Goal: Task Accomplishment & Management: Manage account settings

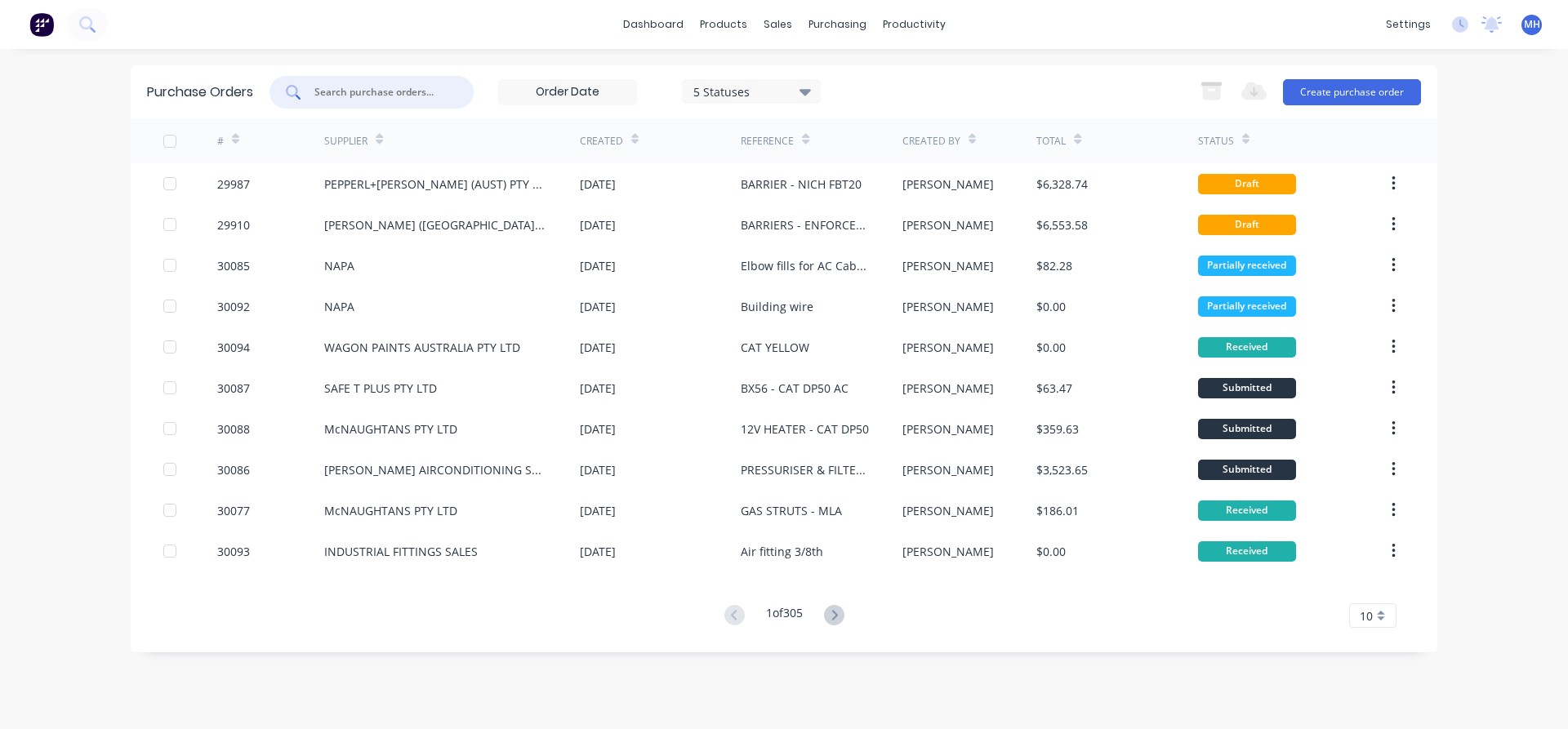
click at [344, 94] on input "text" at bounding box center [381, 92] width 136 height 16
click at [774, 25] on div "sales" at bounding box center [777, 25] width 45 height 25
click at [322, 93] on input "text" at bounding box center [381, 92] width 136 height 16
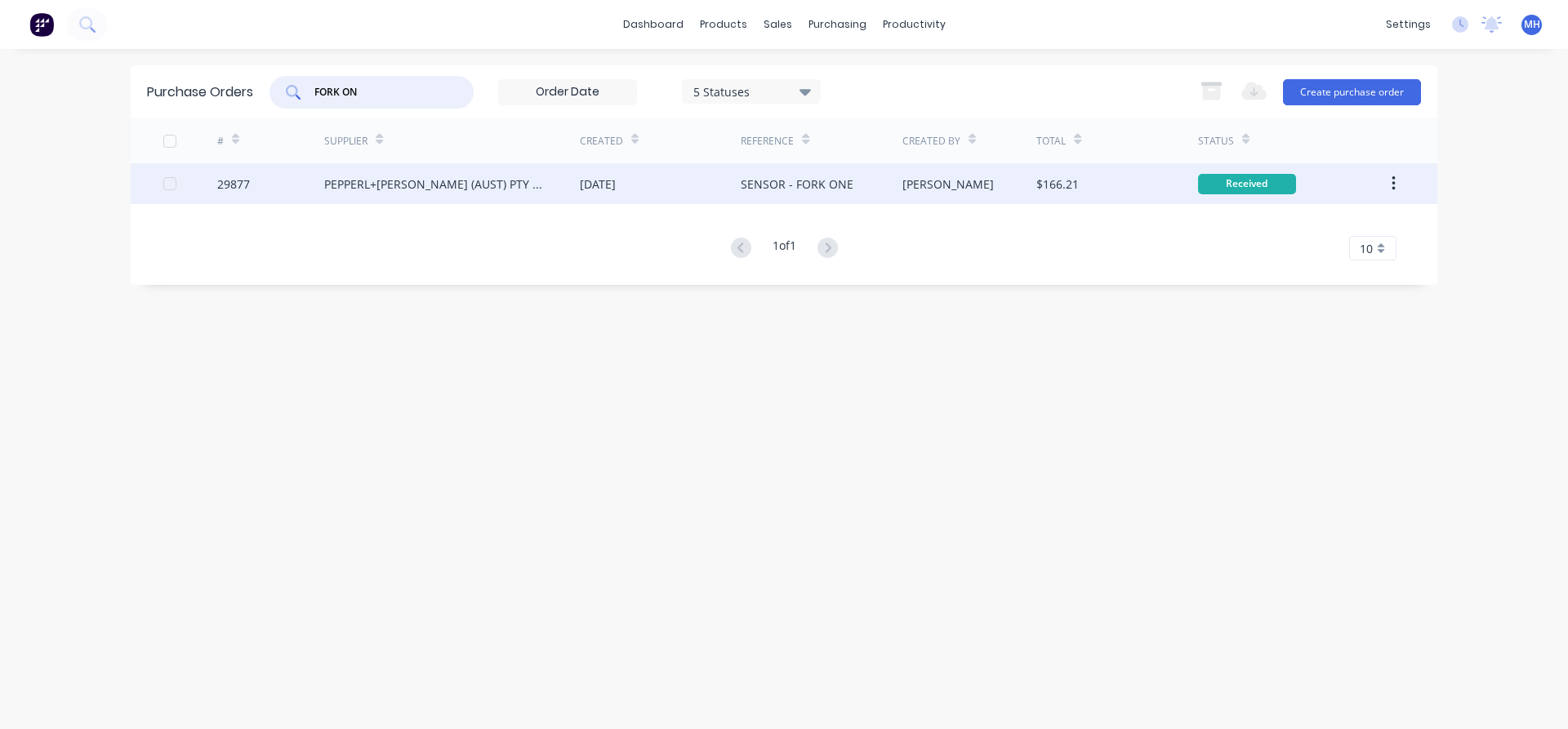
type input "FORK ON"
click at [616, 186] on div "[DATE]" at bounding box center [598, 184] width 36 height 17
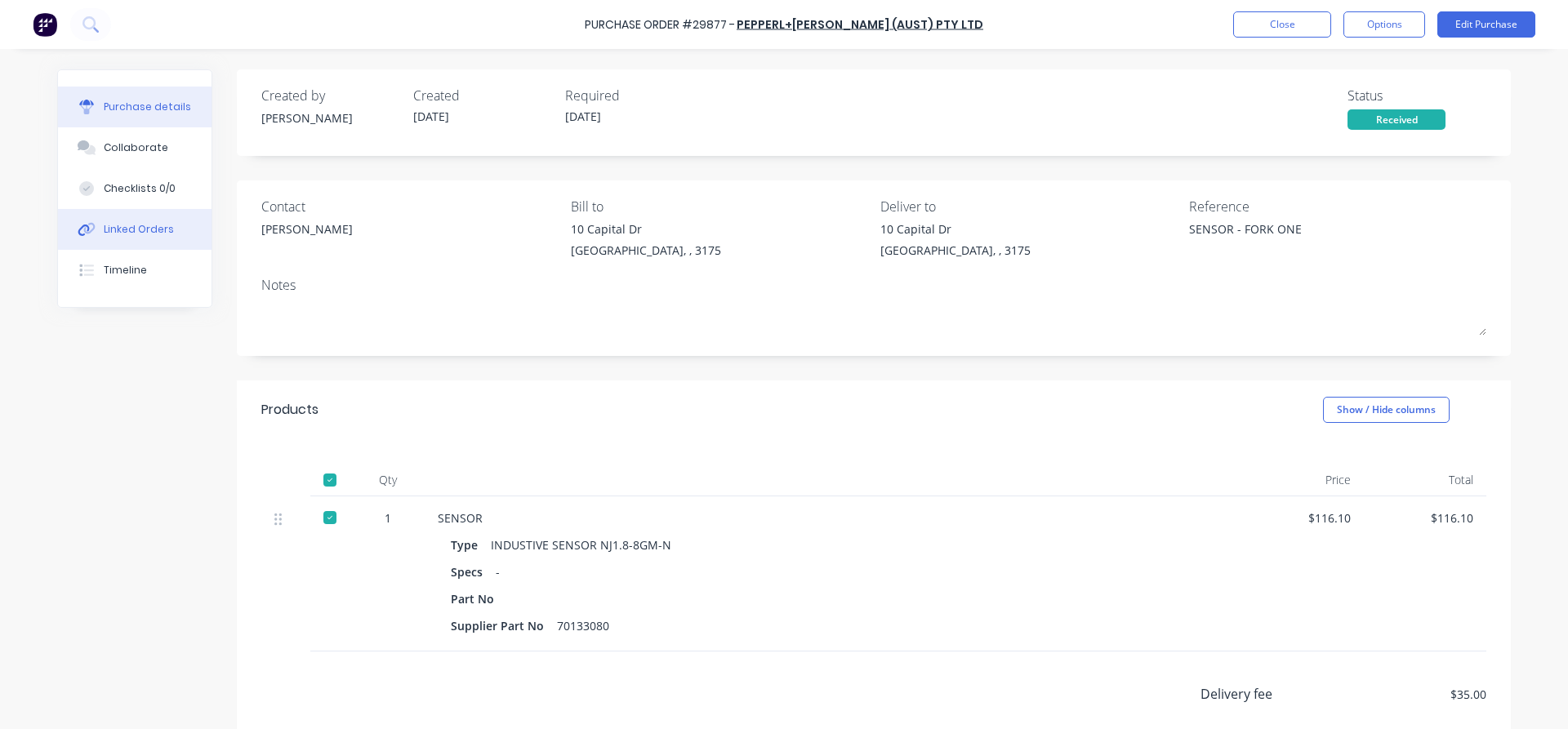
click at [137, 230] on div "Linked Orders" at bounding box center [139, 230] width 70 height 15
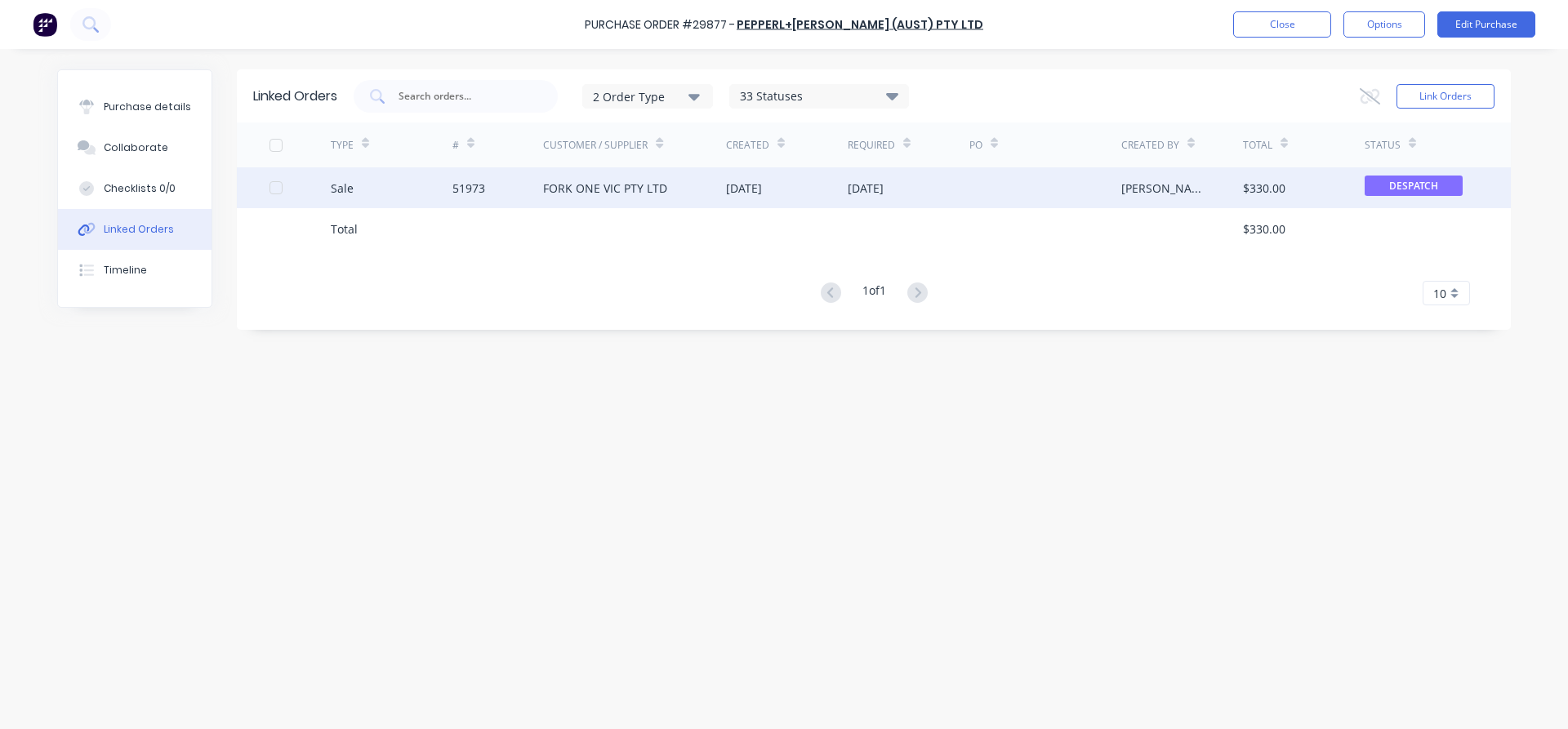
click at [601, 189] on div "FORK ONE VIC PTY LTD" at bounding box center [605, 188] width 124 height 17
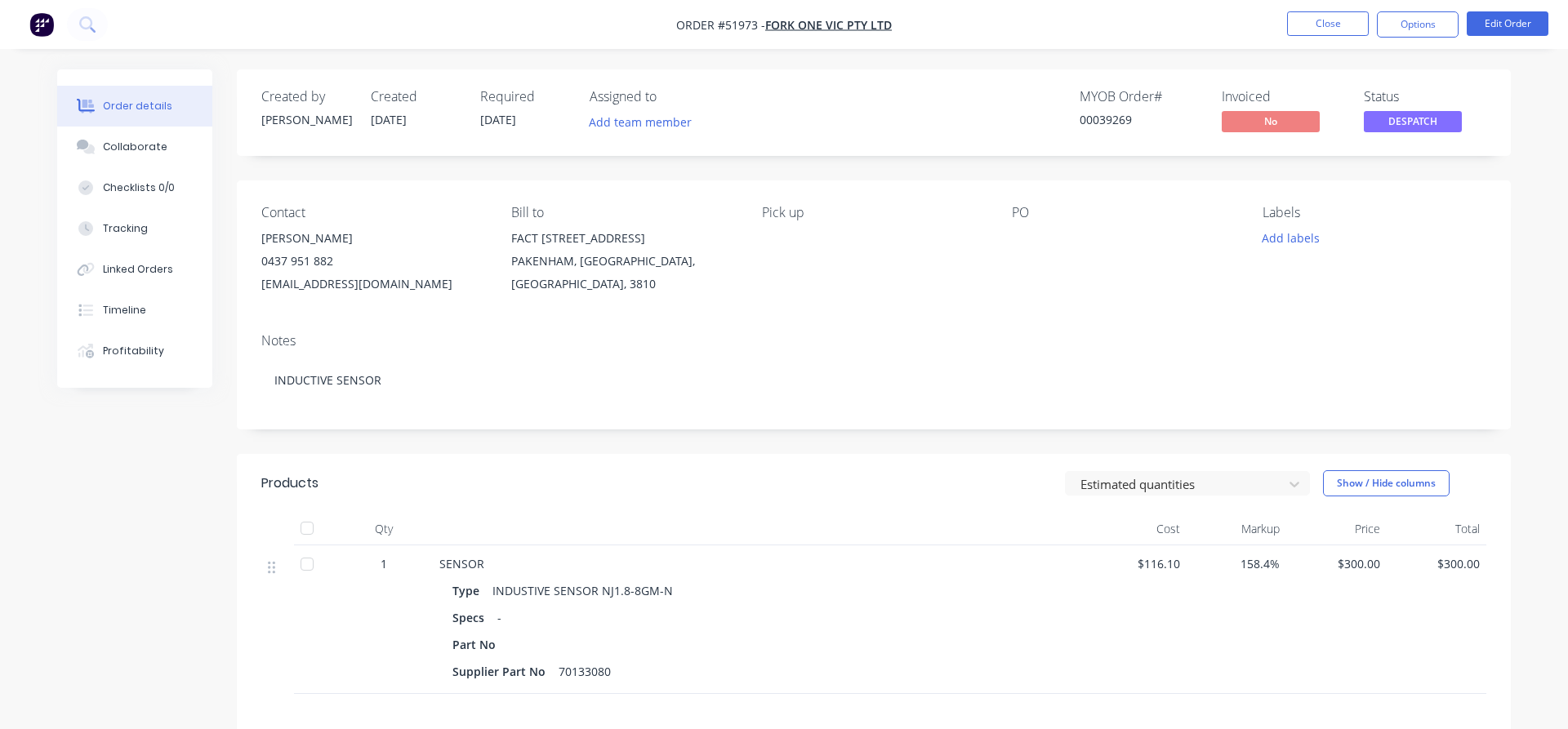
click at [125, 104] on div "Order details" at bounding box center [137, 106] width 69 height 15
click at [126, 259] on button "Linked Orders" at bounding box center [135, 270] width 155 height 41
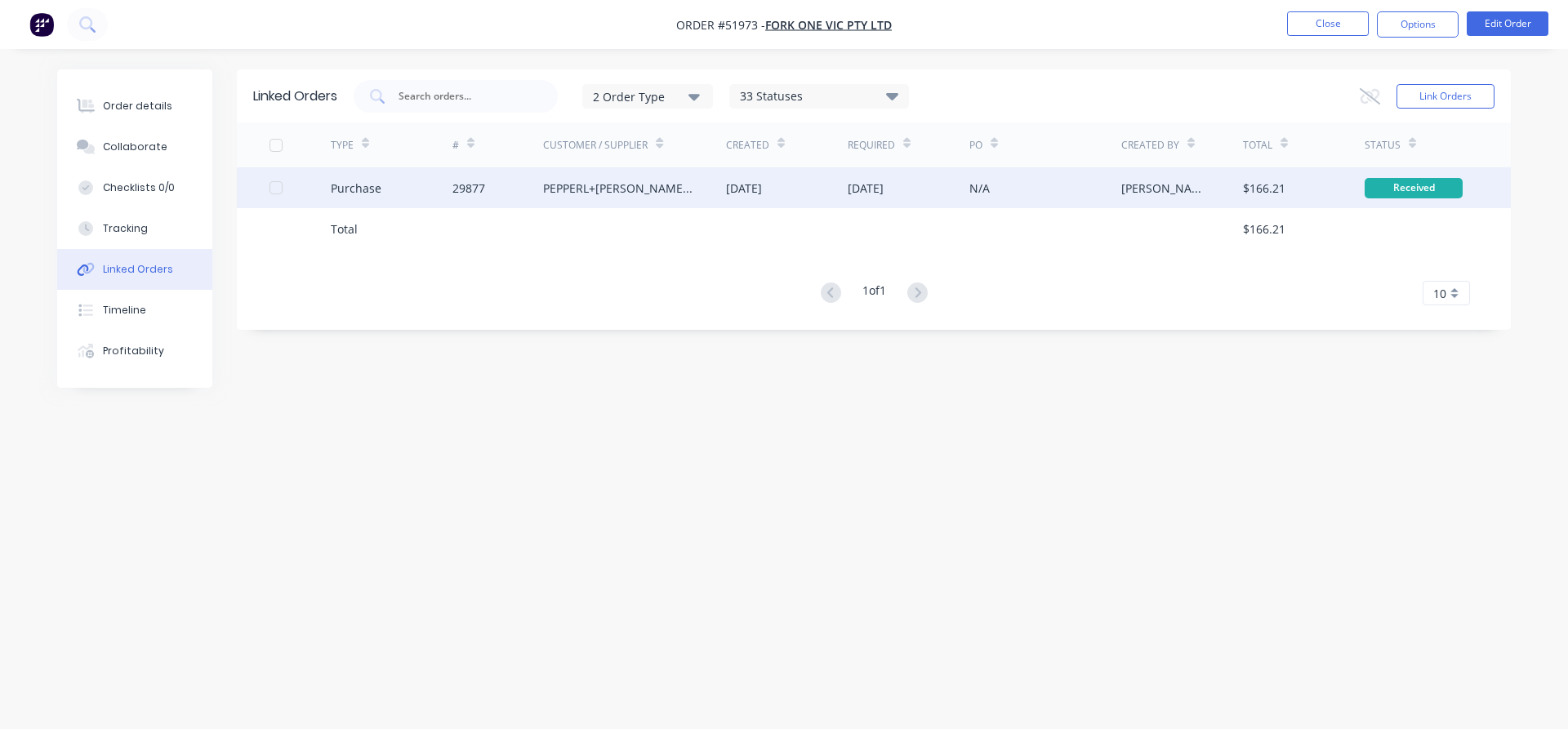
click at [616, 189] on div "PEPPERL+[PERSON_NAME] (AUST) PTY LTD" at bounding box center [618, 188] width 150 height 17
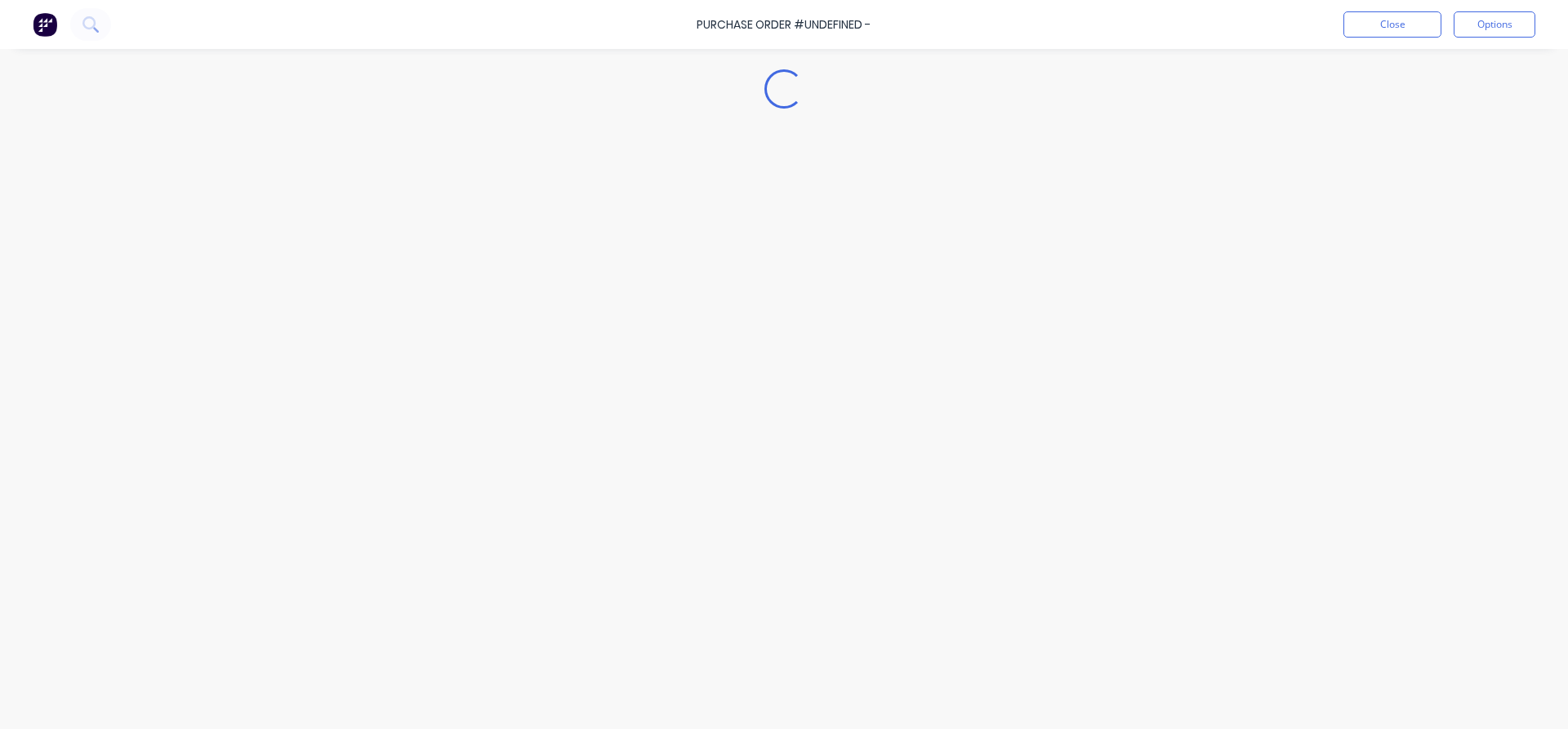
type textarea "x"
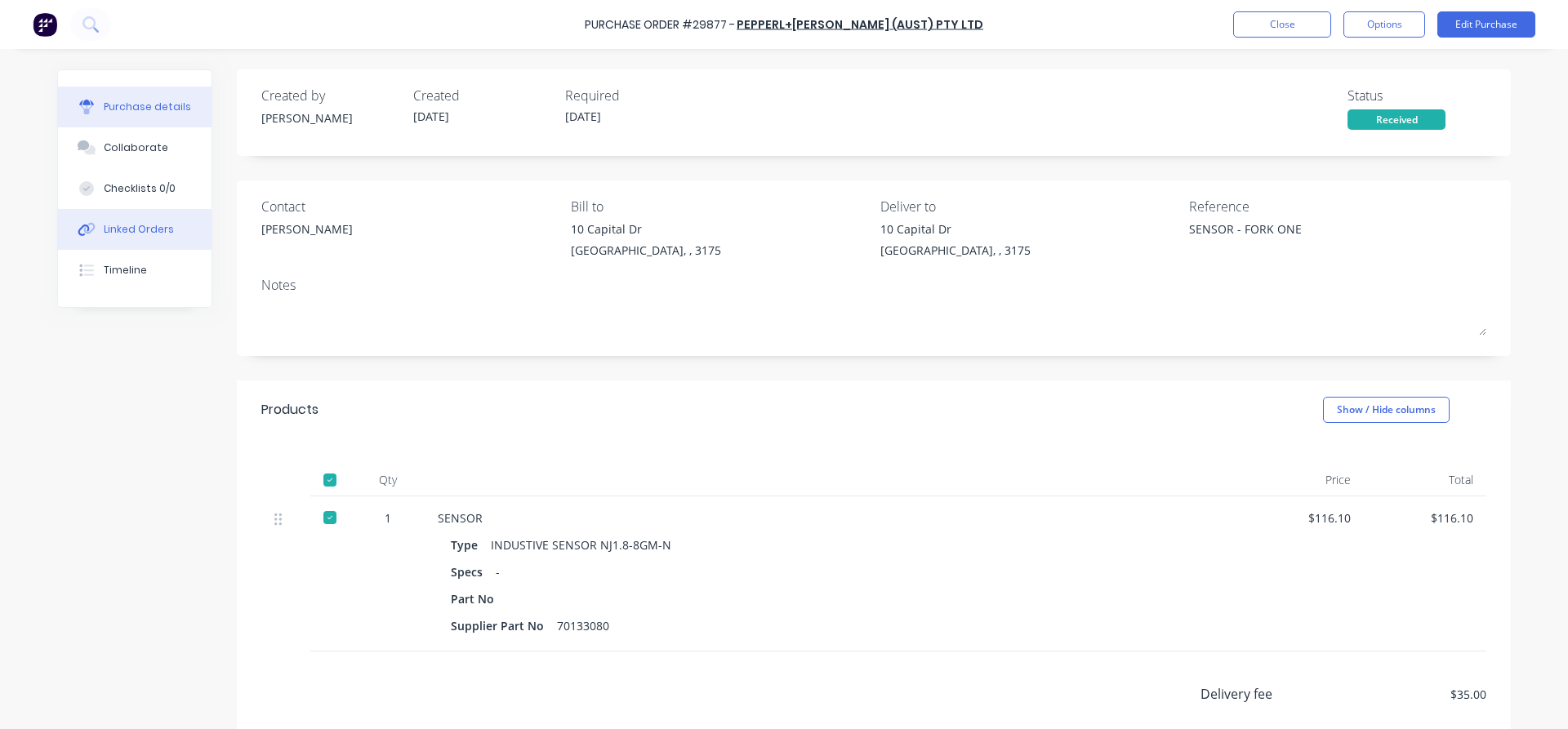
click at [117, 235] on div "Linked Orders" at bounding box center [139, 230] width 70 height 15
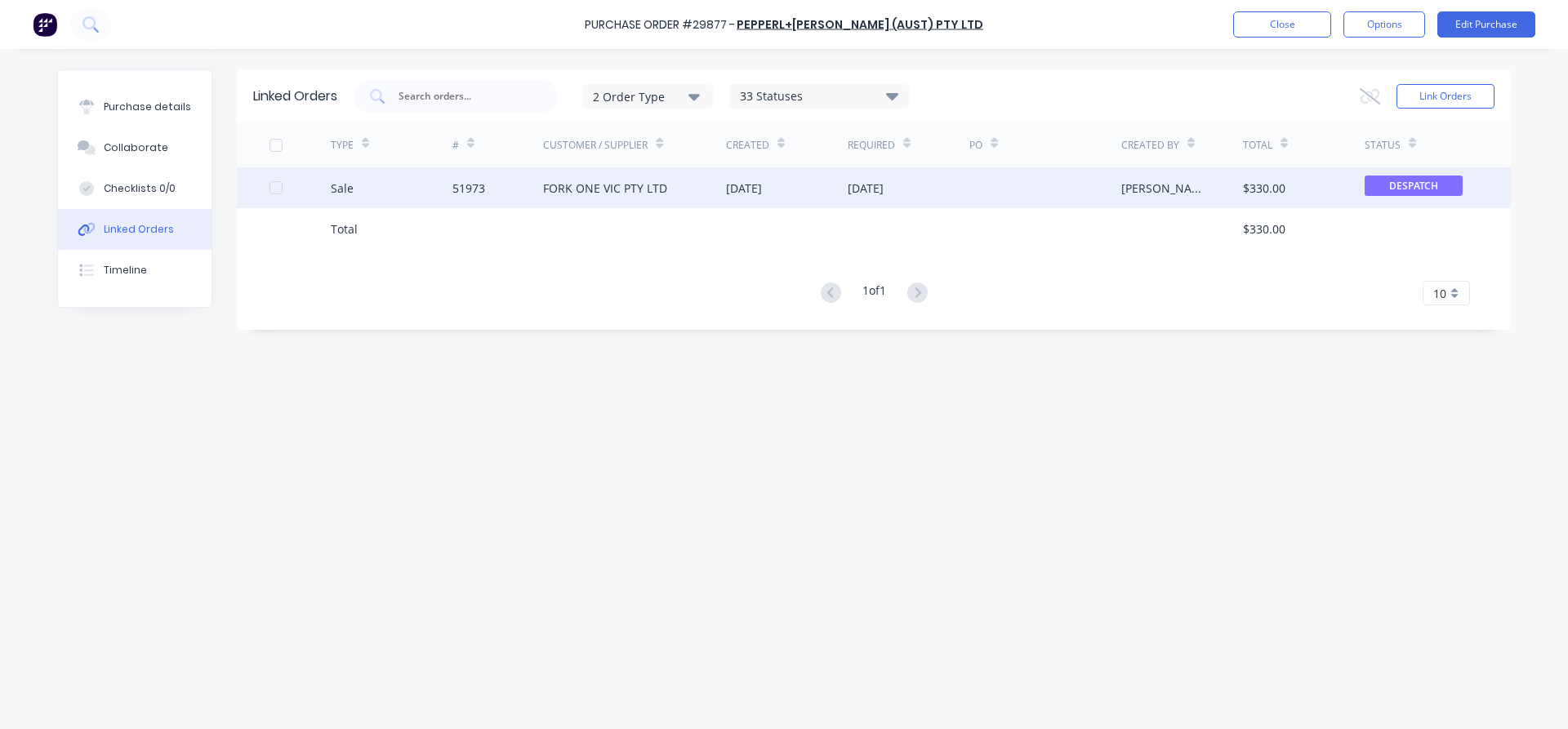
click at [563, 199] on div "FORK ONE VIC PTY LTD" at bounding box center [634, 188] width 183 height 41
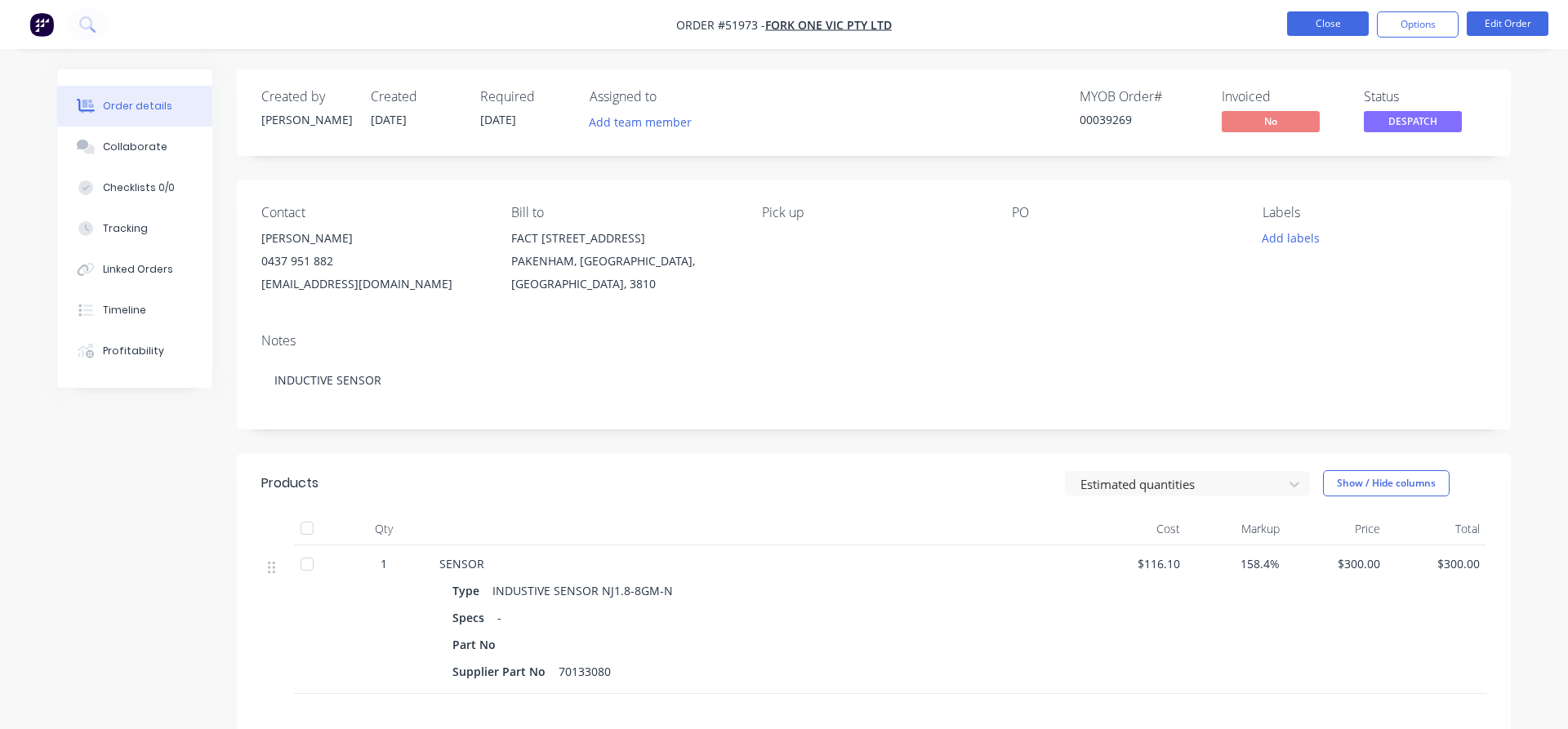
click at [1315, 25] on button "Close" at bounding box center [1328, 24] width 82 height 25
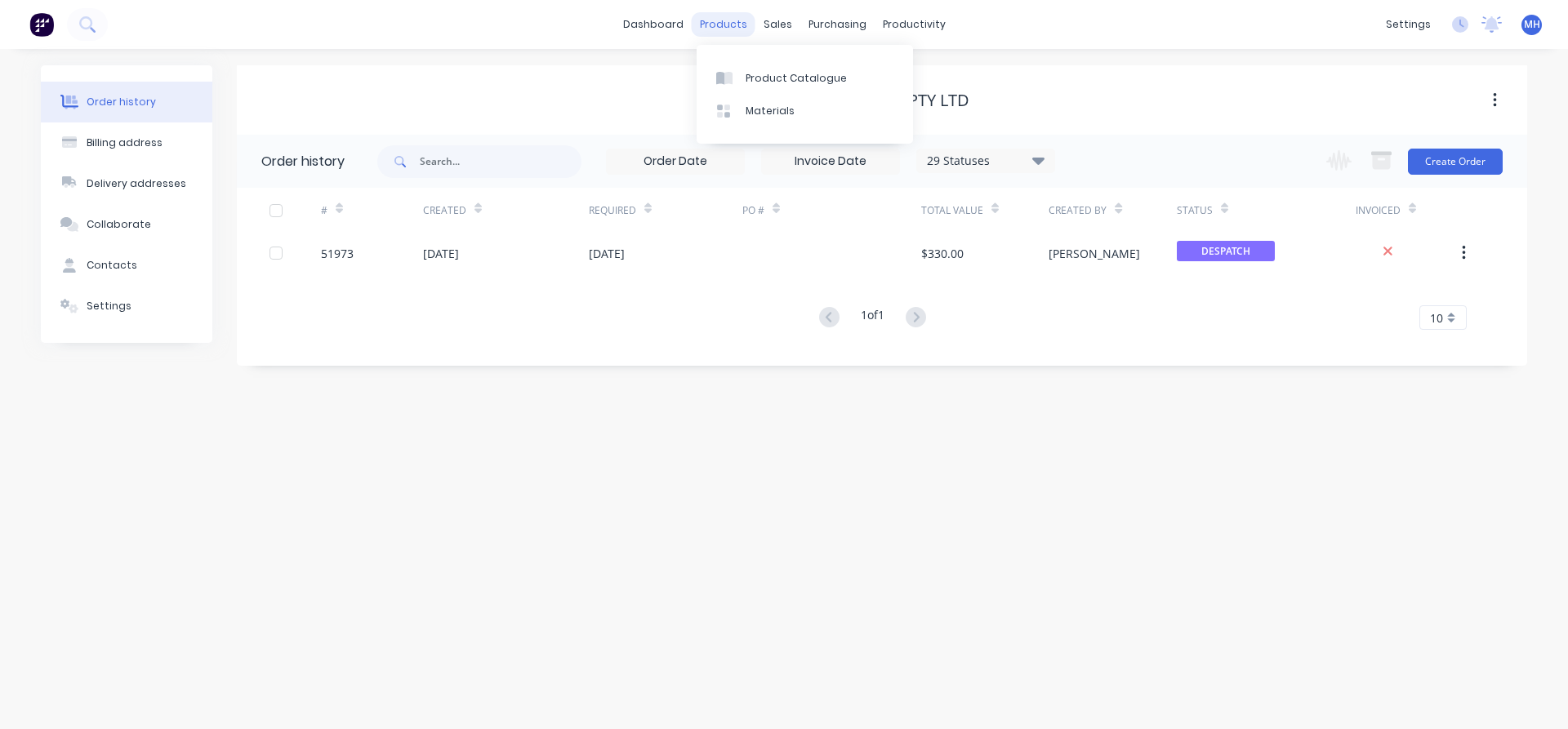
click at [737, 23] on div "products" at bounding box center [724, 25] width 64 height 25
click at [749, 78] on div "Product Catalogue" at bounding box center [796, 78] width 101 height 15
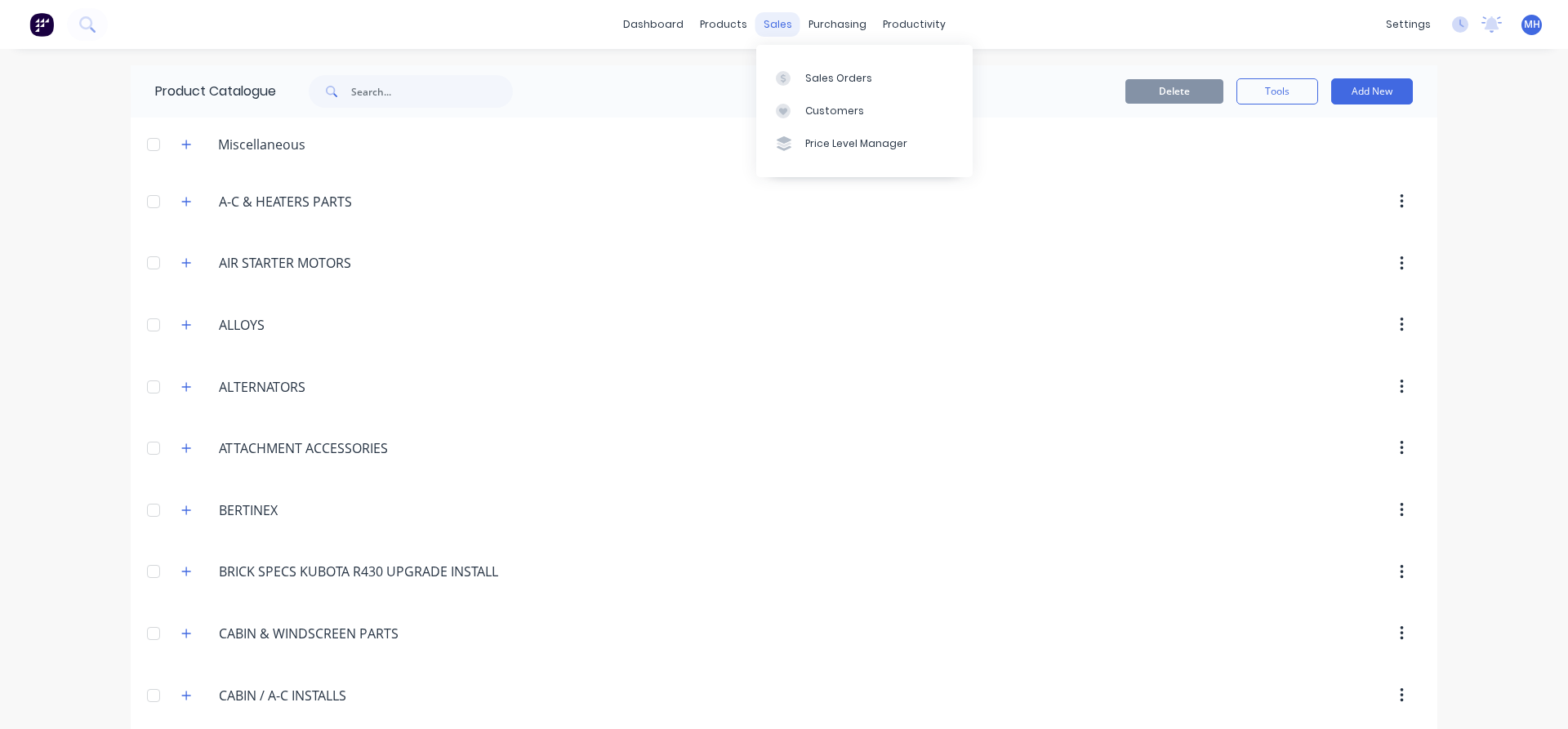
click at [771, 29] on div "sales" at bounding box center [777, 25] width 45 height 25
click at [796, 73] on div at bounding box center [788, 78] width 25 height 15
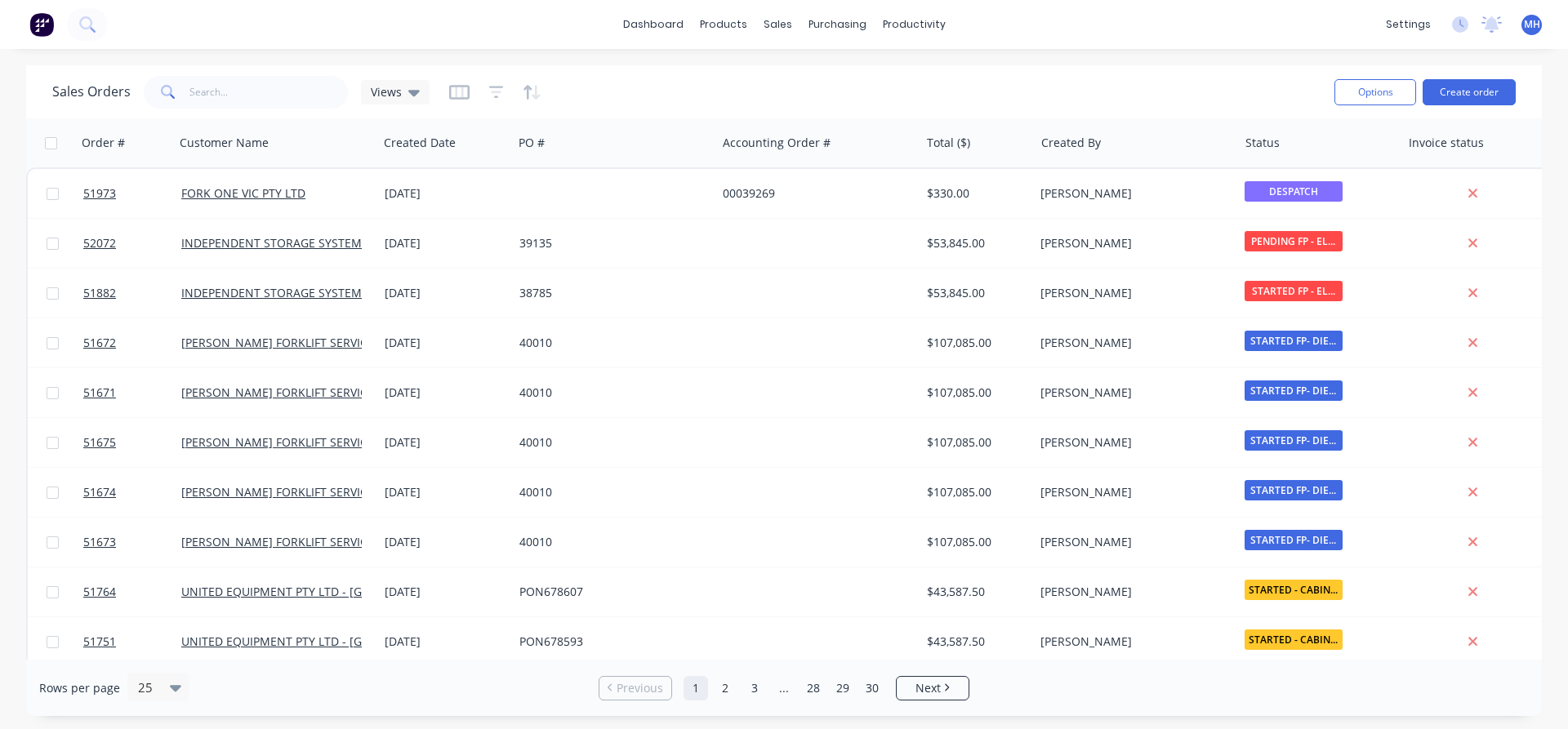
click at [179, 89] on span at bounding box center [167, 92] width 46 height 33
click at [239, 100] on input "text" at bounding box center [269, 92] width 159 height 33
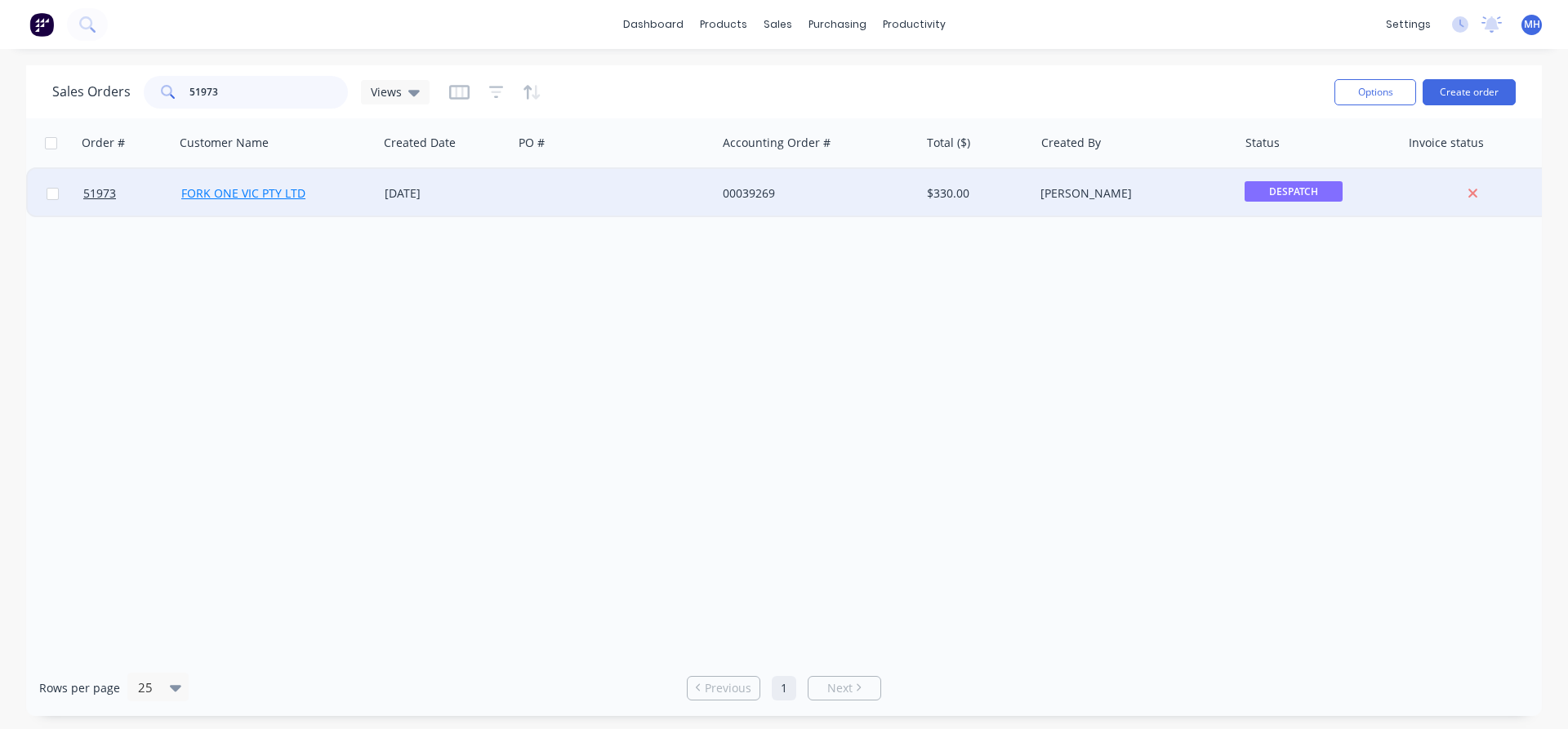
type input "51973"
click at [271, 189] on link "FORK ONE VIC PTY LTD" at bounding box center [244, 193] width 124 height 16
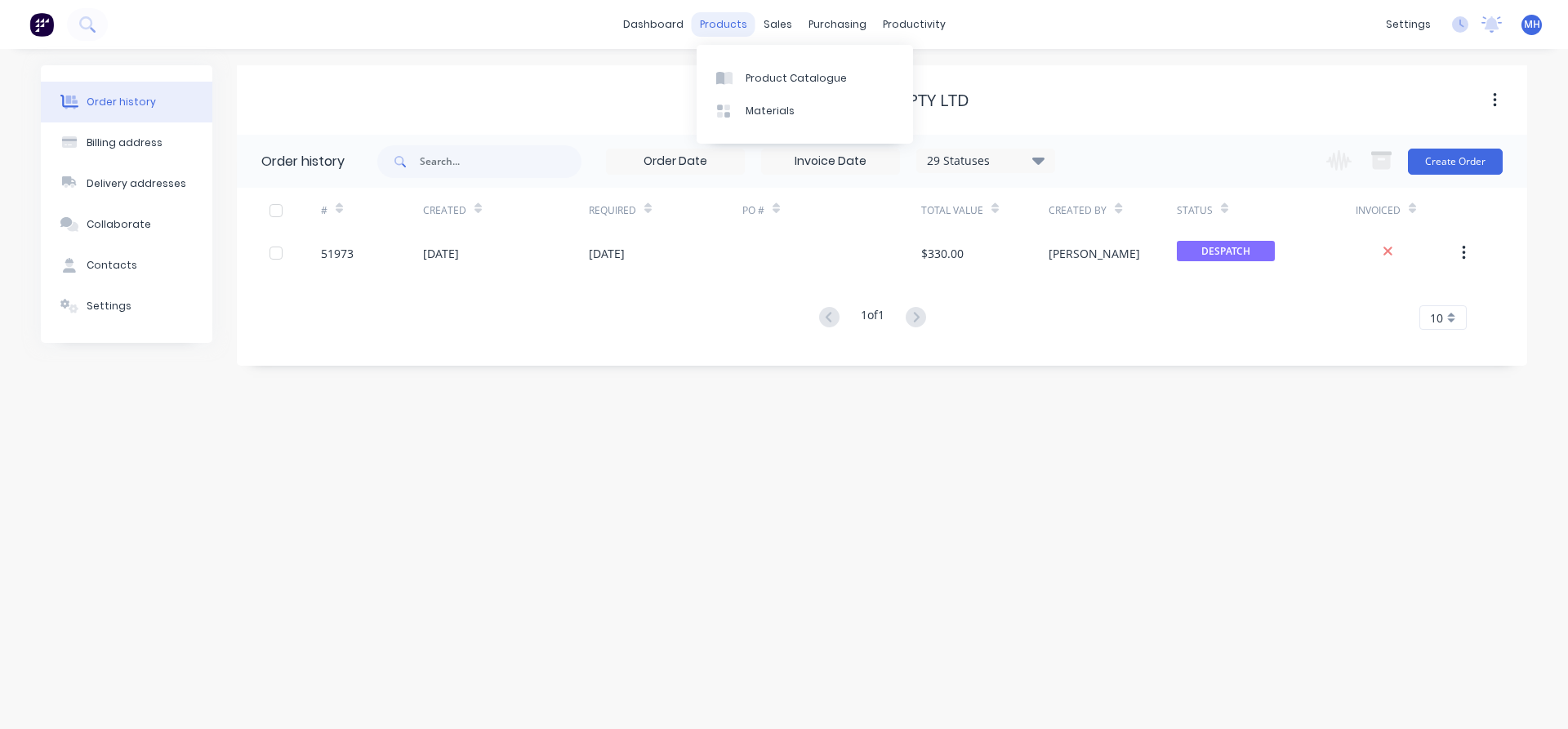
click at [728, 29] on div "products" at bounding box center [724, 25] width 64 height 25
click at [660, 24] on link "dashboard" at bounding box center [653, 25] width 77 height 25
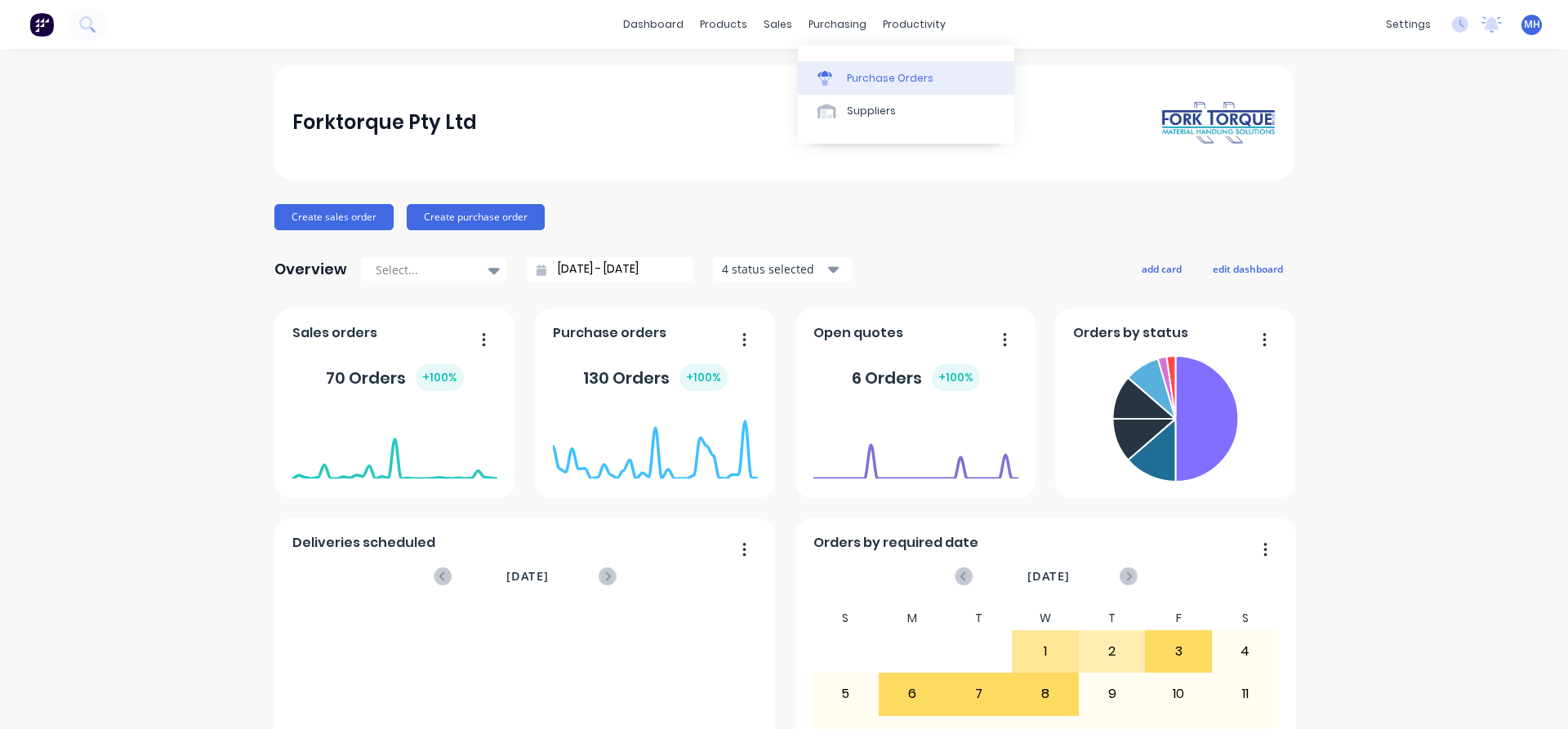
click at [892, 83] on div "Purchase Orders" at bounding box center [890, 78] width 87 height 15
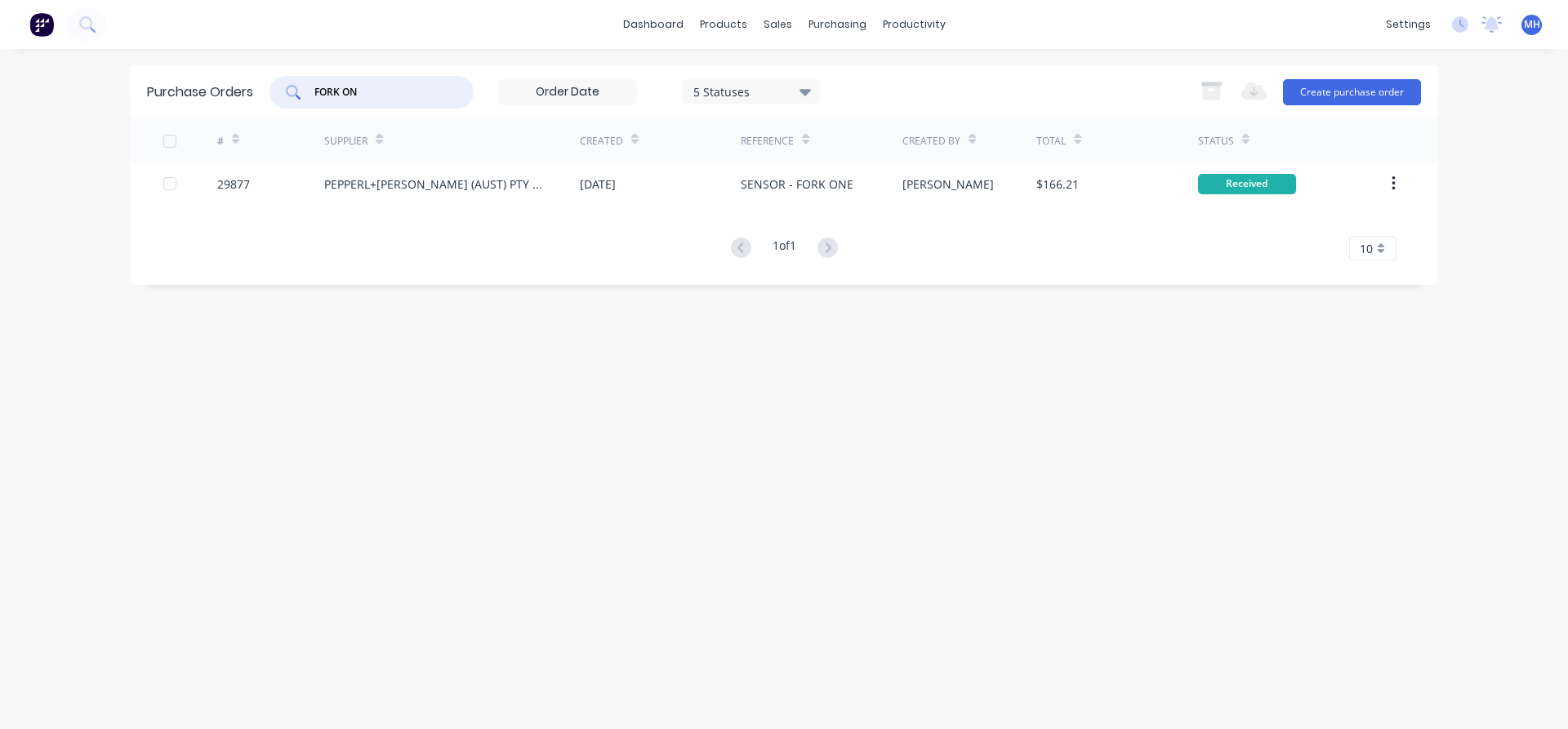
drag, startPoint x: 363, startPoint y: 85, endPoint x: 200, endPoint y: 84, distance: 163.0
click at [313, 84] on input "FORK ON" at bounding box center [381, 92] width 136 height 16
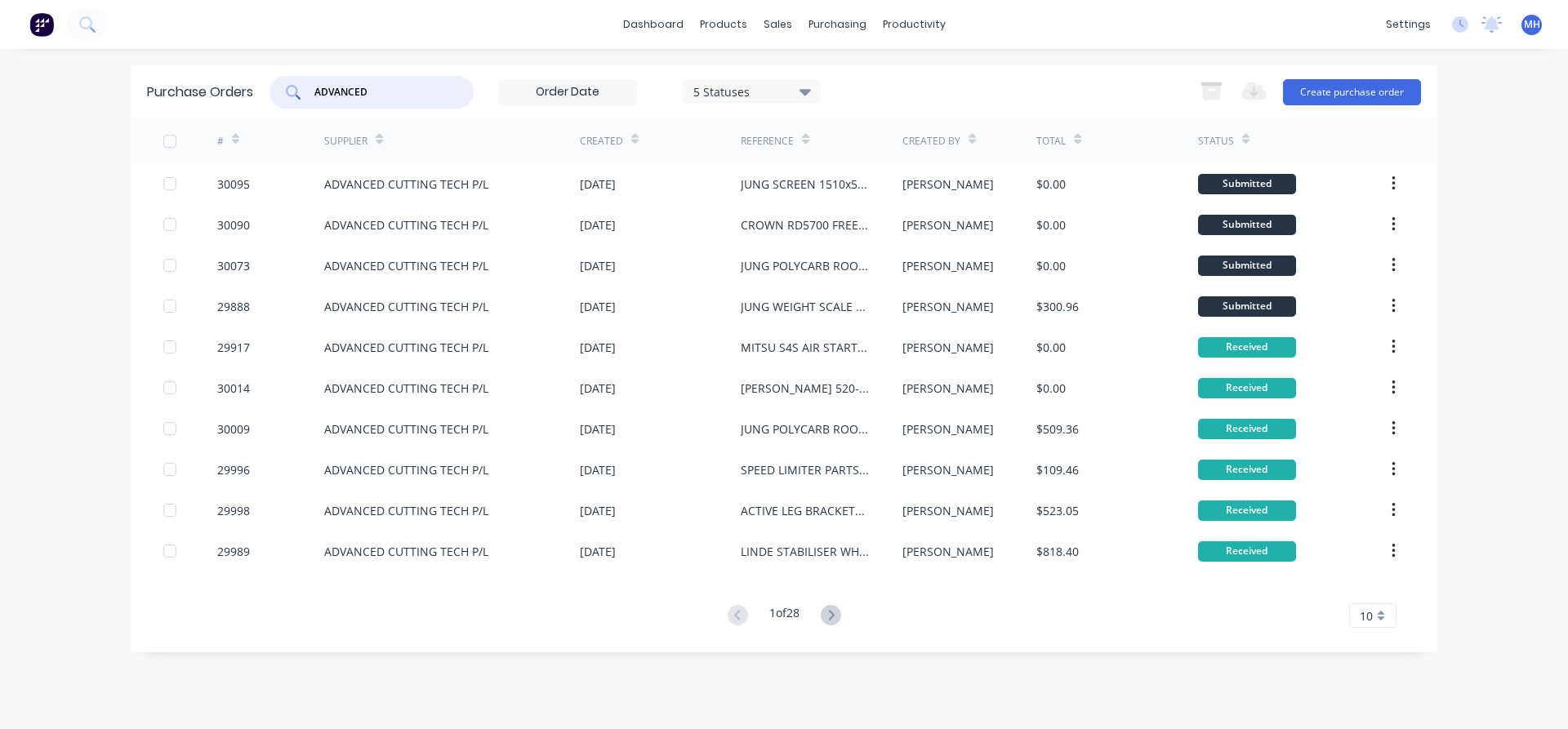
type input "ADVANCED"
click at [1384, 613] on div "10" at bounding box center [1373, 615] width 47 height 25
click at [1378, 592] on div "35" at bounding box center [1373, 588] width 46 height 29
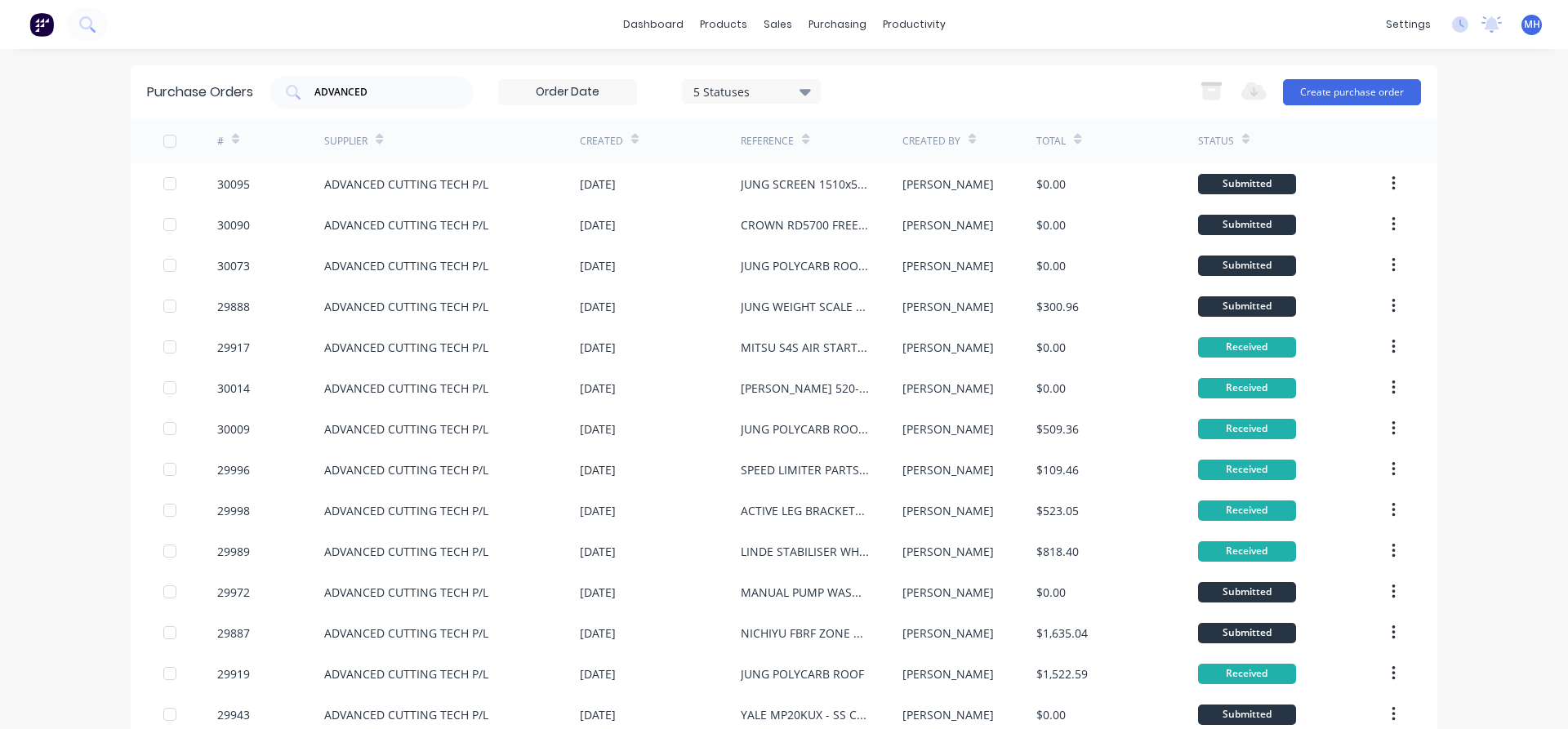
drag, startPoint x: 603, startPoint y: 92, endPoint x: 481, endPoint y: 90, distance: 122.0
click at [499, 90] on input at bounding box center [567, 92] width 137 height 25
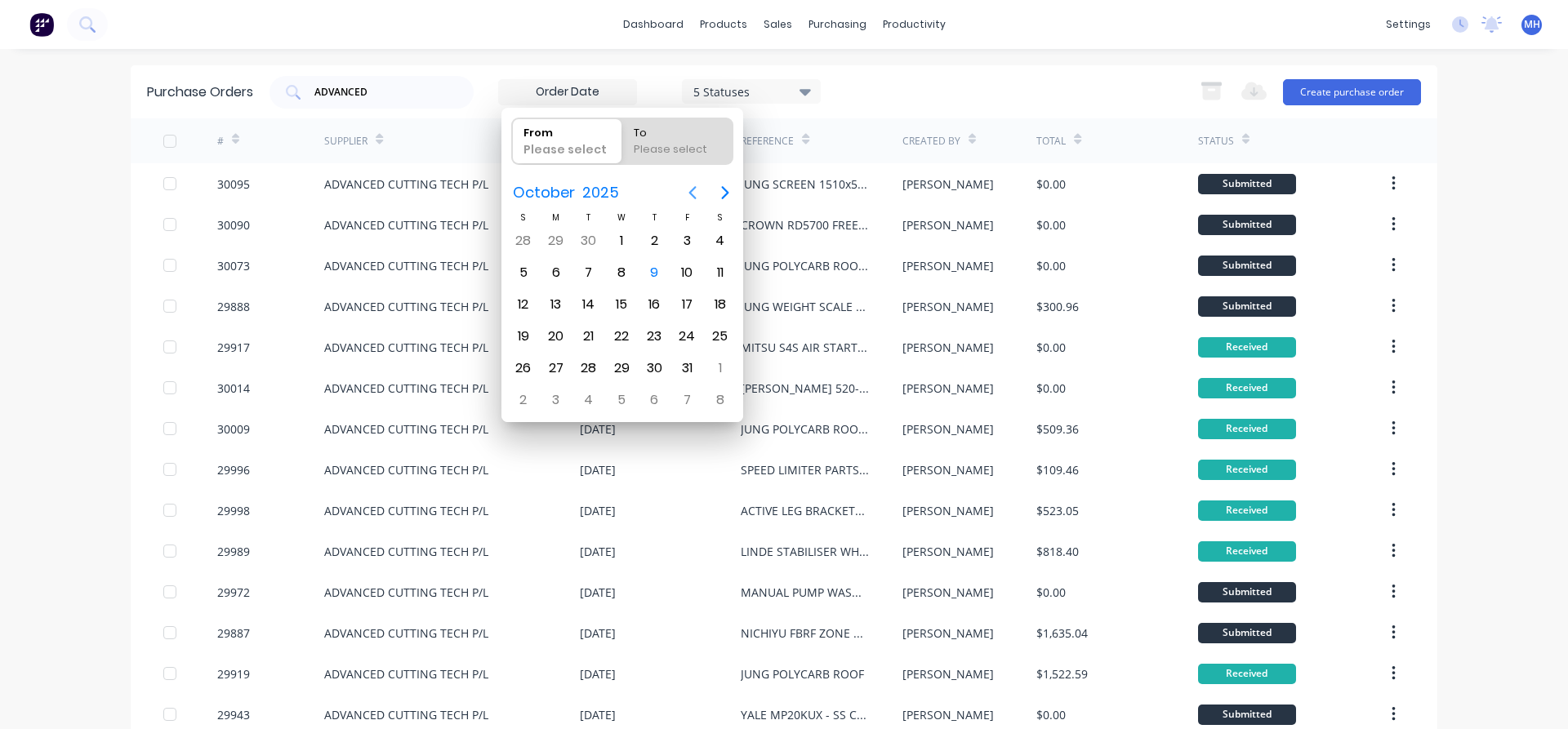
click at [690, 189] on icon "Previous page" at bounding box center [692, 193] width 20 height 20
drag, startPoint x: 86, startPoint y: 196, endPoint x: 52, endPoint y: 132, distance: 72.5
click at [85, 188] on div "dashboard products sales purchasing productivity dashboard products Product Cat…" at bounding box center [784, 364] width 1568 height 729
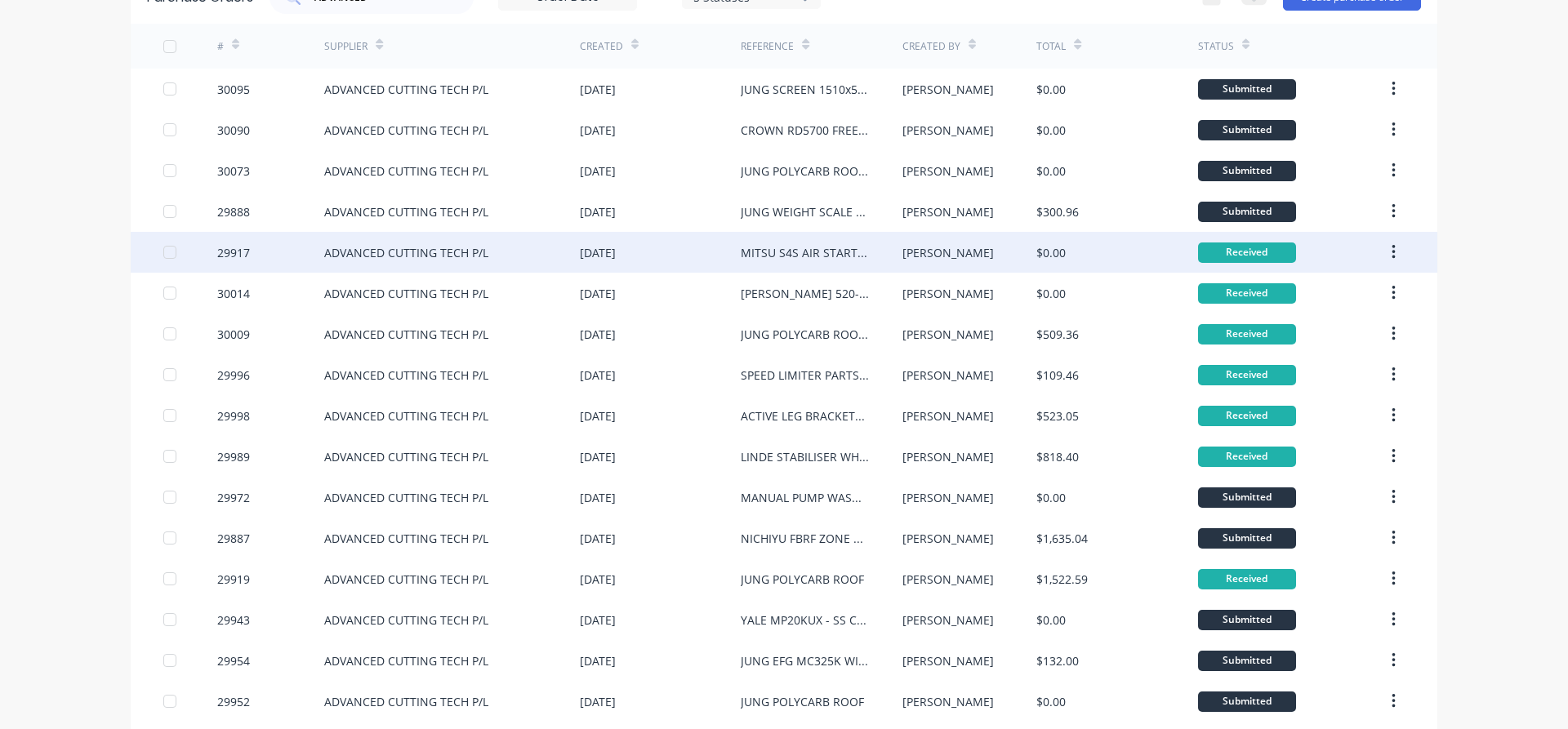
scroll to position [186, 0]
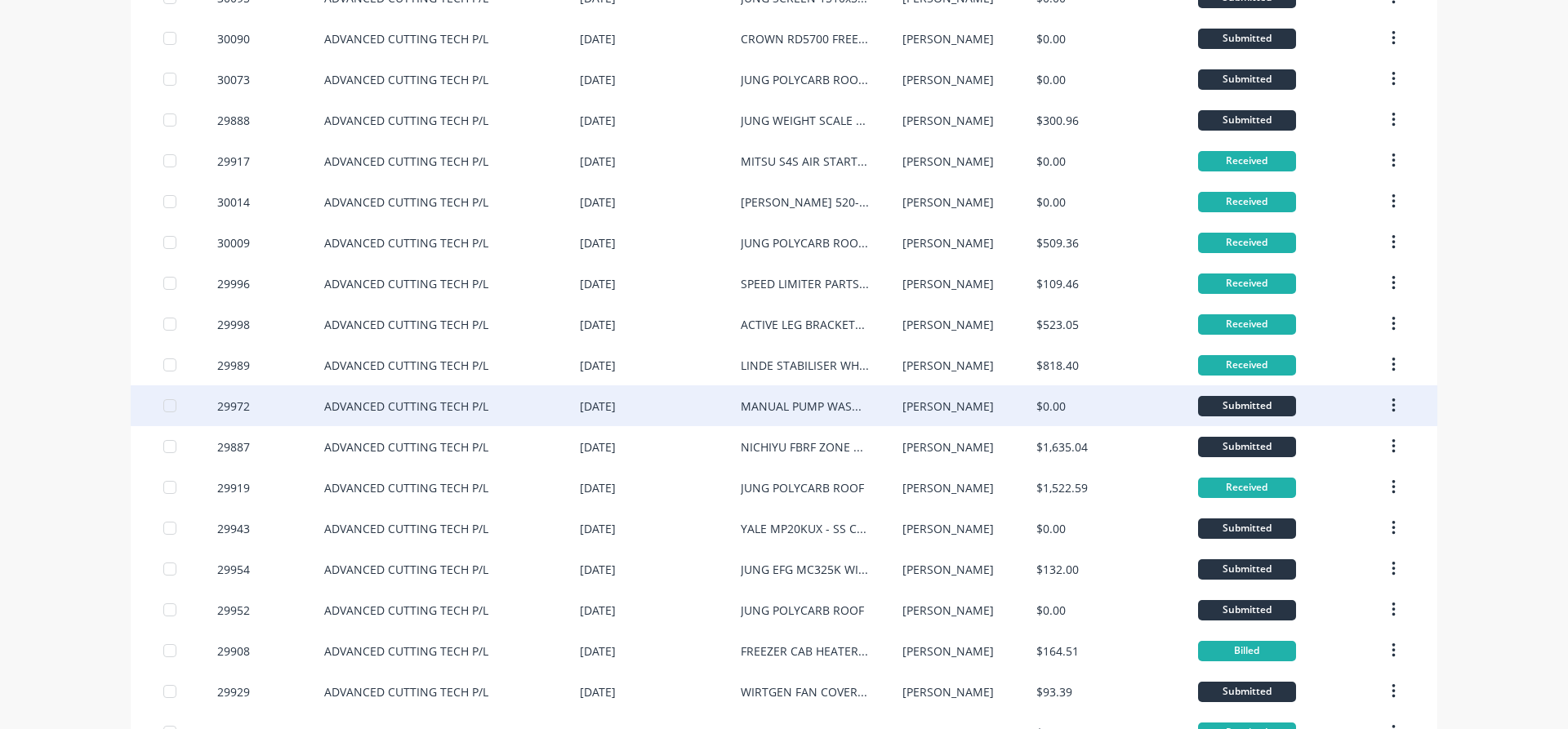
click at [616, 404] on div "[DATE]" at bounding box center [598, 405] width 36 height 17
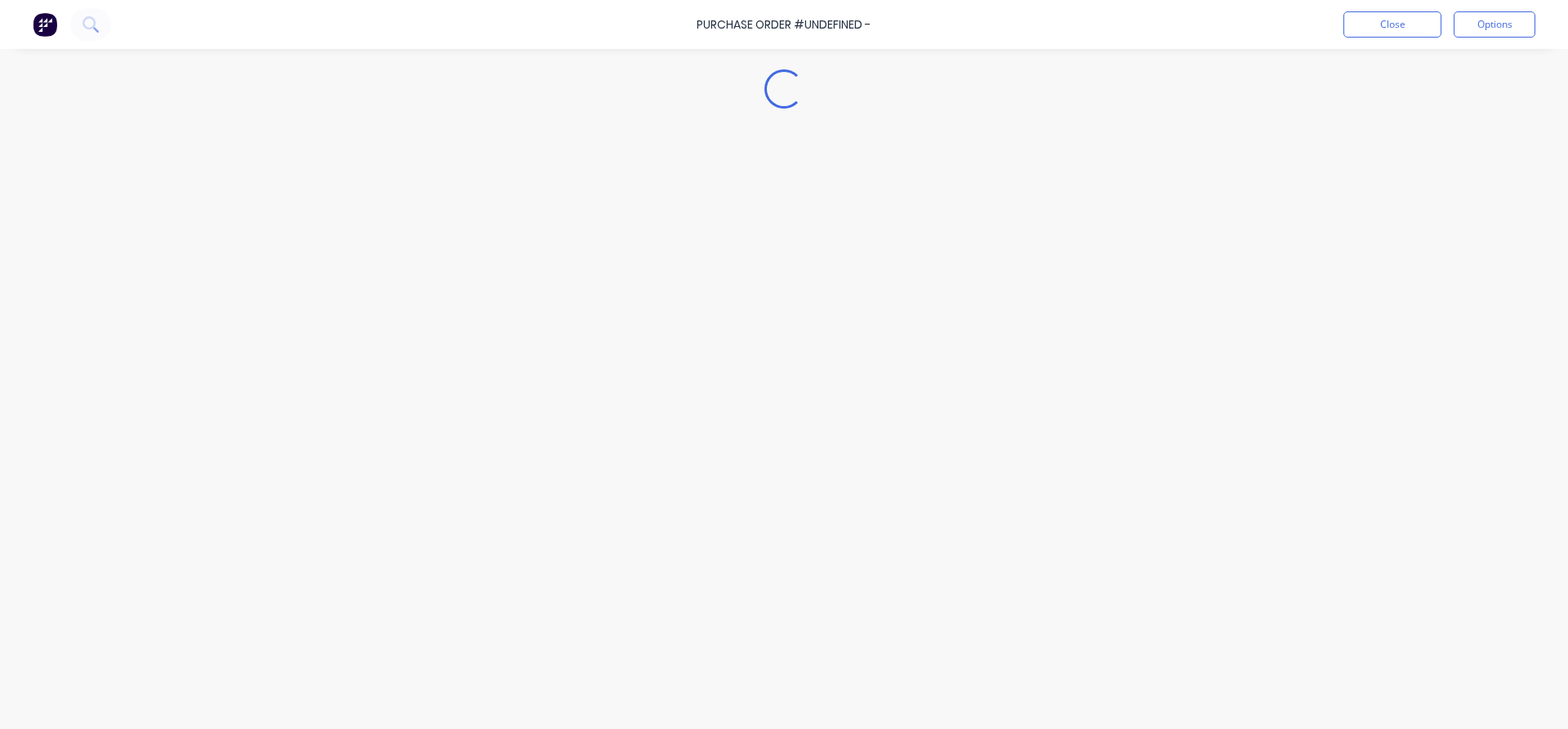
type textarea "x"
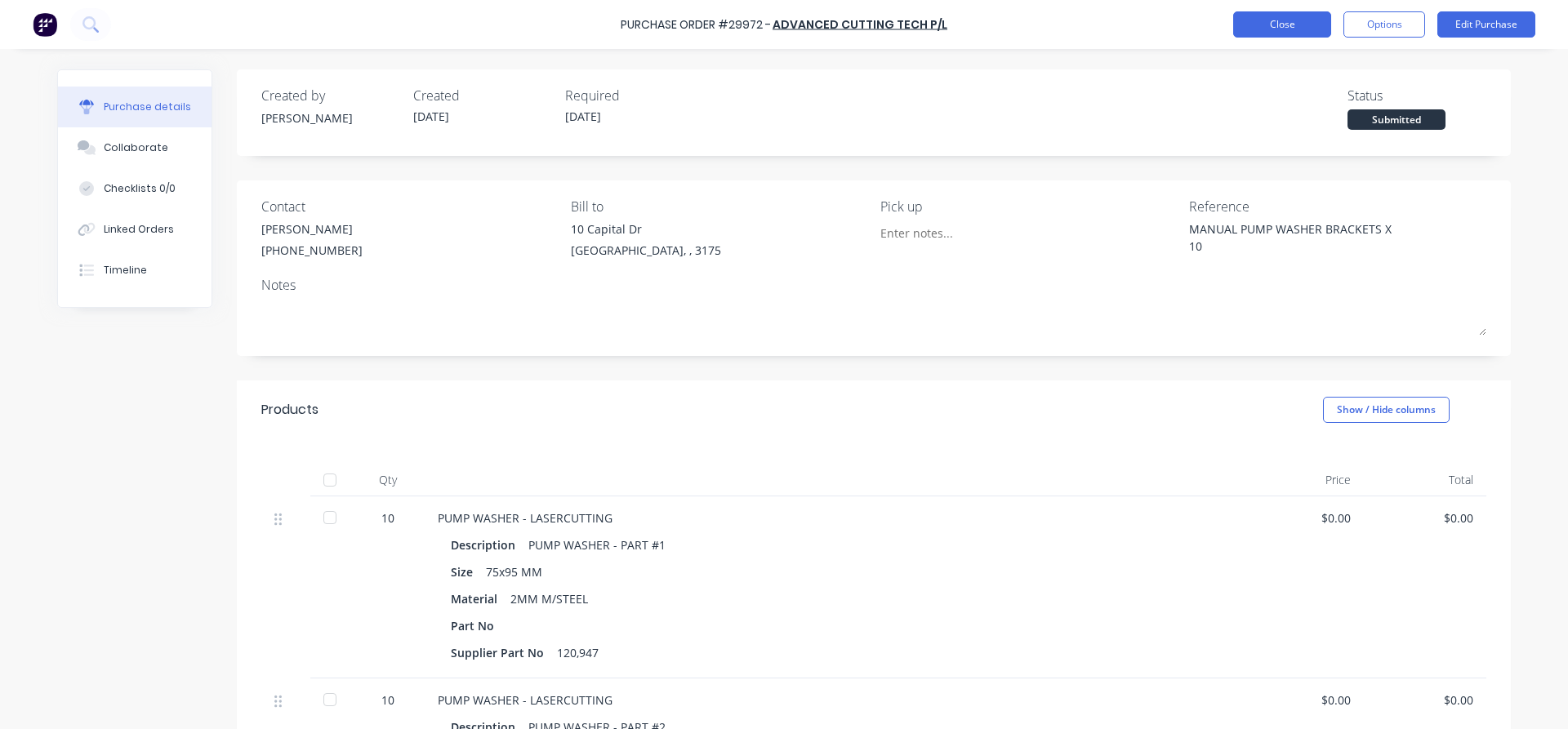
click at [1294, 19] on button "Close" at bounding box center [1282, 25] width 98 height 26
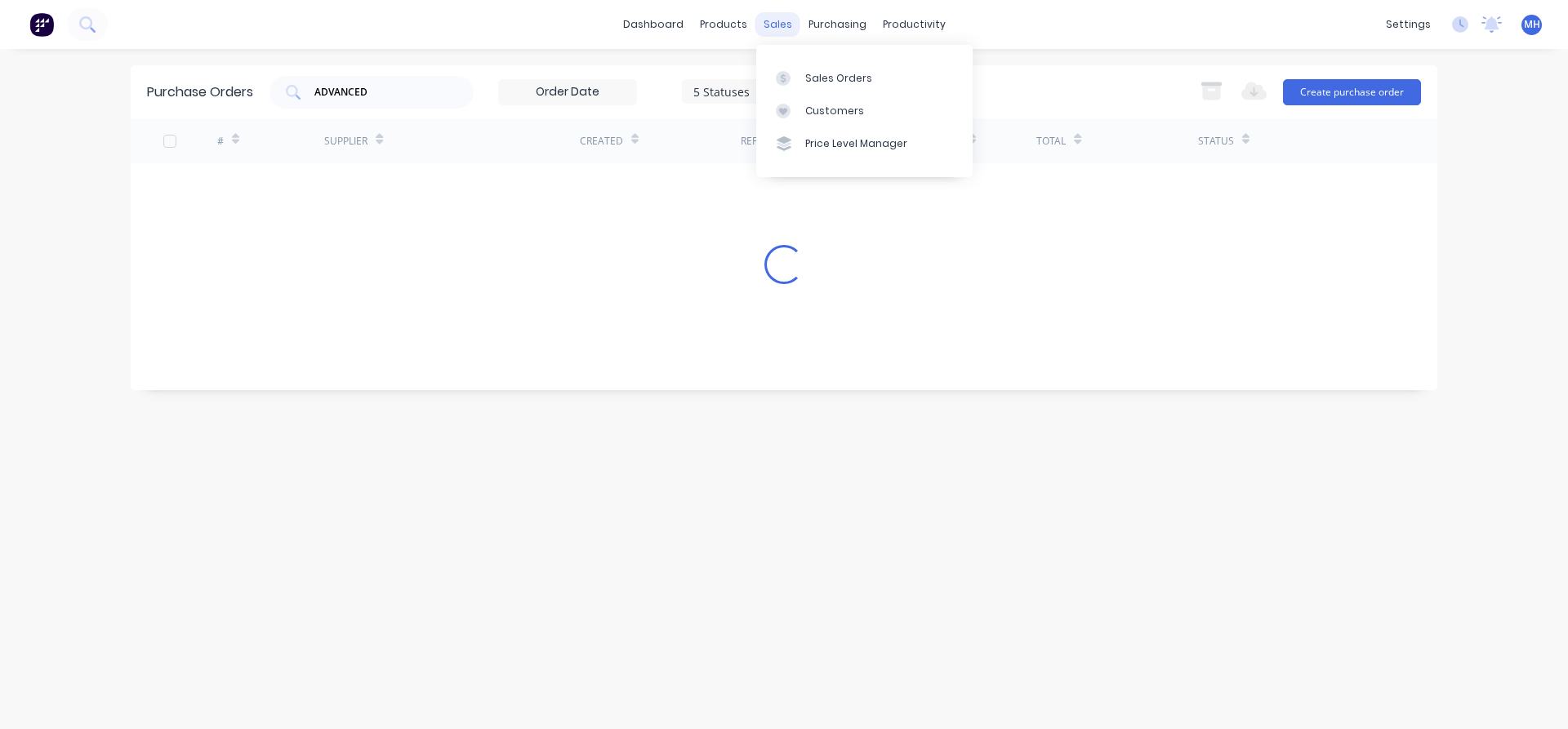
click at [768, 30] on div "sales" at bounding box center [777, 25] width 45 height 25
click at [793, 85] on div at bounding box center [788, 78] width 25 height 15
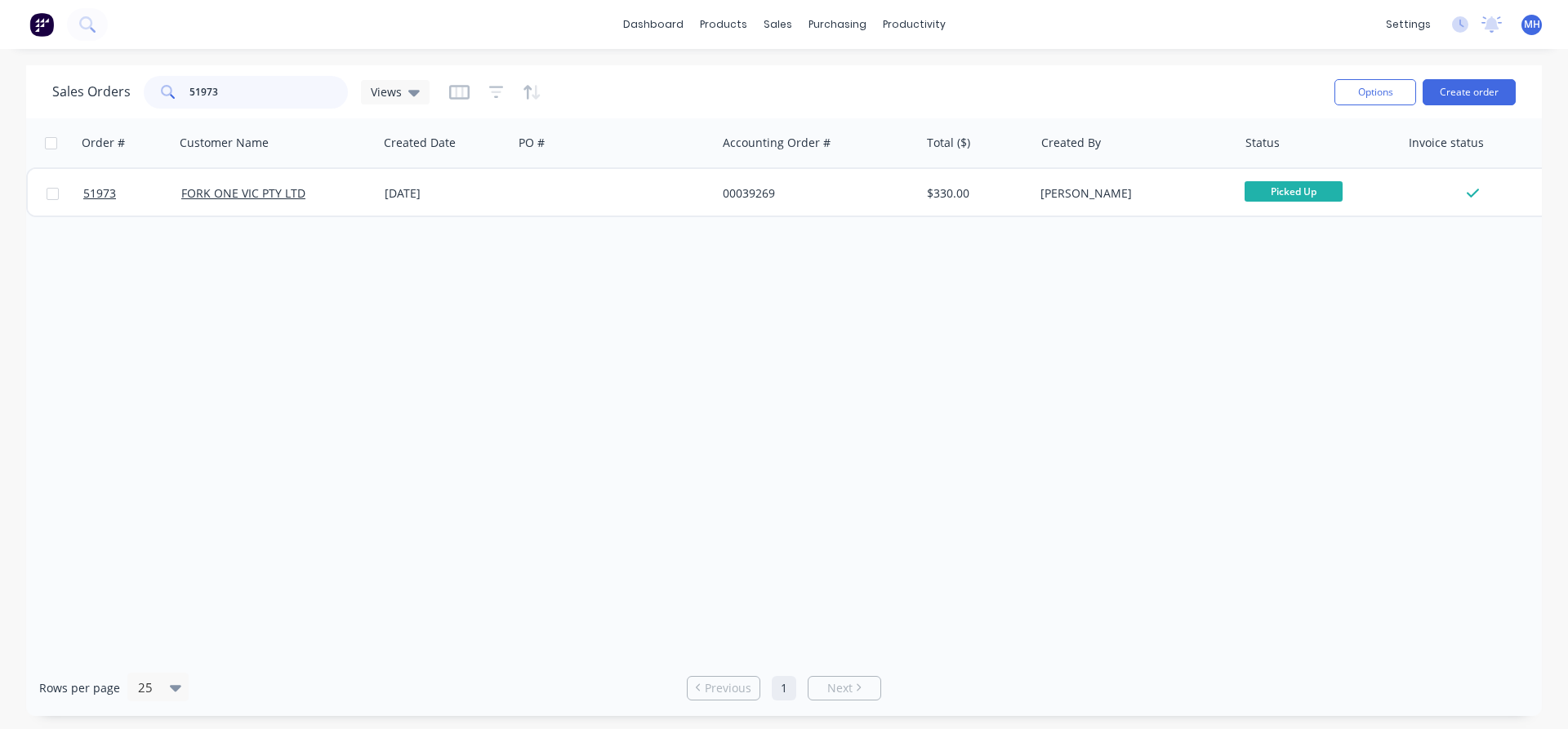
drag, startPoint x: 229, startPoint y: 86, endPoint x: 105, endPoint y: 83, distance: 124.0
click at [190, 85] on input "51973" at bounding box center [269, 92] width 159 height 33
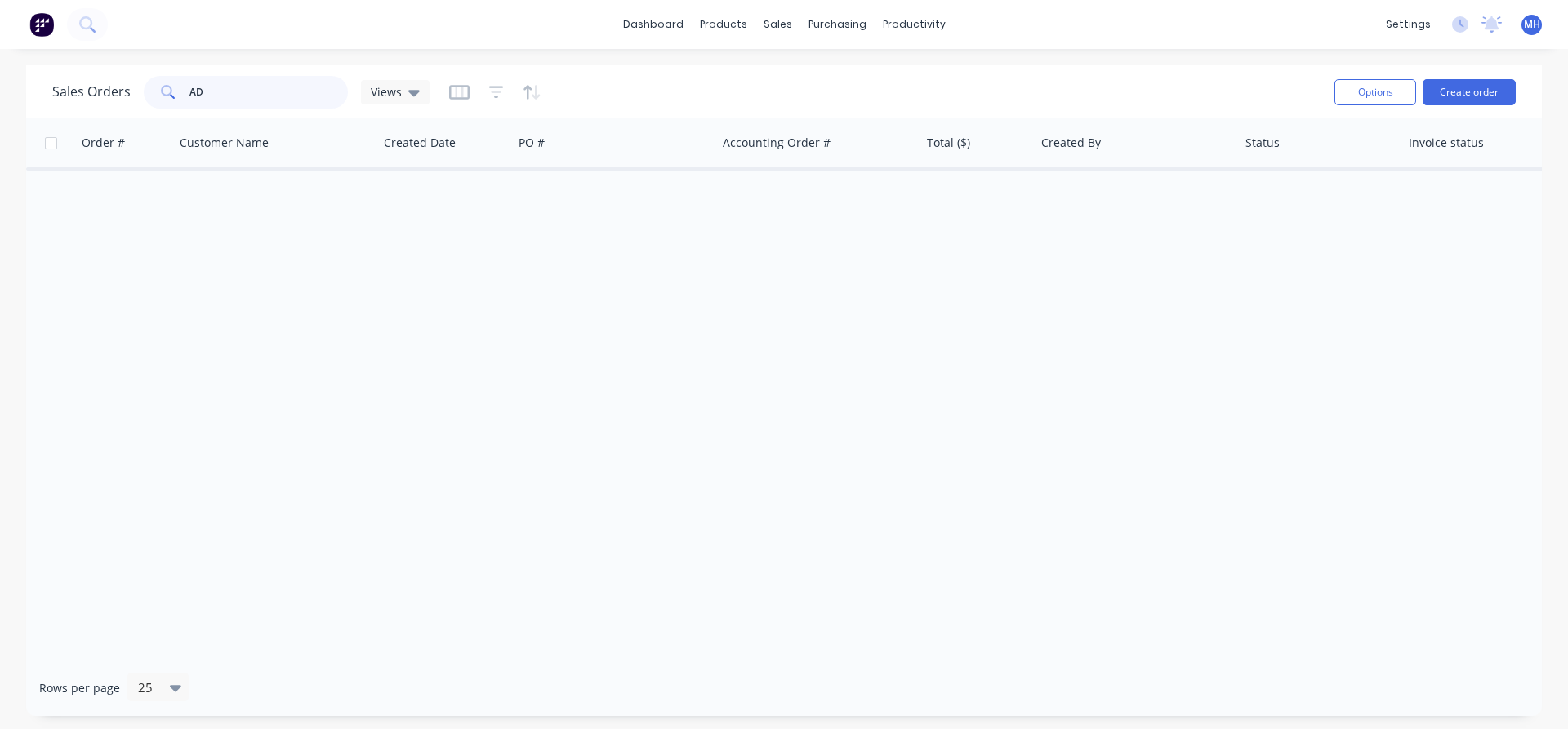
type input "A"
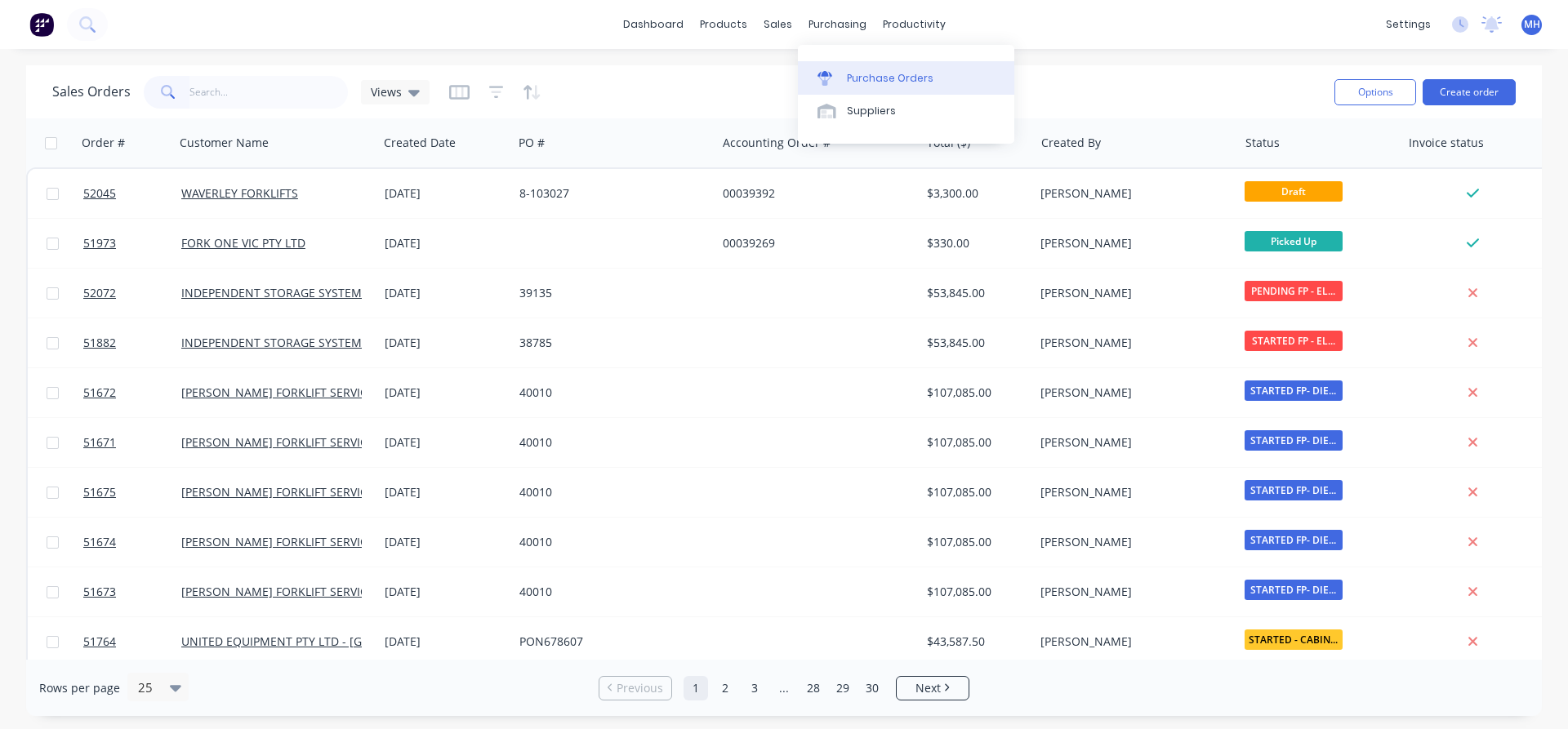
click at [850, 75] on div "Purchase Orders" at bounding box center [890, 78] width 87 height 15
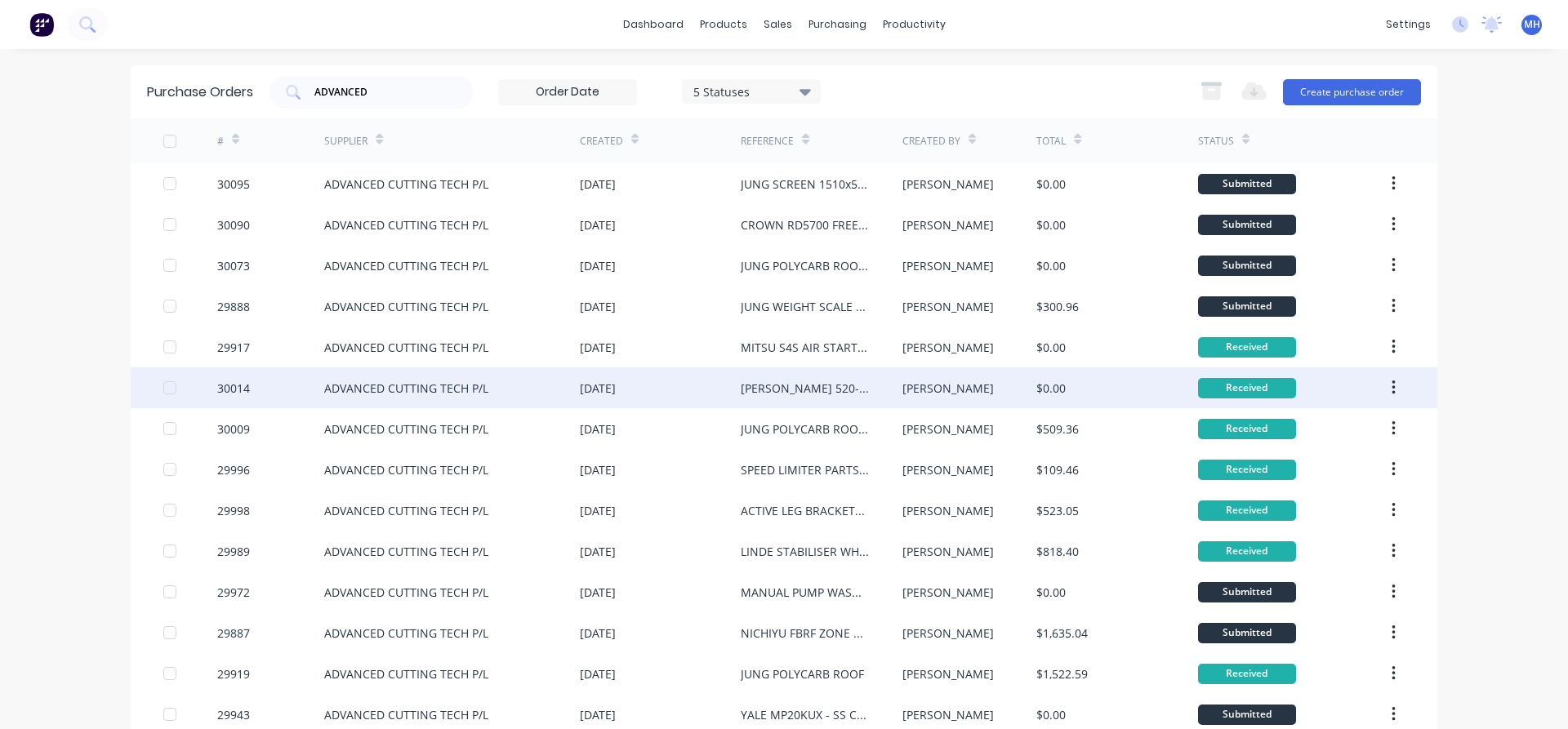
click at [616, 382] on div "[DATE]" at bounding box center [598, 387] width 36 height 17
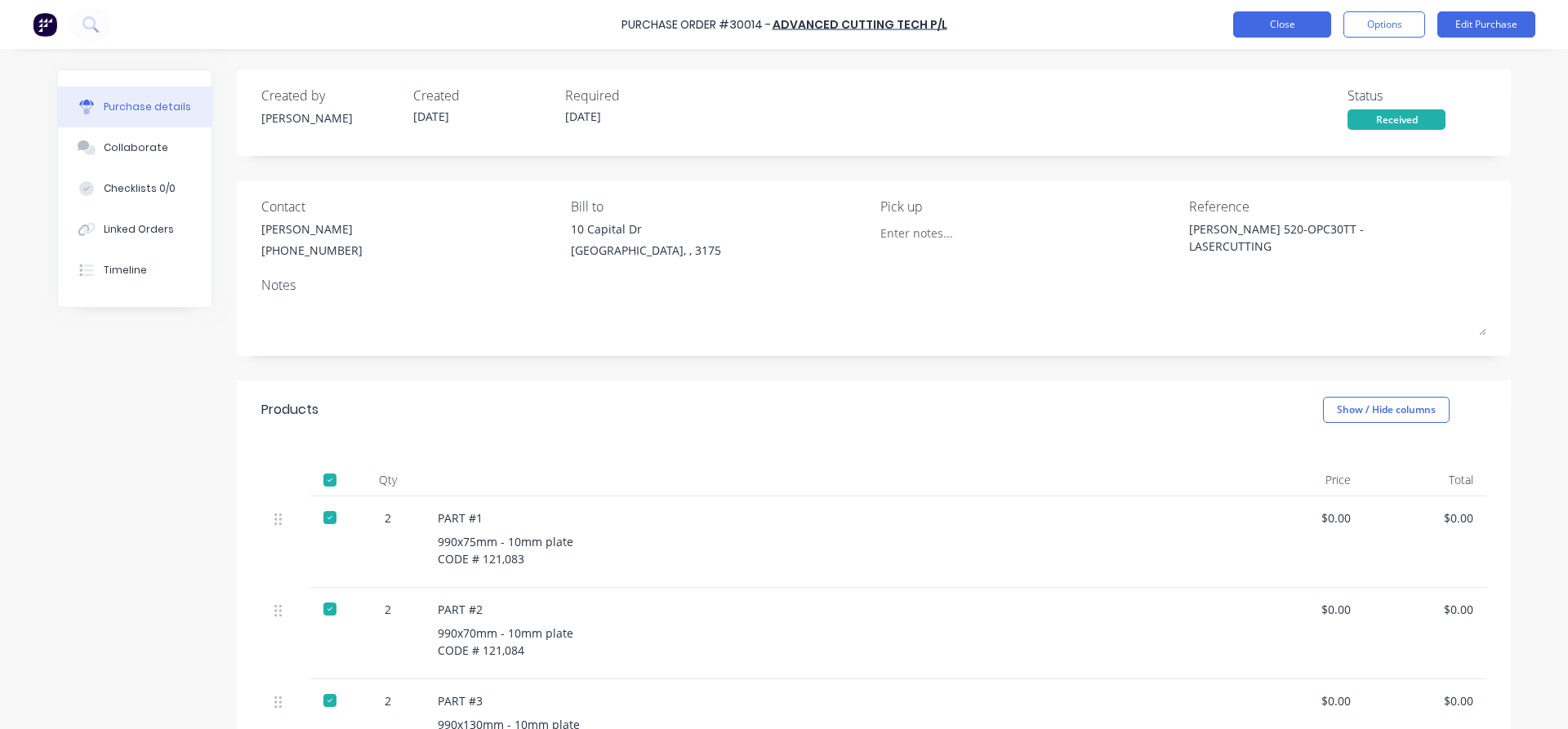
click at [1279, 23] on button "Close" at bounding box center [1282, 25] width 98 height 26
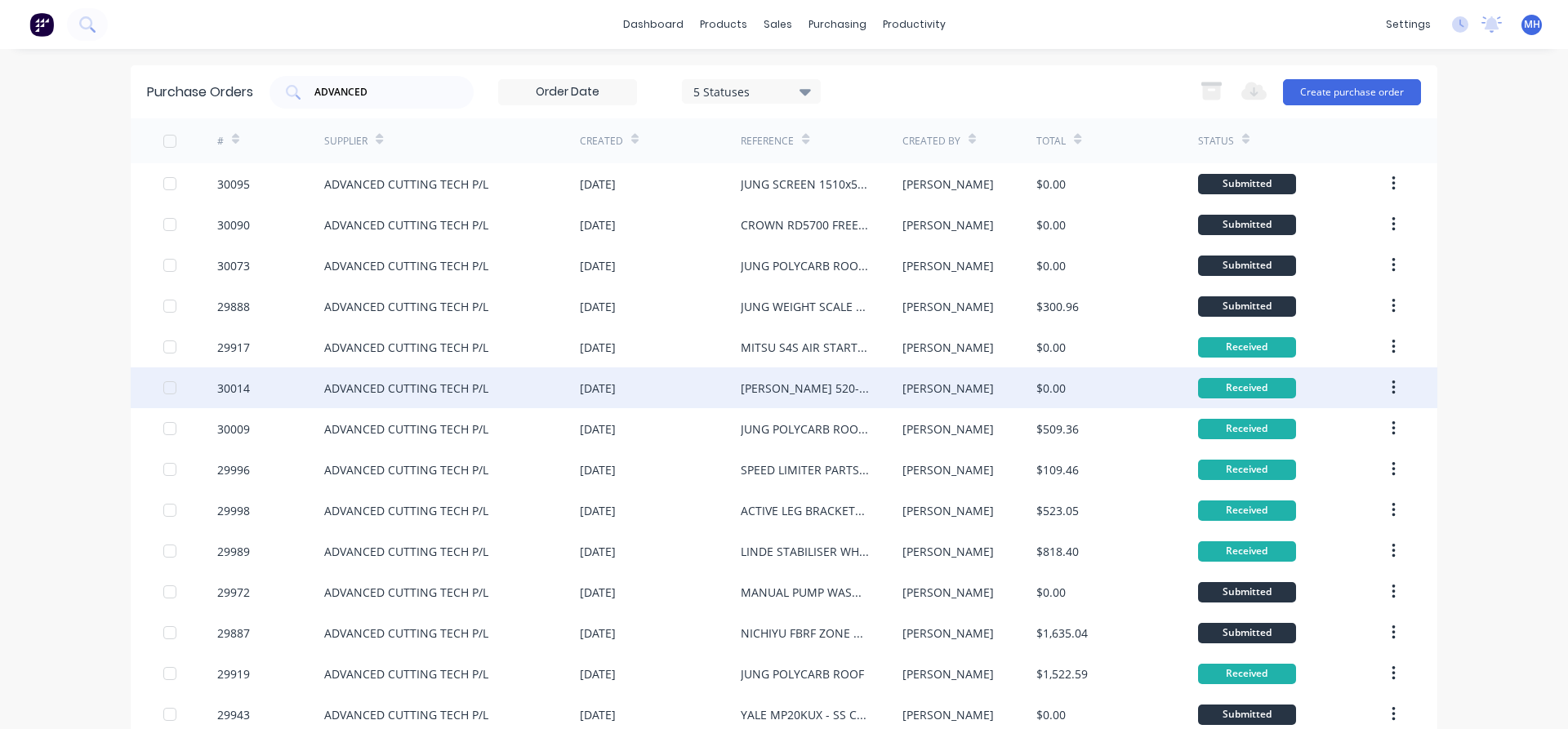
click at [466, 393] on div "ADVANCED CUTTING TECH P/L" at bounding box center [406, 387] width 164 height 17
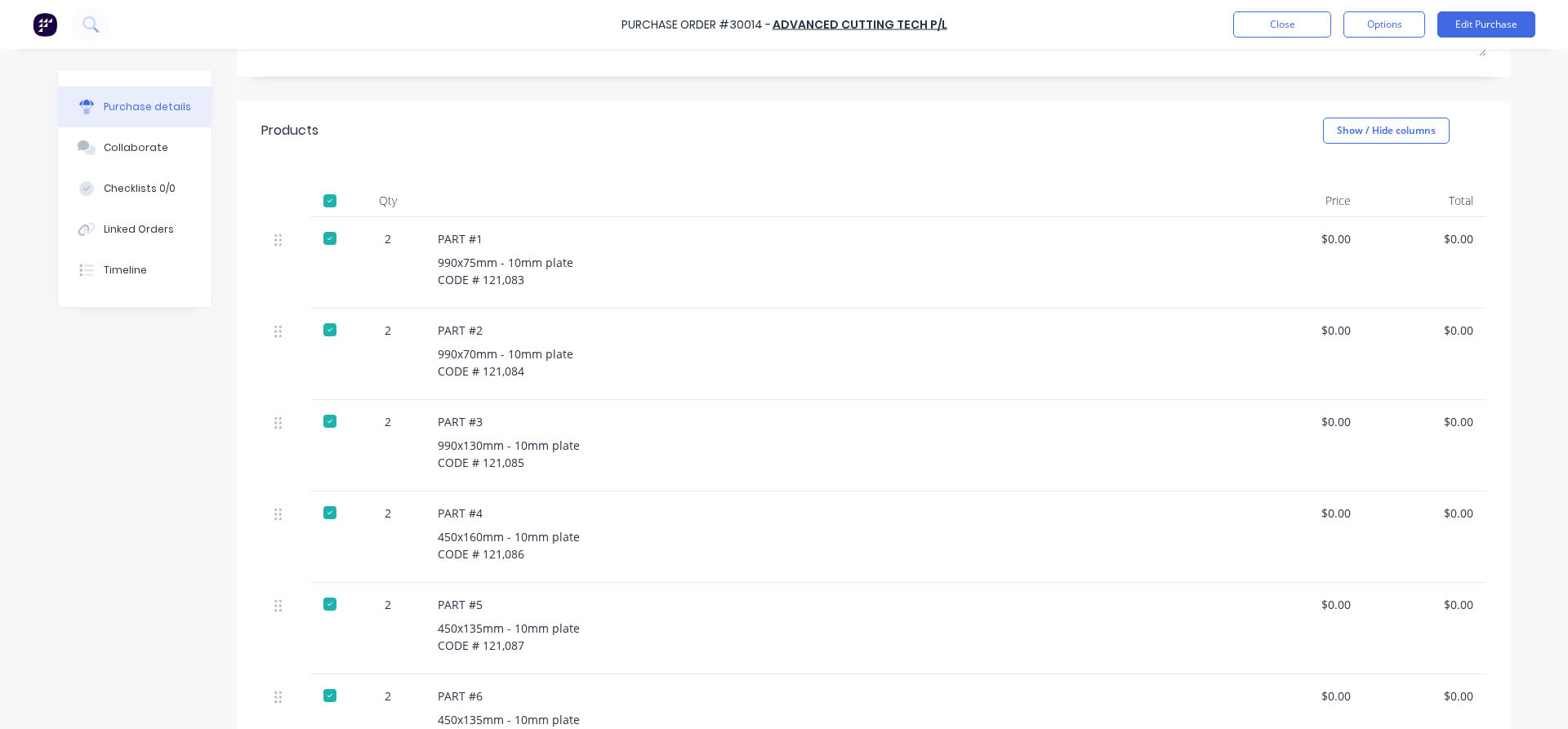
scroll to position [372, 0]
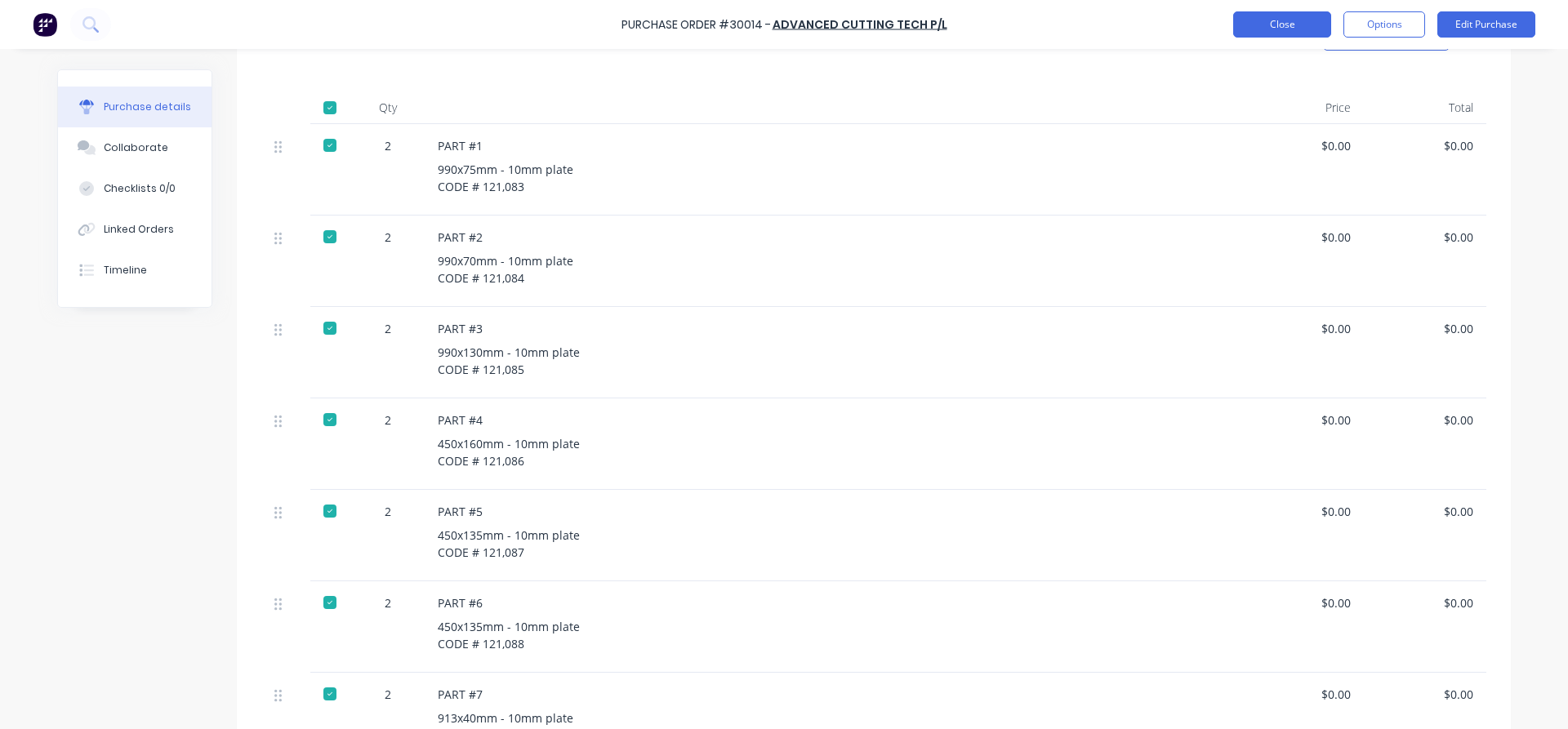
click at [1277, 22] on button "Close" at bounding box center [1282, 25] width 98 height 26
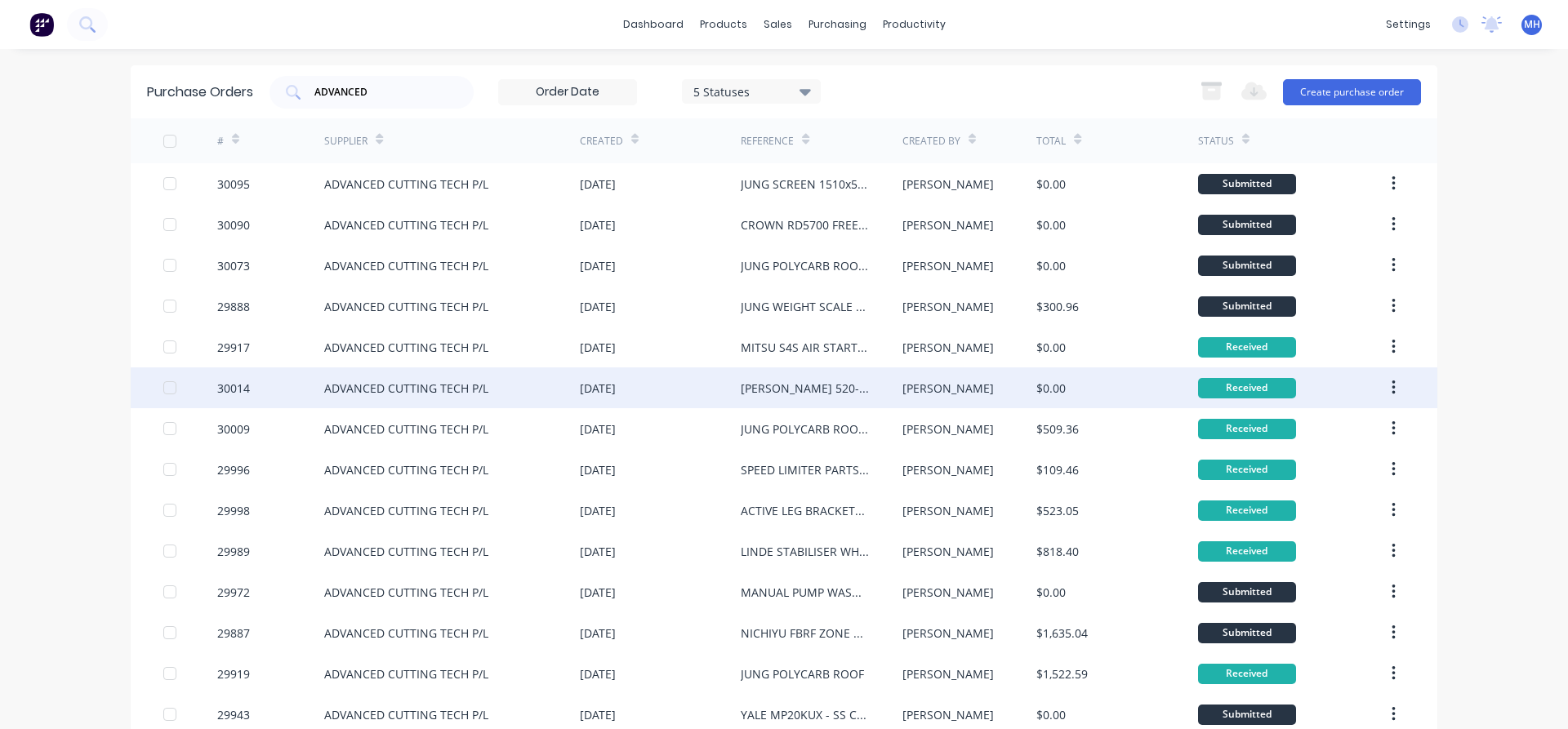
click at [247, 380] on div "30014" at bounding box center [234, 387] width 33 height 17
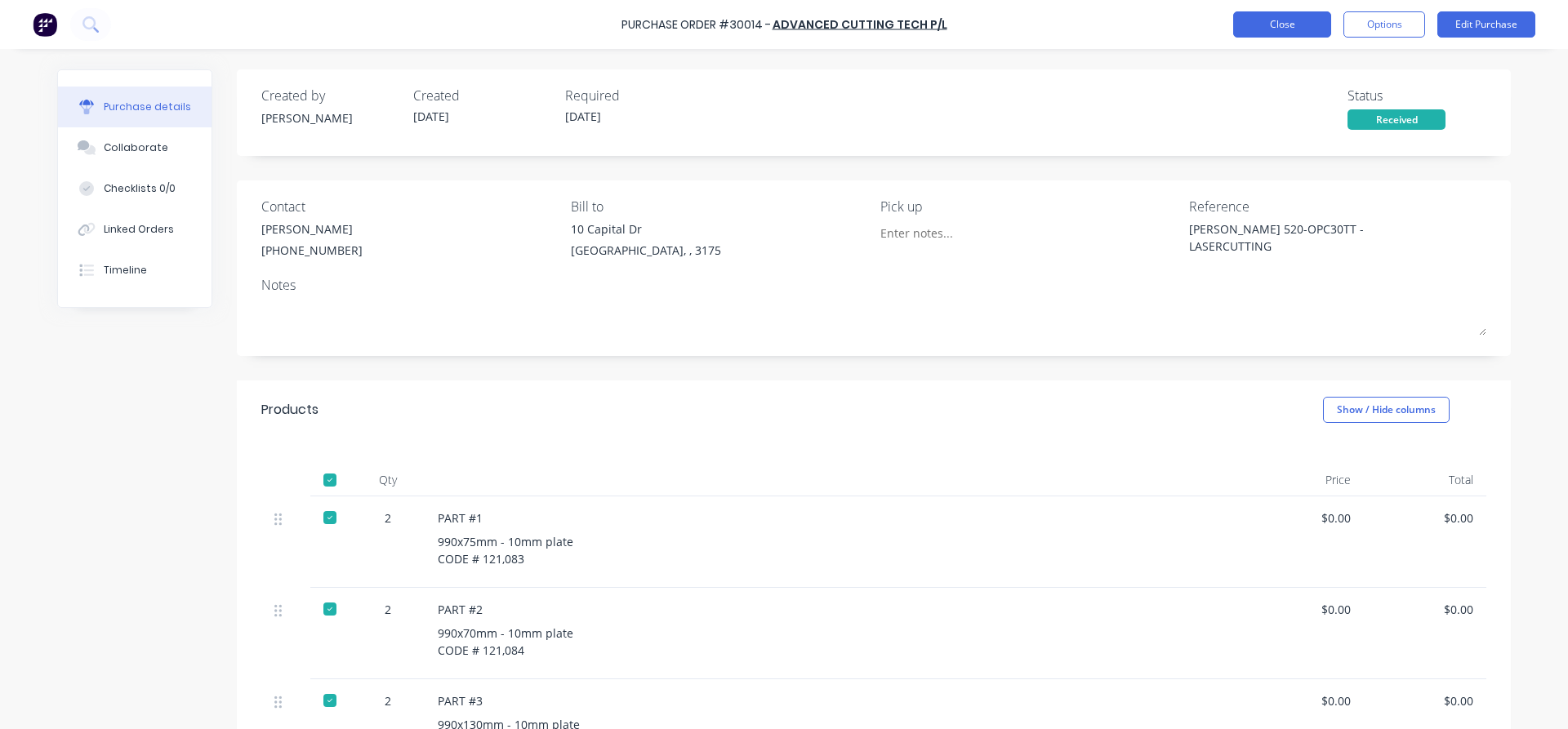
click at [1277, 34] on button "Close" at bounding box center [1282, 25] width 98 height 26
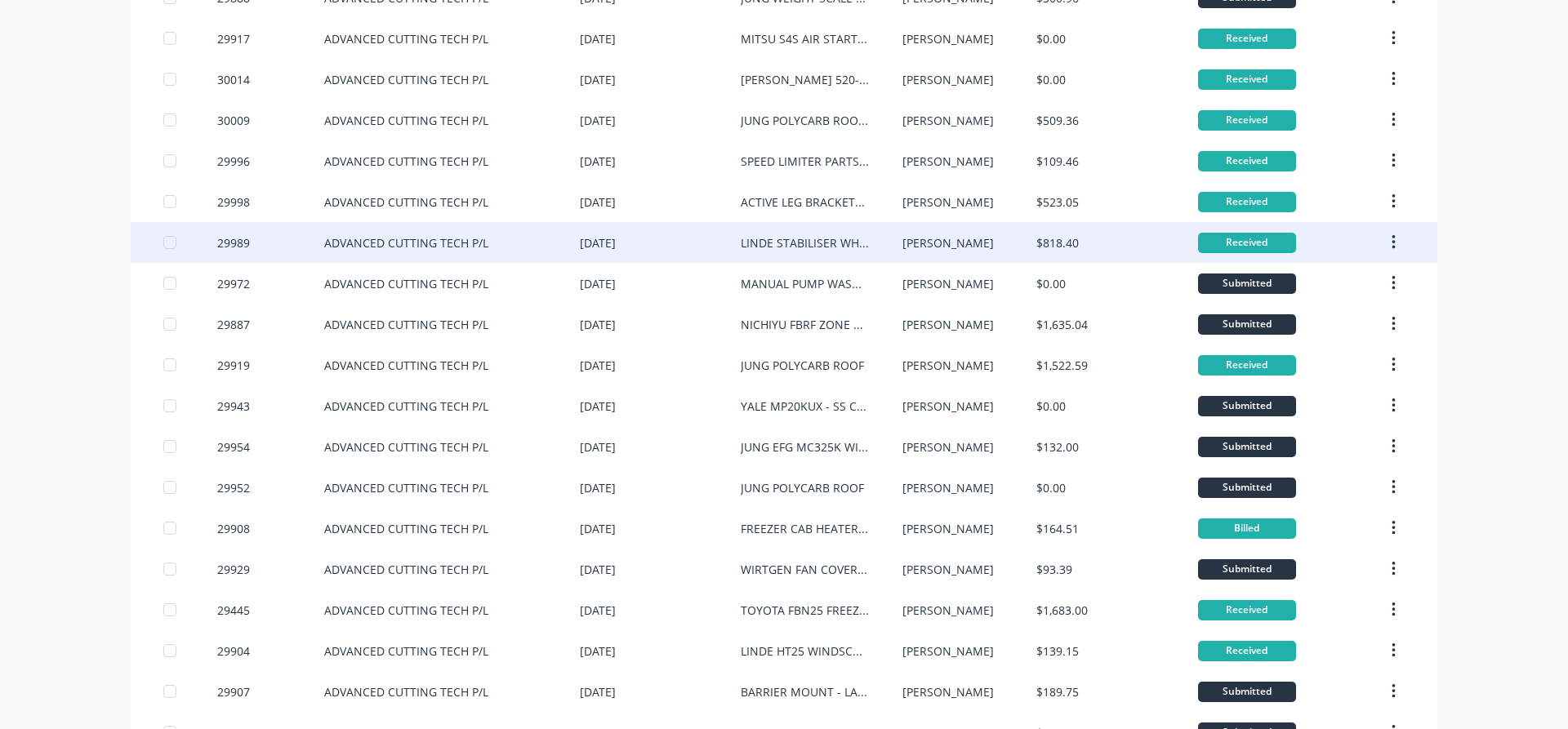
scroll to position [216, 0]
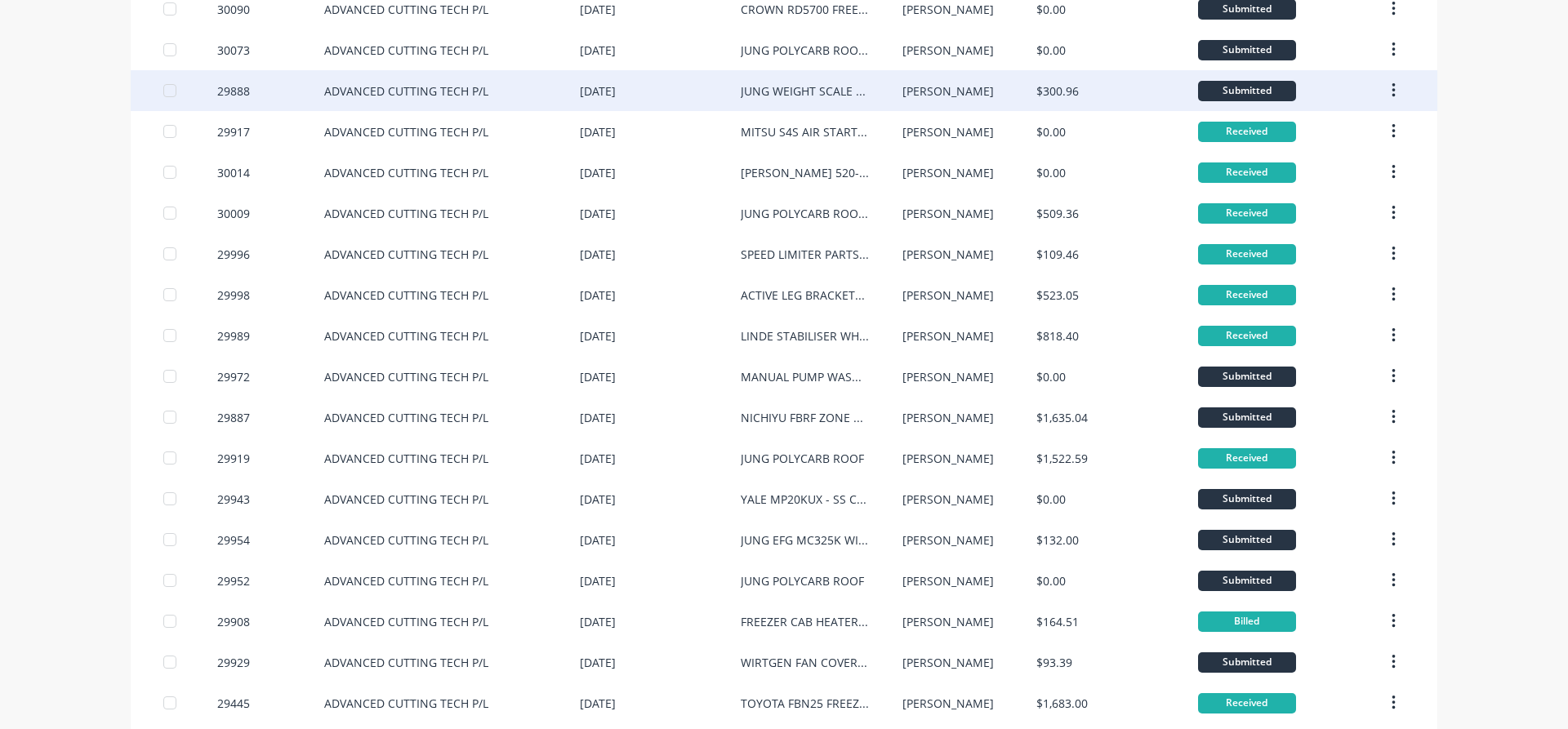
click at [379, 87] on div "ADVANCED CUTTING TECH P/L" at bounding box center [406, 91] width 164 height 17
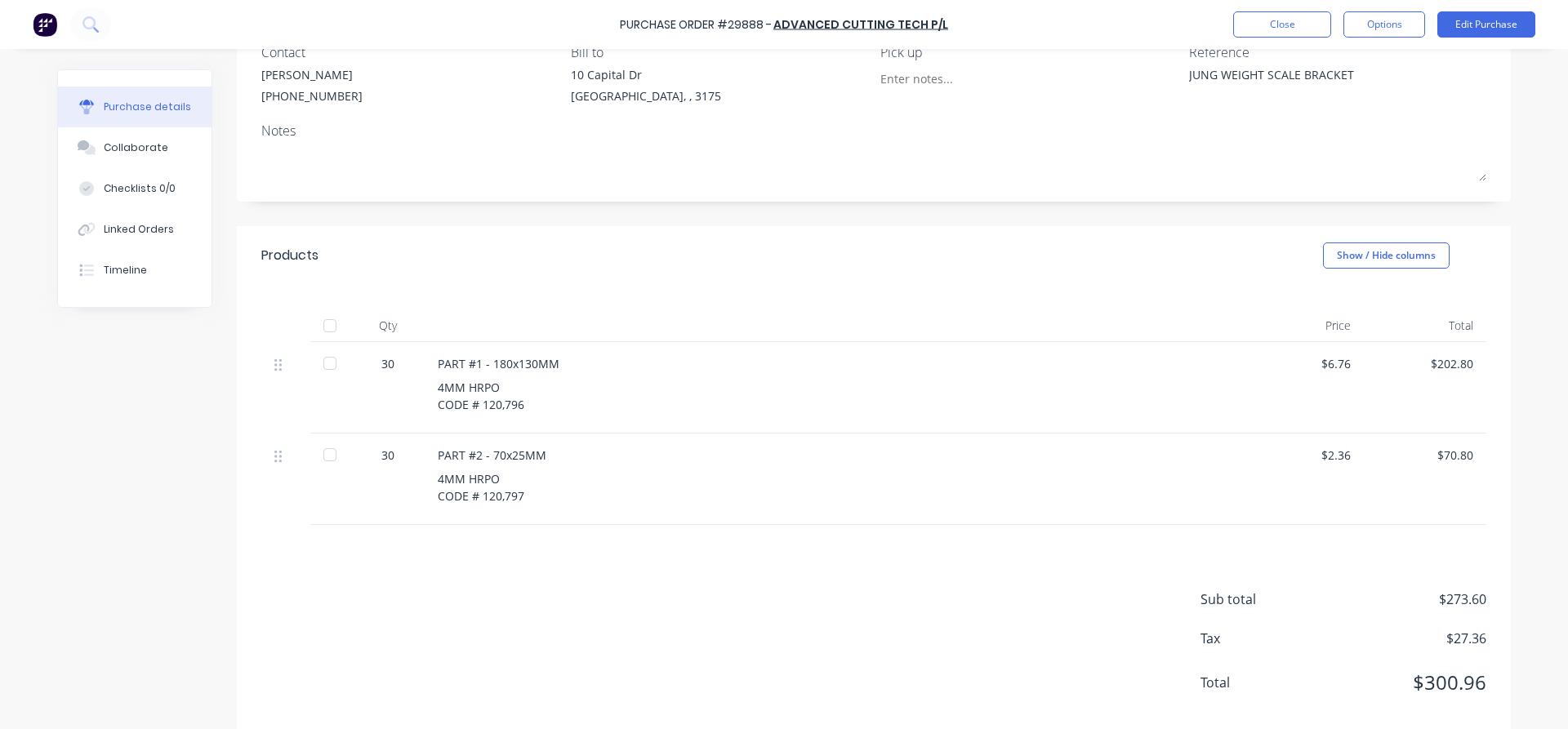
scroll to position [180, 0]
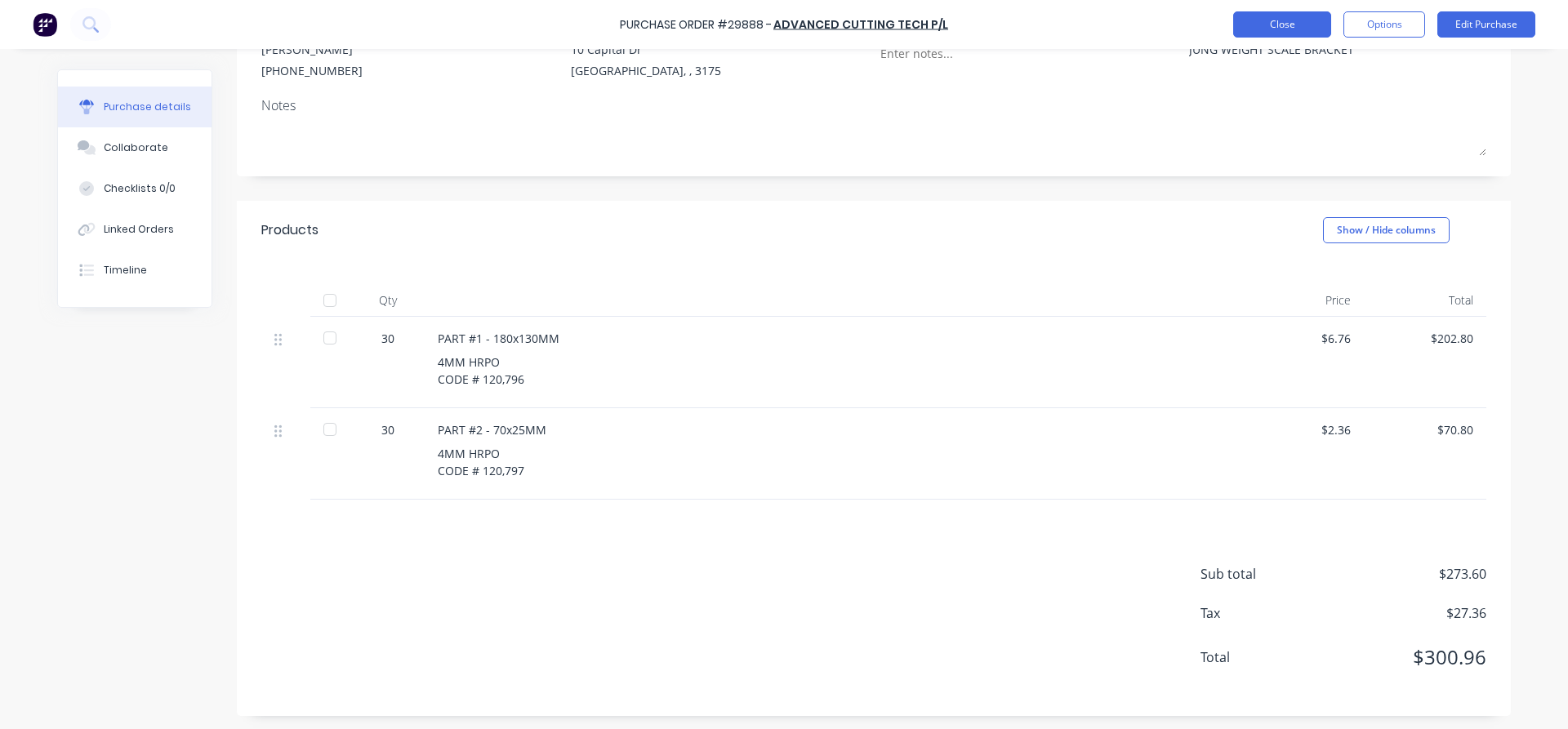
click at [1304, 18] on button "Close" at bounding box center [1282, 25] width 98 height 26
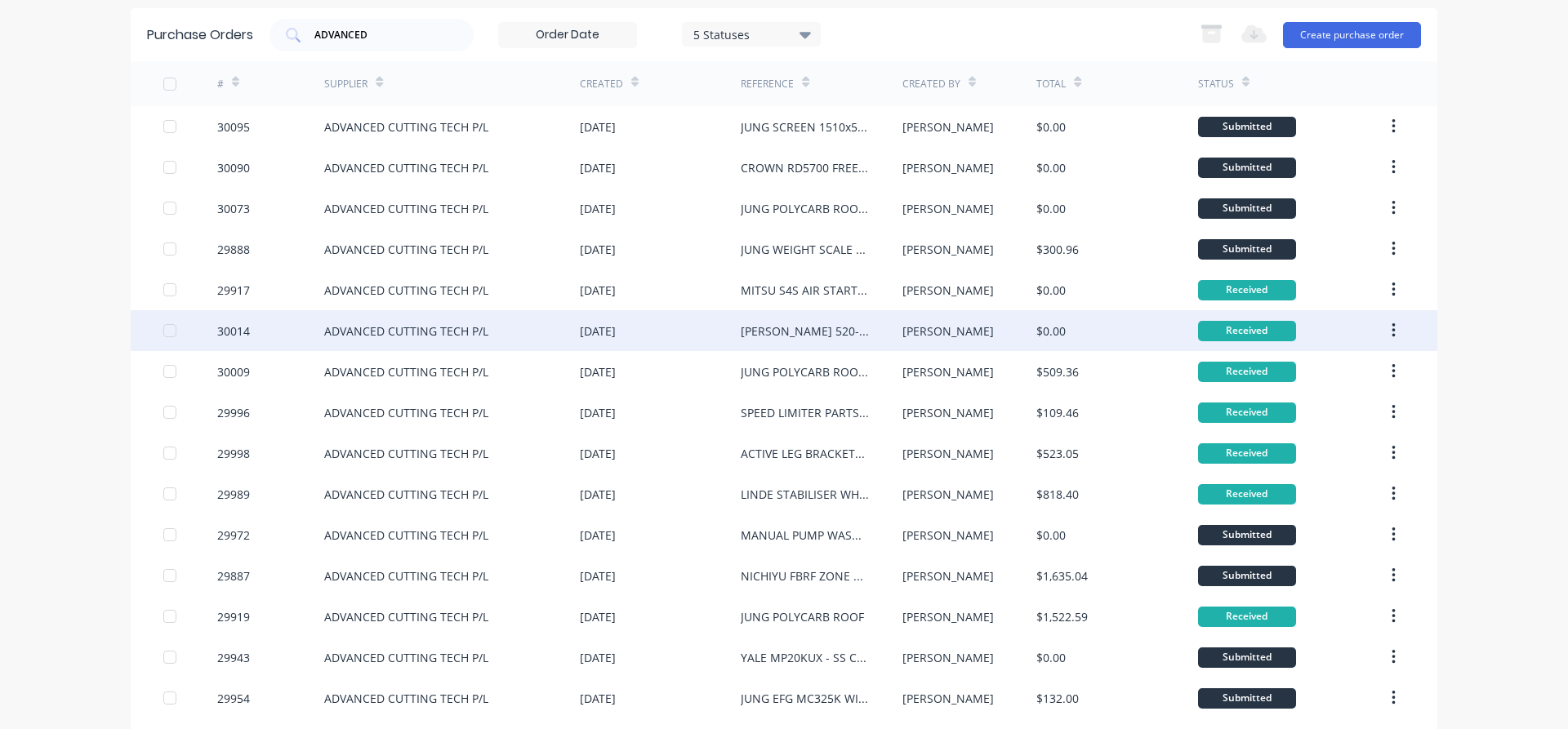
scroll to position [93, 0]
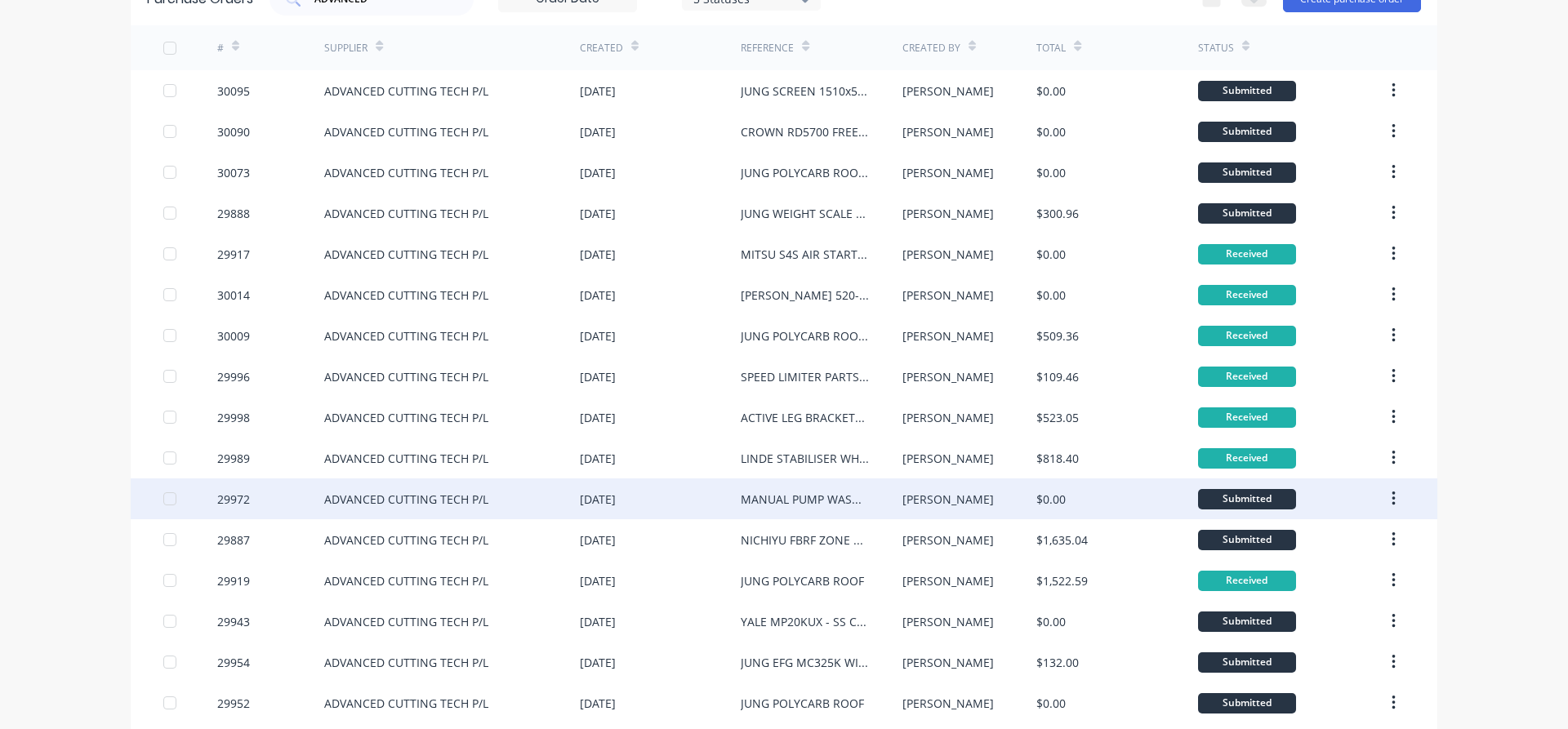
click at [307, 499] on div "29972" at bounding box center [271, 499] width 108 height 41
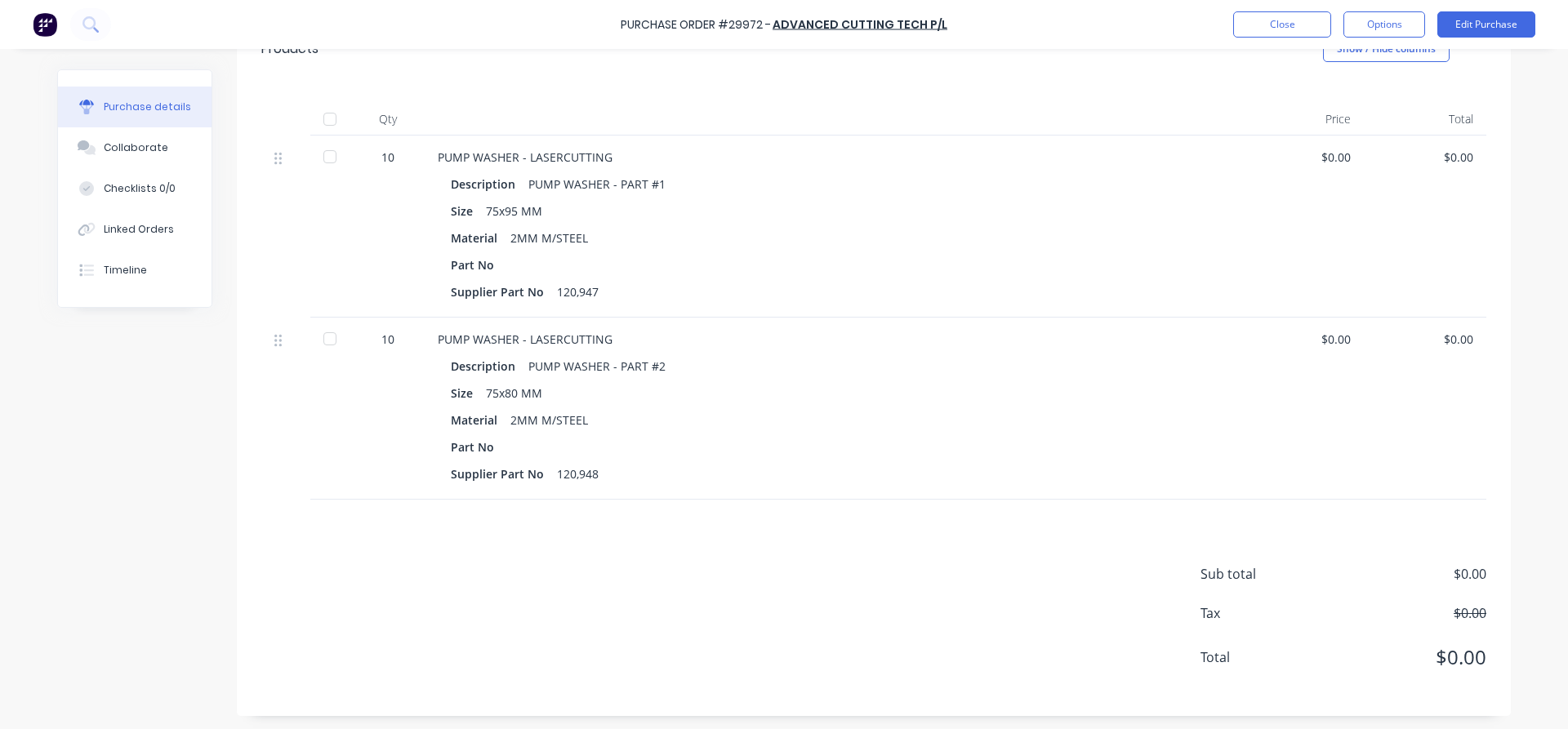
scroll to position [268, 0]
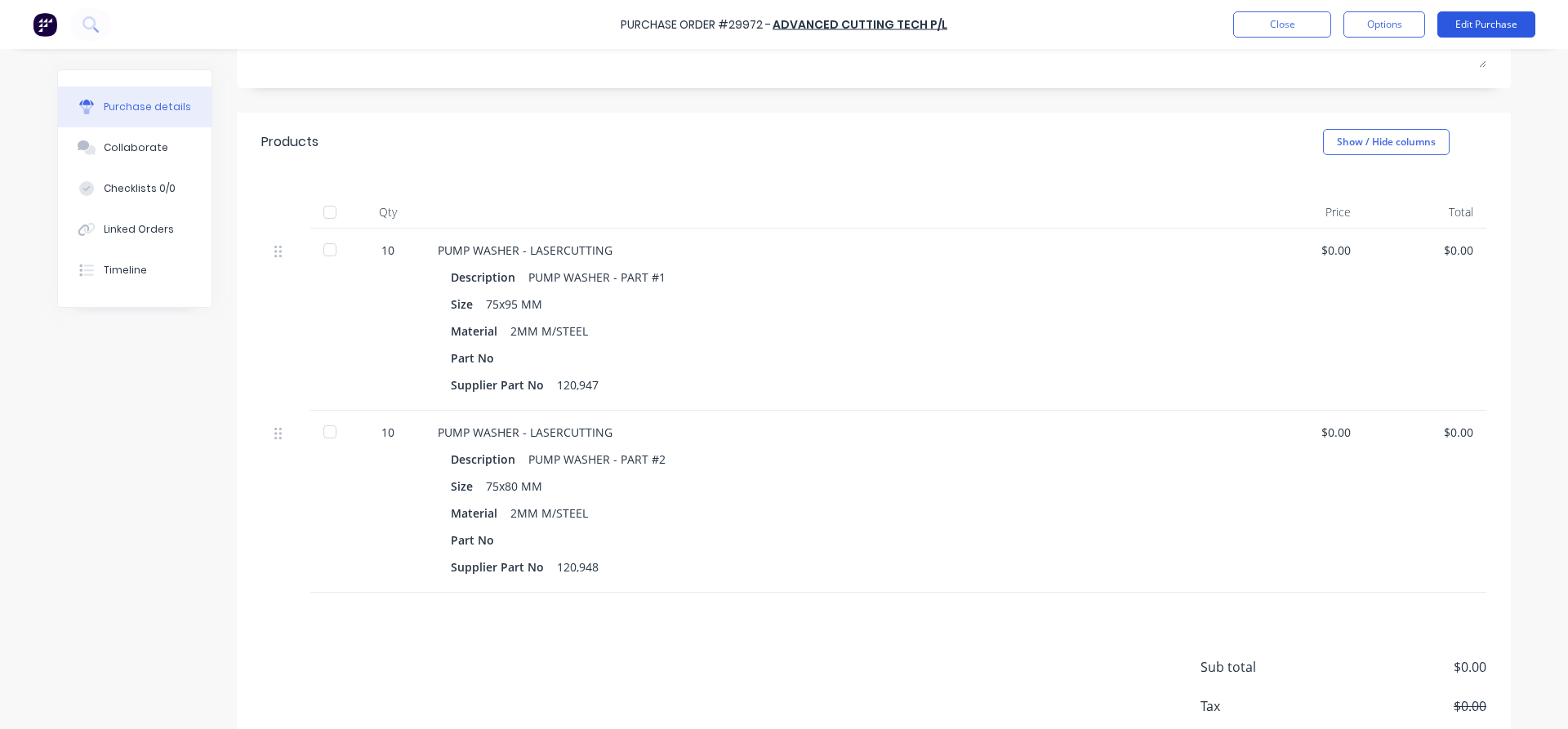
click at [1503, 26] on button "Edit Purchase" at bounding box center [1486, 25] width 98 height 26
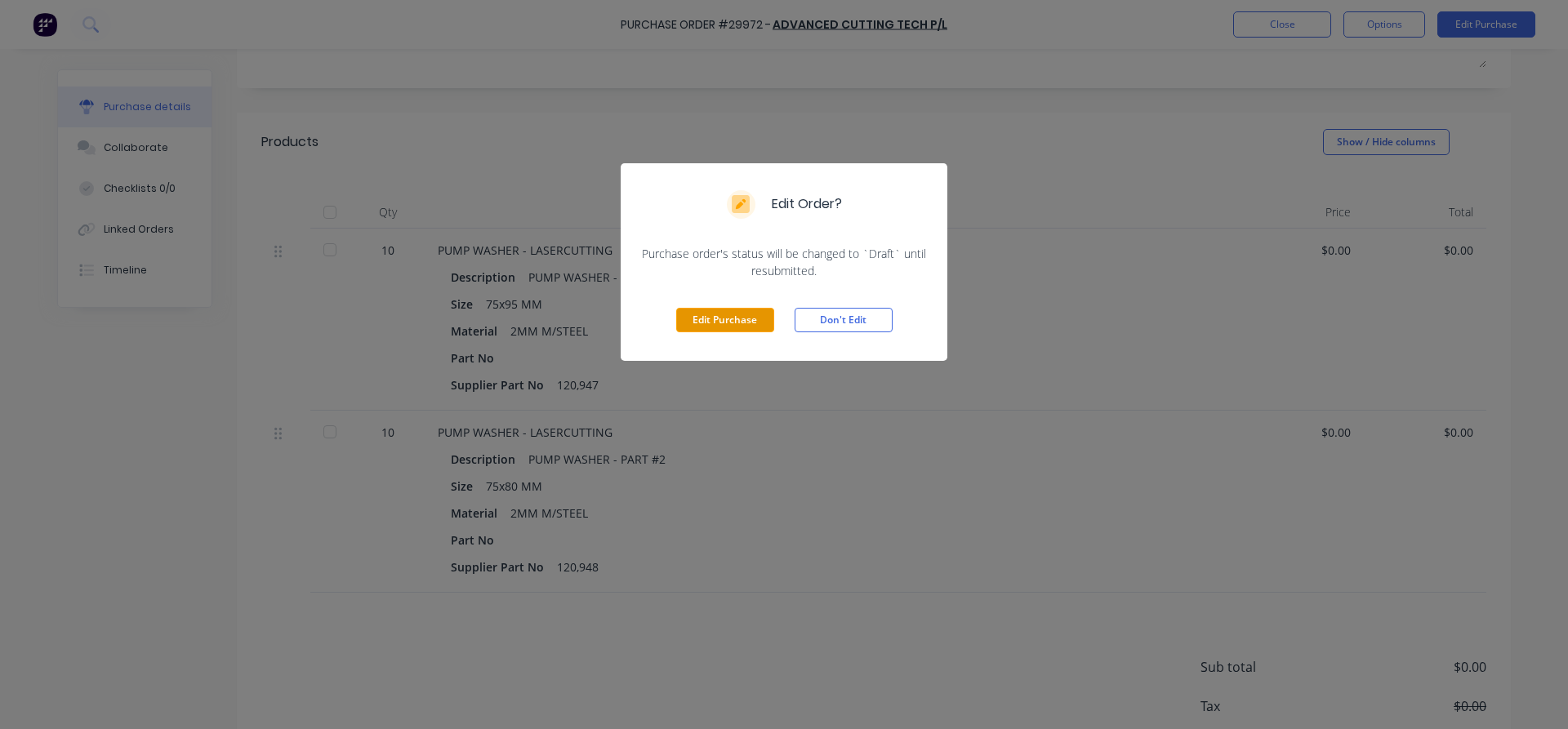
click at [713, 319] on button "Edit Purchase" at bounding box center [725, 320] width 98 height 25
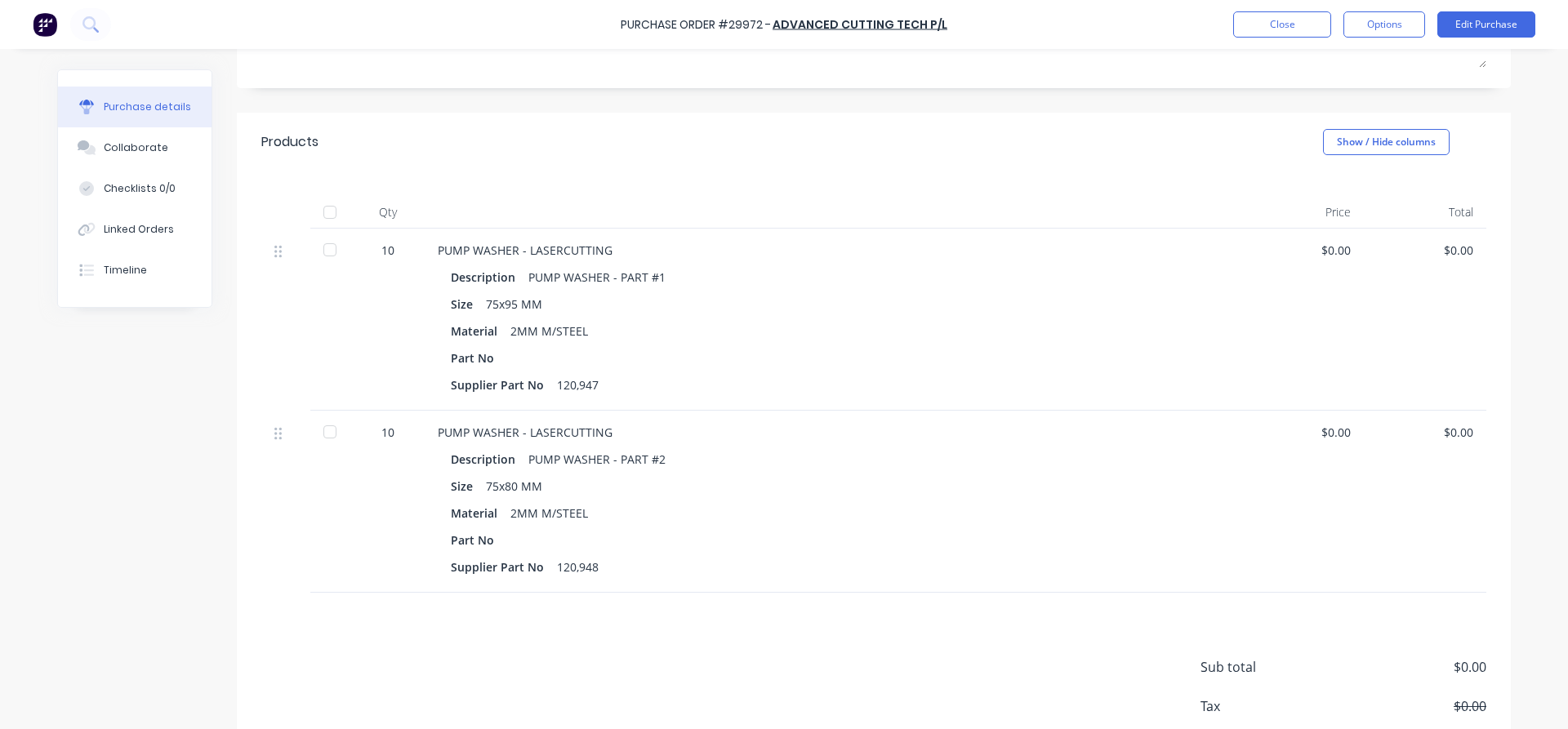
scroll to position [280, 0]
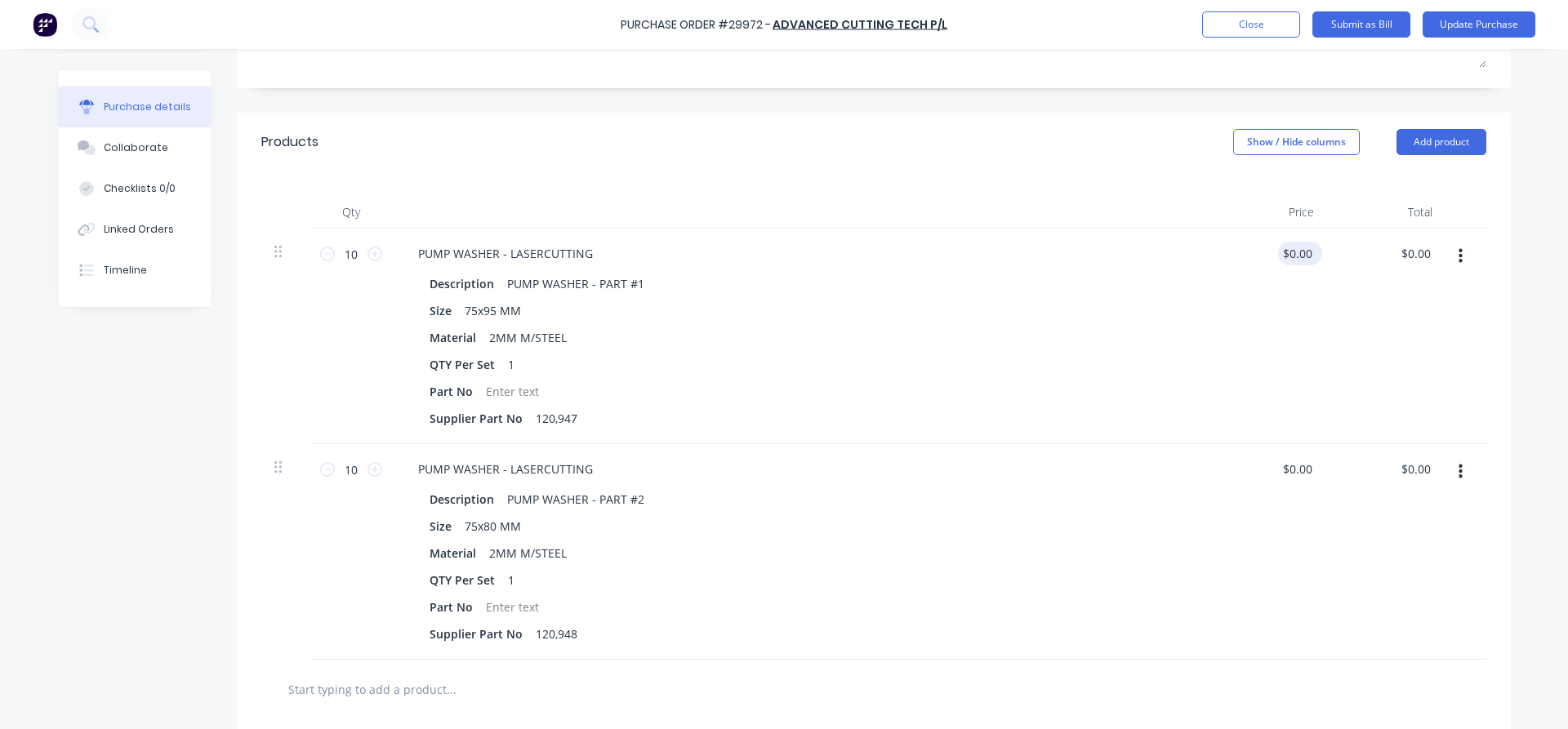
click at [1316, 253] on div "$0.00 $0.00" at bounding box center [1300, 253] width 44 height 24
type textarea "x"
drag, startPoint x: 1313, startPoint y: 245, endPoint x: 1270, endPoint y: 245, distance: 43.0
click at [1270, 245] on div "0.00 0.00" at bounding box center [1267, 337] width 119 height 216
type input "6.14"
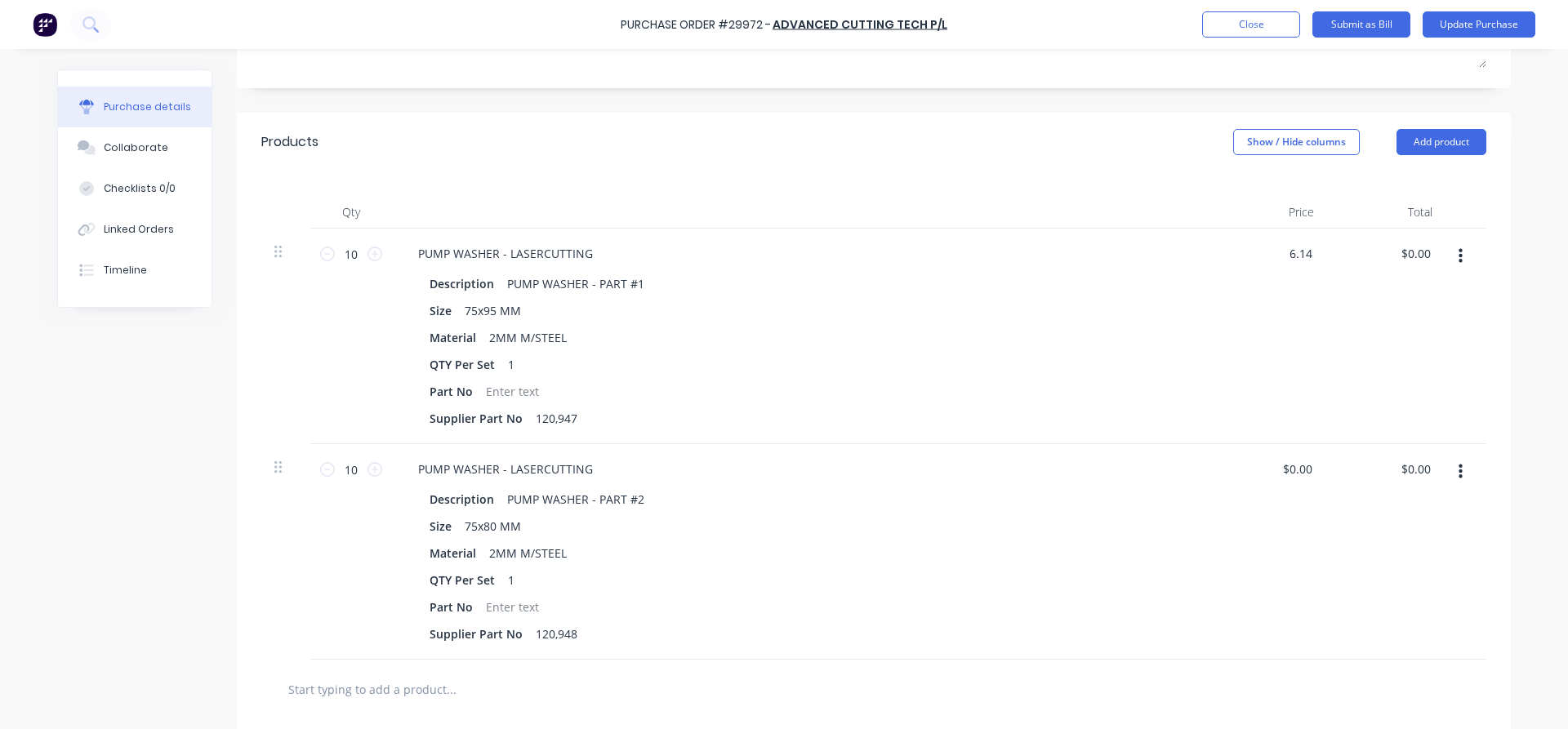
type textarea "x"
type input "$6.14"
type input "61.40"
type textarea "x"
type input "$61.40"
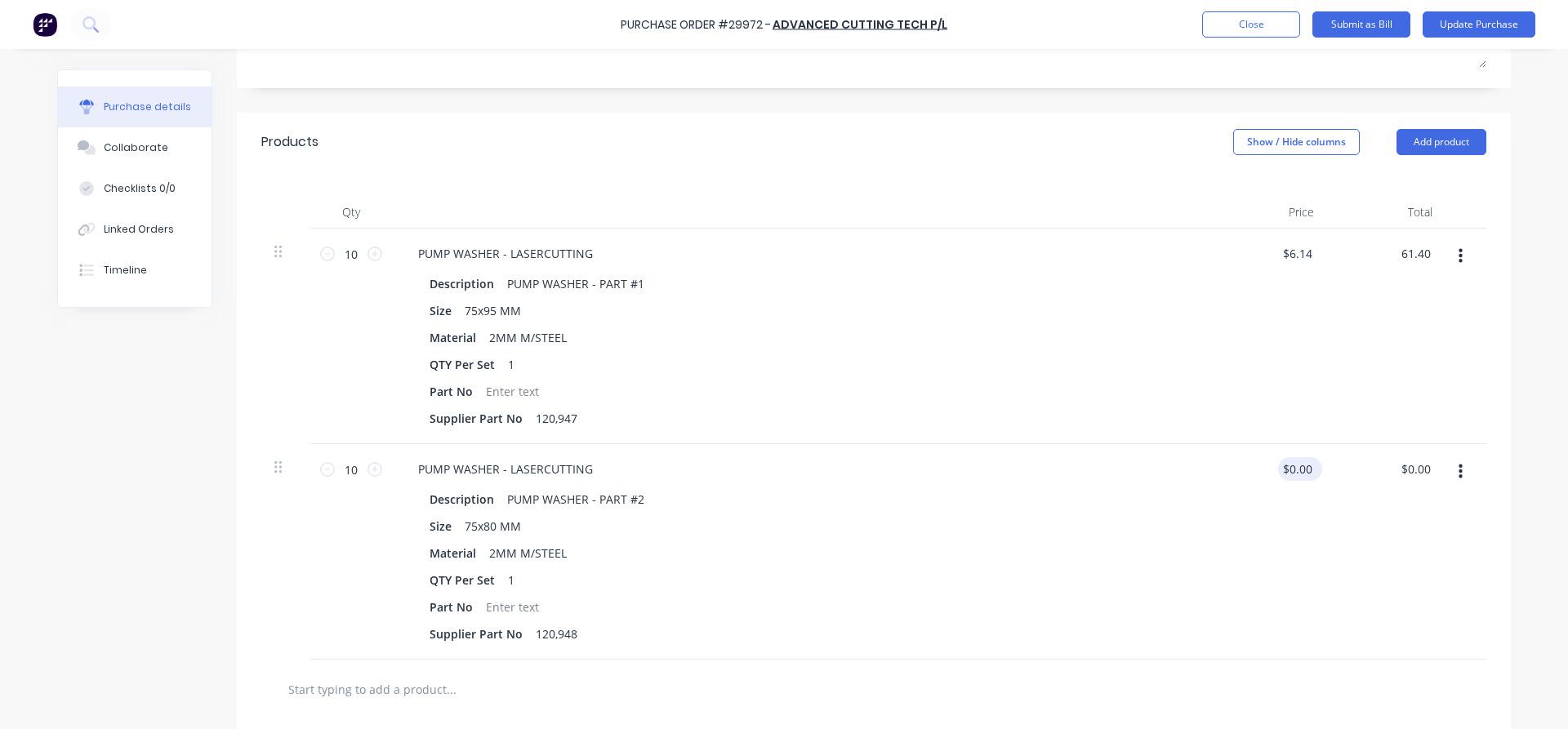
type input "0.00"
type textarea "x"
drag, startPoint x: 1314, startPoint y: 465, endPoint x: 1228, endPoint y: 455, distance: 86.6
click at [1228, 455] on div "0.00 0.00" at bounding box center [1267, 552] width 119 height 216
type input "5.05"
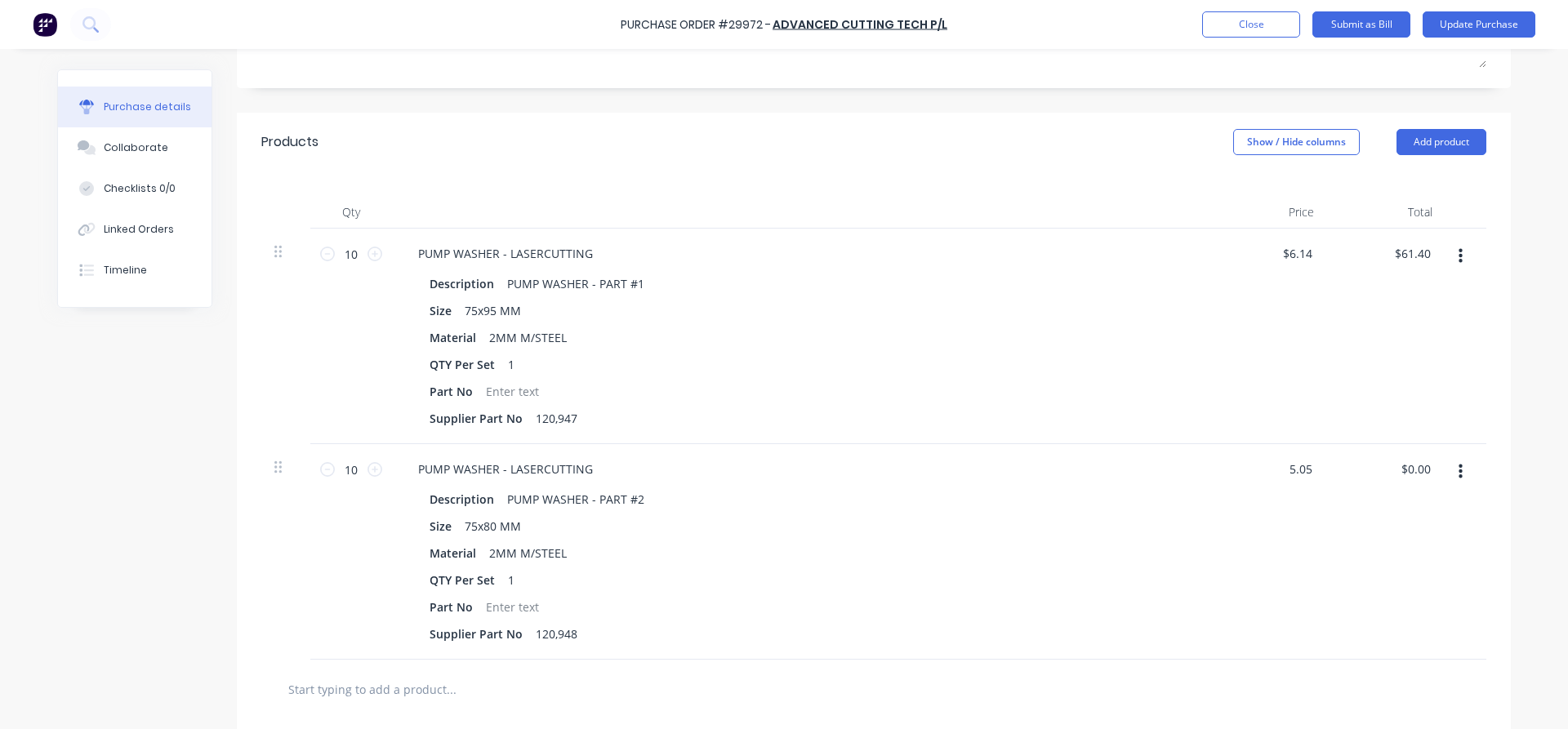
type textarea "x"
type input "$5.05"
type input "50.50"
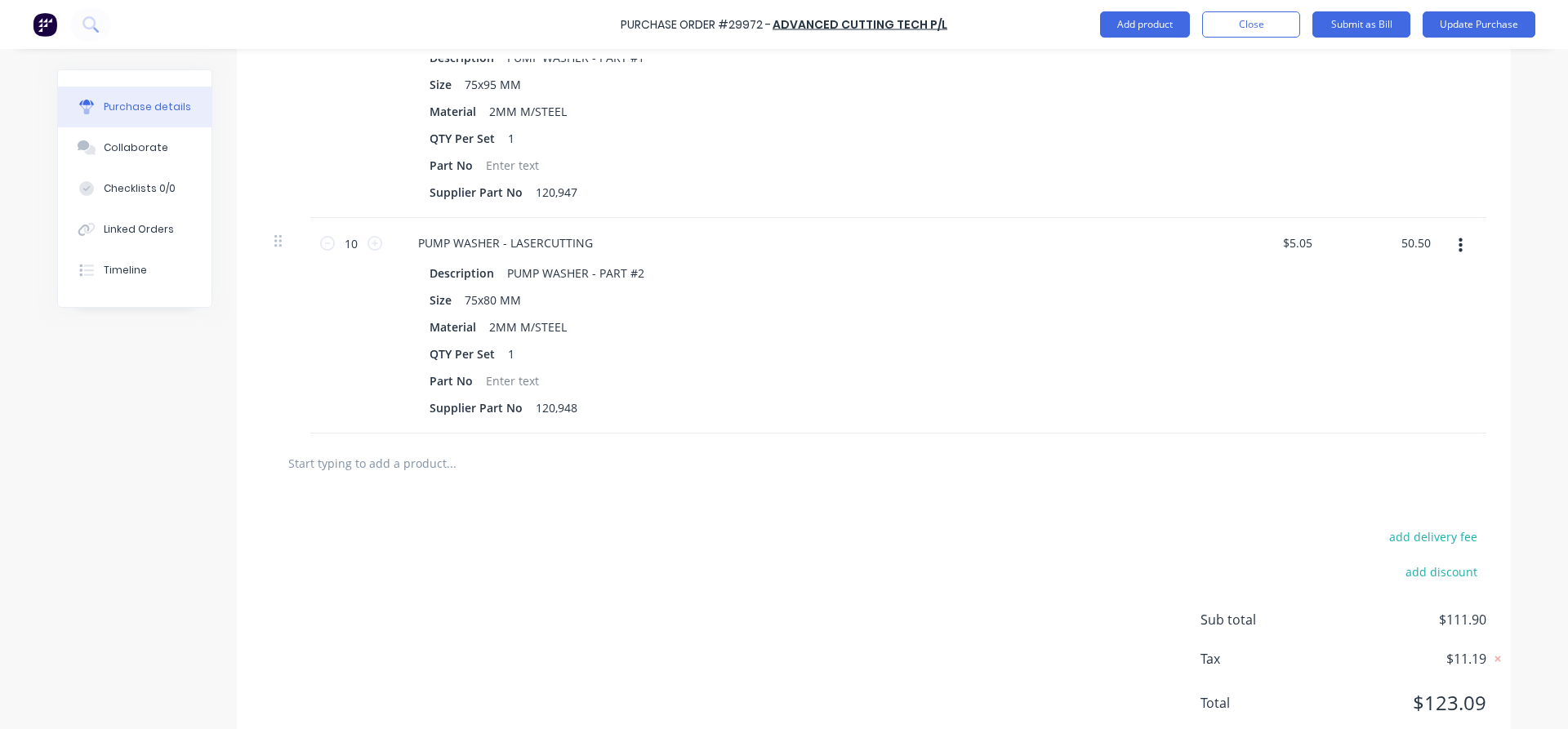
scroll to position [551, 0]
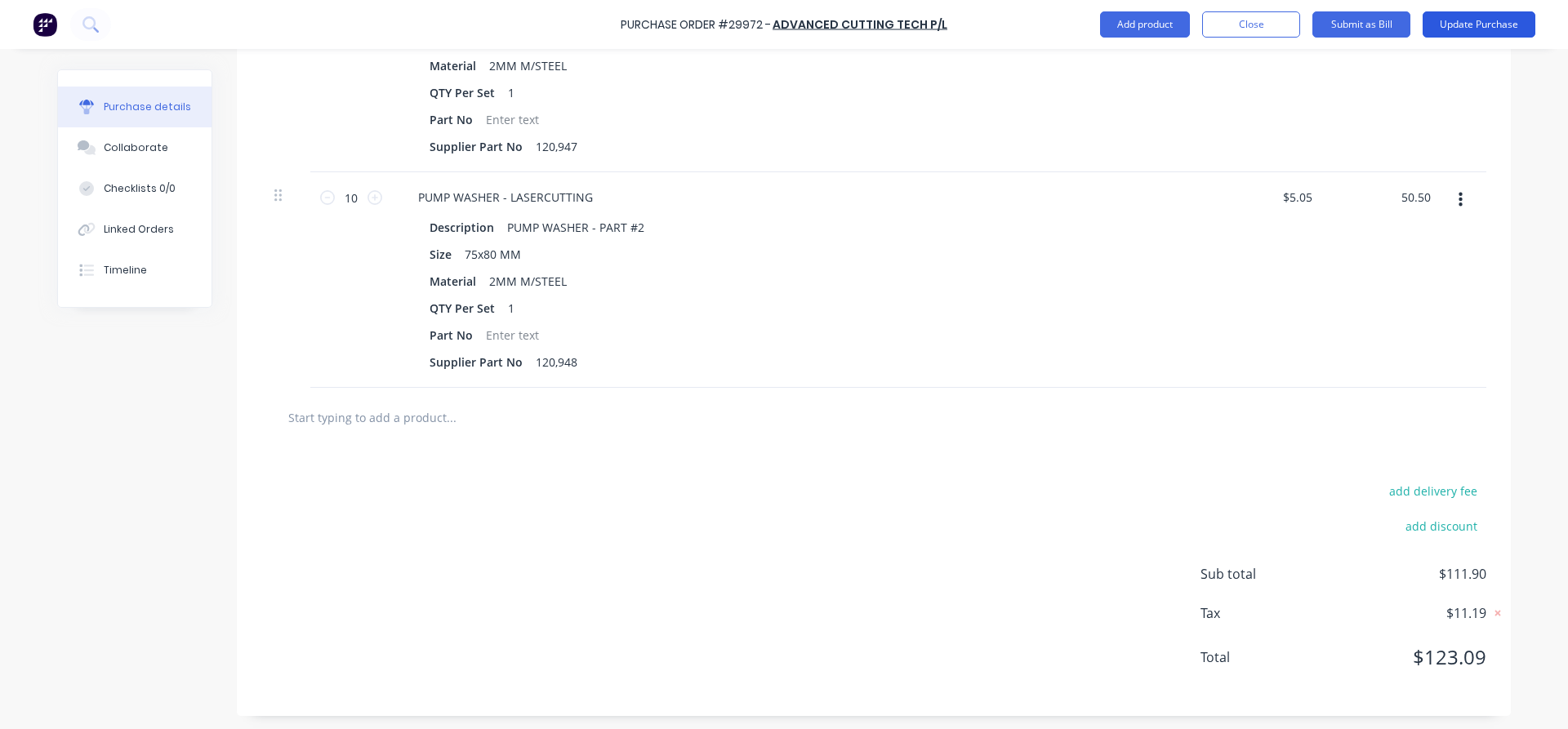
type textarea "x"
type input "$50.50"
click at [1472, 26] on button "Update Purchase" at bounding box center [1479, 25] width 113 height 26
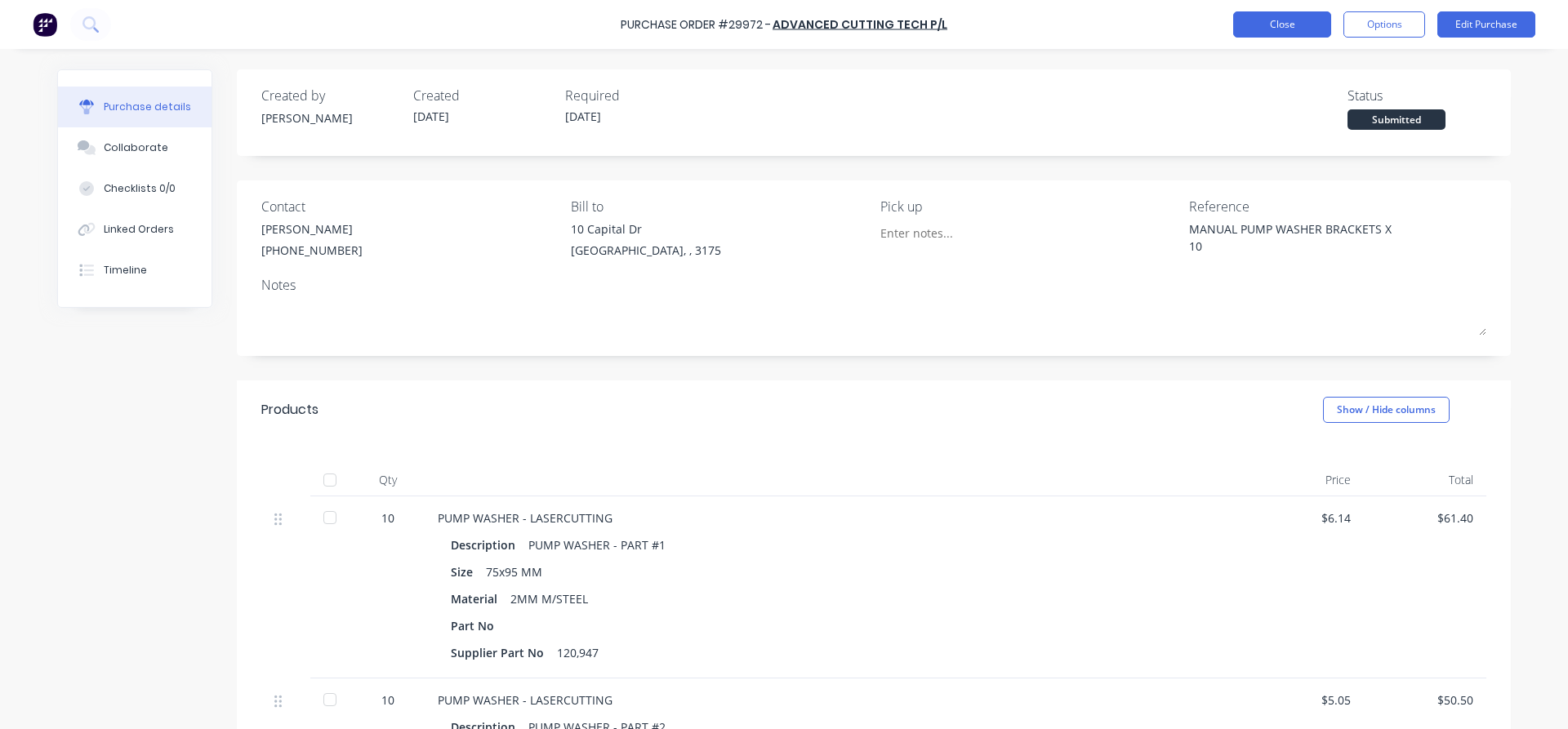
click at [1252, 34] on button "Close" at bounding box center [1282, 25] width 98 height 26
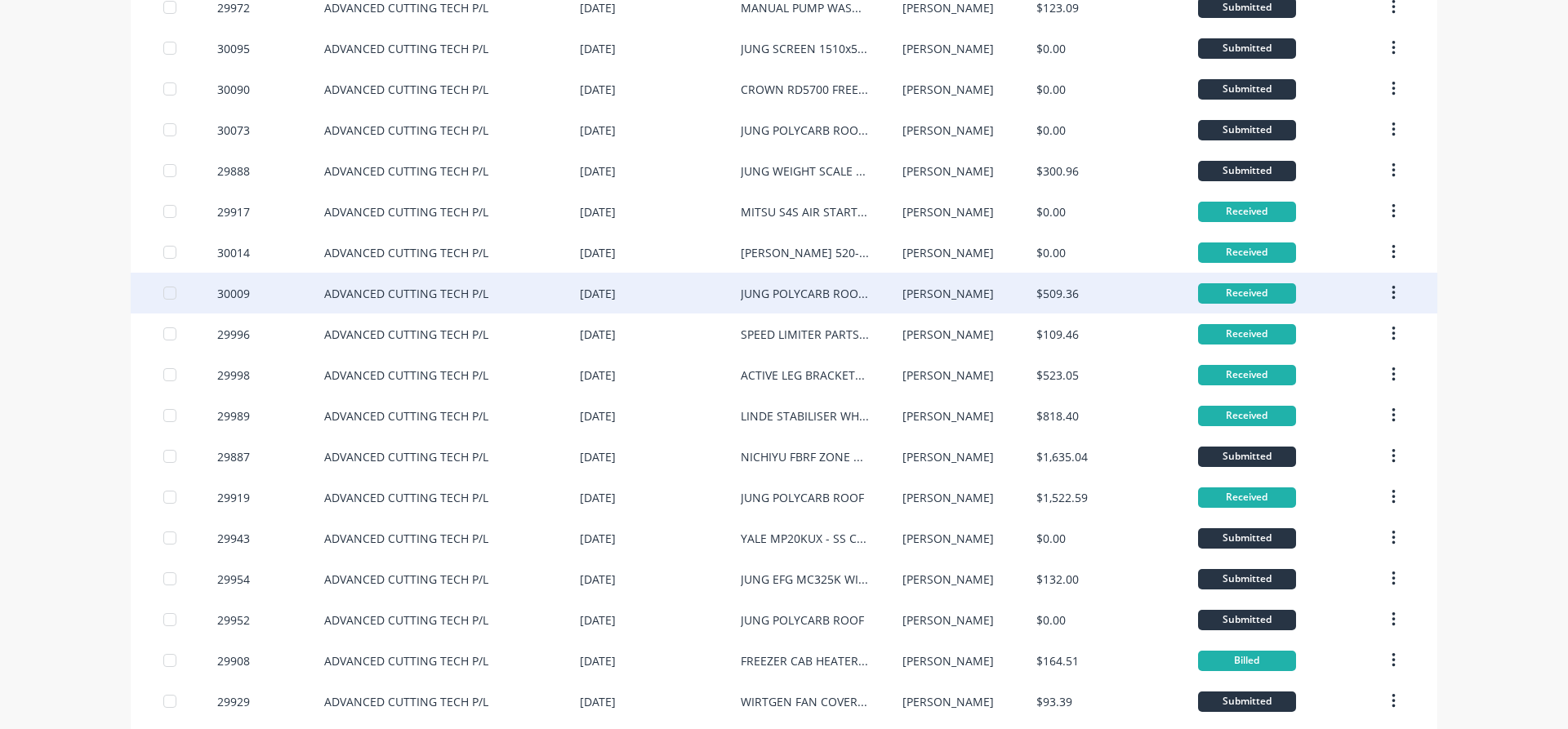
scroll to position [186, 0]
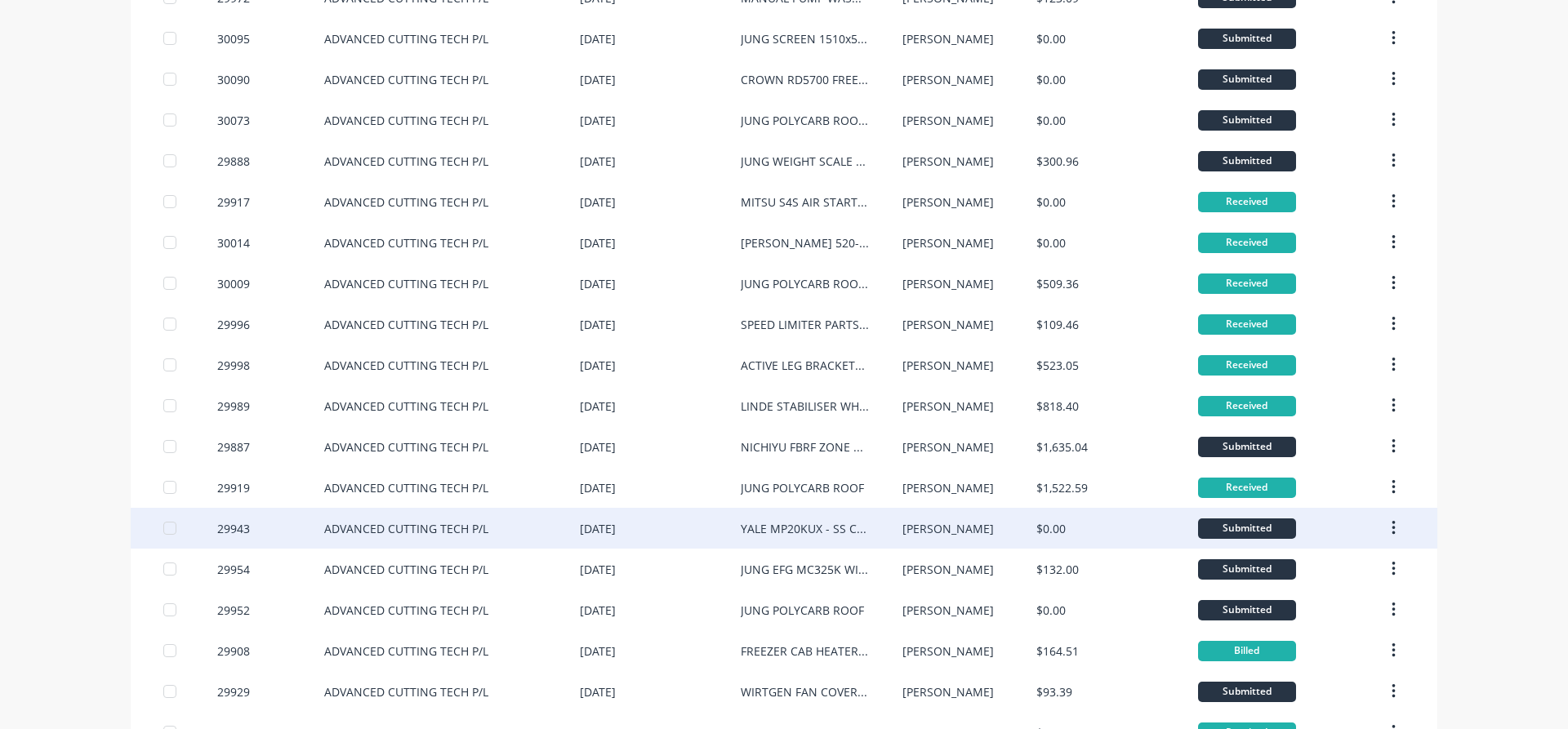
click at [398, 537] on div "ADVANCED CUTTING TECH P/L" at bounding box center [452, 528] width 256 height 41
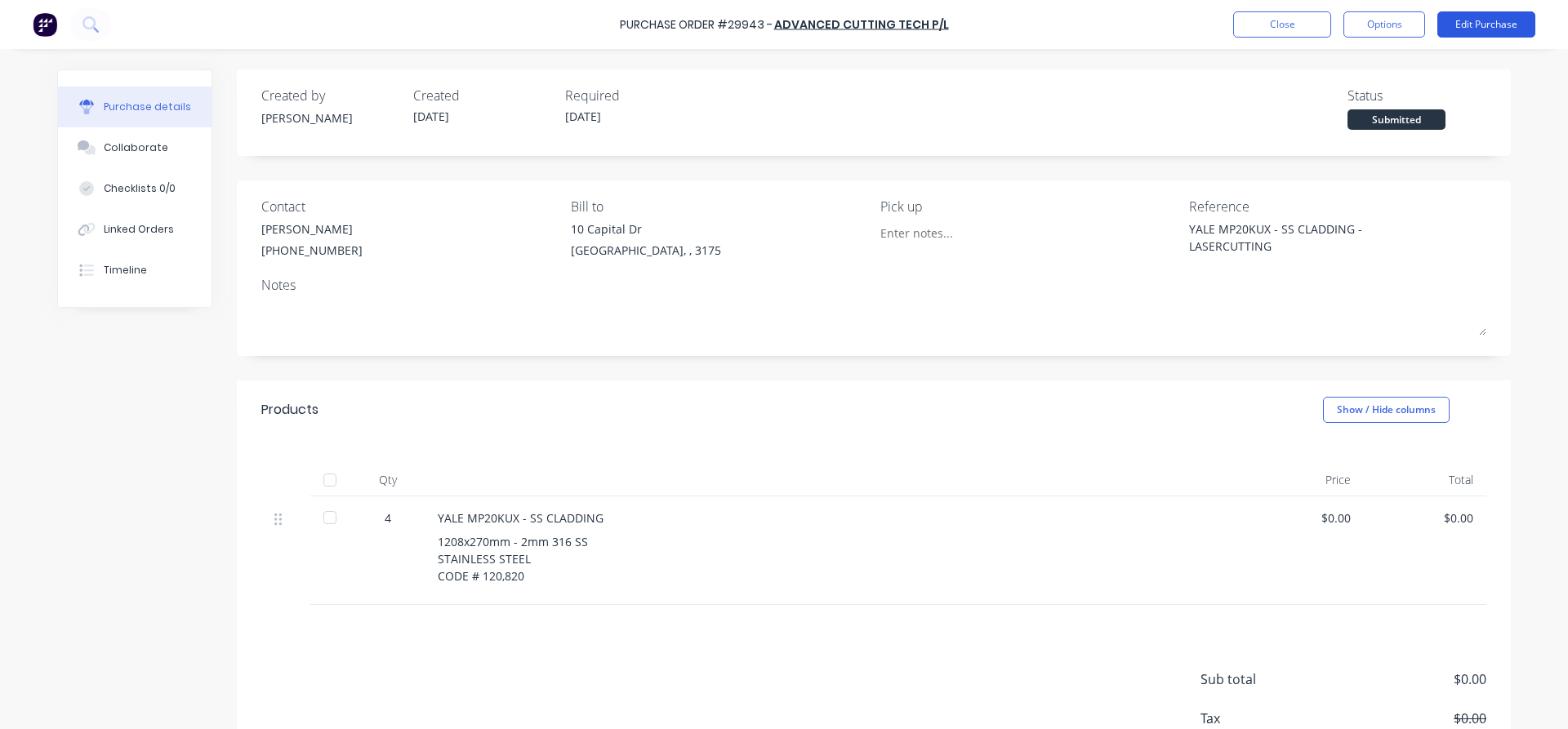
click at [1477, 19] on button "Edit Purchase" at bounding box center [1486, 25] width 98 height 26
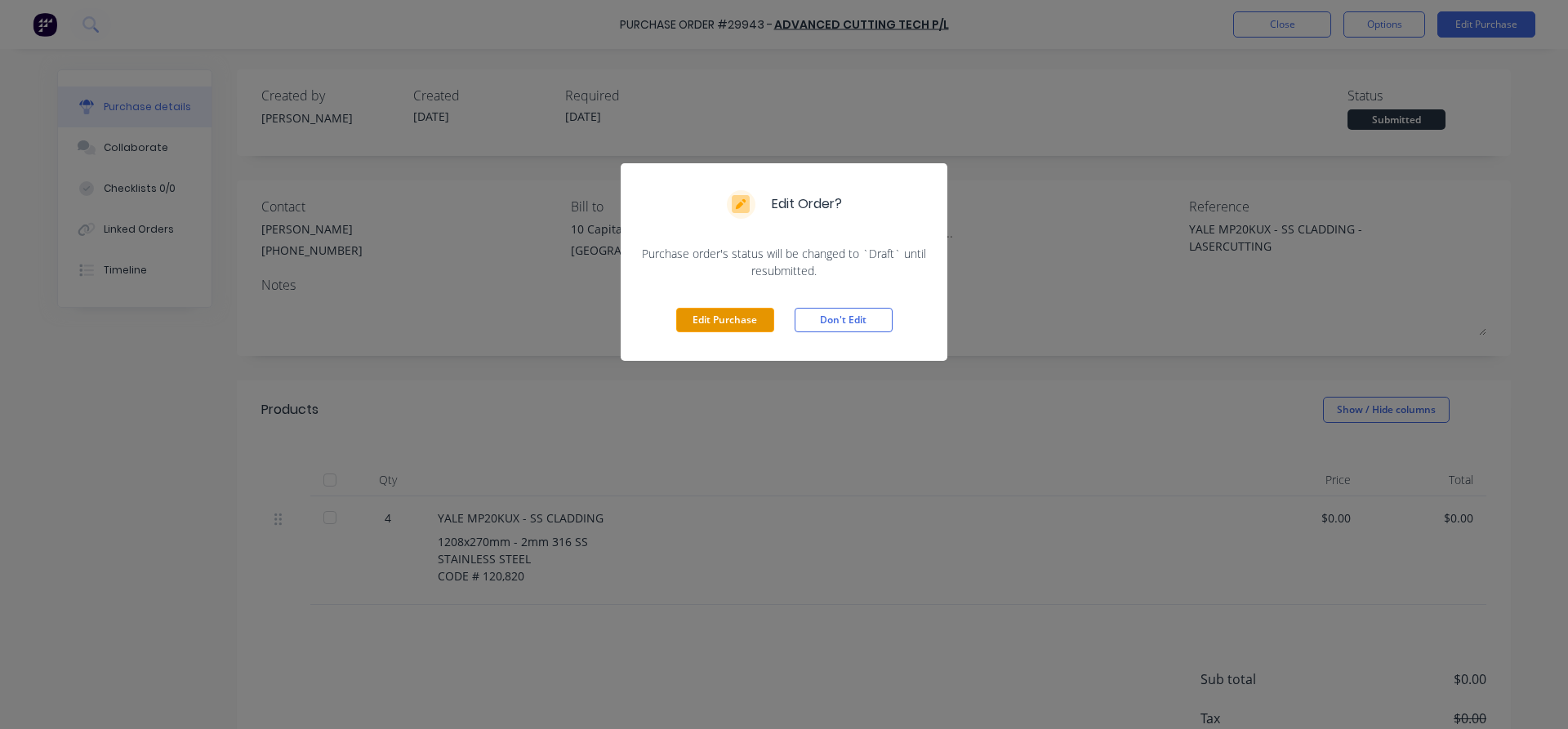
click at [742, 329] on button "Edit Purchase" at bounding box center [725, 320] width 98 height 25
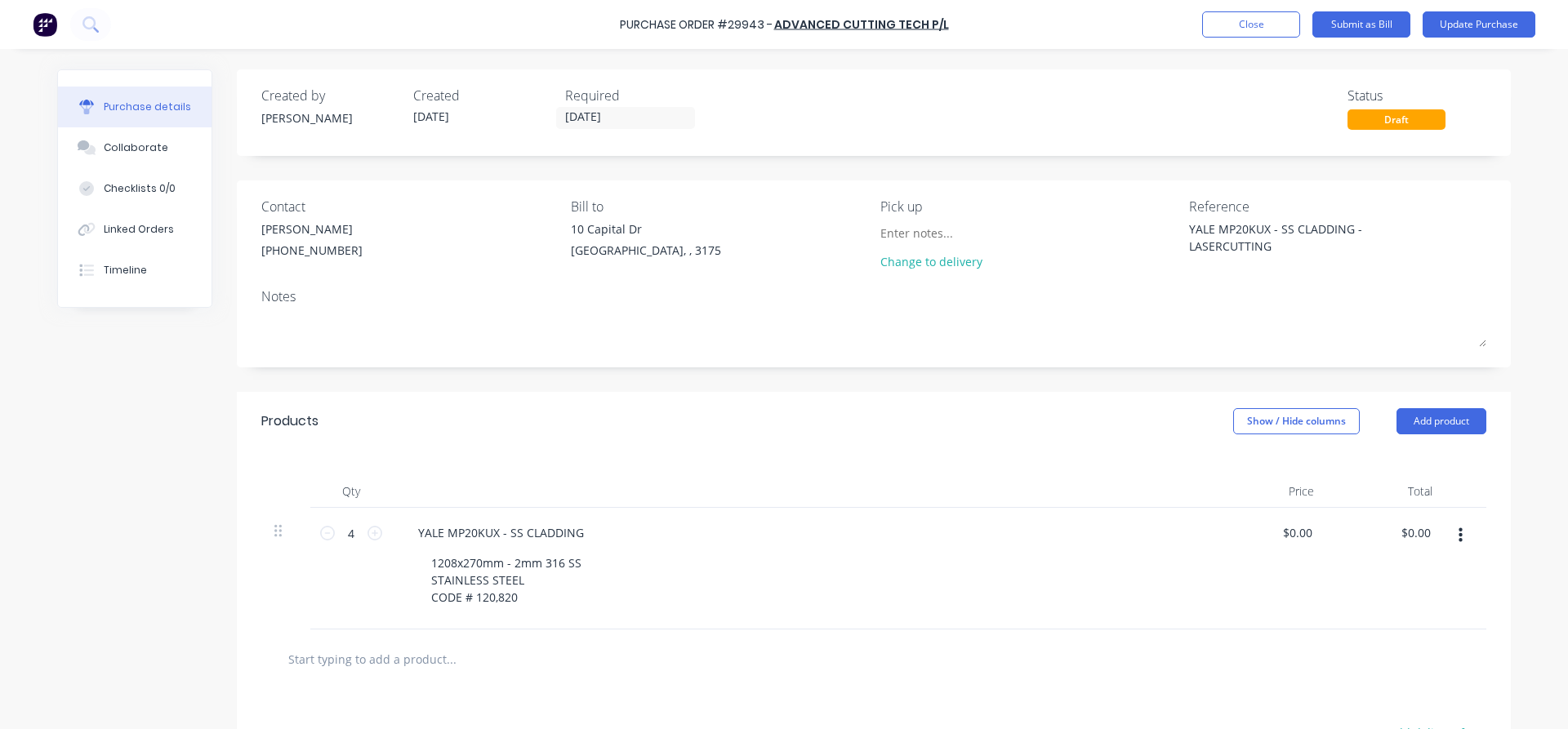
drag, startPoint x: 1322, startPoint y: 528, endPoint x: 1253, endPoint y: 516, distance: 70.0
click at [1253, 516] on div "$0.00 $0.00" at bounding box center [1267, 568] width 119 height 122
type textarea "x"
drag, startPoint x: 1315, startPoint y: 530, endPoint x: 1257, endPoint y: 529, distance: 58.0
click at [1257, 529] on div "0.00 0.00" at bounding box center [1267, 568] width 119 height 122
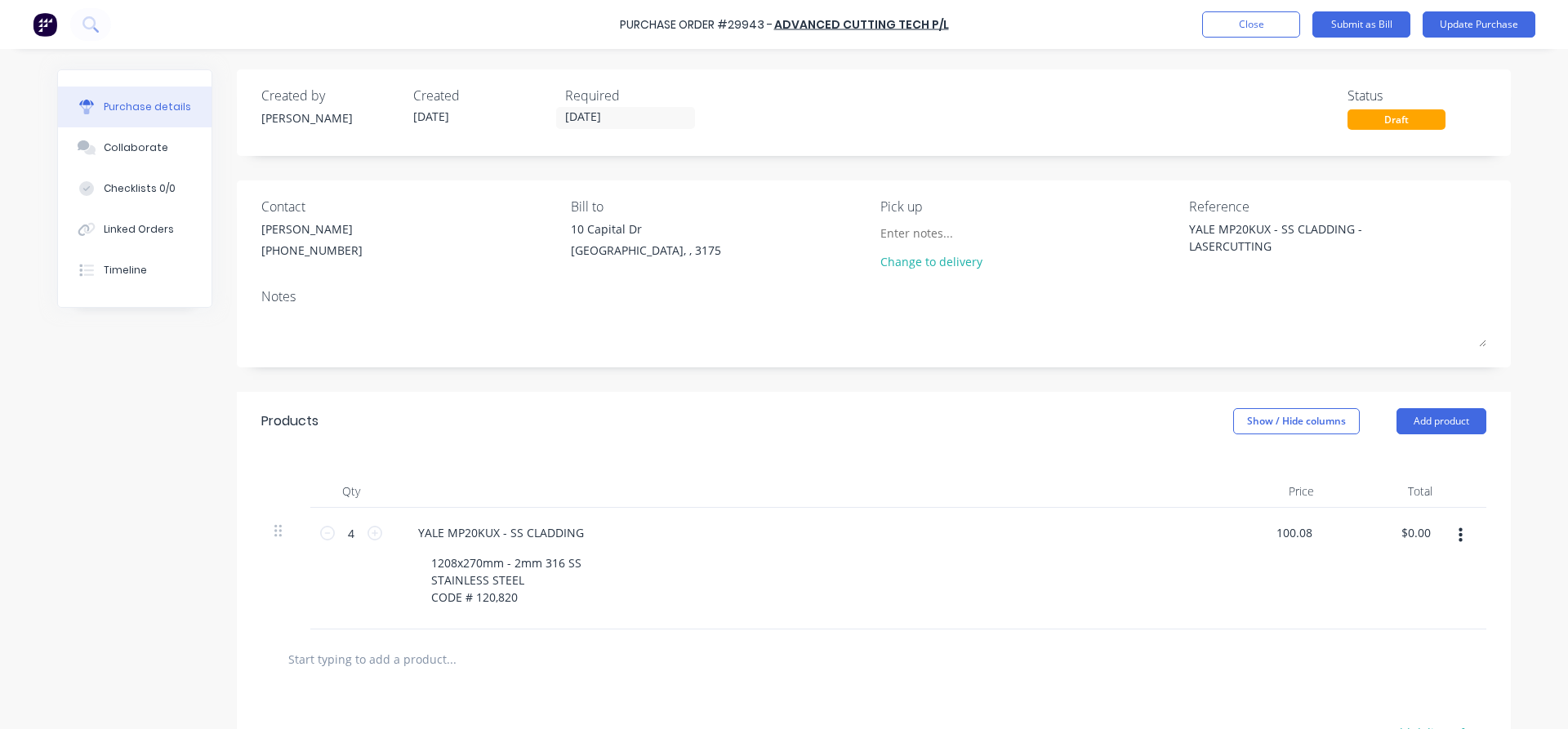
type input "100.08"
type textarea "x"
type input "$100.08"
type input "400.32"
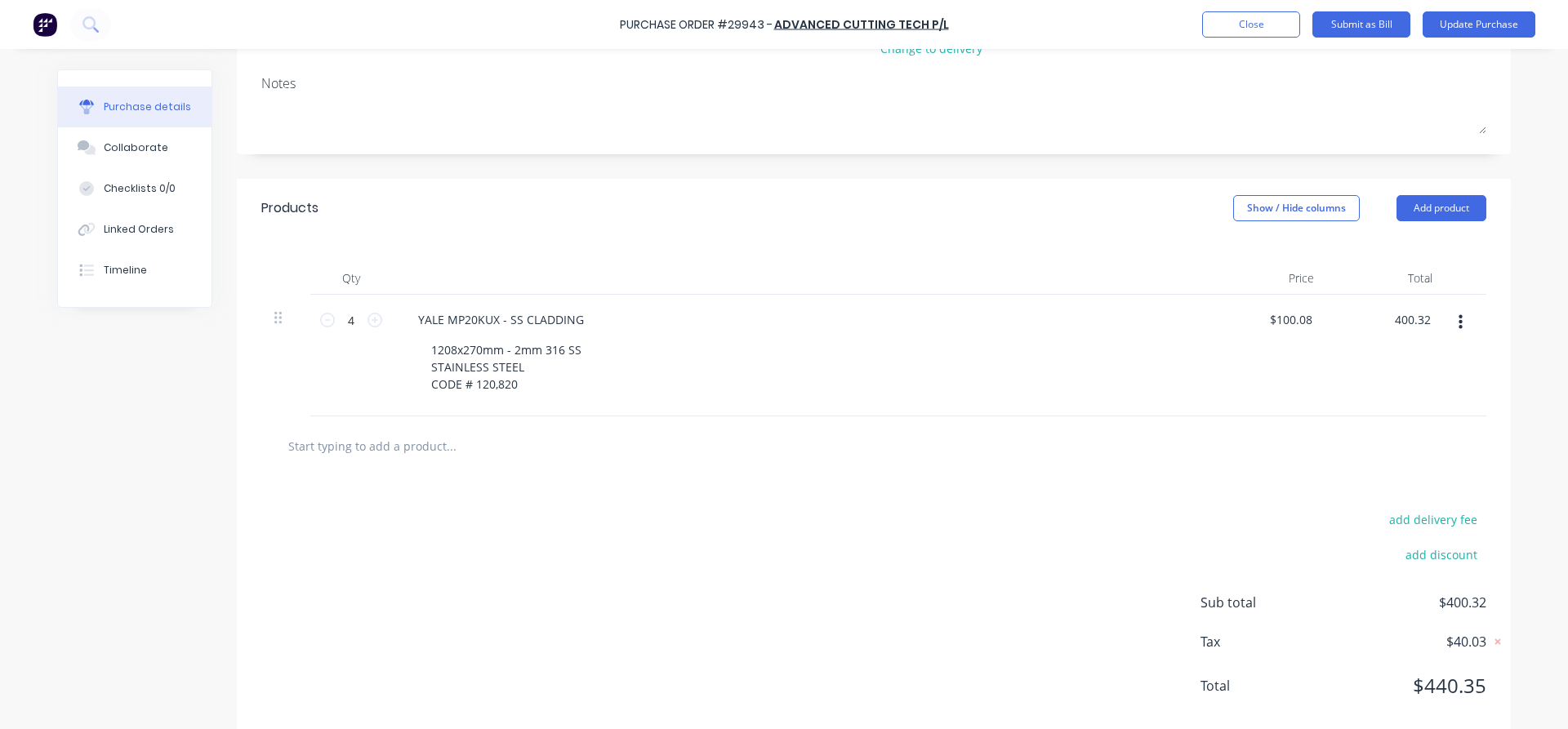
scroll to position [242, 0]
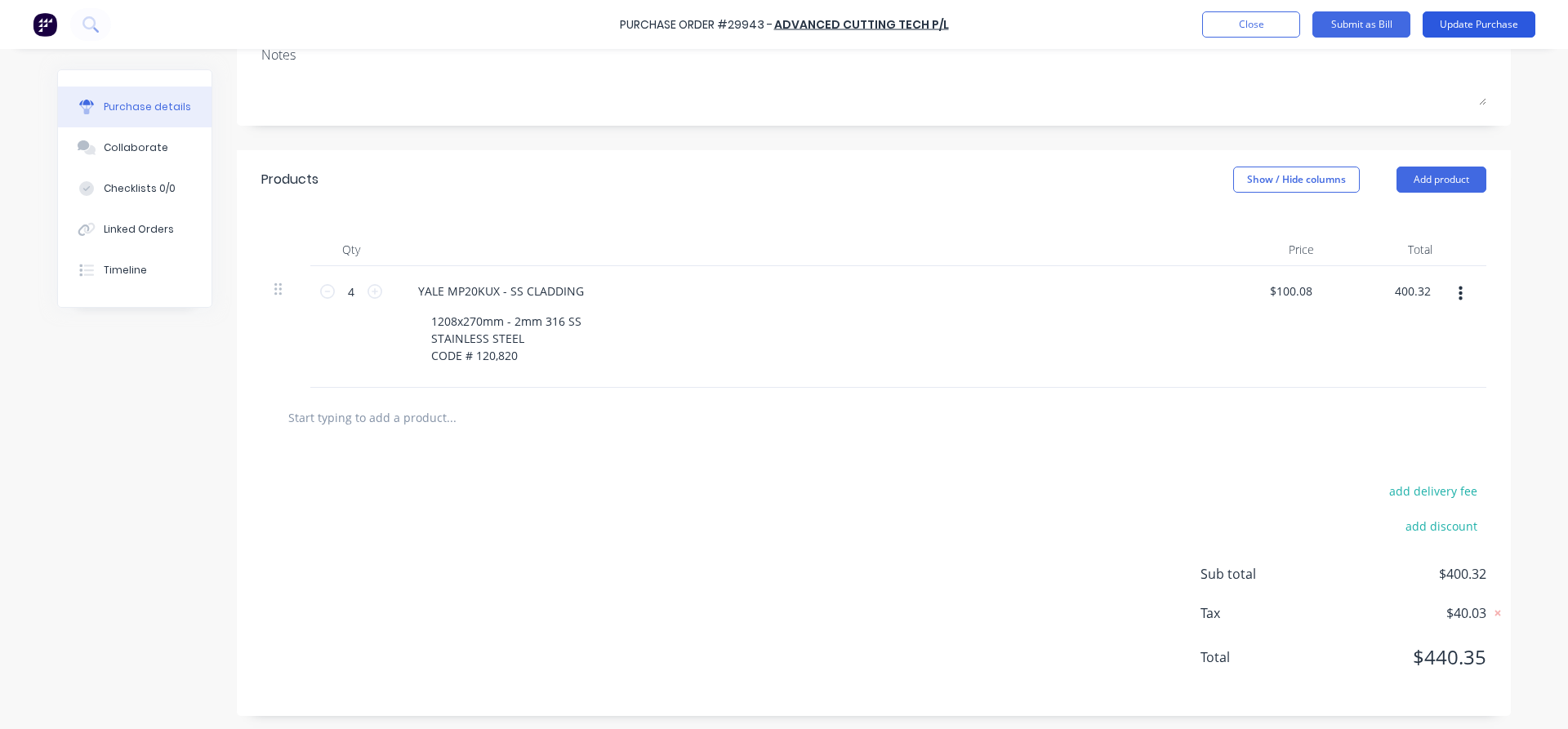
type textarea "x"
type input "$400.32"
click at [1458, 17] on button "Update Purchase" at bounding box center [1479, 25] width 113 height 26
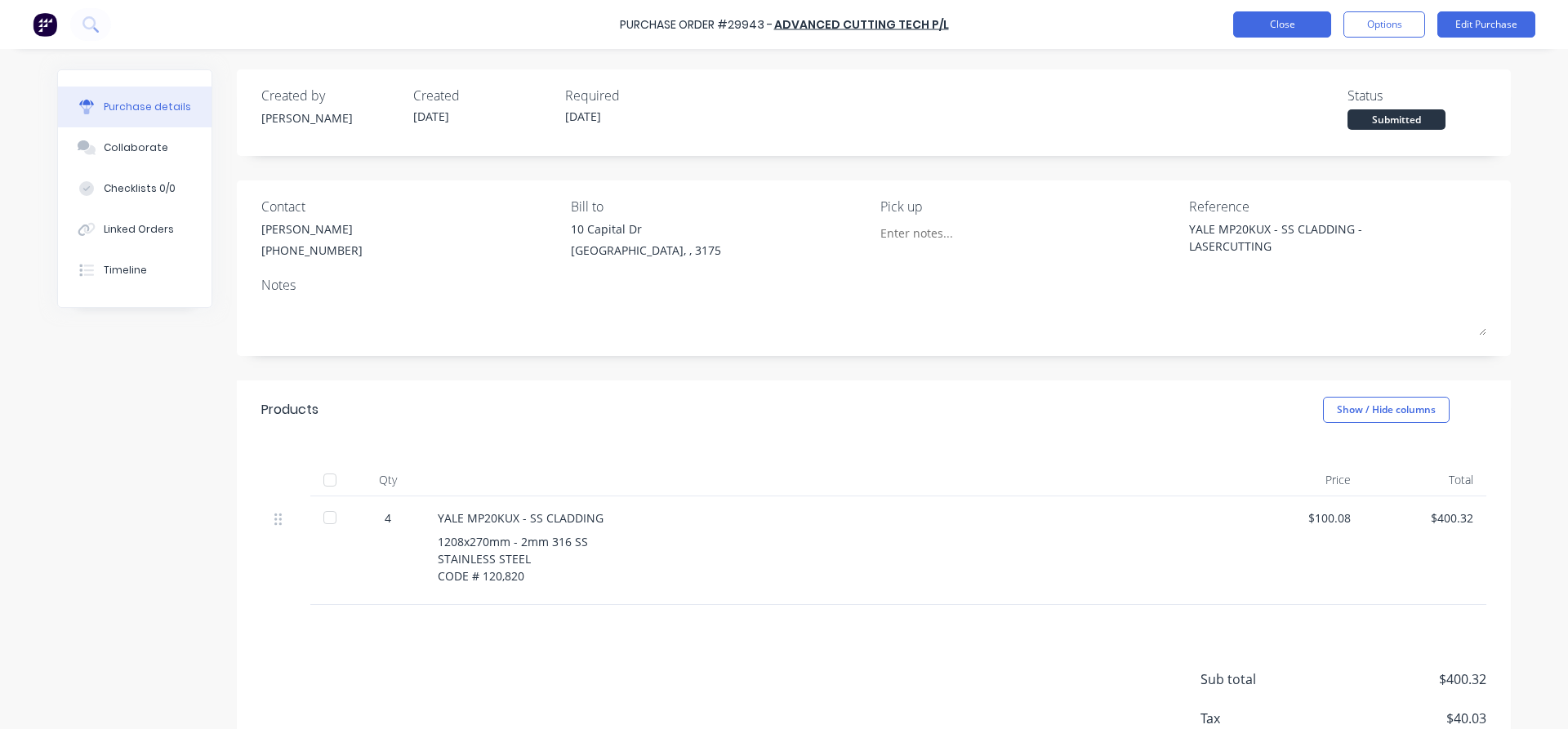
click at [1293, 16] on button "Close" at bounding box center [1282, 25] width 98 height 26
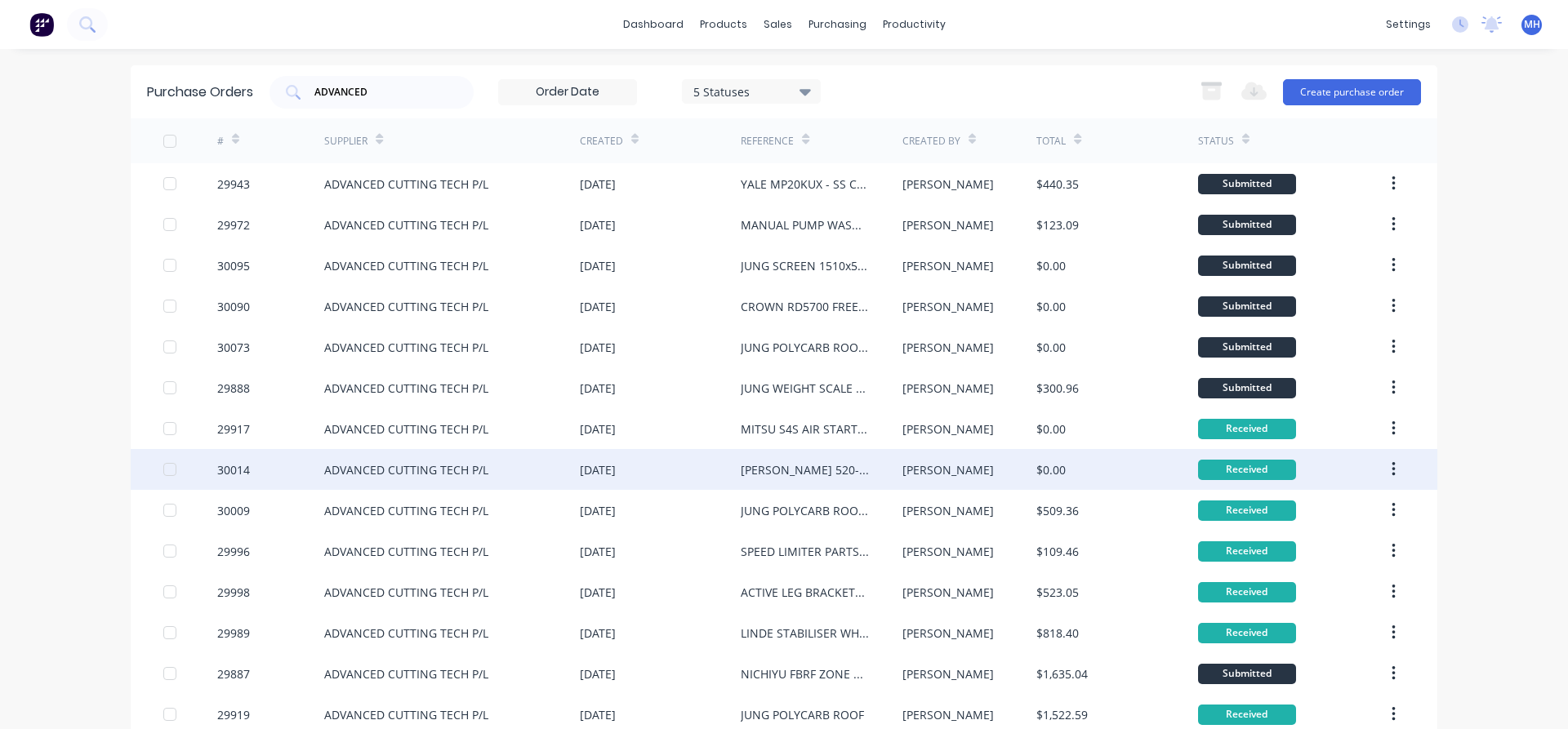
click at [356, 476] on div "ADVANCED CUTTING TECH P/L" at bounding box center [406, 469] width 164 height 17
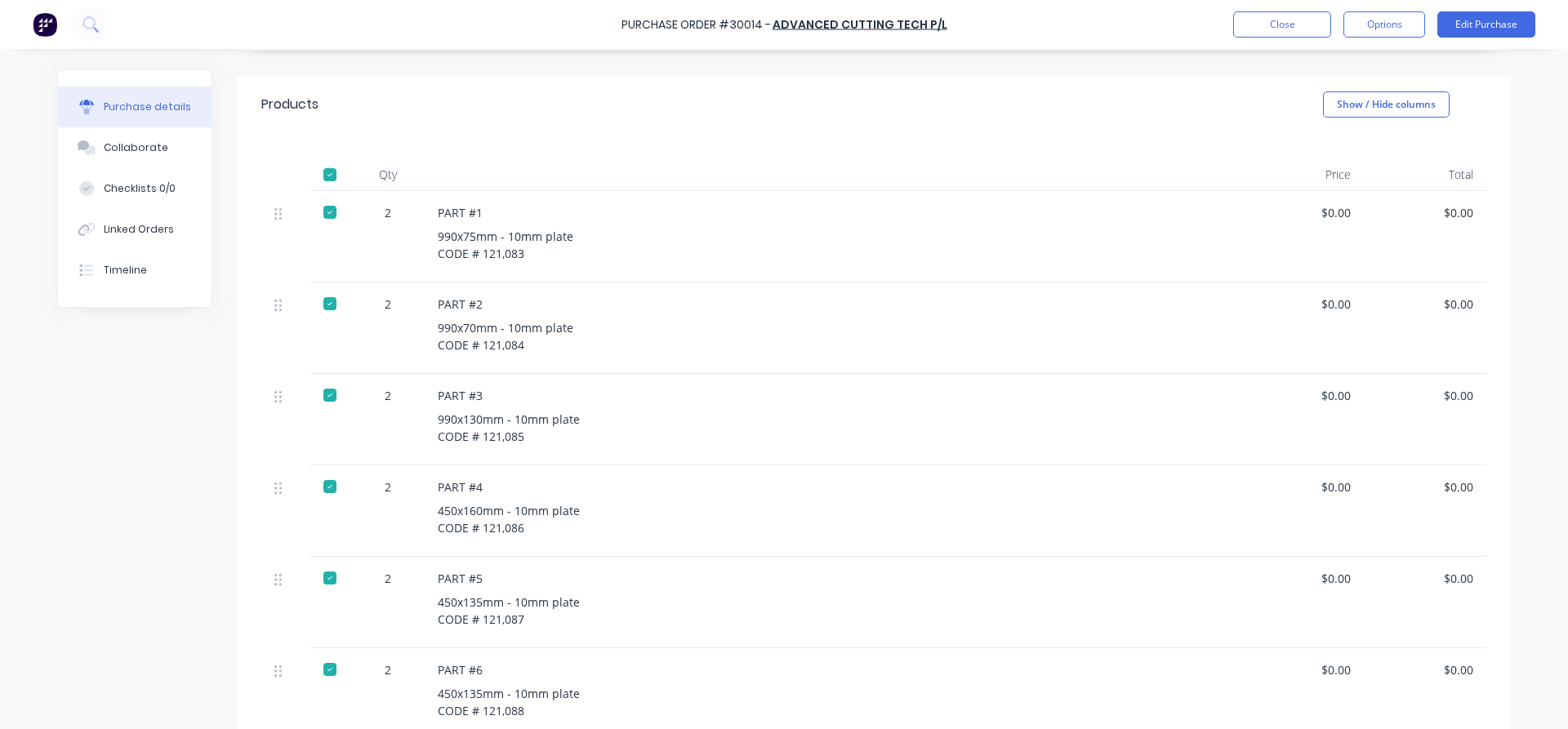
scroll to position [93, 0]
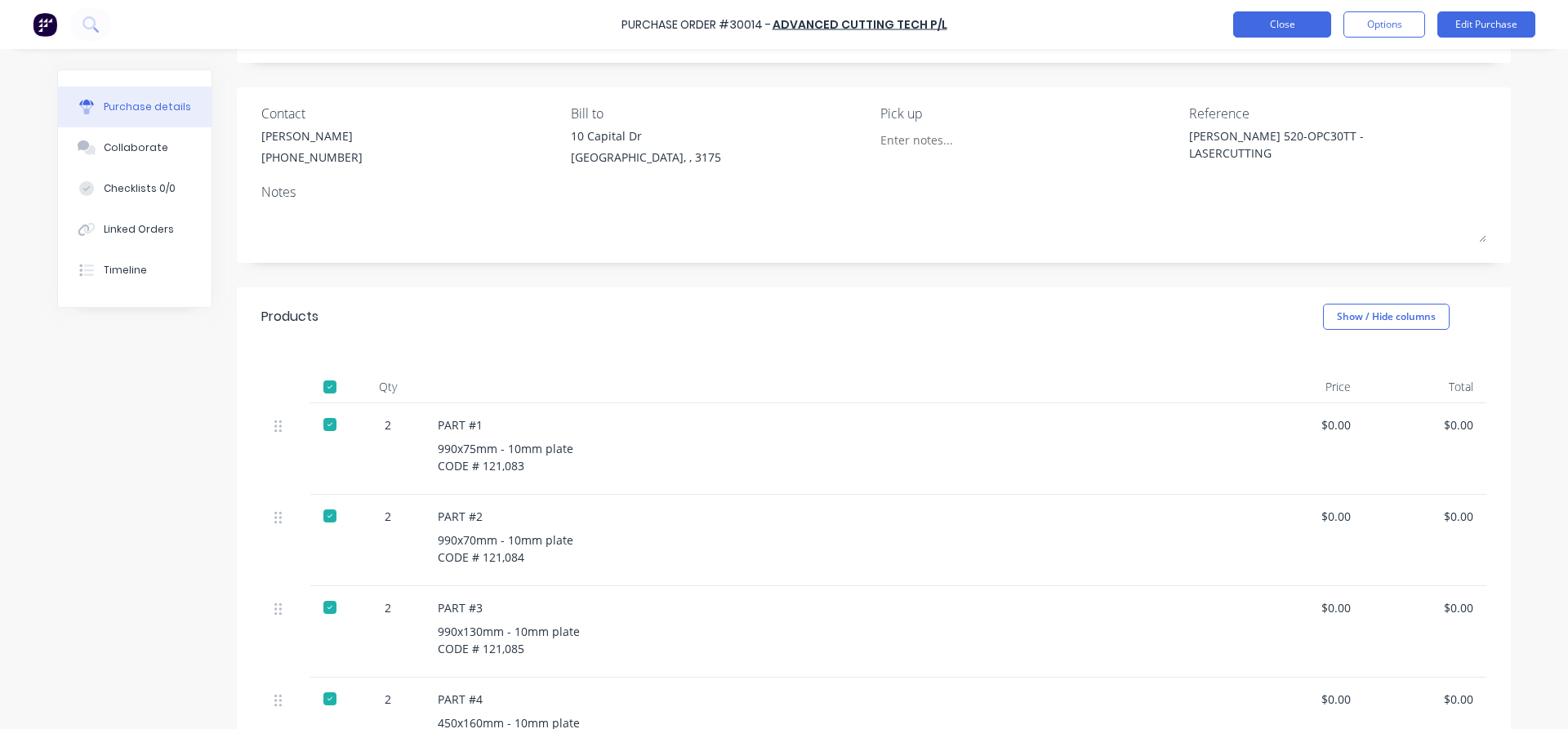
click at [1274, 34] on button "Close" at bounding box center [1282, 25] width 98 height 26
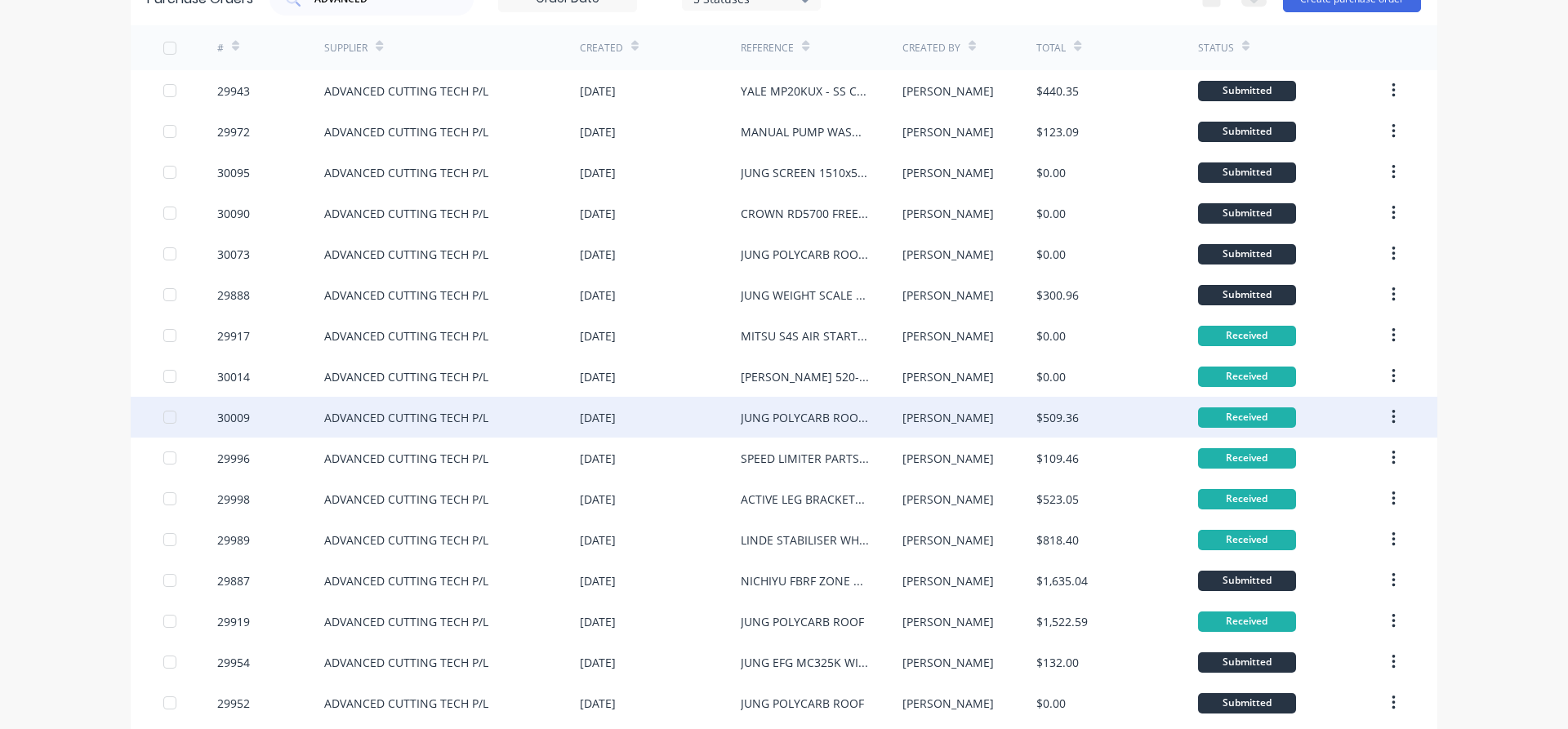
scroll to position [186, 0]
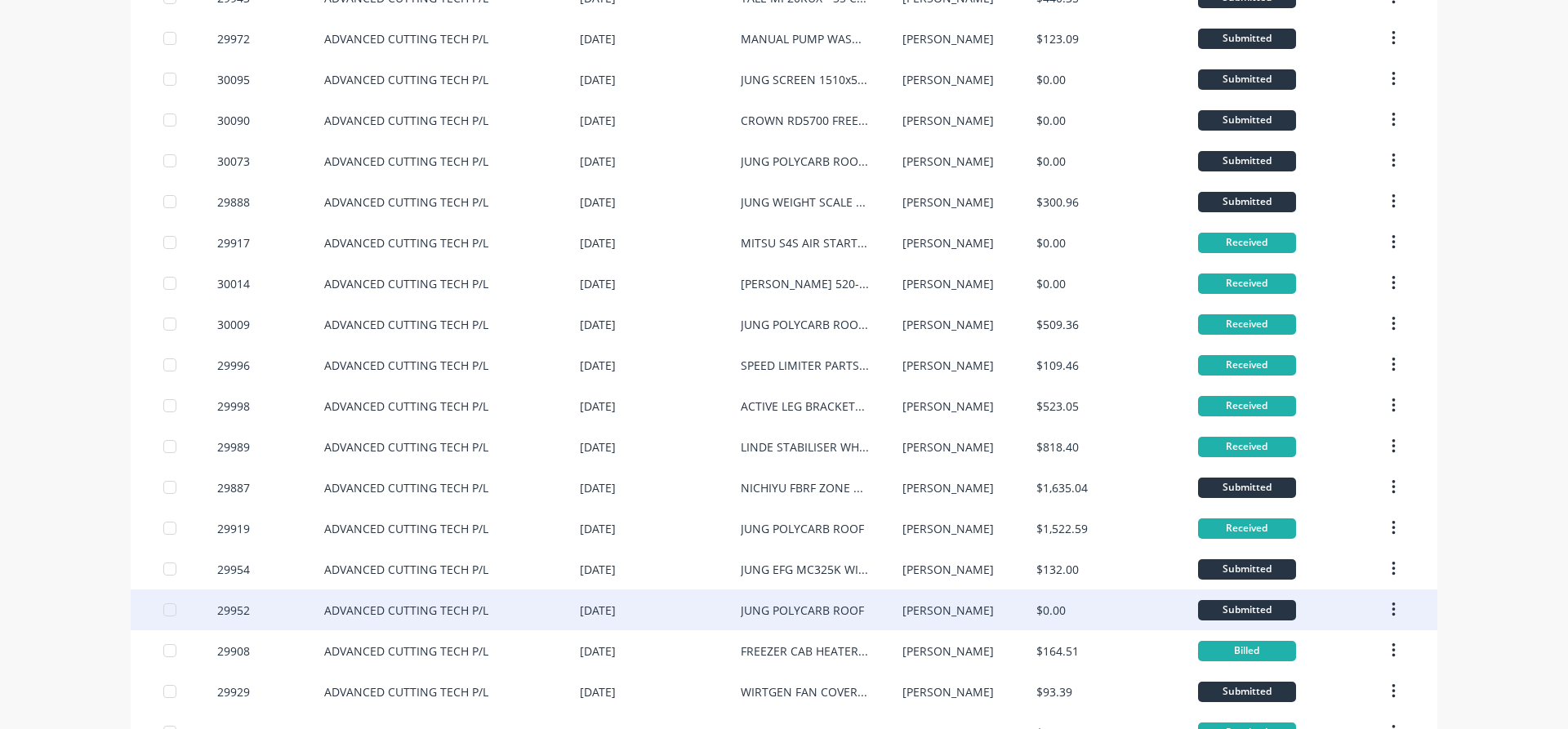
click at [406, 604] on div "ADVANCED CUTTING TECH P/L" at bounding box center [406, 610] width 164 height 17
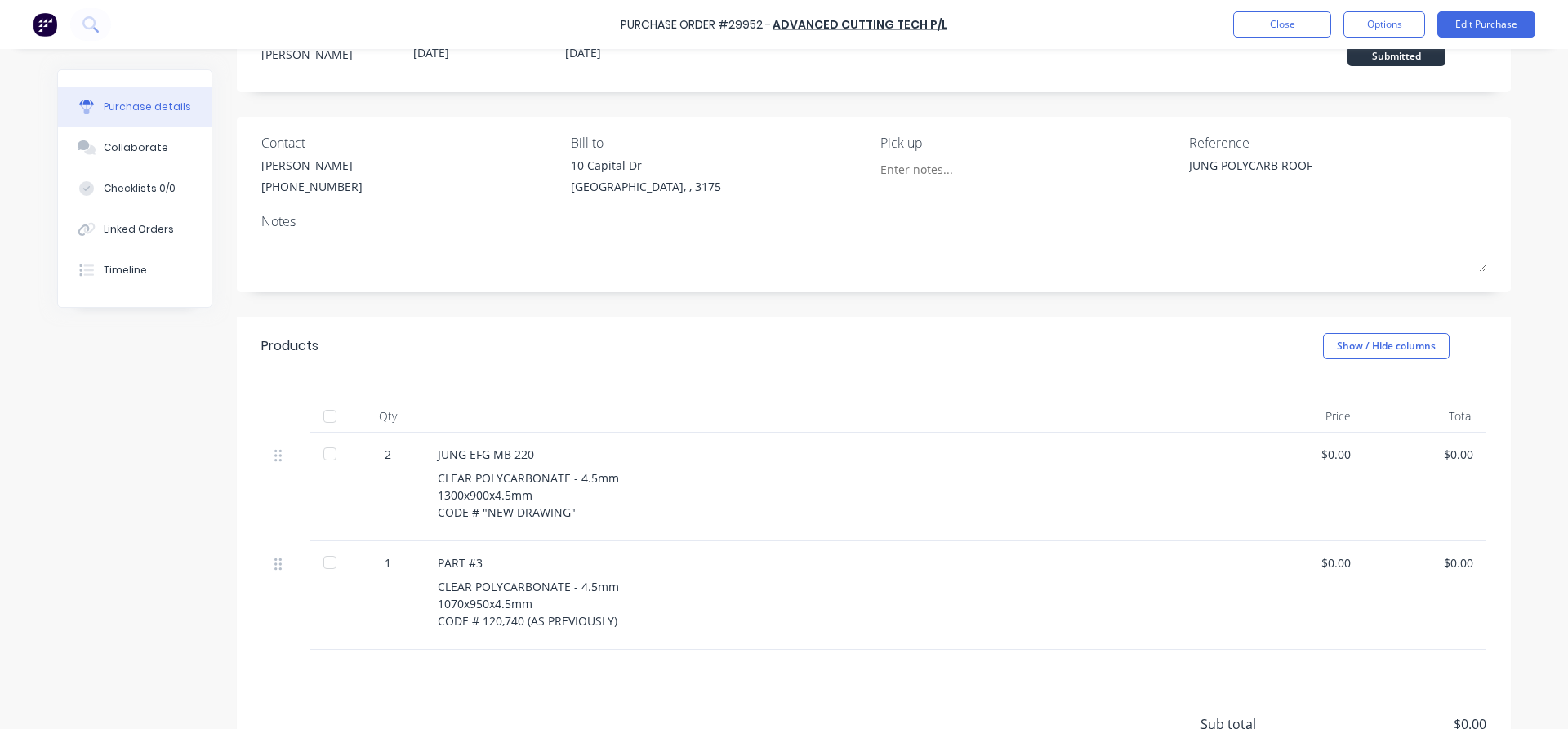
scroll to position [214, 0]
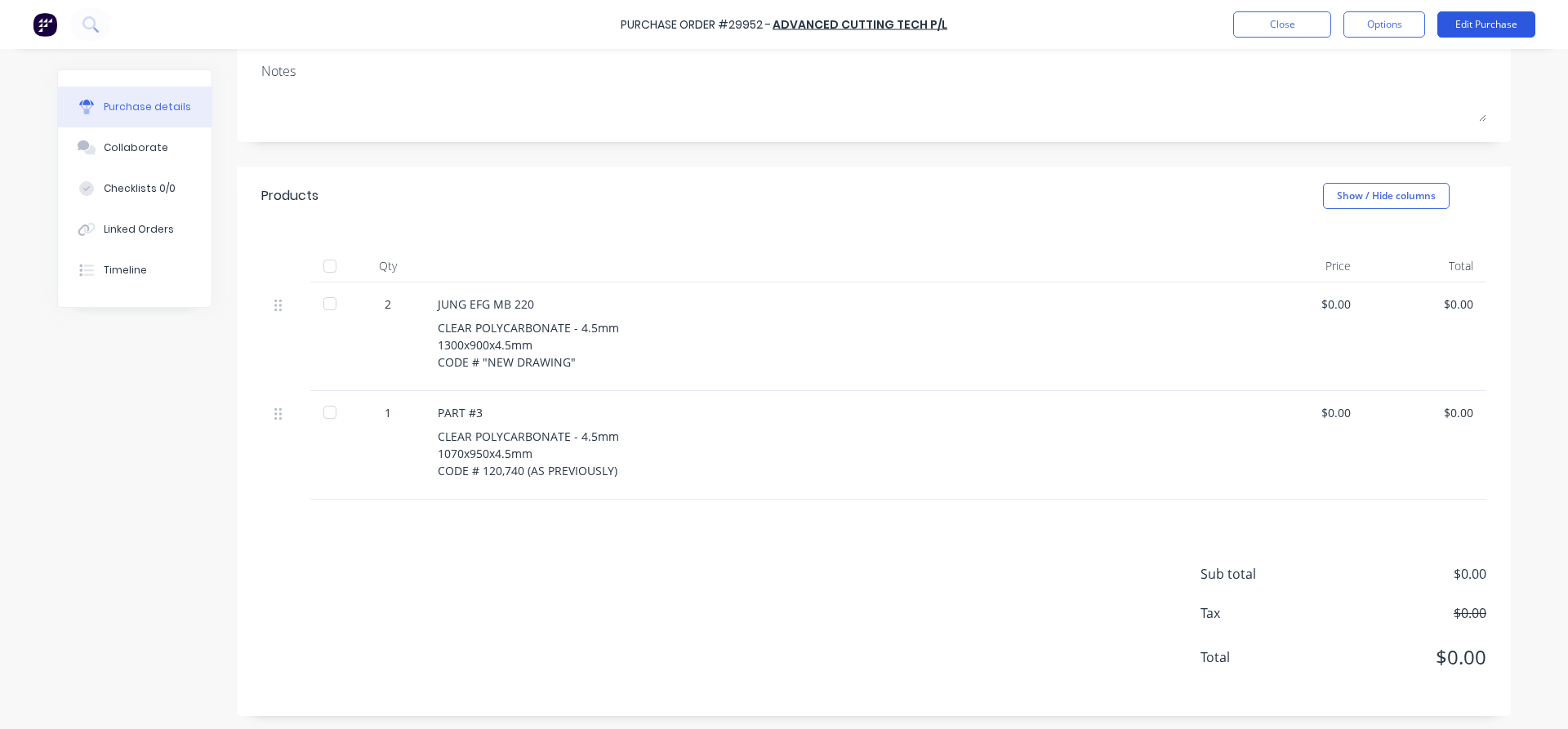
click at [1521, 25] on button "Edit Purchase" at bounding box center [1486, 25] width 98 height 26
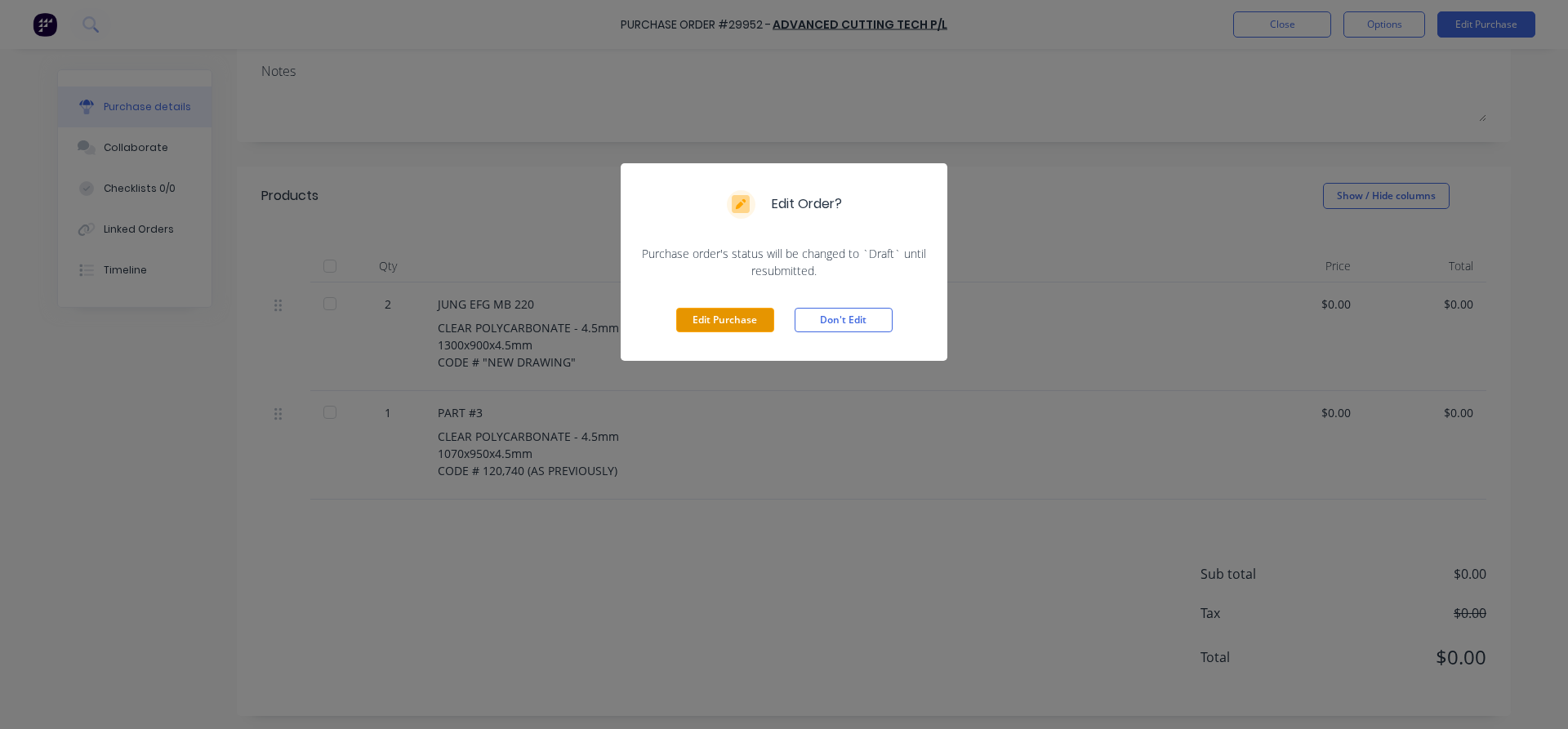
click at [717, 332] on button "Edit Purchase" at bounding box center [725, 320] width 98 height 25
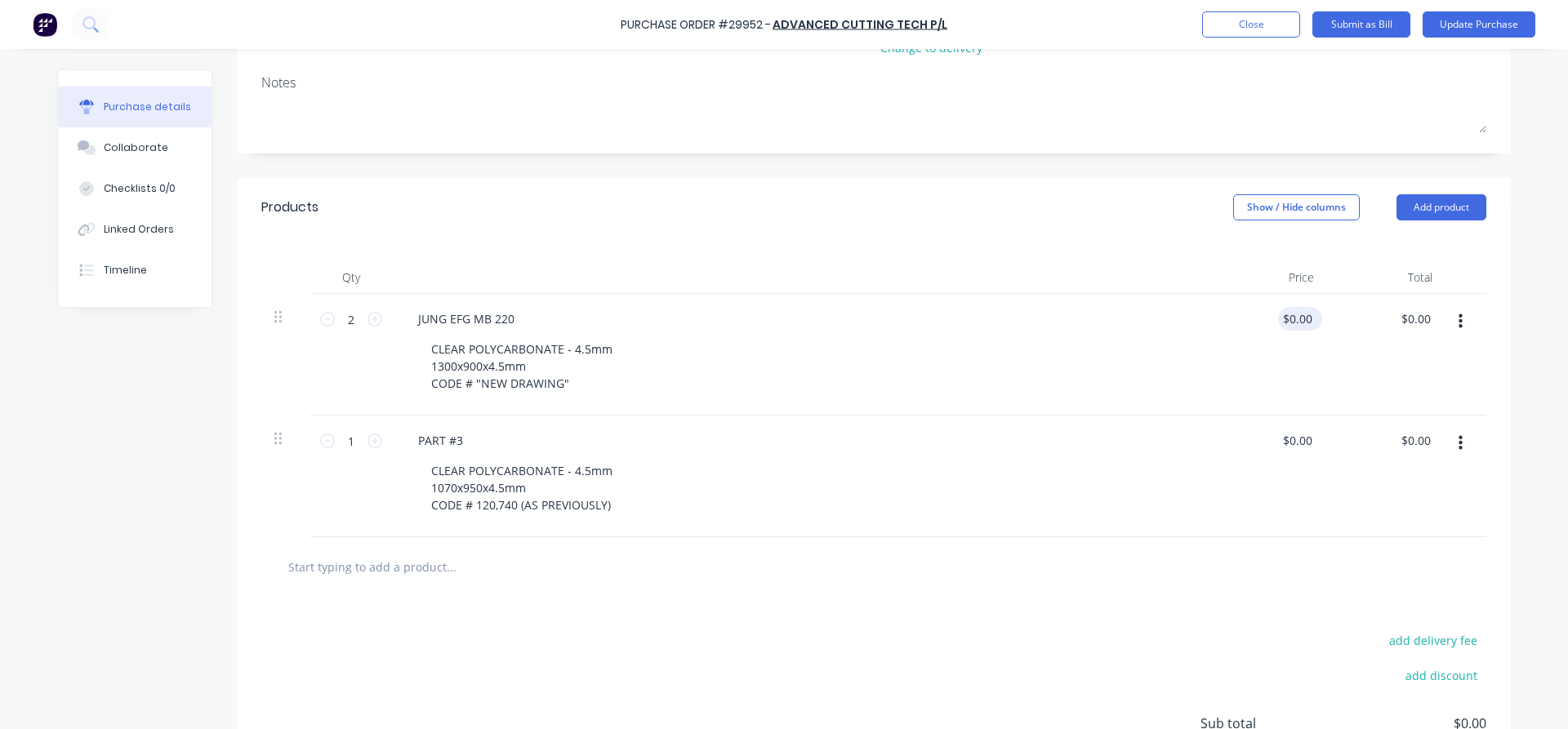
type textarea "x"
drag, startPoint x: 1310, startPoint y: 319, endPoint x: 1267, endPoint y: 315, distance: 43.2
click at [1284, 315] on input "0.00" at bounding box center [1300, 319] width 31 height 24
type input "220"
type textarea "x"
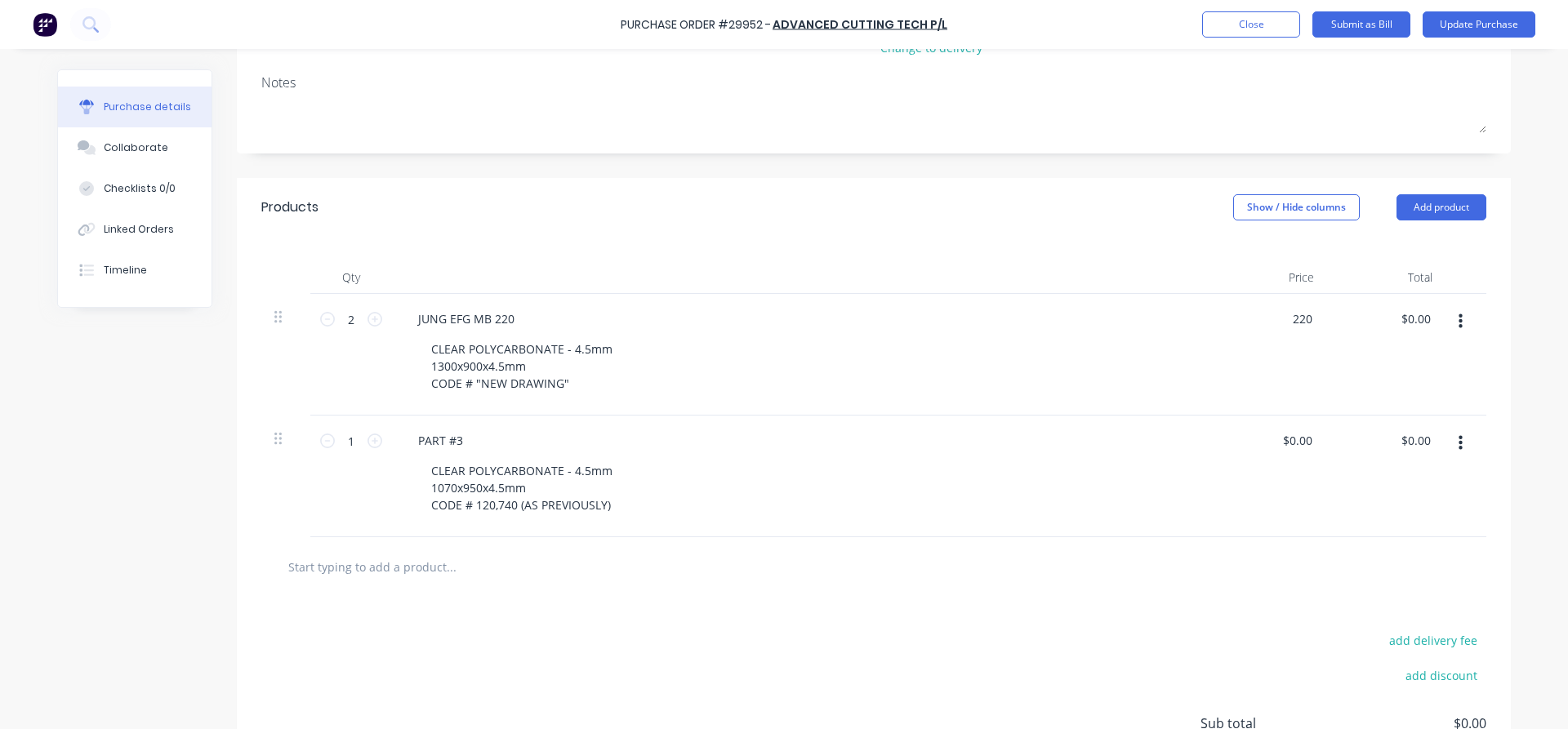
type input "$220.00"
type input "440.00"
type textarea "x"
type input "$440.00"
type input "0.00"
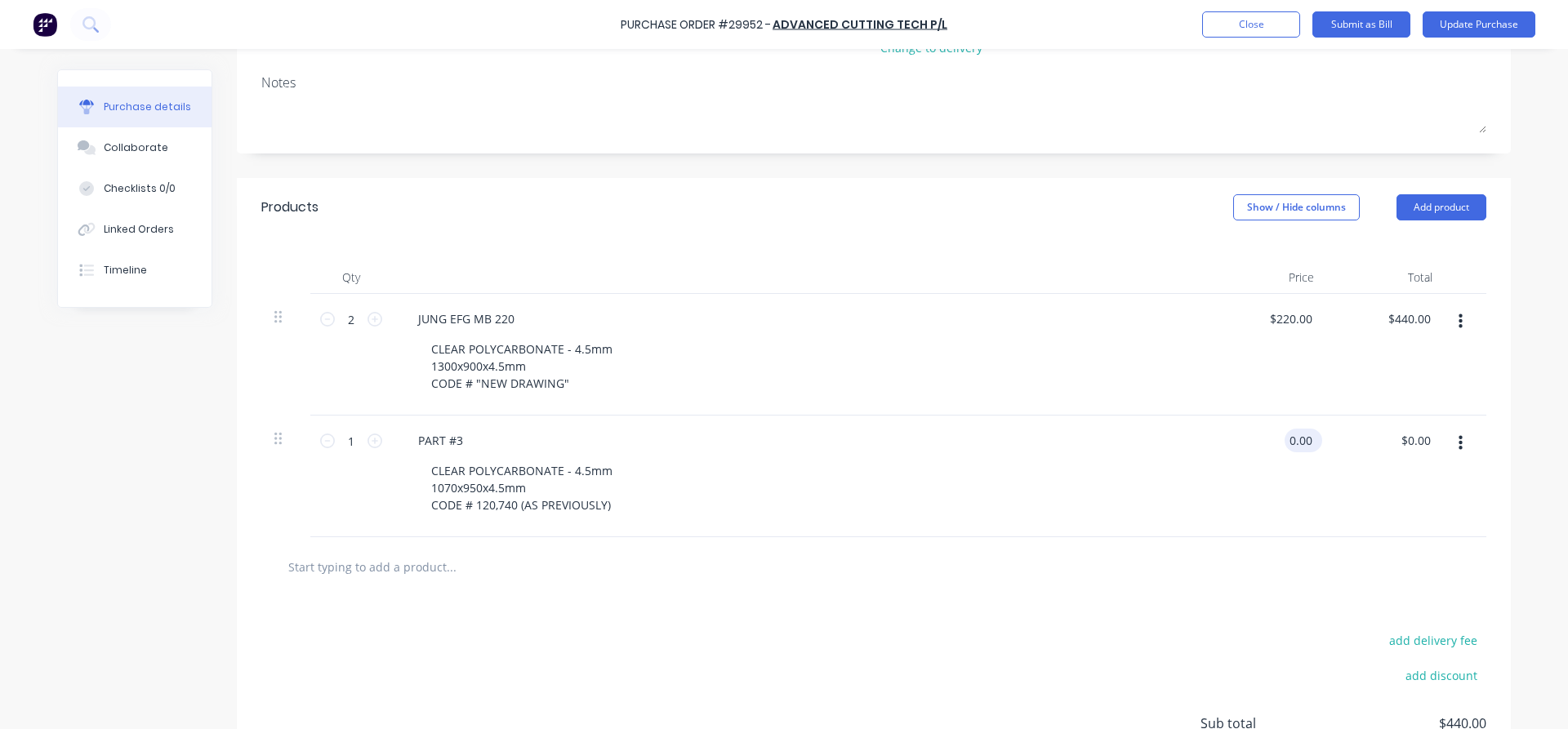
click at [1304, 434] on input "0.00" at bounding box center [1300, 440] width 31 height 24
type textarea "x"
drag, startPoint x: 1313, startPoint y: 433, endPoint x: 1239, endPoint y: 435, distance: 74.0
click at [1239, 435] on div "0.00 0.00" at bounding box center [1267, 476] width 119 height 122
type input "152.74"
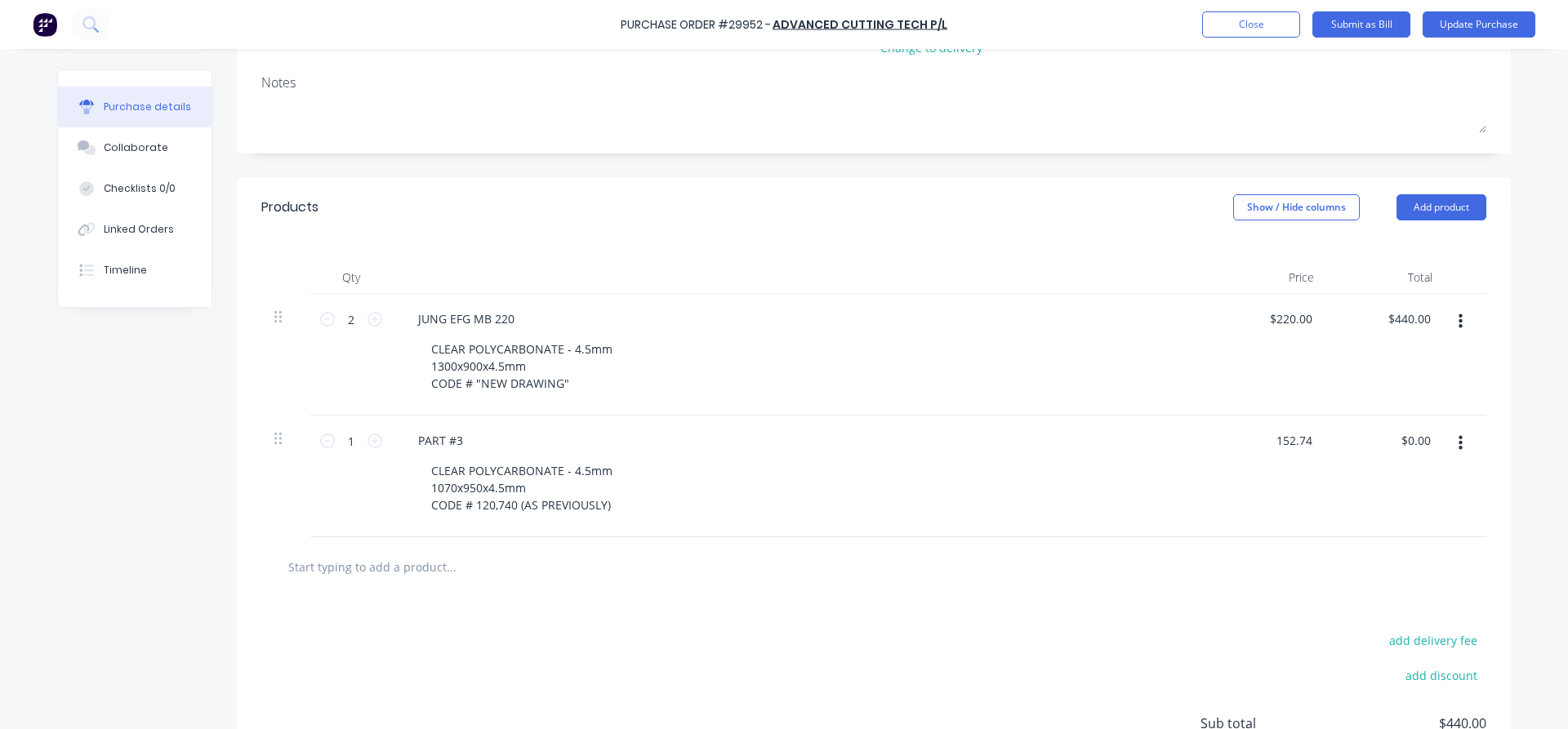
type textarea "x"
type input "$152.74"
type input "152.74"
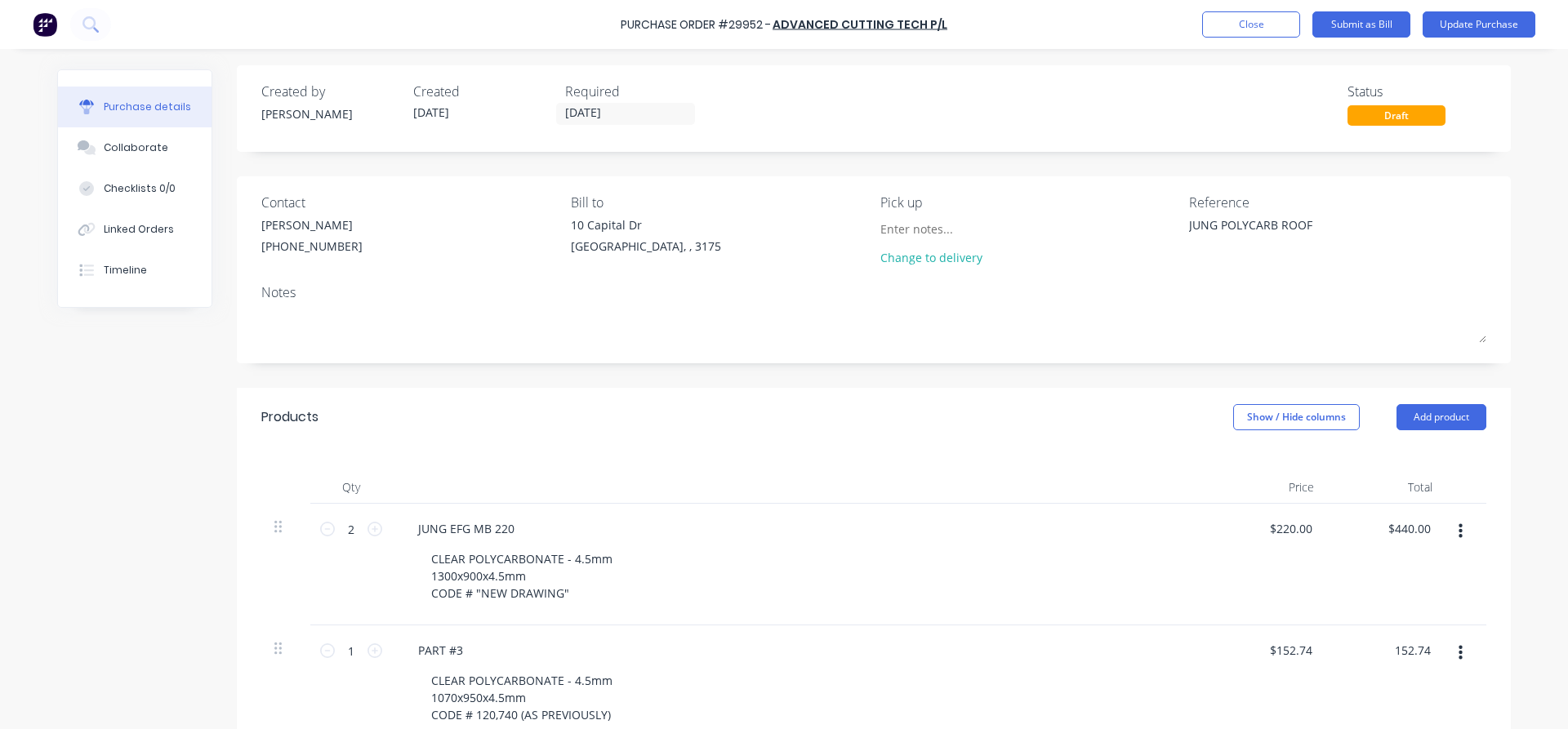
scroll to position [0, 0]
type textarea "x"
type input "$152.74"
click at [1499, 26] on button "Update Purchase" at bounding box center [1479, 25] width 113 height 26
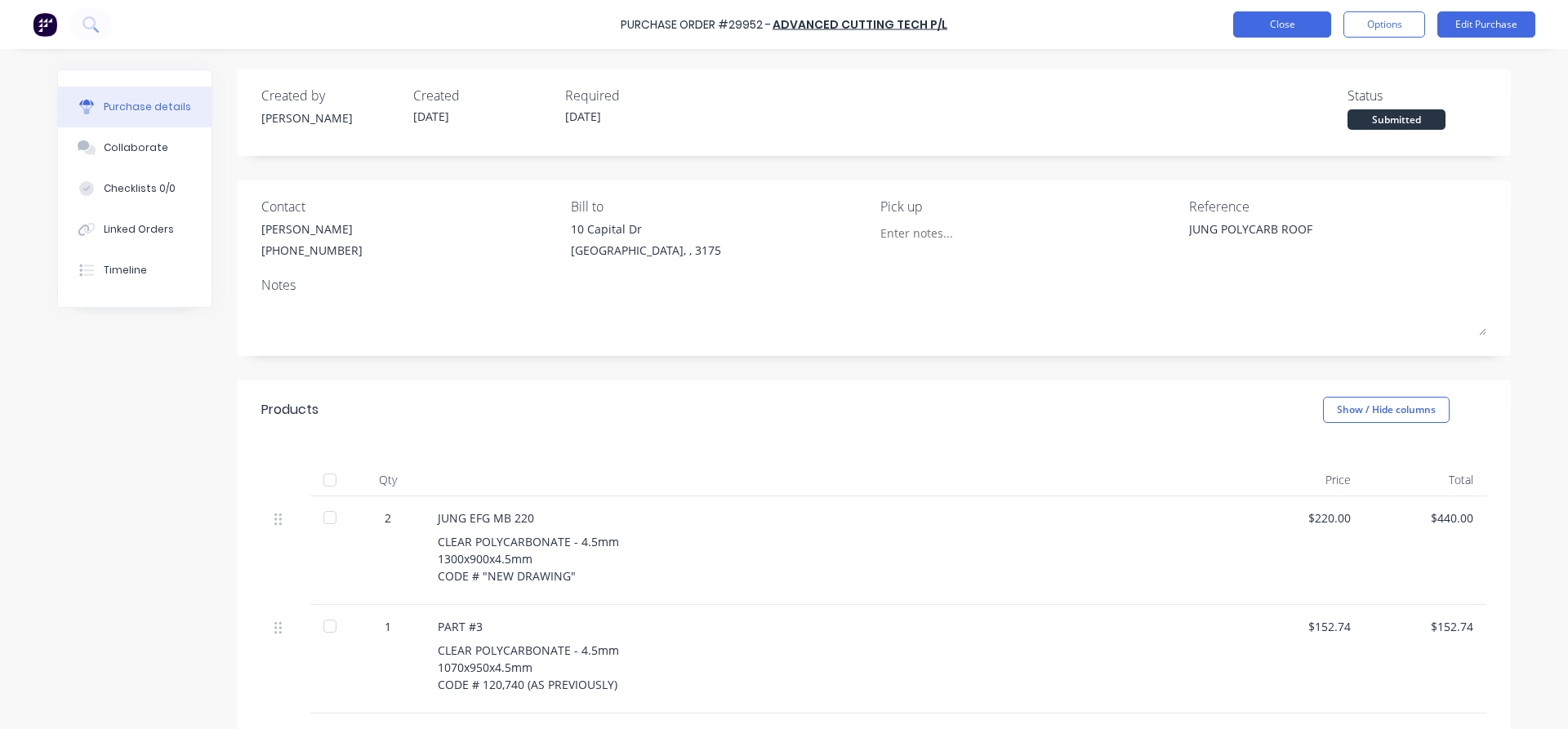
click at [1288, 28] on button "Close" at bounding box center [1282, 25] width 98 height 26
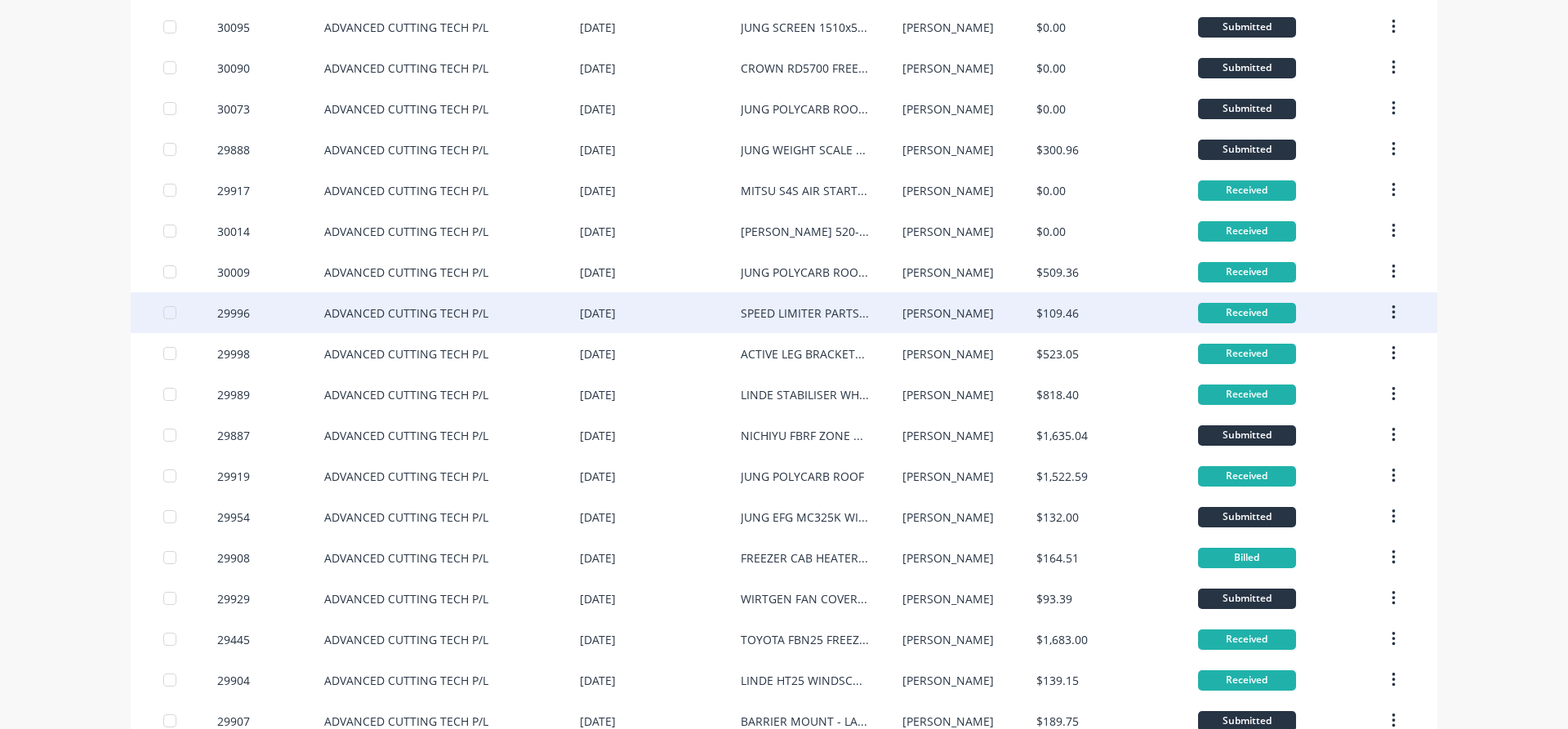
scroll to position [372, 0]
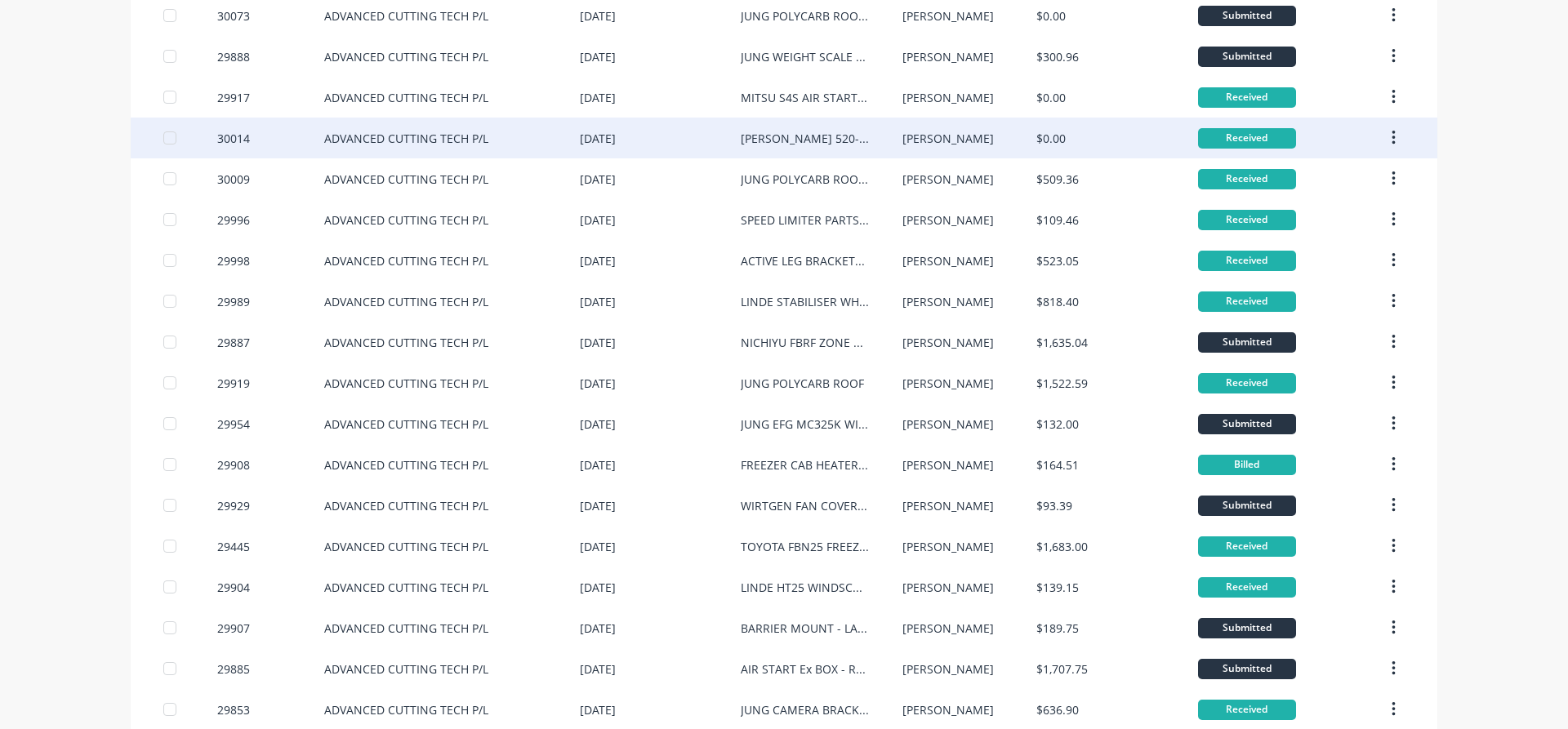
click at [598, 136] on div "[DATE]" at bounding box center [598, 138] width 36 height 17
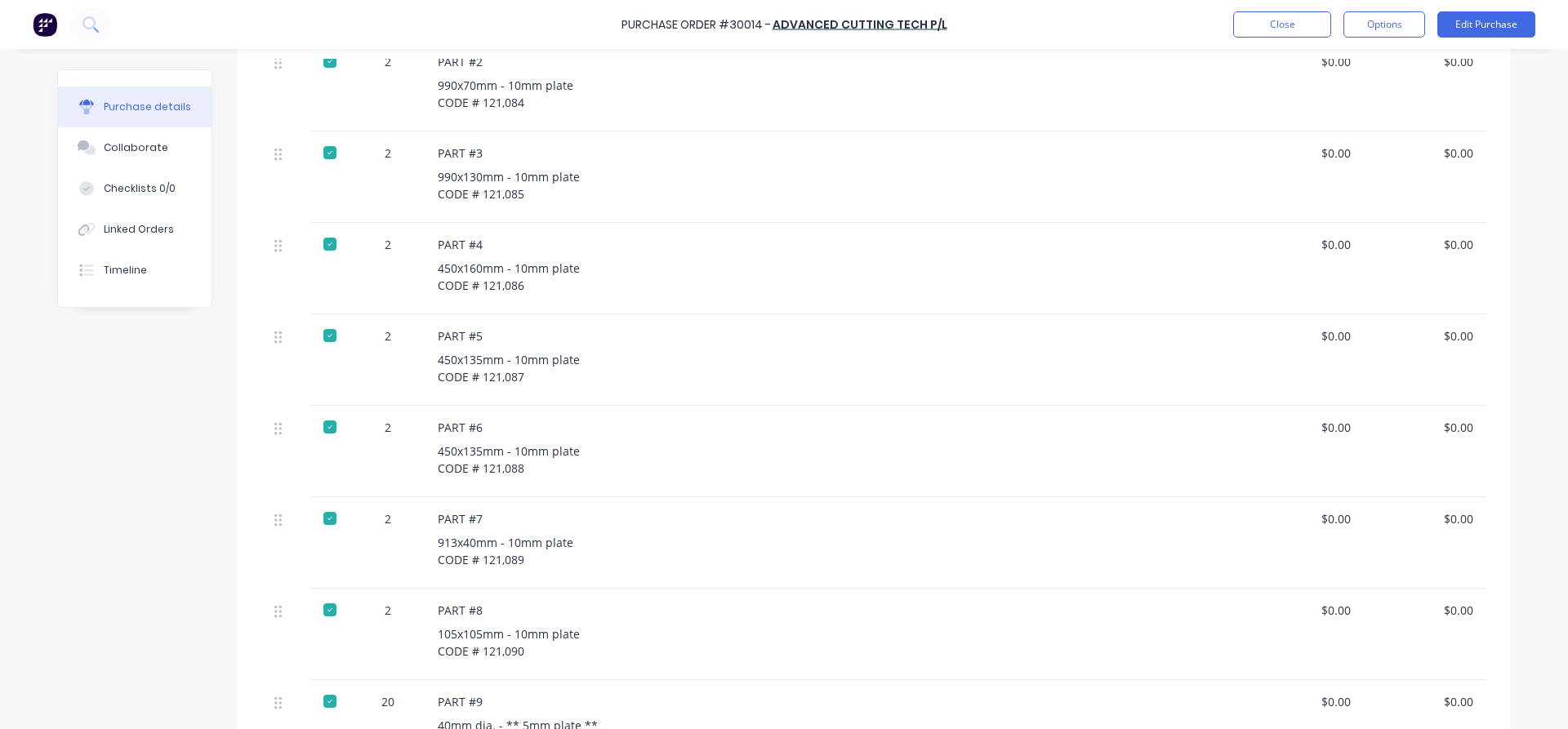
scroll to position [558, 0]
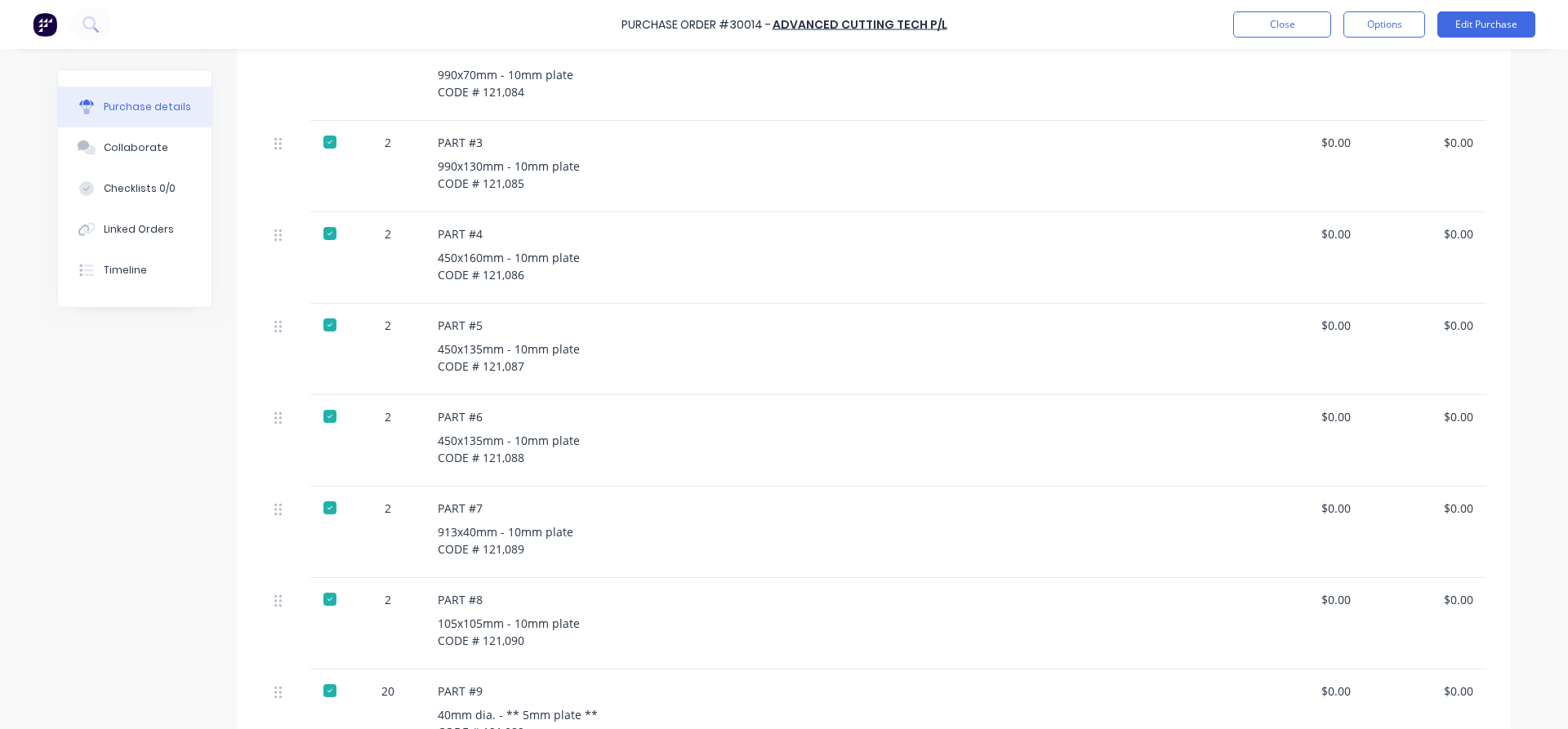
click at [1231, 26] on div "Close Options Edit Purchase" at bounding box center [1378, 25] width 315 height 26
click at [1266, 35] on button "Close" at bounding box center [1282, 25] width 98 height 26
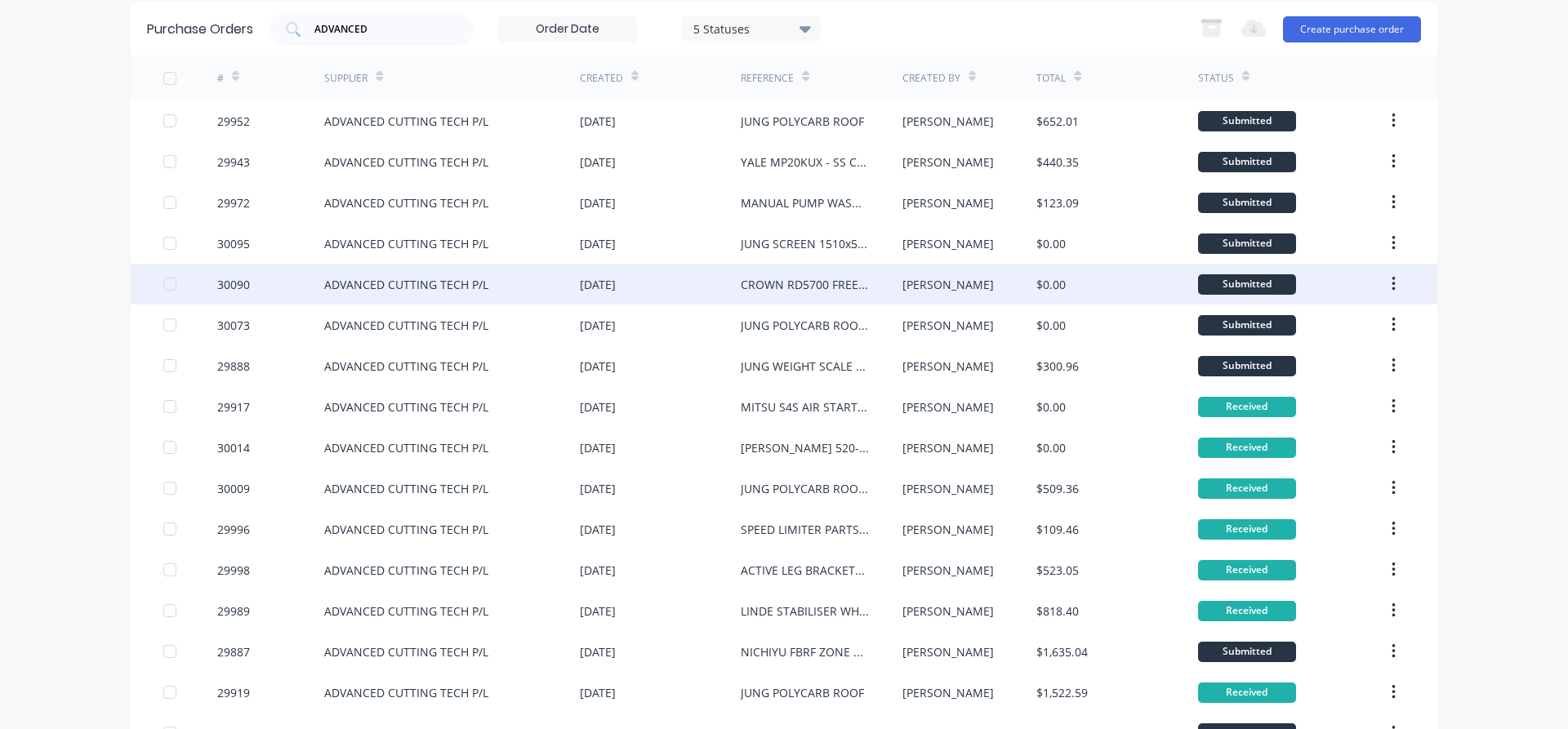
scroll to position [93, 0]
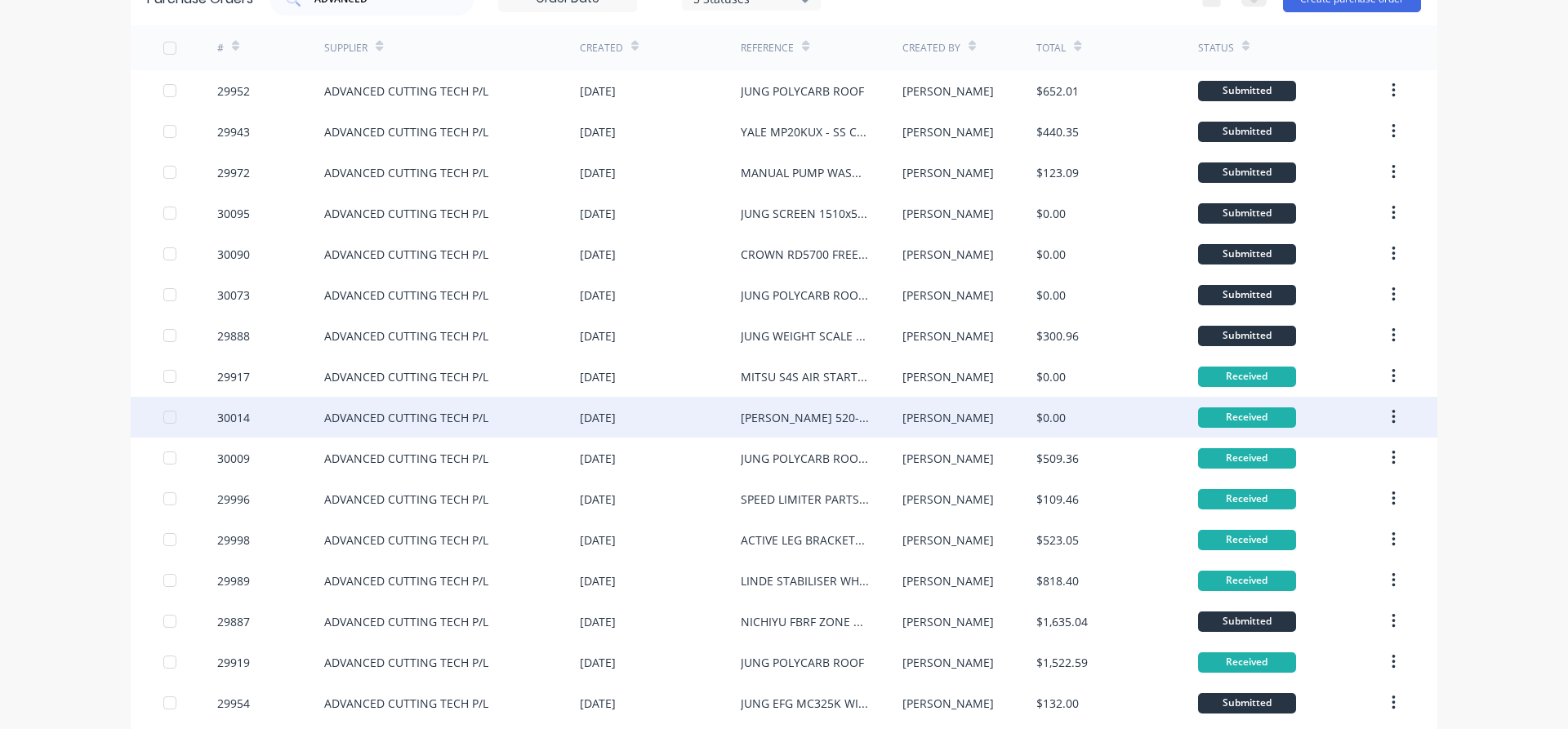
click at [682, 413] on div "[DATE]" at bounding box center [660, 417] width 161 height 41
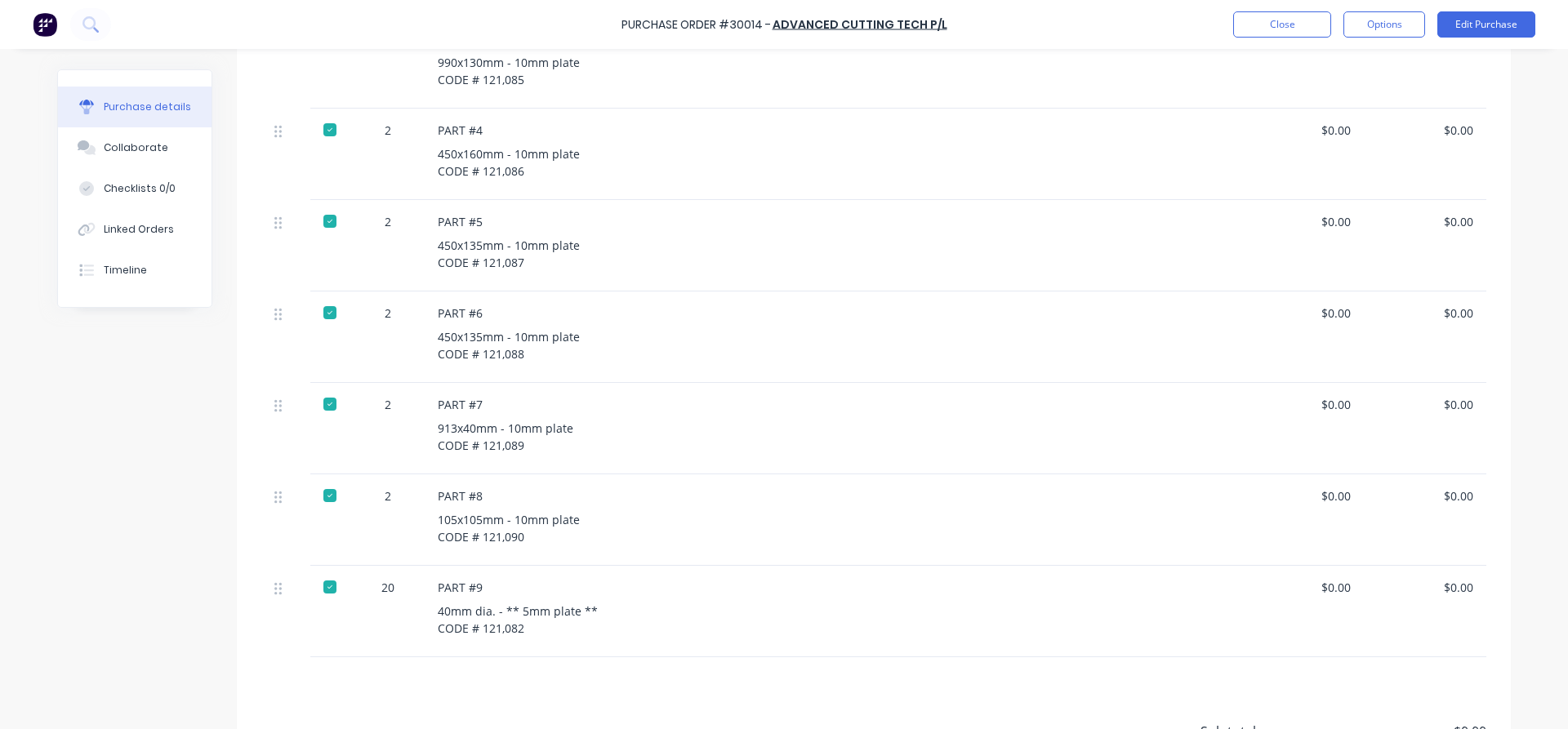
scroll to position [820, 0]
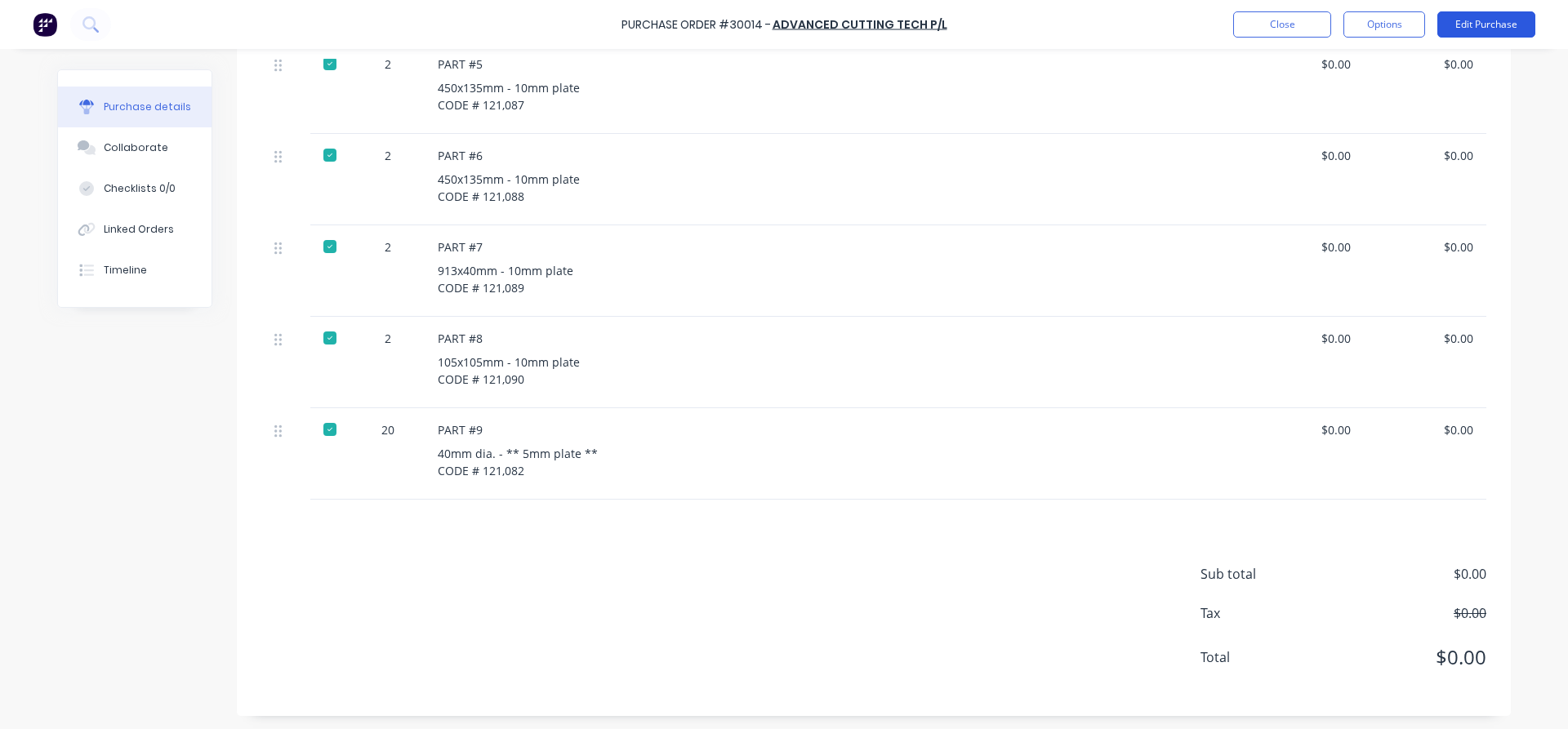
click at [1499, 21] on button "Edit Purchase" at bounding box center [1486, 25] width 98 height 26
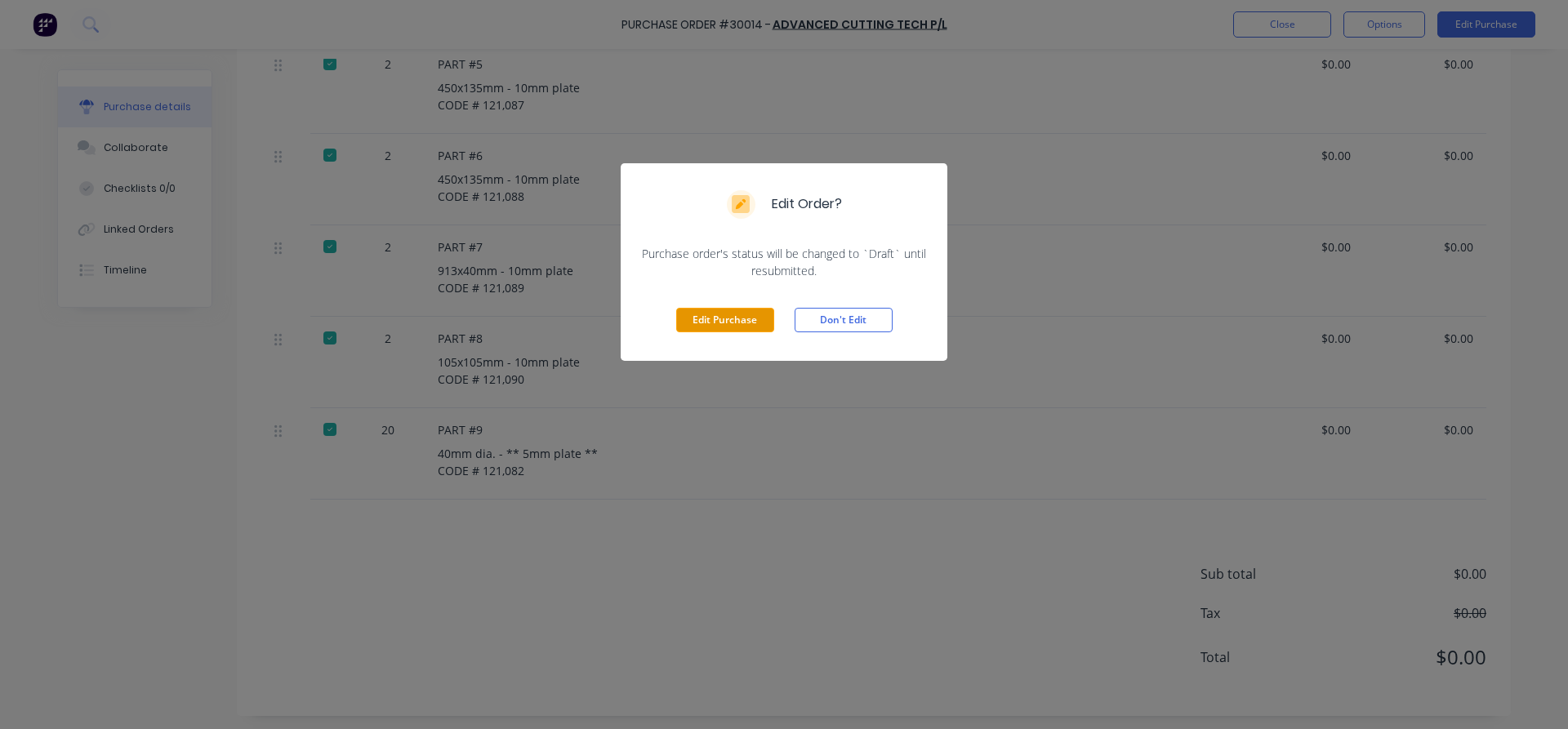
click at [728, 324] on button "Edit Purchase" at bounding box center [725, 320] width 98 height 25
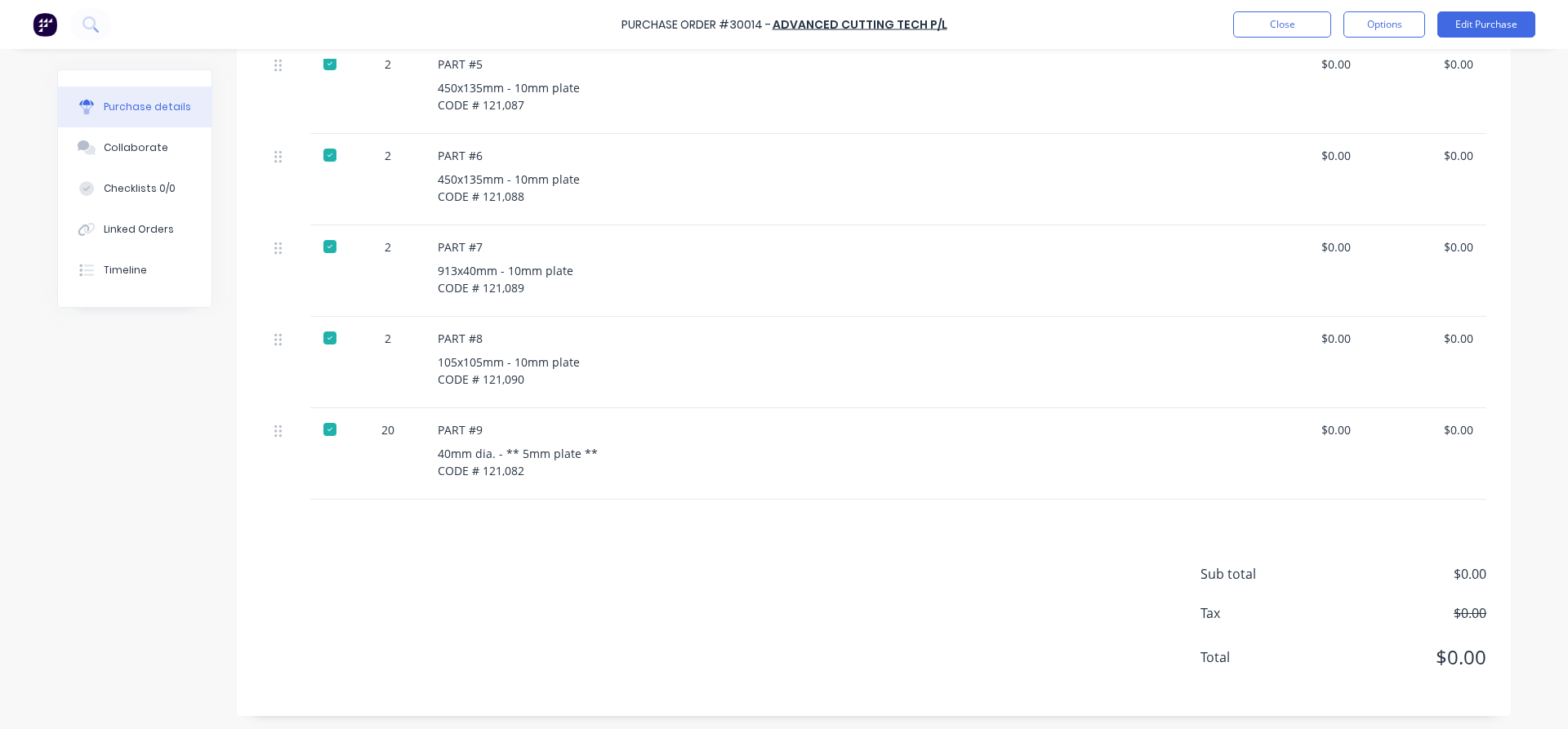
scroll to position [831, 0]
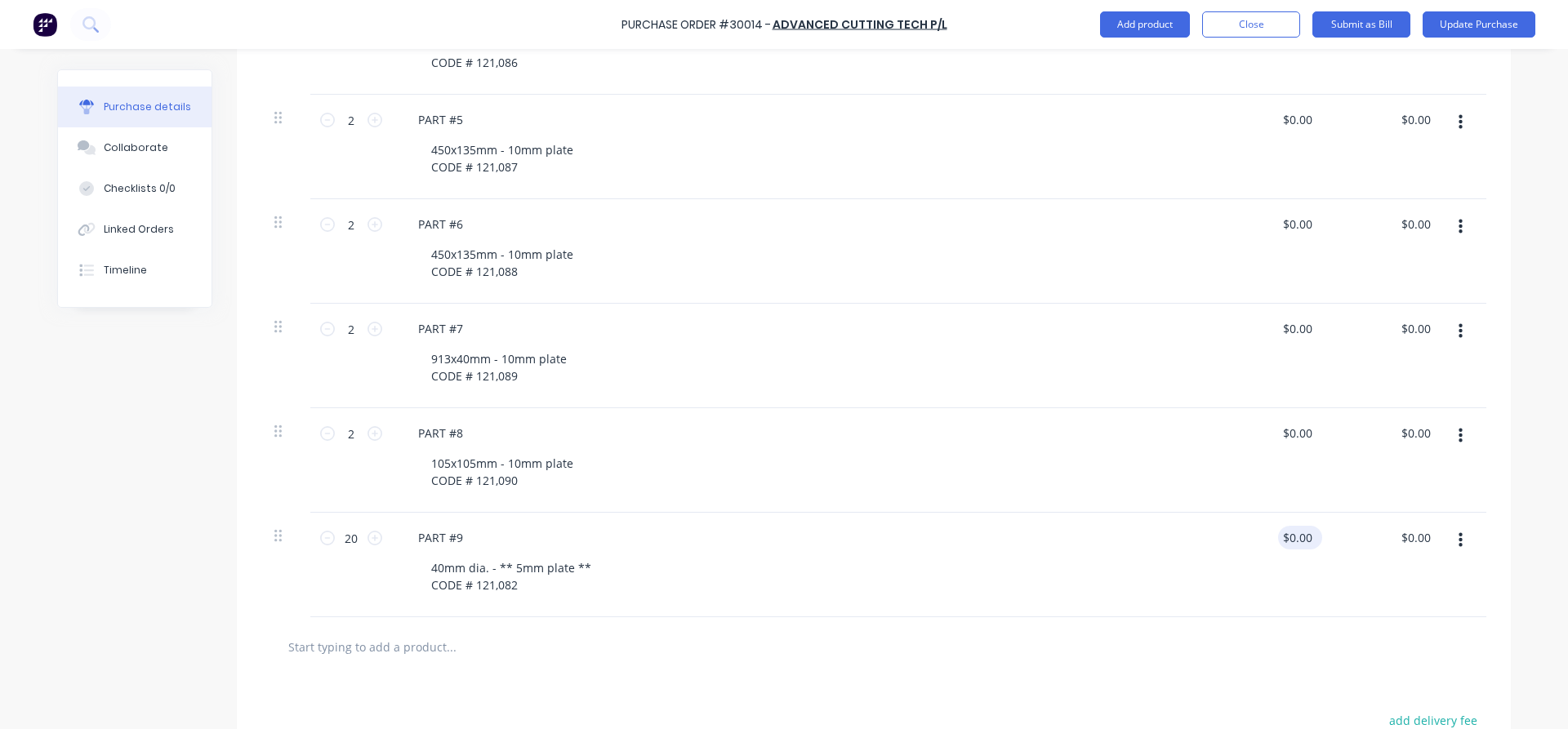
drag, startPoint x: 1322, startPoint y: 535, endPoint x: 1296, endPoint y: 534, distance: 26.0
click at [1296, 534] on div "$0.00 $0.00" at bounding box center [1300, 537] width 44 height 24
type textarea "x"
drag, startPoint x: 1312, startPoint y: 534, endPoint x: 1275, endPoint y: 534, distance: 37.0
click at [1284, 534] on input "0.00" at bounding box center [1300, 537] width 31 height 24
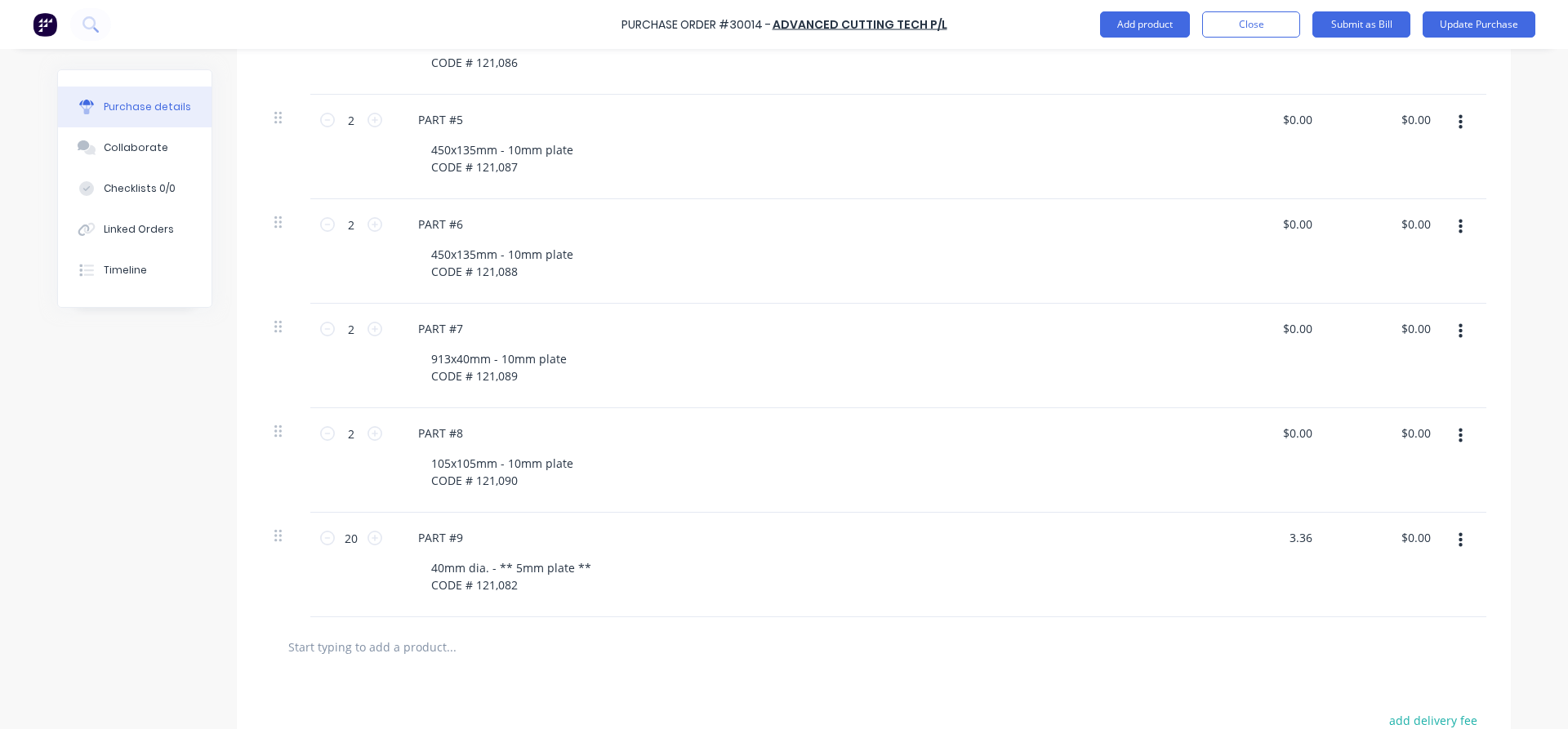
type input "3.36"
type textarea "x"
type input "$3.36"
type input "67.20"
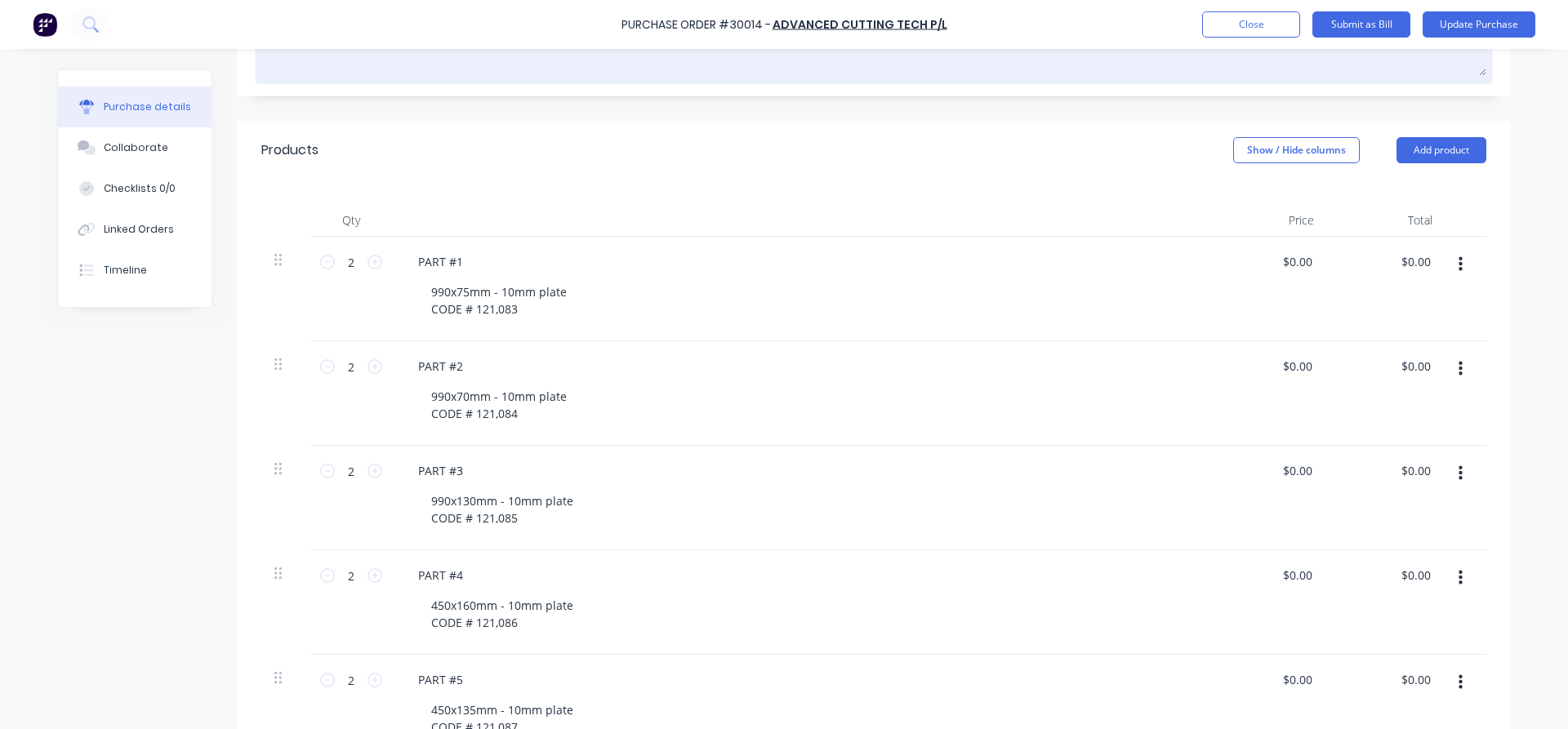
scroll to position [273, 0]
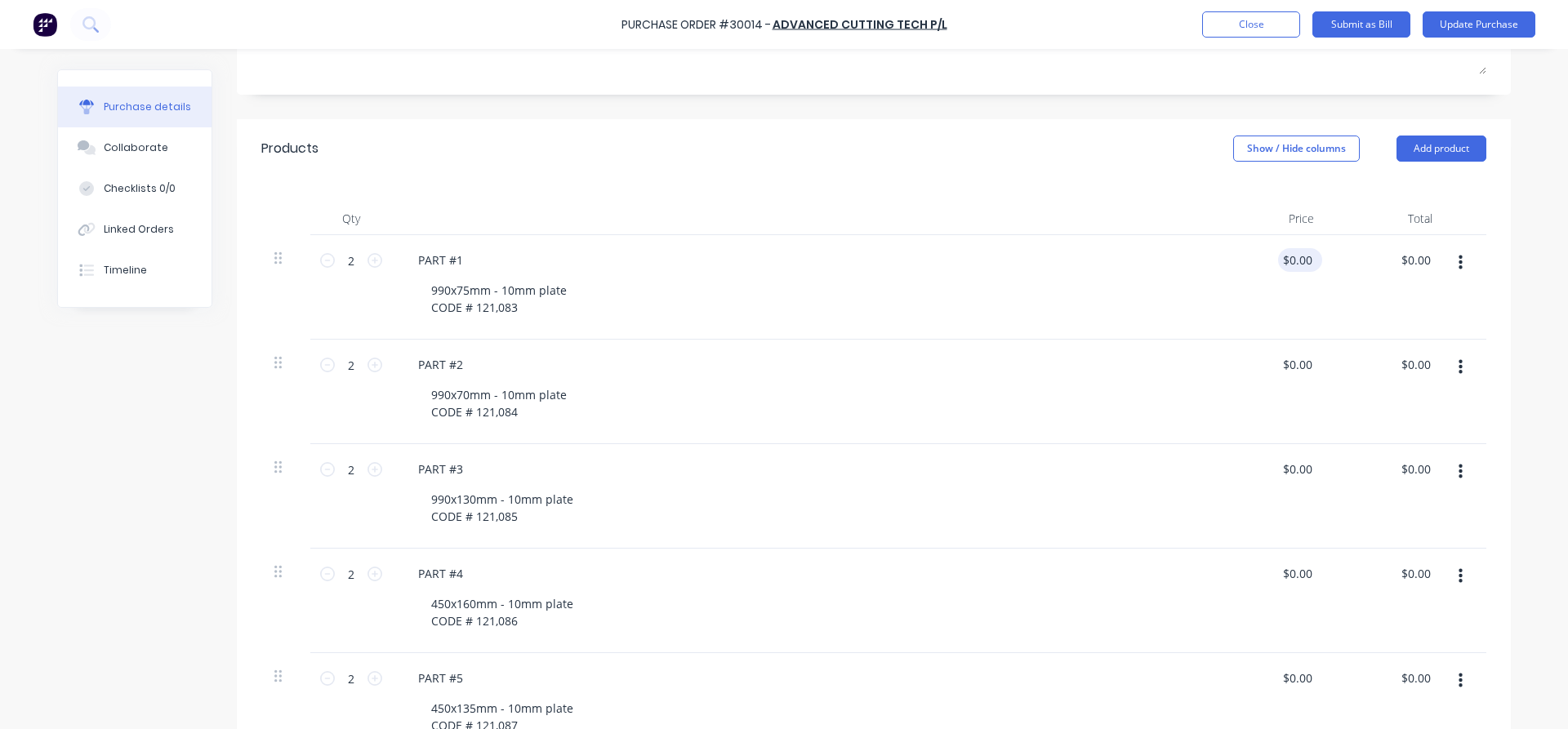
type textarea "x"
type input "$67.20"
drag, startPoint x: 1315, startPoint y: 252, endPoint x: 1291, endPoint y: 257, distance: 24.5
click at [1291, 257] on div "$0.00 $0.00" at bounding box center [1297, 260] width 38 height 24
type textarea "x"
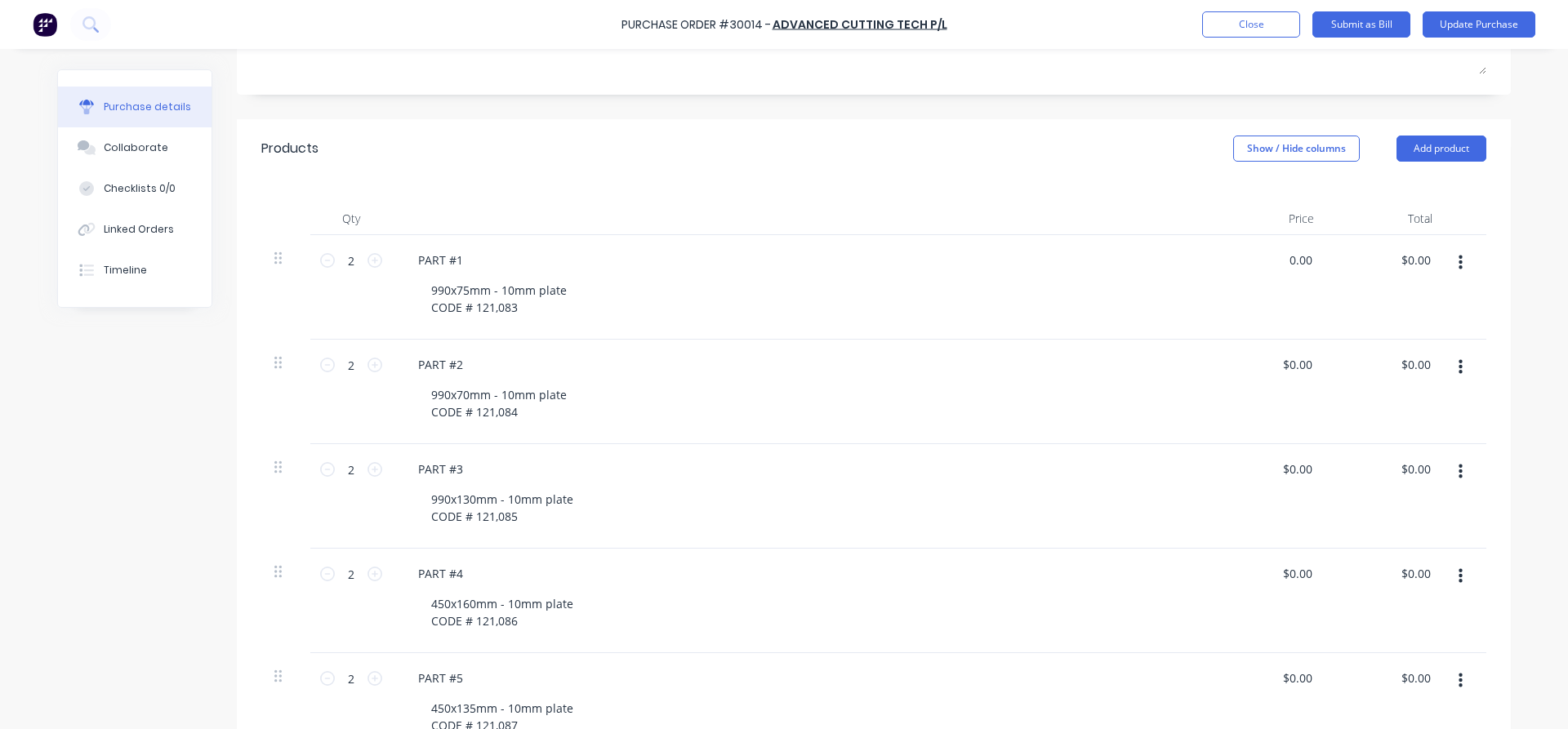
drag, startPoint x: 1283, startPoint y: 255, endPoint x: 1212, endPoint y: 311, distance: 90.4
click at [1284, 255] on input "0.00" at bounding box center [1300, 260] width 31 height 24
type input "54.44"
type textarea "x"
type input "$54.44"
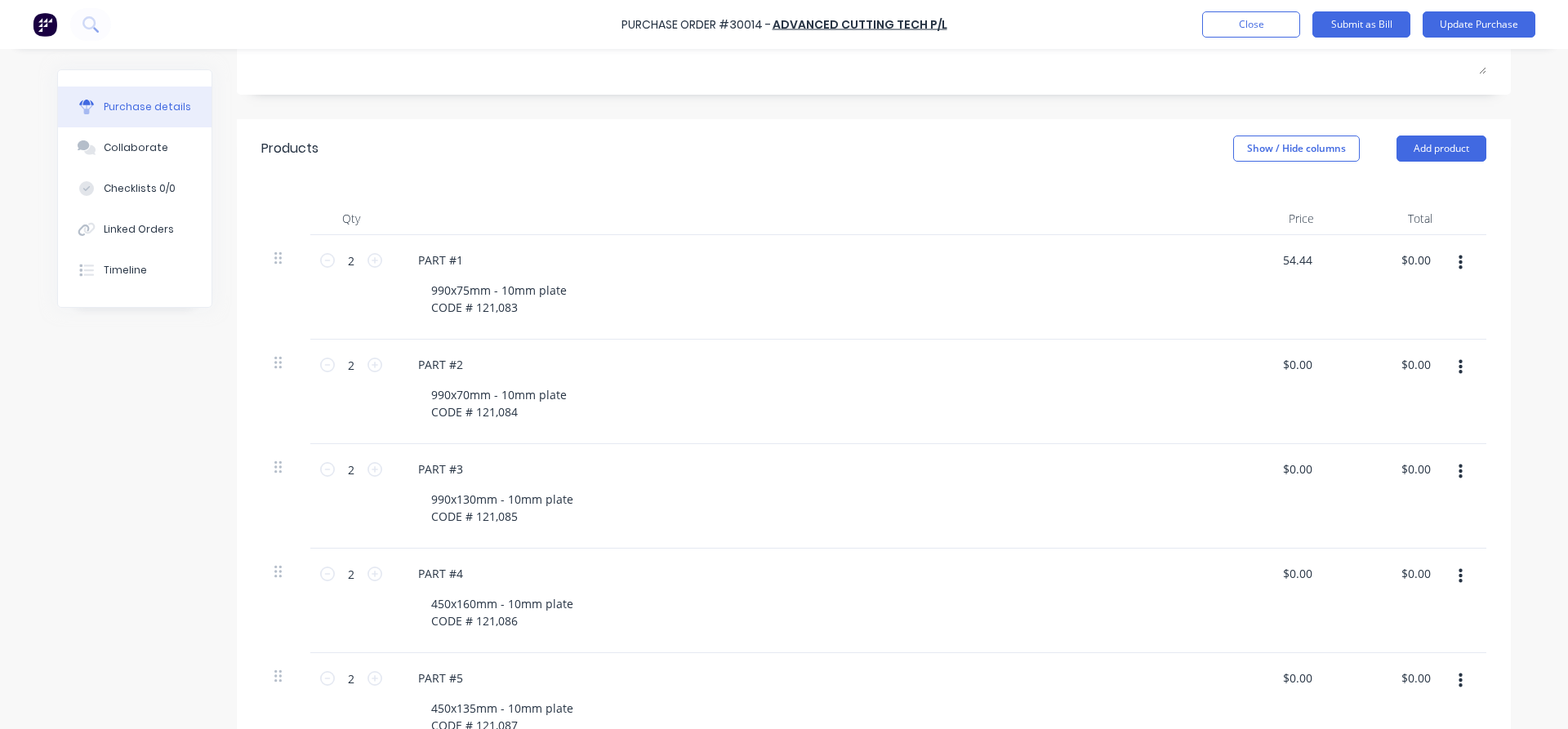
type input "108.88"
type textarea "x"
type input "$108.88"
click at [1317, 359] on div "$0.00 $0.00" at bounding box center [1300, 364] width 44 height 24
type textarea "x"
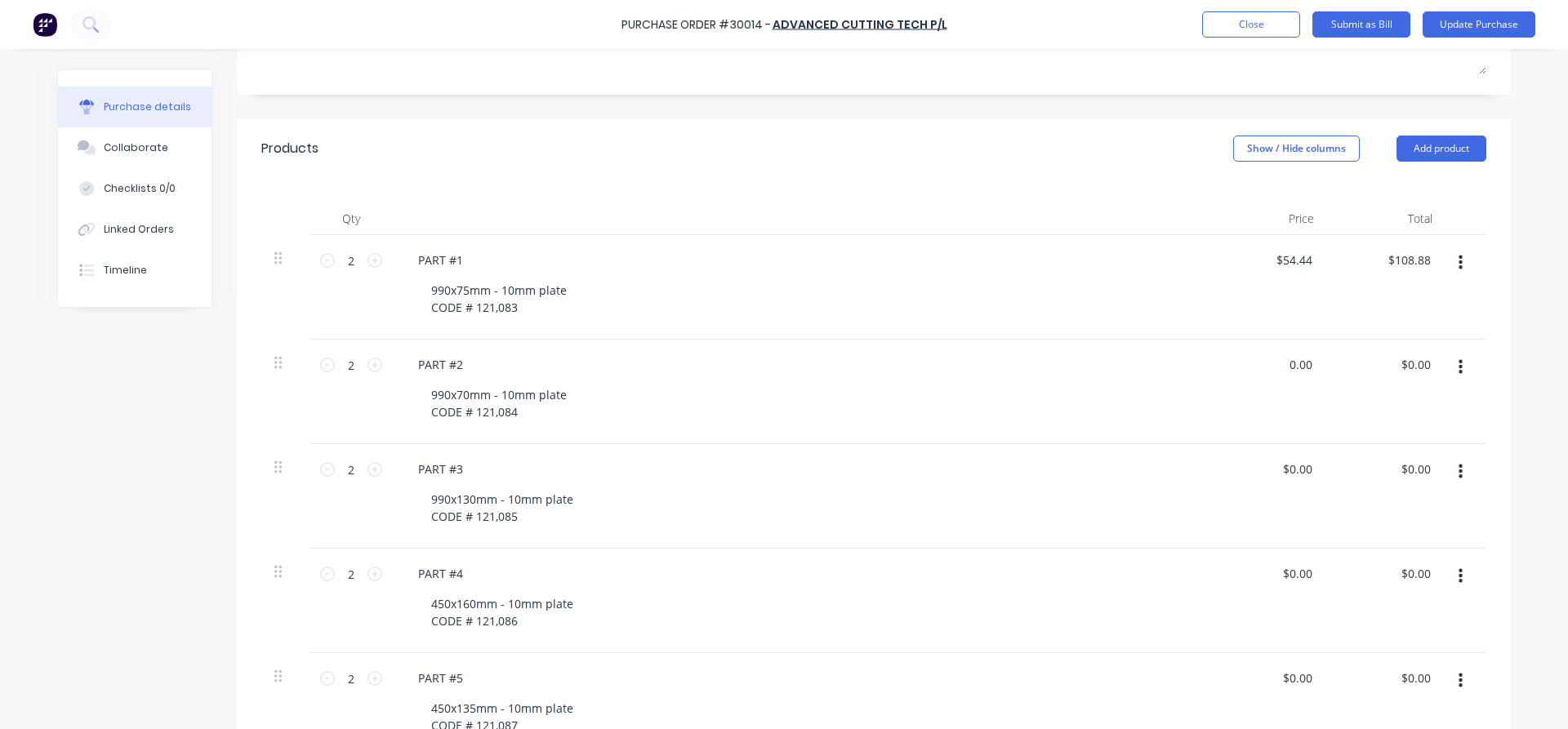
drag, startPoint x: 1315, startPoint y: 363, endPoint x: 1245, endPoint y: 370, distance: 70.3
click at [1258, 363] on div "0.00 0.00" at bounding box center [1267, 391] width 119 height 105
type input "57.46"
type textarea "x"
type input "$57.46"
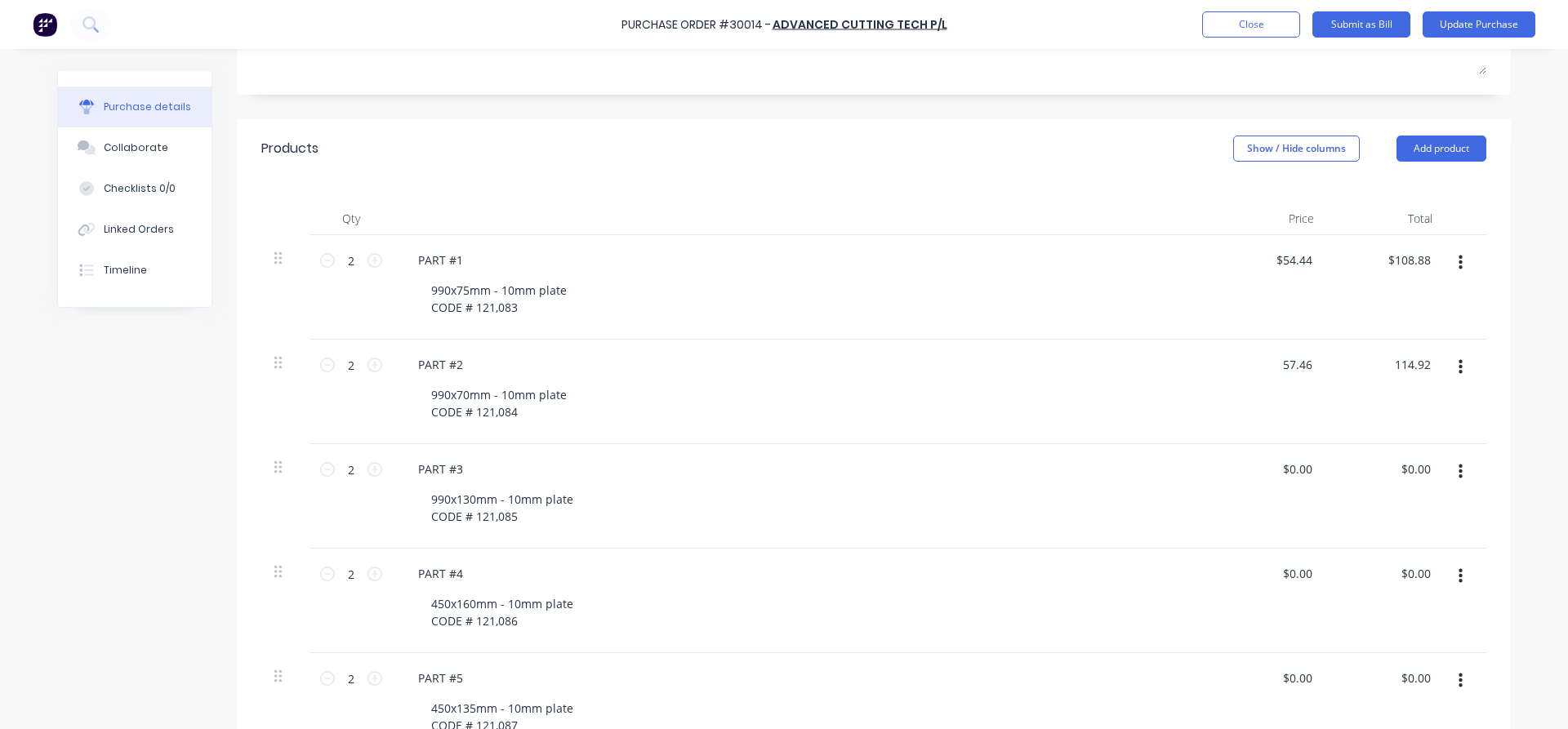
type input "114.92"
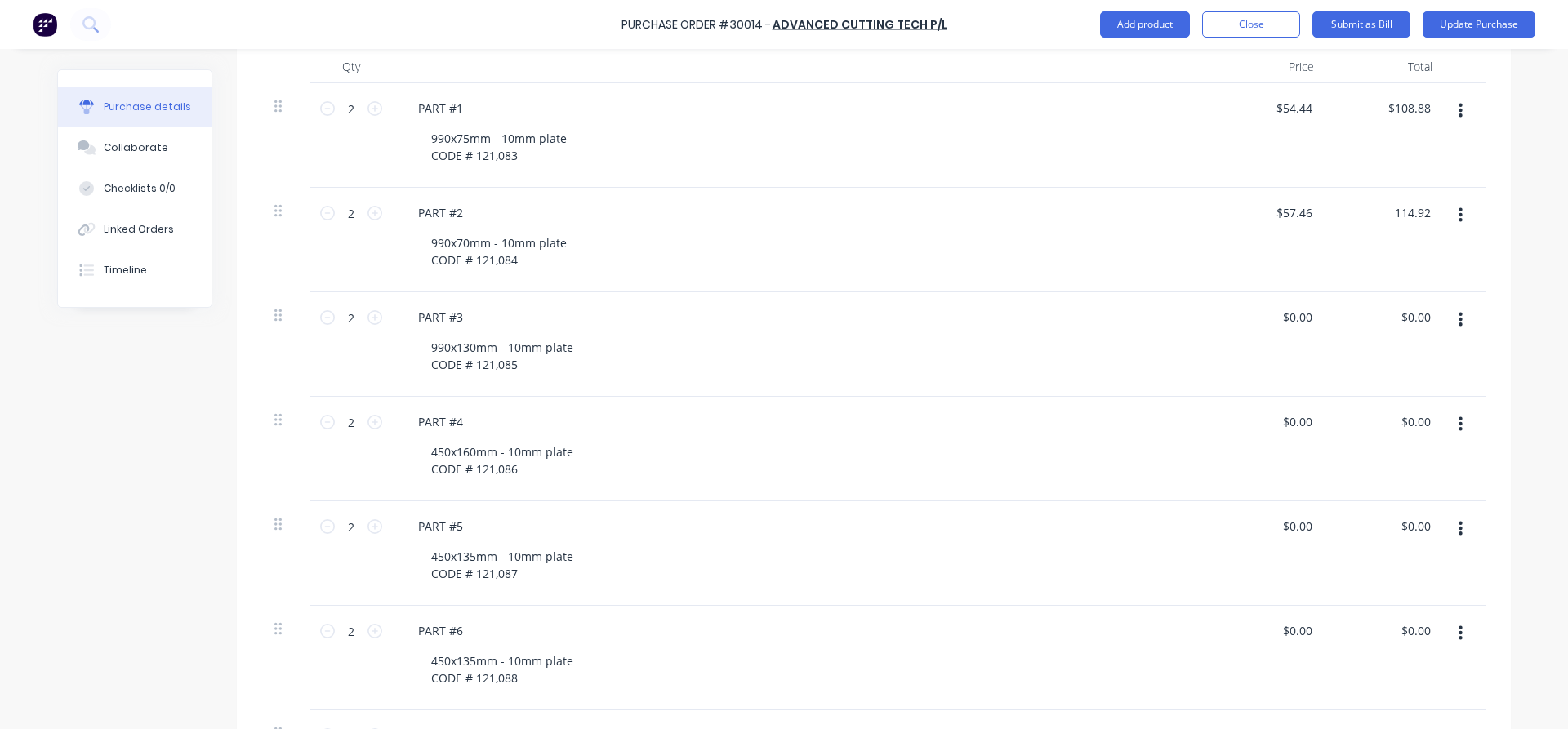
scroll to position [458, 0]
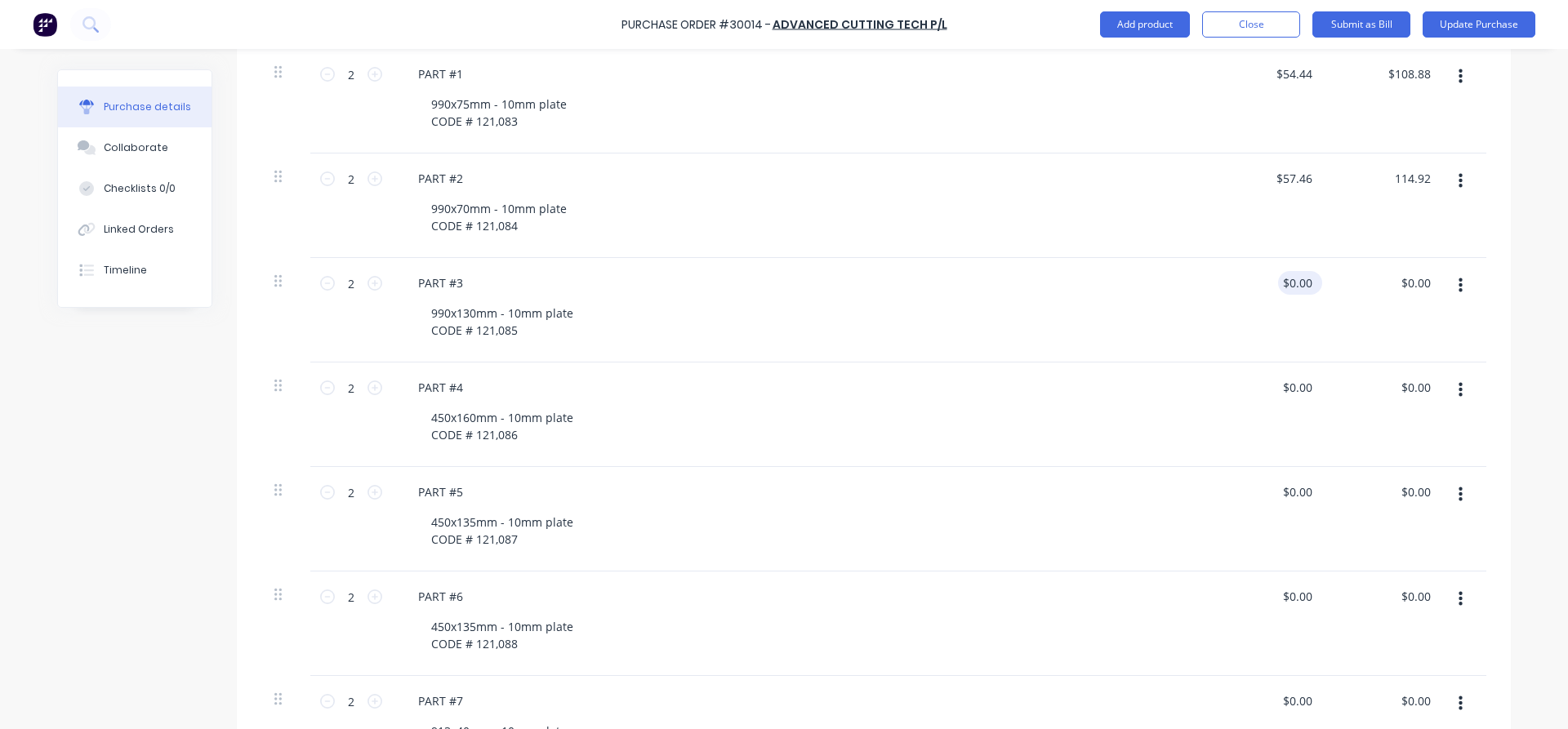
type textarea "x"
type input "$114.92"
click at [1321, 276] on div "$0.00 $0.00" at bounding box center [1300, 283] width 44 height 24
type textarea "x"
drag, startPoint x: 1312, startPoint y: 280, endPoint x: 1257, endPoint y: 282, distance: 55.0
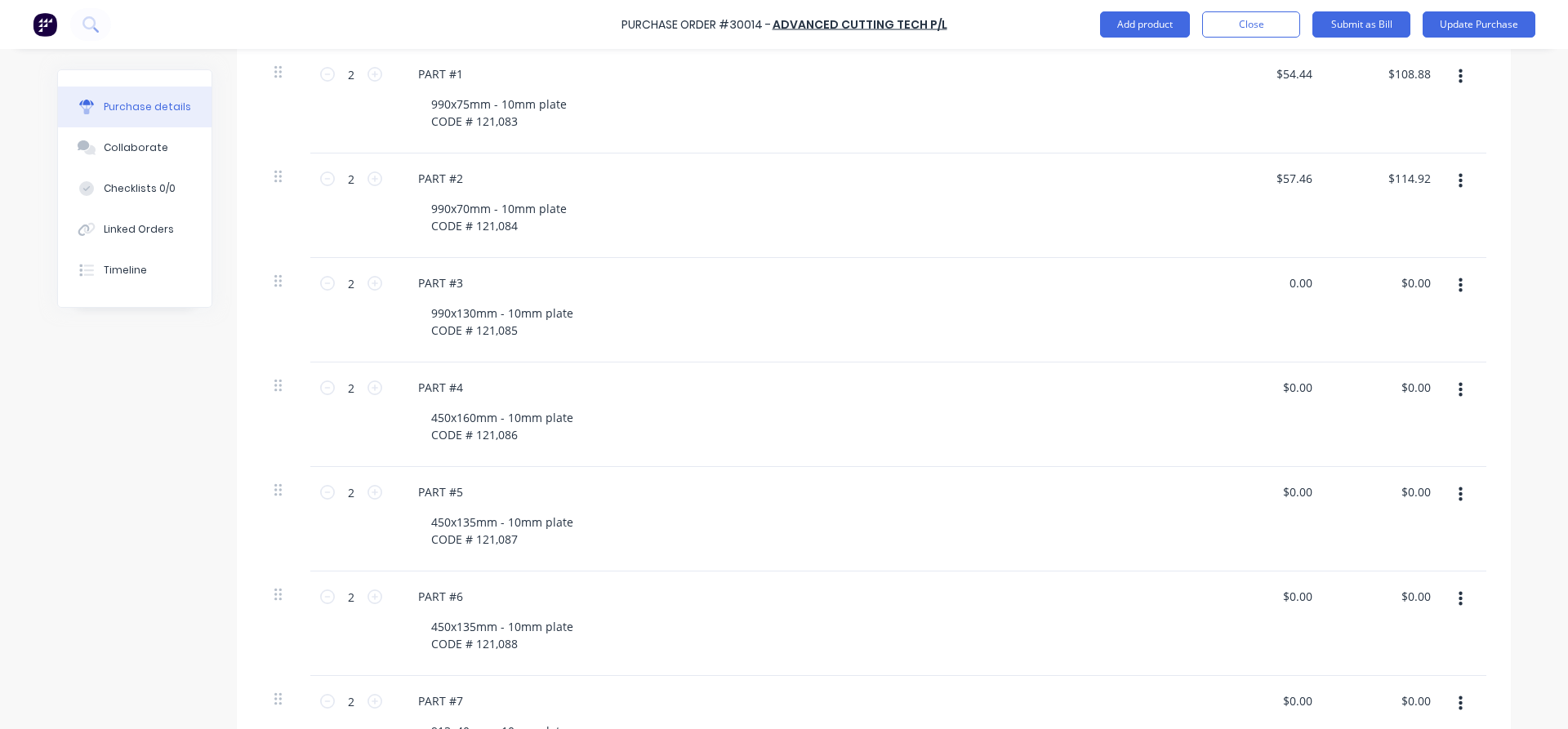
click at [1284, 279] on input "0.00" at bounding box center [1300, 283] width 31 height 24
type input "66.25"
type textarea "x"
type input "$66.25"
type input "132.50"
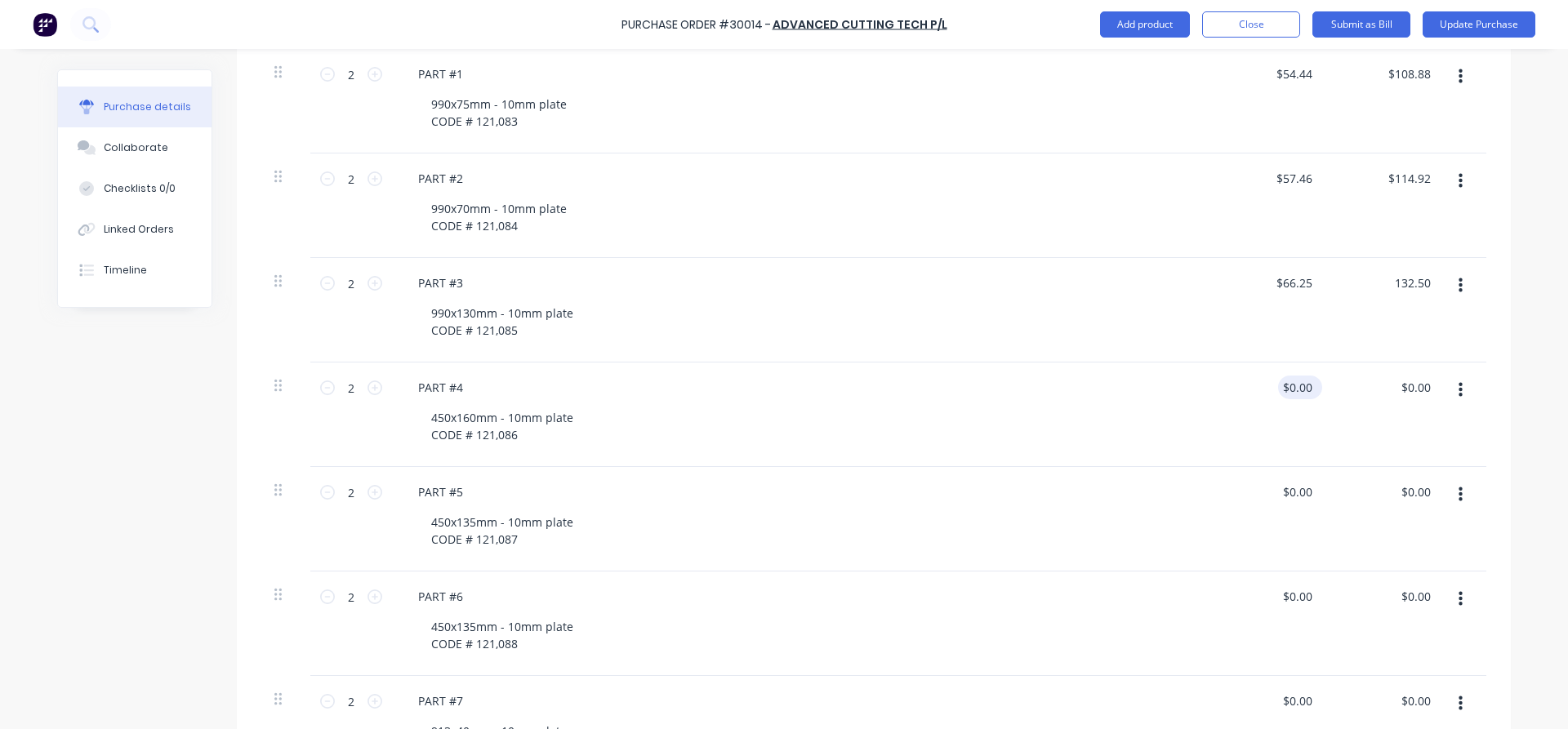
type textarea "x"
type input "$132.50"
click at [1318, 382] on div "$0.00 $0.00" at bounding box center [1300, 387] width 44 height 24
type textarea "x"
drag, startPoint x: 1283, startPoint y: 382, endPoint x: 1261, endPoint y: 387, distance: 22.6
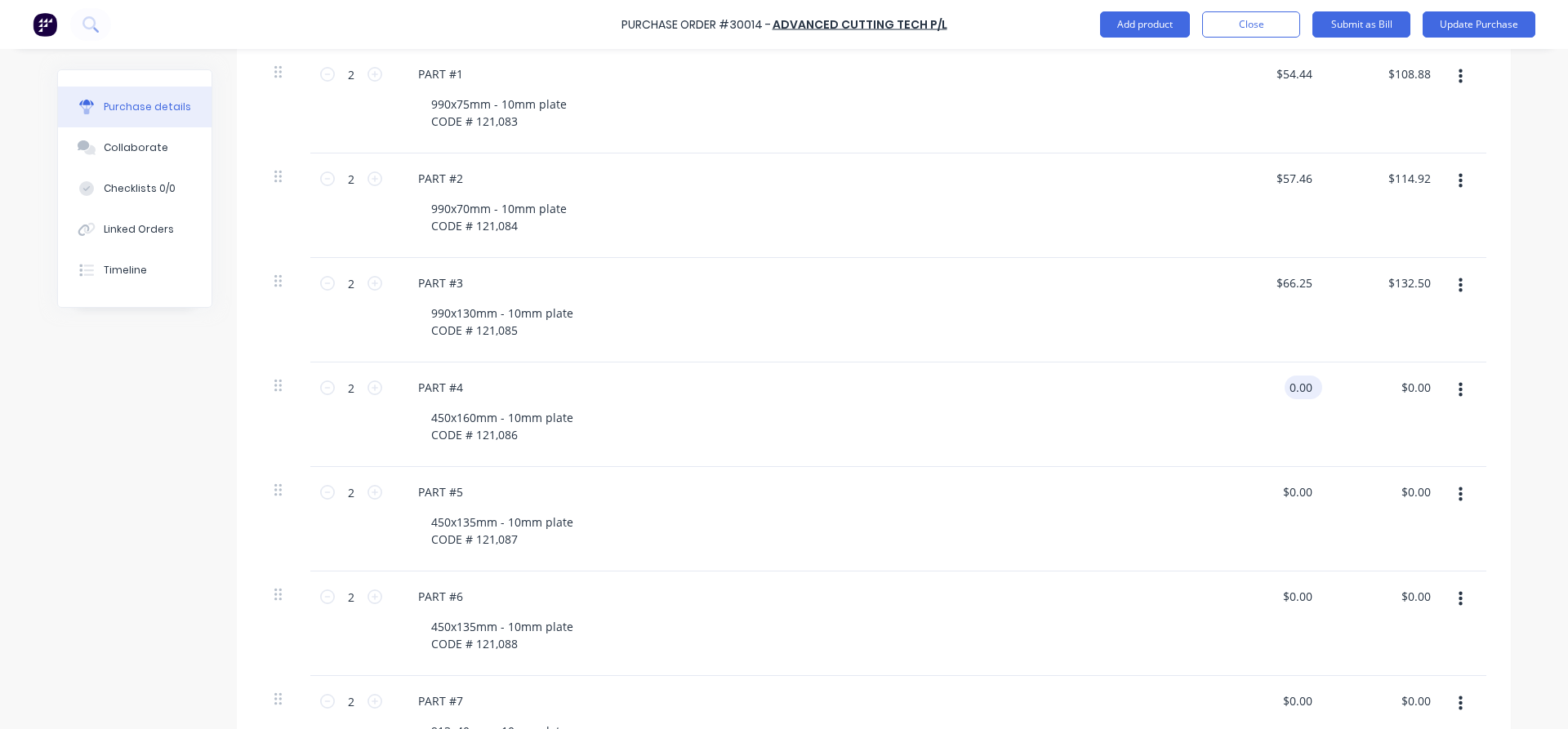
click at [1284, 387] on input "0.00" at bounding box center [1300, 387] width 31 height 24
type input "47.43"
type textarea "x"
type input "$47.43"
type input "94.86"
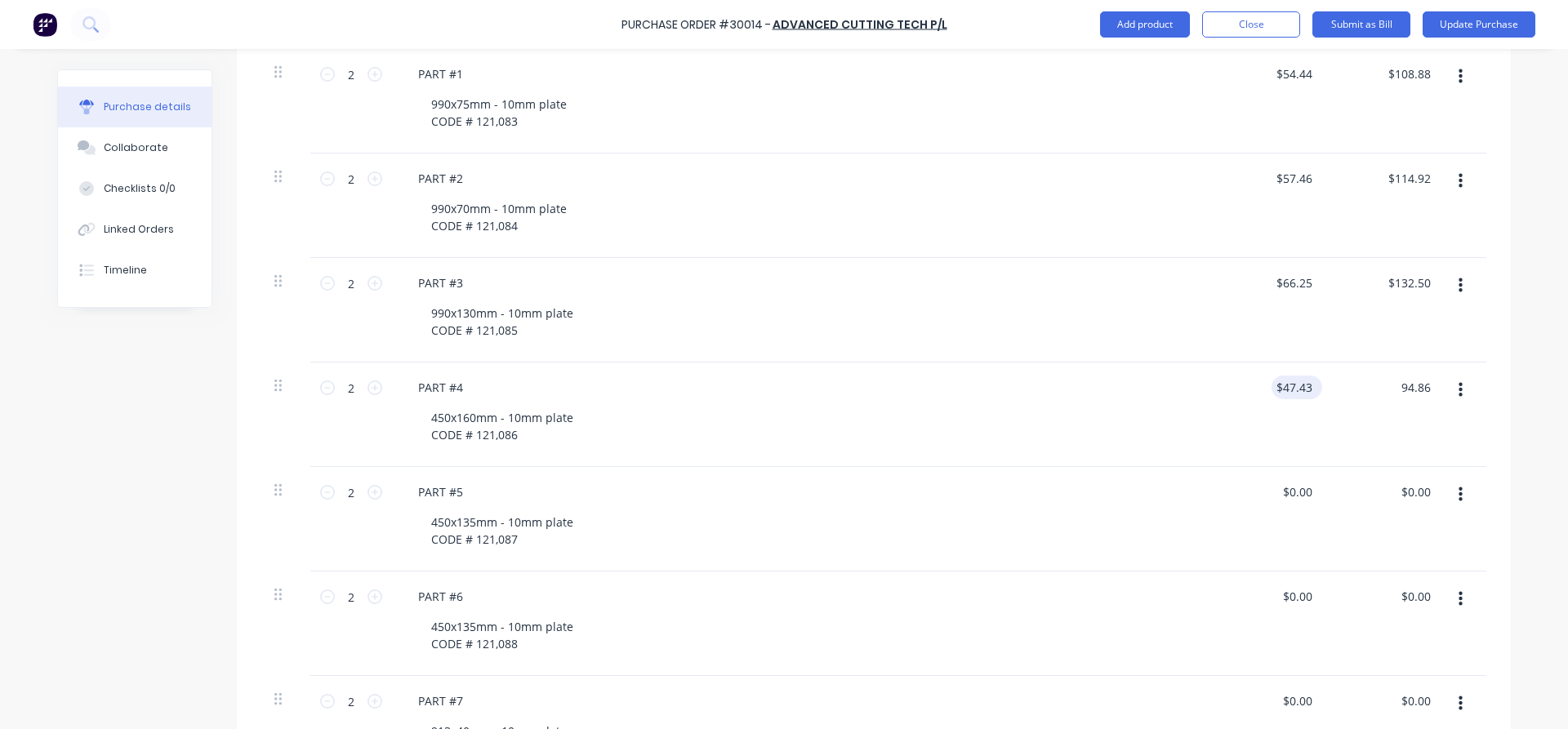
type textarea "x"
type input "$94.86"
click at [1315, 381] on div "$47.43 $47.43" at bounding box center [1293, 387] width 44 height 24
type textarea "x"
drag, startPoint x: 1304, startPoint y: 379, endPoint x: 1265, endPoint y: 379, distance: 39.0
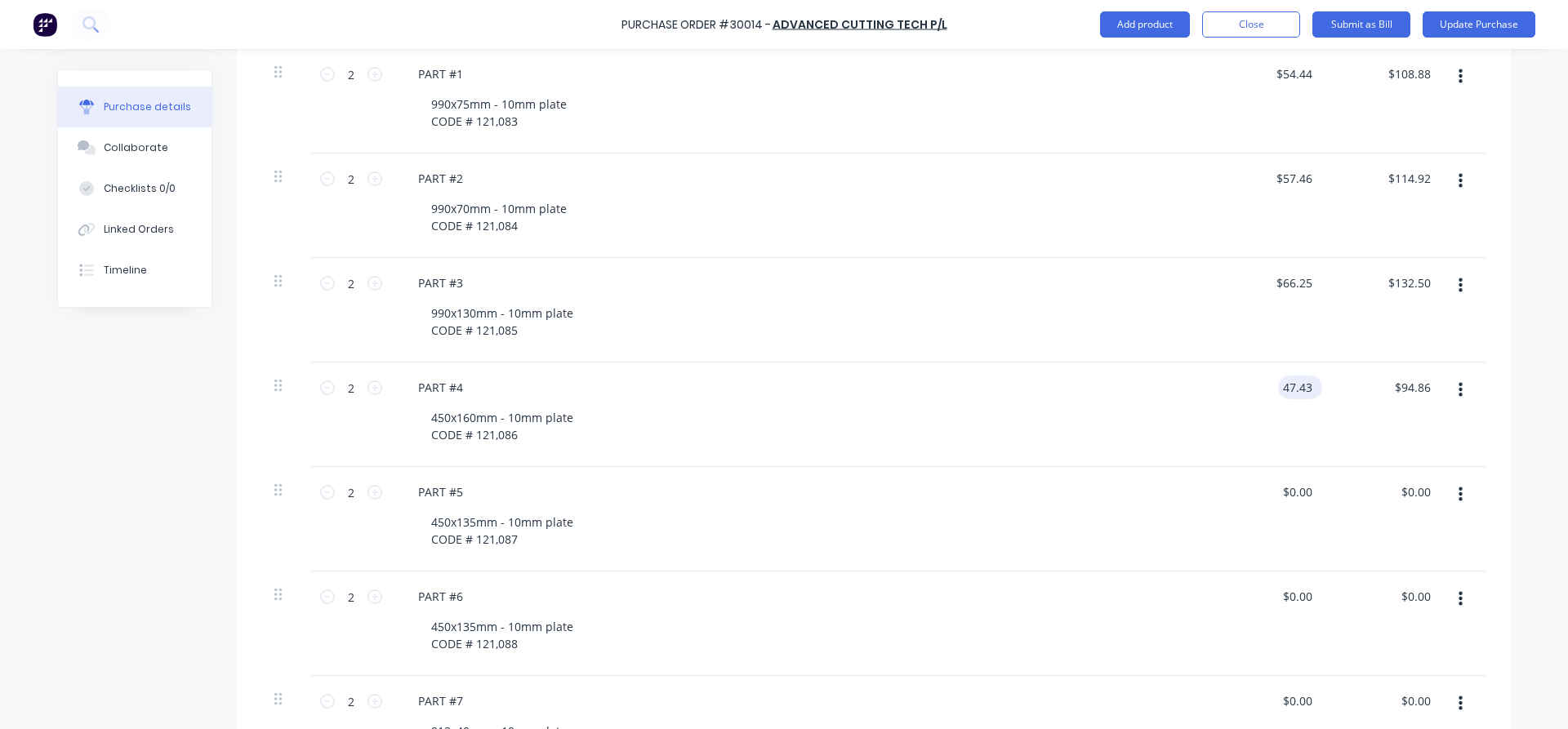
click at [1278, 379] on input "47.43" at bounding box center [1297, 387] width 38 height 24
type input "43.47"
type textarea "x"
type input "$43.47"
type input "86.94"
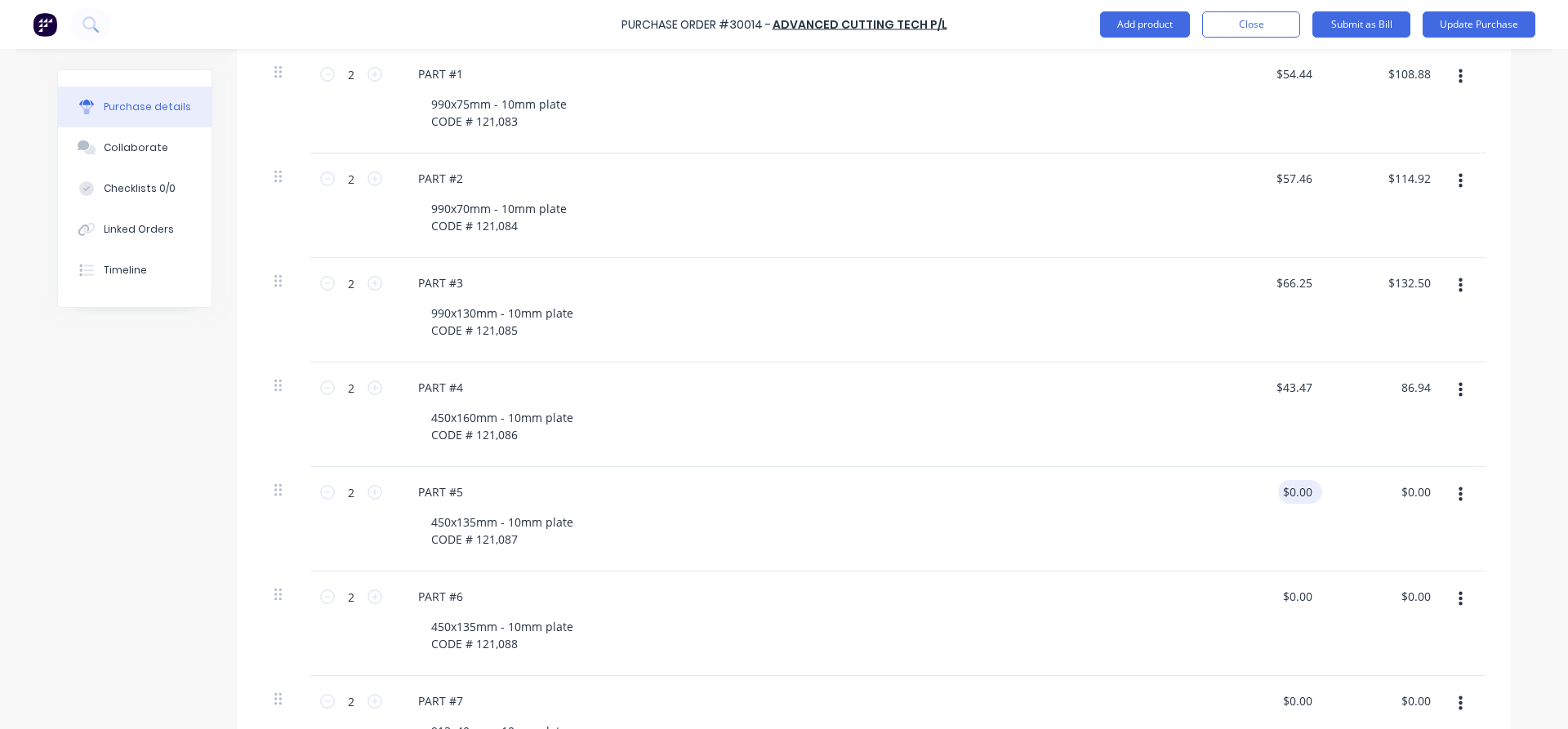
type textarea "x"
type input "$86.94"
drag, startPoint x: 1316, startPoint y: 487, endPoint x: 1288, endPoint y: 481, distance: 28.6
click at [1288, 481] on div "$0.00 $0.00" at bounding box center [1300, 491] width 44 height 24
type textarea "x"
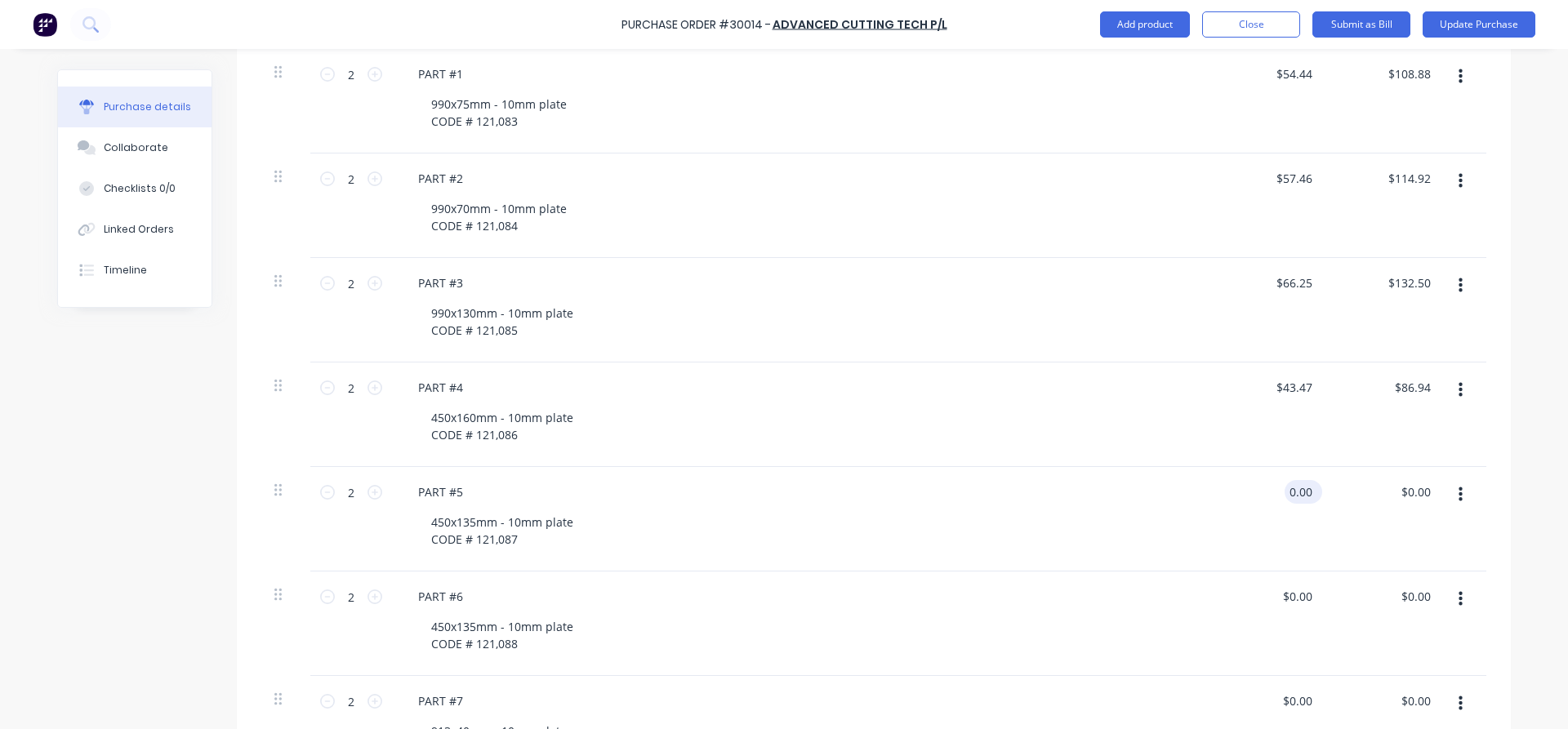
drag, startPoint x: 1291, startPoint y: 487, endPoint x: 1266, endPoint y: 485, distance: 25.1
click at [1284, 485] on input "0.00" at bounding box center [1300, 491] width 31 height 24
type input "31"
type textarea "x"
type input "$31.00"
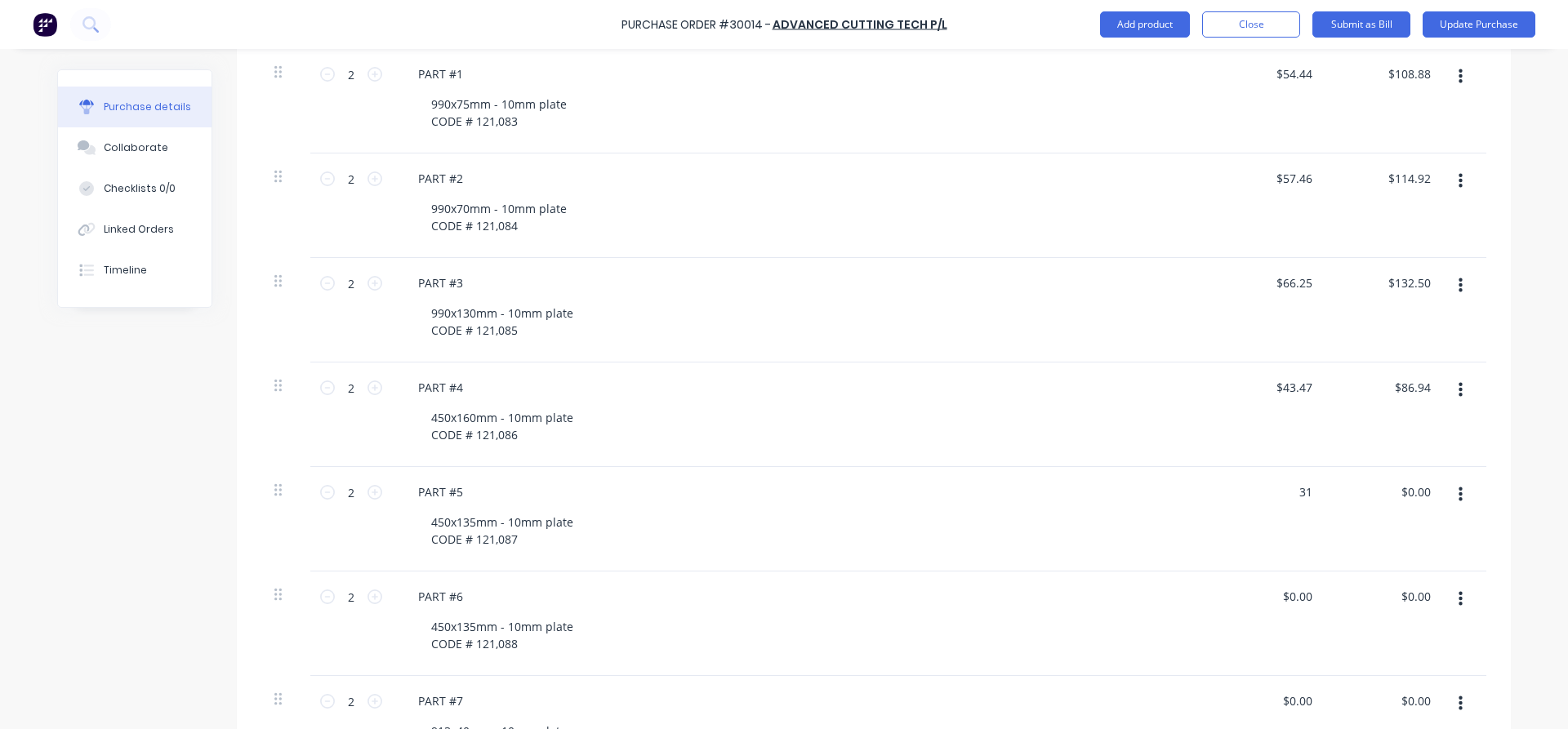
type input "62.00"
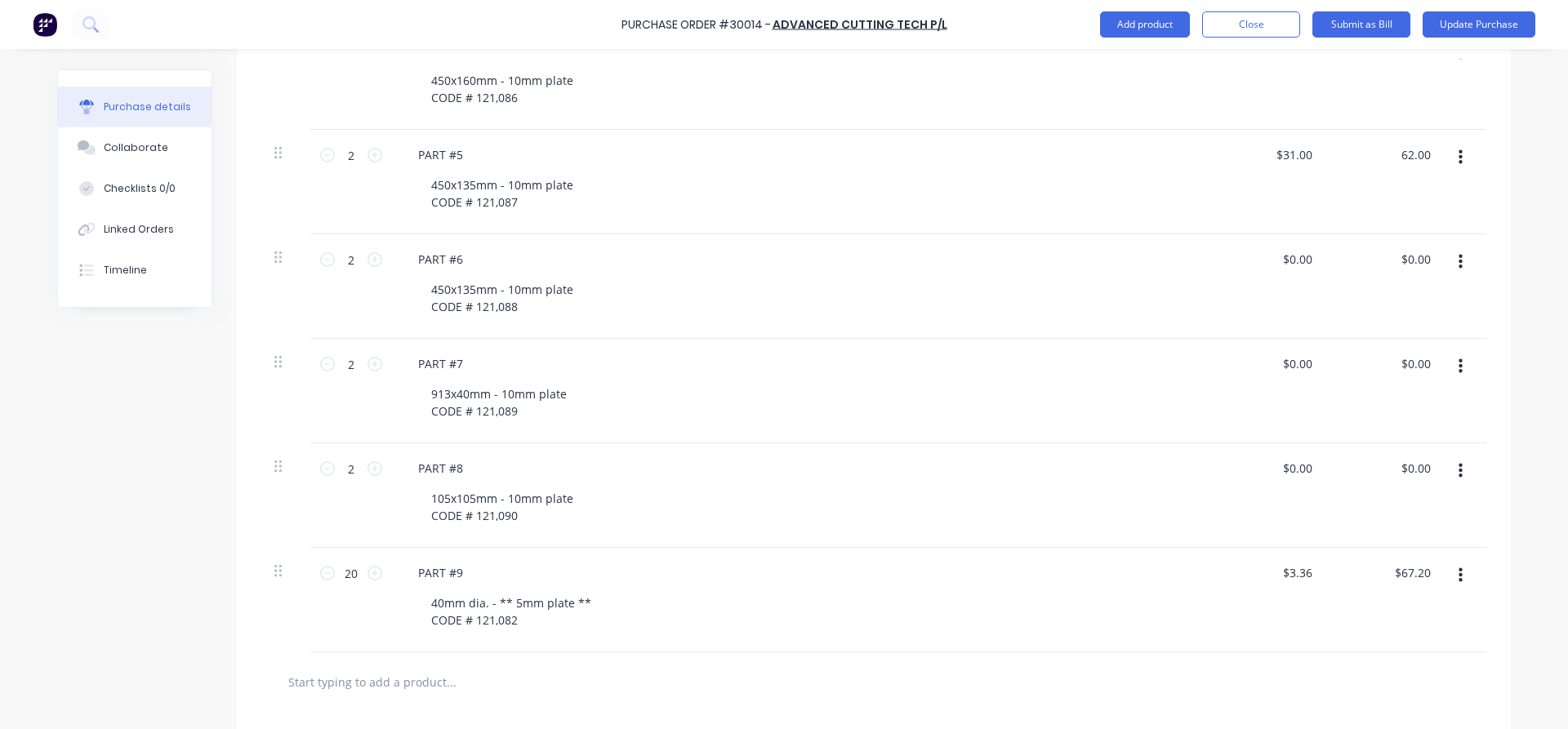
scroll to position [831, 0]
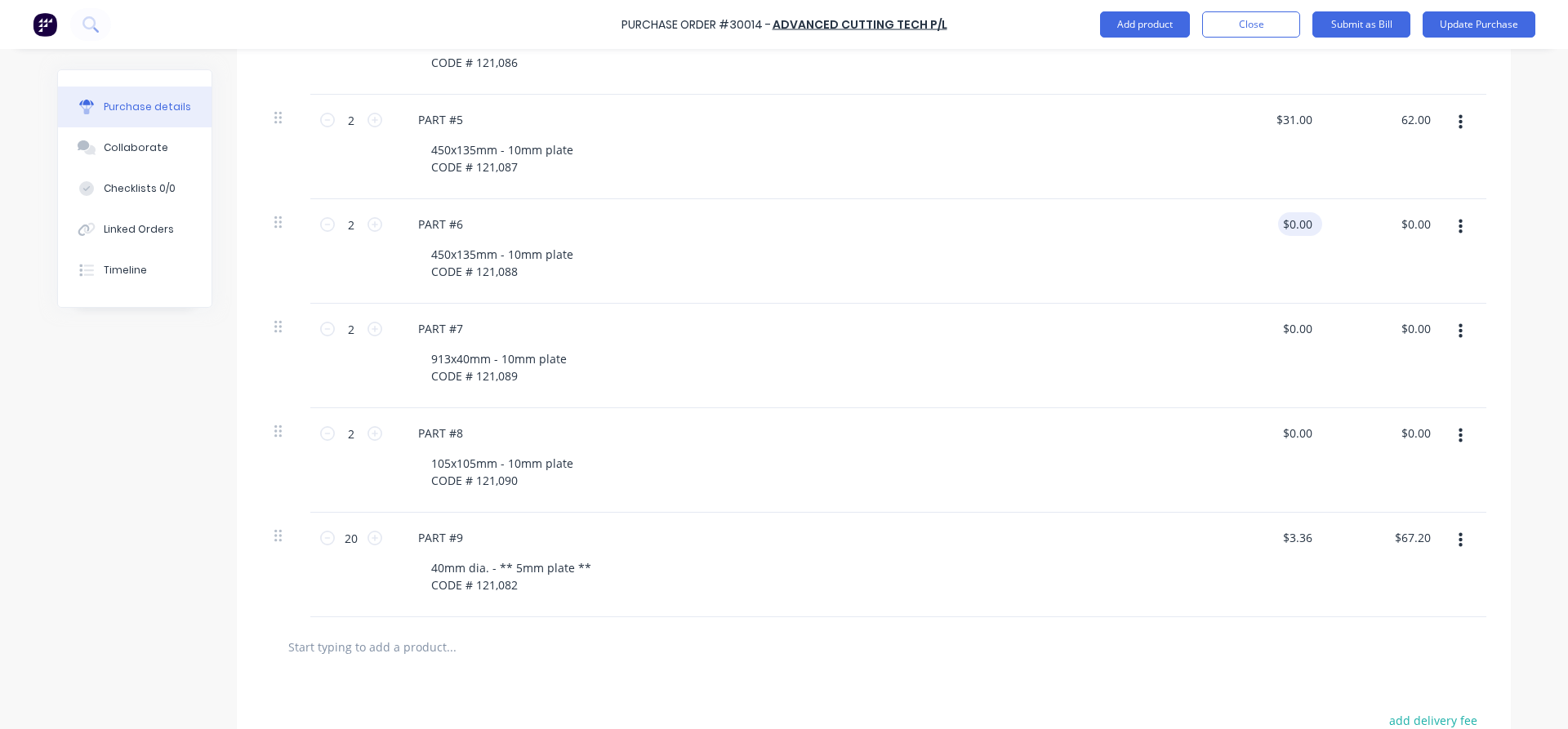
type textarea "x"
type input "$62.00"
type input "0.00"
type textarea "x"
drag, startPoint x: 1308, startPoint y: 218, endPoint x: 1271, endPoint y: 218, distance: 37.0
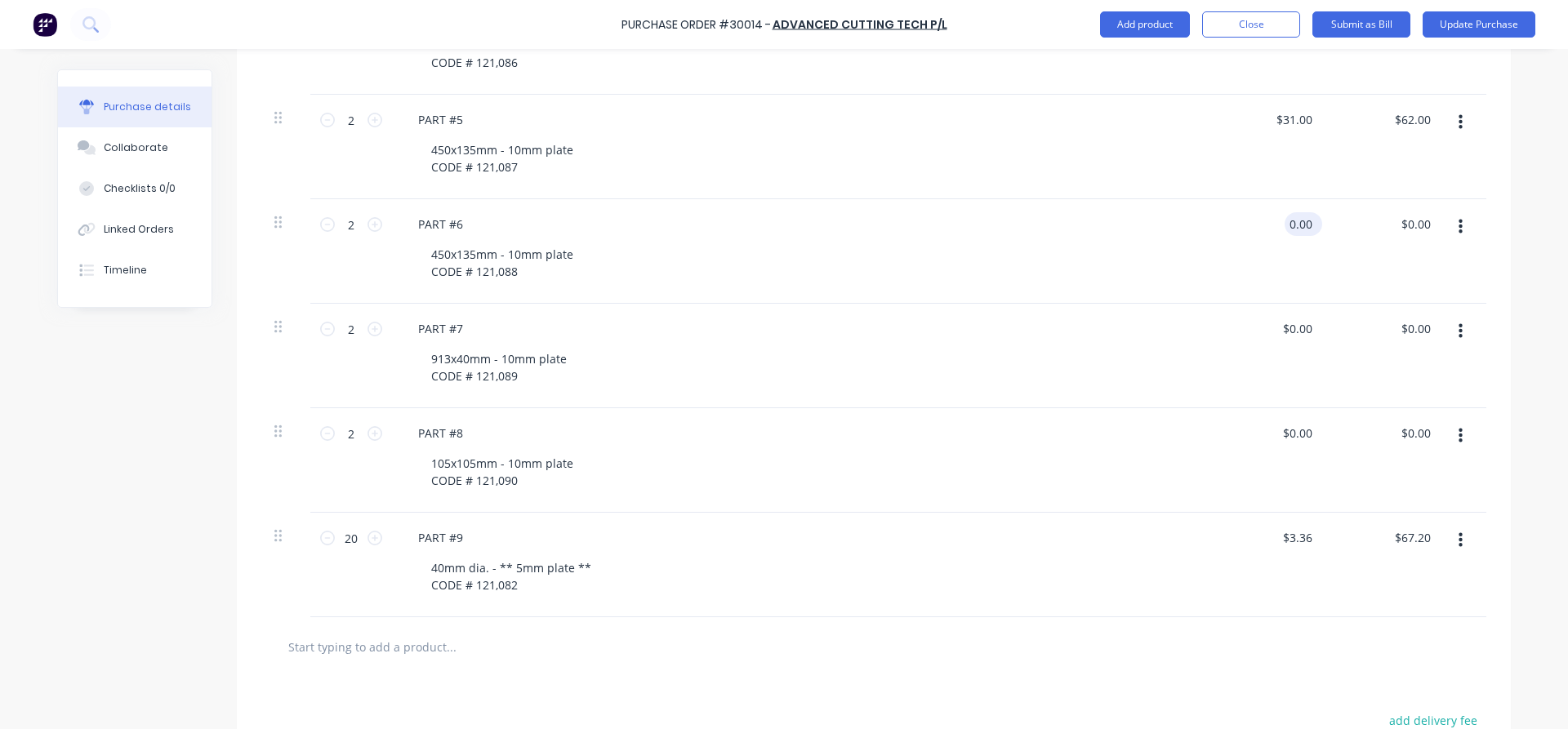
click at [1284, 218] on input "0.00" at bounding box center [1300, 224] width 31 height 24
type input "43.55"
type textarea "x"
type input "$43.55"
type input "87.10"
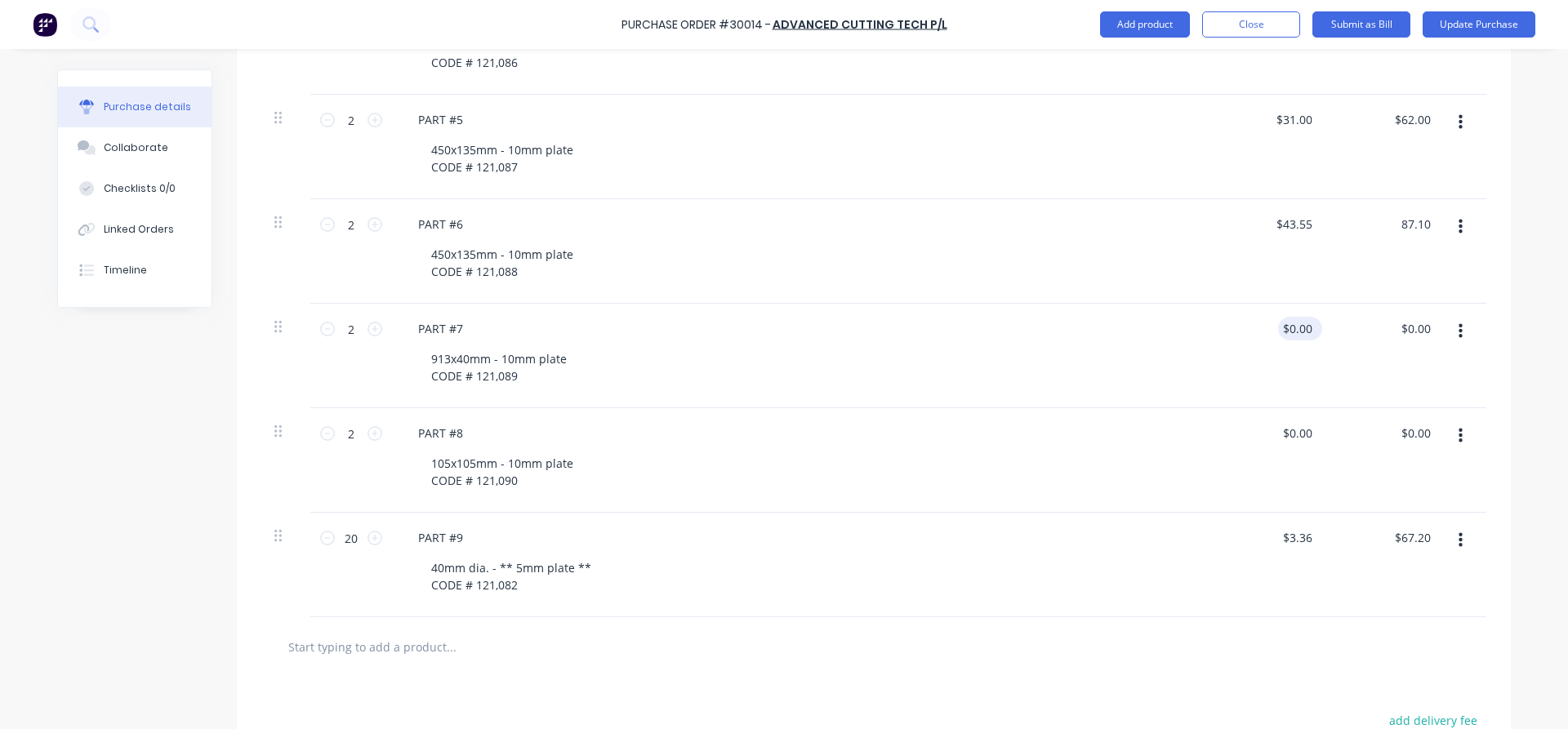
type textarea "x"
type input "$87.10"
click at [1320, 324] on div "$0.00 $0.00" at bounding box center [1300, 329] width 44 height 24
type textarea "x"
drag, startPoint x: 1310, startPoint y: 324, endPoint x: 1276, endPoint y: 328, distance: 34.2
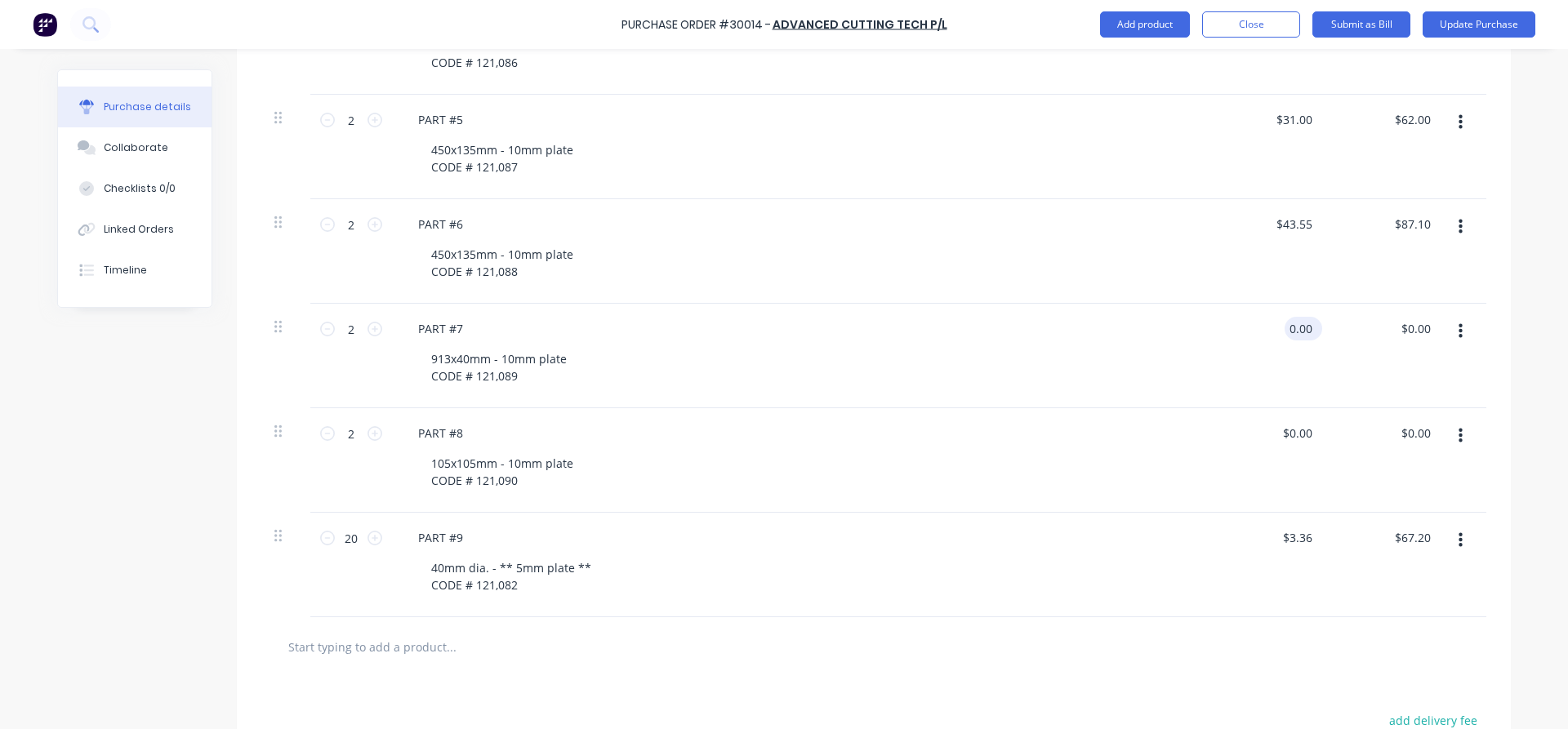
click at [1284, 328] on input "0.00" at bounding box center [1300, 329] width 31 height 24
type input "47.51"
type textarea "x"
type input "$47.51"
type input "95.02"
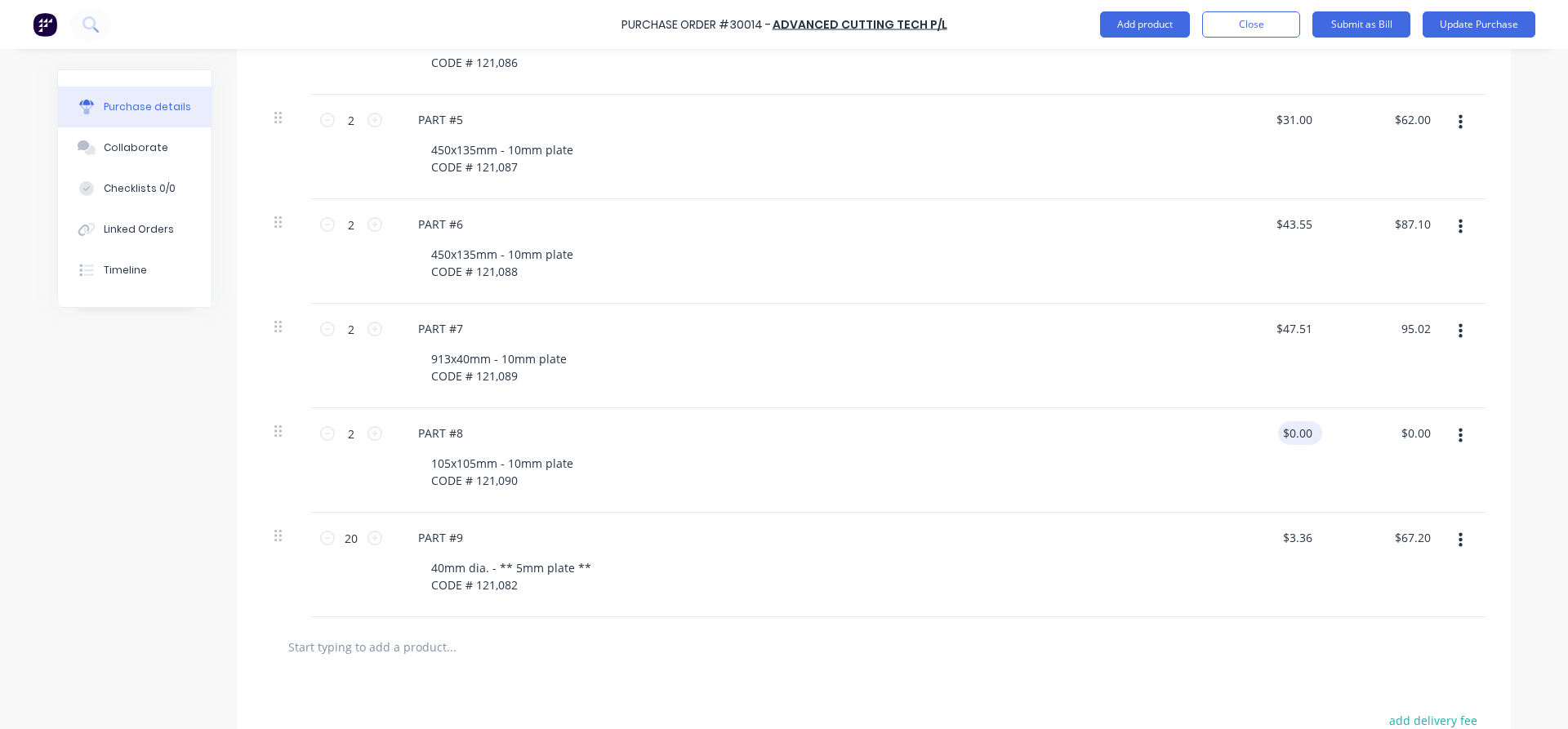
type textarea "x"
type input "$95.02"
type input "0.00"
drag, startPoint x: 1314, startPoint y: 427, endPoint x: 1304, endPoint y: 413, distance: 17.2
click at [1304, 413] on div "0.00 0.00" at bounding box center [1267, 460] width 119 height 105
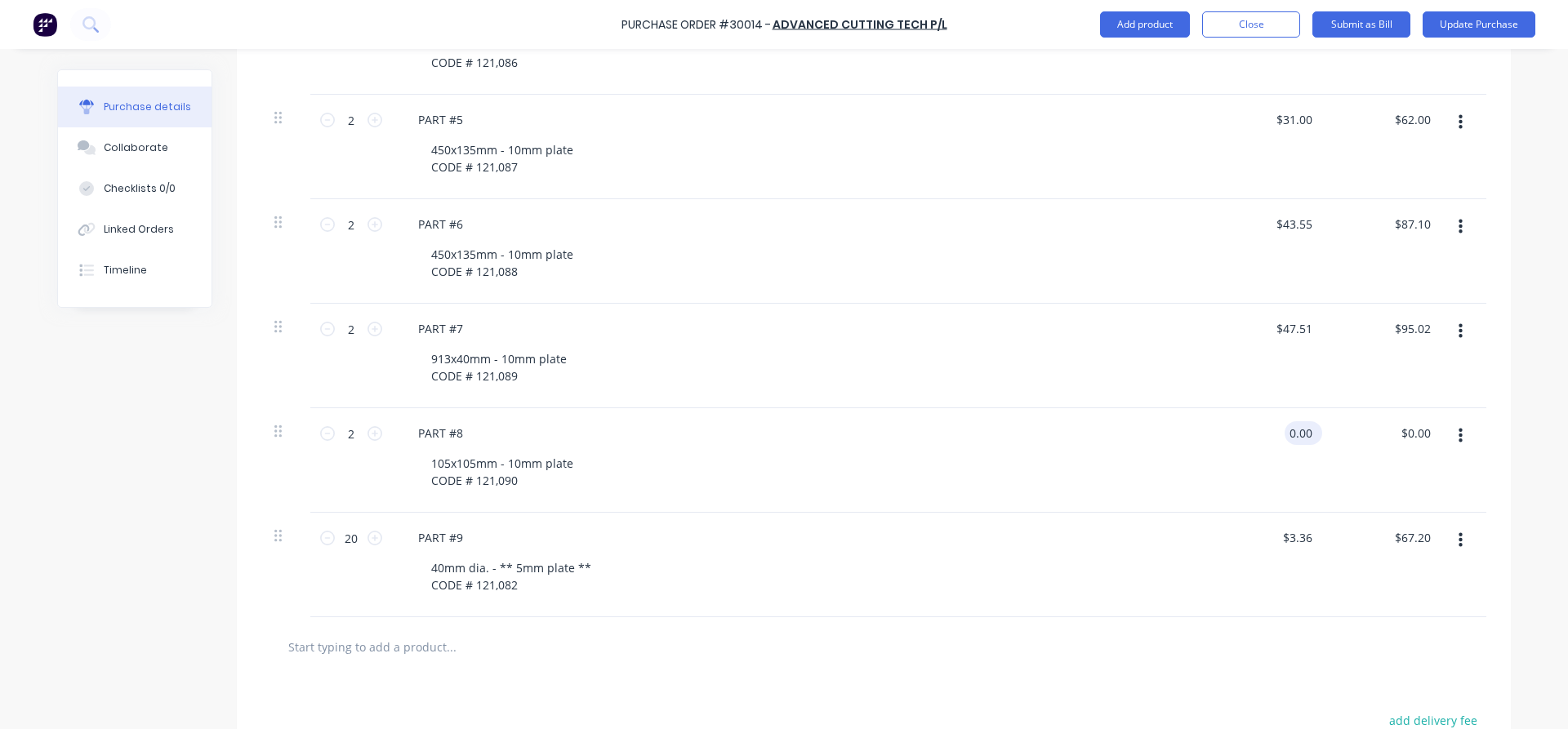
type textarea "x"
drag, startPoint x: 1315, startPoint y: 428, endPoint x: 1257, endPoint y: 438, distance: 58.9
click at [1257, 438] on div "0.00 0.00" at bounding box center [1267, 460] width 119 height 105
type input "17.65"
type textarea "x"
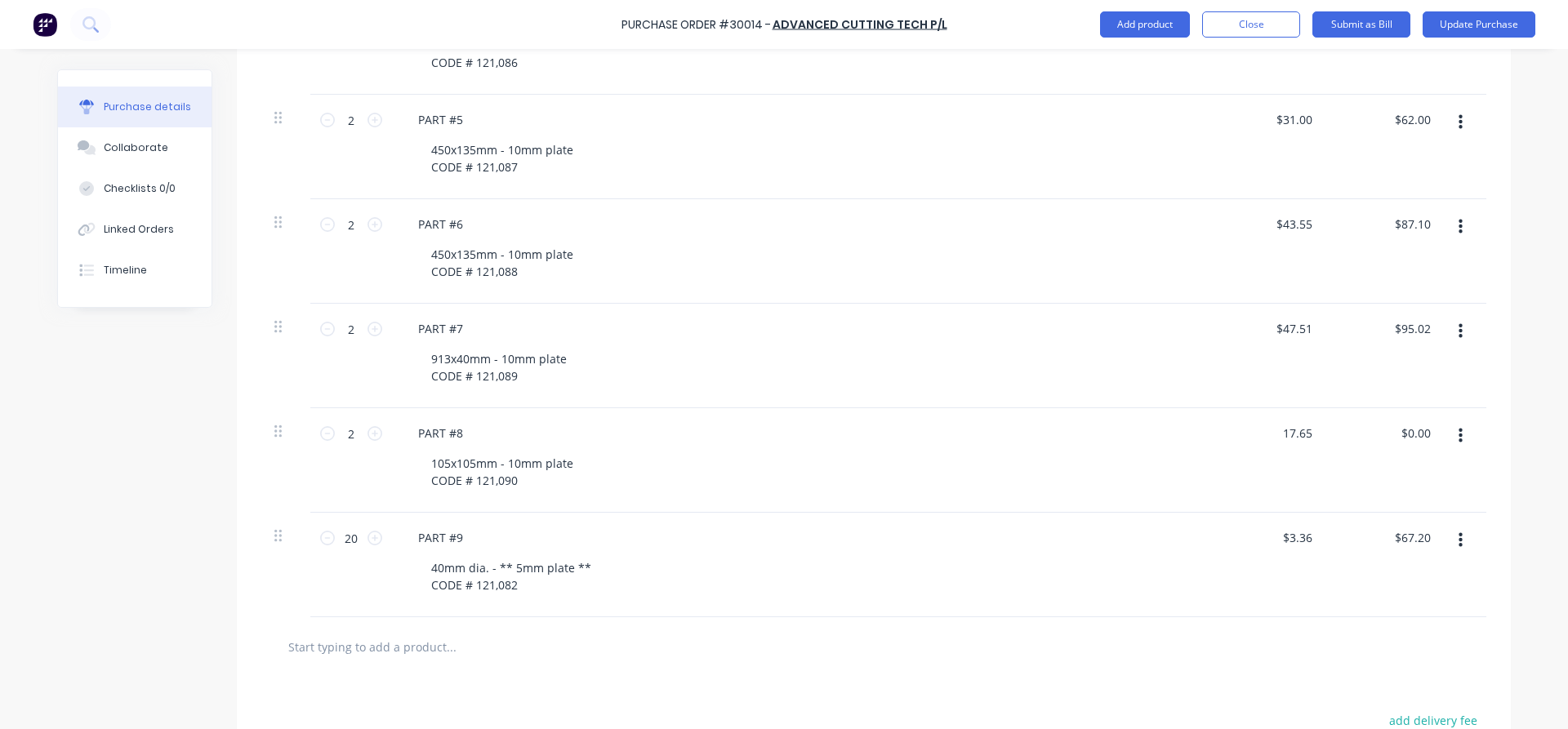
type input "$17.65"
type input "35.30"
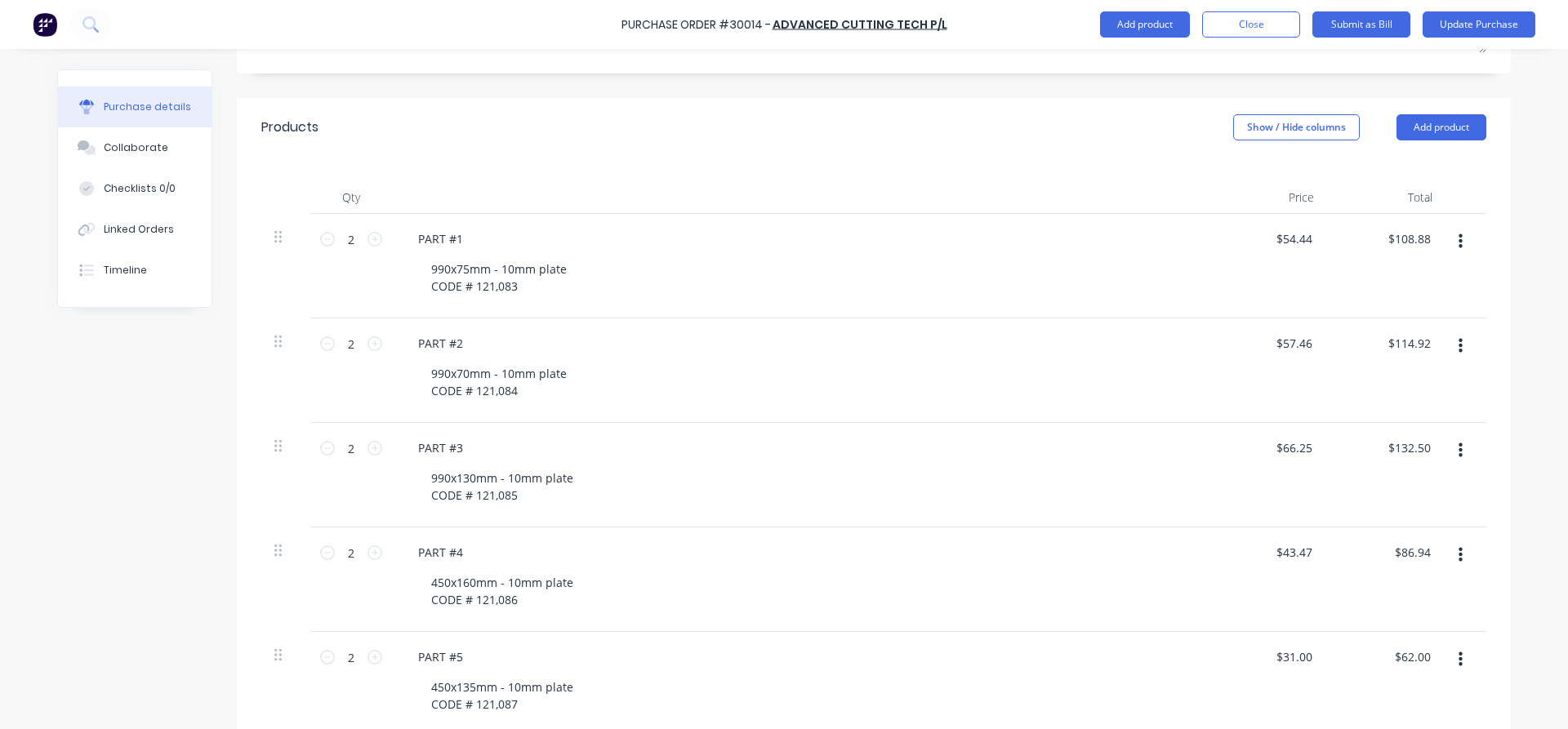
scroll to position [273, 0]
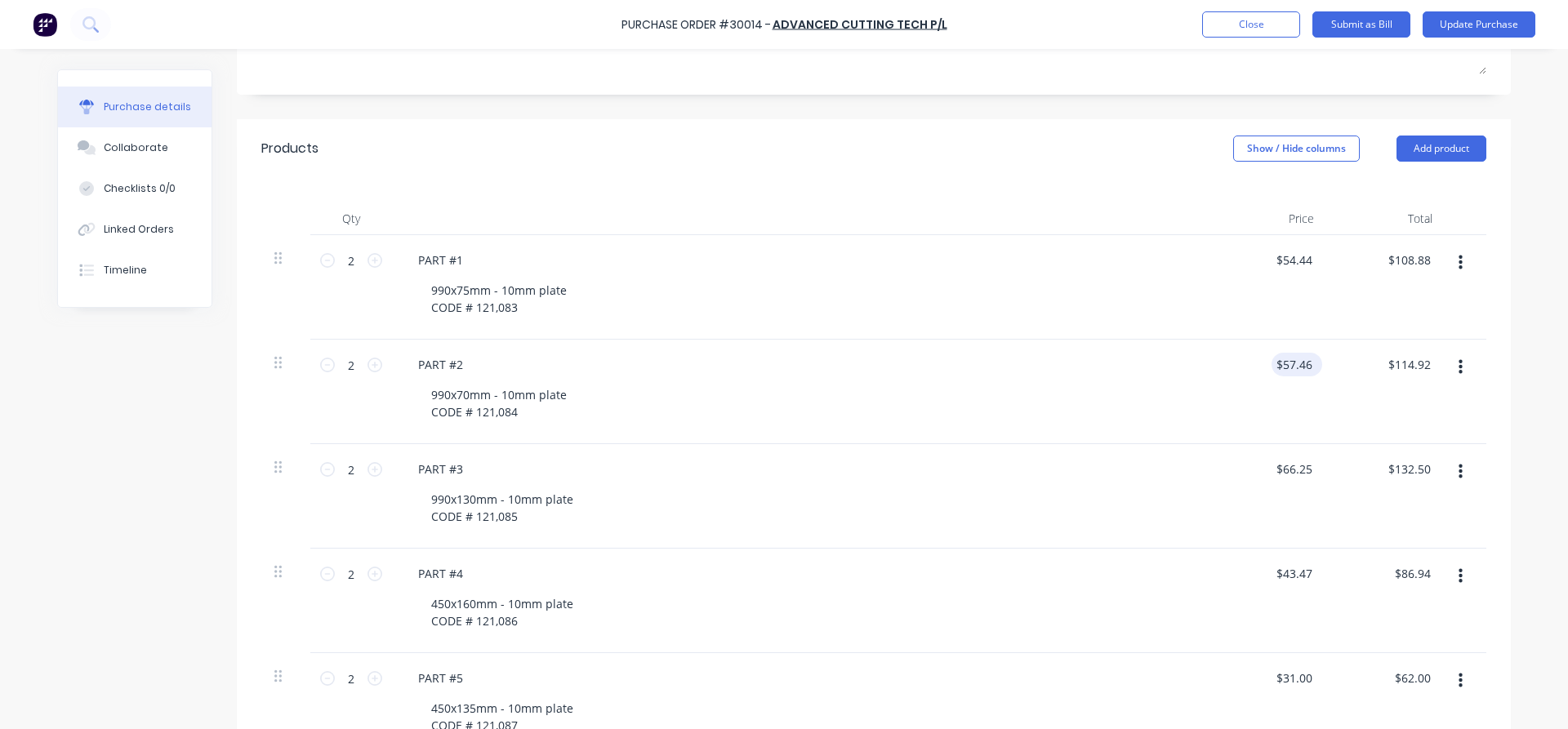
type textarea "x"
type input "57.46"
type input "$35.30"
type textarea "x"
drag, startPoint x: 1310, startPoint y: 357, endPoint x: 1234, endPoint y: 357, distance: 76.0
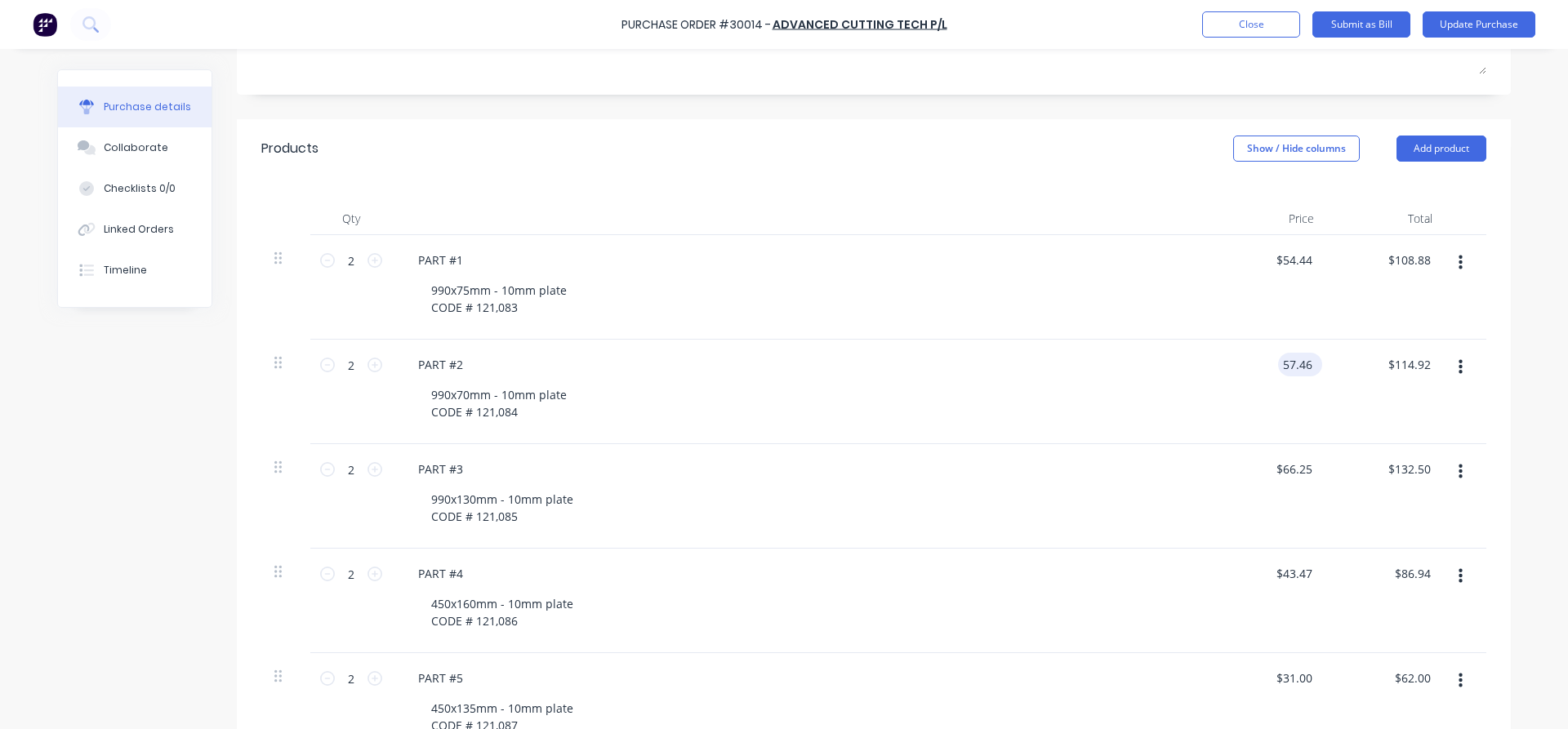
click at [1278, 357] on input "57.46" at bounding box center [1297, 364] width 38 height 24
type input "57.43"
type textarea "x"
type input "$57.43"
type input "114.86"
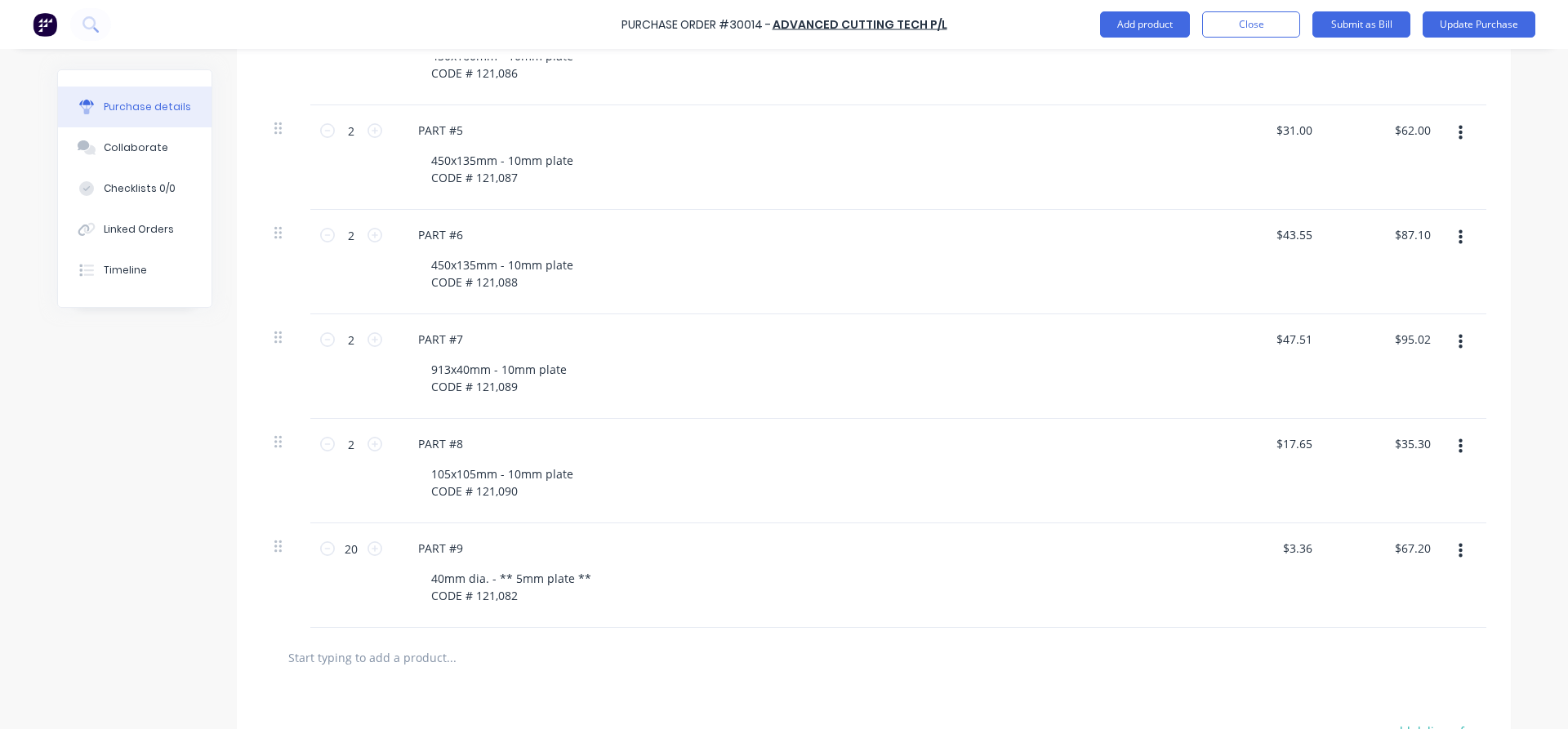
scroll to position [1017, 0]
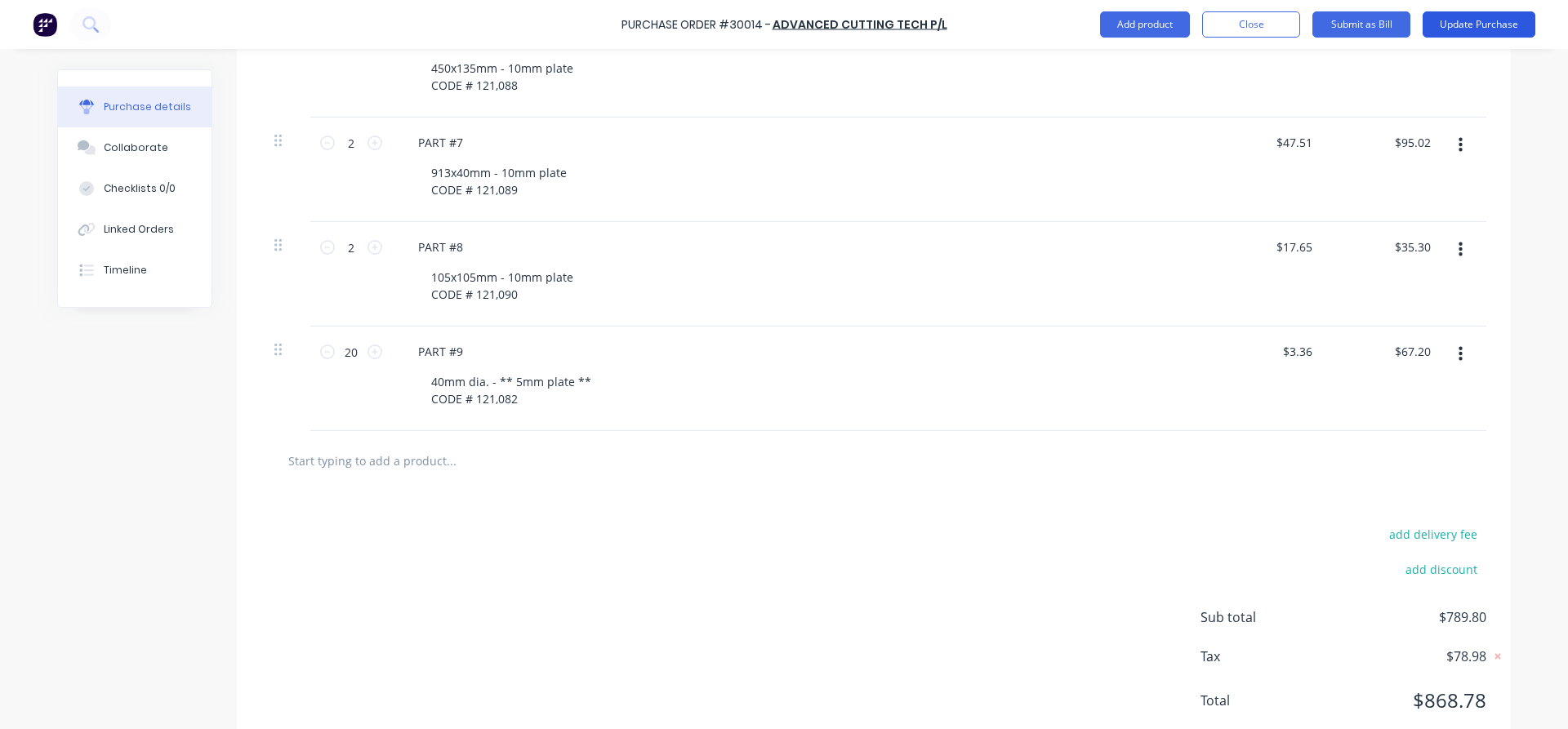
type textarea "x"
type input "$114.86"
click at [1478, 22] on button "Update Purchase" at bounding box center [1479, 25] width 113 height 26
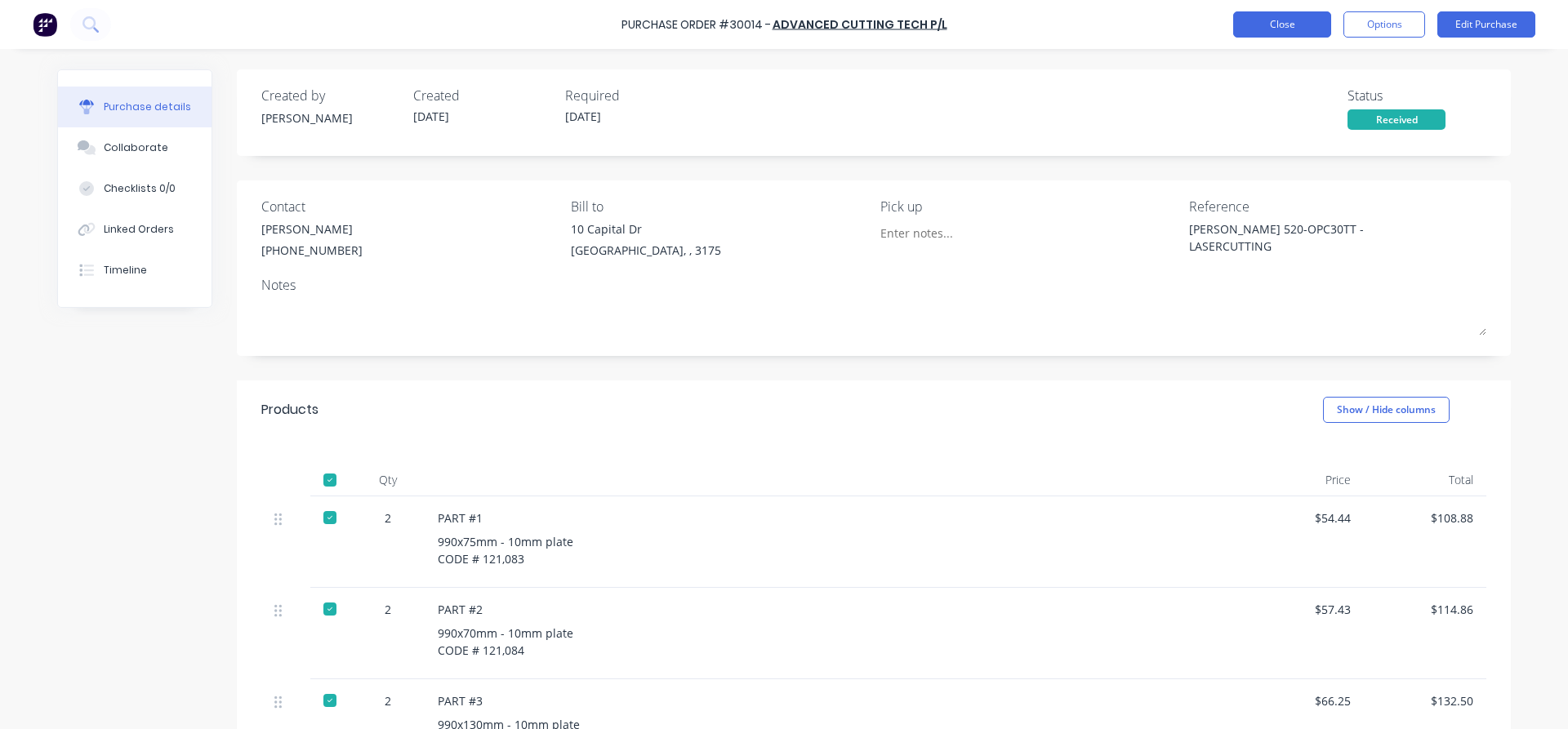
click at [1286, 29] on button "Close" at bounding box center [1282, 25] width 98 height 26
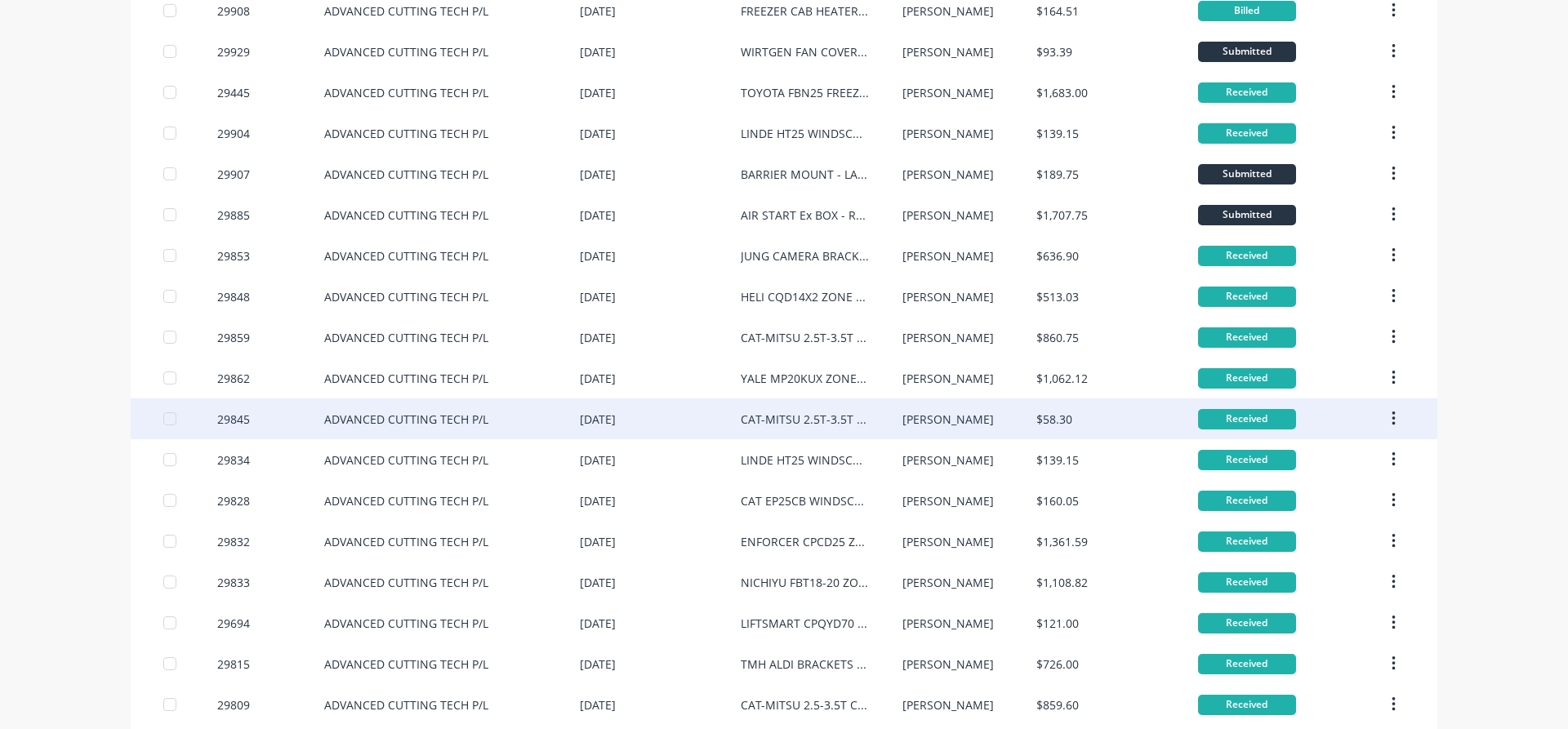
scroll to position [960, 0]
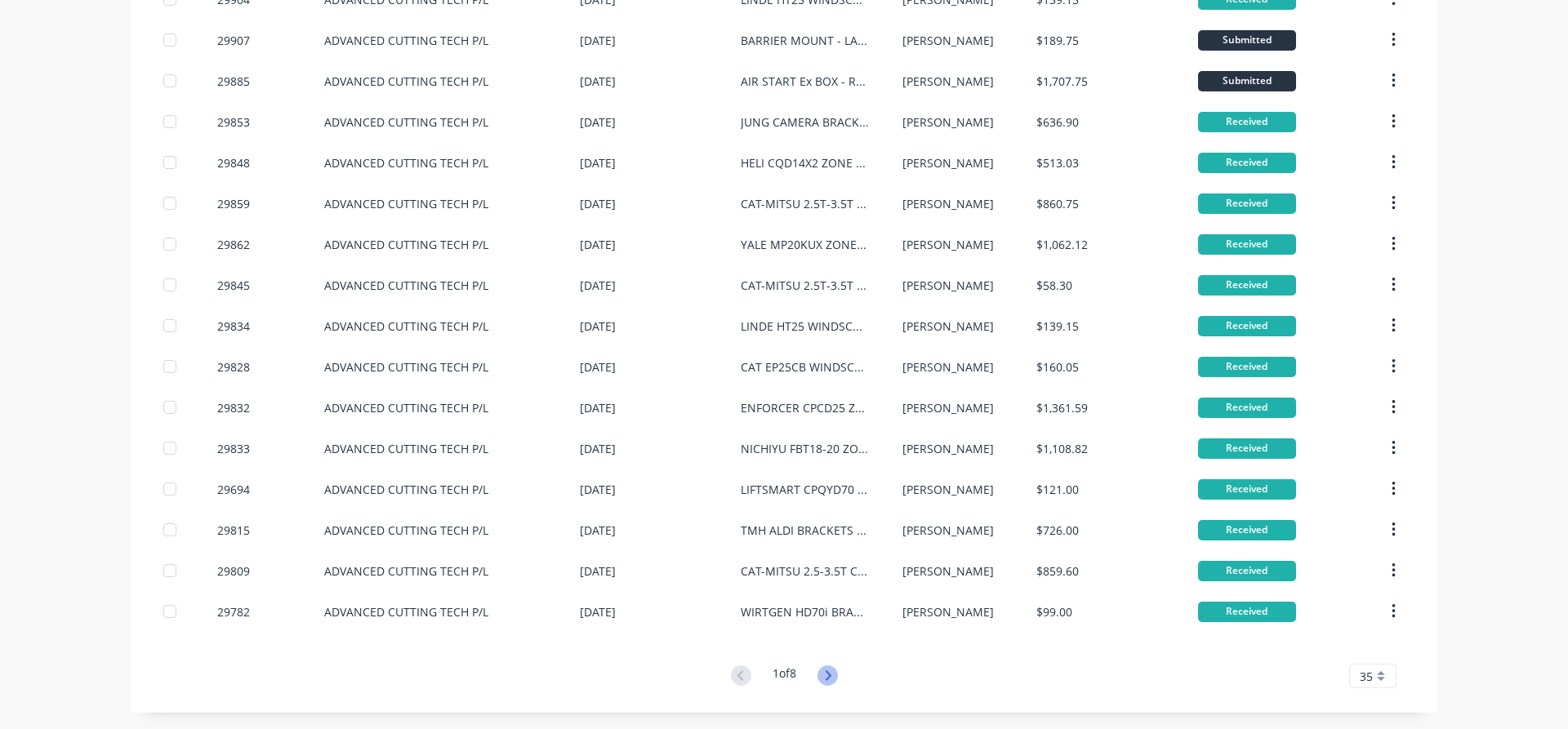
click at [822, 671] on icon at bounding box center [827, 675] width 20 height 20
click at [735, 675] on icon at bounding box center [741, 675] width 20 height 20
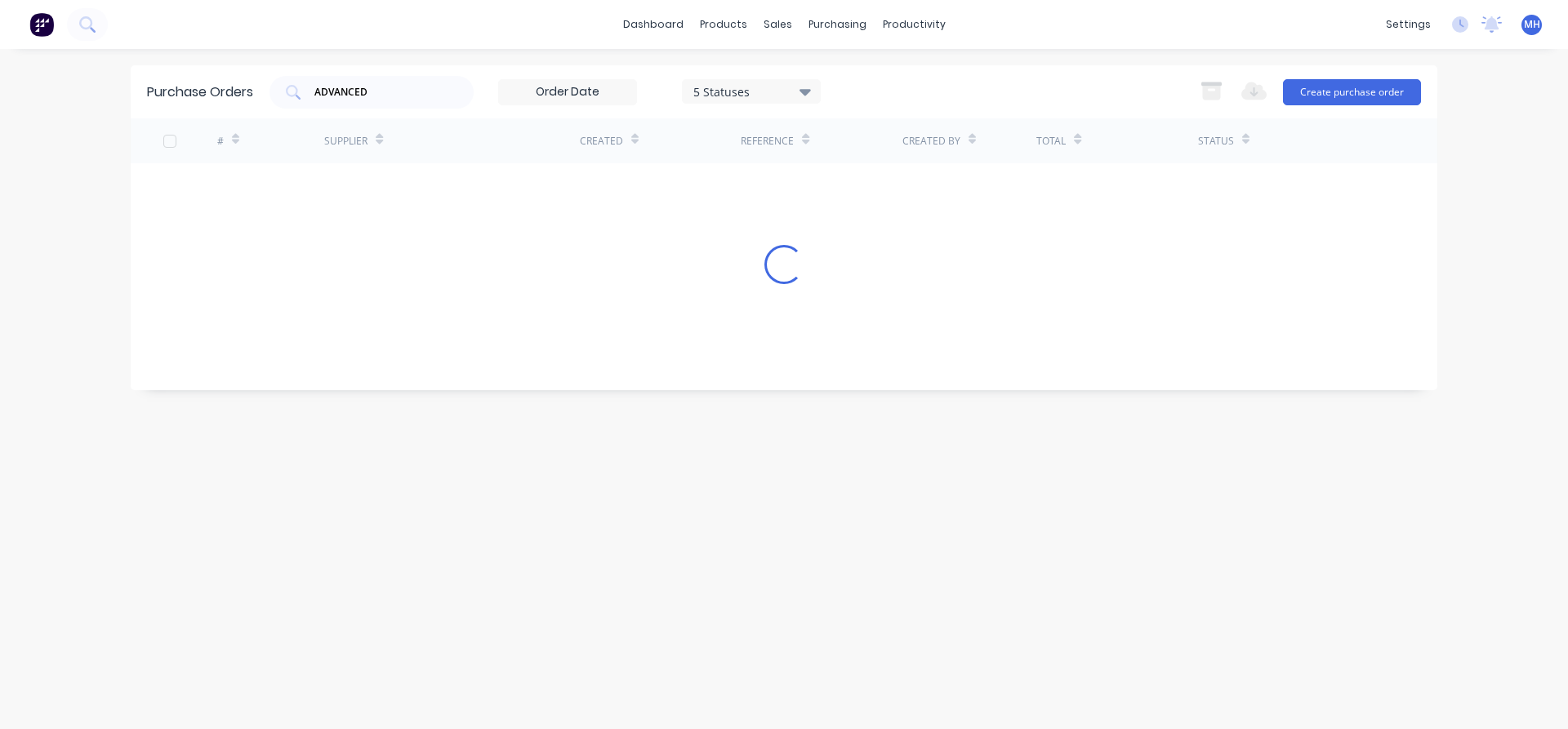
scroll to position [0, 0]
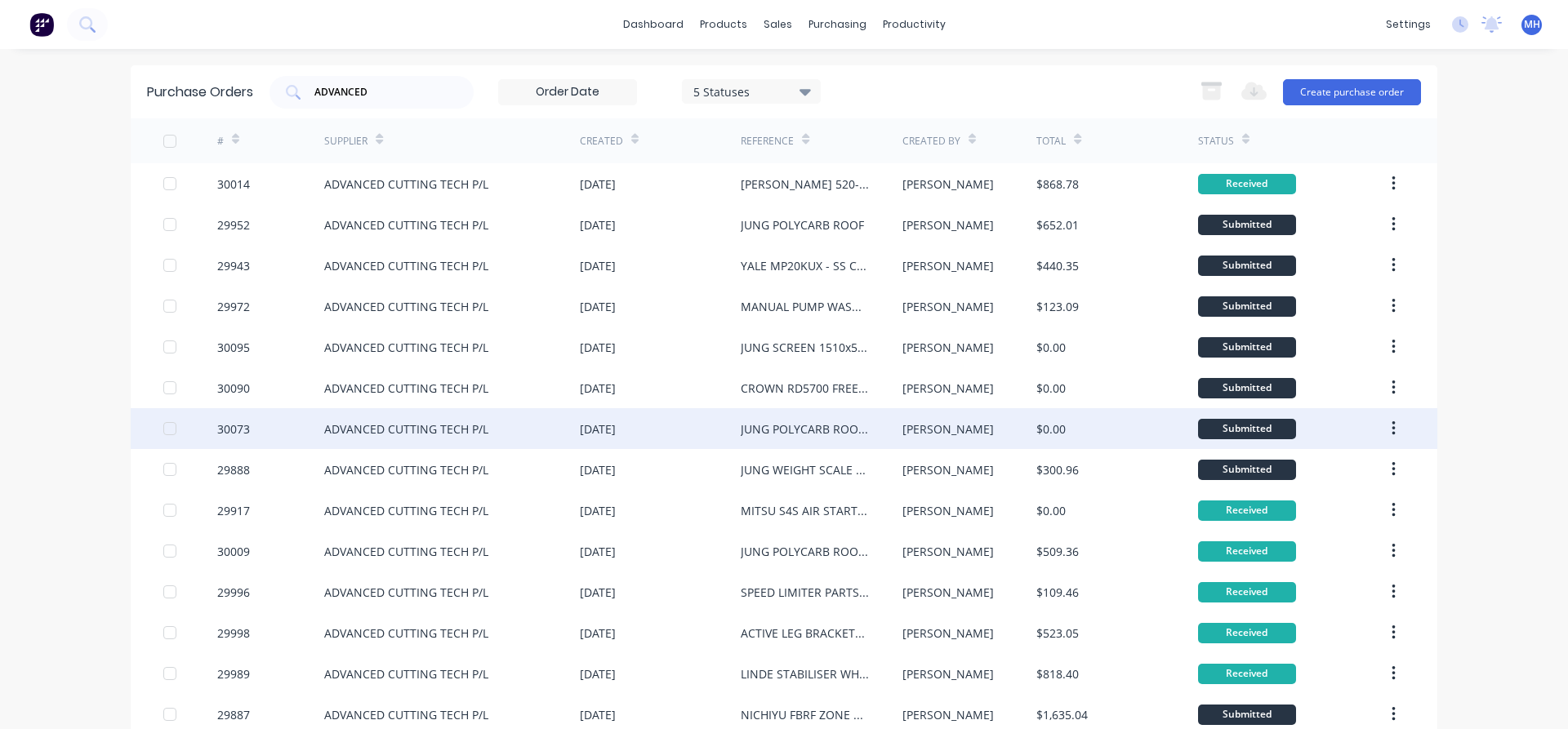
click at [570, 435] on div "ADVANCED CUTTING TECH P/L" at bounding box center [452, 428] width 256 height 41
type textarea "x"
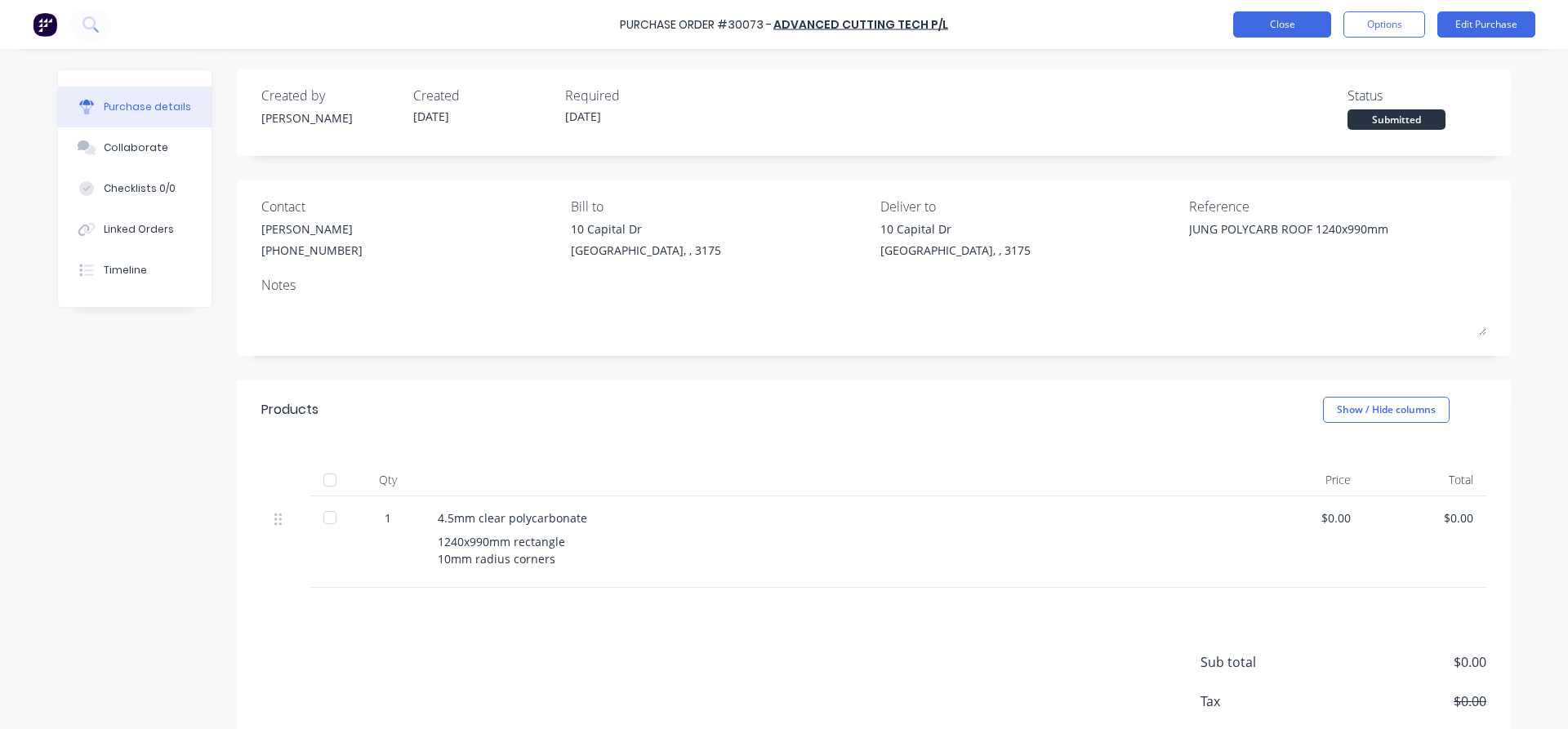
click at [1270, 29] on button "Close" at bounding box center [1282, 25] width 98 height 26
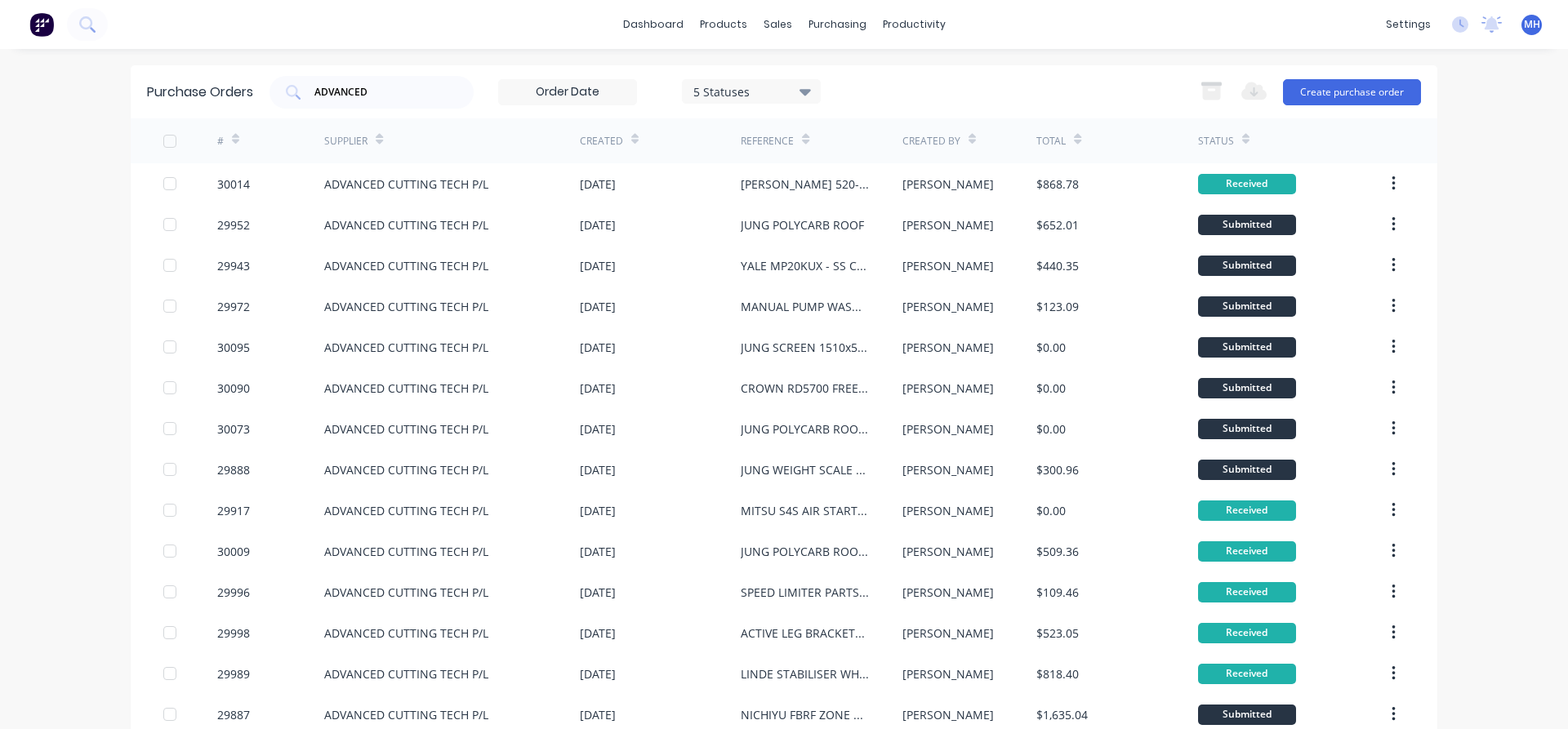
drag, startPoint x: 372, startPoint y: 83, endPoint x: 205, endPoint y: 98, distance: 167.7
click at [205, 98] on div "Purchase Orders ADVANCED 5 Statuses 5 Statuses Export to Excel (XLSX) Create pu…" at bounding box center [784, 92] width 1306 height 53
drag, startPoint x: 361, startPoint y: 93, endPoint x: 288, endPoint y: 93, distance: 73.0
click at [313, 93] on input "ADVANCED" at bounding box center [381, 92] width 136 height 16
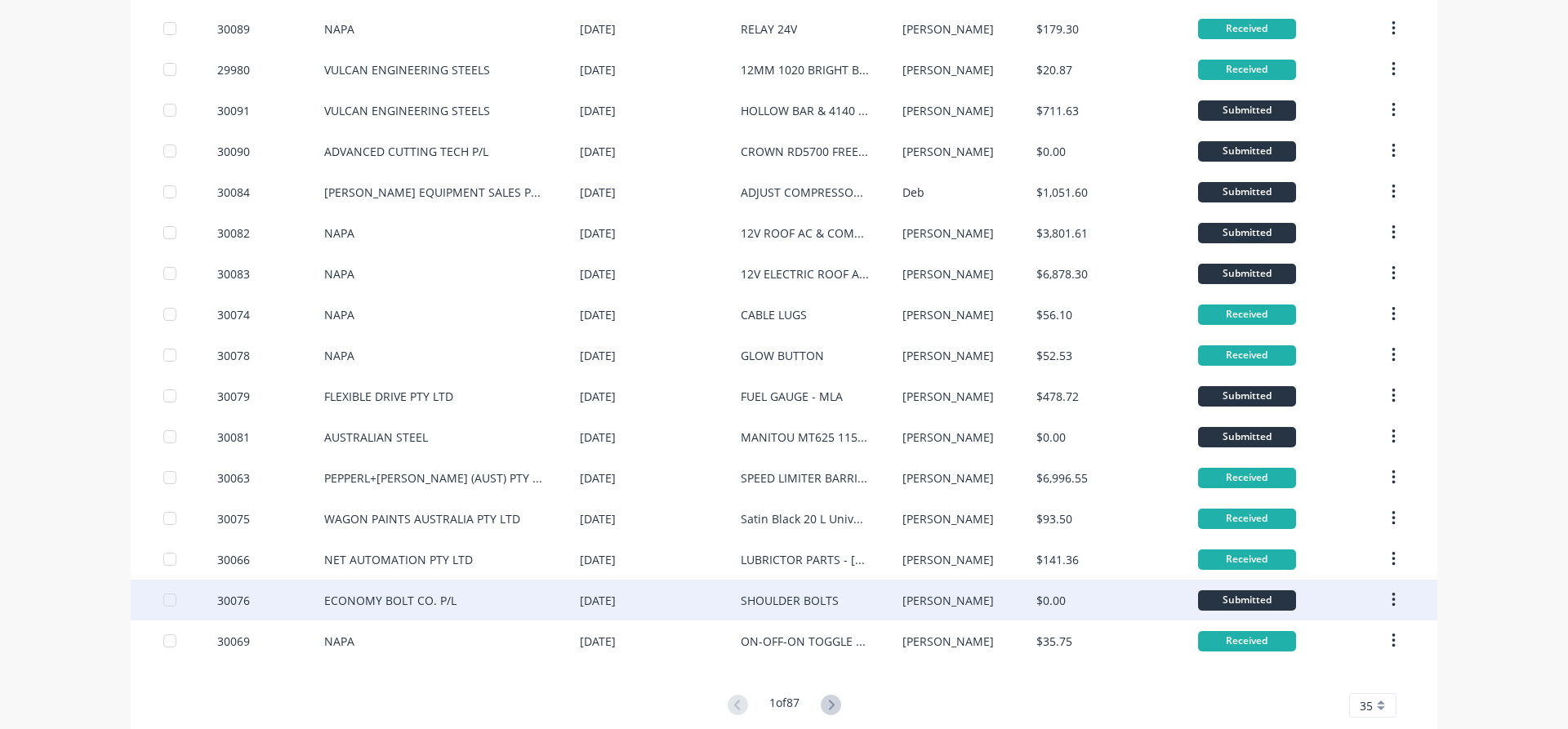
scroll to position [960, 0]
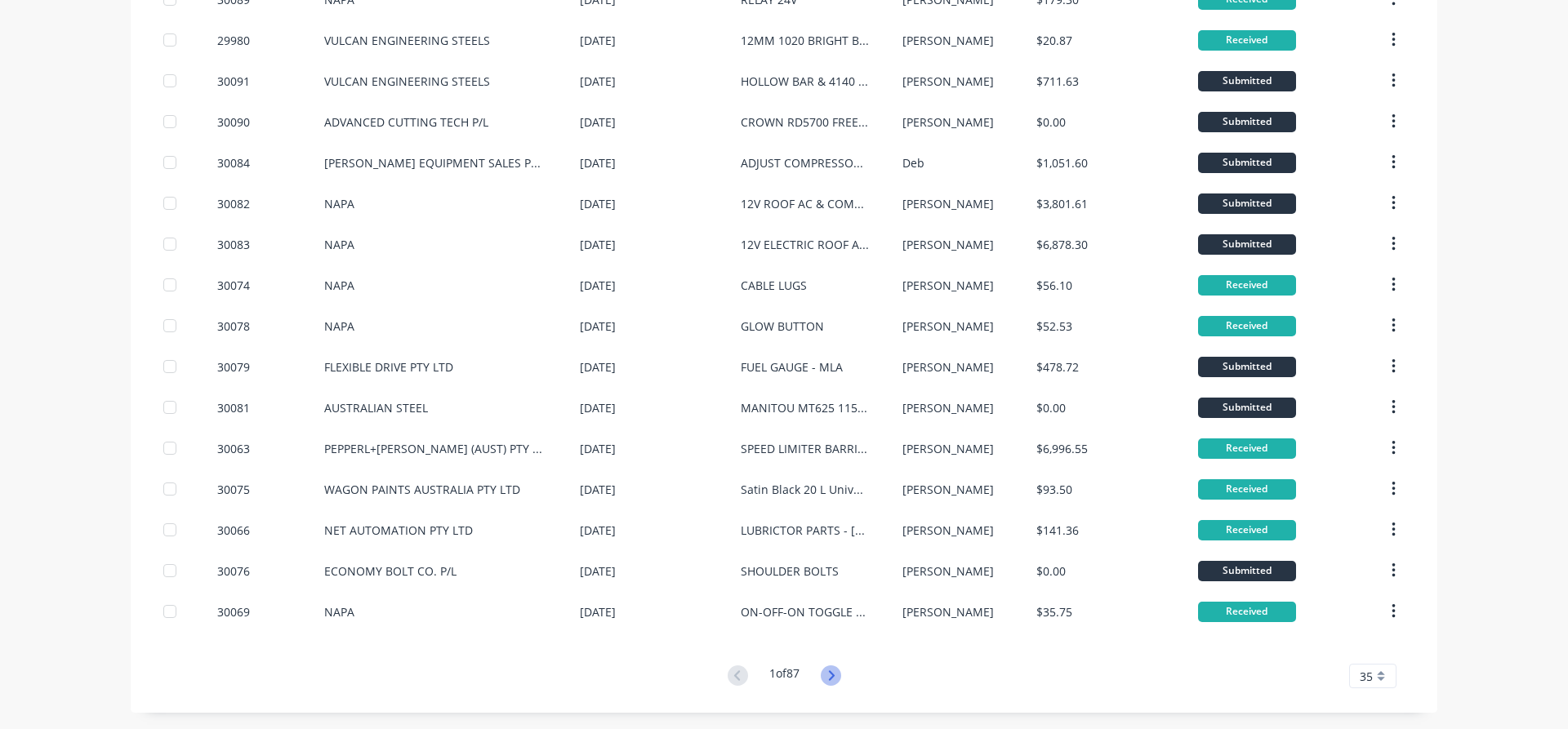
click at [831, 672] on icon at bounding box center [831, 675] width 6 height 10
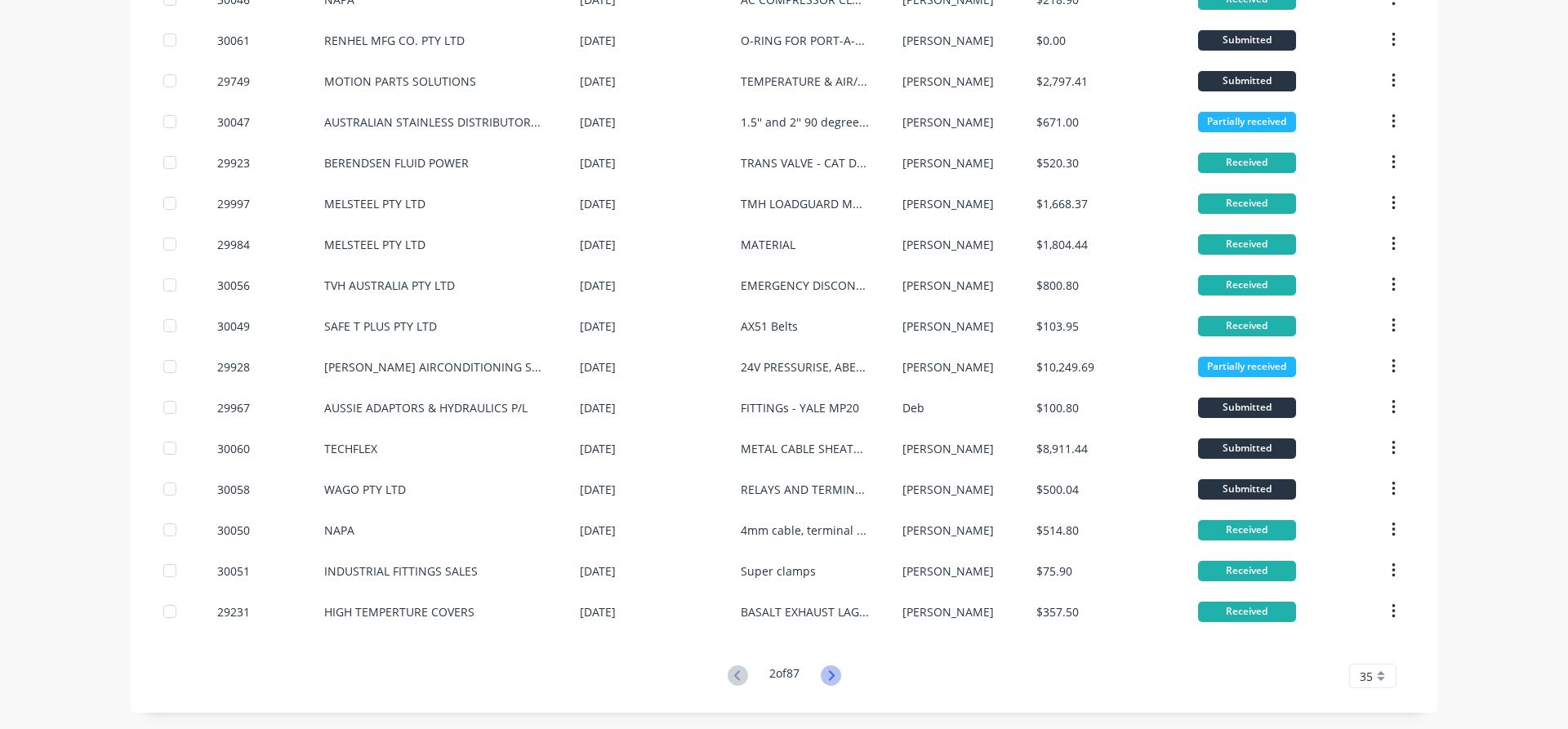
click at [829, 676] on icon at bounding box center [831, 675] width 20 height 20
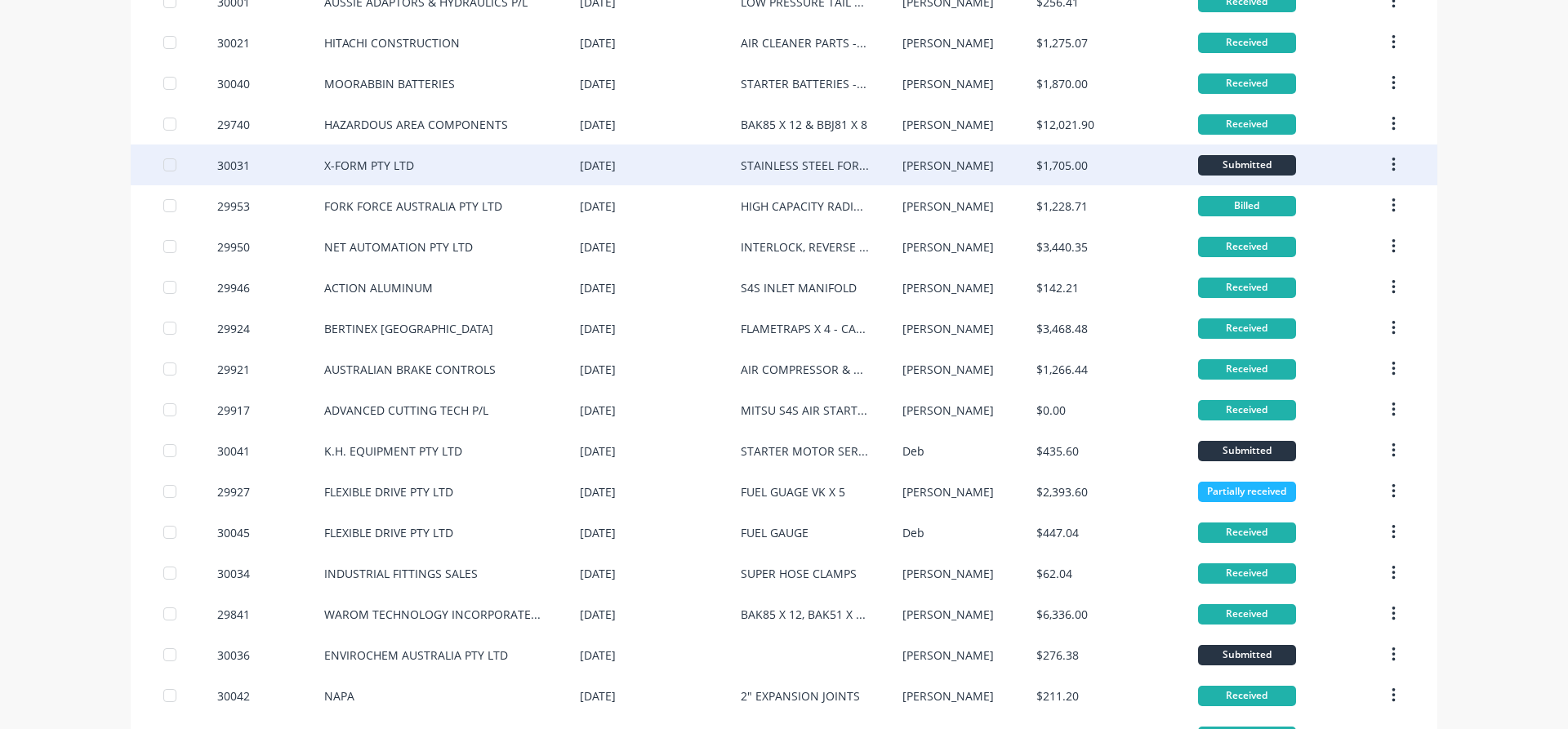
scroll to position [372, 0]
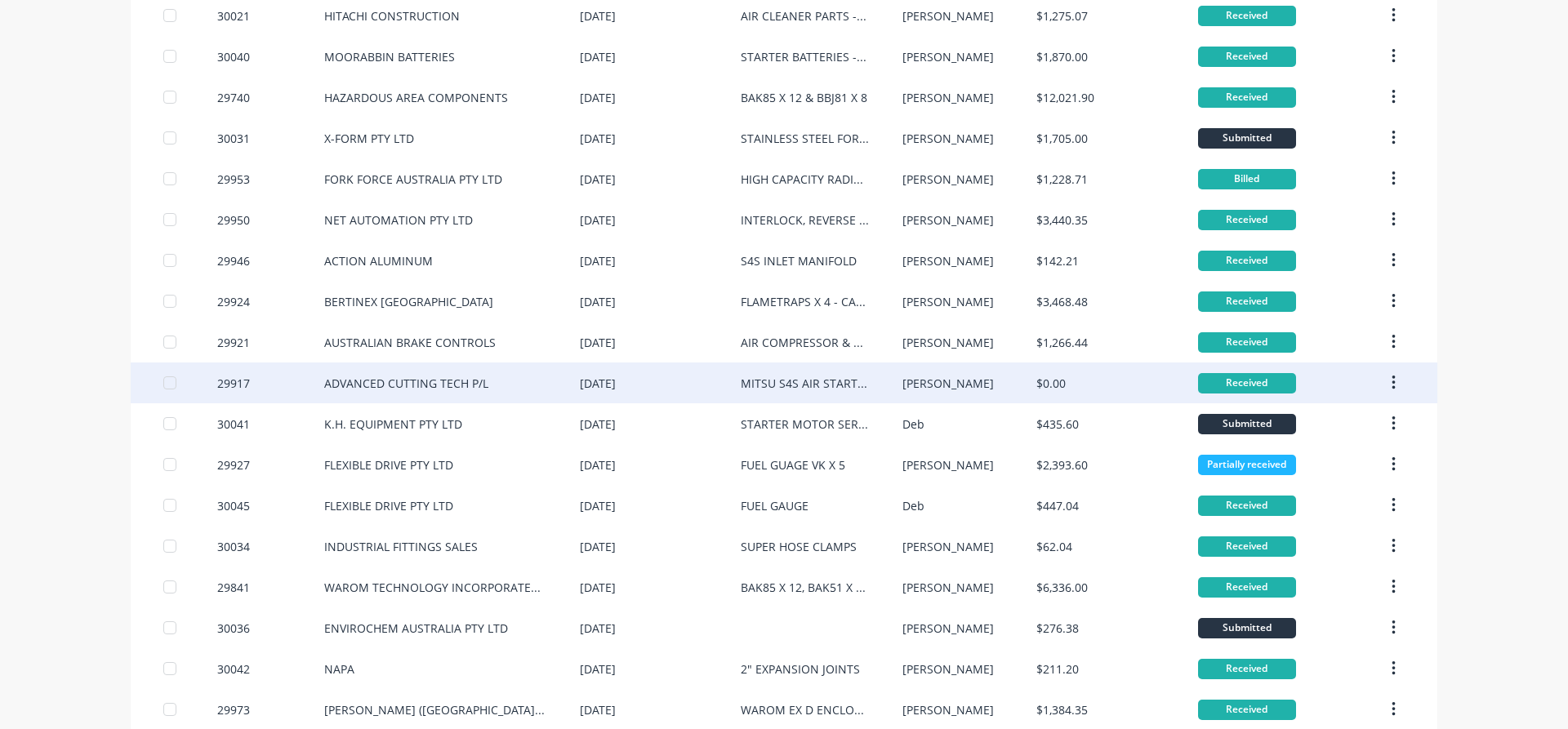
click at [616, 390] on div "[DATE]" at bounding box center [598, 382] width 36 height 17
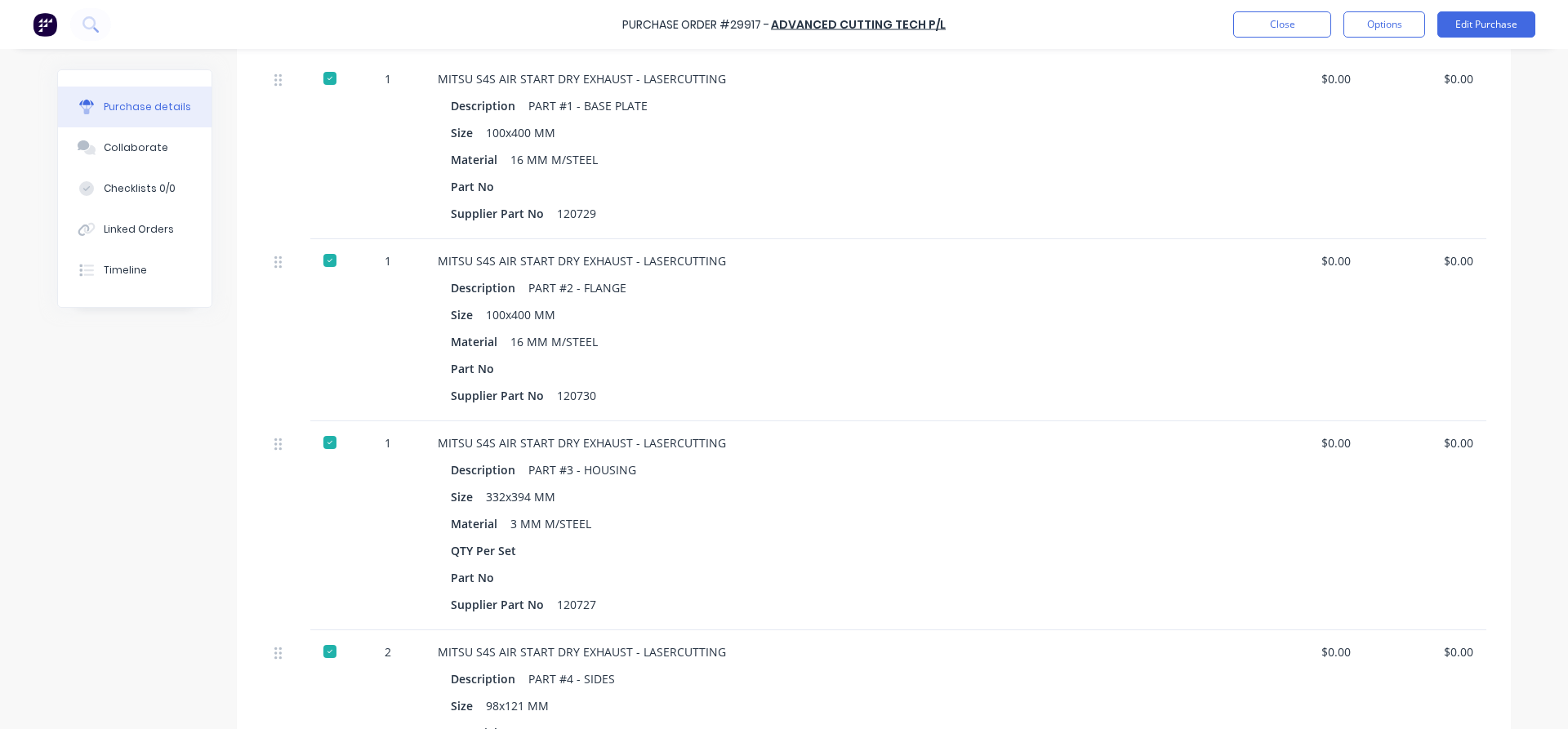
scroll to position [558, 0]
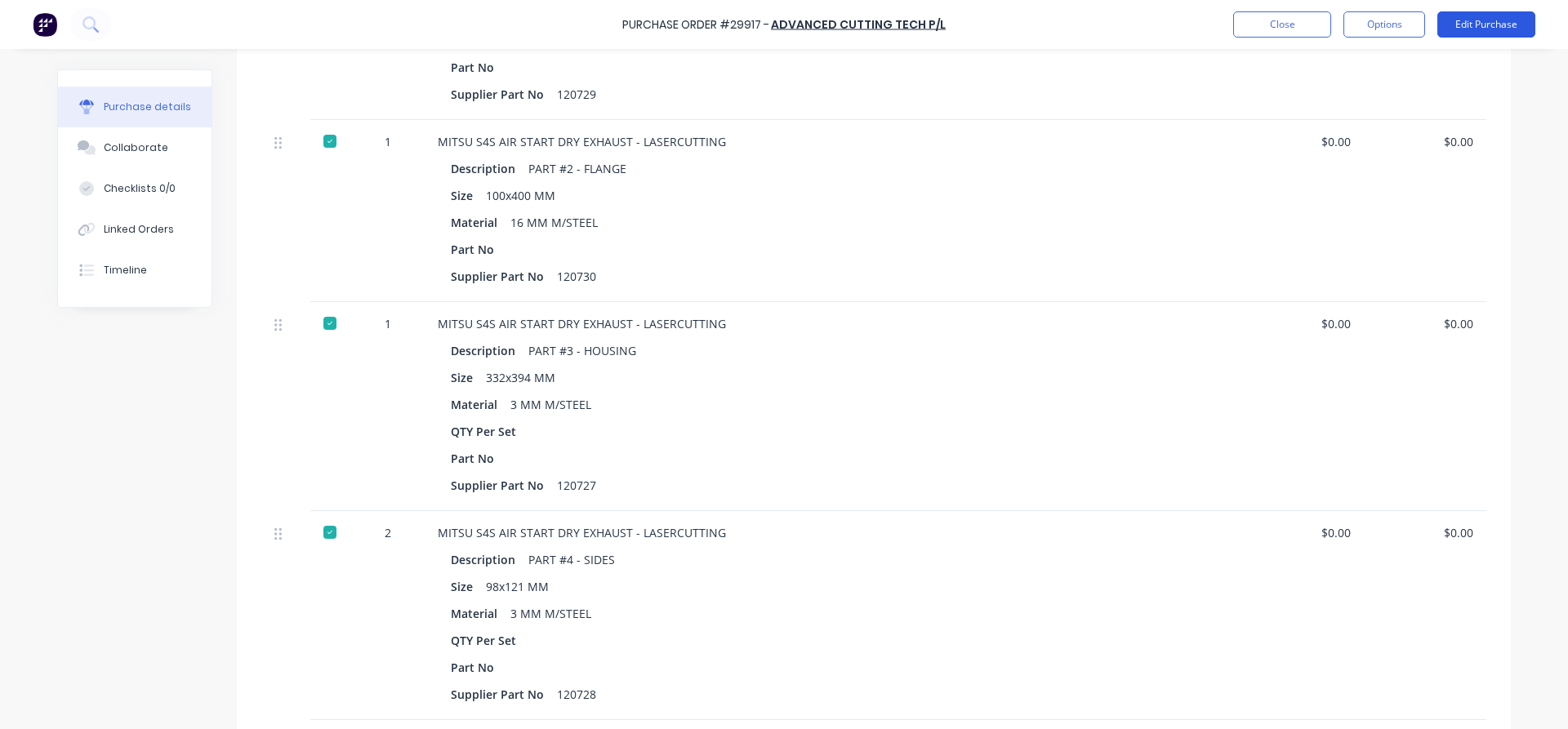
click at [1477, 24] on button "Edit Purchase" at bounding box center [1486, 25] width 98 height 26
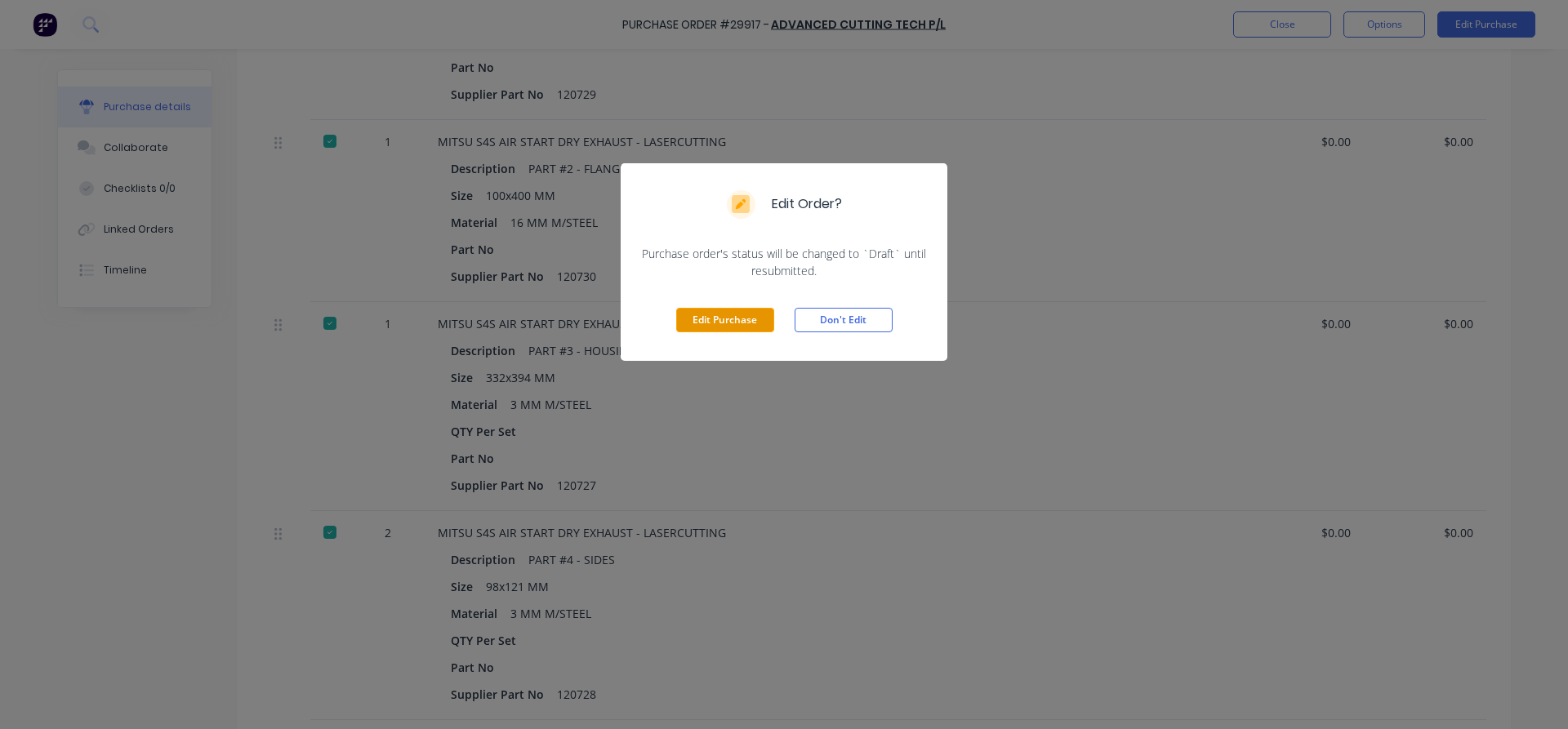
click at [697, 324] on button "Edit Purchase" at bounding box center [725, 320] width 98 height 25
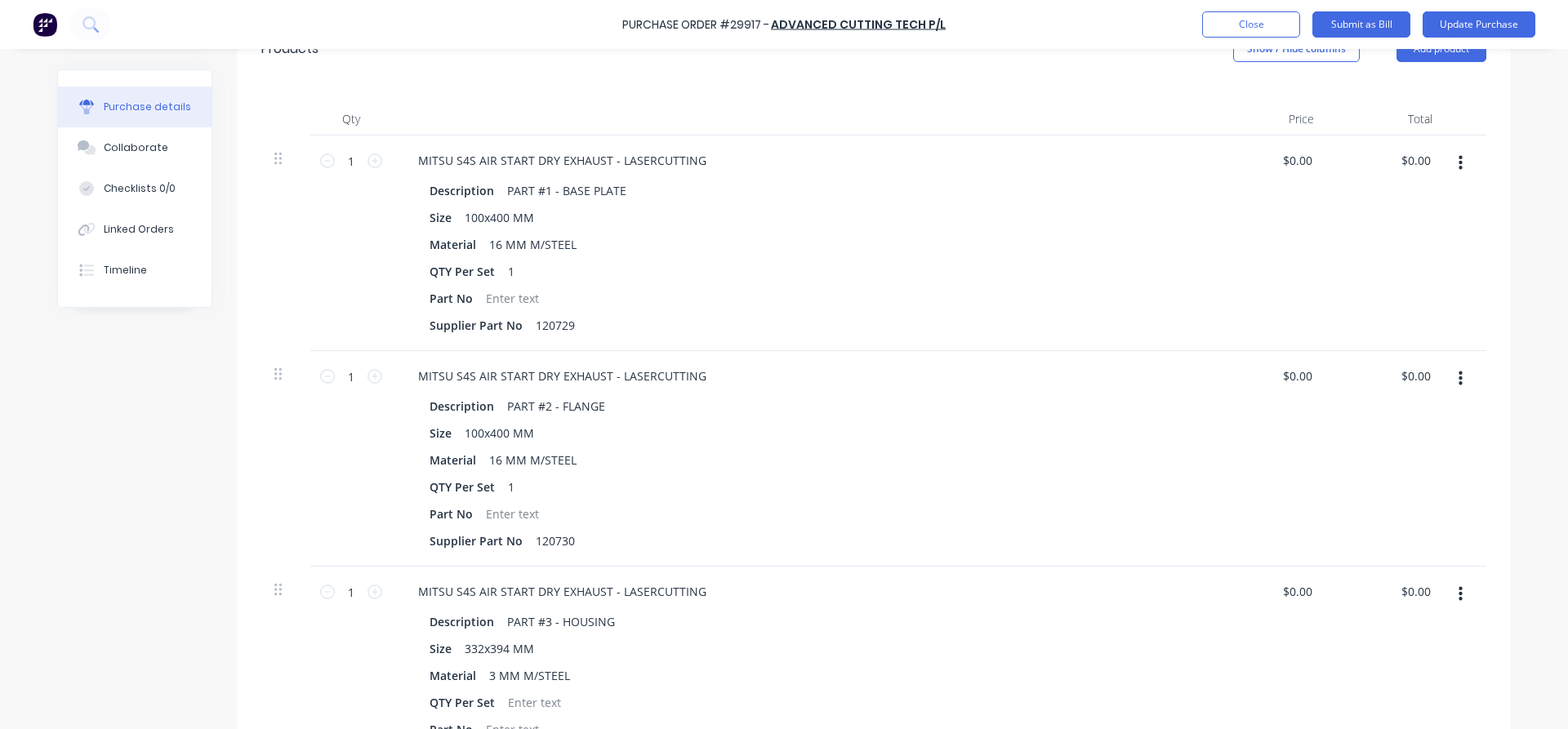
scroll to position [383, 0]
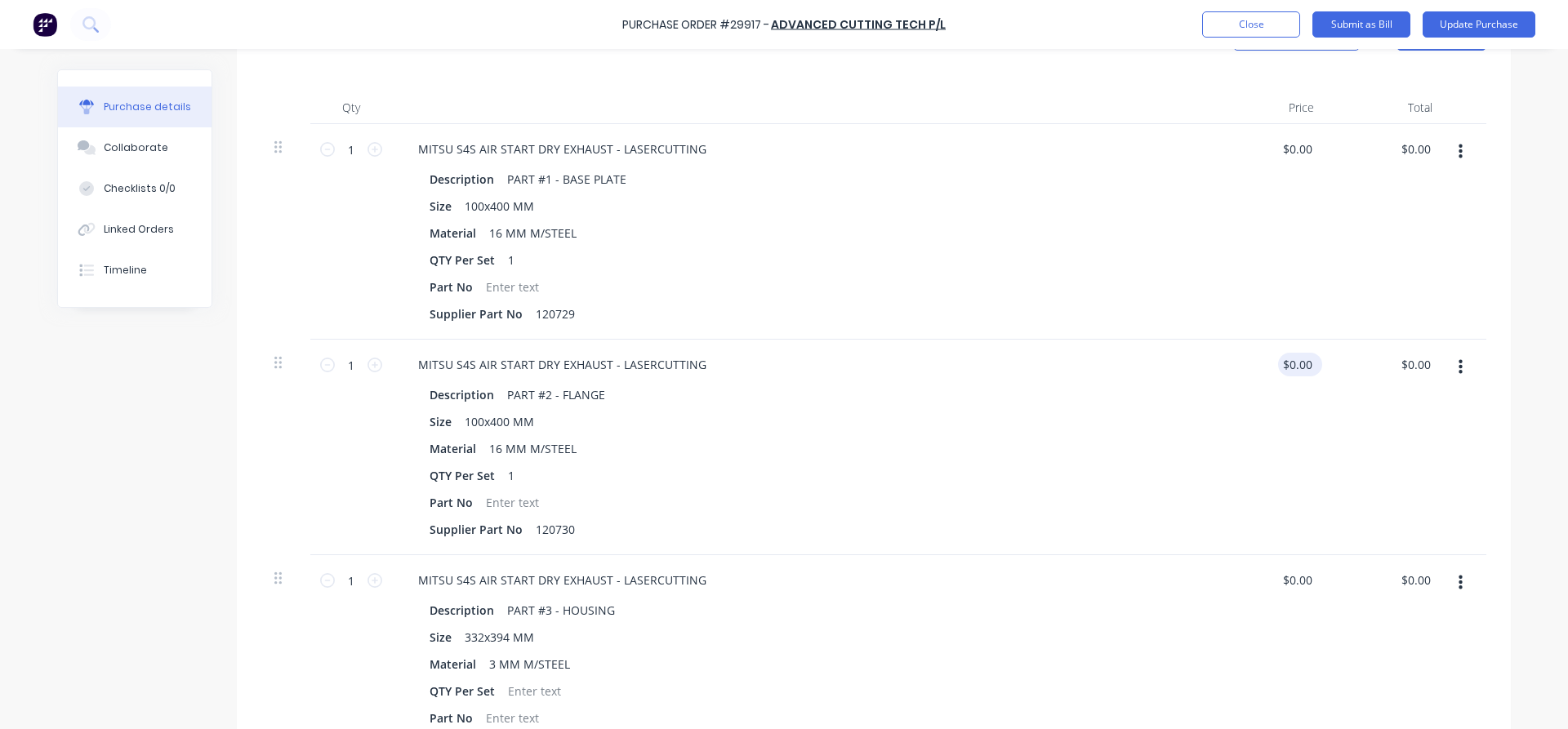
type textarea "x"
drag, startPoint x: 1314, startPoint y: 365, endPoint x: 1274, endPoint y: 362, distance: 40.1
click at [1274, 362] on div "0.00 0.00" at bounding box center [1267, 447] width 119 height 216
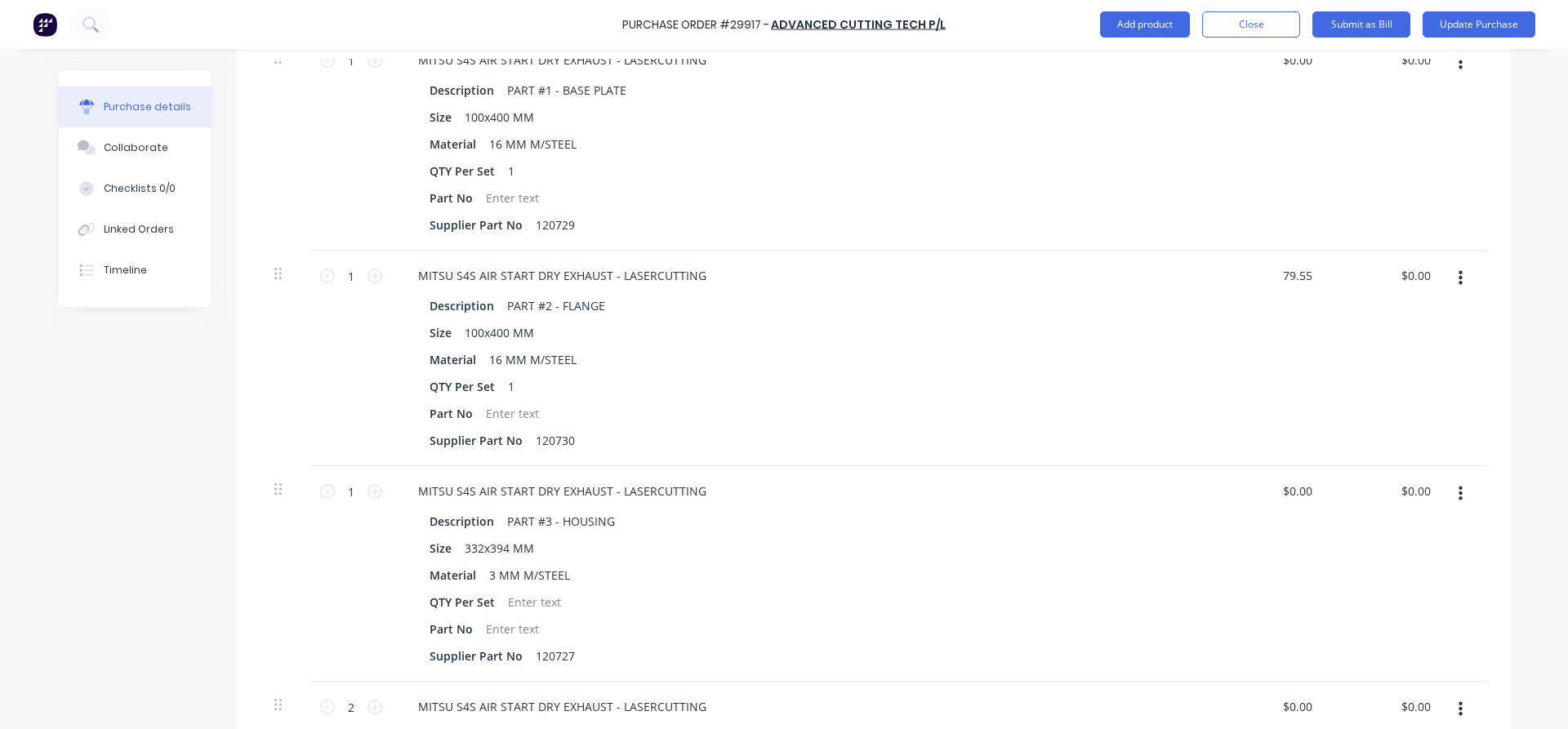
scroll to position [570, 0]
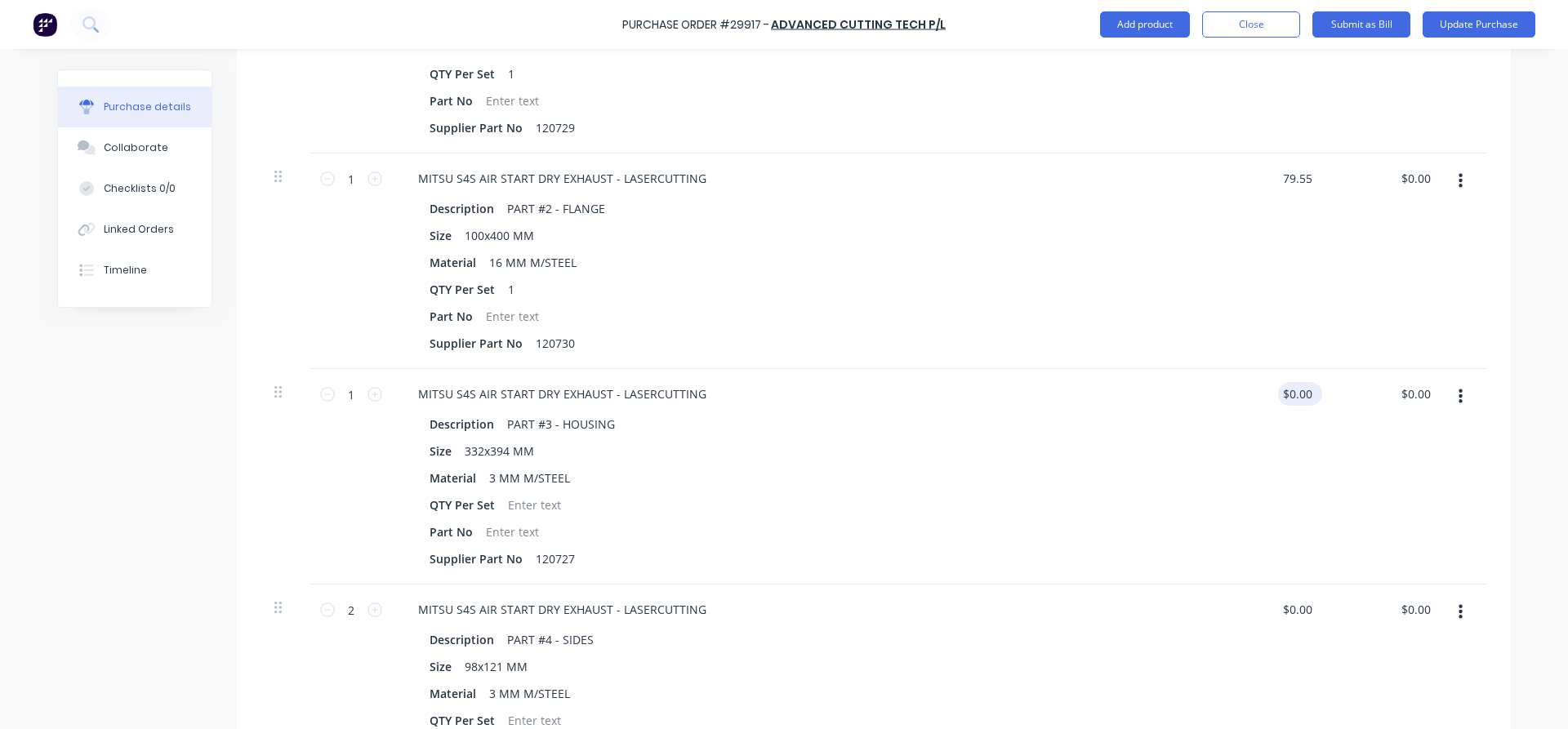
type input "79.55"
type textarea "x"
type input "$79.55"
drag, startPoint x: 1316, startPoint y: 387, endPoint x: 1300, endPoint y: 385, distance: 16.1
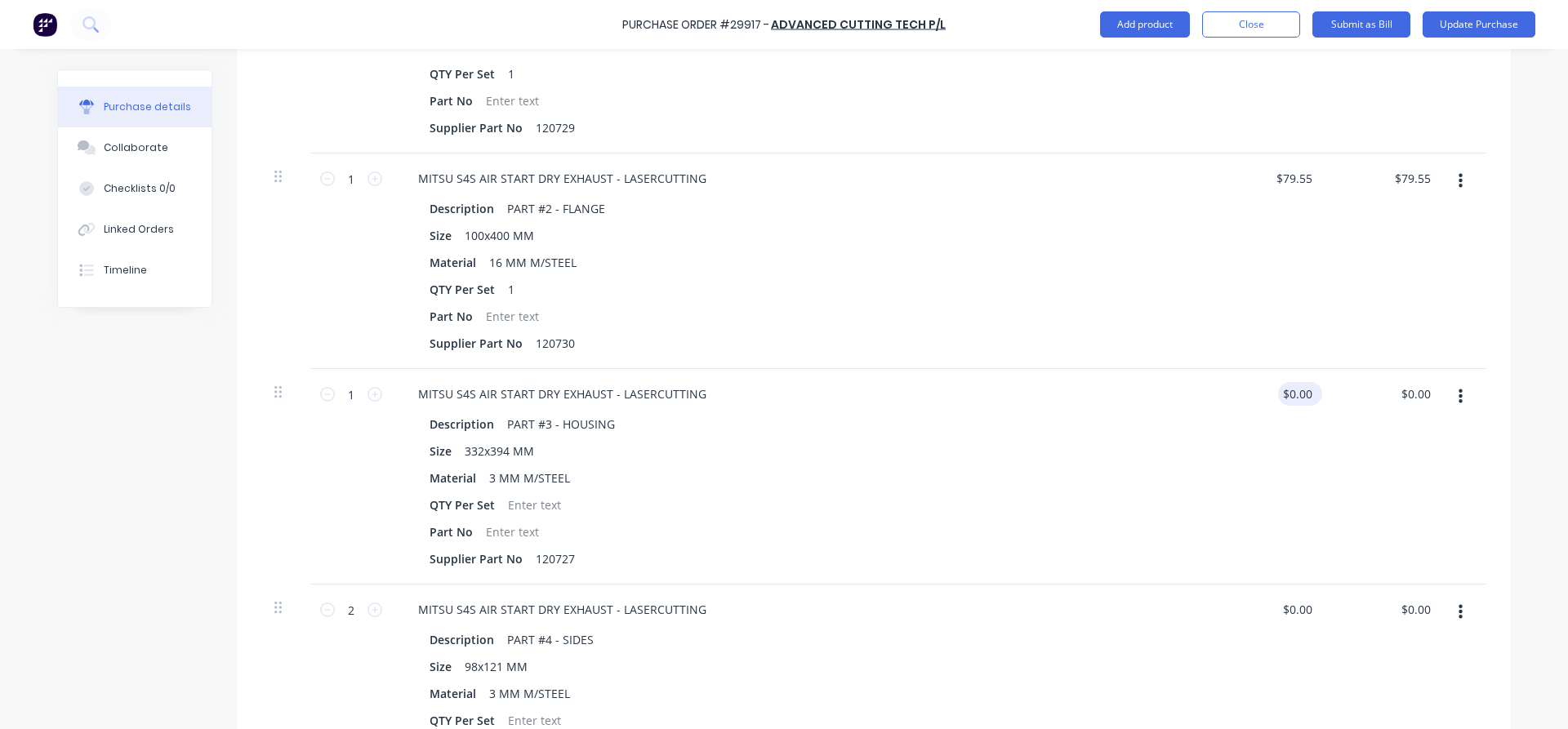
click at [1300, 385] on div "$0.00 $0.00" at bounding box center [1300, 393] width 44 height 24
click at [1327, 388] on div "$0.00 $0.00" at bounding box center [1386, 476] width 119 height 216
type textarea "x"
drag, startPoint x: 1315, startPoint y: 388, endPoint x: 1285, endPoint y: 386, distance: 30.1
click at [1285, 386] on div "0.00 0.00" at bounding box center [1300, 393] width 31 height 24
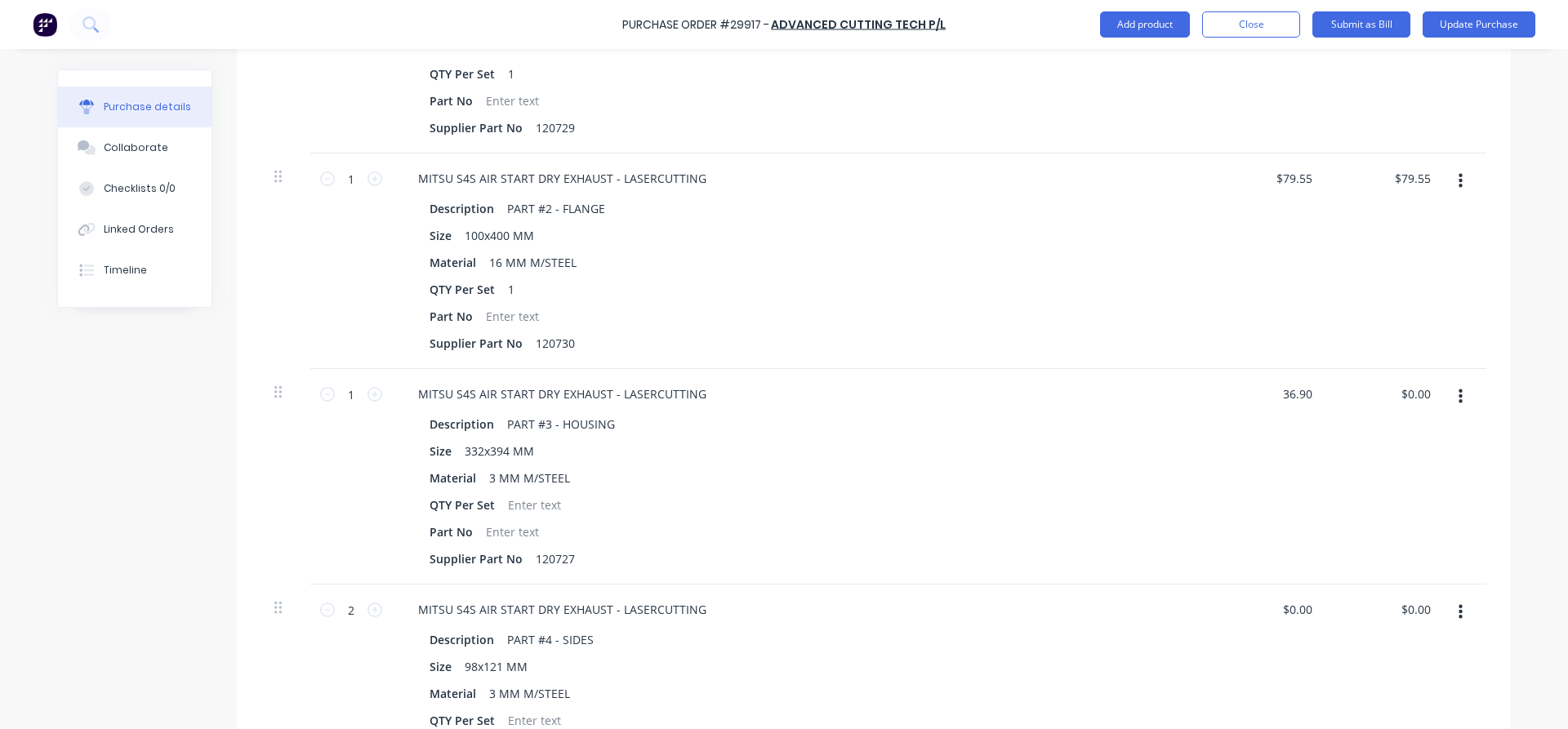
type input "36.90"
type textarea "x"
type input "$36.90"
type input "36.90"
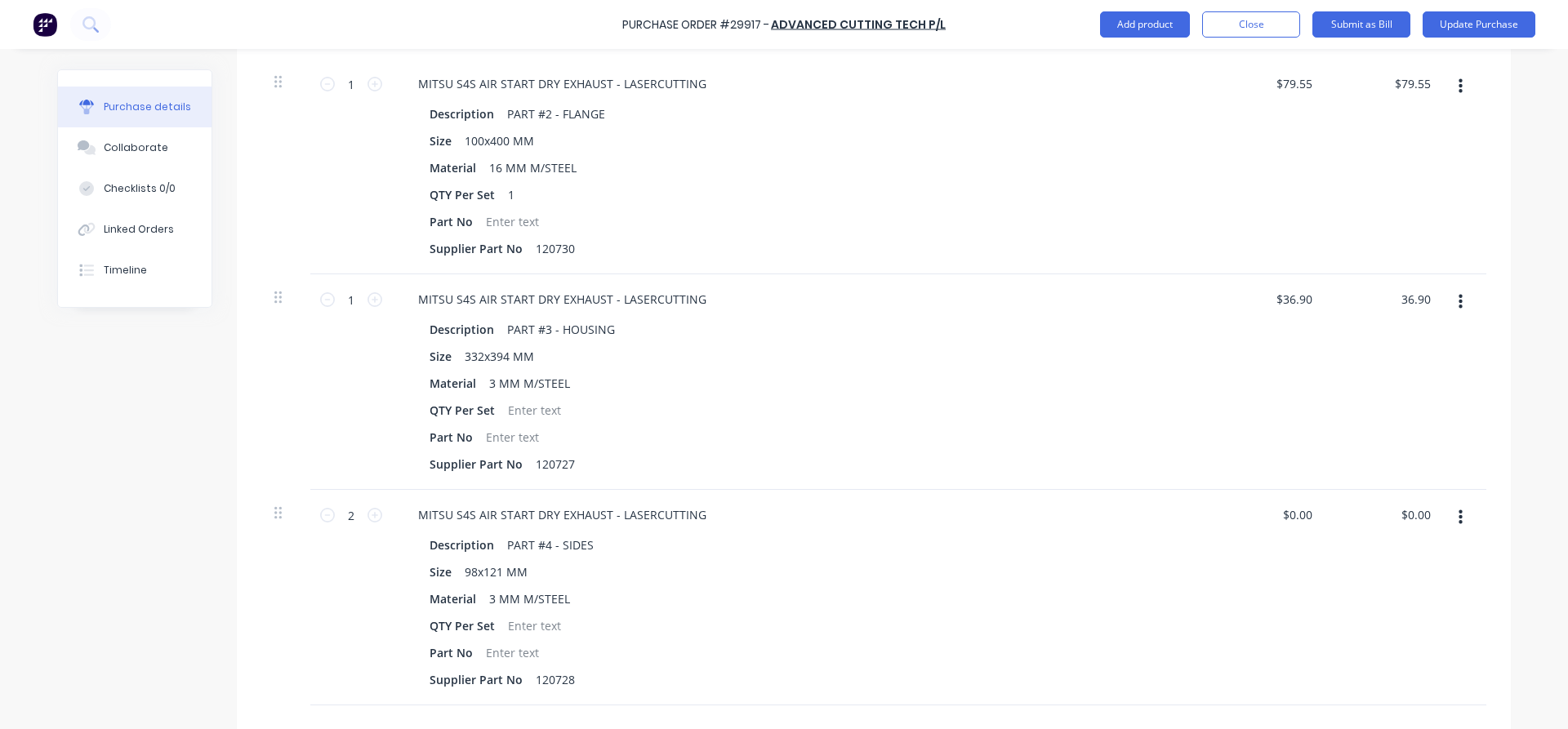
scroll to position [756, 0]
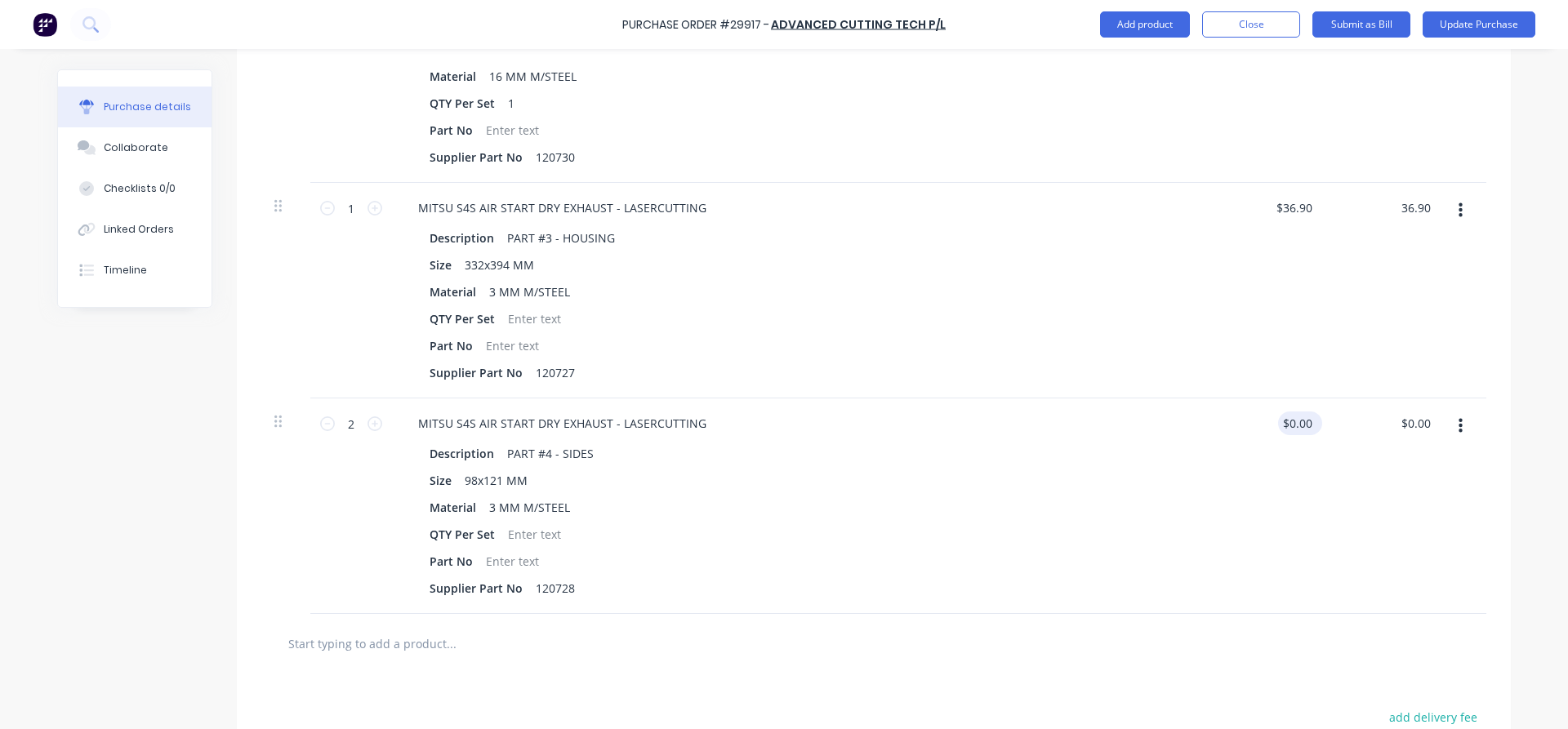
type textarea "x"
type input "$36.90"
click at [1320, 414] on div "$0.00 $0.00" at bounding box center [1300, 423] width 44 height 24
type textarea "x"
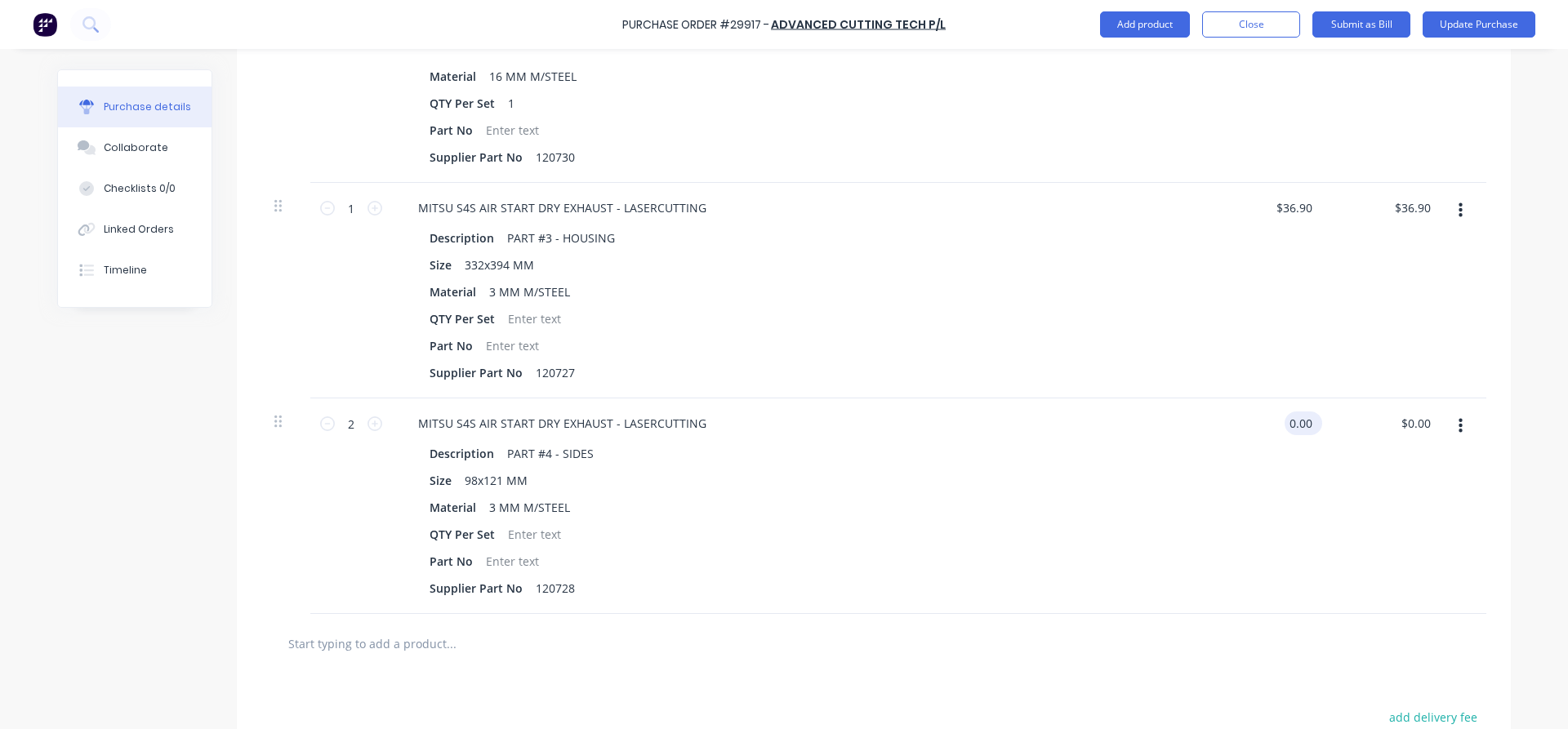
drag, startPoint x: 1310, startPoint y: 418, endPoint x: 1271, endPoint y: 418, distance: 39.0
click at [1284, 418] on input "0.00" at bounding box center [1300, 423] width 31 height 24
type input "13.15"
type textarea "x"
type input "$13.15"
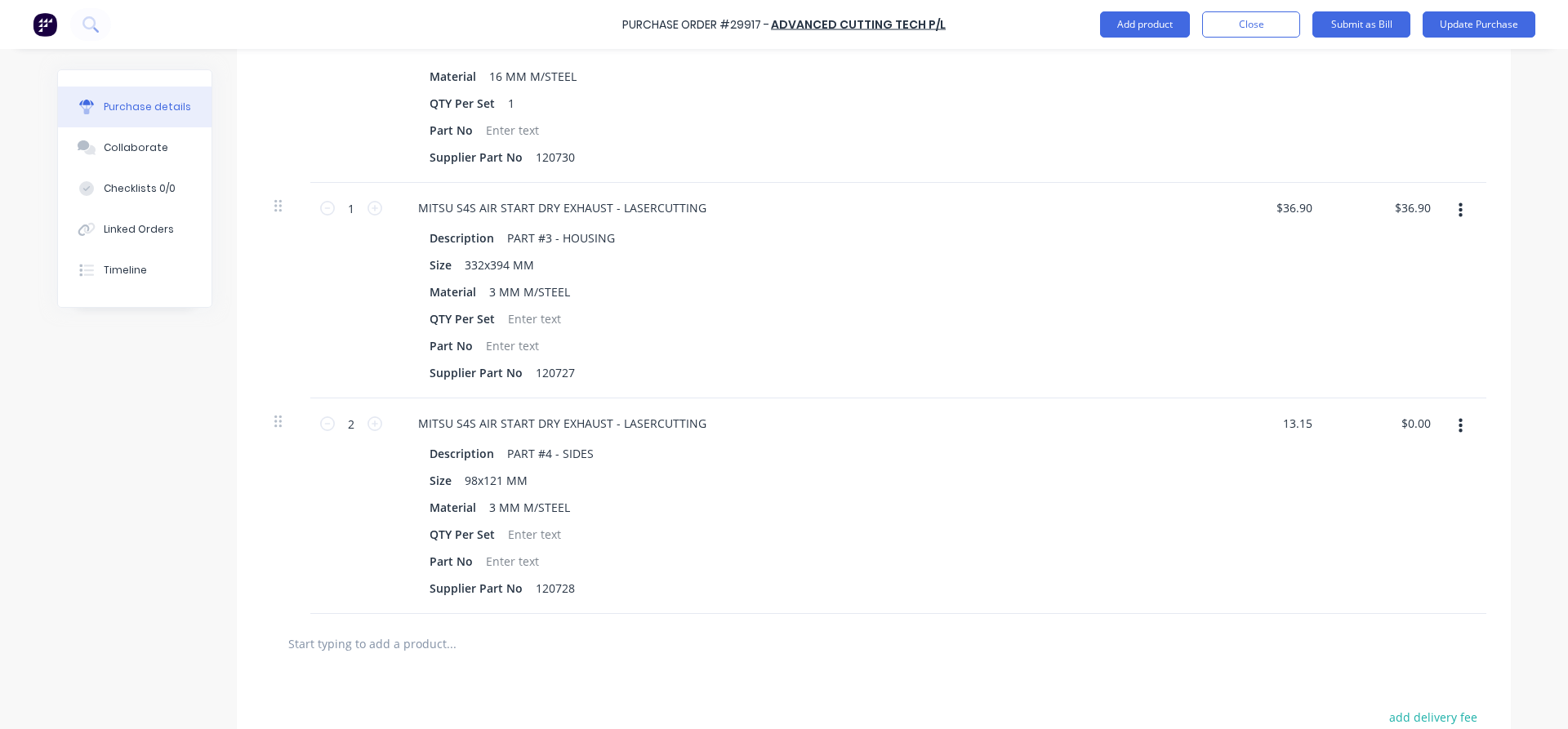
type input "26.30"
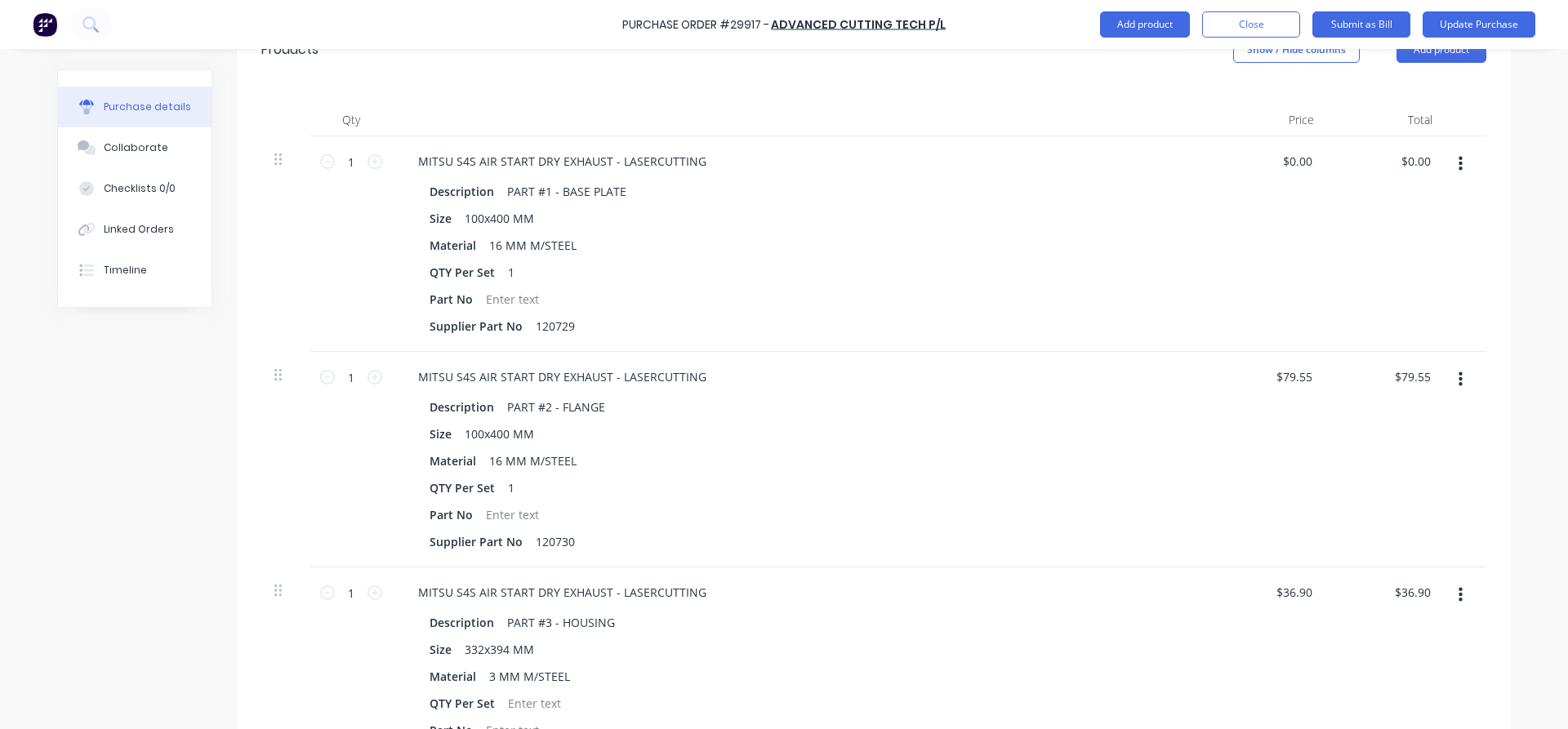
scroll to position [331, 0]
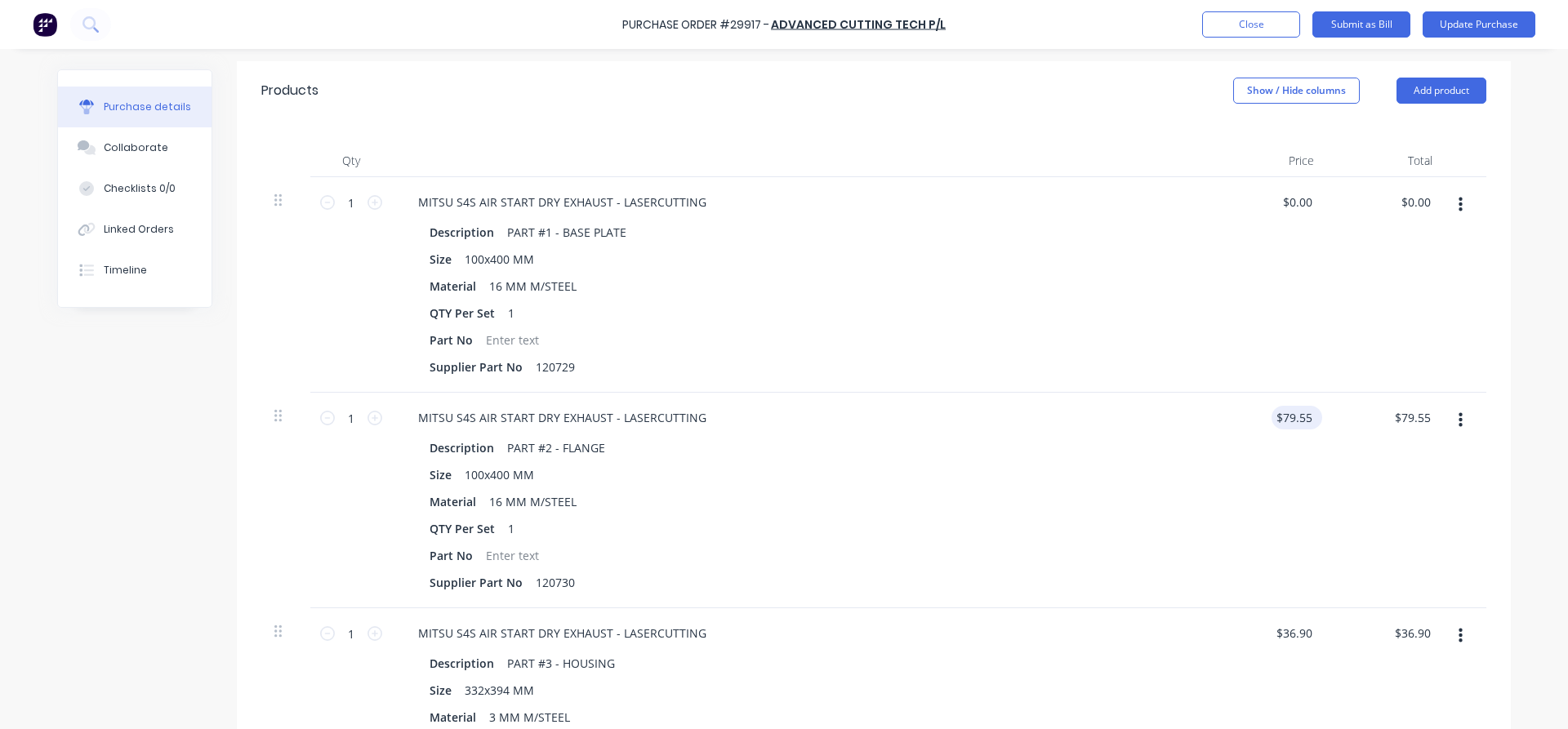
type textarea "x"
type input "79.55"
type input "$26.30"
drag, startPoint x: 1314, startPoint y: 414, endPoint x: 1322, endPoint y: 411, distance: 8.5
click at [1322, 414] on div "79.55 79.55" at bounding box center [1300, 417] width 44 height 24
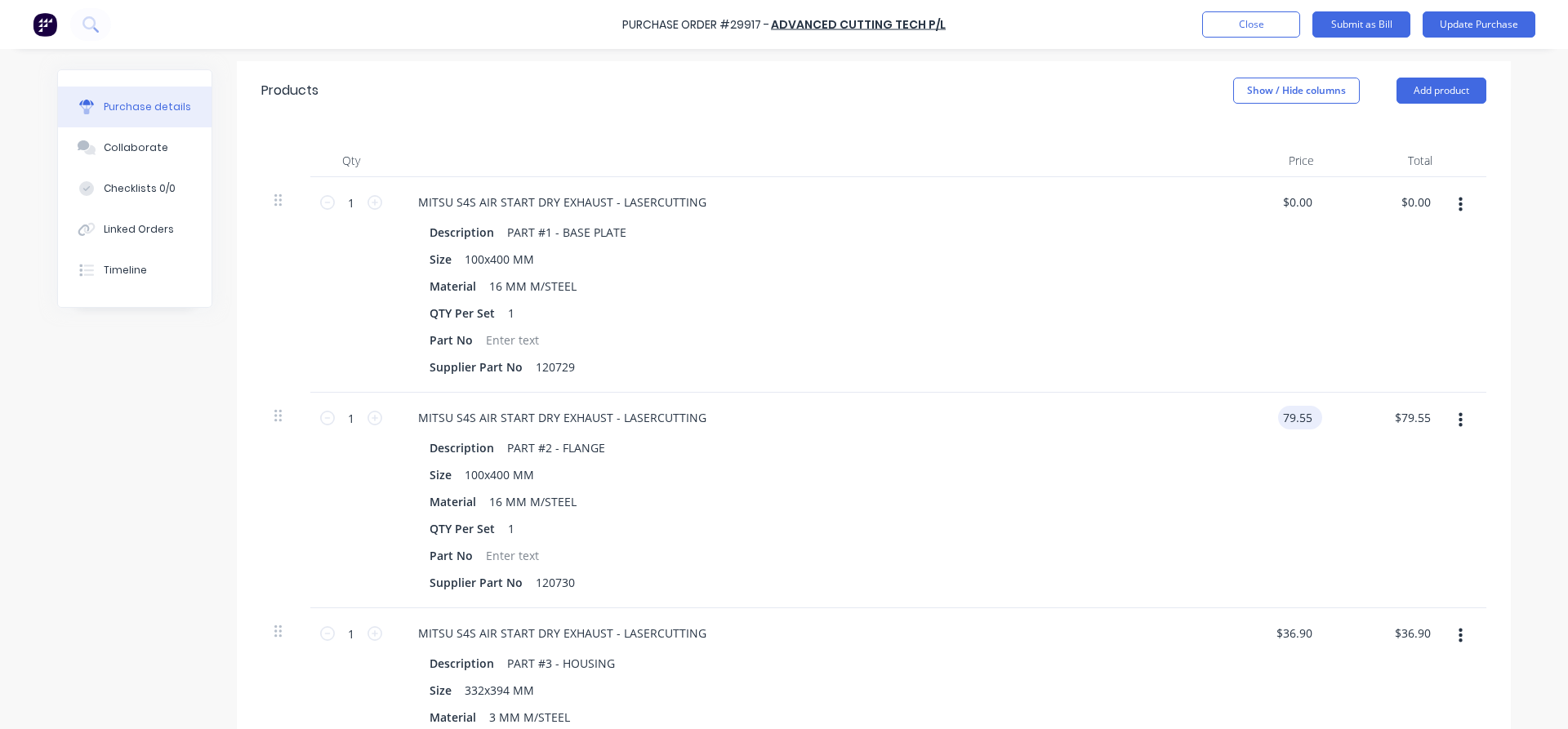
type textarea "x"
drag, startPoint x: 1285, startPoint y: 409, endPoint x: 1325, endPoint y: 409, distance: 40.0
click at [1315, 409] on input "79.55" at bounding box center [1297, 417] width 38 height 24
type input "81.75"
type textarea "x"
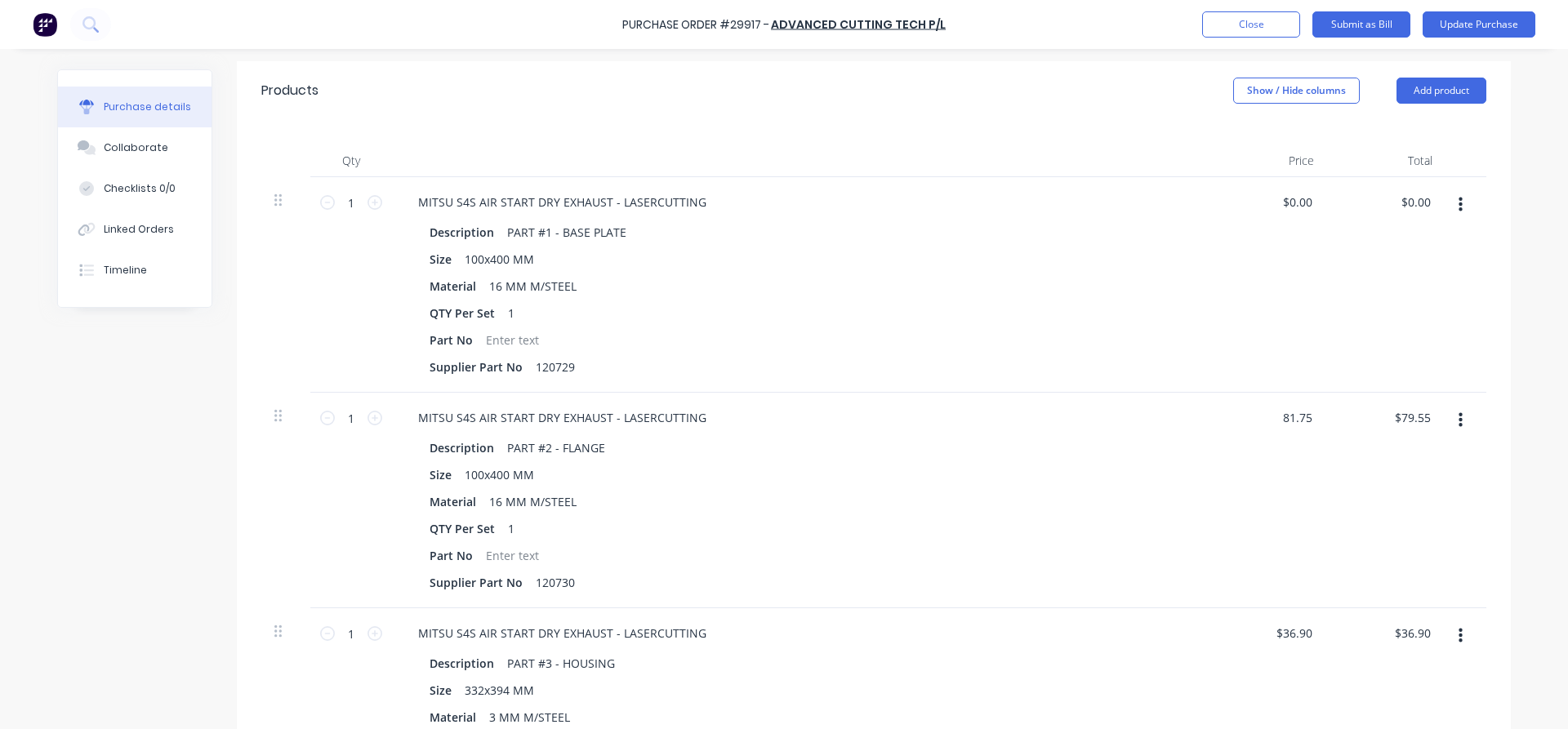
type input "$81.75"
type input "81.75"
type textarea "x"
type input "$81.75"
drag, startPoint x: 1321, startPoint y: 194, endPoint x: 1308, endPoint y: 194, distance: 13.0
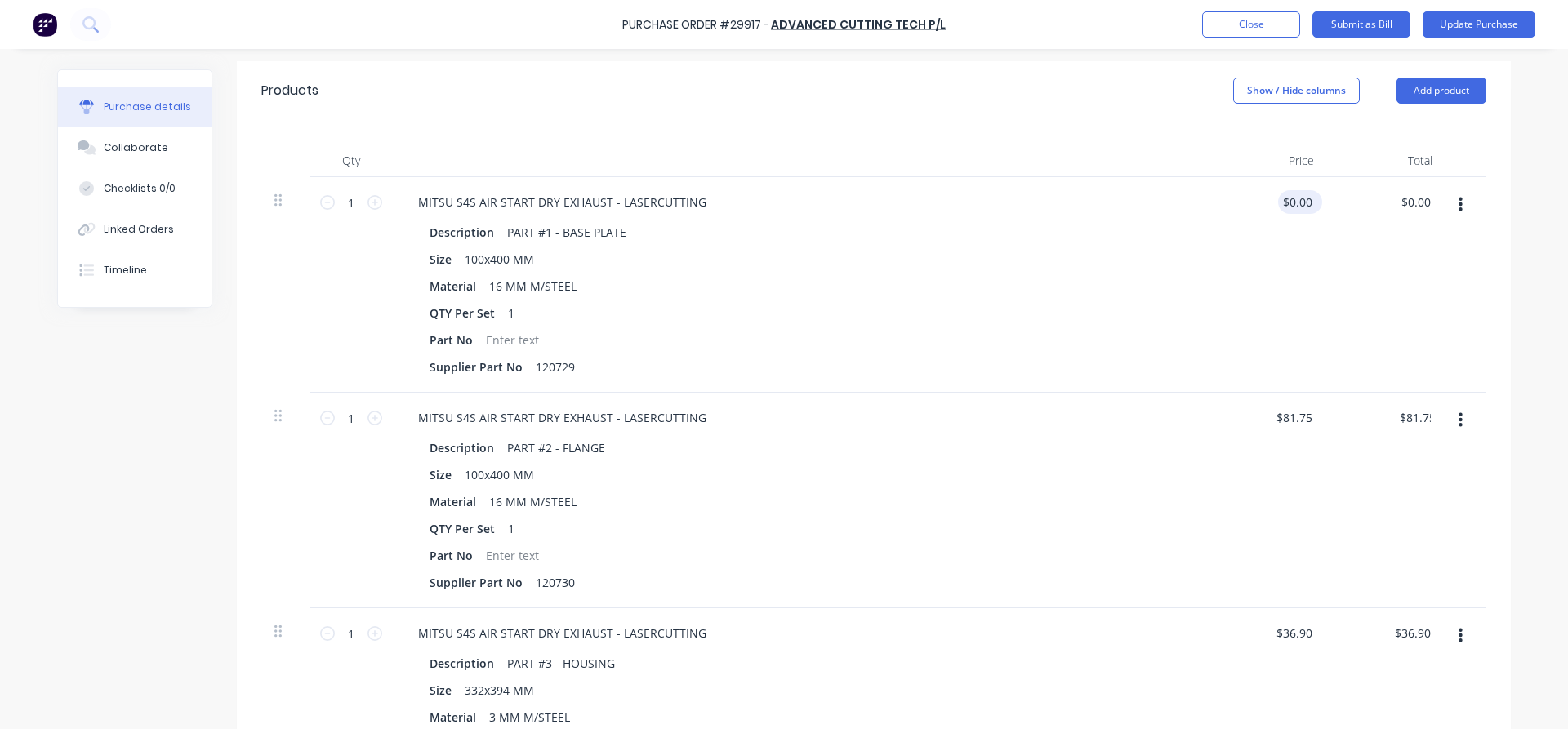
click at [1308, 194] on div "$0.00 $0.00" at bounding box center [1267, 285] width 119 height 216
type textarea "x"
drag, startPoint x: 1307, startPoint y: 194, endPoint x: 1264, endPoint y: 194, distance: 43.0
click at [1284, 194] on input "0.00" at bounding box center [1300, 202] width 31 height 24
type input "79.55"
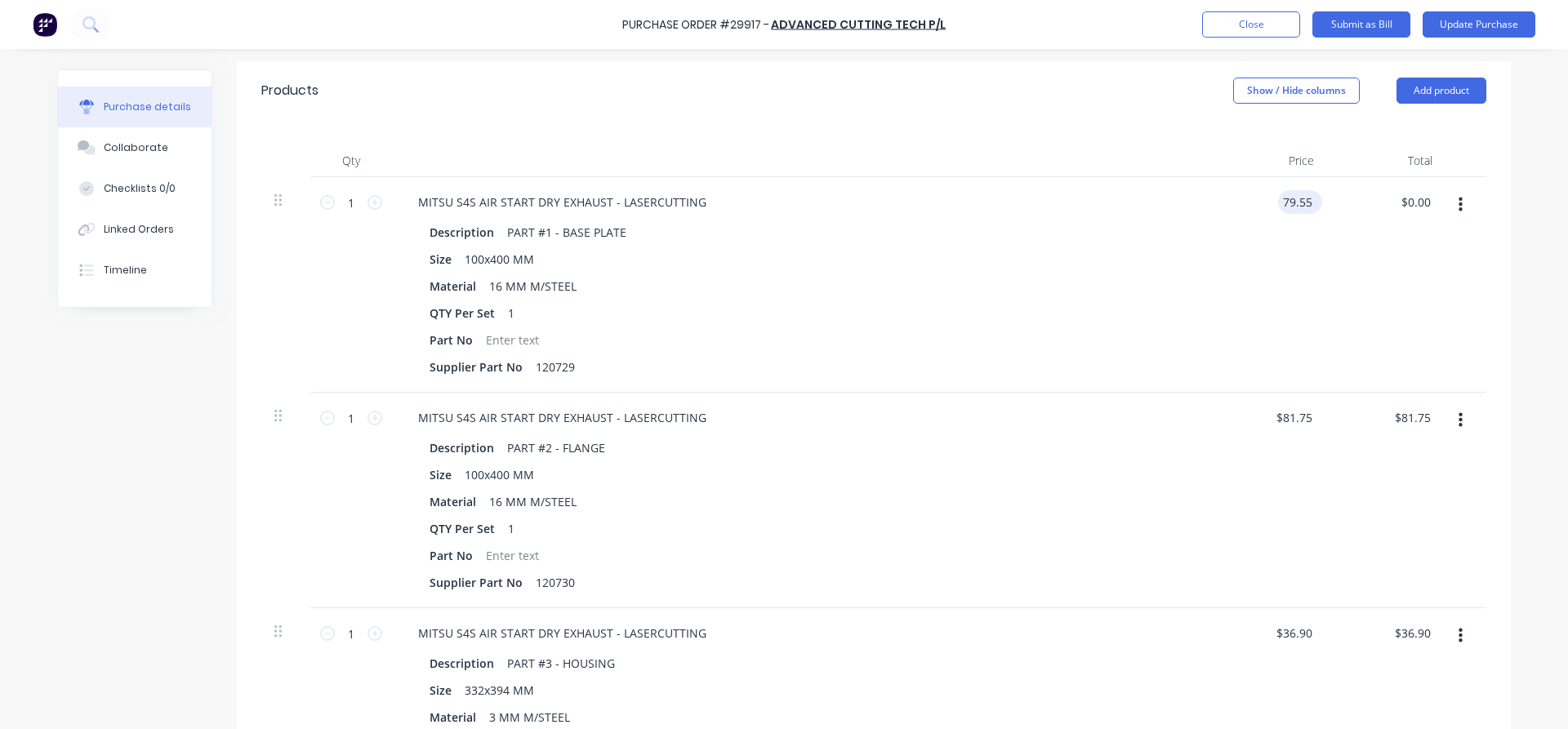
type textarea "x"
type input "$79.55"
type input "79.55"
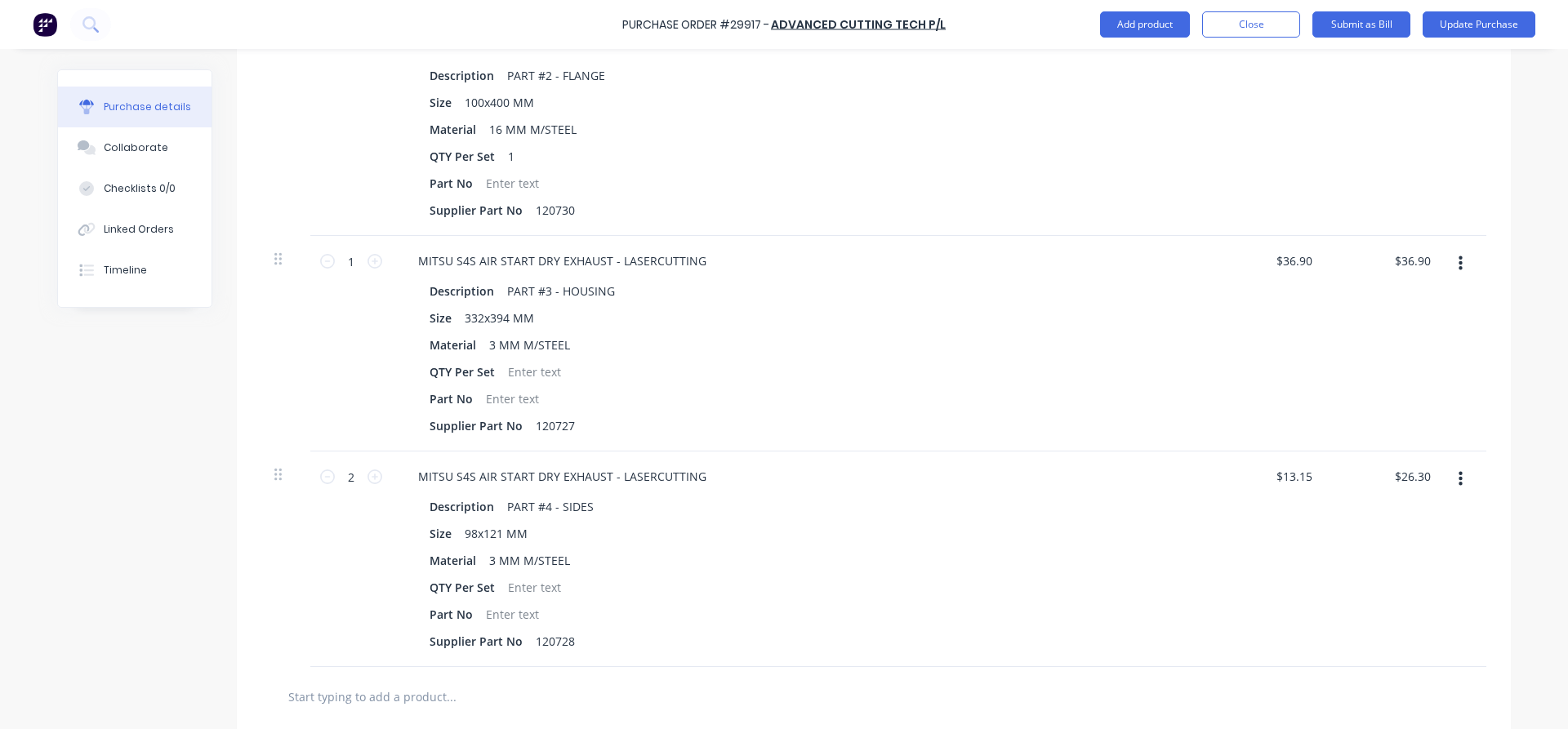
scroll to position [982, 0]
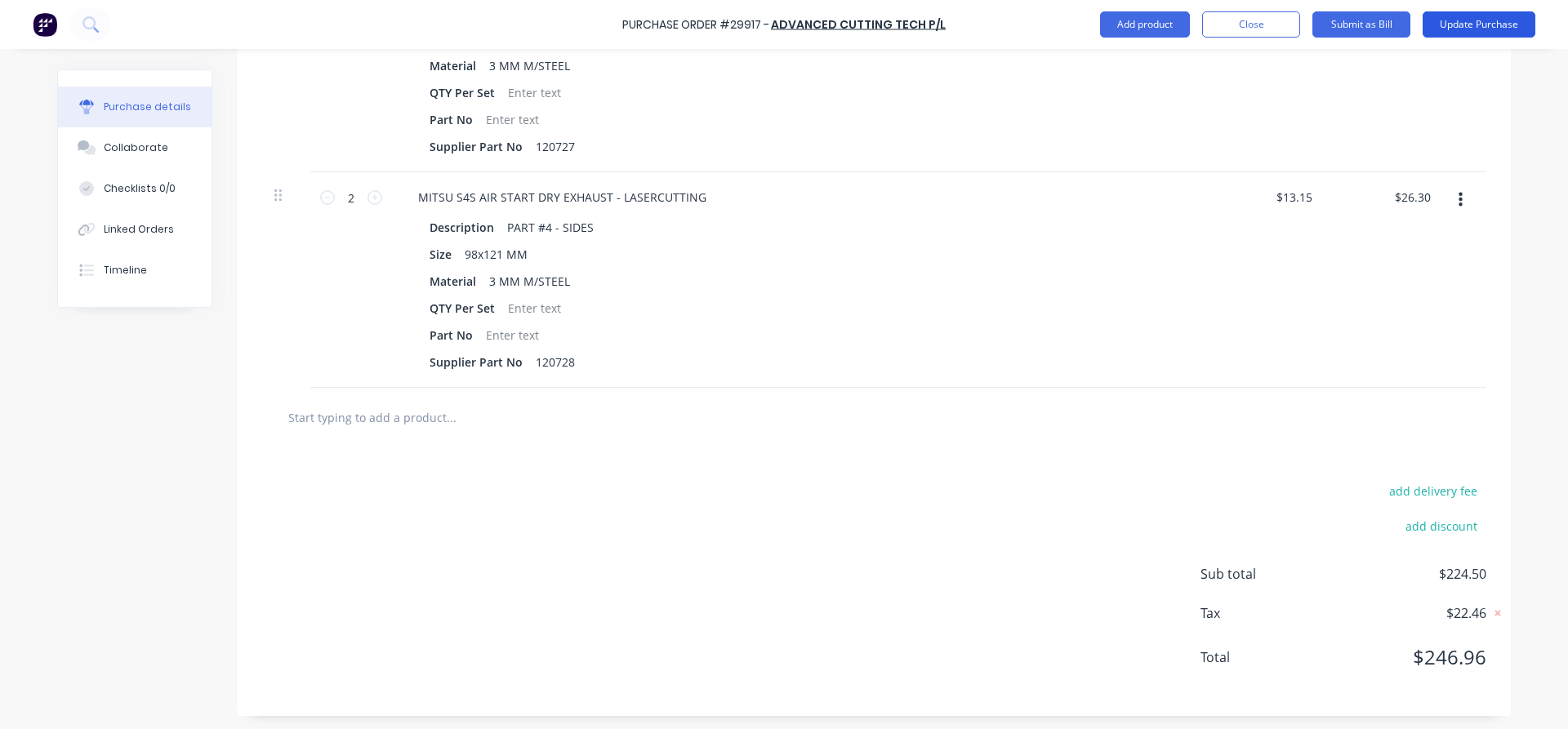
type textarea "x"
type input "$79.55"
click at [1486, 20] on button "Update Purchase" at bounding box center [1479, 25] width 113 height 26
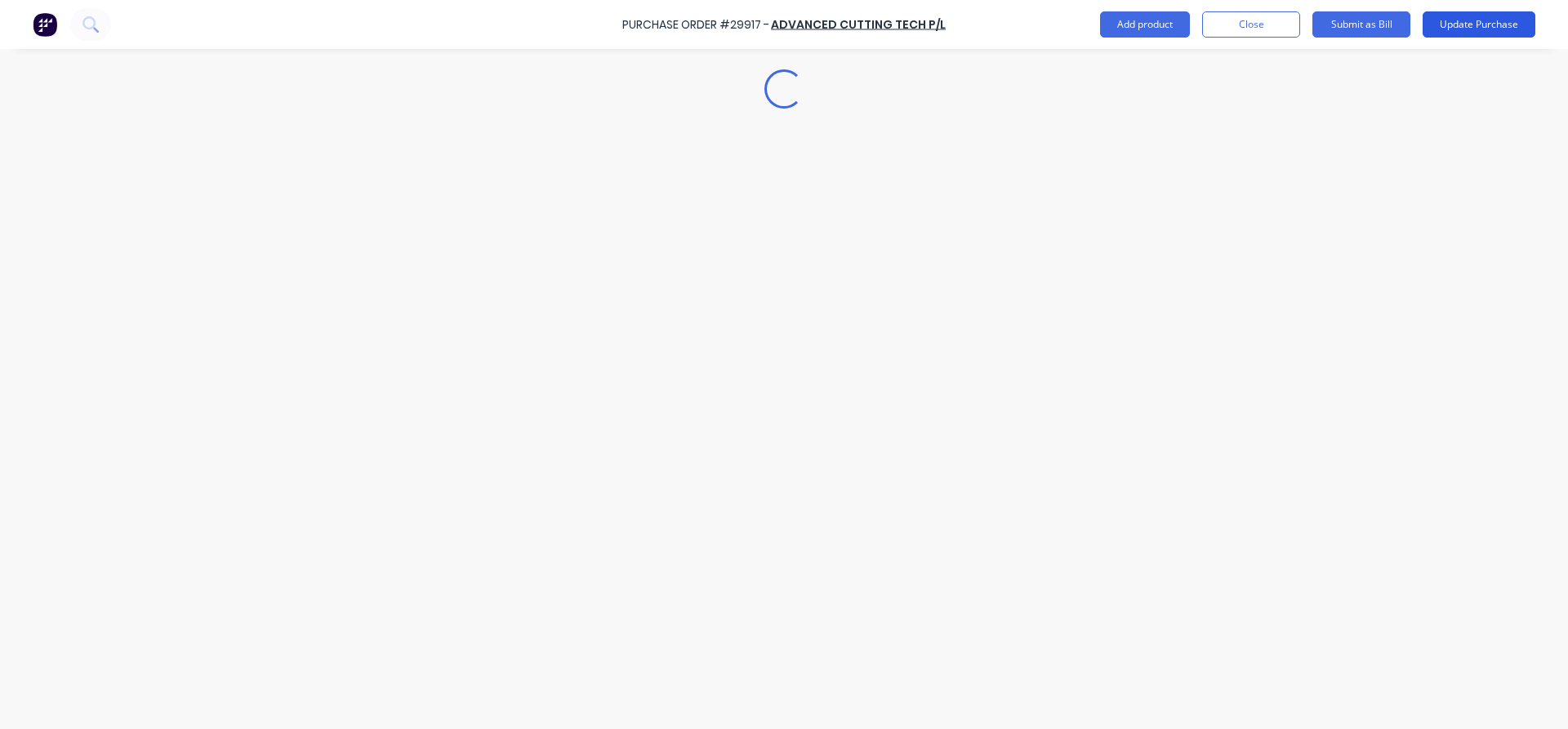
scroll to position [0, 0]
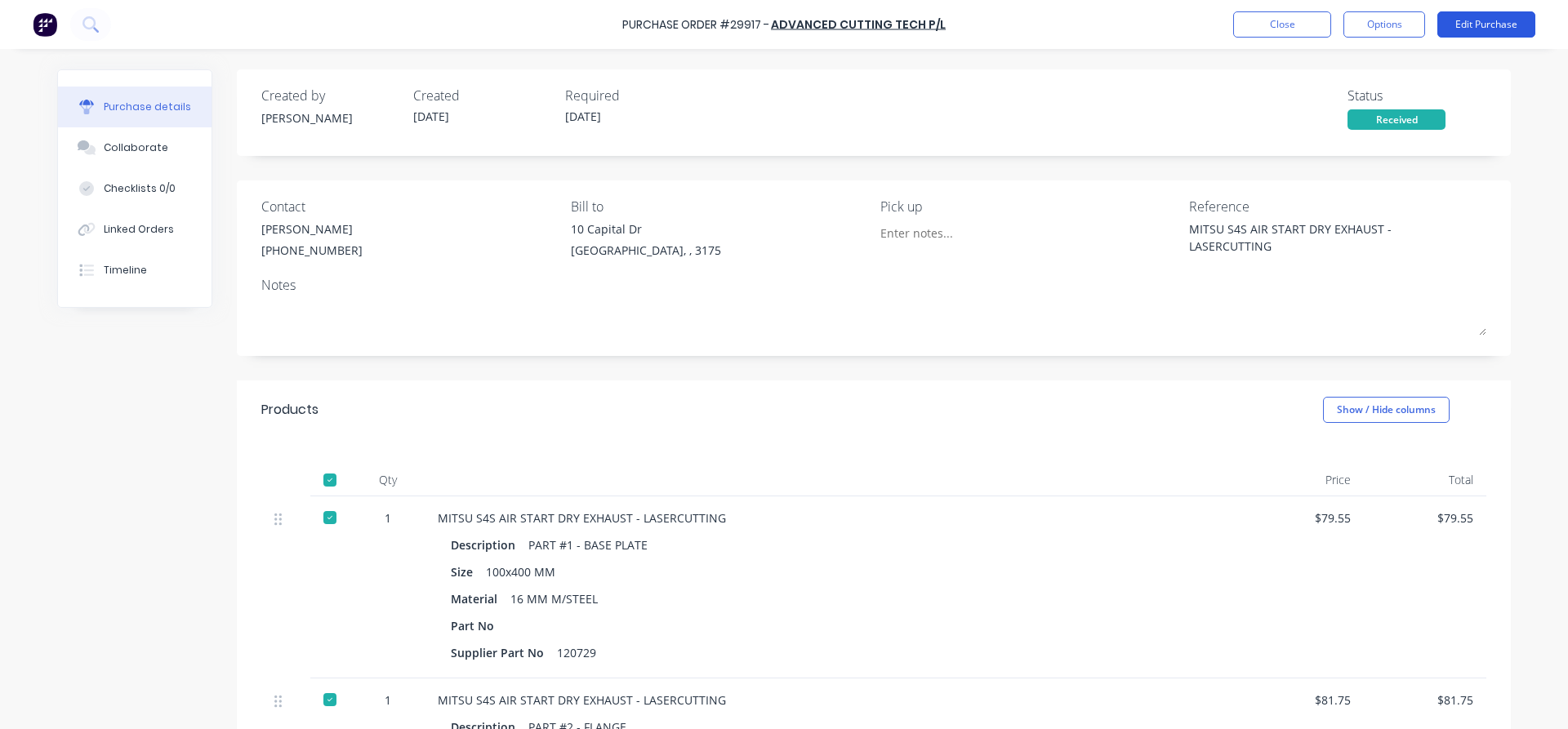
type textarea "x"
click at [1283, 29] on button "Close" at bounding box center [1282, 25] width 98 height 26
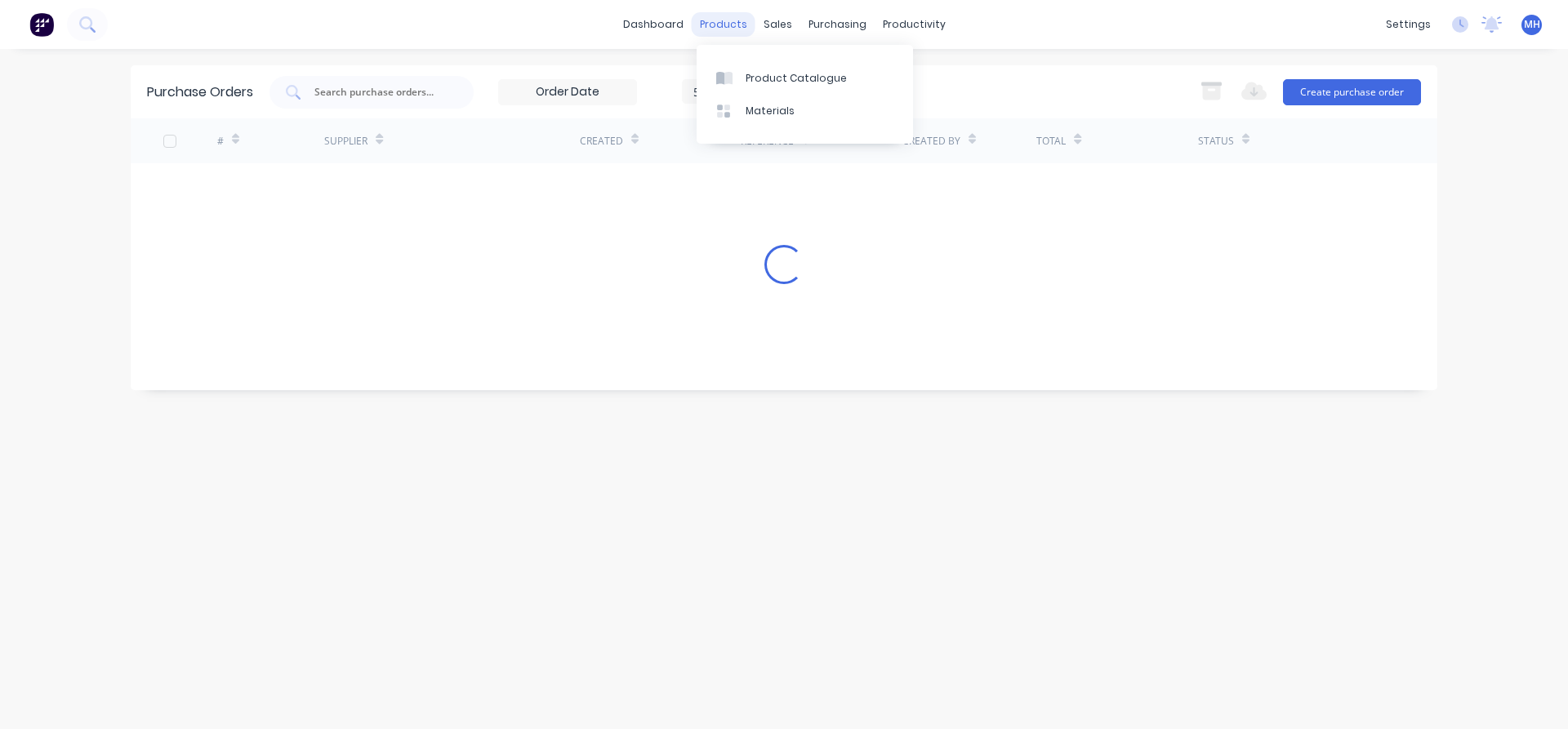
click at [720, 20] on div "products" at bounding box center [724, 25] width 64 height 25
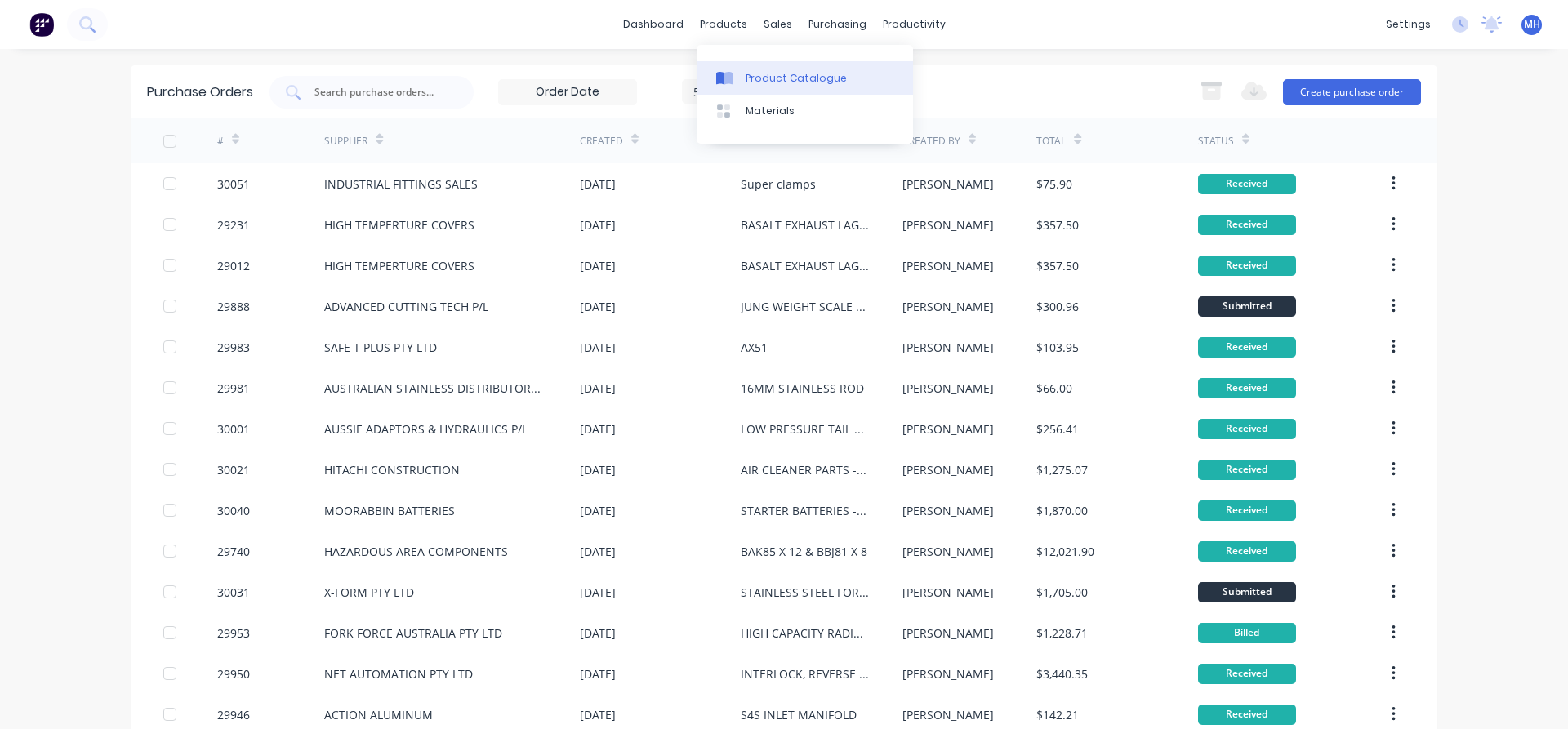
click at [777, 77] on div "Product Catalogue" at bounding box center [796, 78] width 101 height 15
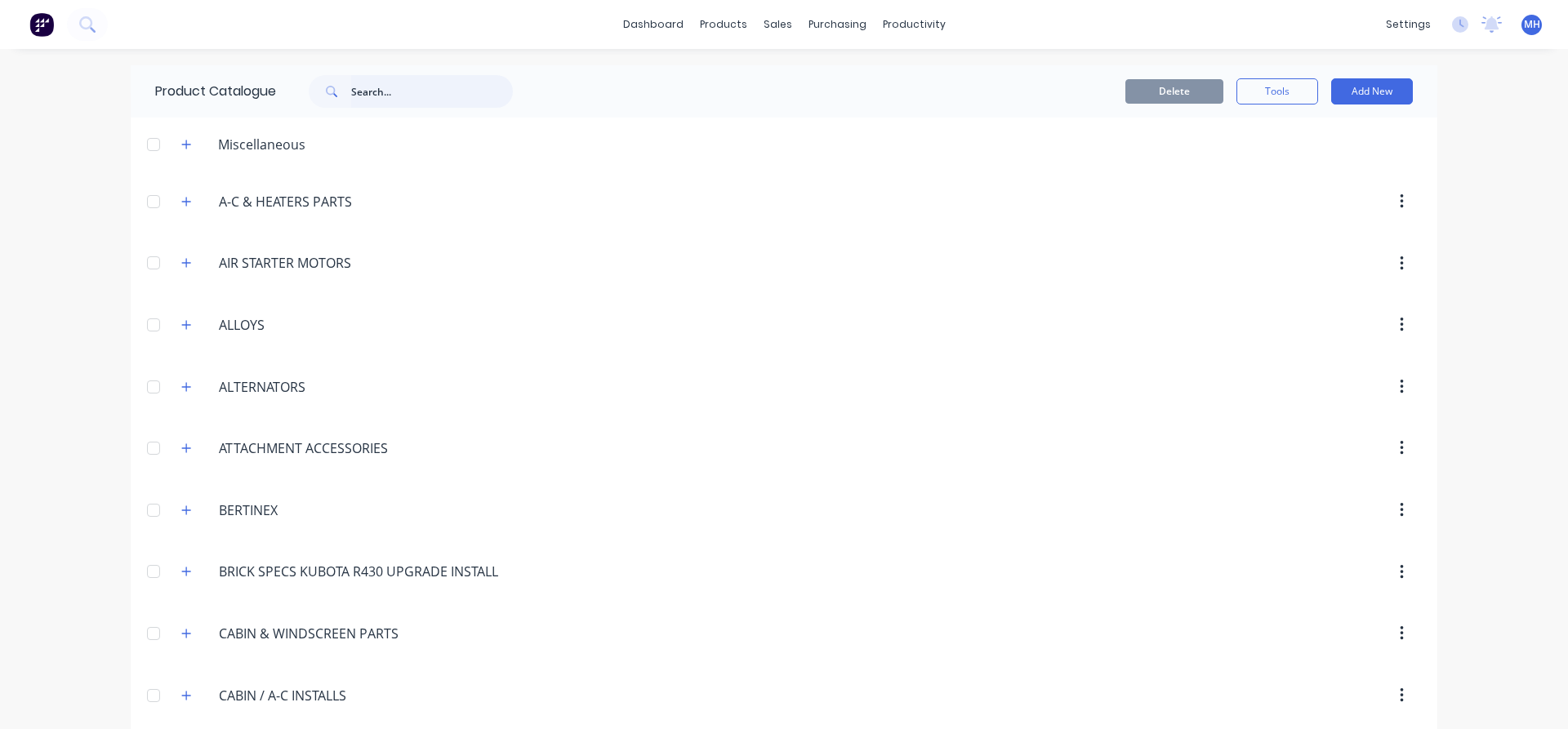
click at [370, 94] on input "text" at bounding box center [432, 92] width 162 height 33
type input "air kit"
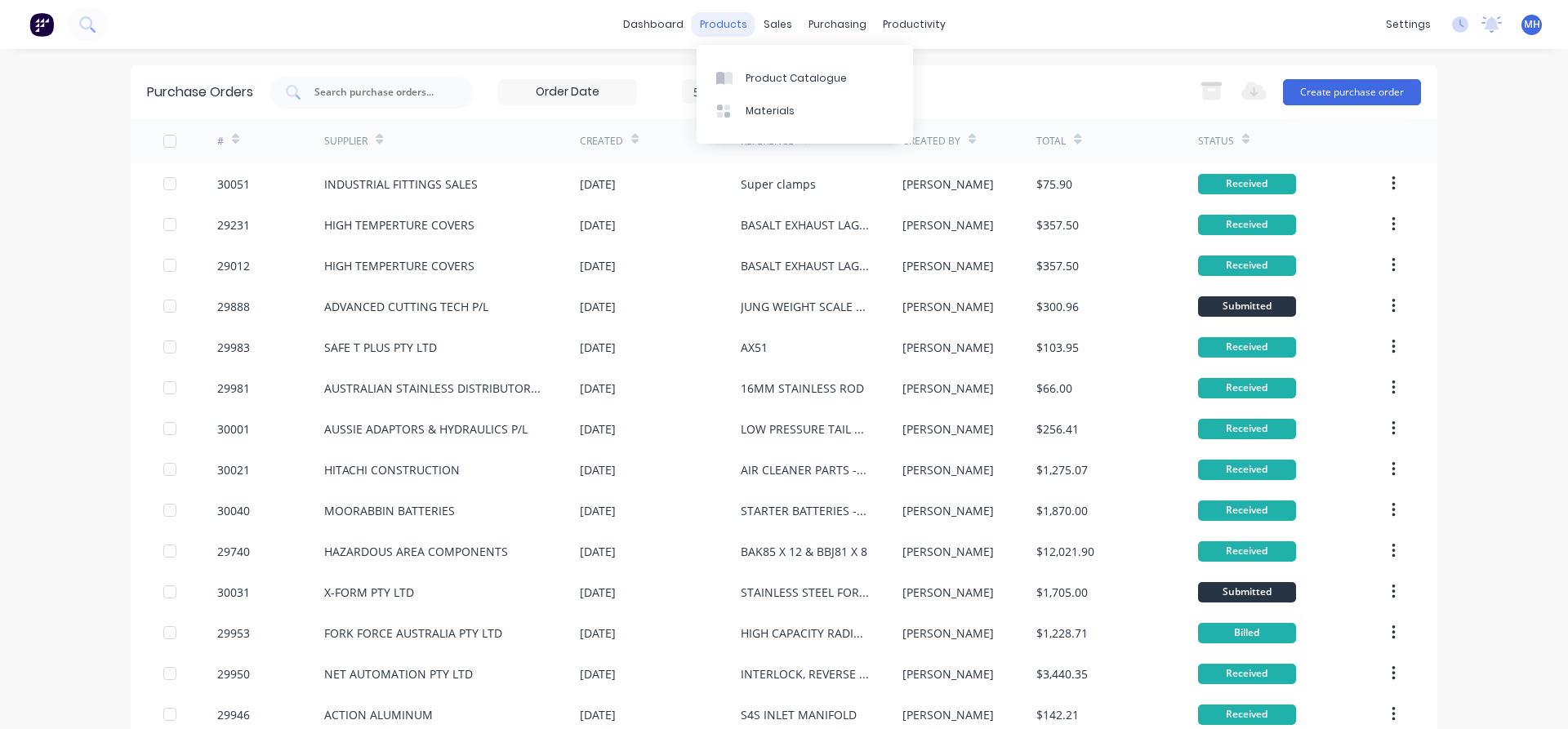
click at [715, 25] on div "products" at bounding box center [724, 25] width 64 height 25
click at [772, 76] on div "Product Catalogue" at bounding box center [796, 78] width 101 height 15
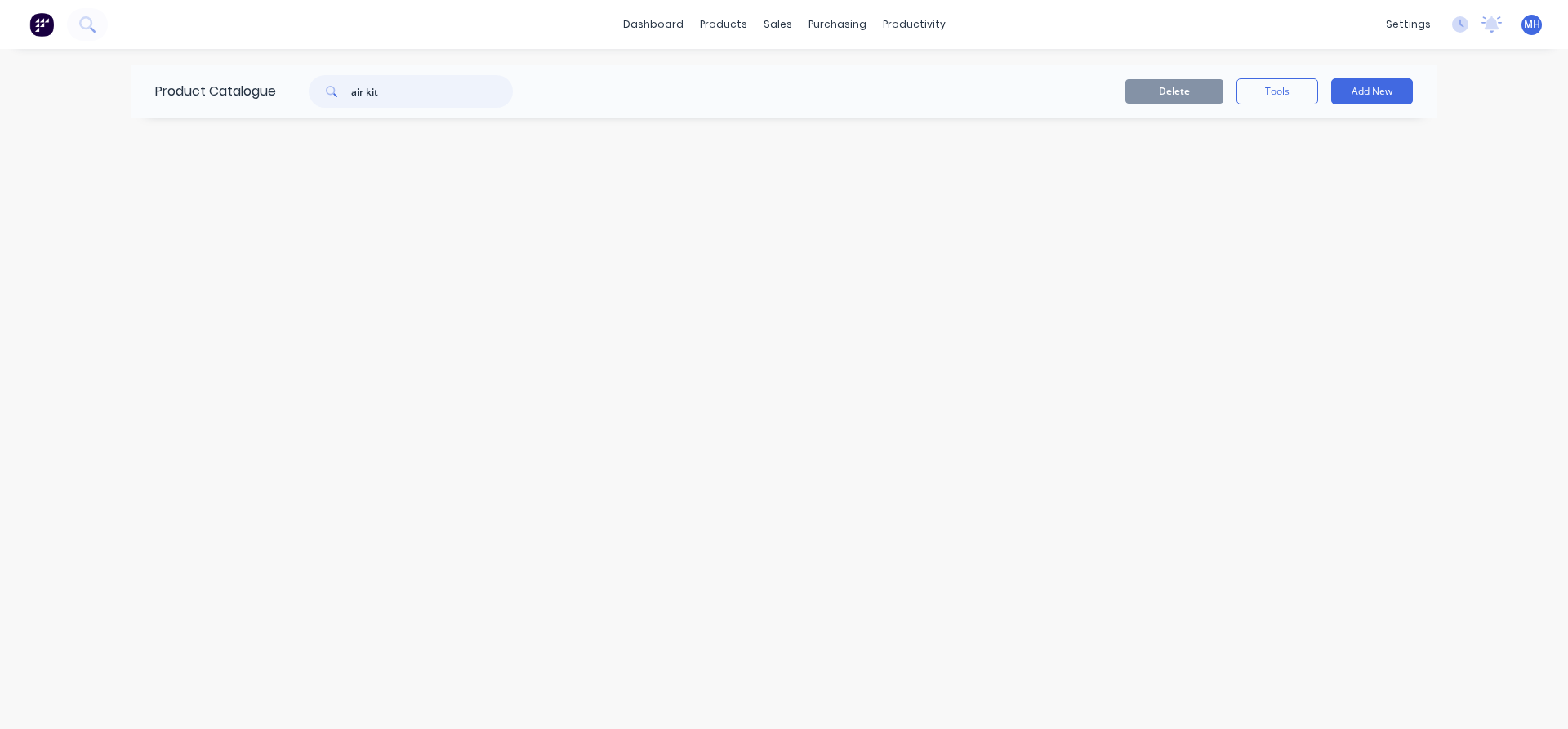
drag, startPoint x: 404, startPoint y: 96, endPoint x: 321, endPoint y: 92, distance: 83.1
click at [351, 92] on input "air kit" at bounding box center [432, 92] width 162 height 33
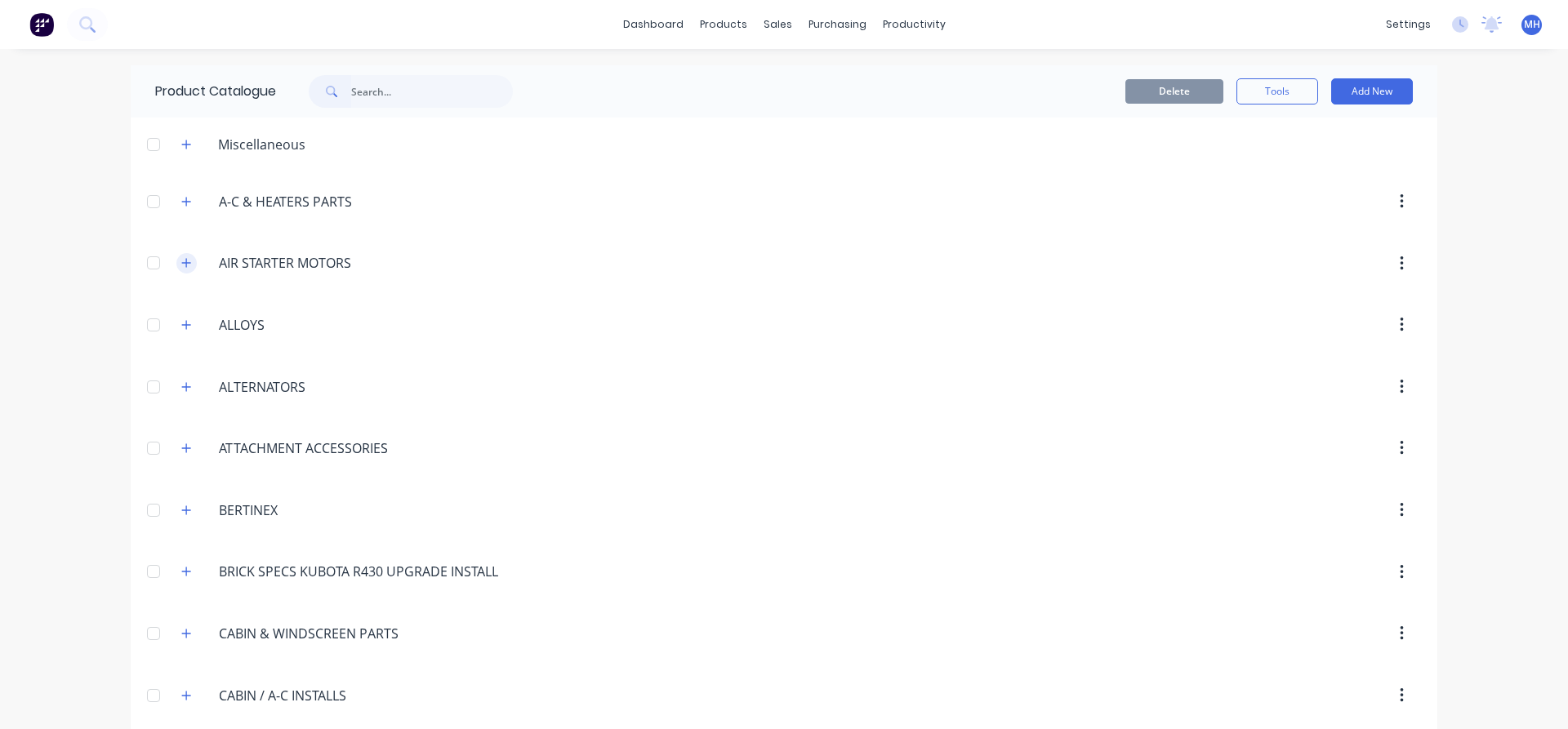
click at [187, 260] on icon "button" at bounding box center [186, 263] width 10 height 11
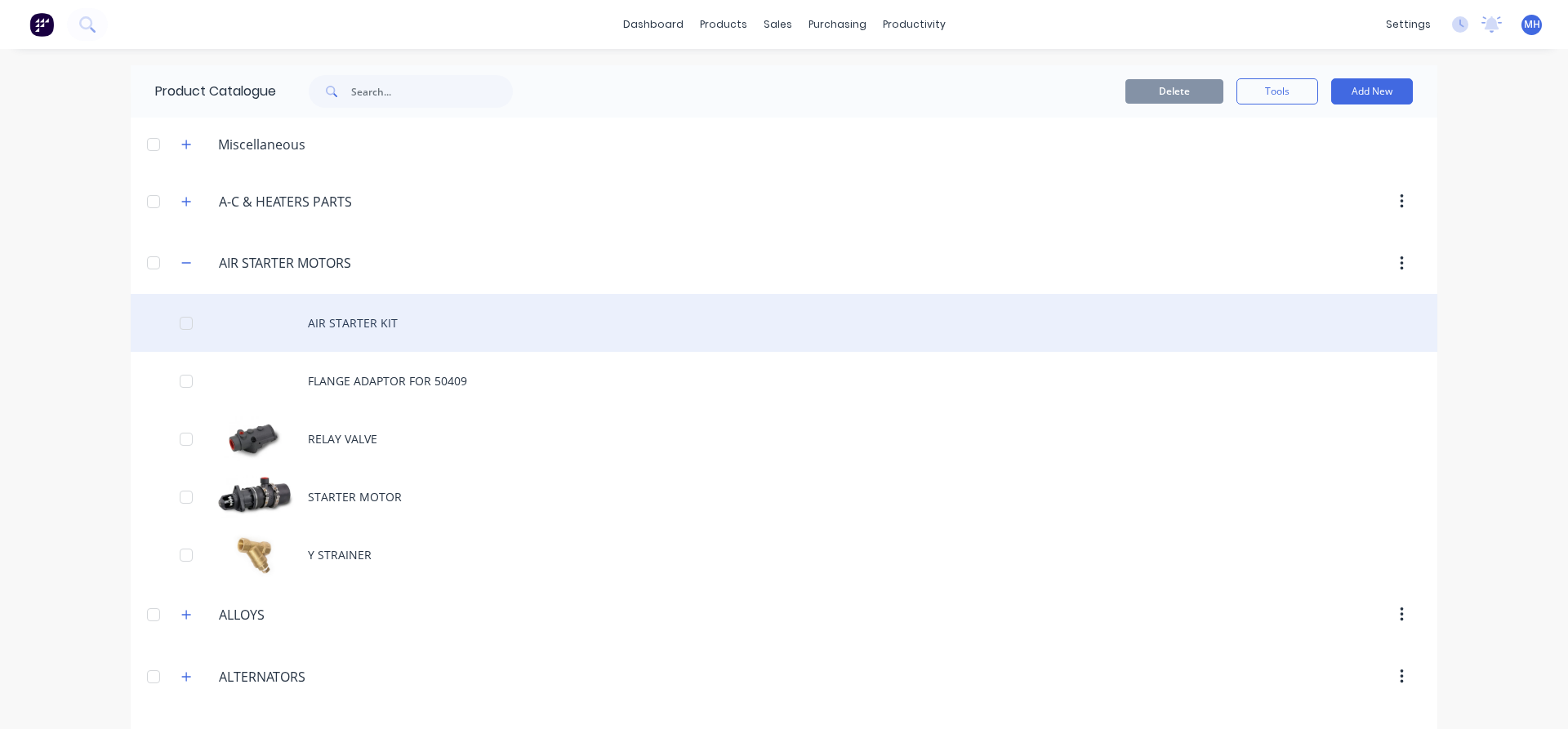
click at [362, 313] on div "AIR STARTER KIT" at bounding box center [784, 323] width 1306 height 58
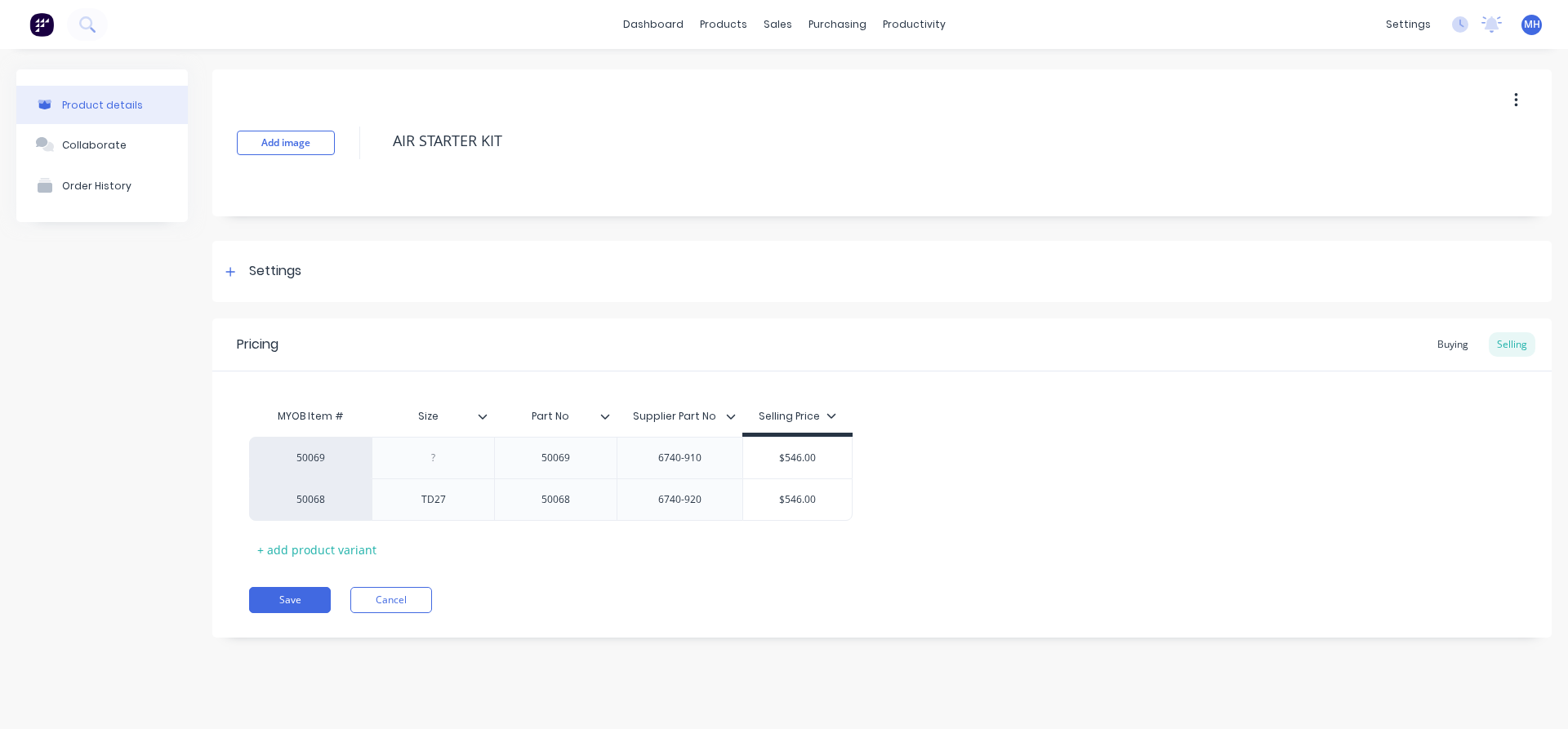
type textarea "x"
click at [389, 599] on button "Cancel" at bounding box center [391, 600] width 82 height 26
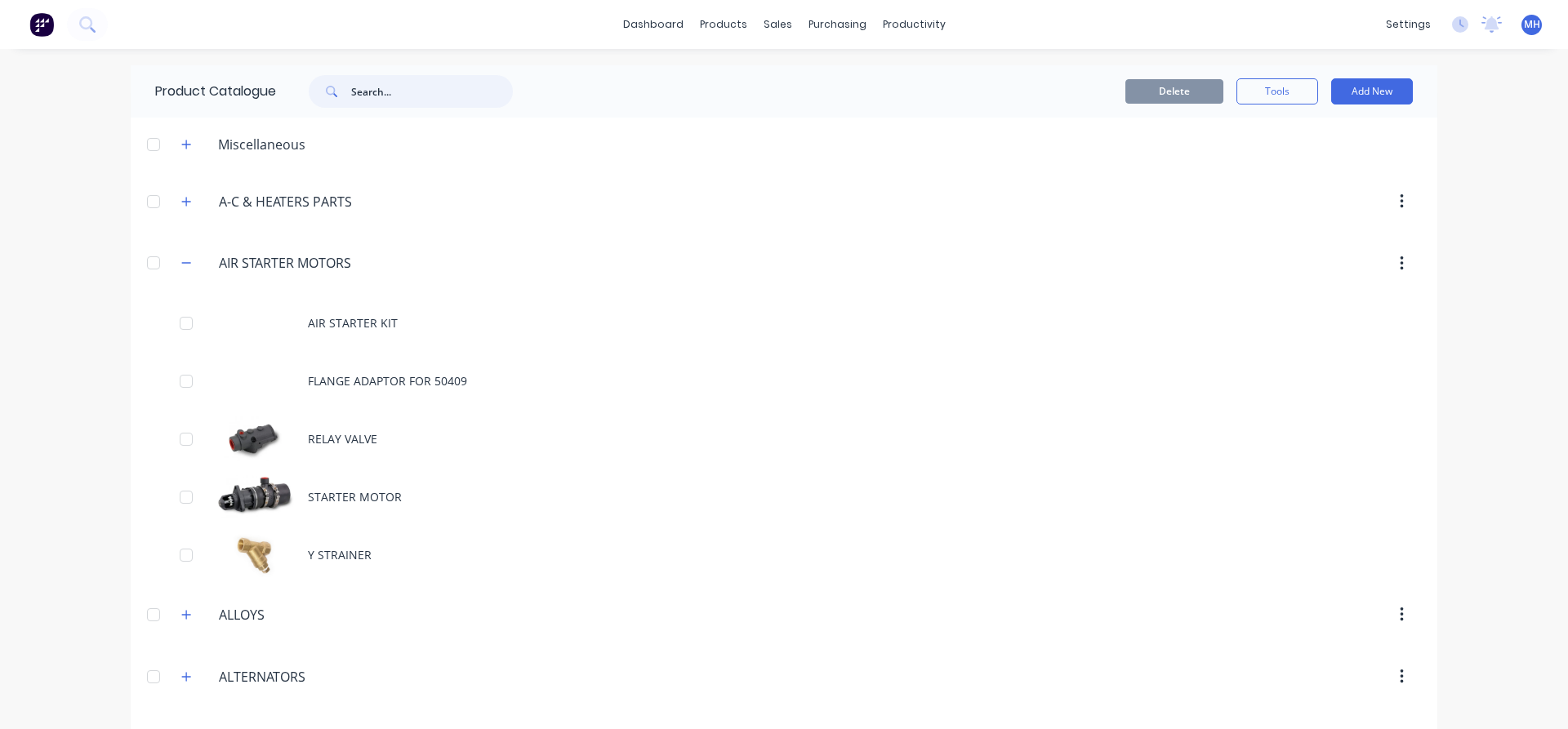
click at [388, 91] on input "text" at bounding box center [432, 92] width 162 height 33
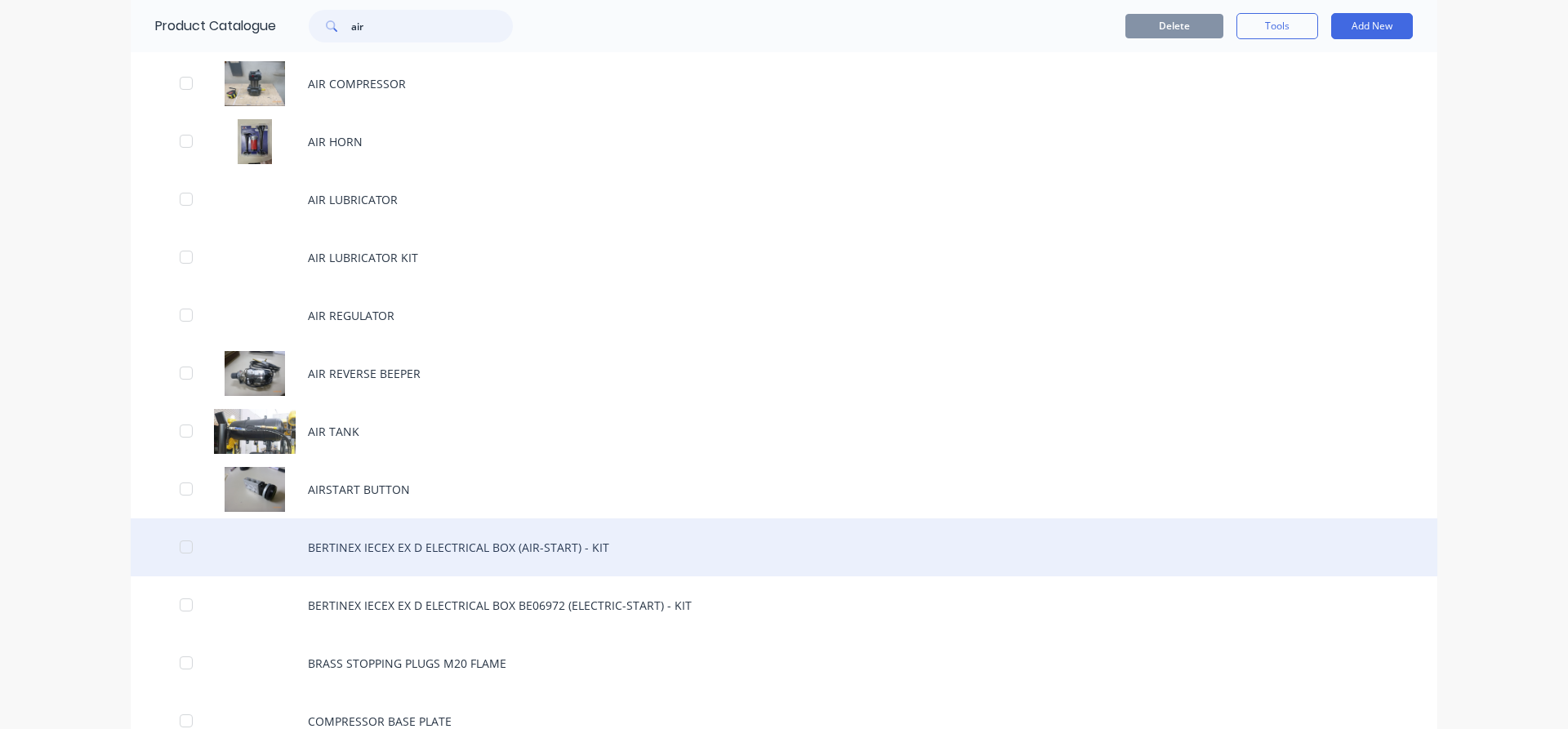
scroll to position [1396, 0]
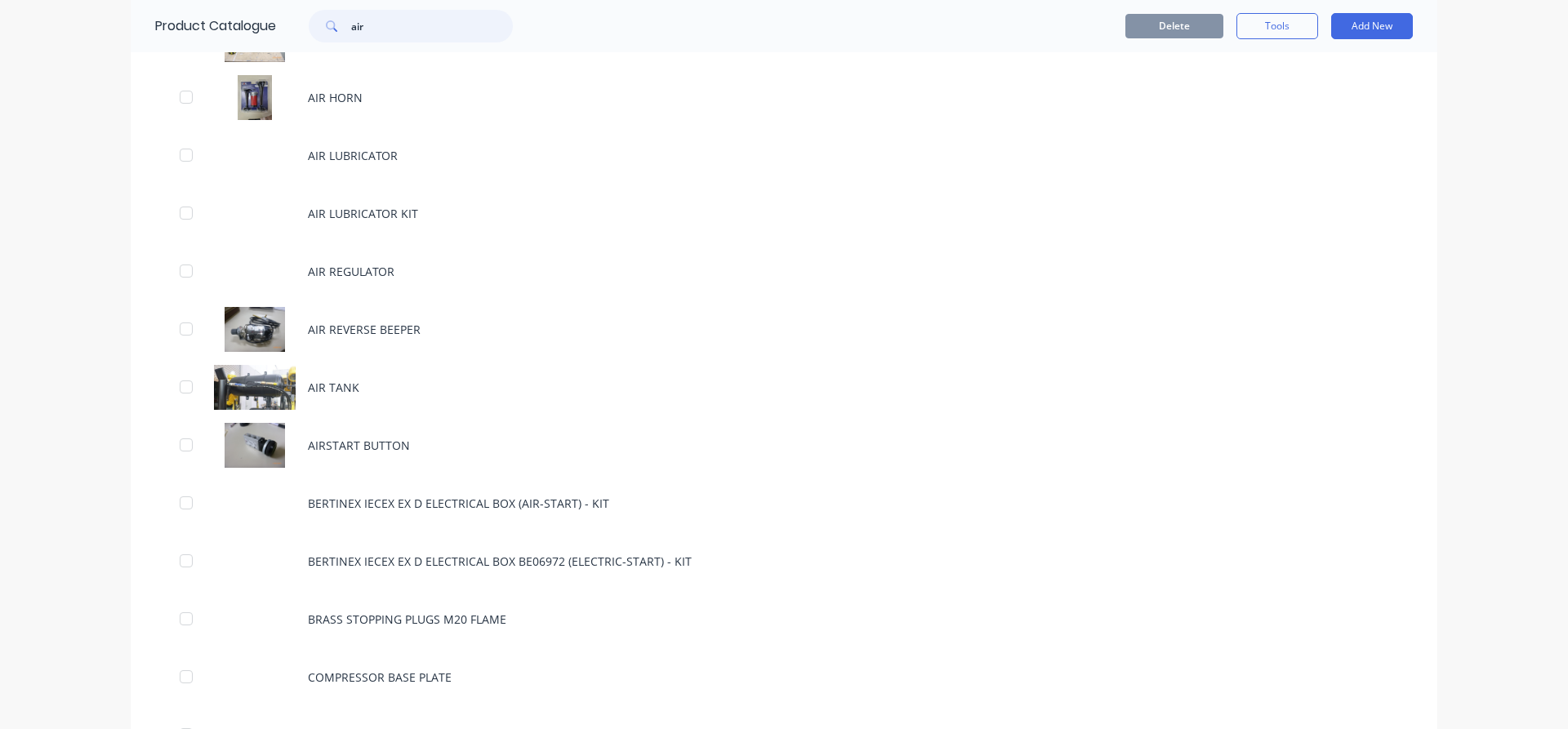
drag, startPoint x: 388, startPoint y: 23, endPoint x: 293, endPoint y: 27, distance: 95.1
click at [351, 27] on input "air" at bounding box center [432, 26] width 162 height 33
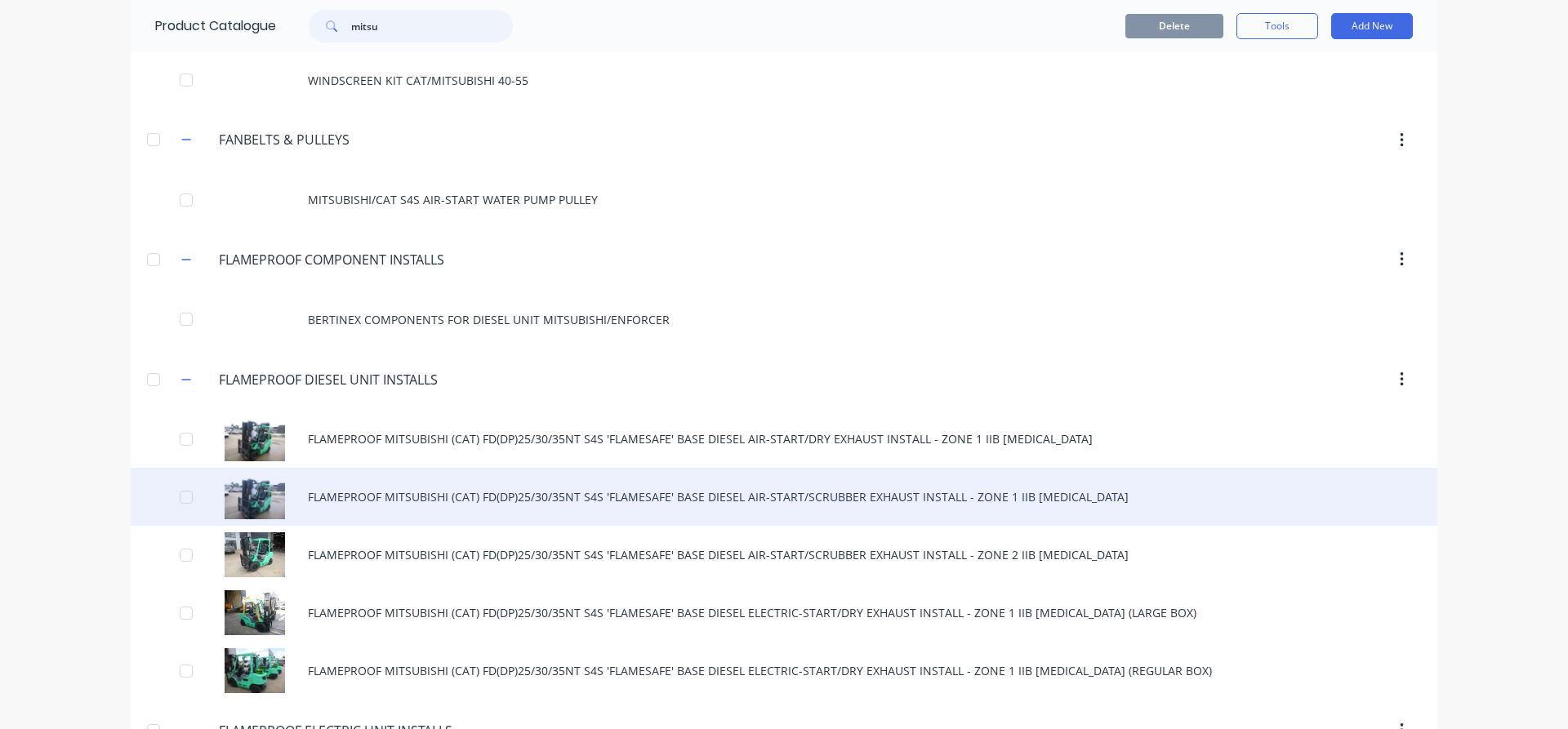
scroll to position [280, 0]
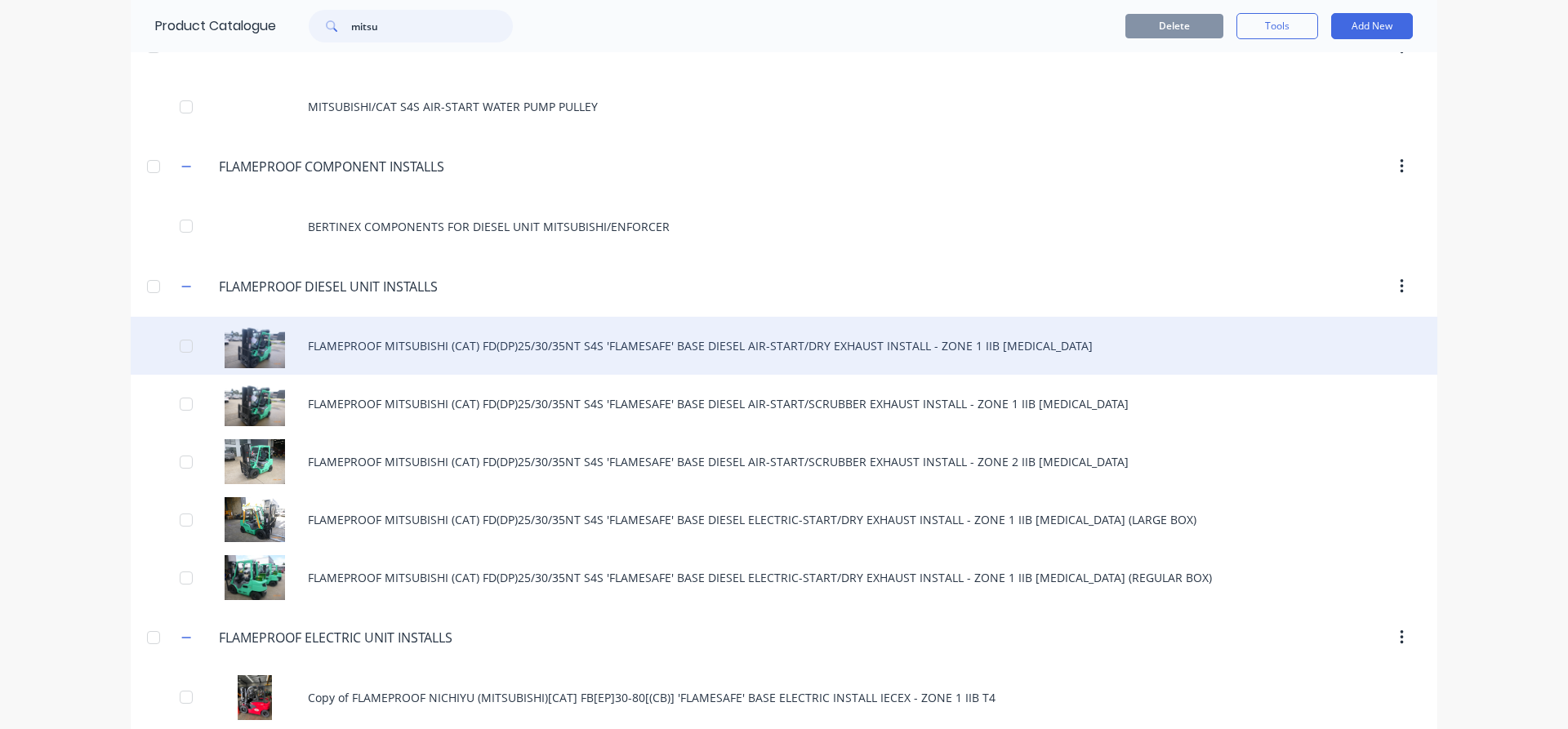
type input "mitsu"
click at [367, 348] on div "FLAMEPROOF MITSUBISHI (CAT) FD(DP)25/30/35NT S4S 'FLAMESAFE' BASE DIESEL AIR-ST…" at bounding box center [784, 346] width 1306 height 58
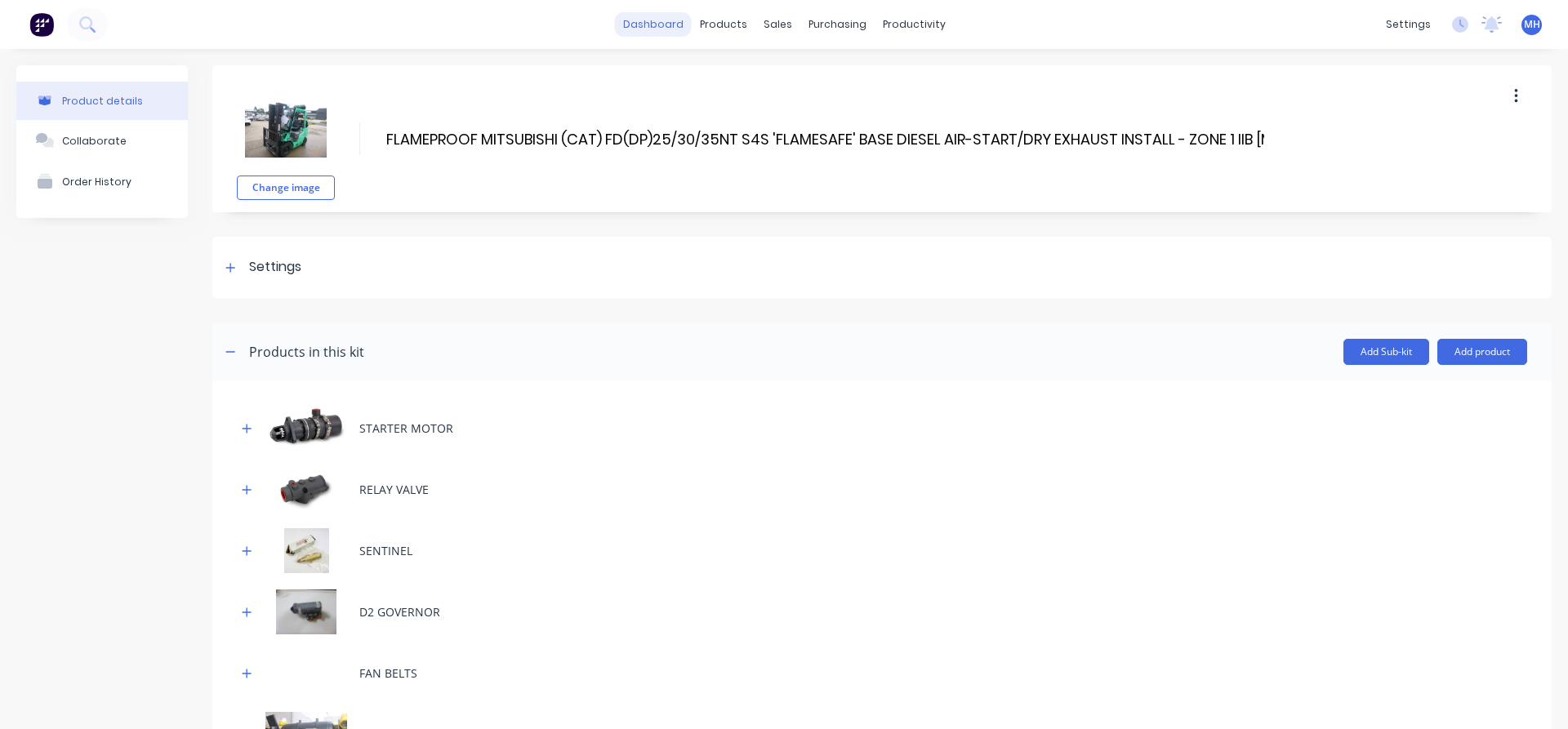
click at [666, 29] on link "dashboard" at bounding box center [653, 25] width 77 height 25
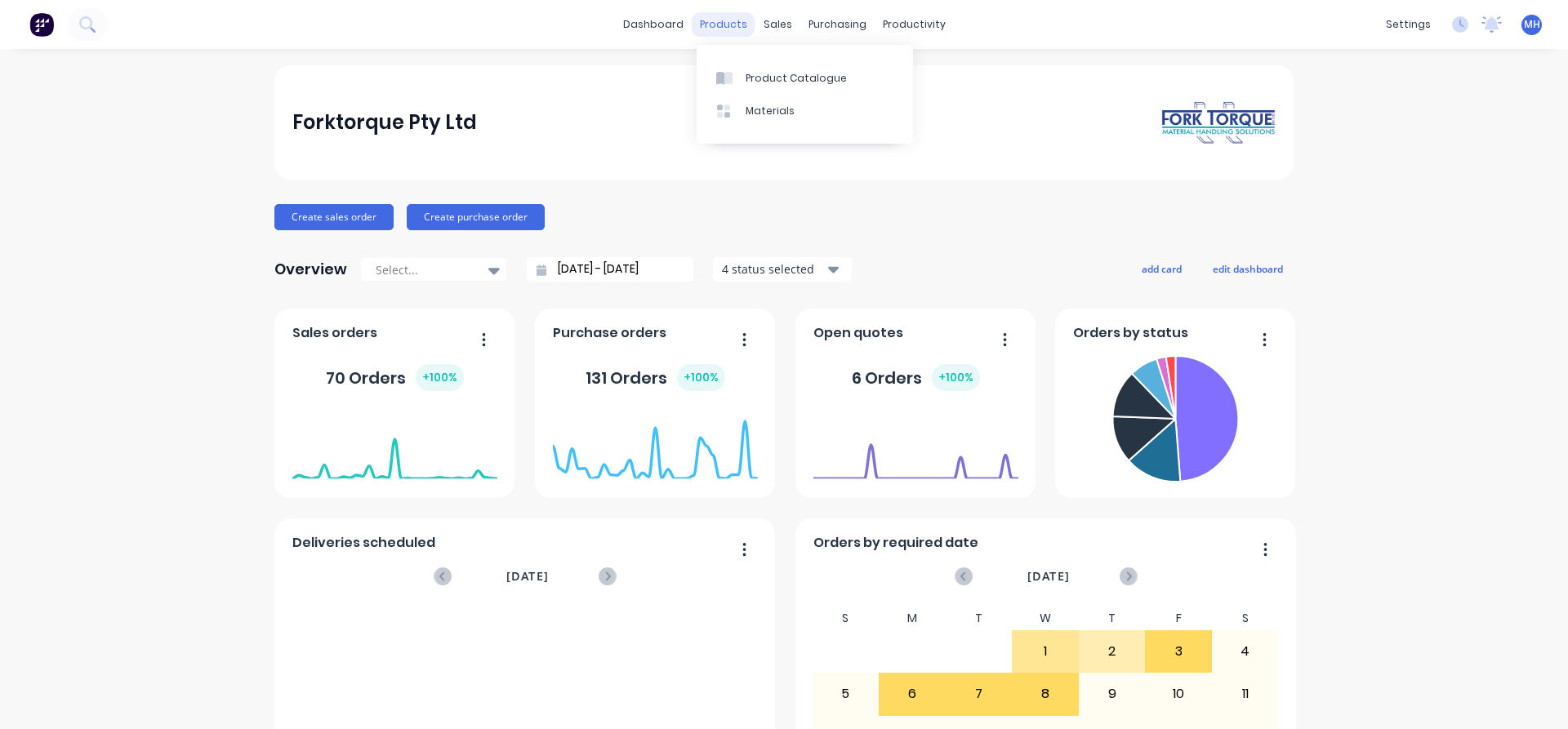
click at [720, 23] on div "products" at bounding box center [724, 25] width 64 height 25
click at [768, 85] on div "Product Catalogue" at bounding box center [796, 78] width 101 height 15
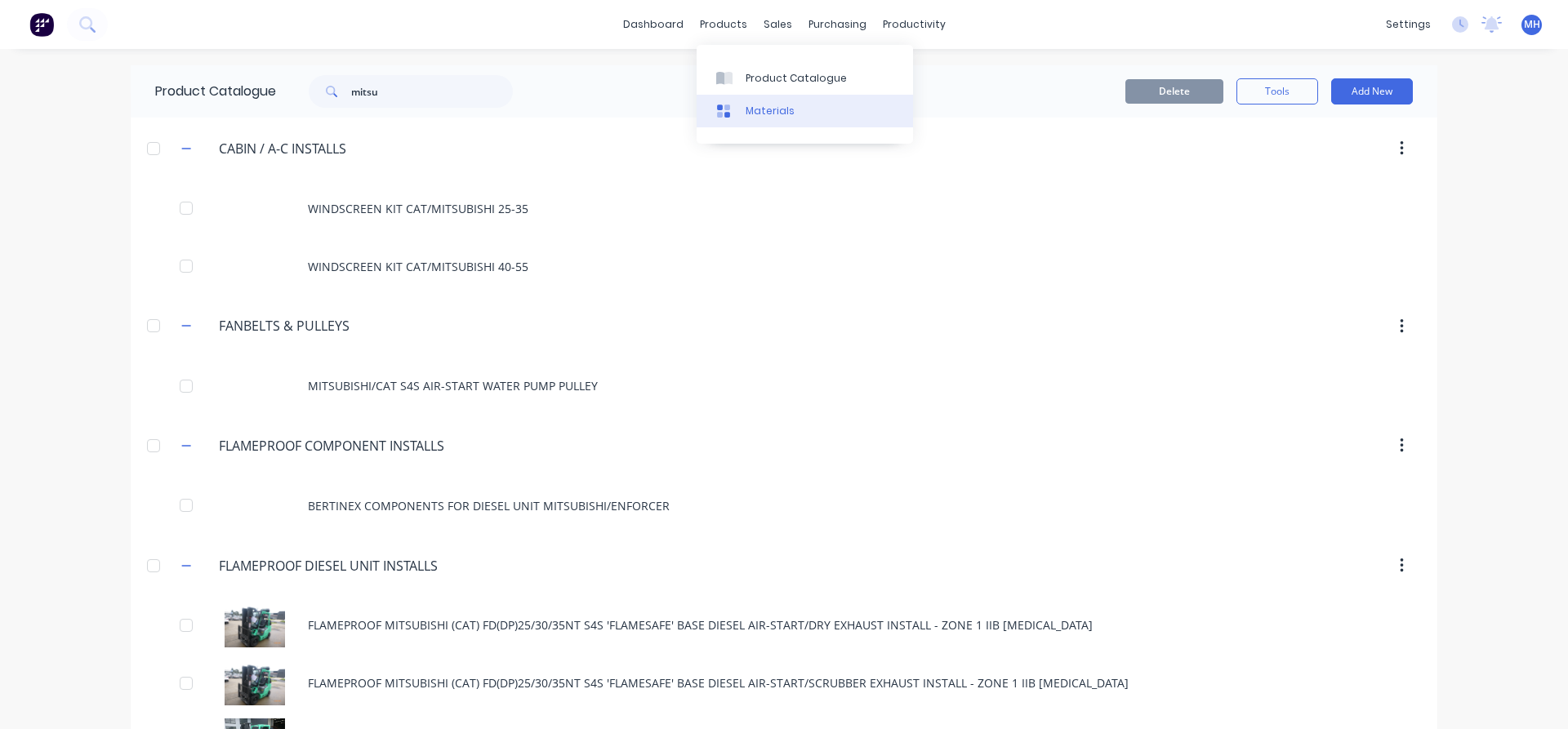
click at [773, 114] on div "Materials" at bounding box center [770, 111] width 49 height 15
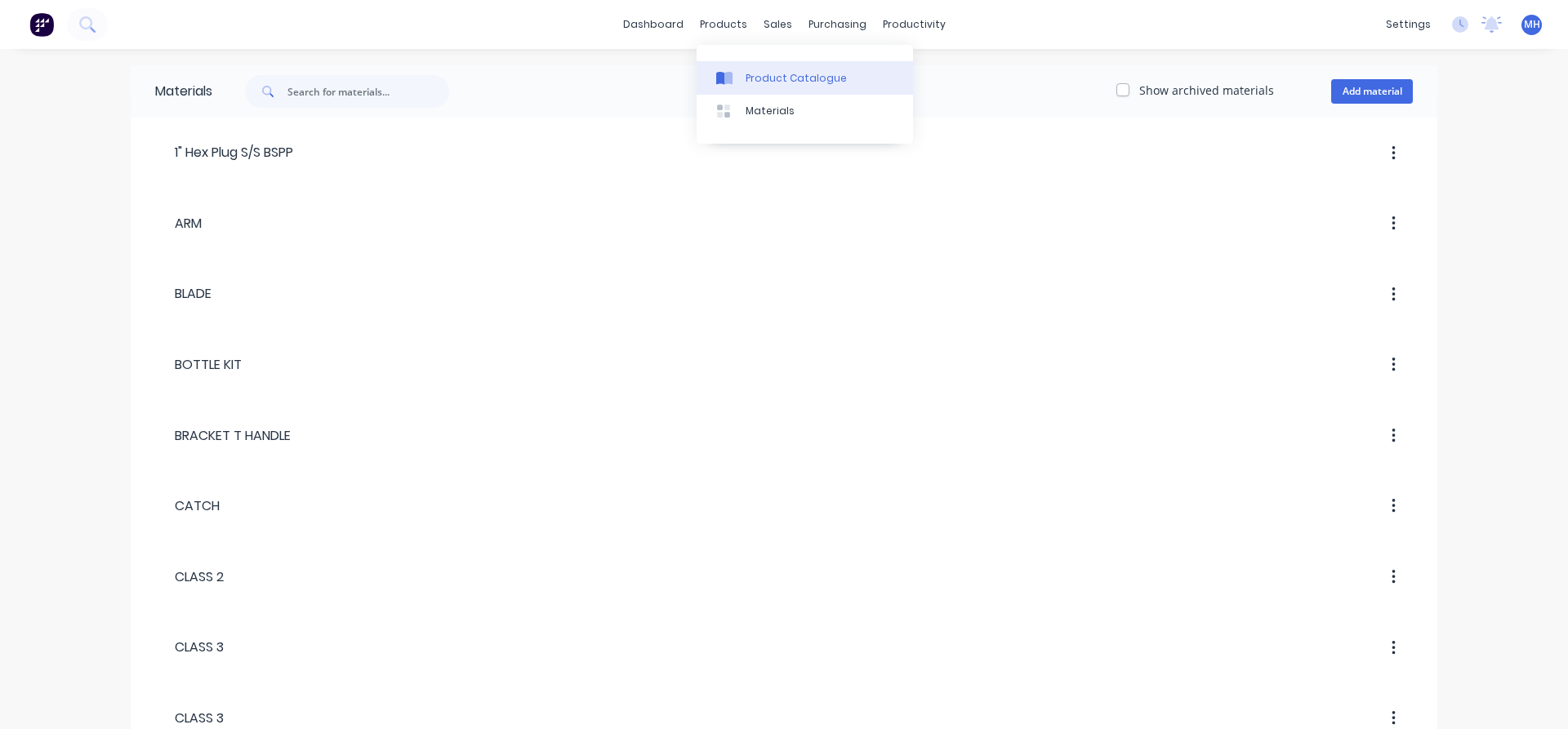
click at [734, 73] on div at bounding box center [728, 78] width 25 height 15
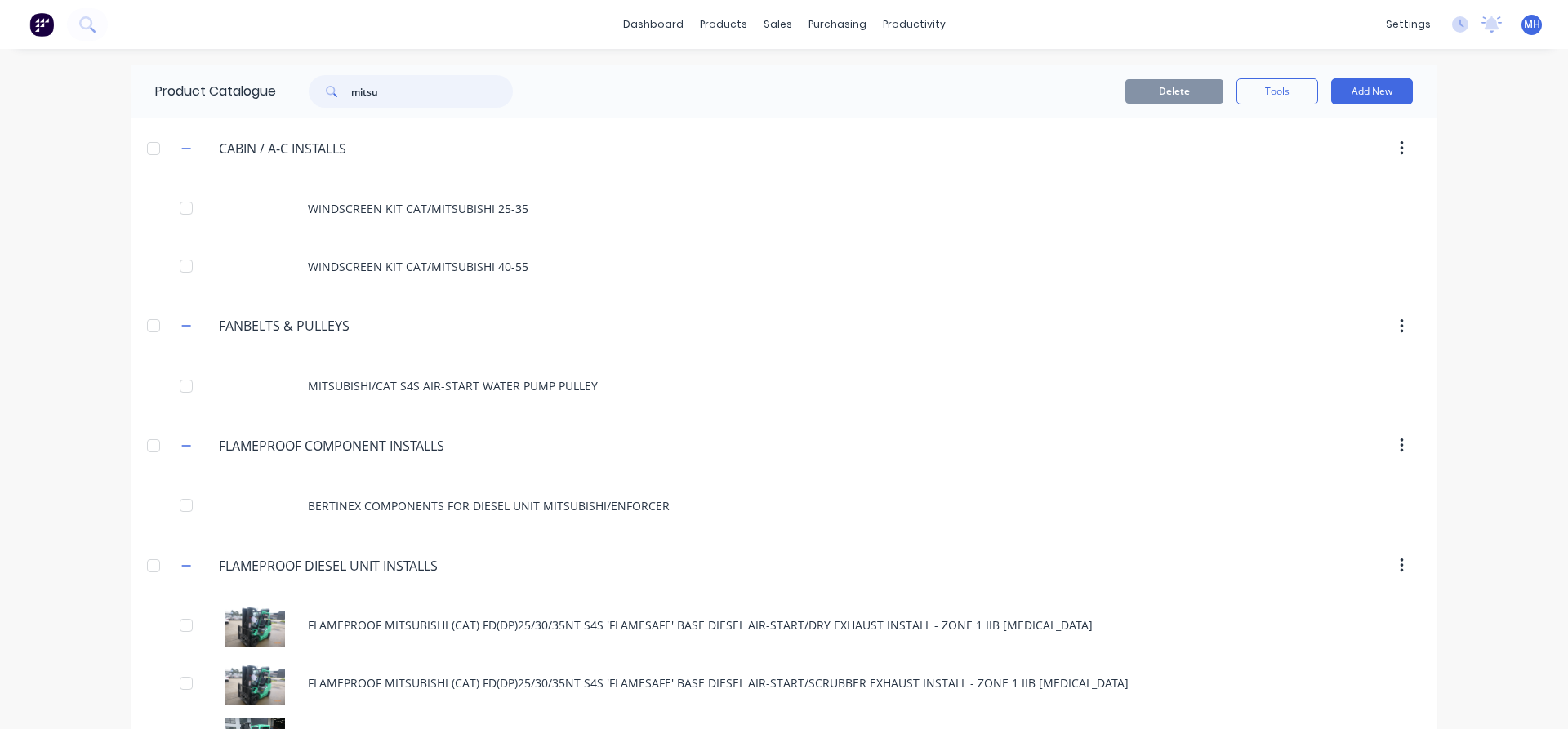
drag, startPoint x: 391, startPoint y: 97, endPoint x: 331, endPoint y: 97, distance: 60.0
click at [351, 97] on input "mitsu" at bounding box center [432, 92] width 162 height 33
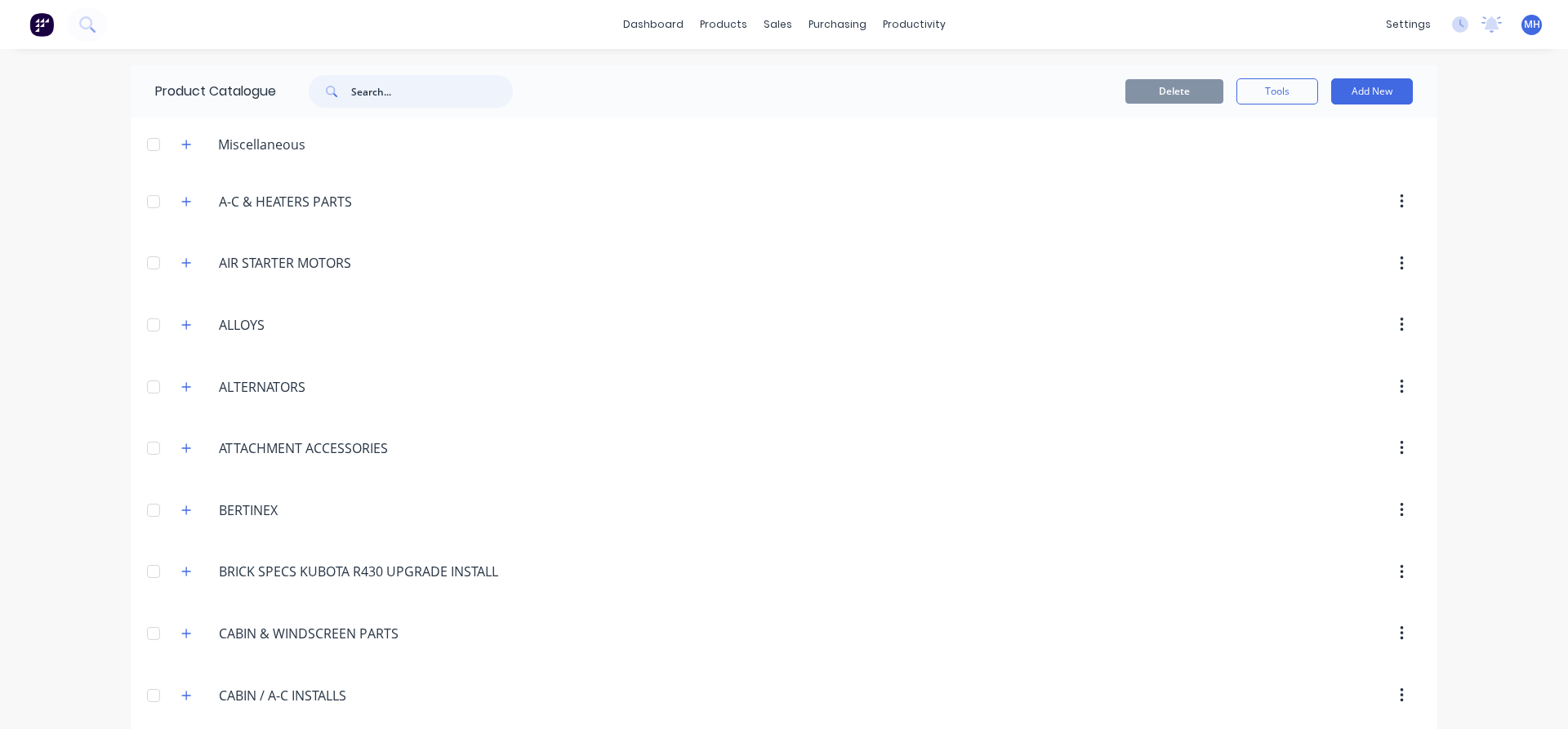
click at [395, 91] on input "text" at bounding box center [432, 92] width 162 height 33
type input "kits"
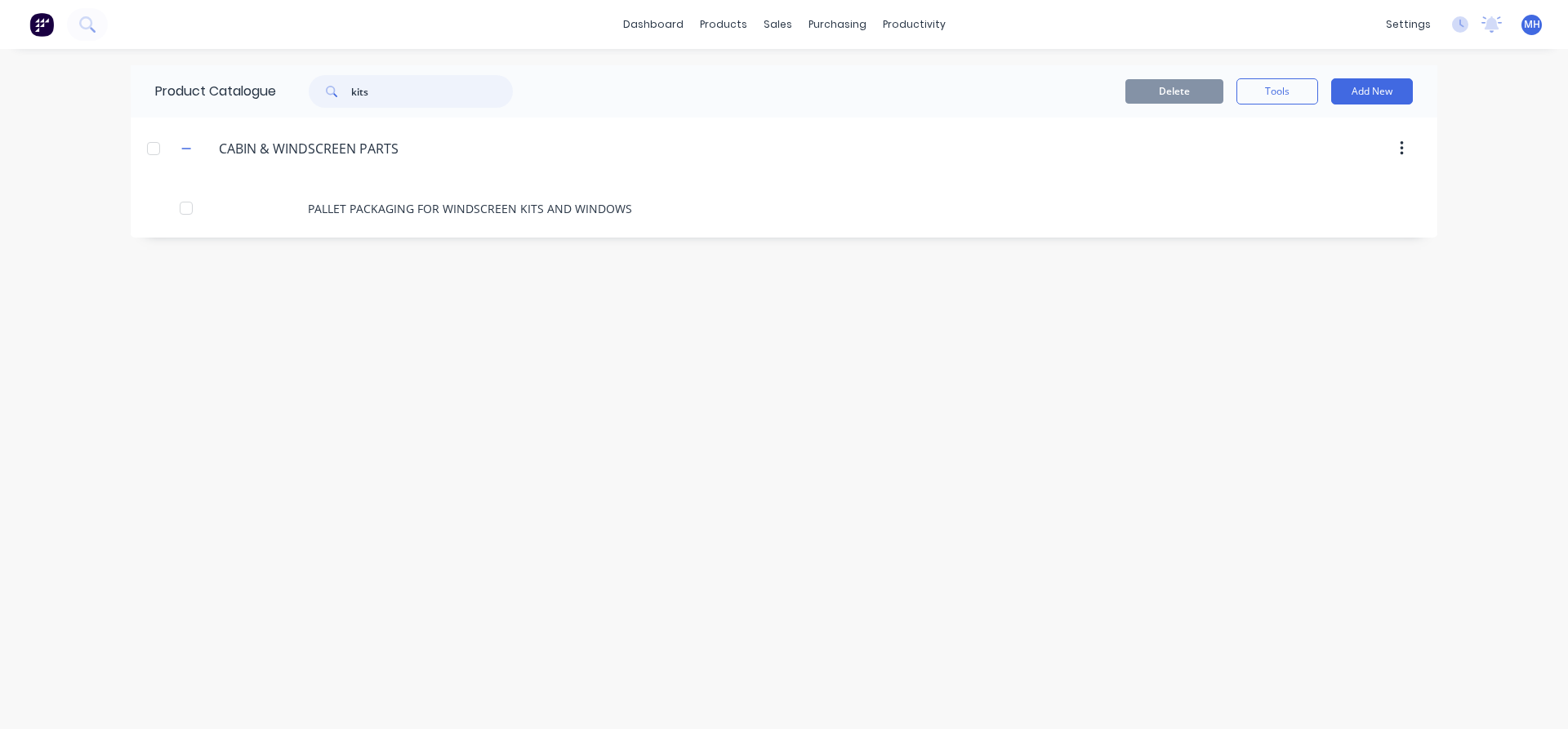
drag, startPoint x: 385, startPoint y: 87, endPoint x: 342, endPoint y: 91, distance: 43.2
click at [351, 91] on input "kits" at bounding box center [432, 92] width 162 height 33
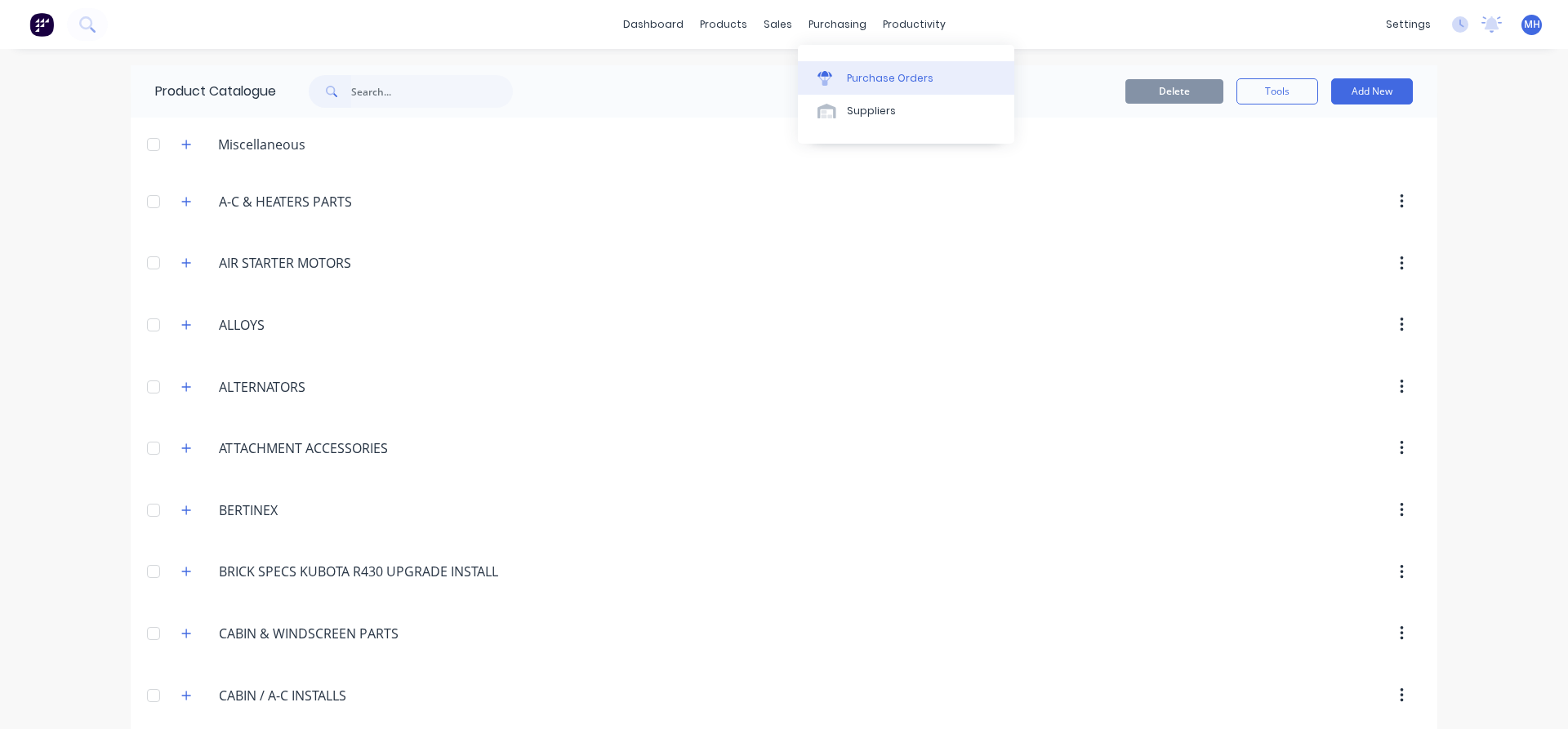
click at [861, 71] on div "Purchase Orders" at bounding box center [890, 78] width 87 height 15
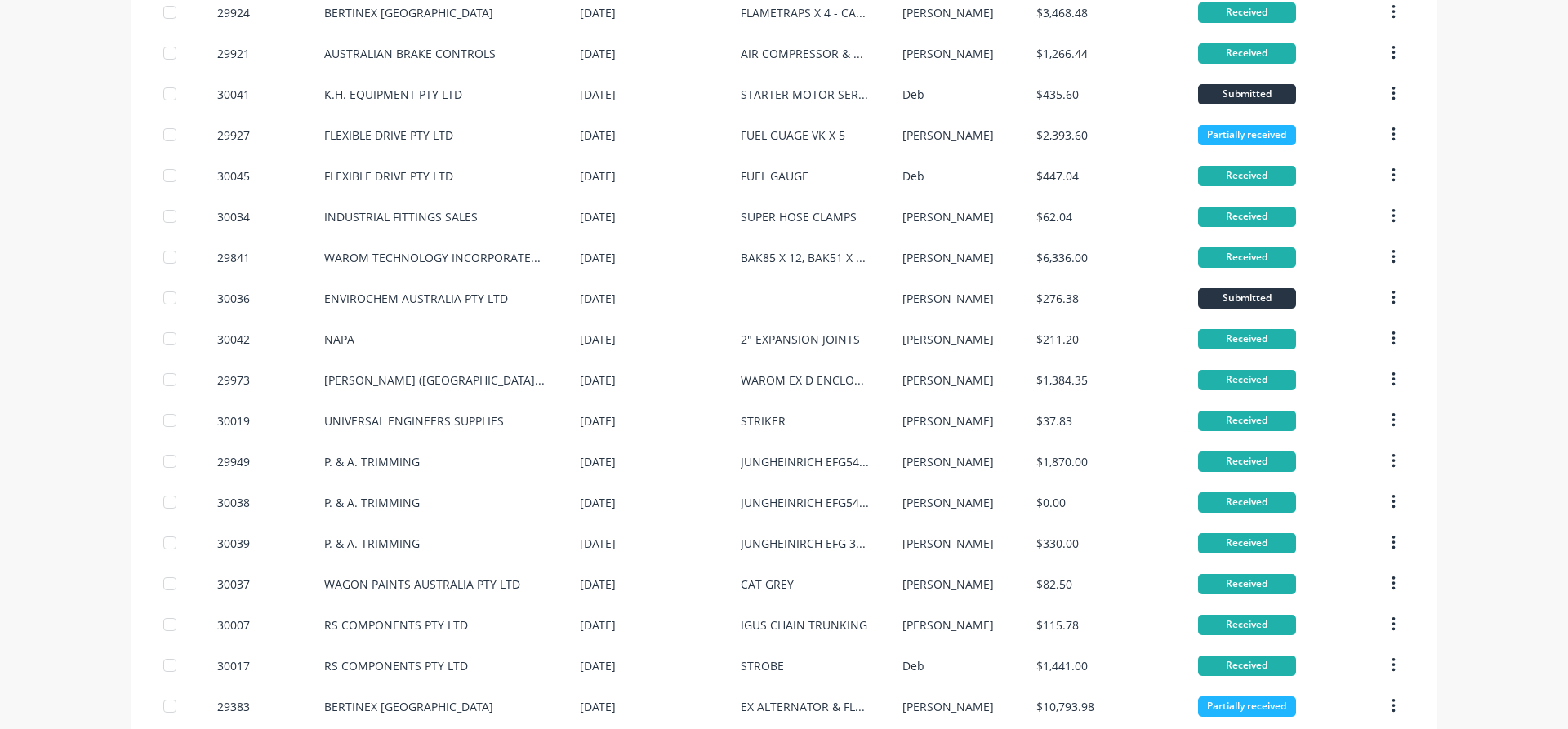
scroll to position [745, 0]
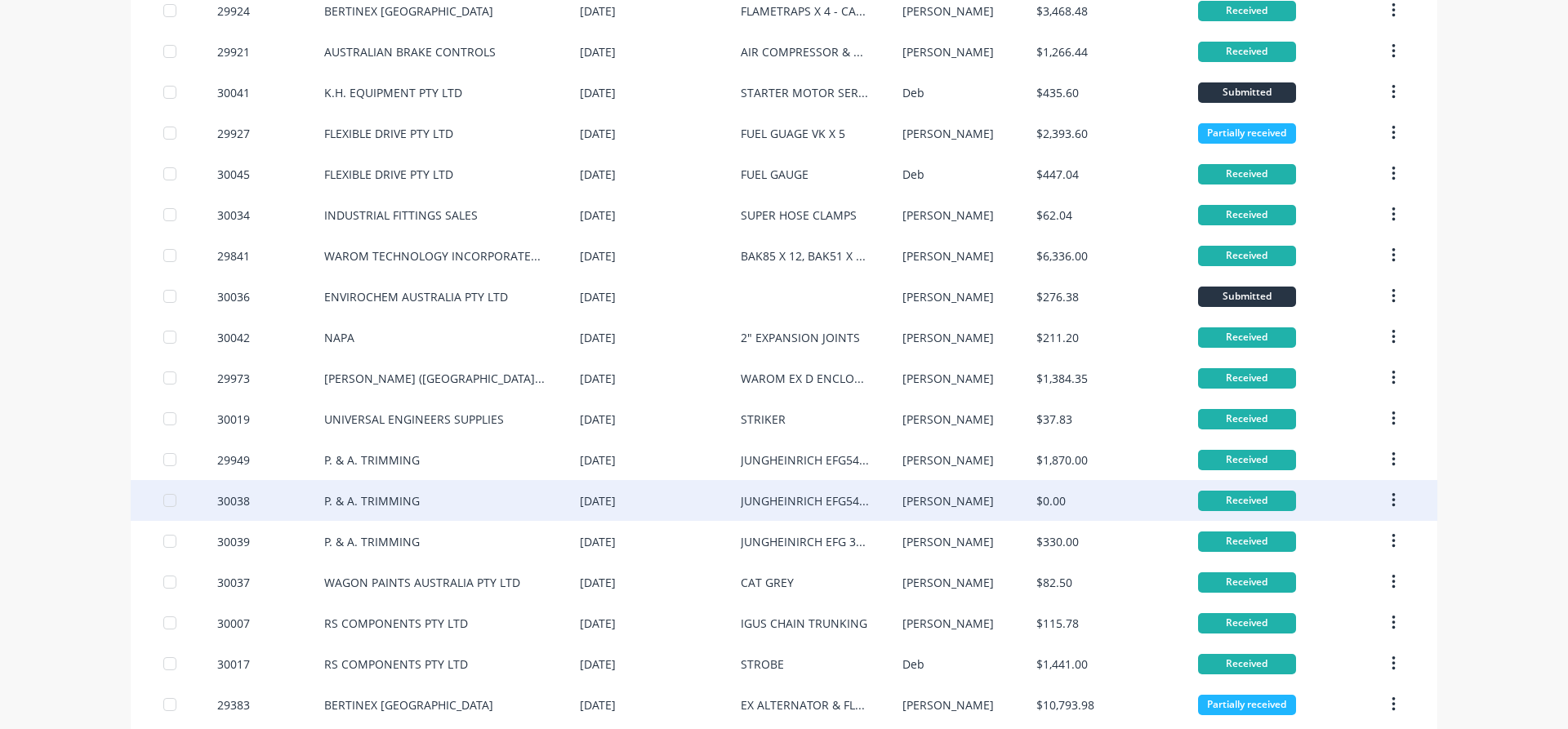
click at [594, 501] on div "[DATE]" at bounding box center [598, 500] width 36 height 17
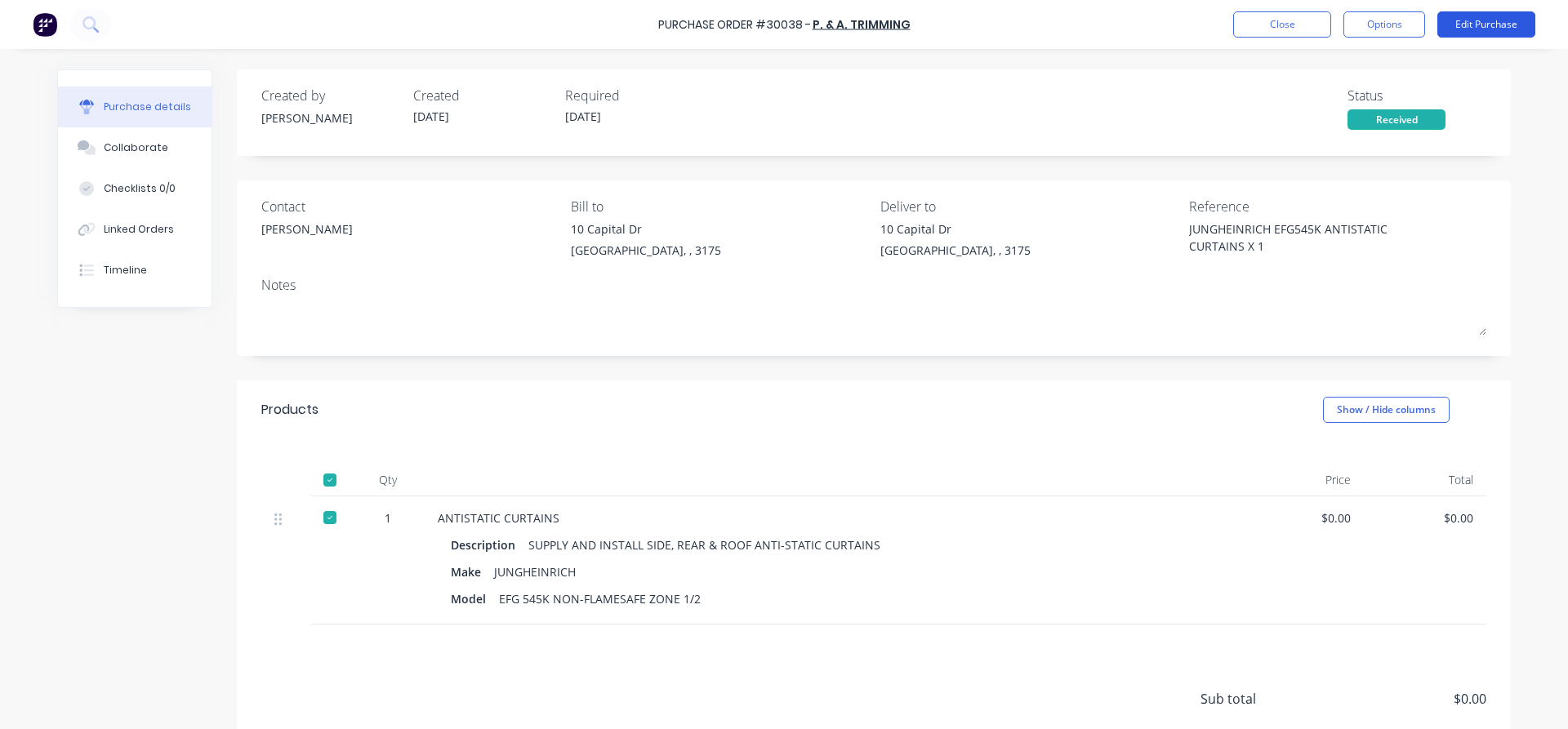
click at [1493, 22] on button "Edit Purchase" at bounding box center [1486, 25] width 98 height 26
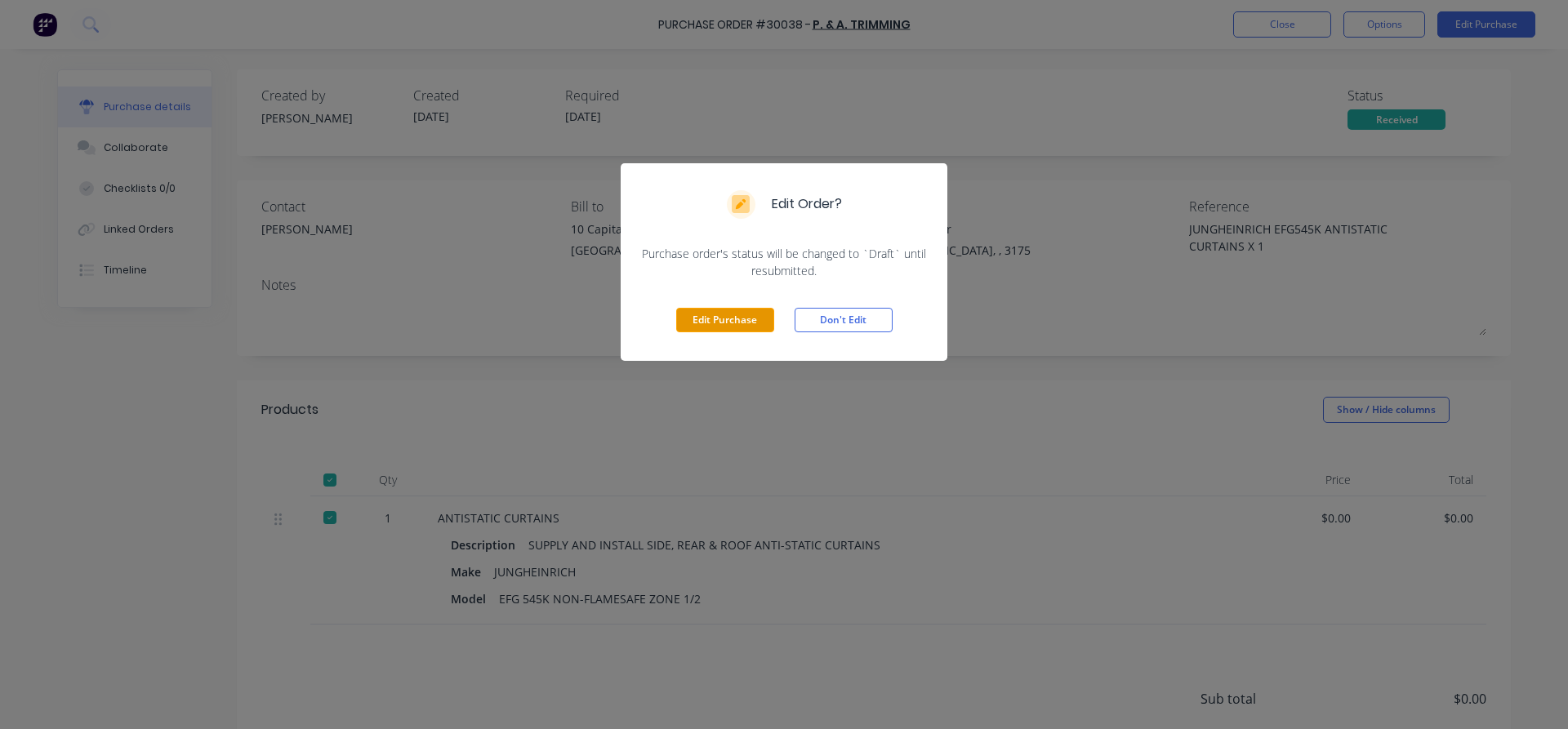
click at [741, 320] on button "Edit Purchase" at bounding box center [725, 320] width 98 height 25
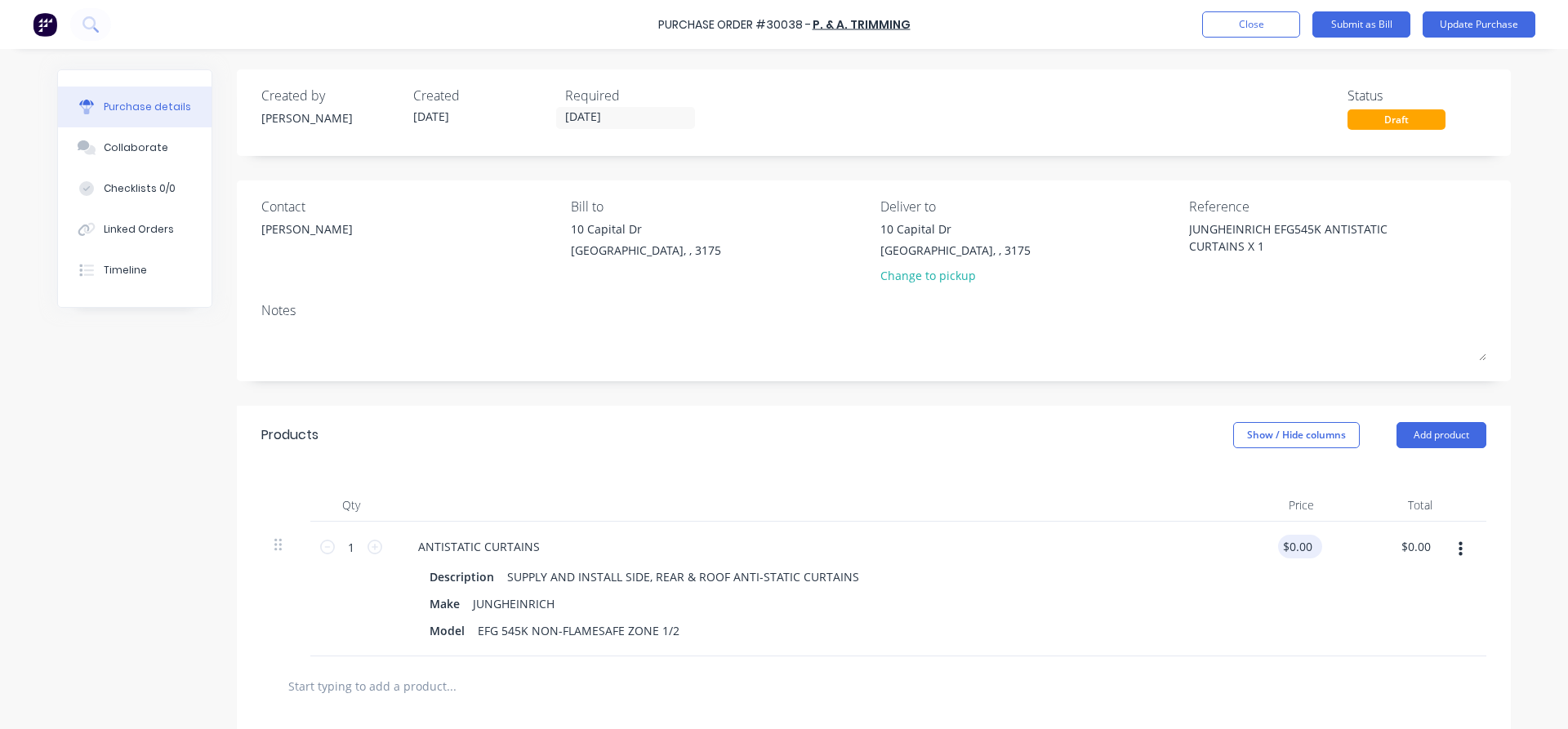
click at [1318, 543] on div "$0.00 $0.00" at bounding box center [1300, 546] width 44 height 24
type textarea "x"
drag, startPoint x: 1310, startPoint y: 543, endPoint x: 1248, endPoint y: 537, distance: 62.3
click at [1284, 537] on input "0.00" at bounding box center [1300, 546] width 31 height 24
type input "1700"
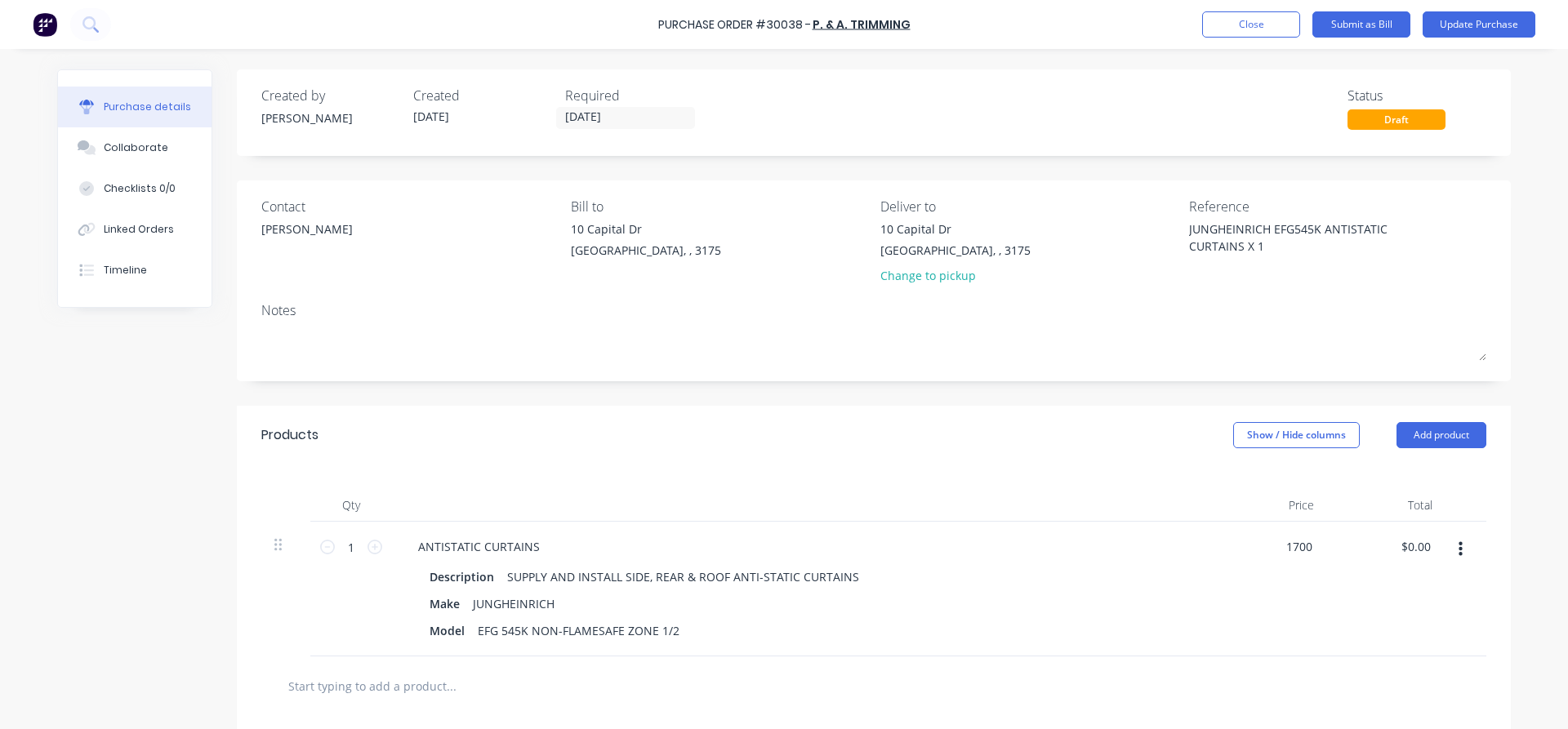
type textarea "x"
type input "$1,700.00"
type input "1700.00"
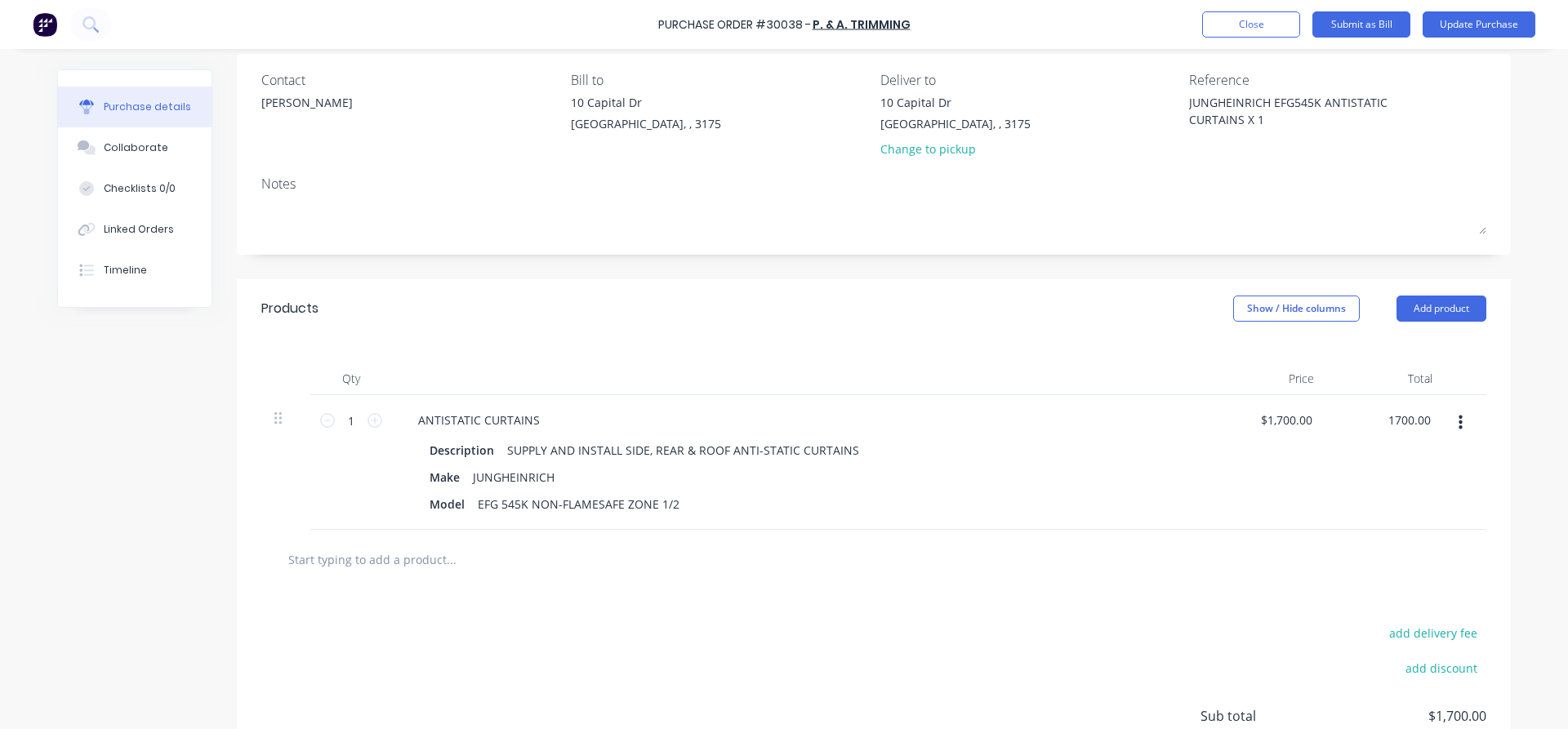
scroll to position [269, 0]
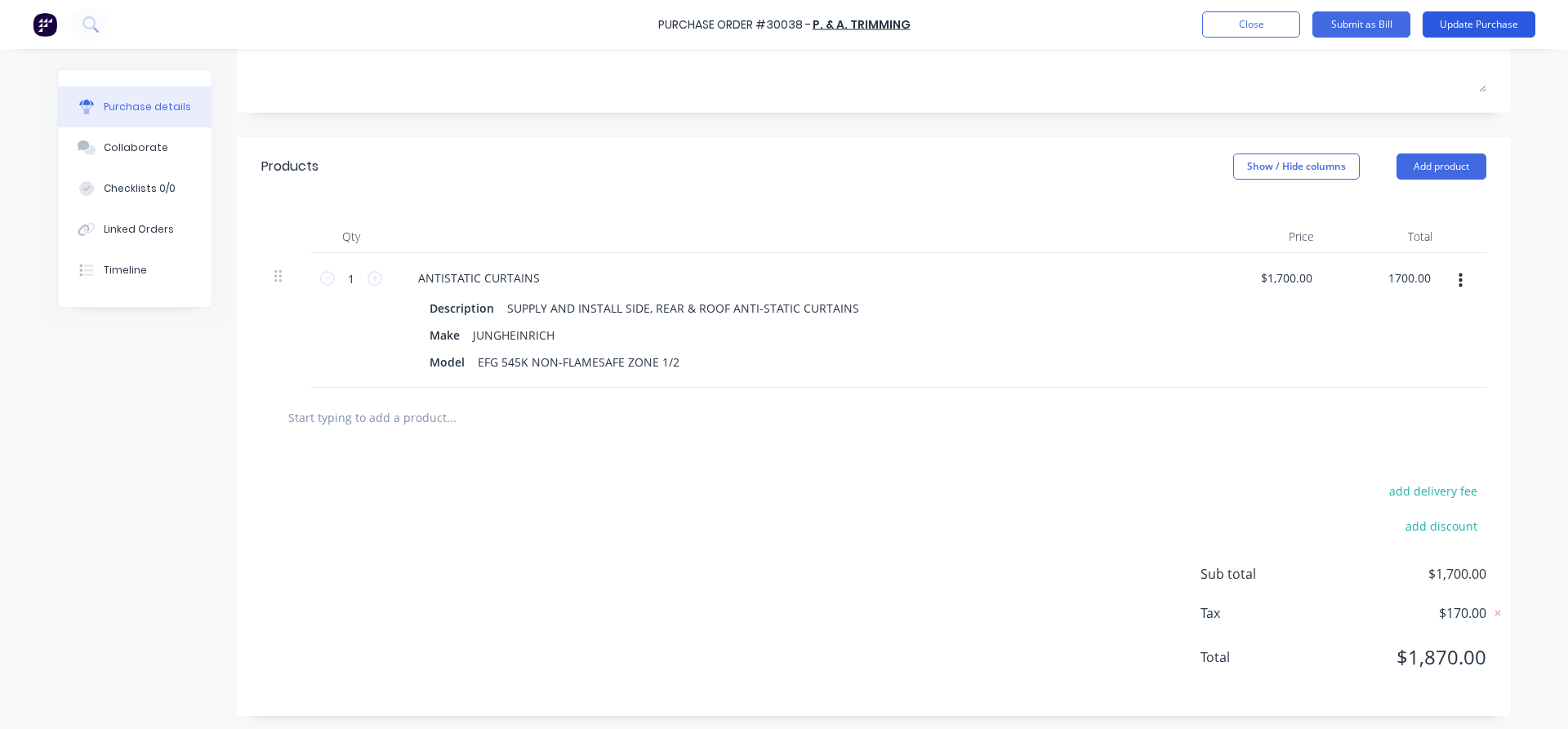
type textarea "x"
type input "$1,700.00"
click at [1460, 26] on button "Update Purchase" at bounding box center [1479, 25] width 113 height 26
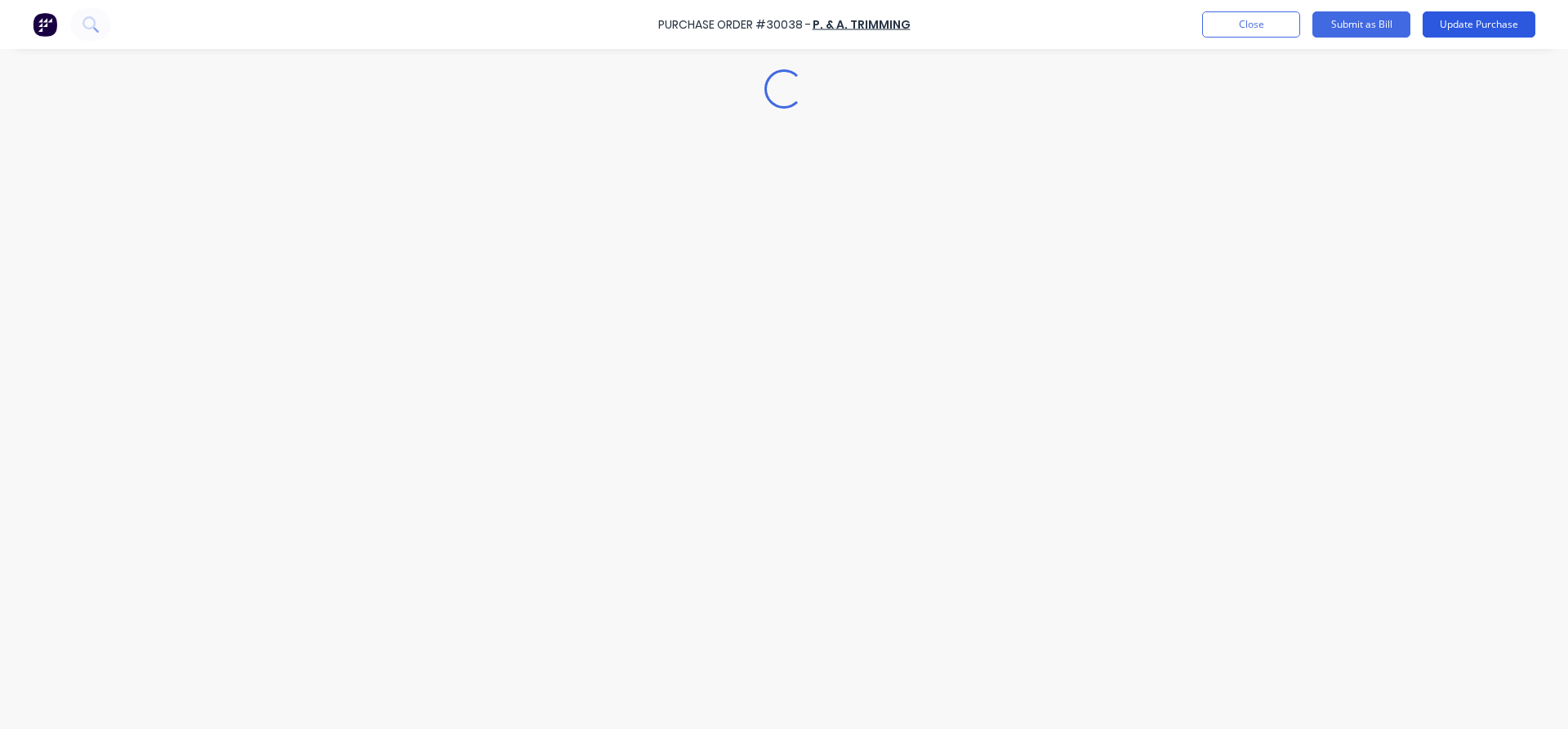
scroll to position [0, 0]
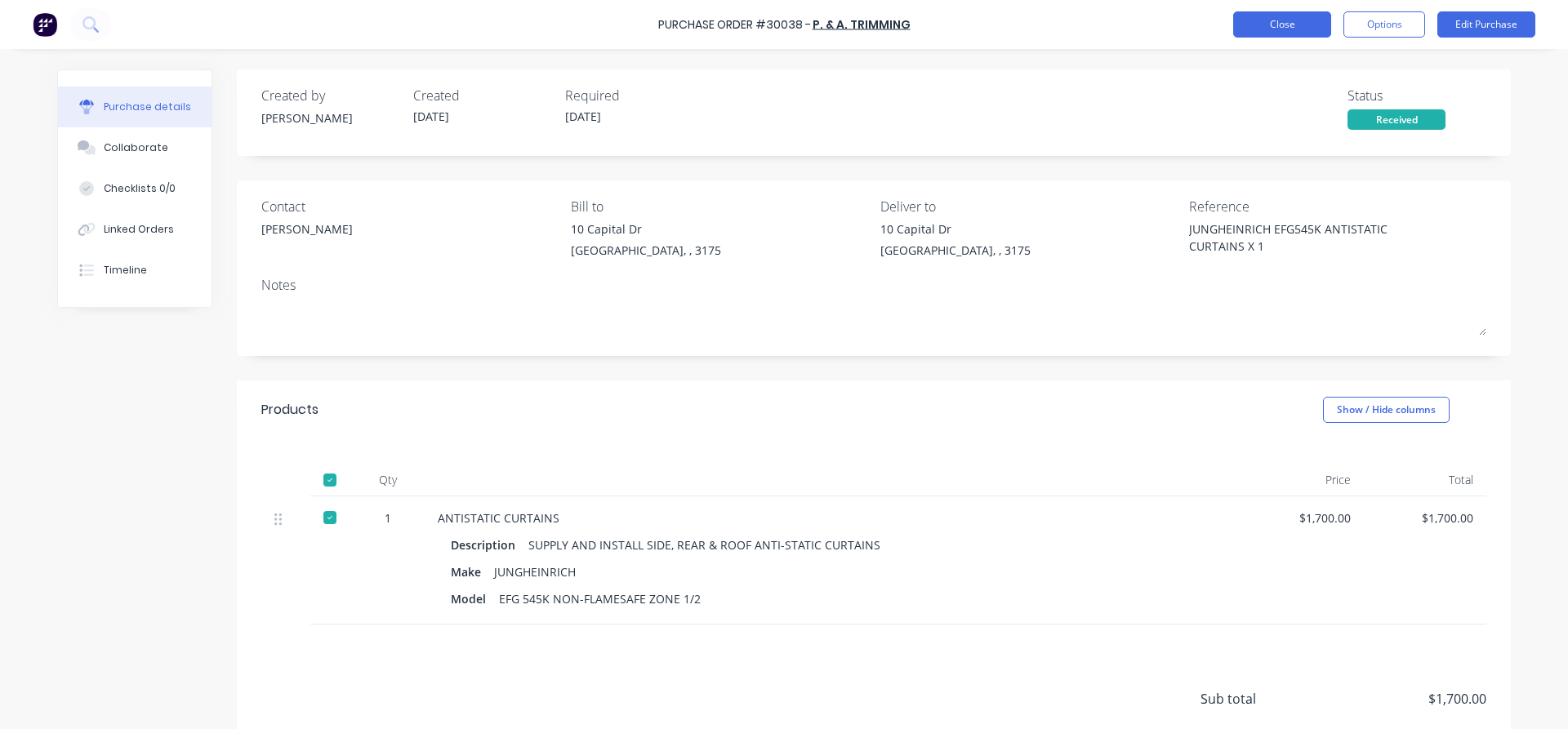
click at [1275, 28] on button "Close" at bounding box center [1282, 25] width 98 height 26
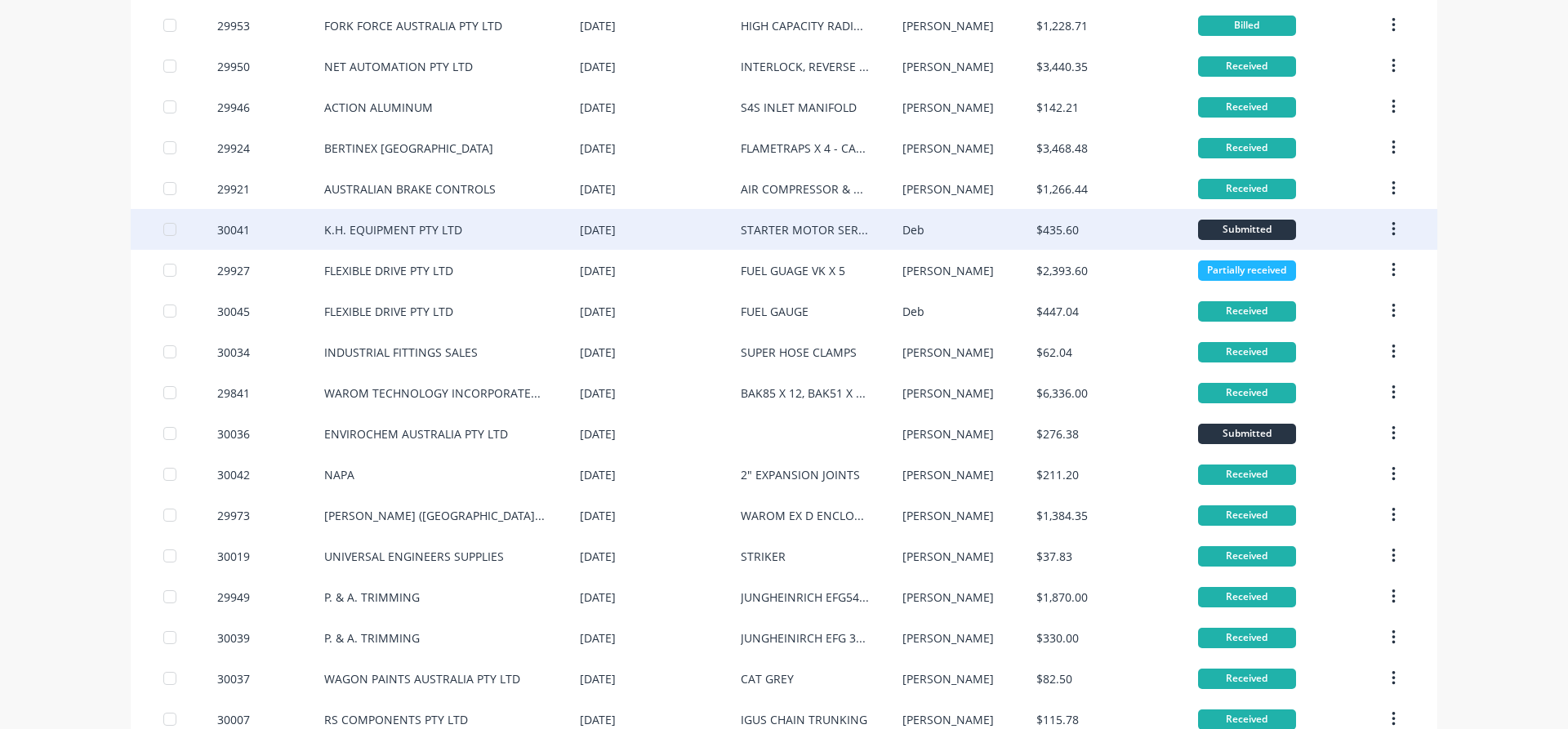
scroll to position [651, 0]
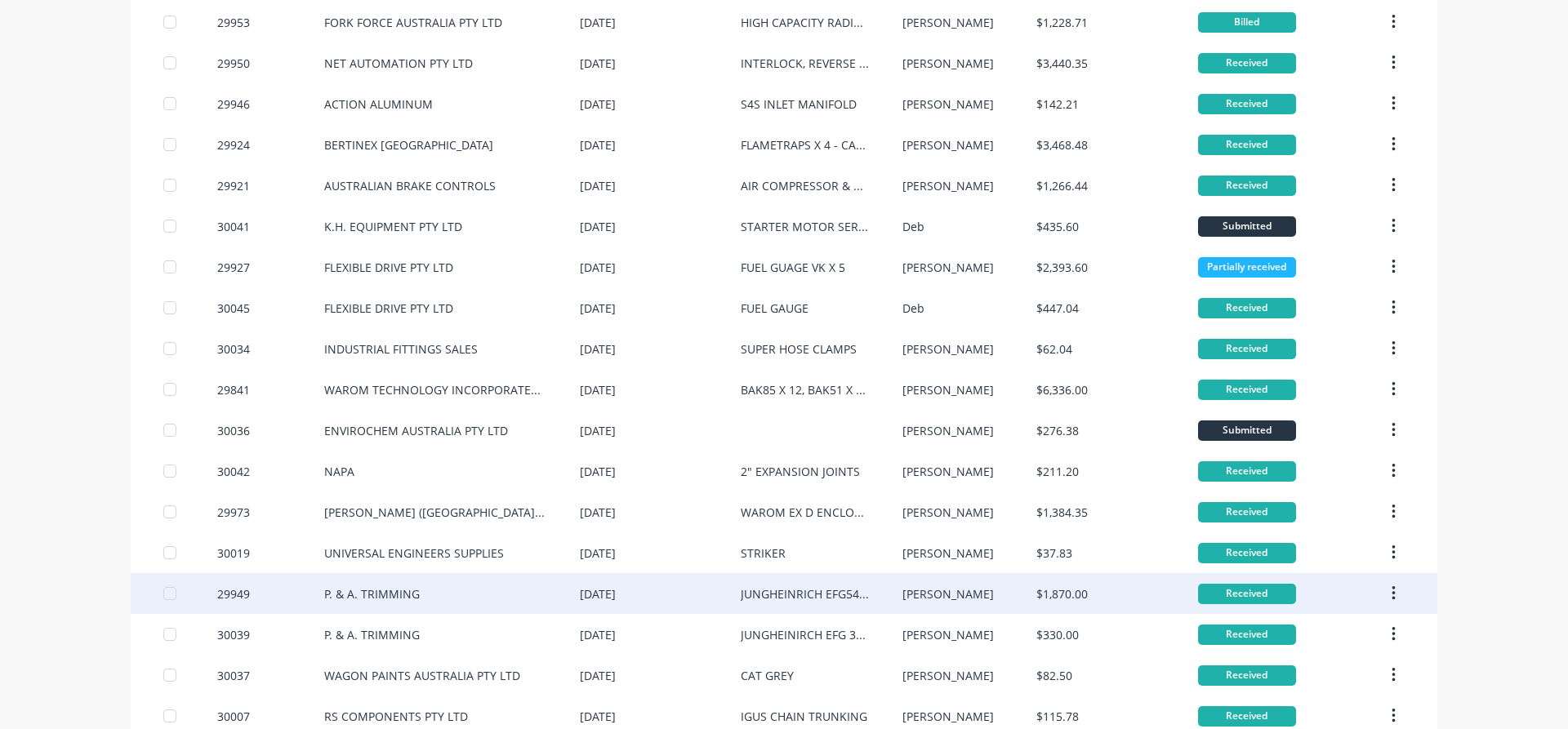
click at [616, 590] on div "[DATE]" at bounding box center [598, 593] width 36 height 17
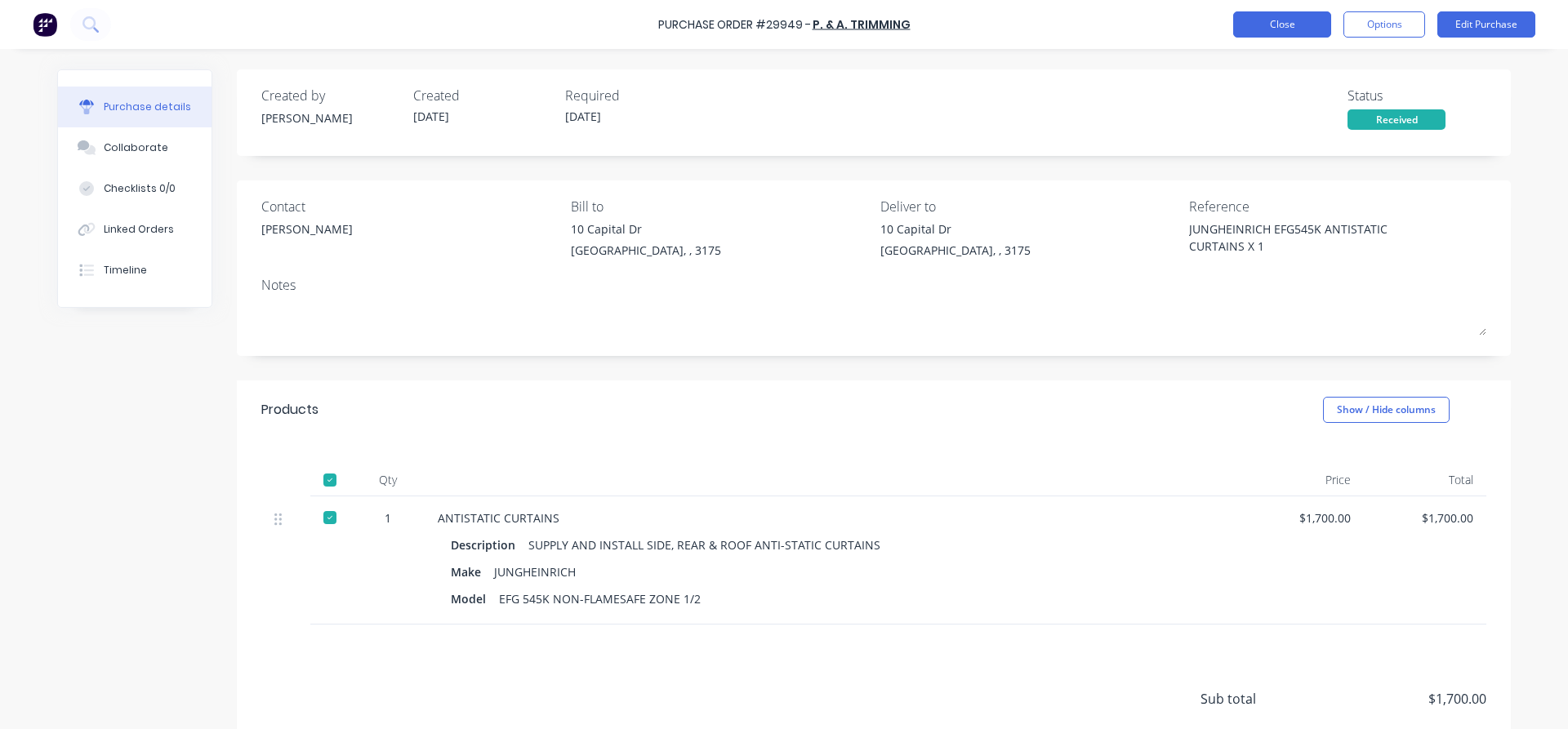
click at [1289, 29] on button "Close" at bounding box center [1282, 25] width 98 height 26
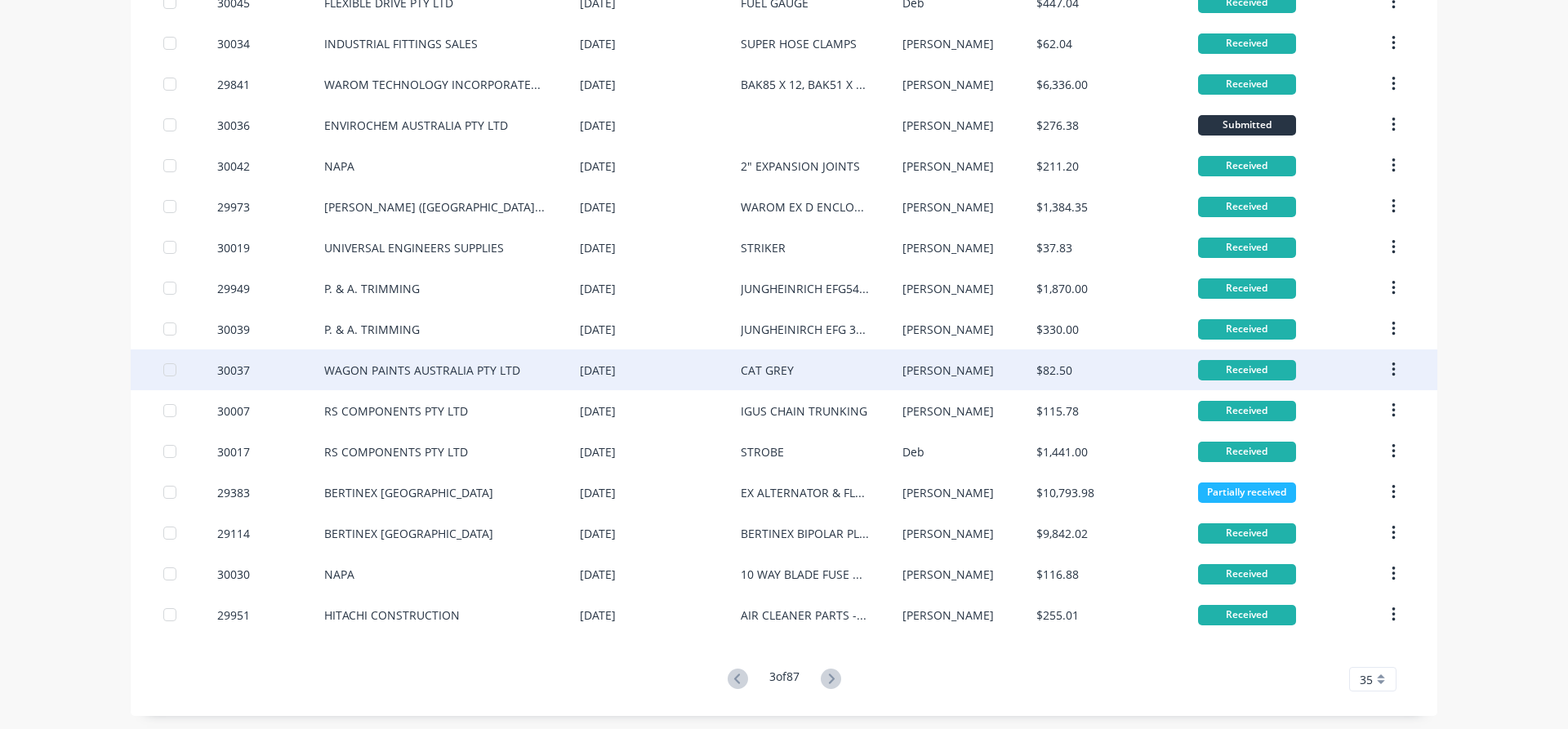
scroll to position [960, 0]
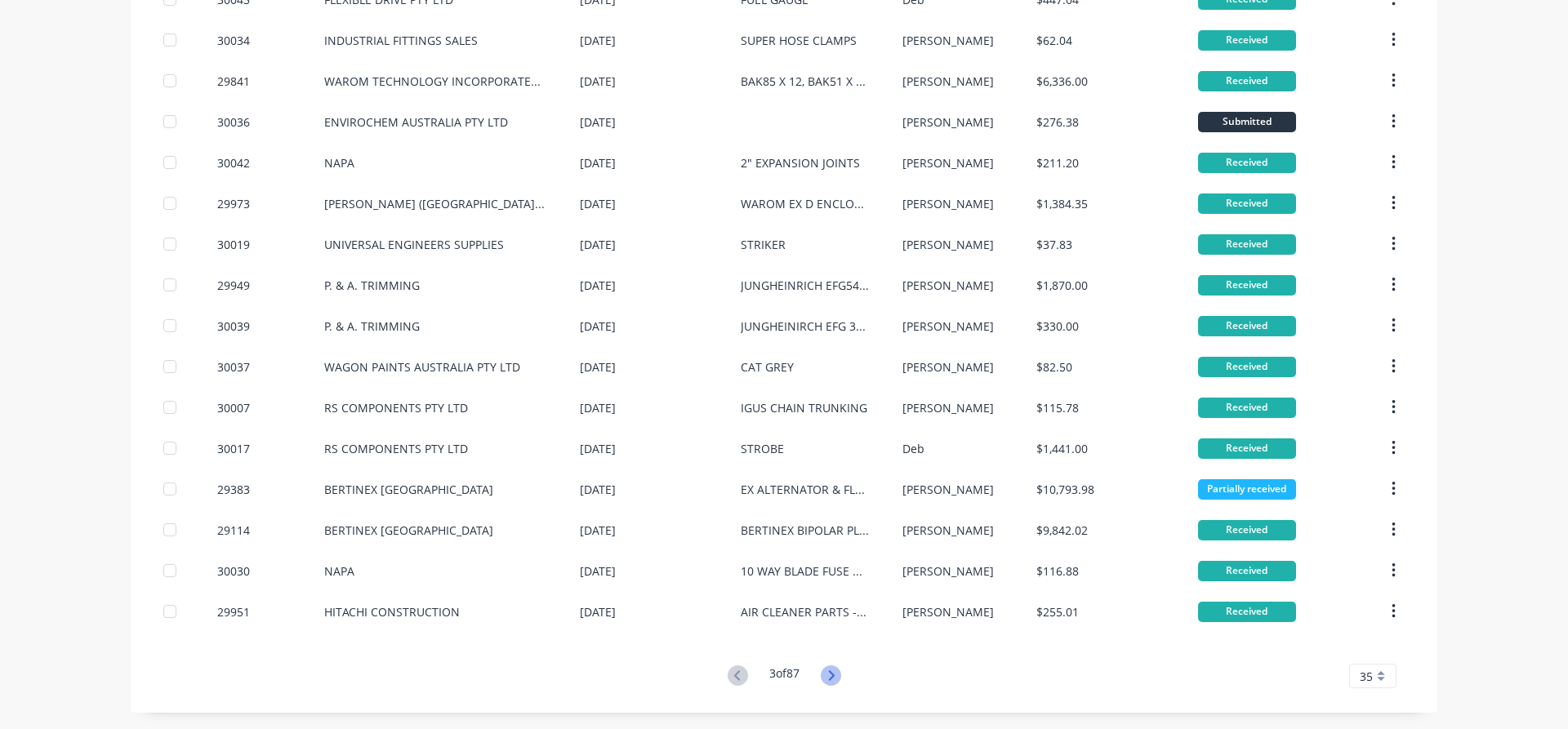
click at [836, 668] on icon at bounding box center [831, 675] width 20 height 20
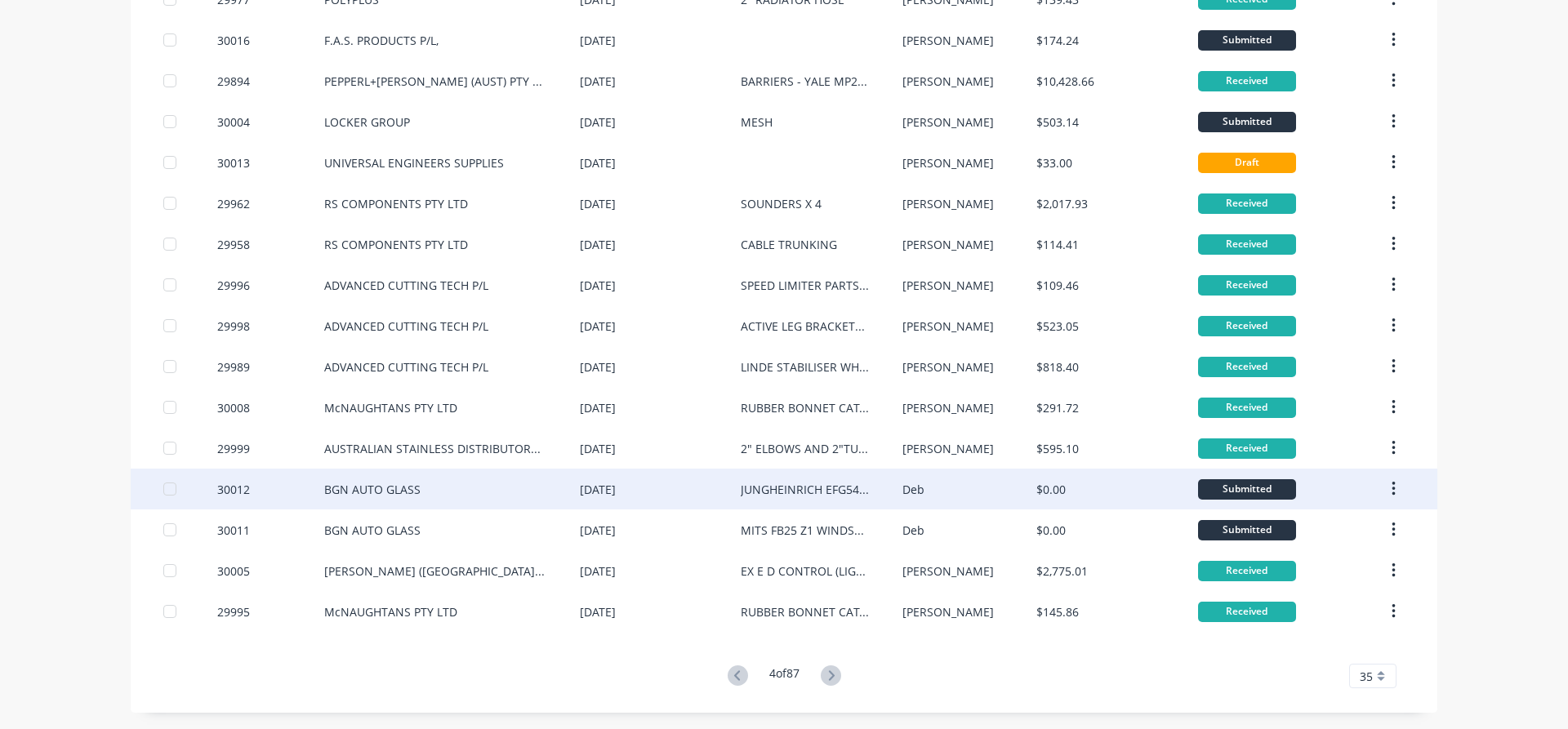
click at [645, 490] on div "[DATE]" at bounding box center [660, 489] width 161 height 41
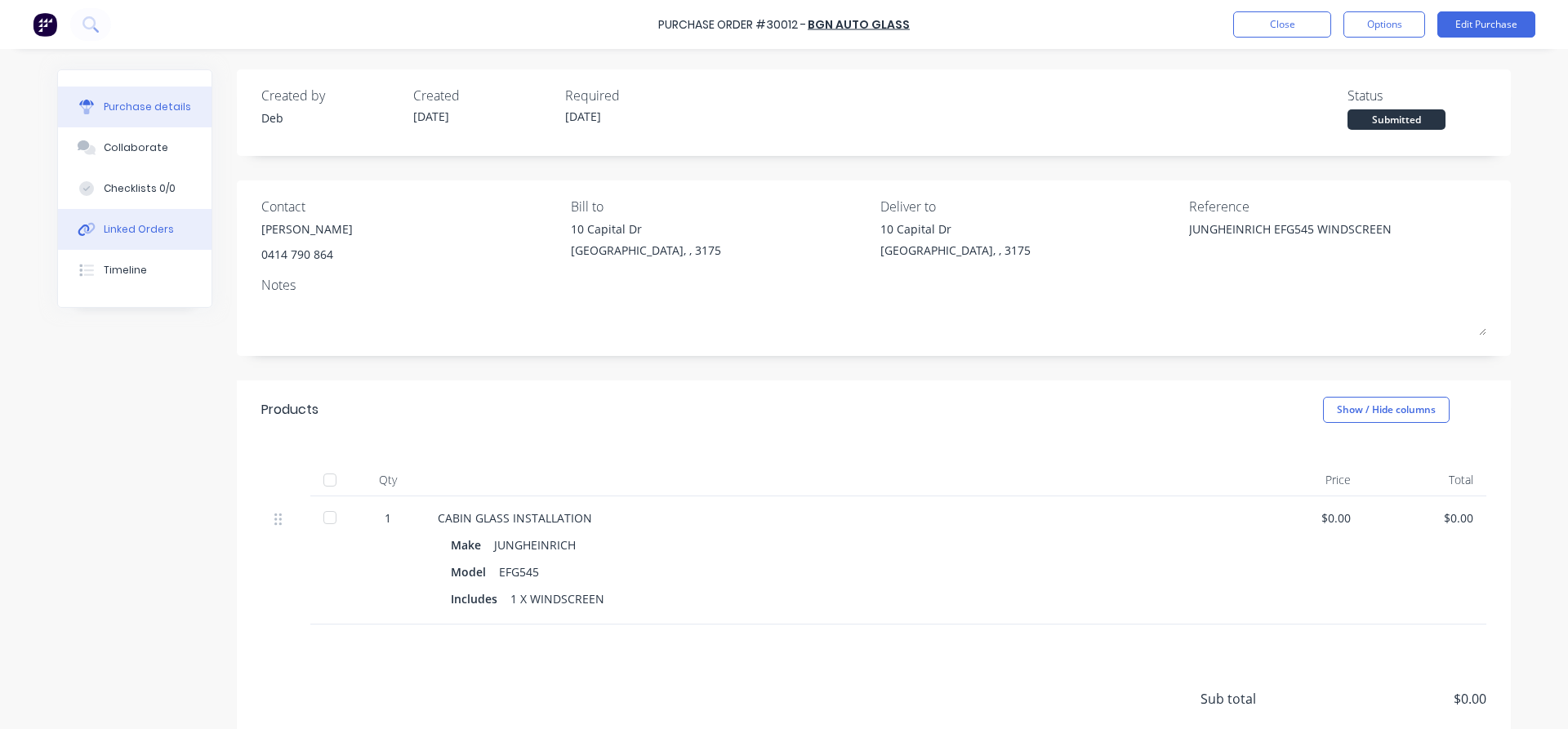
click at [102, 232] on button "Linked Orders" at bounding box center [135, 230] width 154 height 41
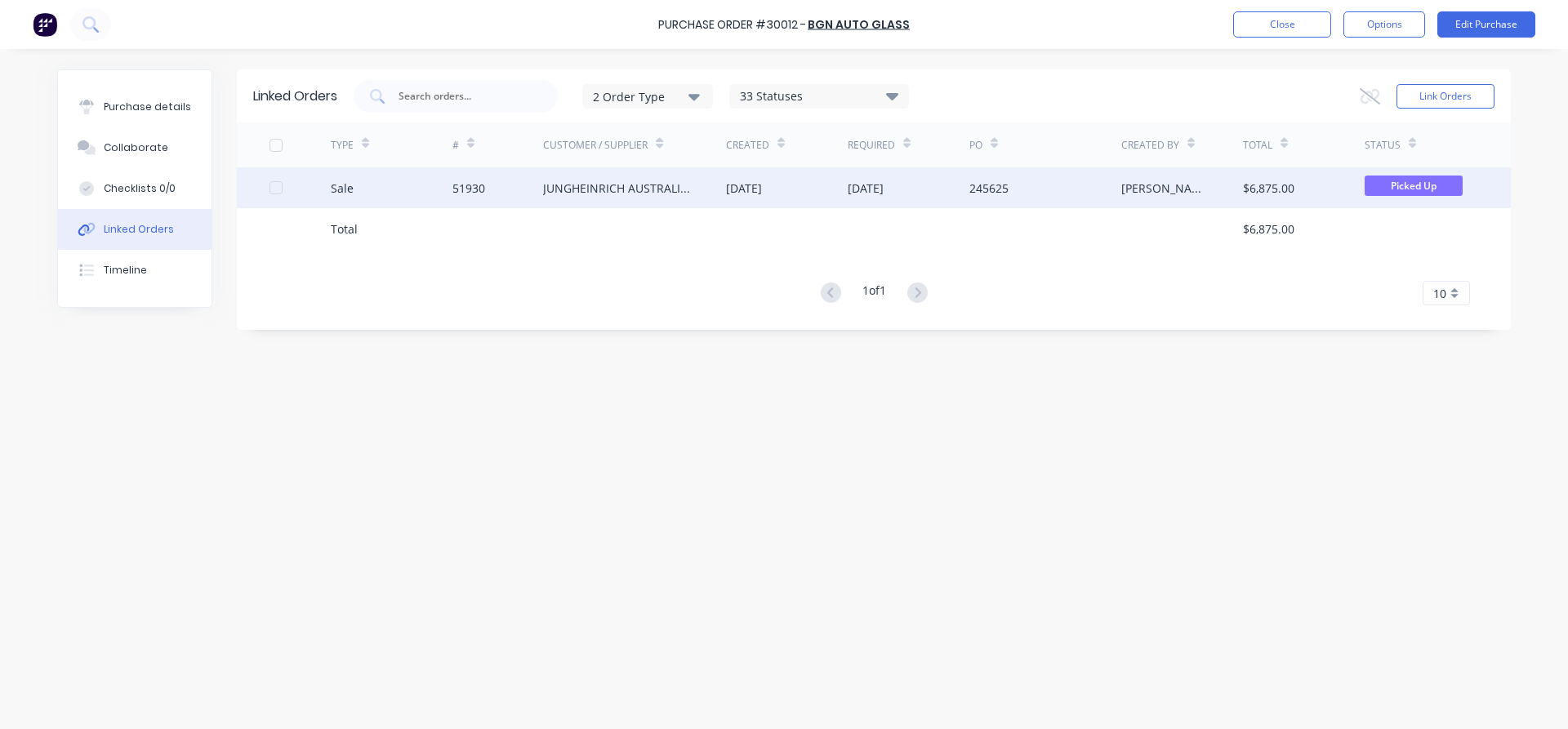
click at [646, 194] on div "JUNGHEINRICH AUSTRALIA PTY LTD - [GEOGRAPHIC_DATA]" at bounding box center [618, 188] width 150 height 17
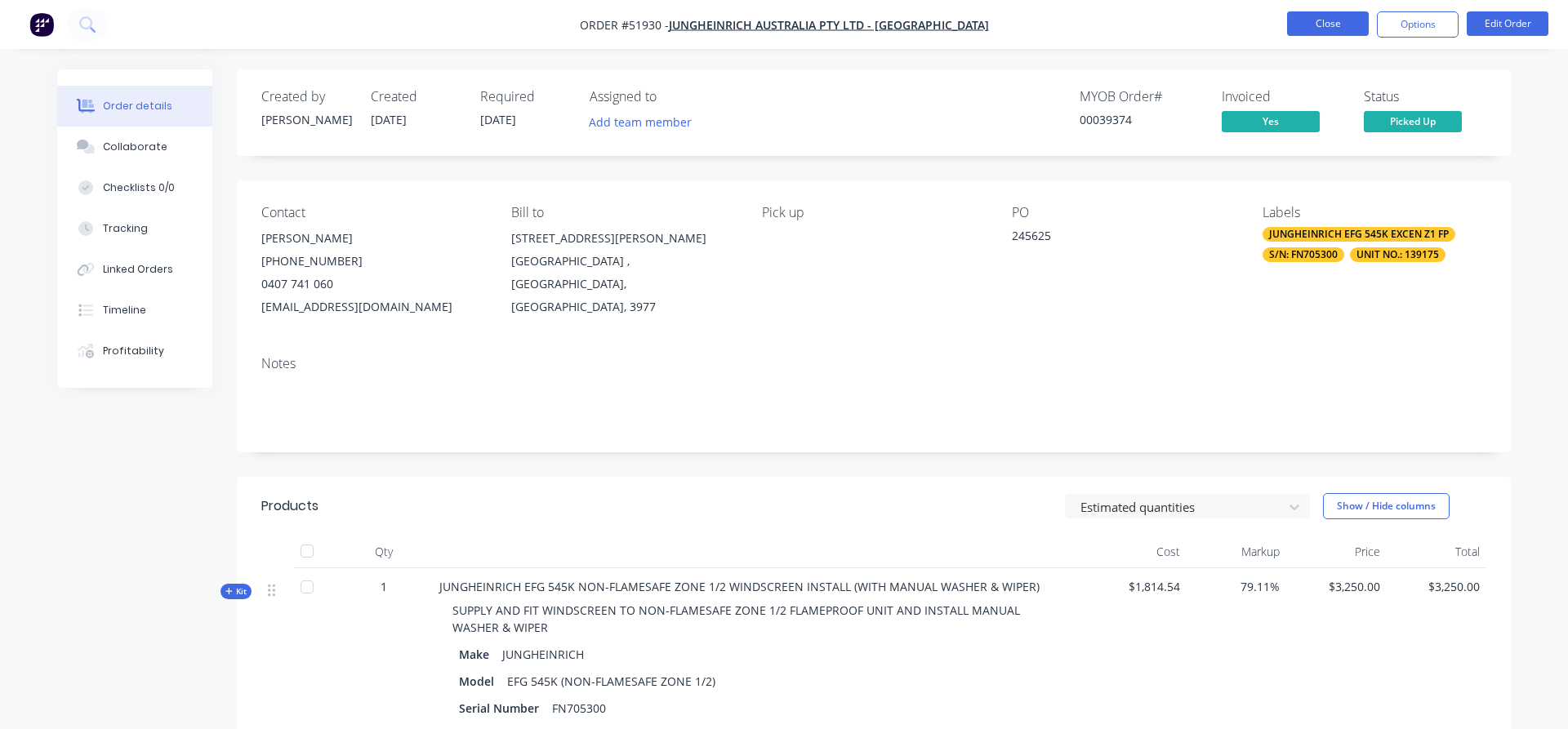
click at [1341, 28] on button "Close" at bounding box center [1328, 24] width 82 height 25
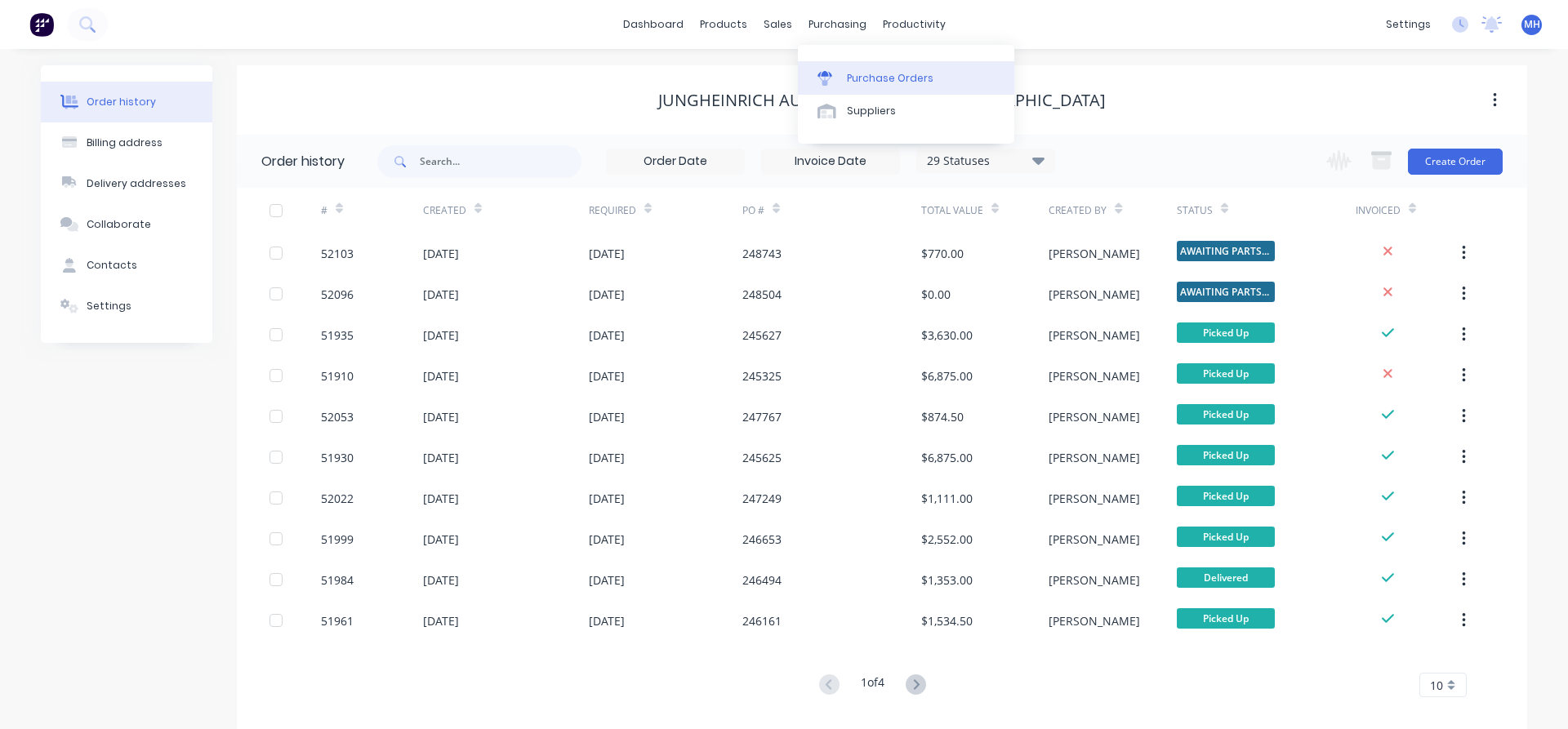
click at [868, 78] on div "Purchase Orders" at bounding box center [890, 78] width 87 height 15
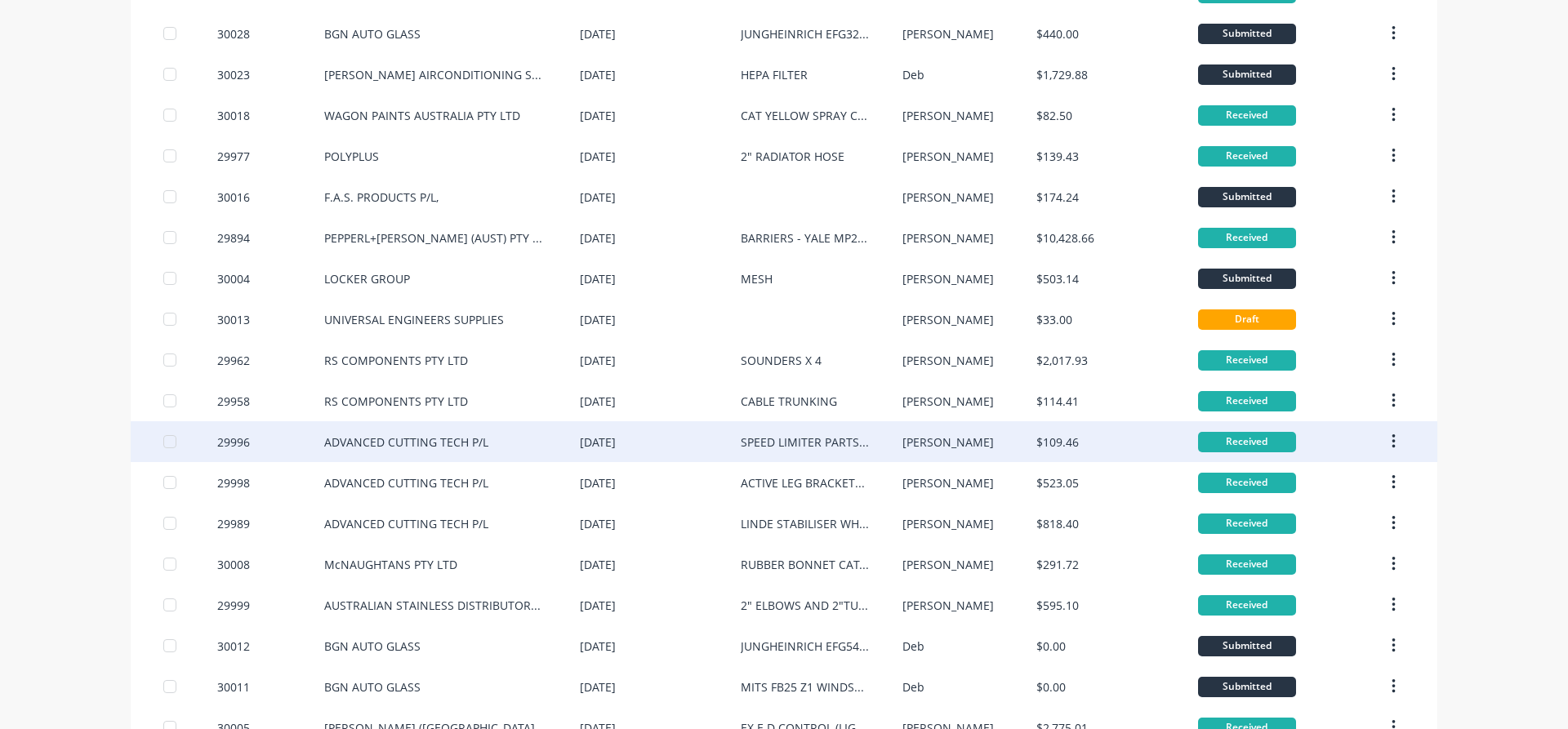
scroll to position [867, 0]
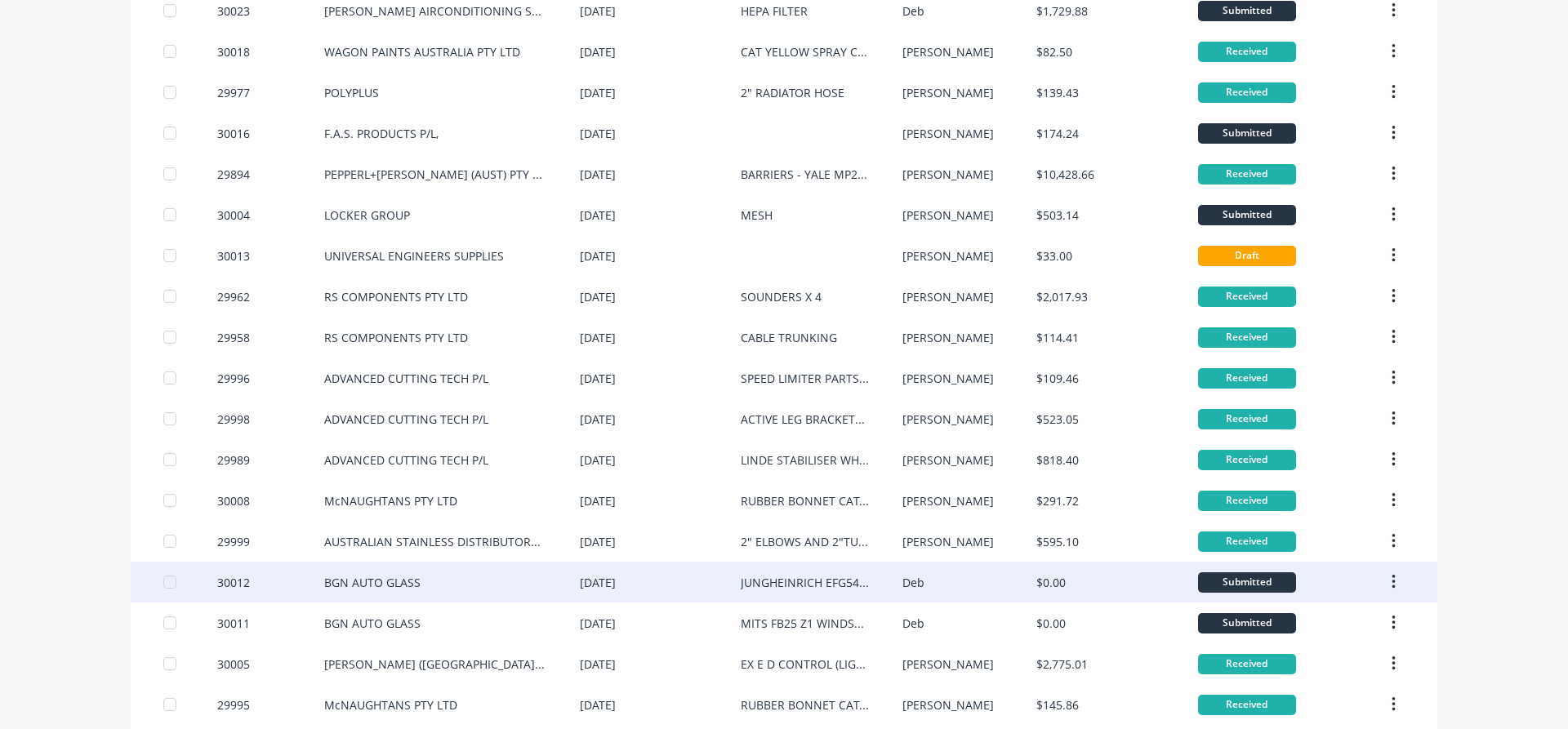
click at [616, 584] on div "[DATE]" at bounding box center [598, 582] width 36 height 17
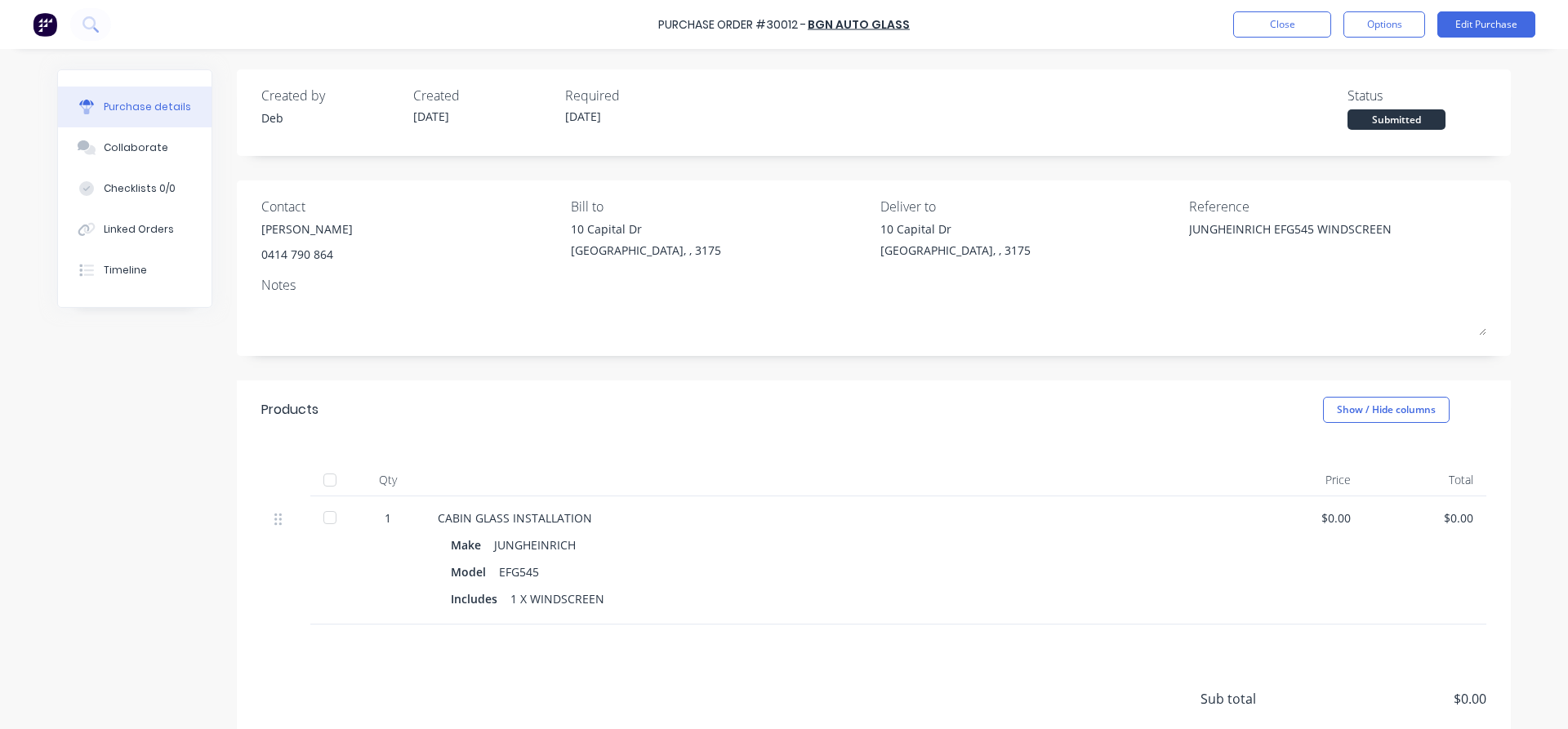
scroll to position [125, 0]
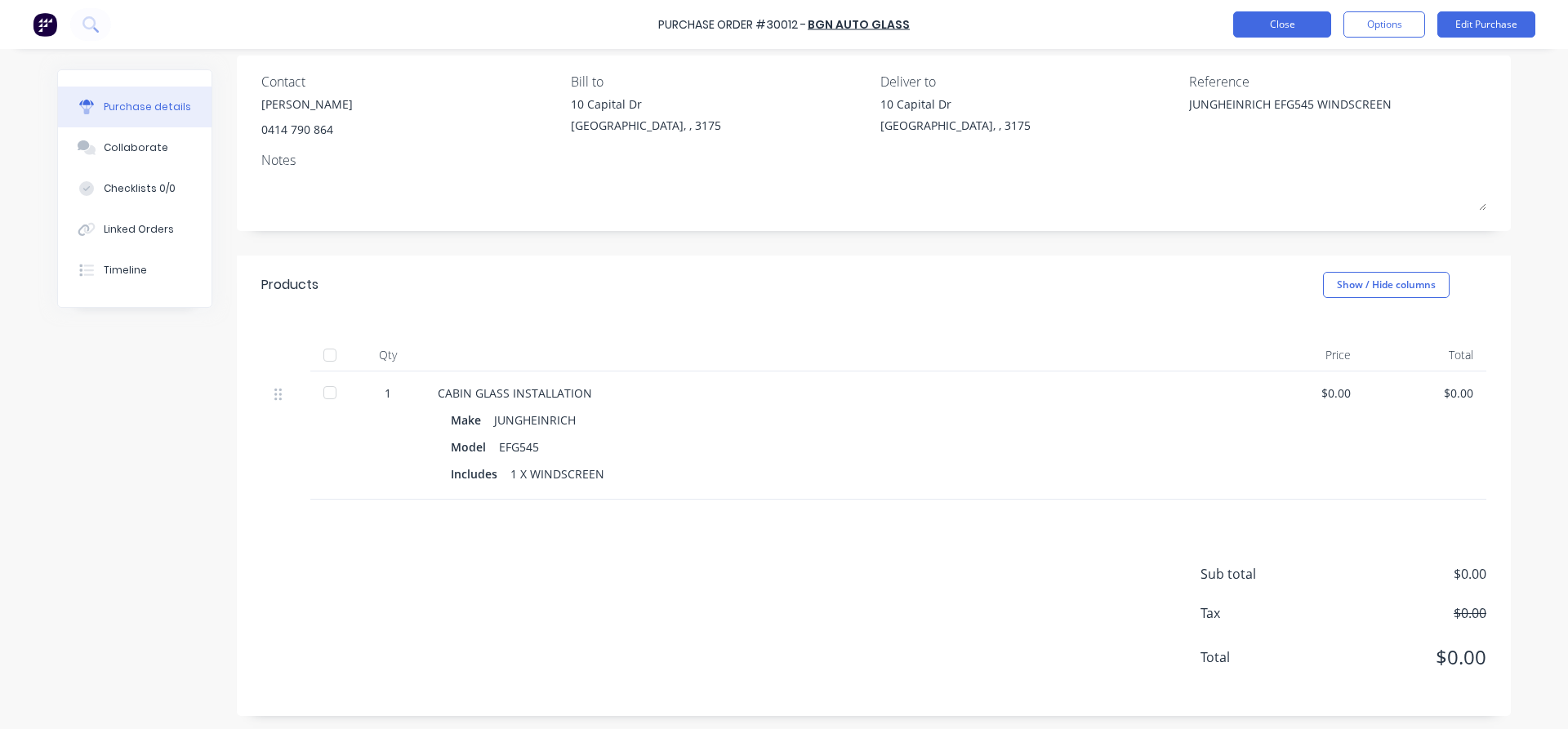
click at [1271, 30] on button "Close" at bounding box center [1282, 25] width 98 height 26
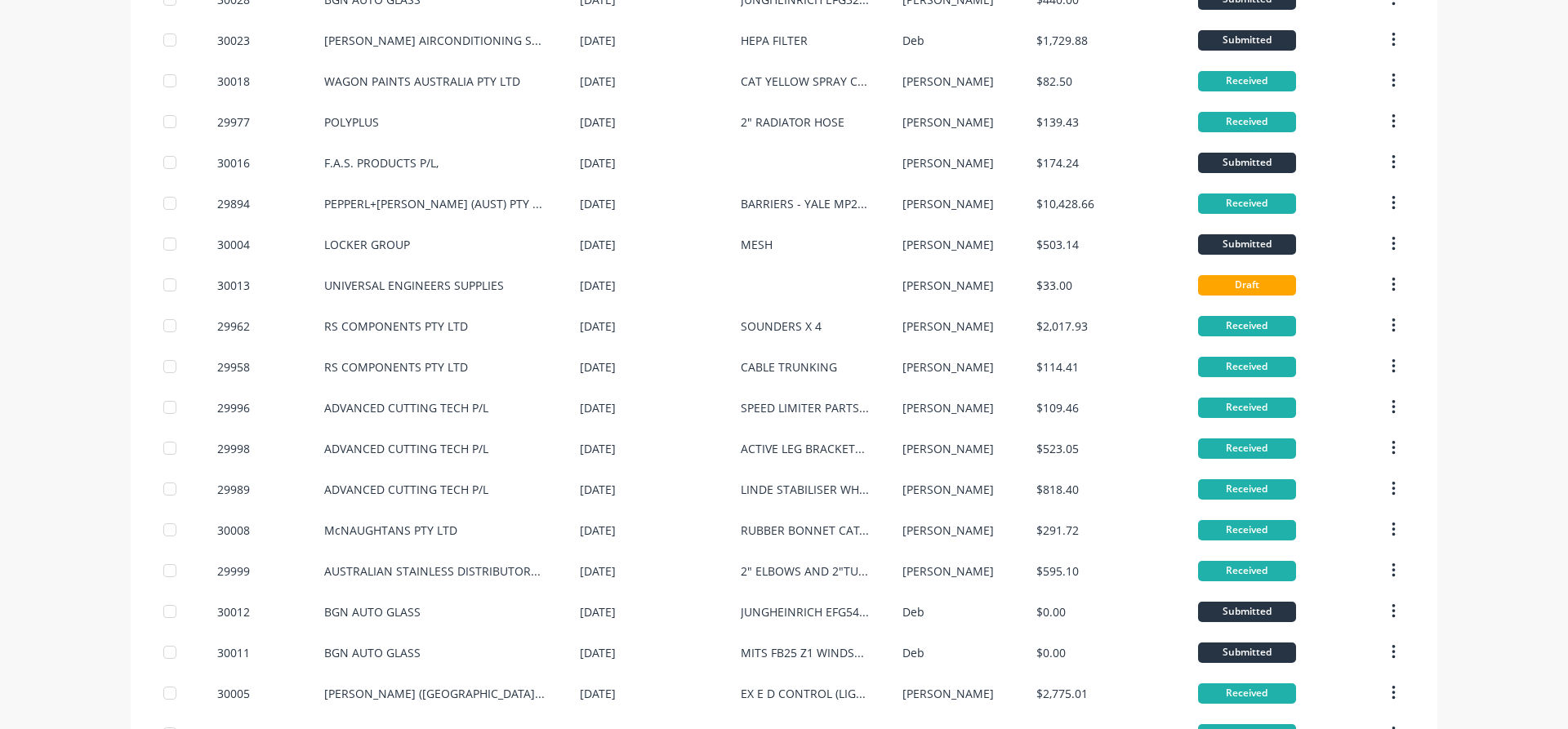
scroll to position [931, 0]
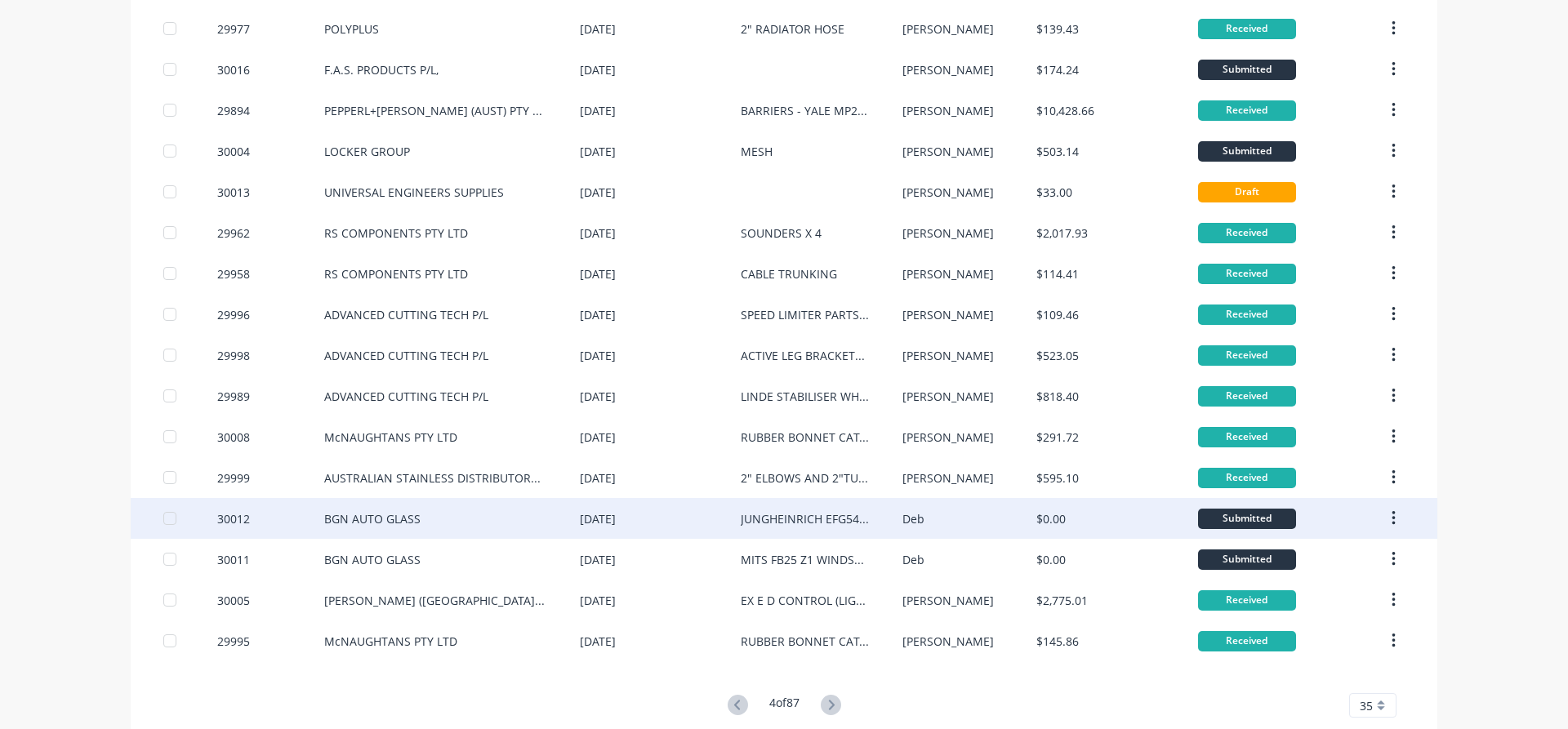
click at [653, 517] on div "[DATE]" at bounding box center [660, 518] width 161 height 41
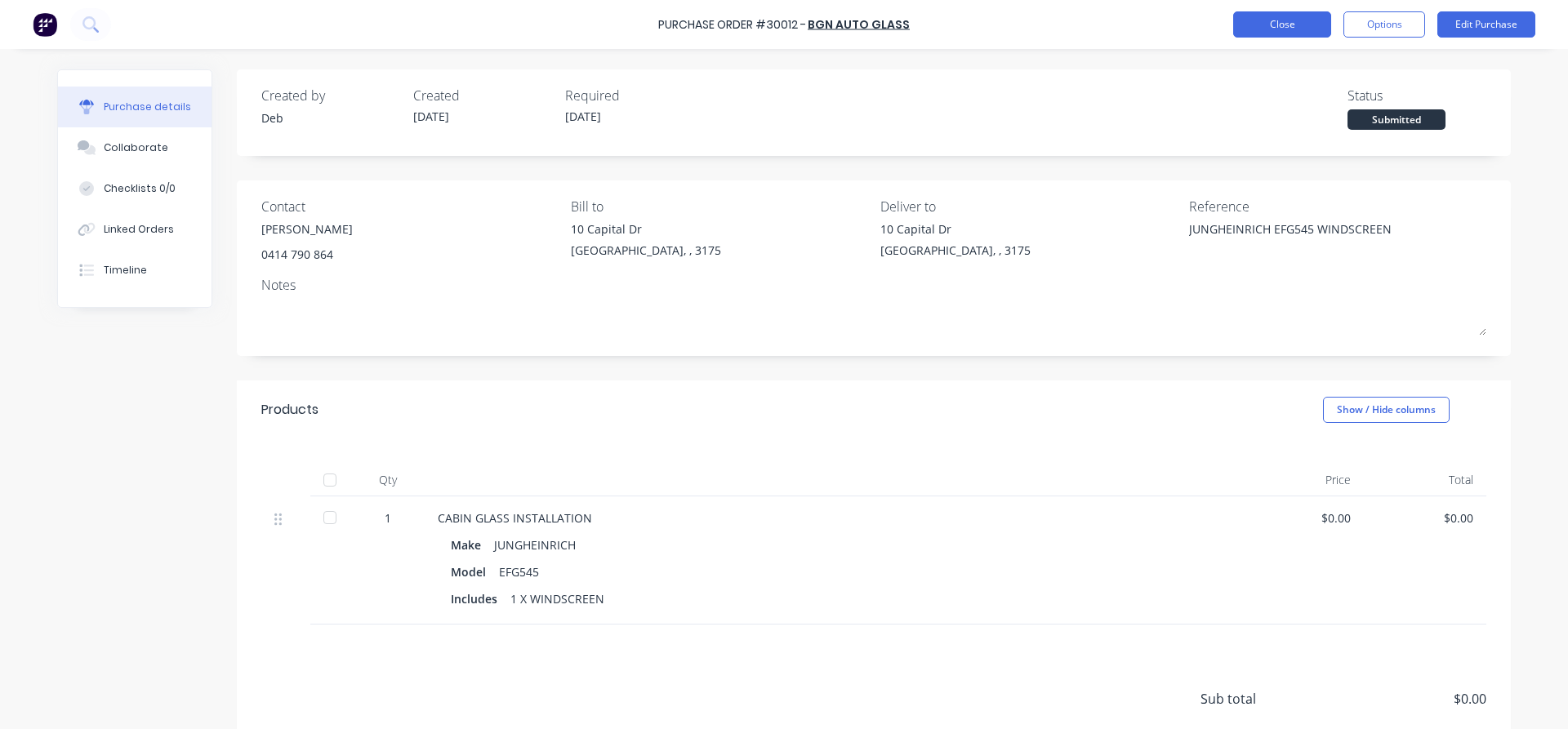
click at [1295, 23] on button "Close" at bounding box center [1282, 25] width 98 height 26
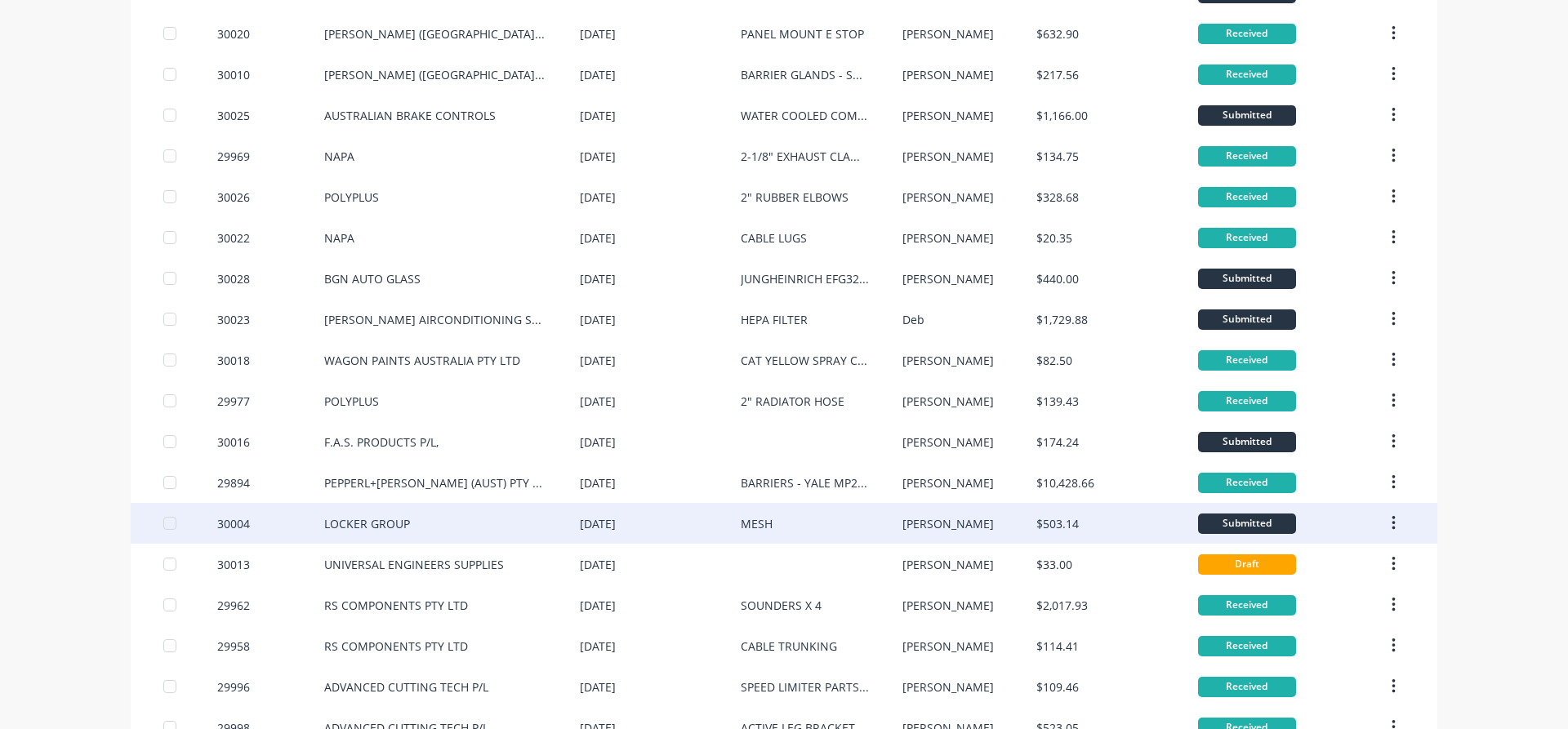
scroll to position [931, 0]
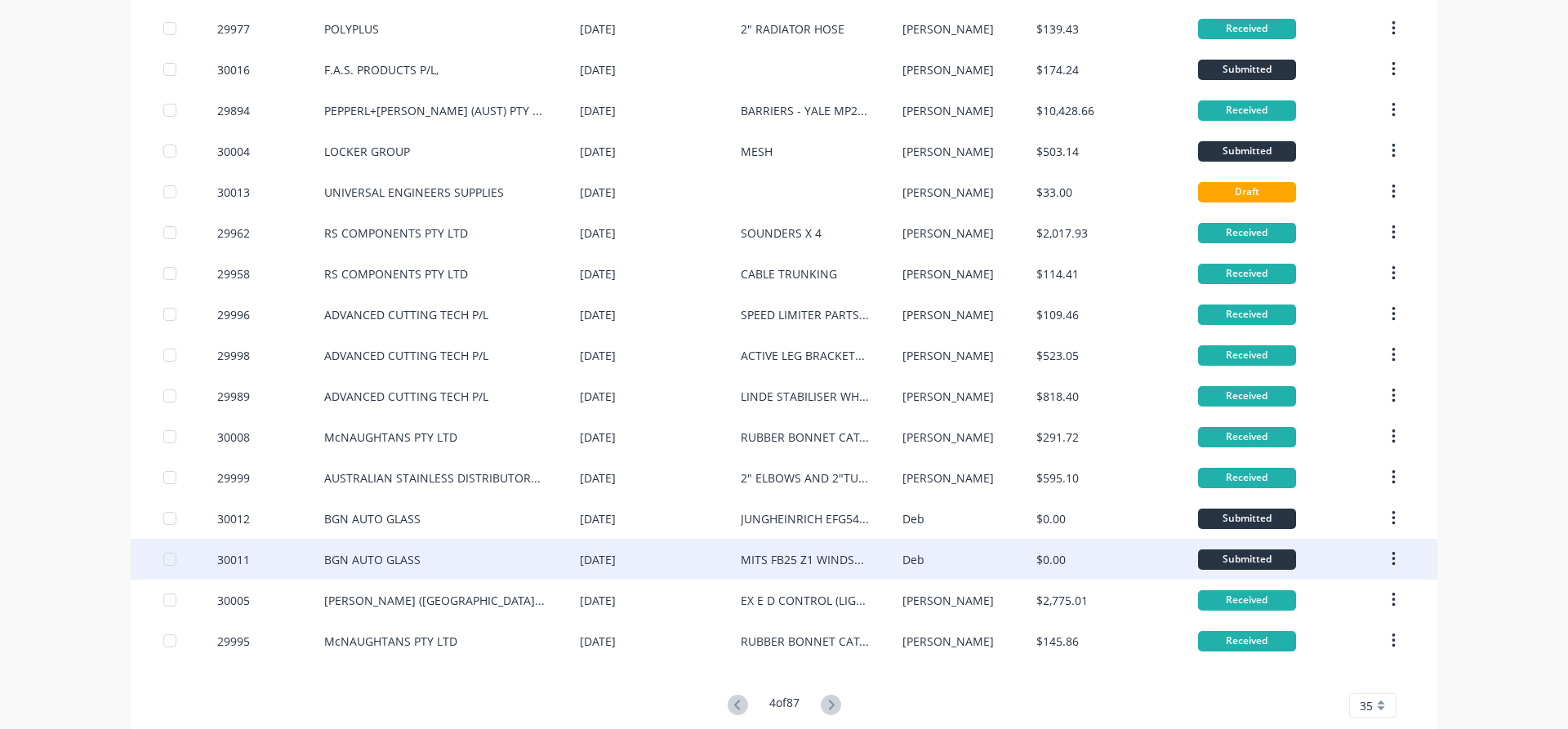
click at [616, 560] on div "[DATE]" at bounding box center [598, 559] width 36 height 17
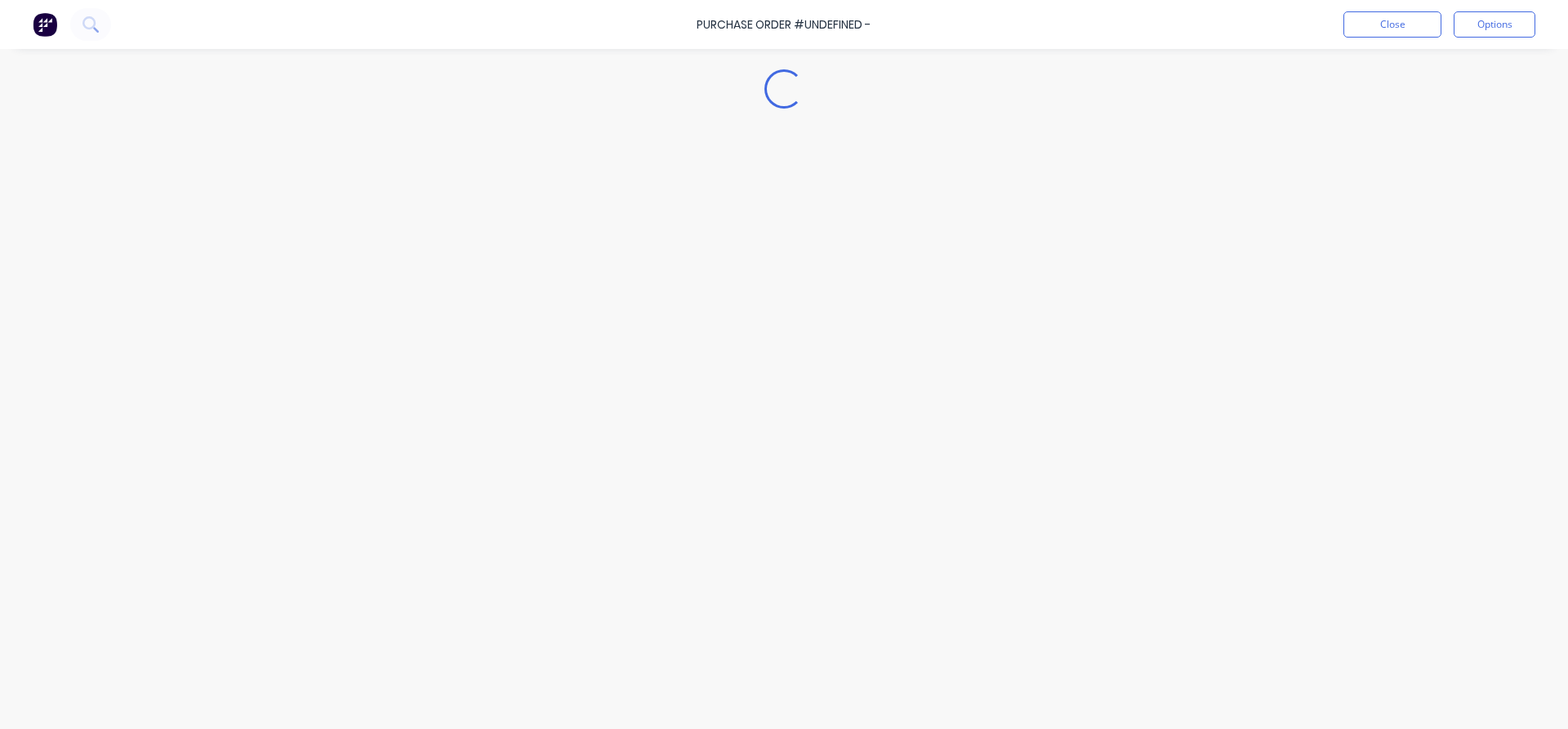
type textarea "x"
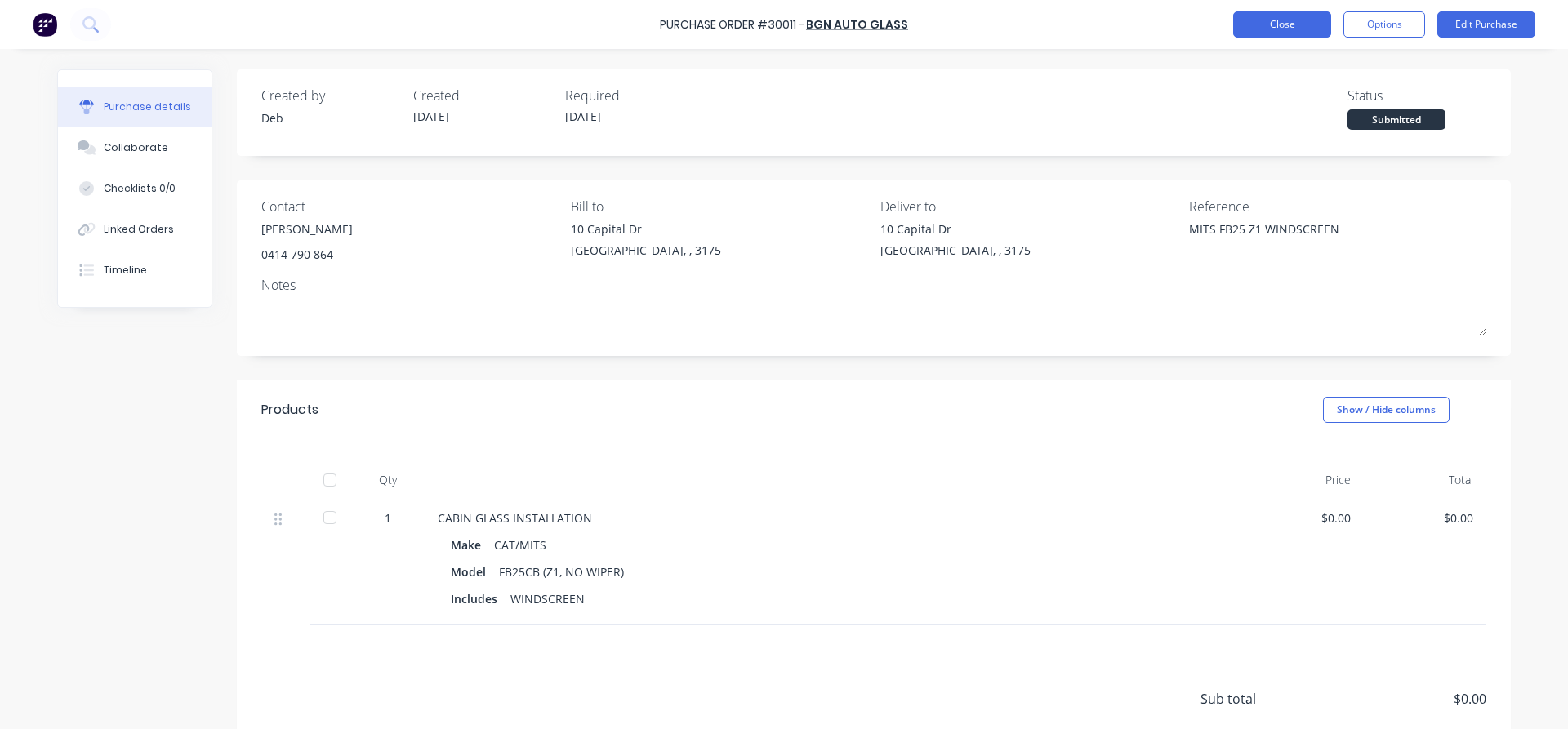
click at [1274, 25] on button "Close" at bounding box center [1282, 25] width 98 height 26
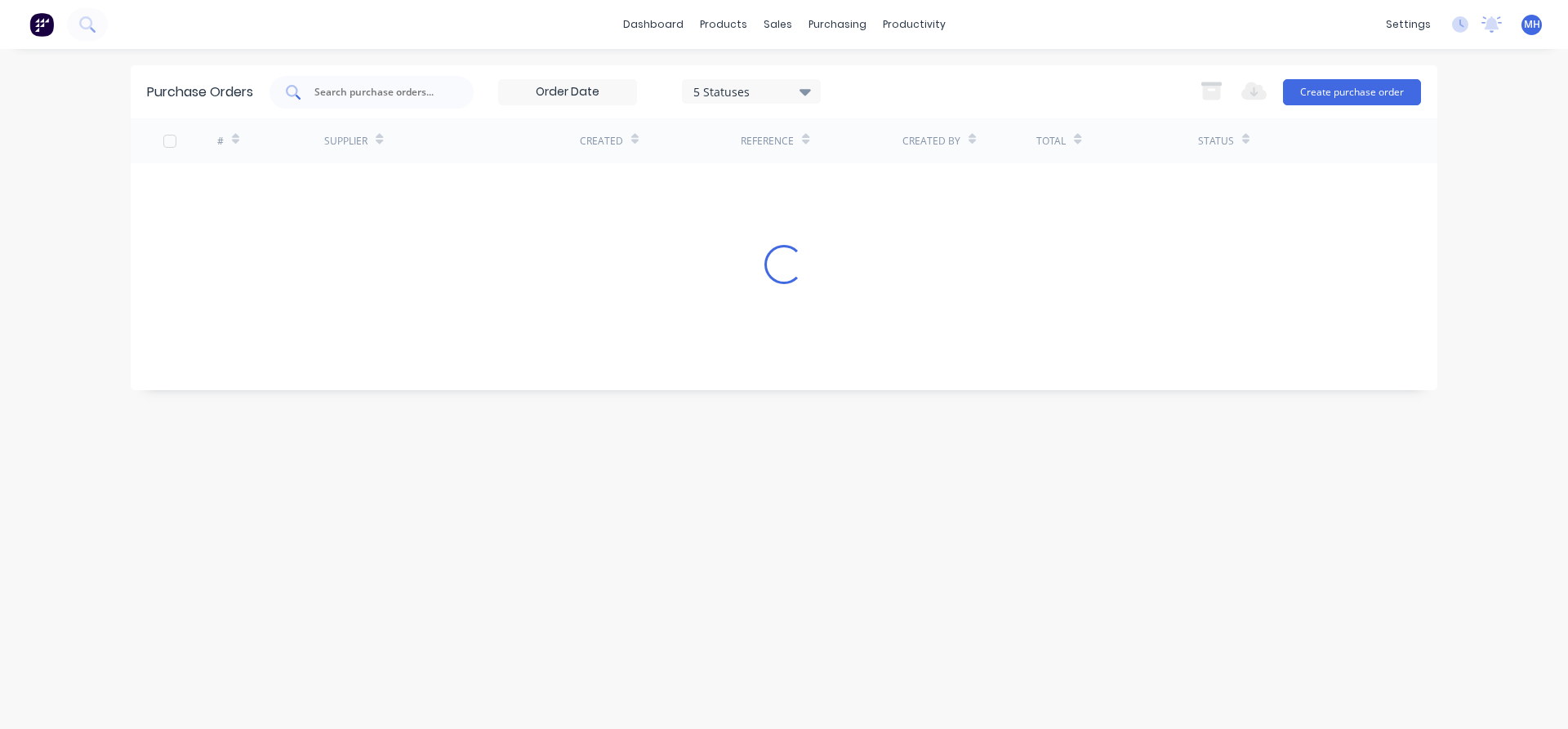
click at [369, 96] on input "text" at bounding box center [381, 92] width 136 height 16
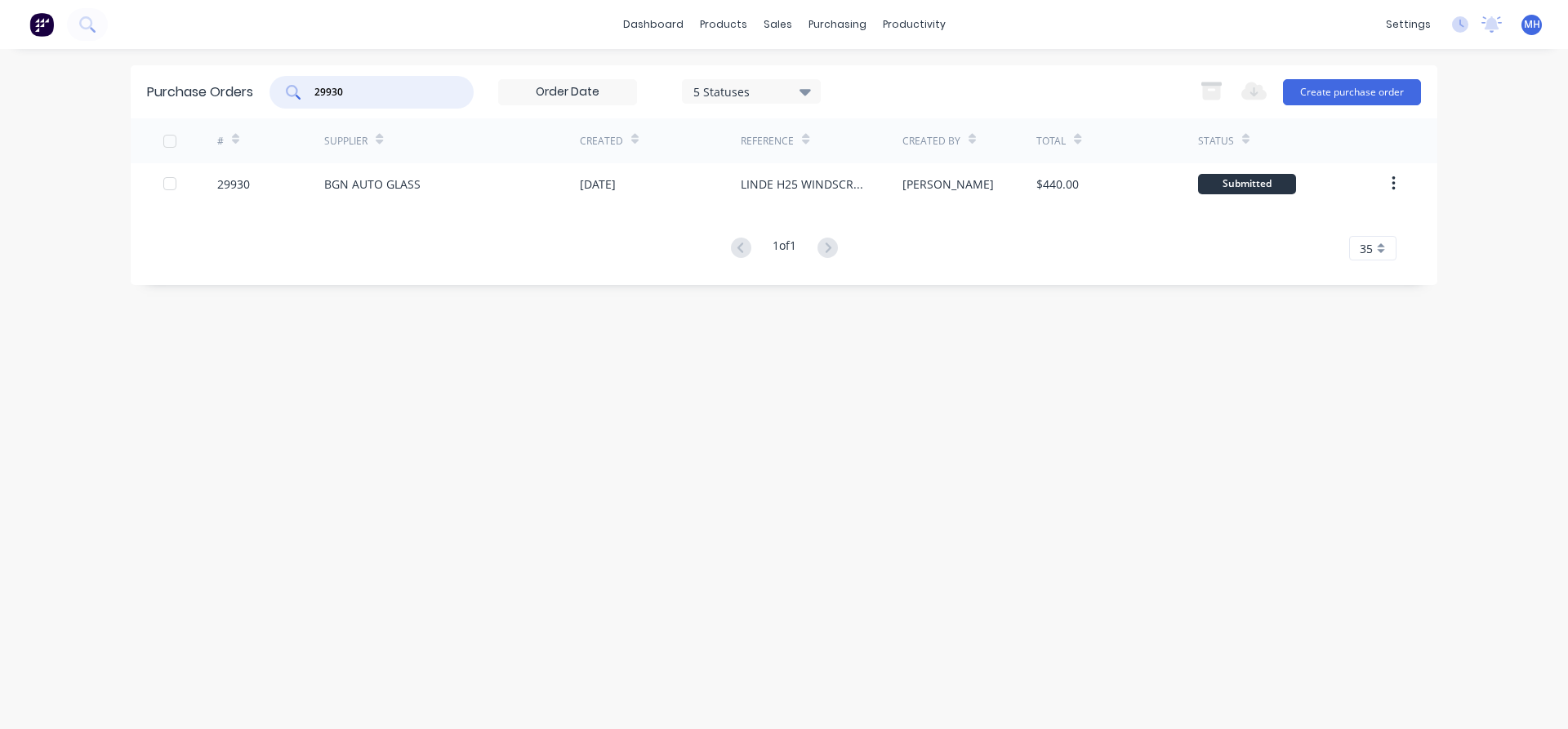
drag, startPoint x: 348, startPoint y: 98, endPoint x: 226, endPoint y: 84, distance: 122.8
click at [313, 84] on input "29930" at bounding box center [381, 92] width 136 height 16
type input "29932"
drag, startPoint x: 351, startPoint y: 87, endPoint x: 256, endPoint y: 95, distance: 95.3
click at [313, 95] on input "29932" at bounding box center [381, 92] width 136 height 16
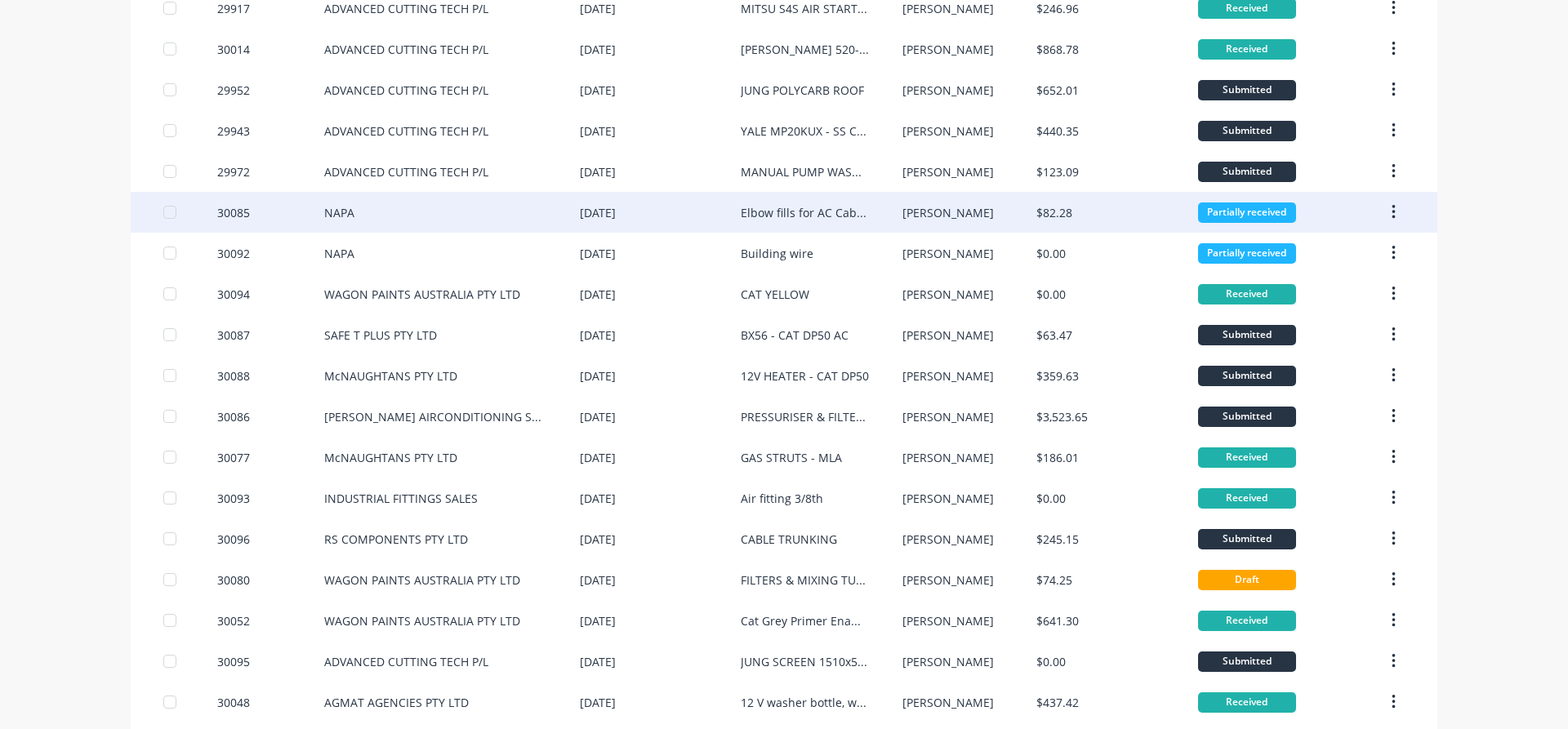
scroll to position [372, 0]
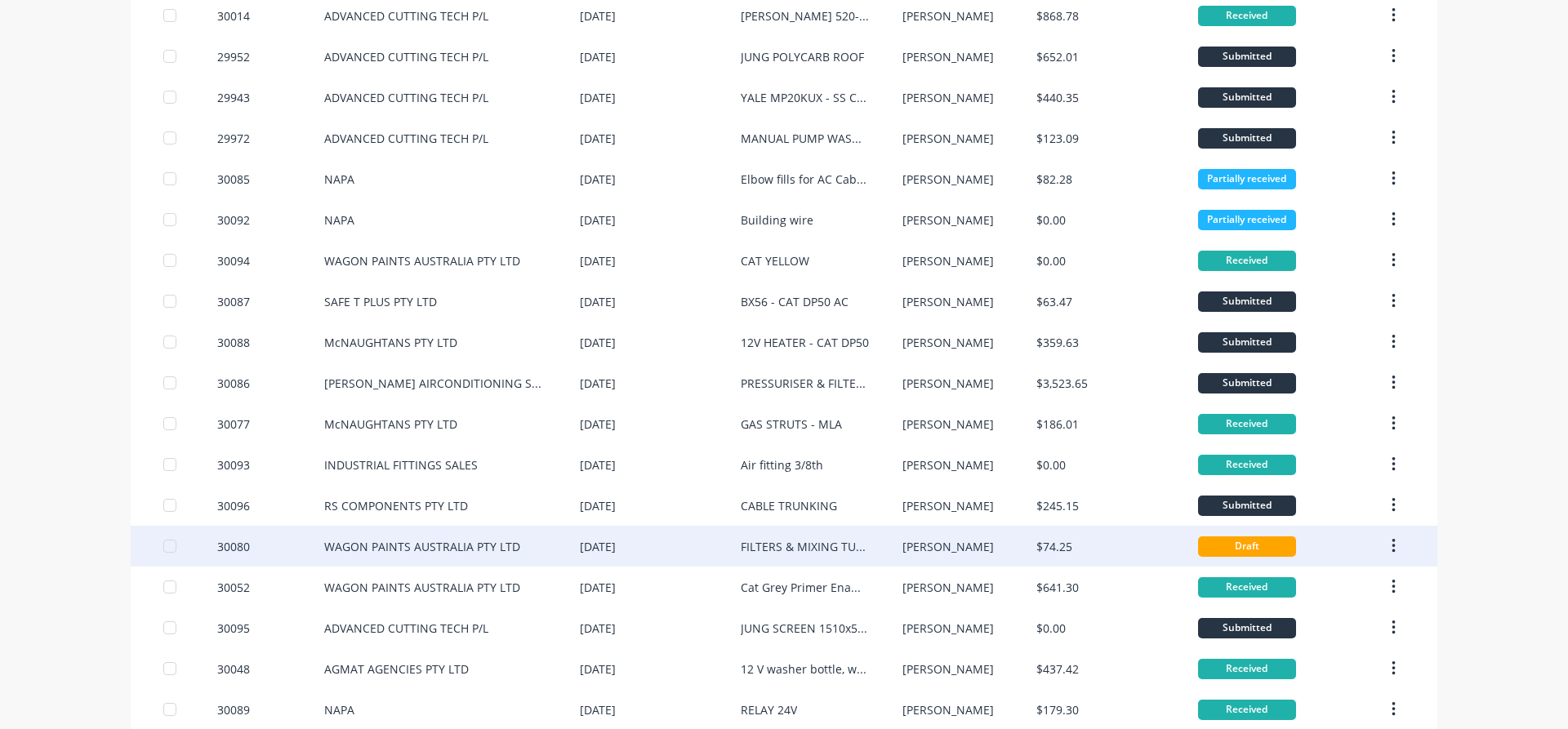
click at [939, 554] on div "[PERSON_NAME]" at bounding box center [970, 546] width 135 height 41
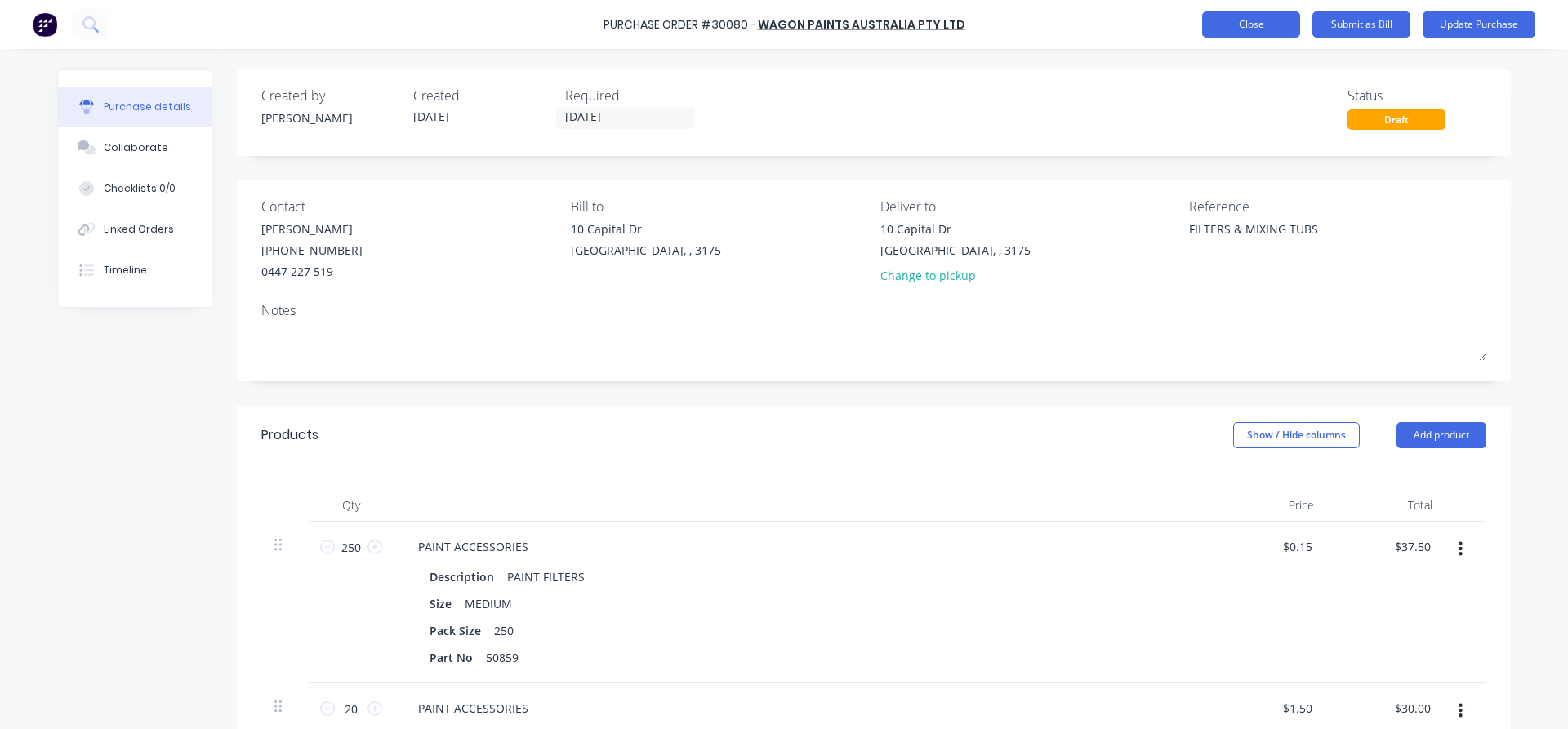
type textarea "x"
click at [1243, 29] on button "Close" at bounding box center [1251, 25] width 98 height 26
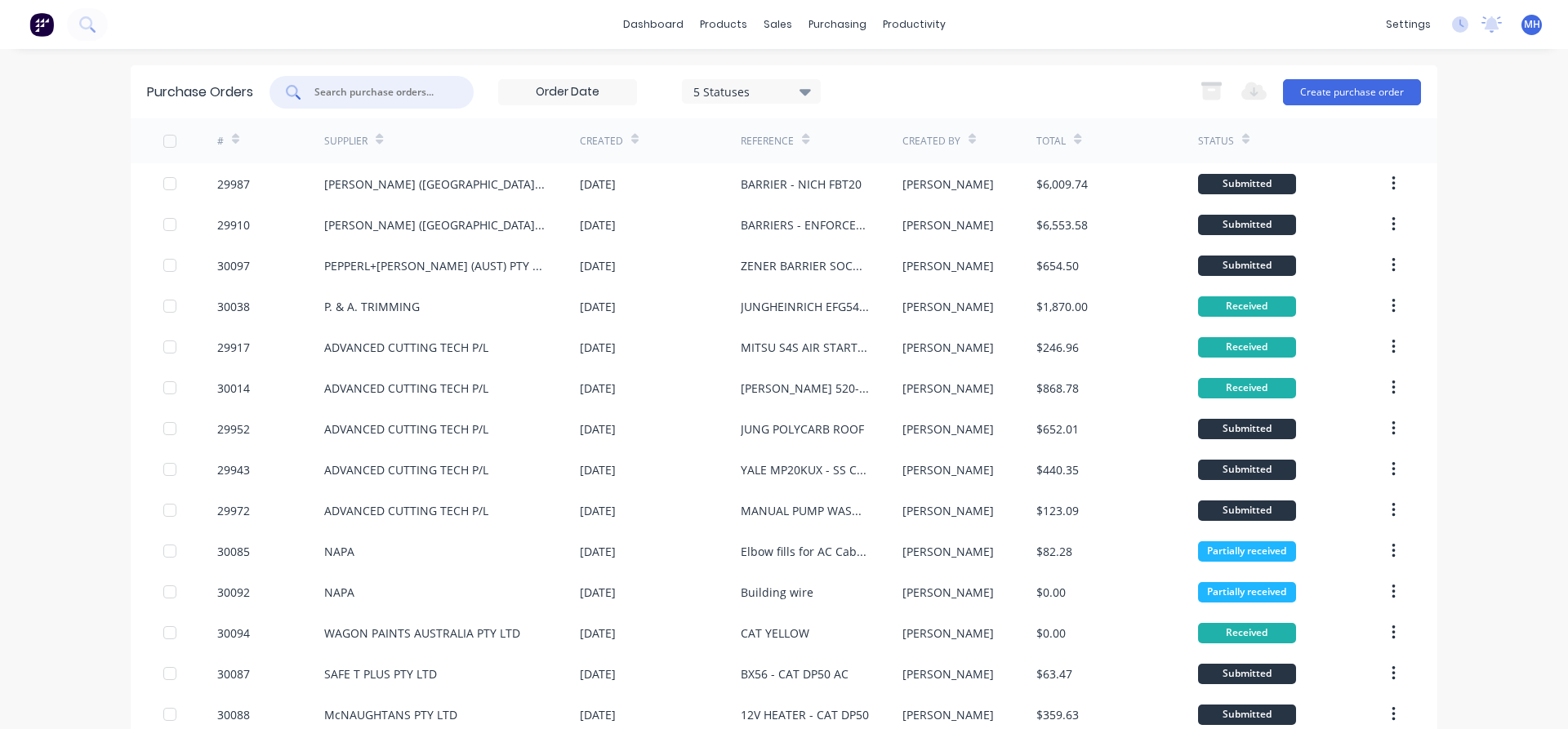
click at [341, 84] on input "text" at bounding box center [381, 92] width 136 height 16
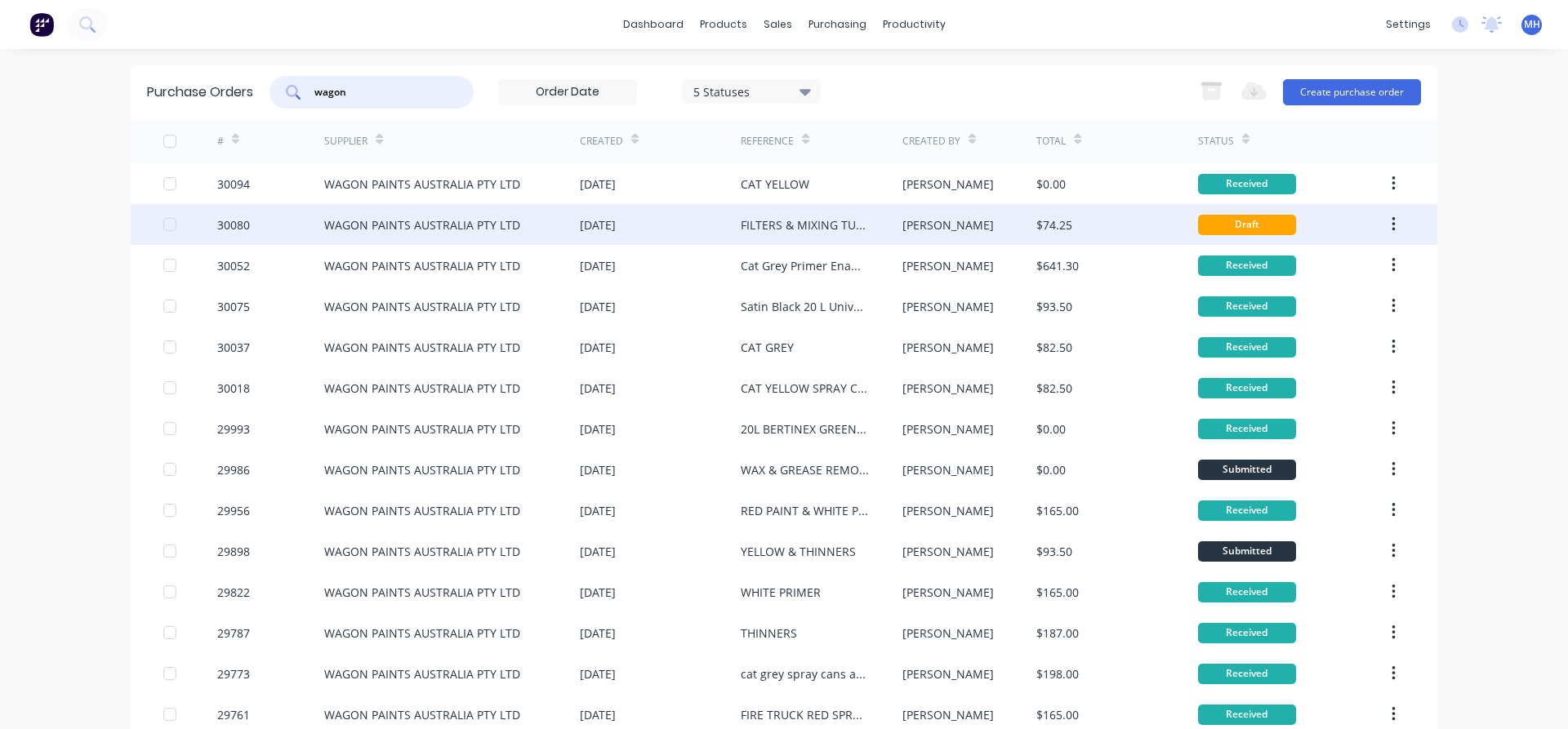
type input "wagon"
click at [279, 223] on div "30080" at bounding box center [271, 225] width 108 height 41
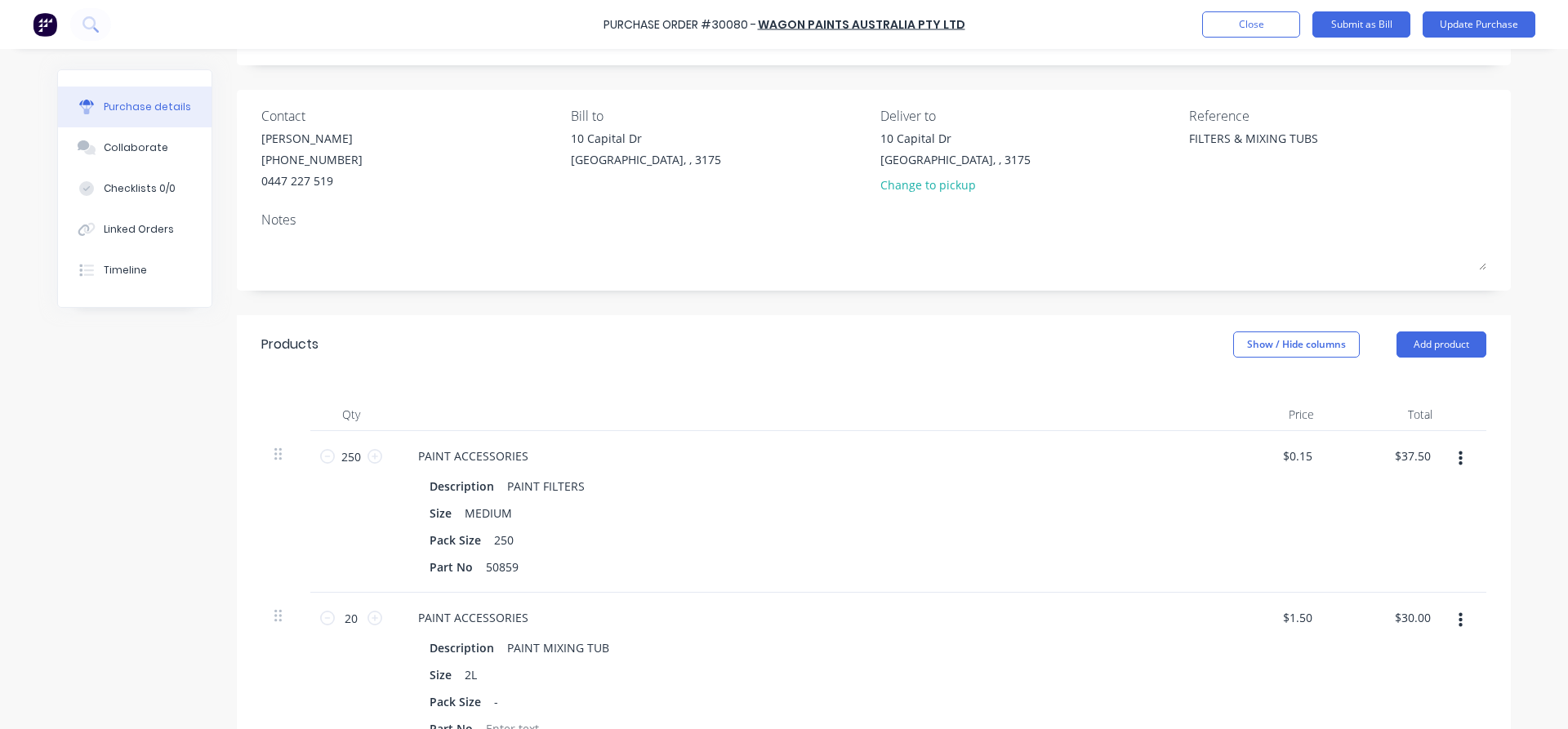
scroll to position [186, 0]
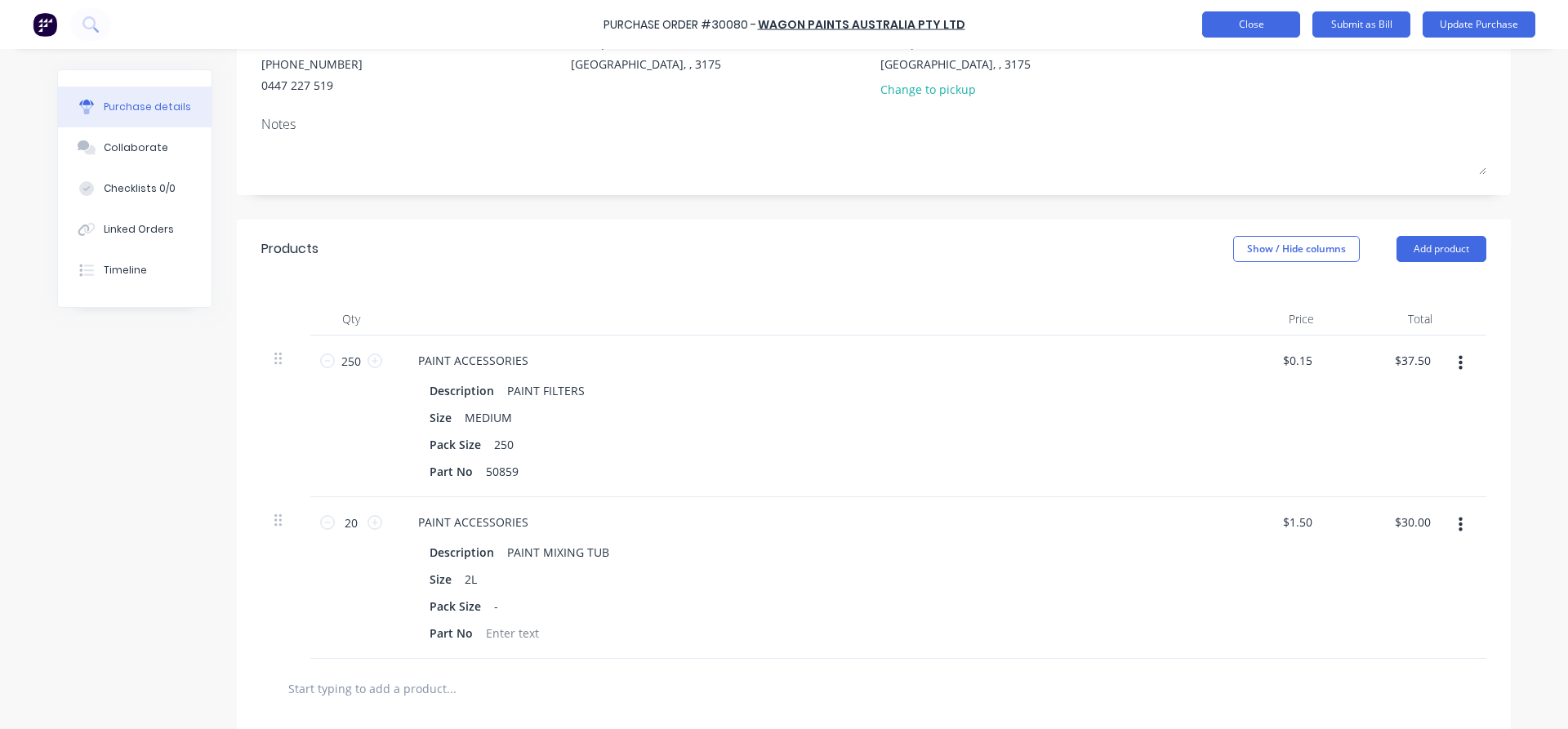
type textarea "x"
click at [1219, 33] on button "Close" at bounding box center [1251, 25] width 98 height 26
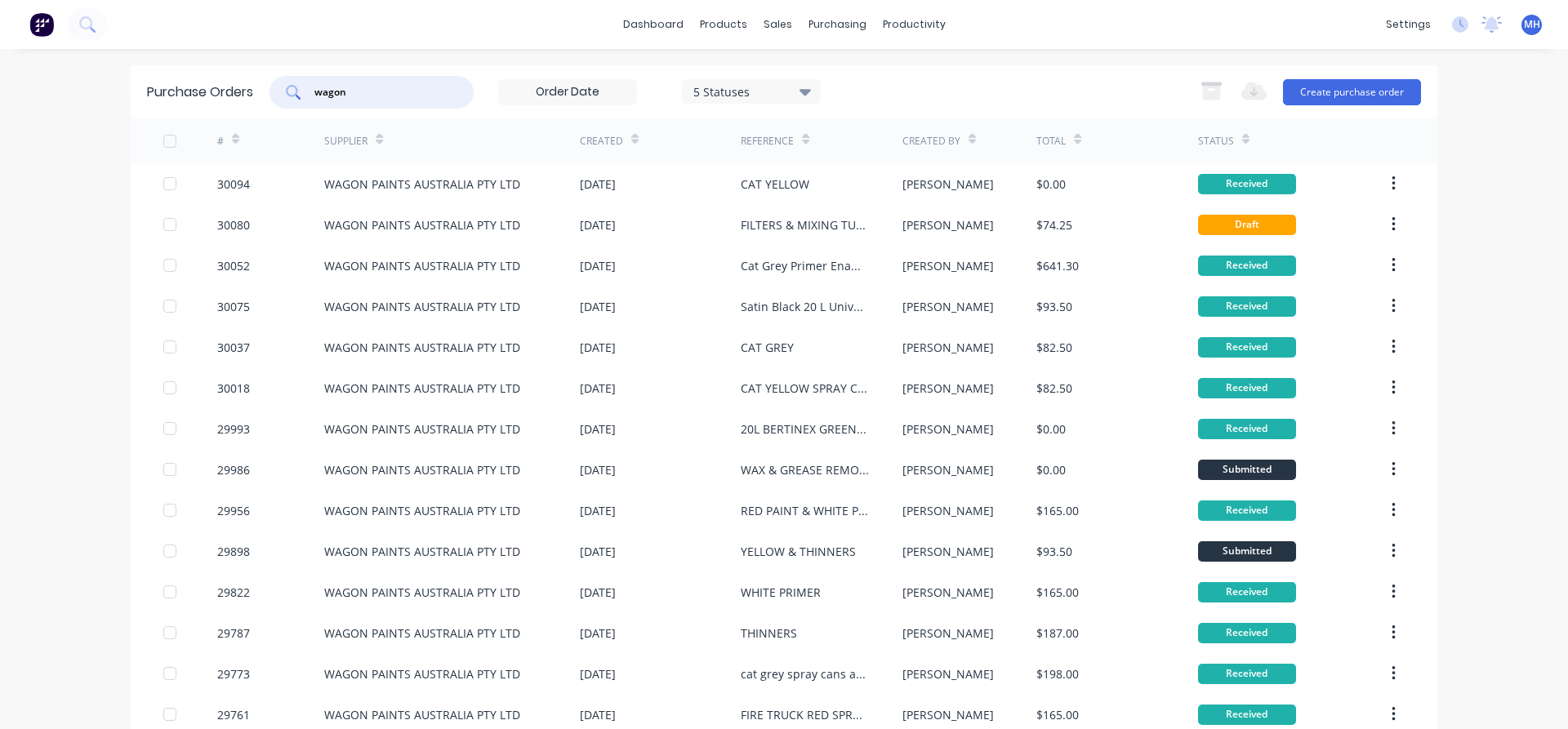
drag, startPoint x: 345, startPoint y: 87, endPoint x: 221, endPoint y: 74, distance: 124.7
click at [313, 84] on input "wagon" at bounding box center [381, 92] width 136 height 16
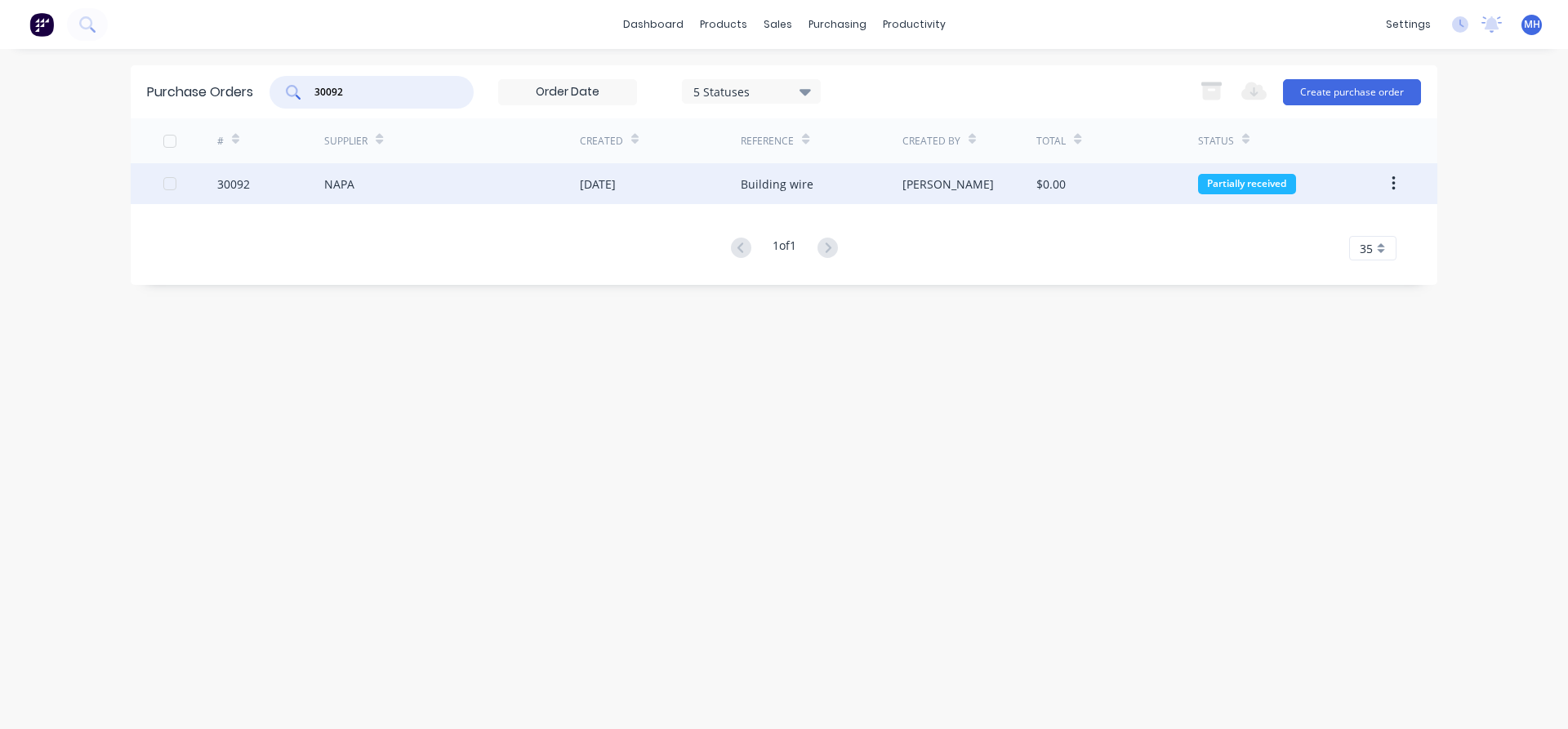
type input "30092"
click at [486, 189] on div "NAPA" at bounding box center [452, 184] width 256 height 41
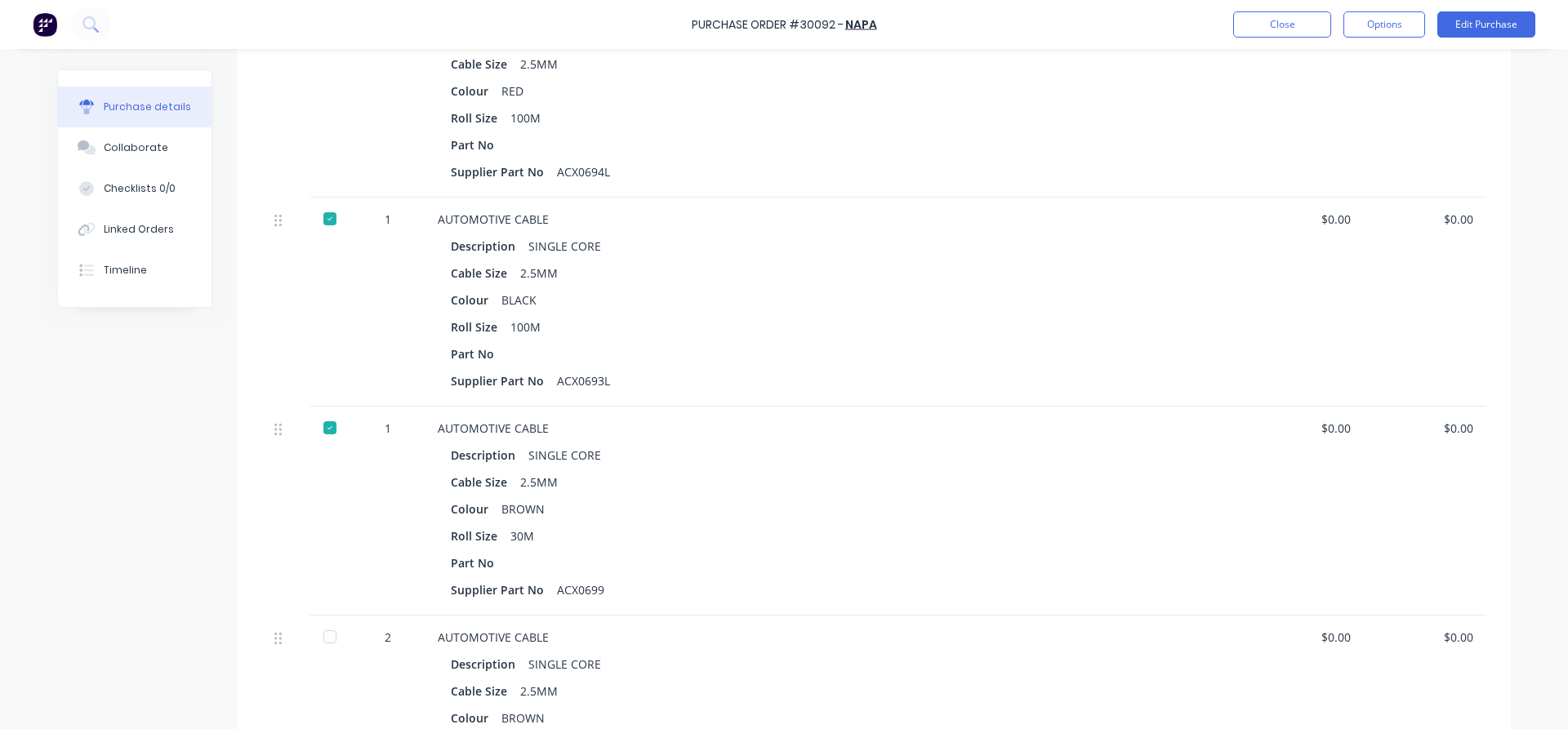
scroll to position [558, 0]
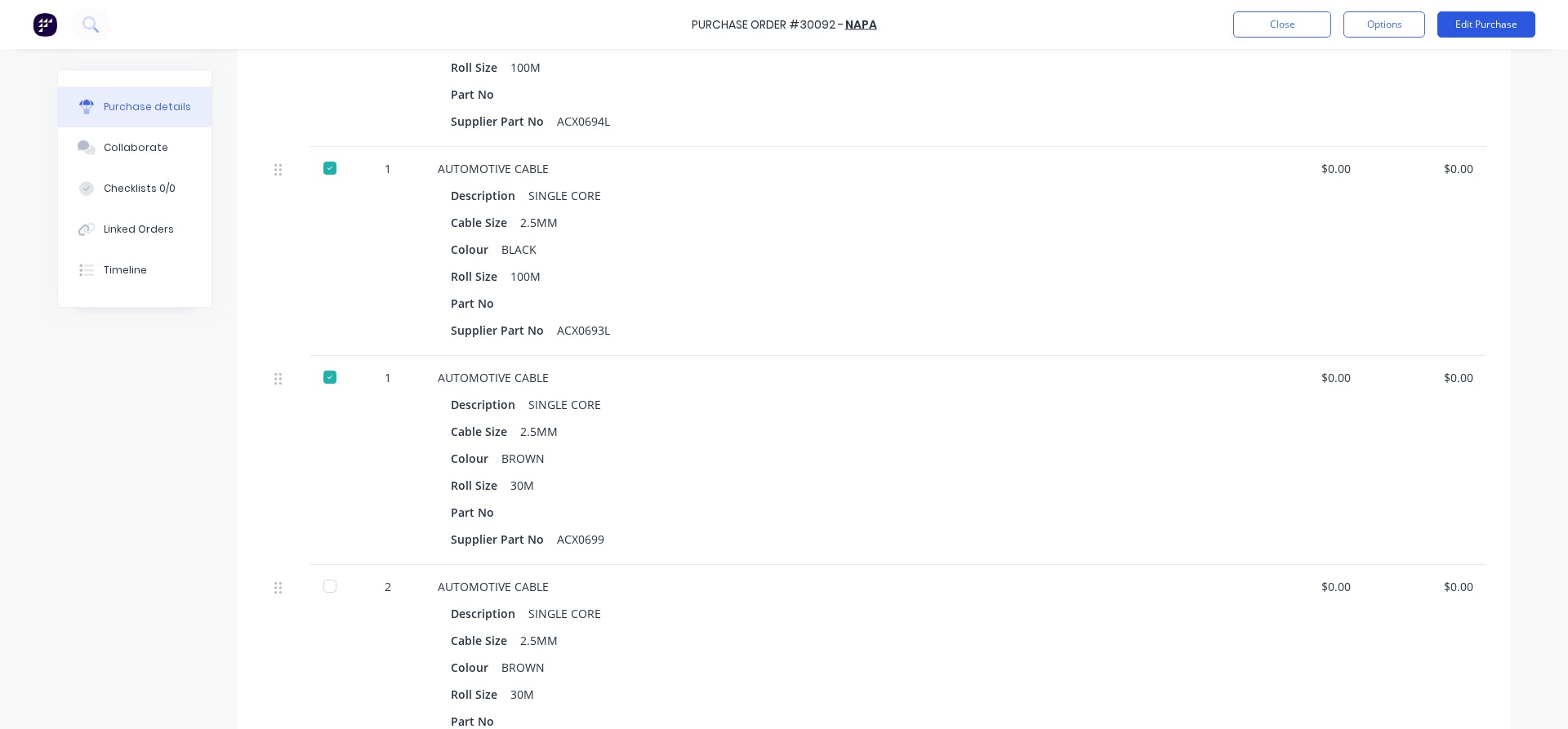
click at [1474, 24] on button "Edit Purchase" at bounding box center [1486, 25] width 98 height 26
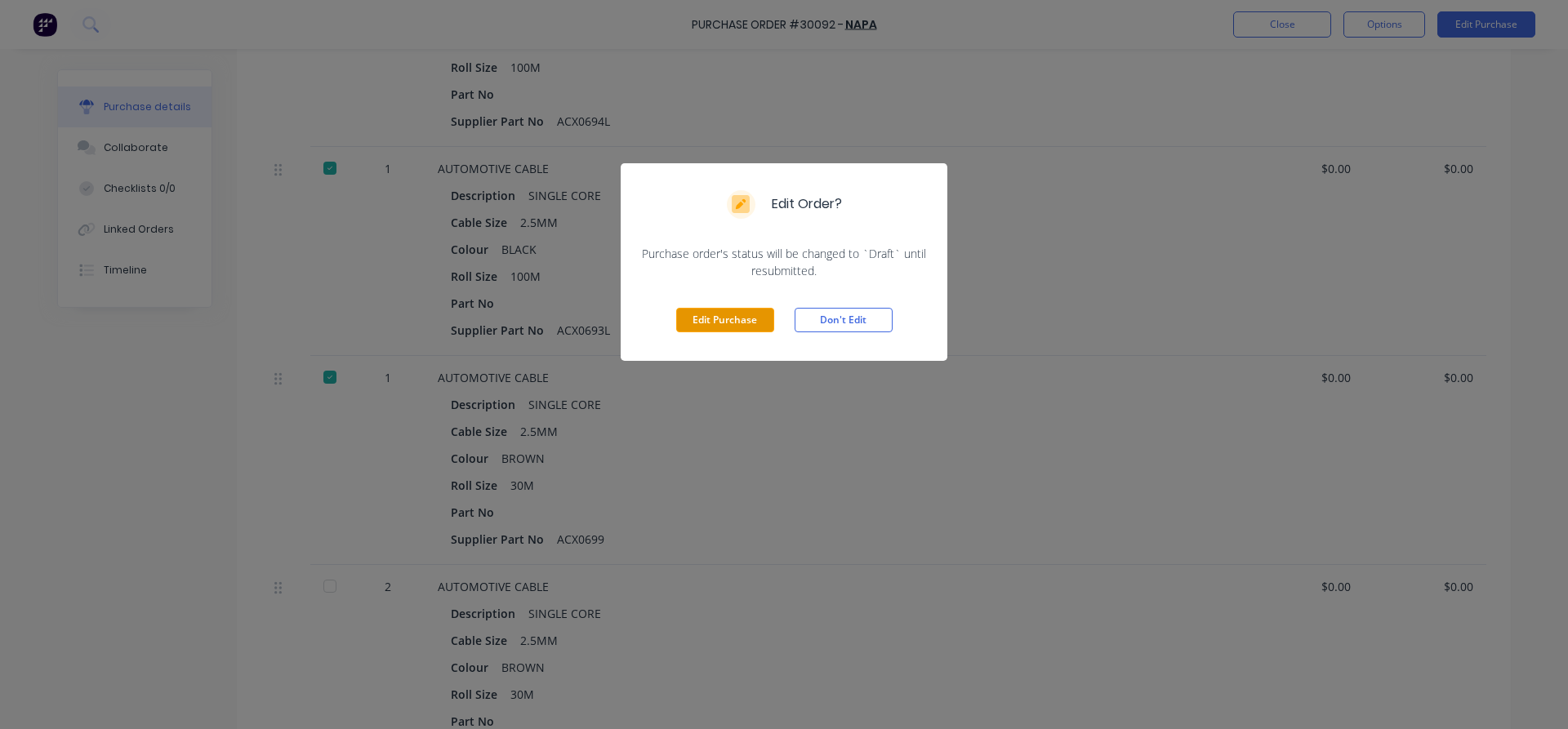
click at [701, 320] on button "Edit Purchase" at bounding box center [725, 320] width 98 height 25
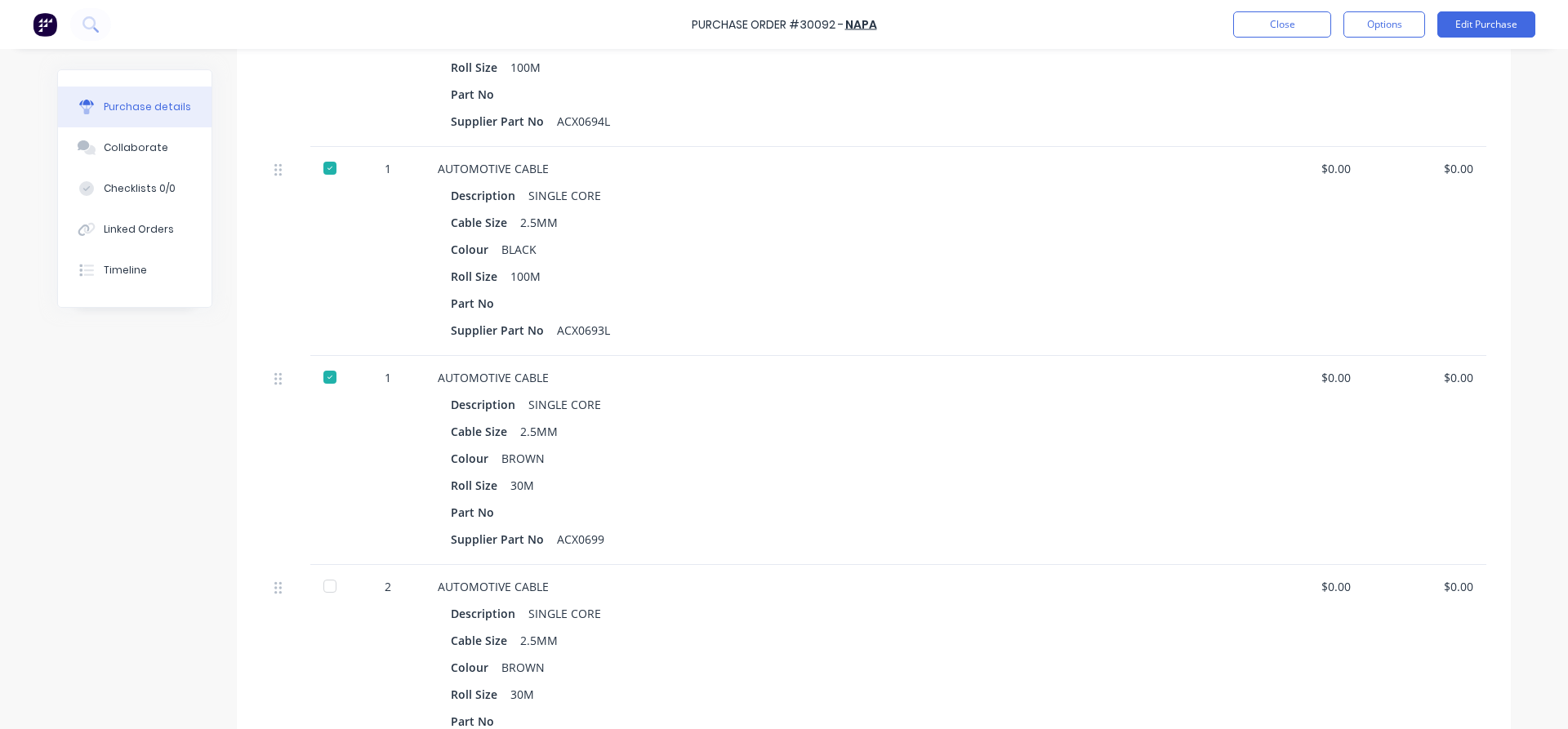
scroll to position [584, 0]
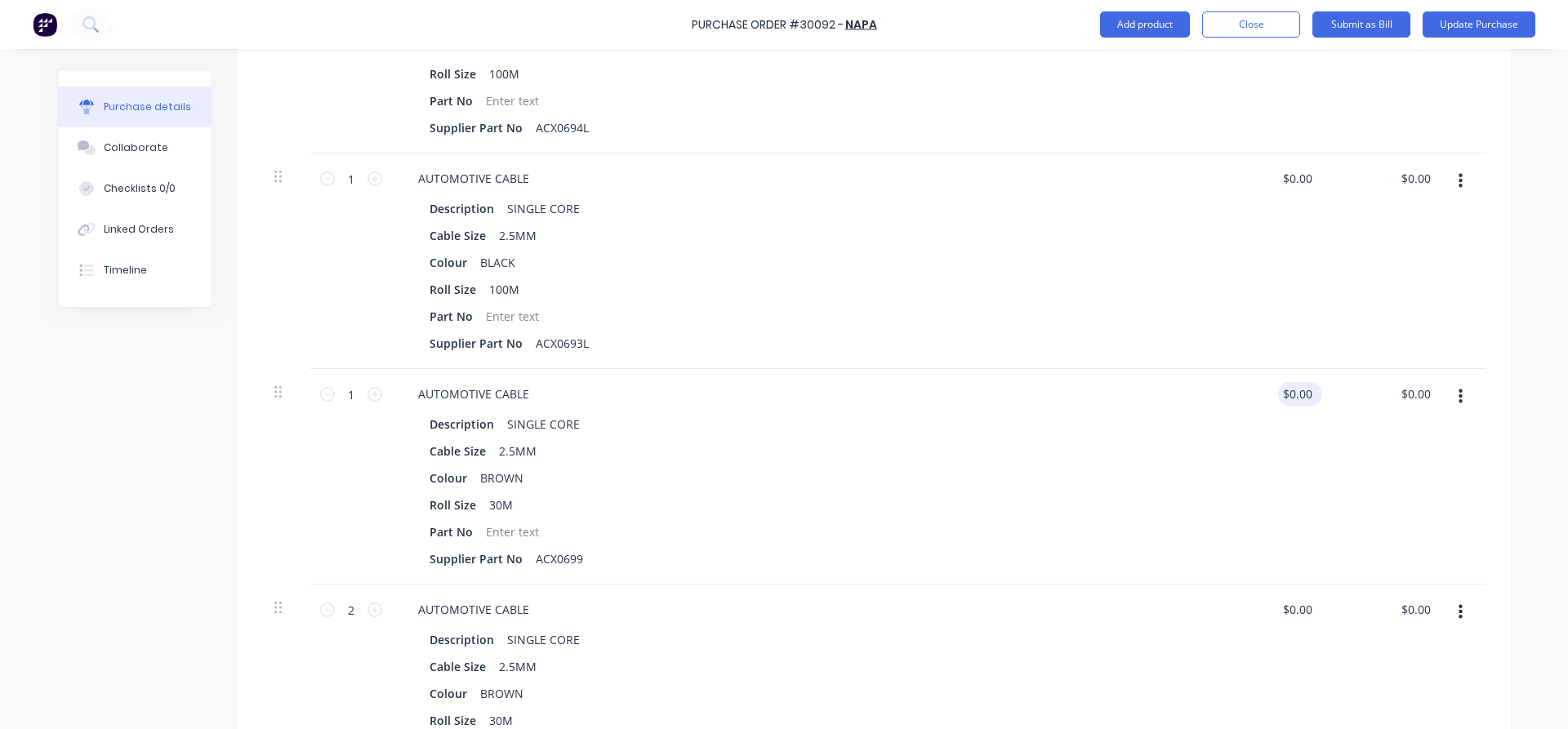
type textarea "x"
drag, startPoint x: 1309, startPoint y: 391, endPoint x: 1239, endPoint y: 387, distance: 70.1
click at [1284, 387] on input "0.00" at bounding box center [1300, 393] width 31 height 24
type input "9.25"
type textarea "x"
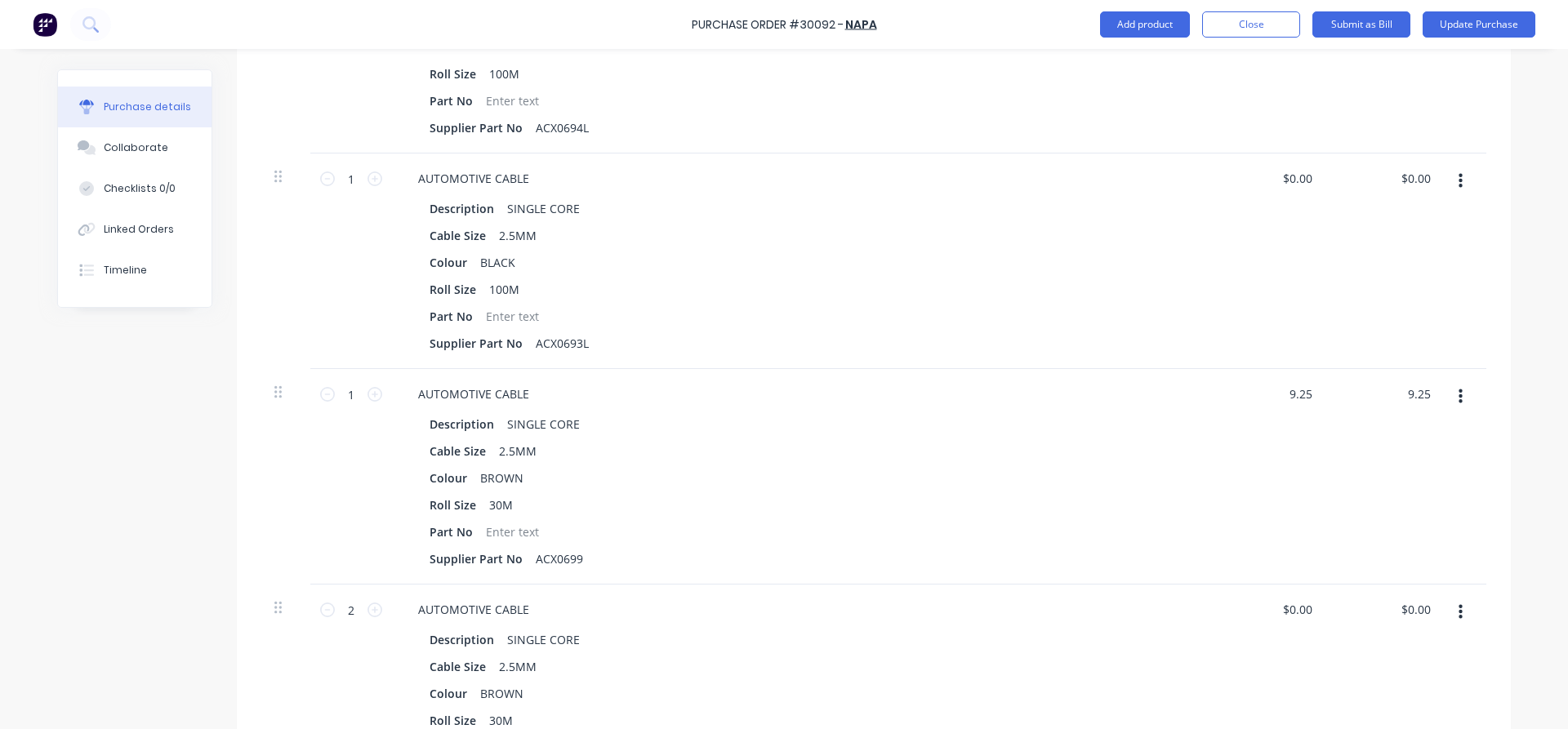
type input "$9.25"
type input "9.25"
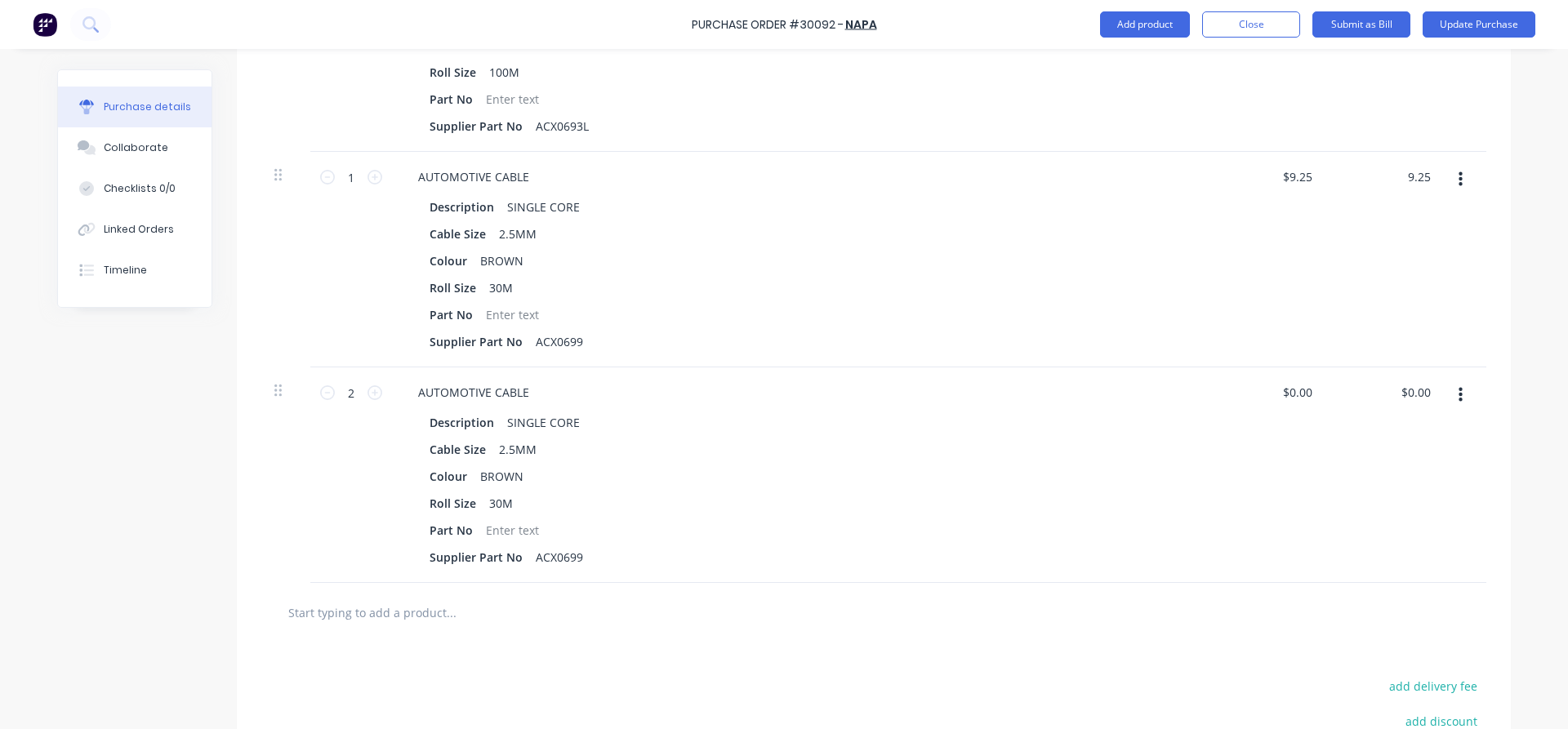
scroll to position [770, 0]
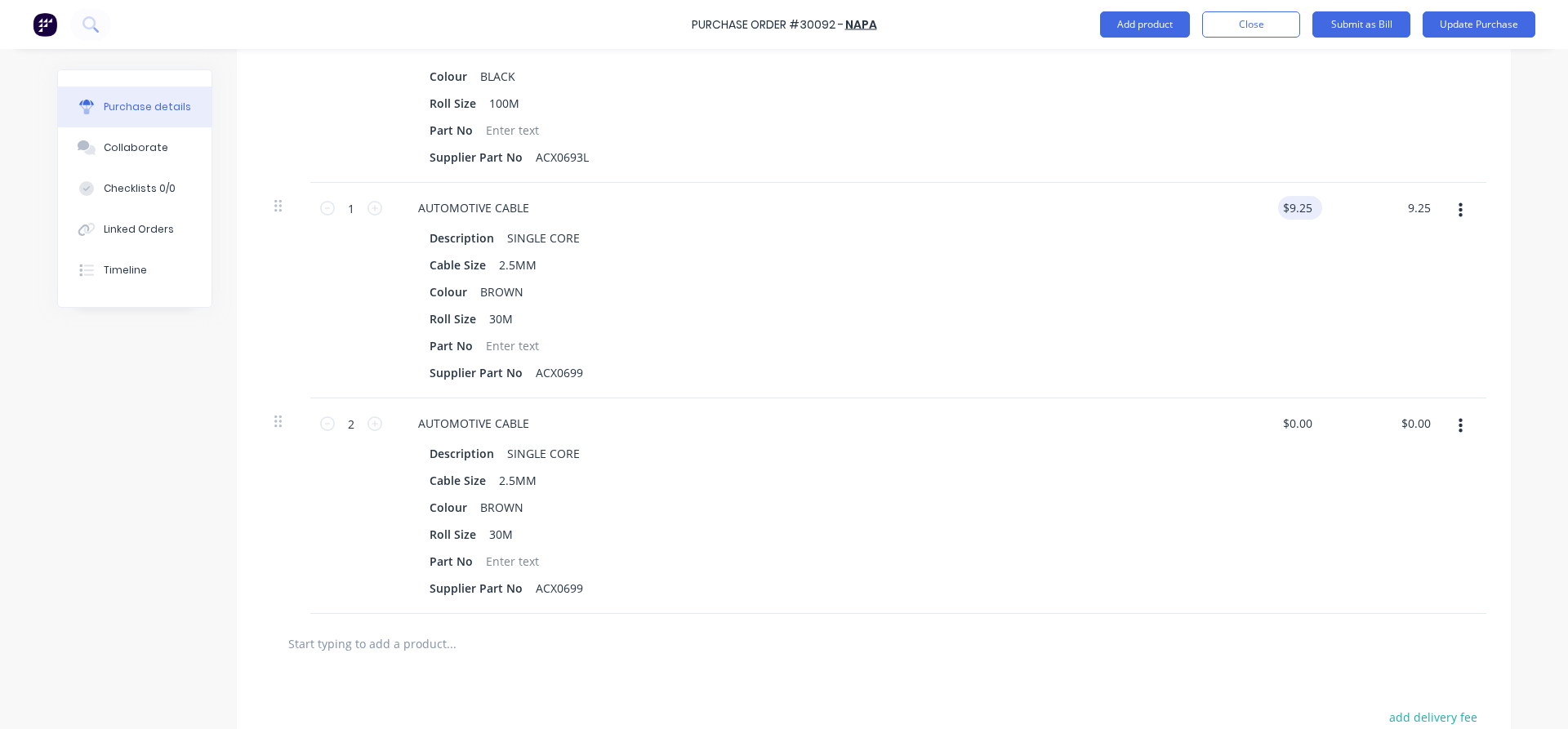
type textarea "x"
type input "9.25"
type input "$9.25"
type textarea "x"
drag, startPoint x: 1310, startPoint y: 204, endPoint x: 1261, endPoint y: 209, distance: 49.3
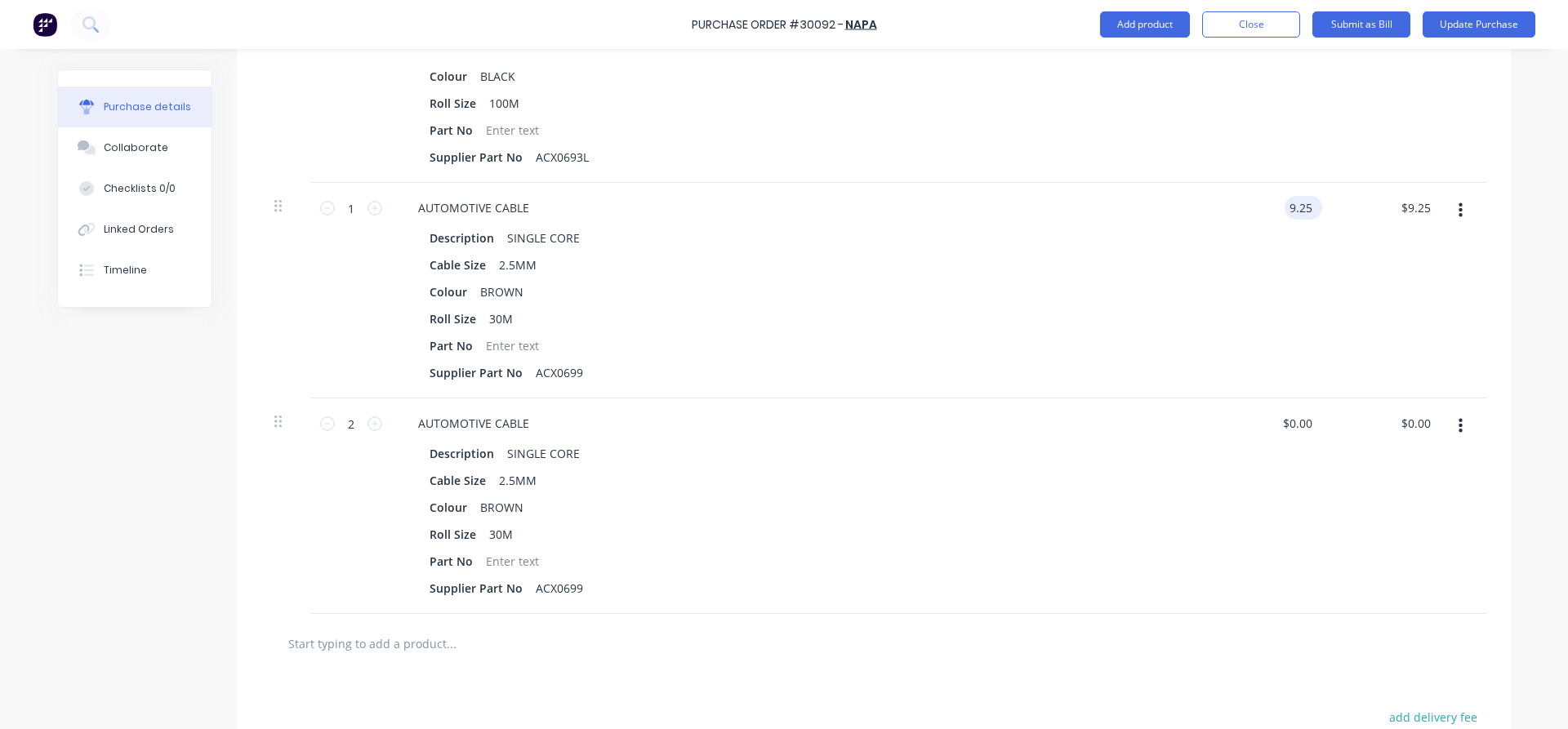
click at [1284, 209] on input "9.25" at bounding box center [1300, 208] width 31 height 24
type textarea "x"
type input "$9.25"
click at [1319, 420] on div "$0.00 $0.00" at bounding box center [1300, 423] width 44 height 24
type textarea "x"
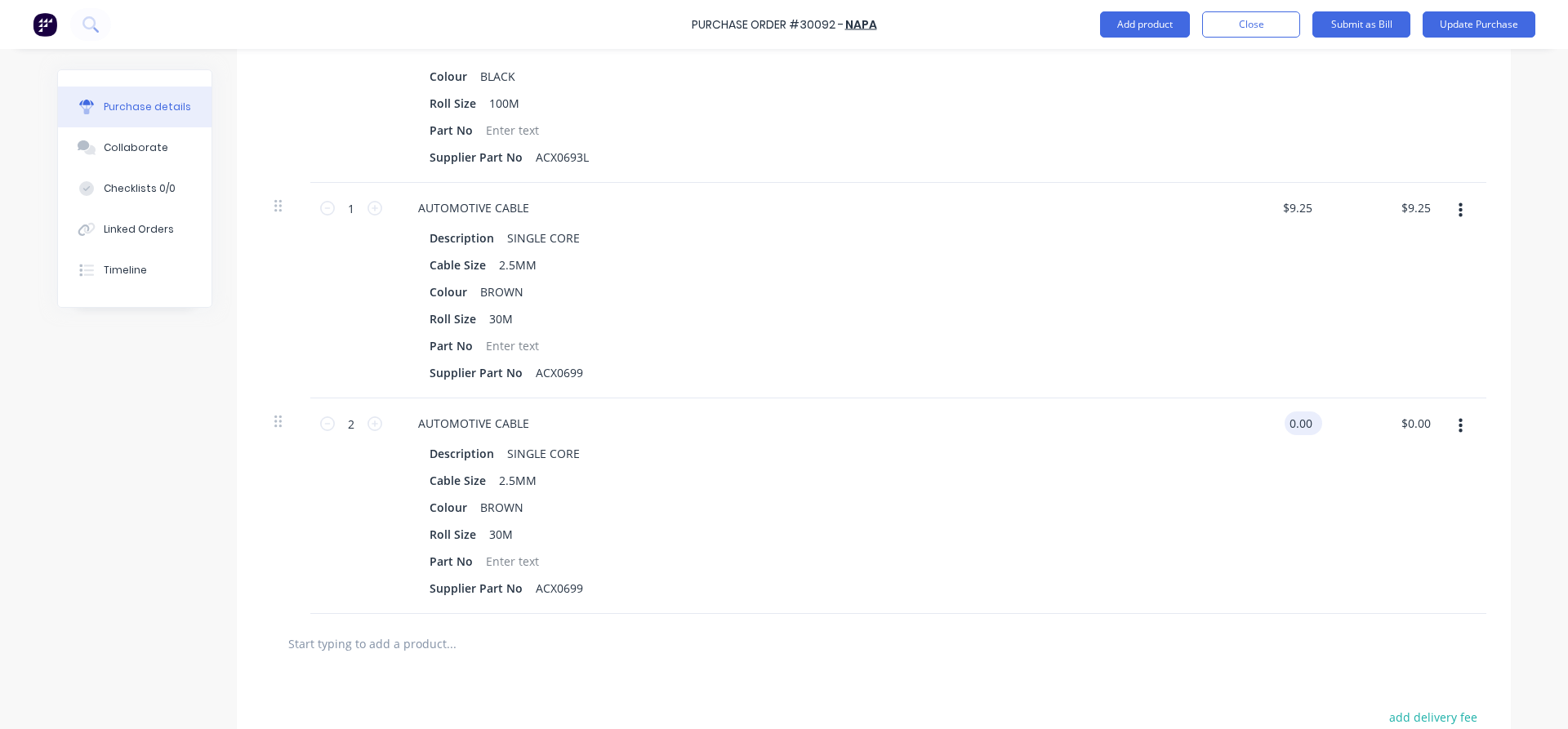
drag, startPoint x: 1308, startPoint y: 414, endPoint x: 1268, endPoint y: 420, distance: 40.4
click at [1284, 420] on input "0.00" at bounding box center [1300, 423] width 31 height 24
type input "9.25"
type textarea "x"
type input "$9.25"
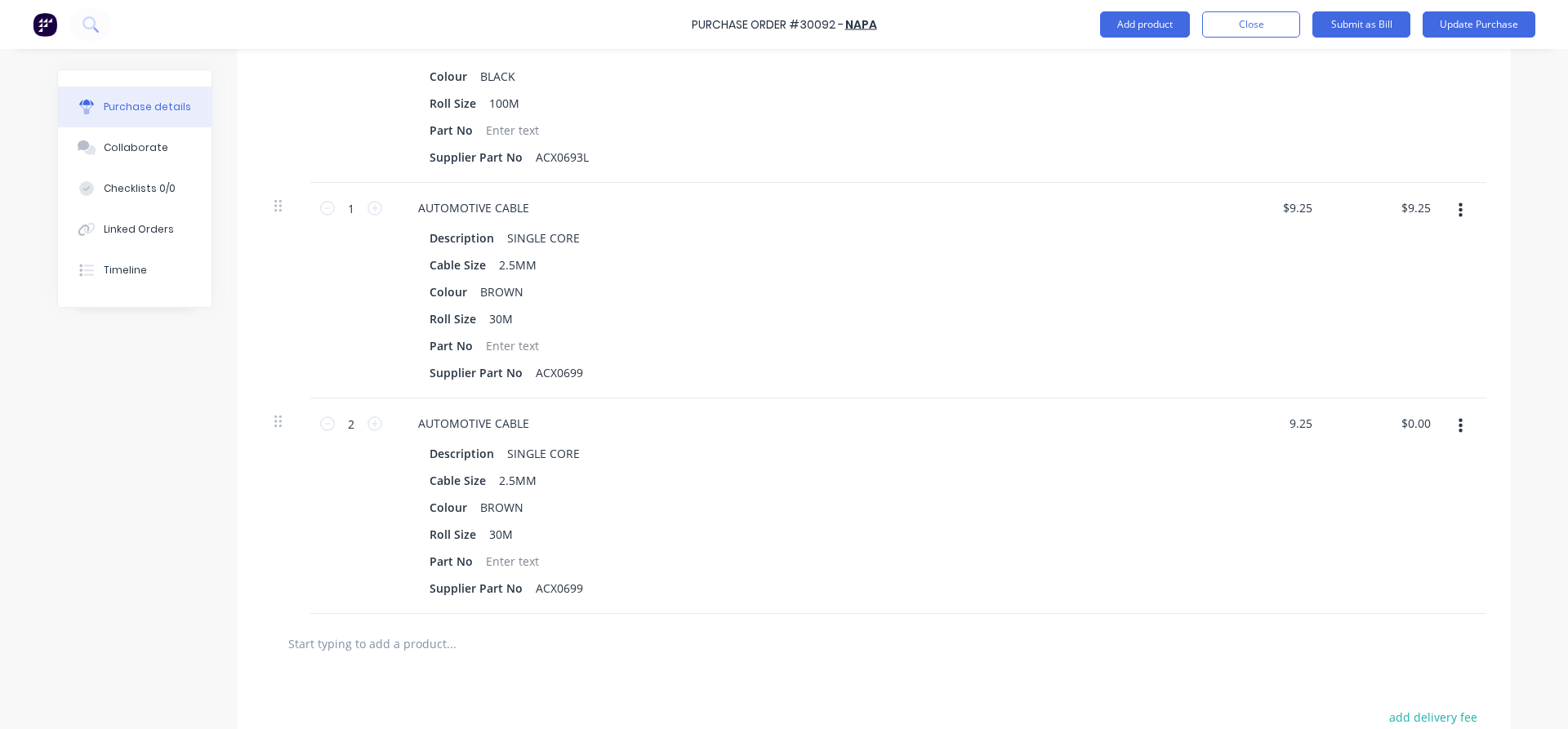
type input "18.50"
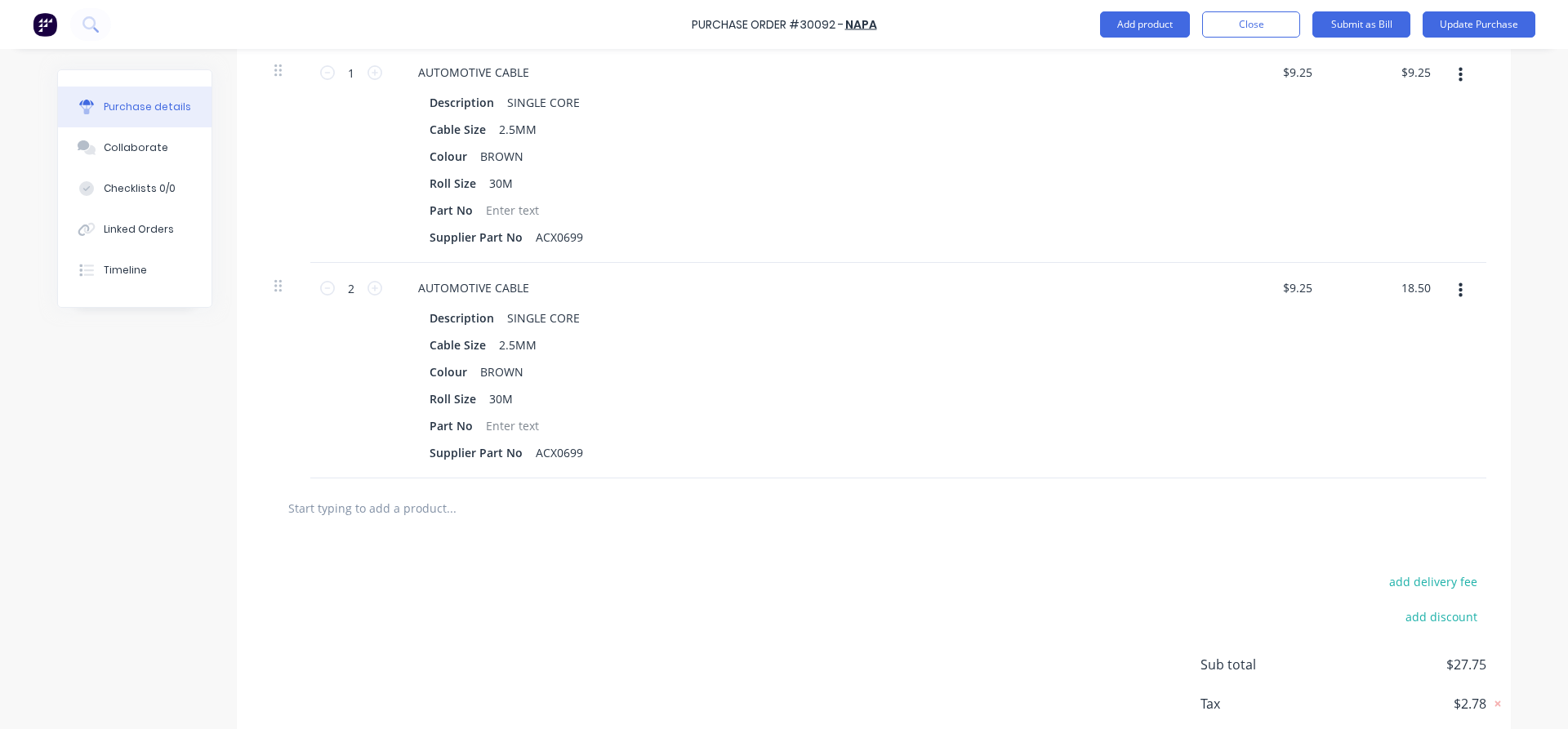
scroll to position [996, 0]
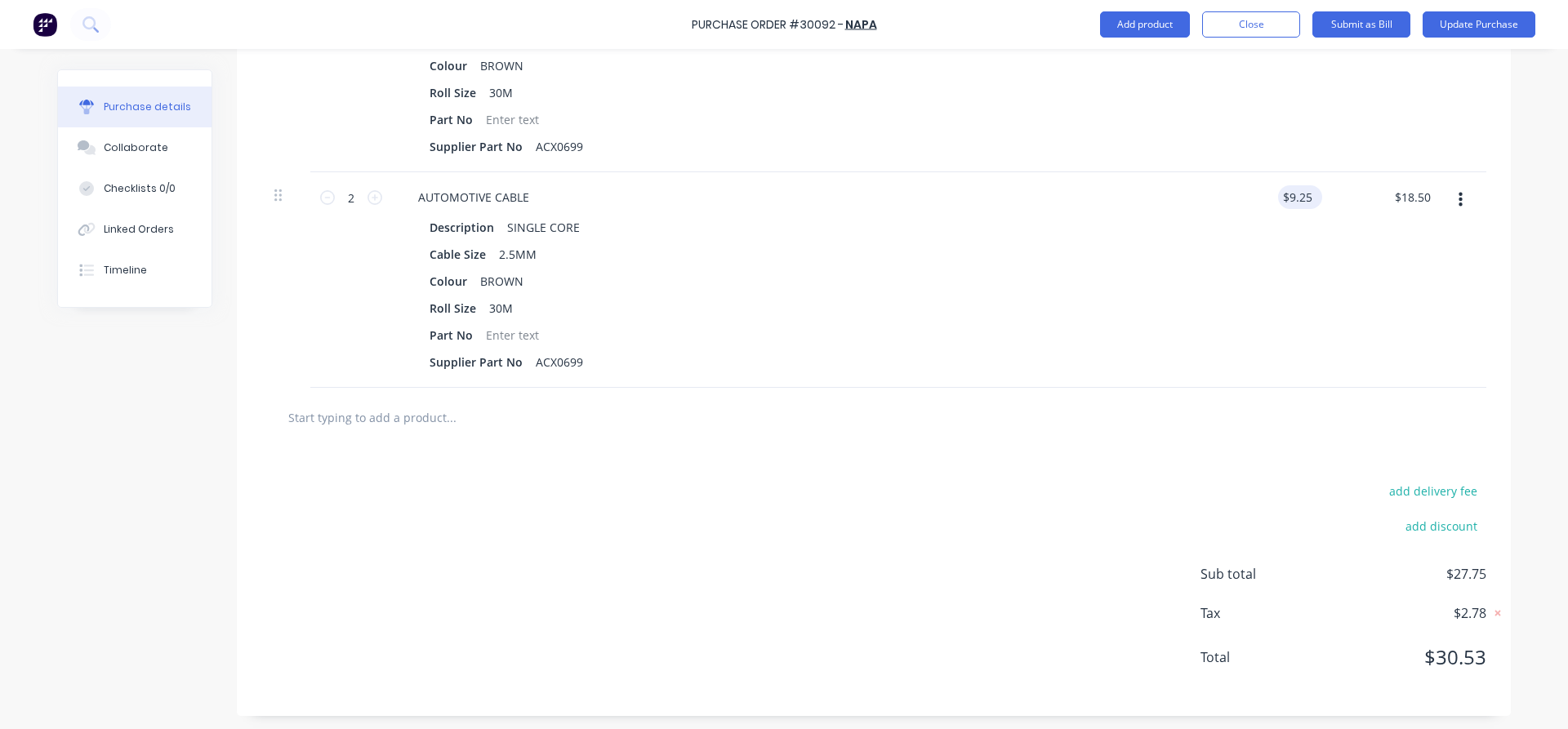
click at [1319, 190] on div "$9.25 $9.25" at bounding box center [1300, 197] width 44 height 24
drag, startPoint x: 1306, startPoint y: 194, endPoint x: 1216, endPoint y: 206, distance: 90.8
click at [1284, 203] on input "9.25" at bounding box center [1300, 197] width 31 height 24
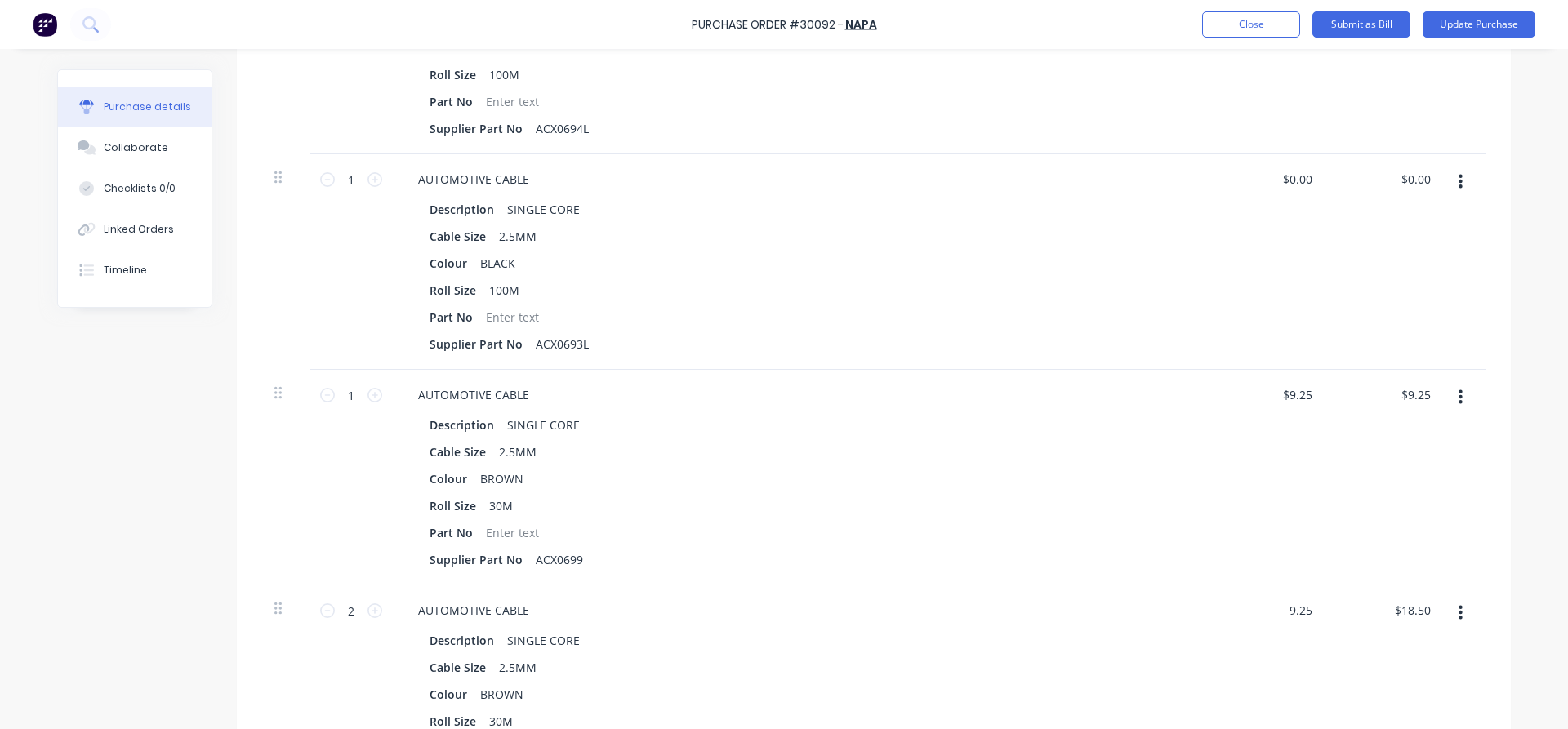
scroll to position [624, 0]
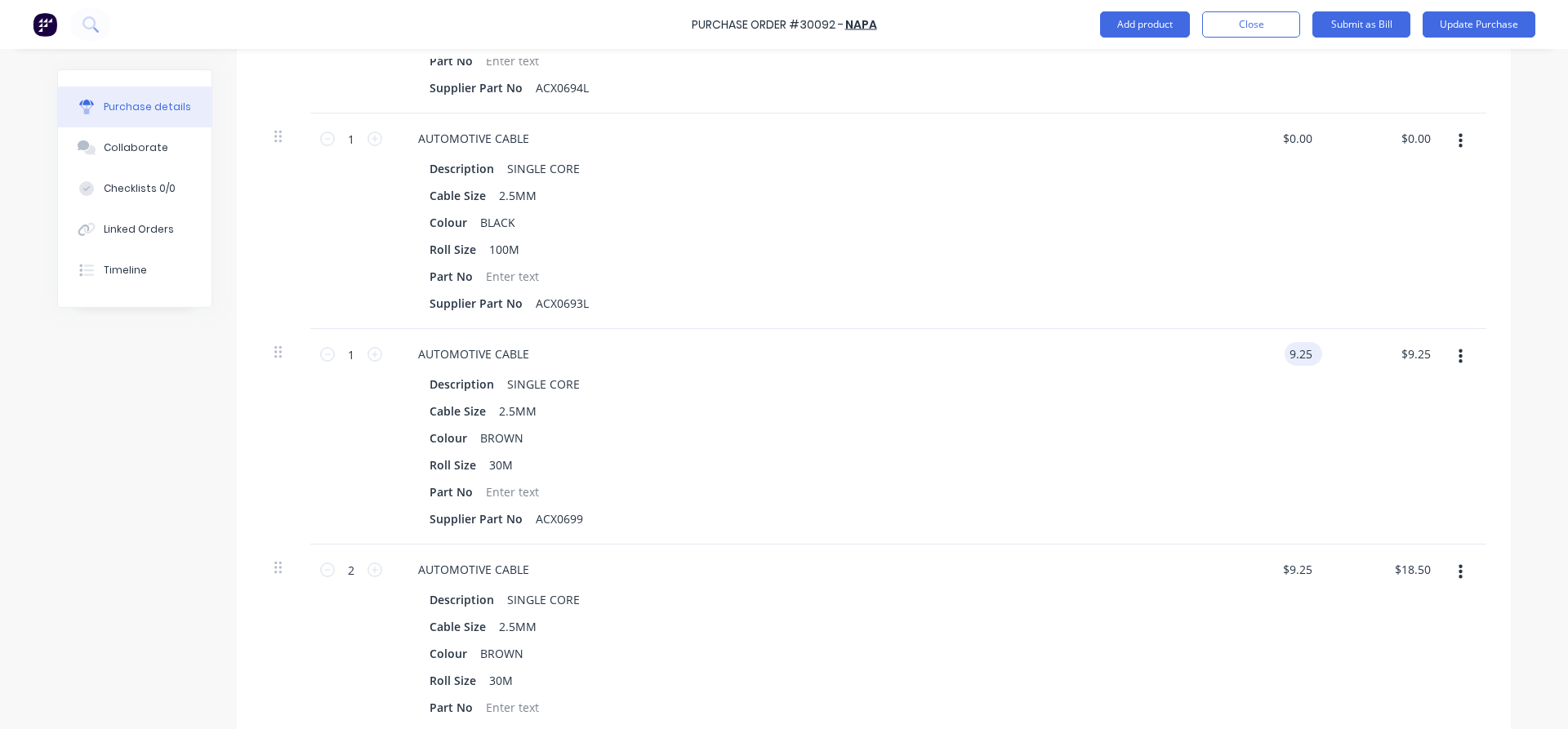
drag, startPoint x: 1311, startPoint y: 351, endPoint x: 1284, endPoint y: 360, distance: 28.5
click at [1284, 360] on input "9.25" at bounding box center [1300, 353] width 31 height 24
drag, startPoint x: 1431, startPoint y: 356, endPoint x: 1320, endPoint y: 360, distance: 111.1
click at [1320, 360] on div "1 1 AUTOMOTIVE CABLE Description SINGLE CORE Cable Size 2.5MM Colour BROWN Roll…" at bounding box center [874, 437] width 1225 height 216
drag, startPoint x: 1309, startPoint y: 347, endPoint x: 1252, endPoint y: 347, distance: 57.0
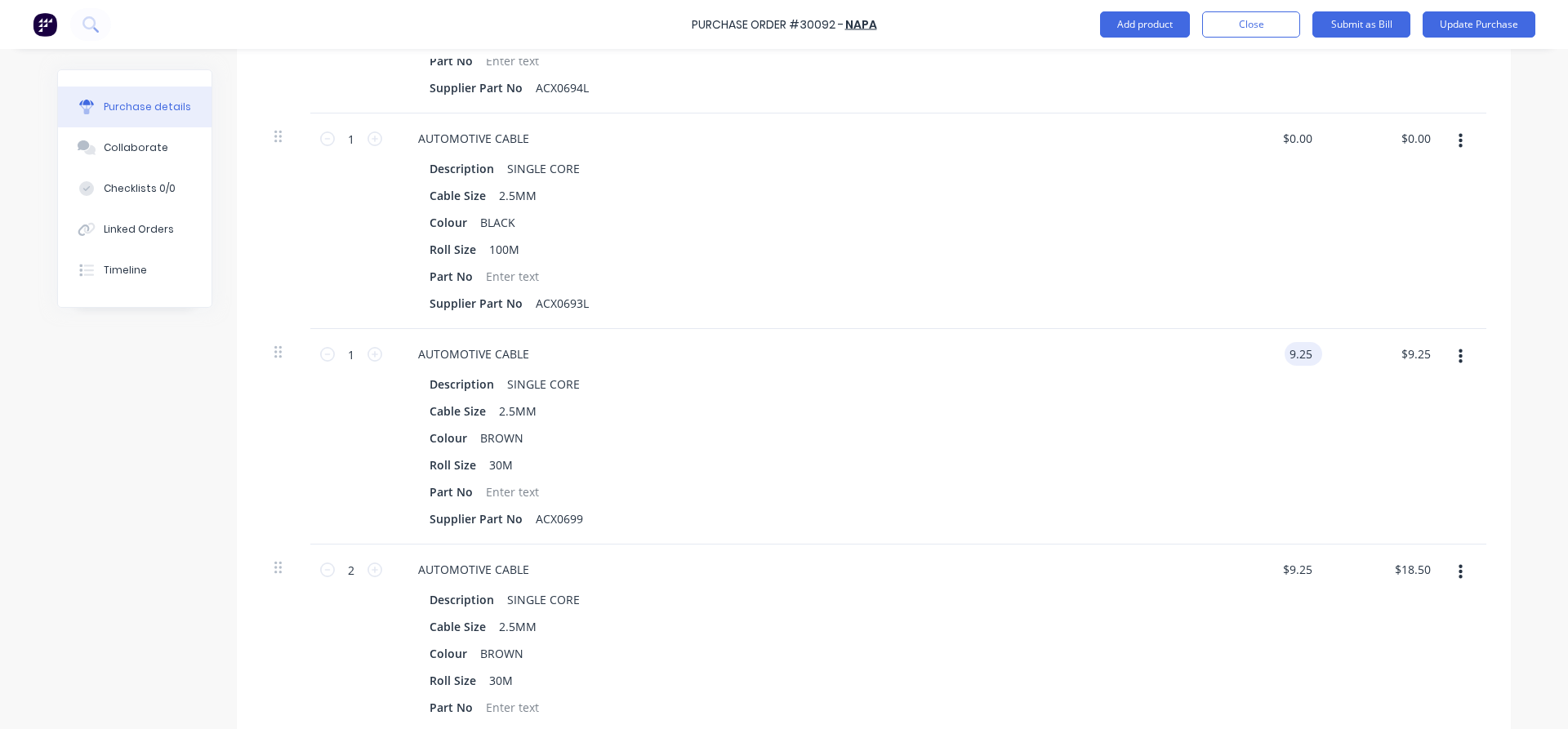
click at [1284, 347] on input "9.25" at bounding box center [1300, 353] width 31 height 24
click at [1466, 353] on button "button" at bounding box center [1460, 356] width 38 height 29
click at [1384, 400] on button "Edit" at bounding box center [1410, 400] width 139 height 33
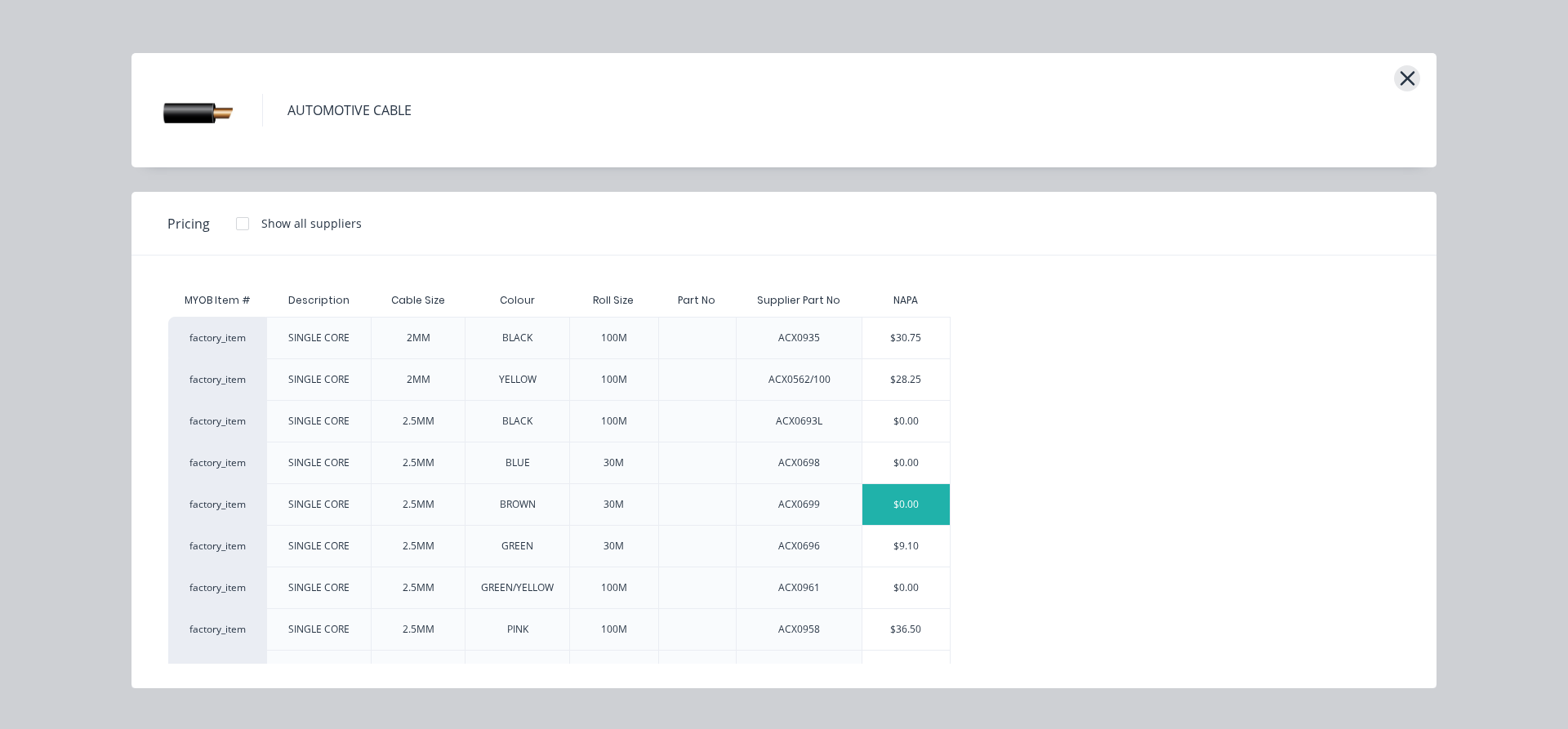
click at [1416, 78] on button "button" at bounding box center [1407, 78] width 26 height 26
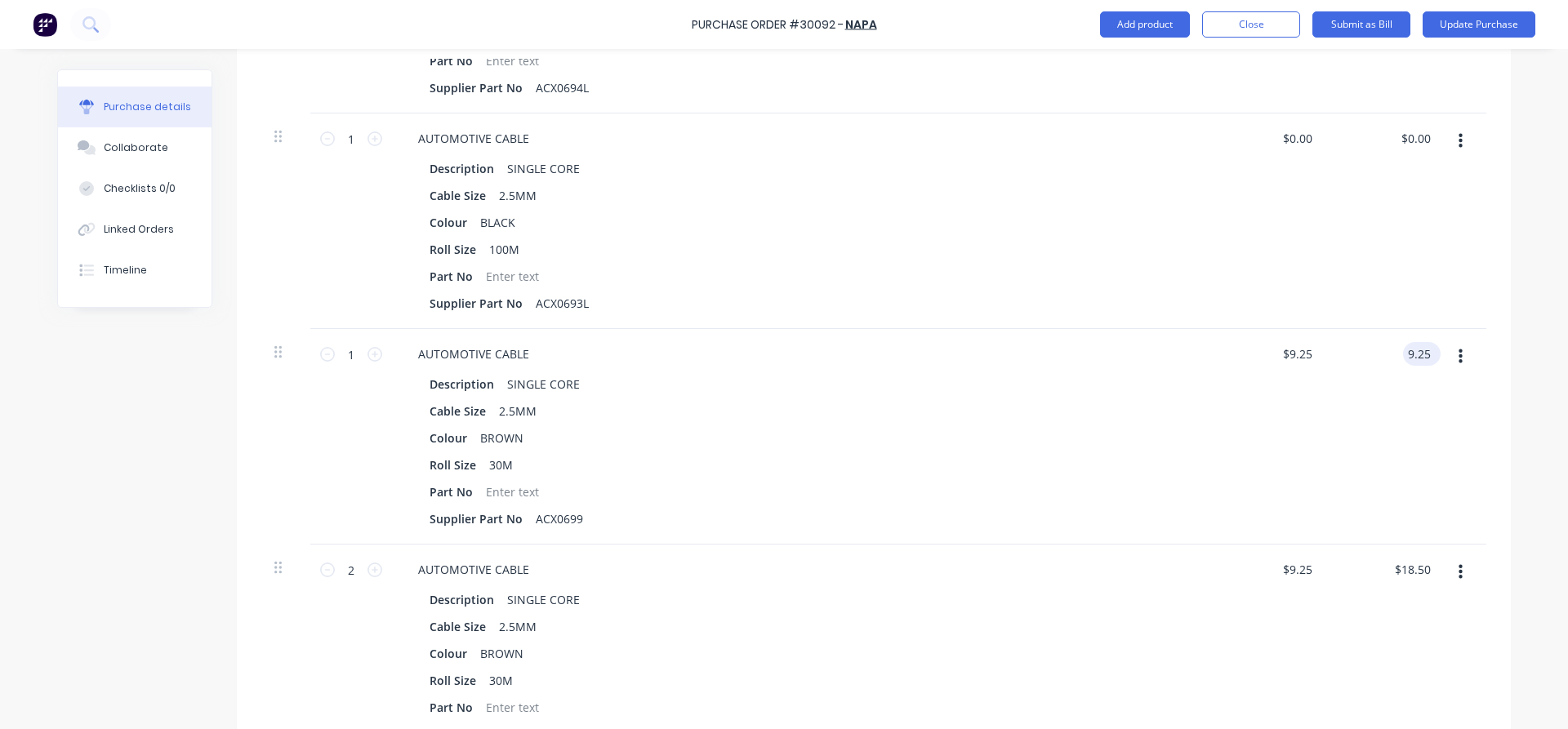
drag, startPoint x: 1429, startPoint y: 347, endPoint x: 1399, endPoint y: 345, distance: 30.1
click at [1403, 345] on input "9.25" at bounding box center [1418, 353] width 31 height 24
drag, startPoint x: 1312, startPoint y: 347, endPoint x: 1270, endPoint y: 342, distance: 42.3
click at [1284, 342] on input at bounding box center [1300, 353] width 31 height 24
click at [1248, 27] on button "Close" at bounding box center [1251, 25] width 98 height 26
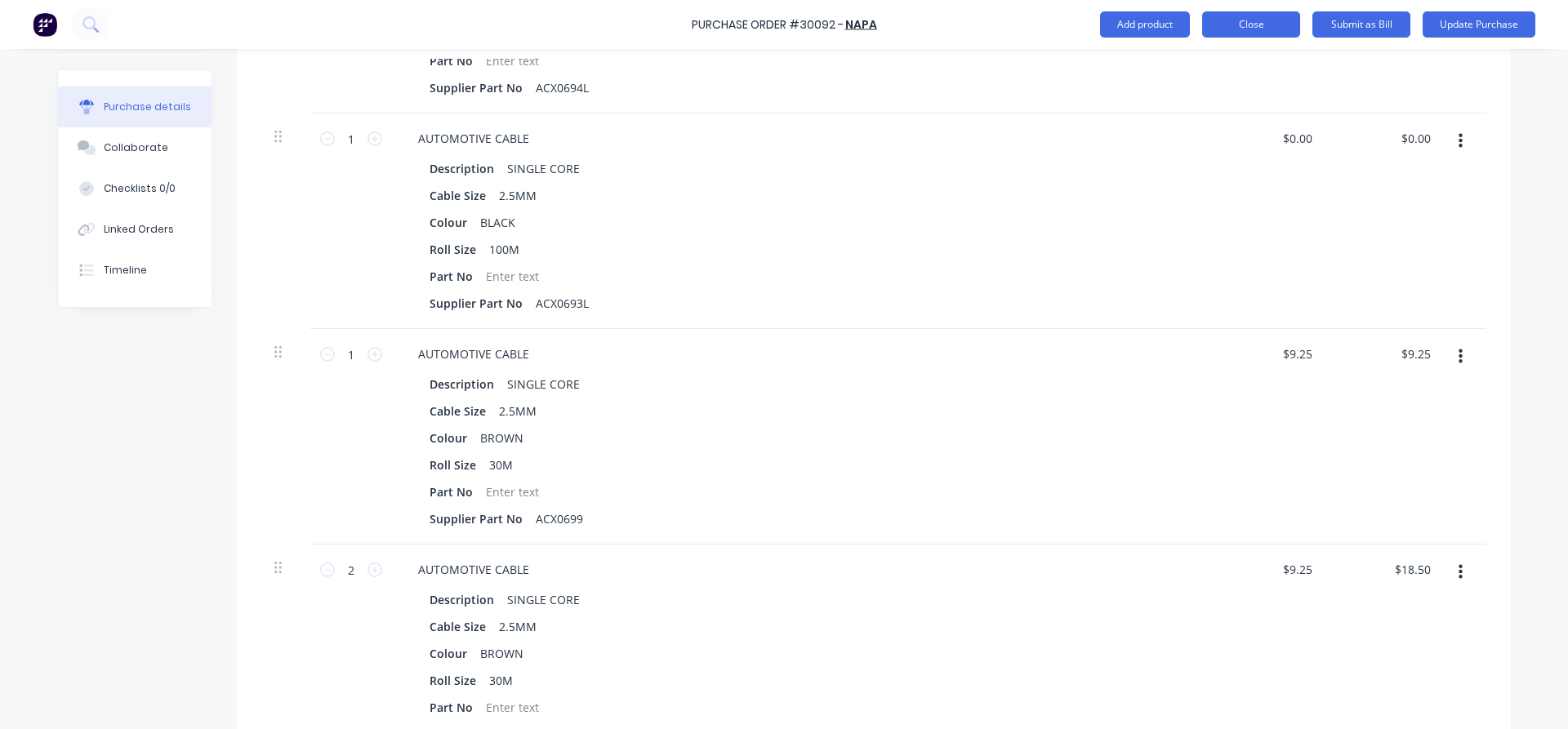
scroll to position [0, 0]
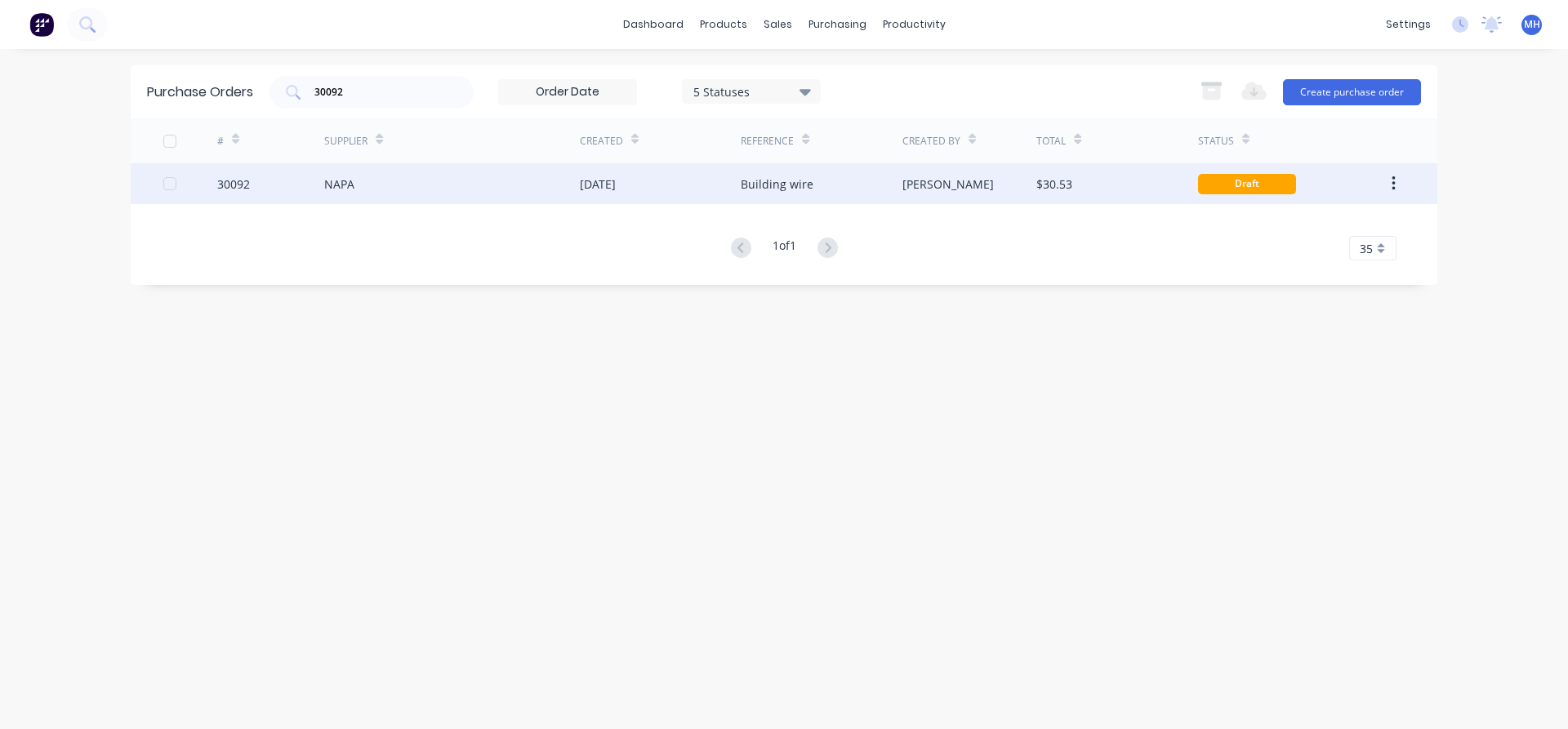
drag, startPoint x: 530, startPoint y: 195, endPoint x: 520, endPoint y: 192, distance: 10.4
click at [520, 192] on div "NAPA" at bounding box center [452, 184] width 256 height 41
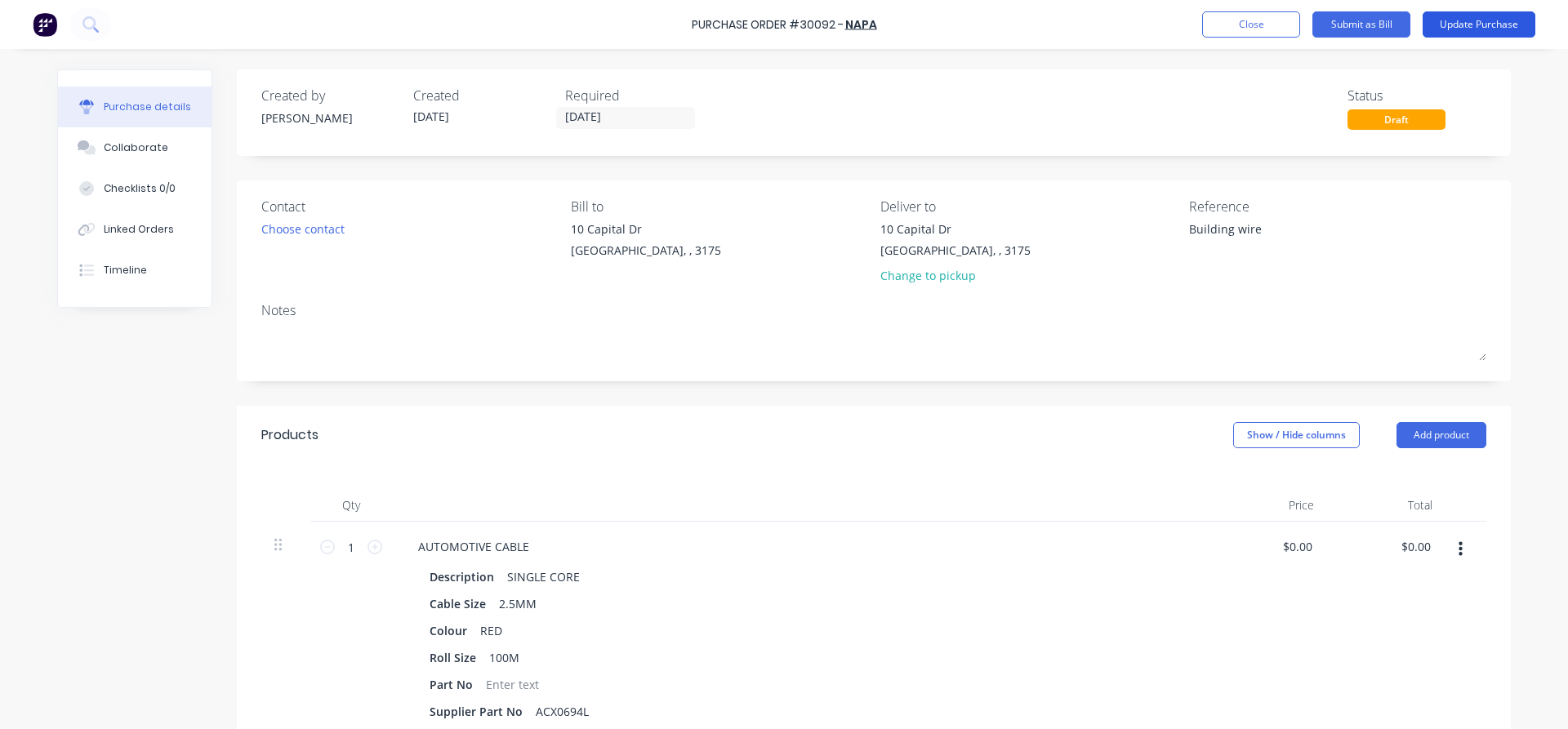
click at [1472, 22] on button "Update Purchase" at bounding box center [1479, 25] width 113 height 26
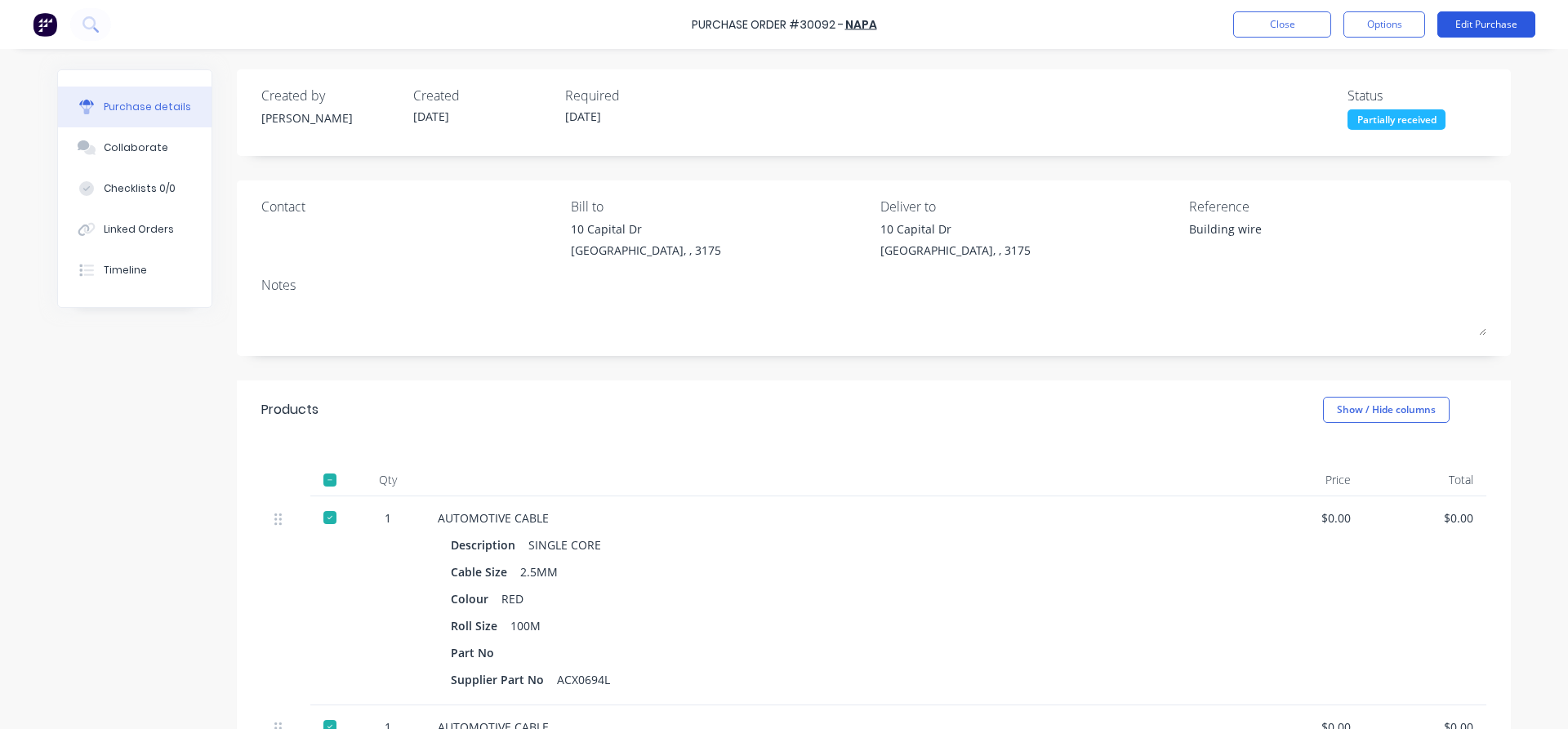
click at [1500, 29] on button "Edit Purchase" at bounding box center [1486, 25] width 98 height 26
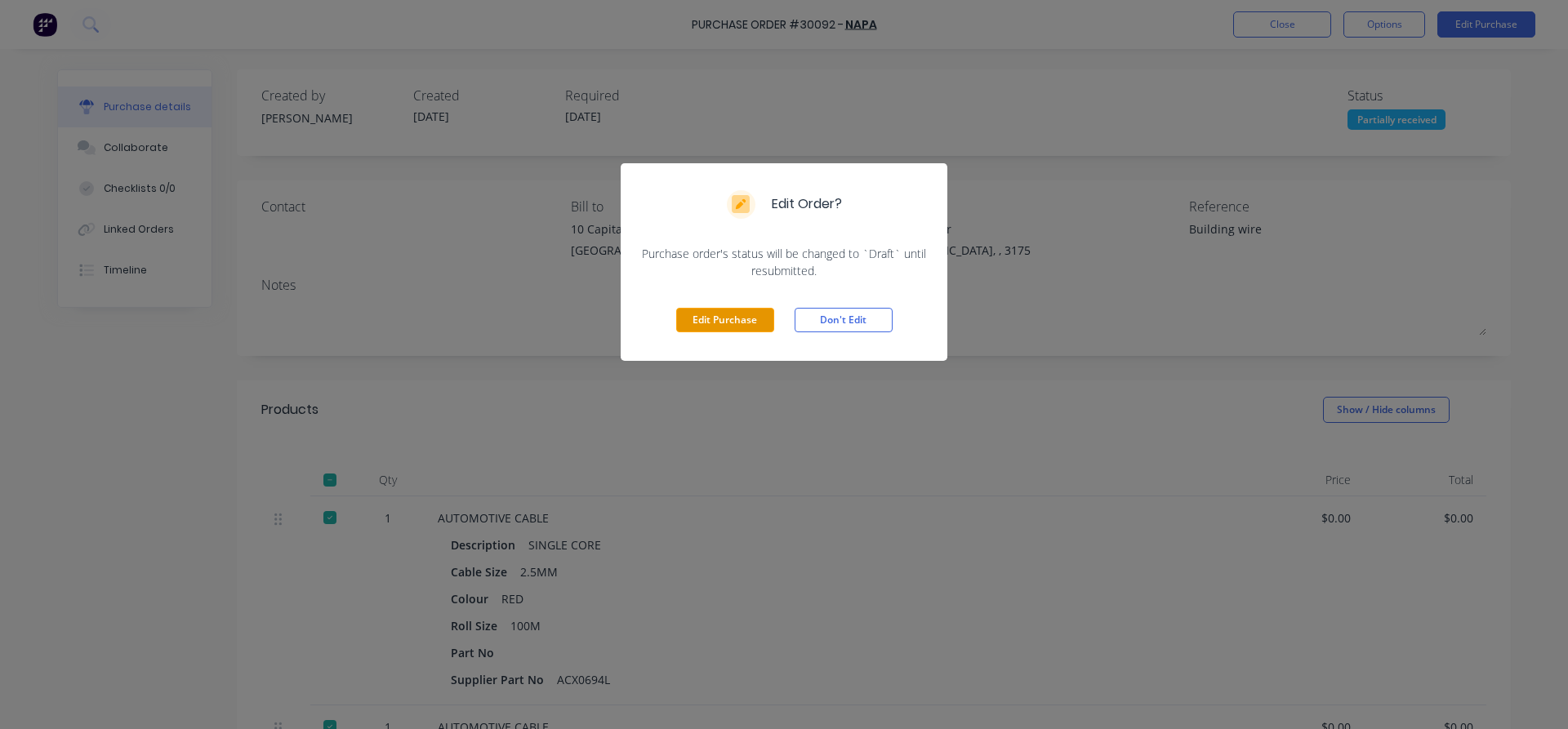
click at [701, 317] on button "Edit Purchase" at bounding box center [725, 320] width 98 height 25
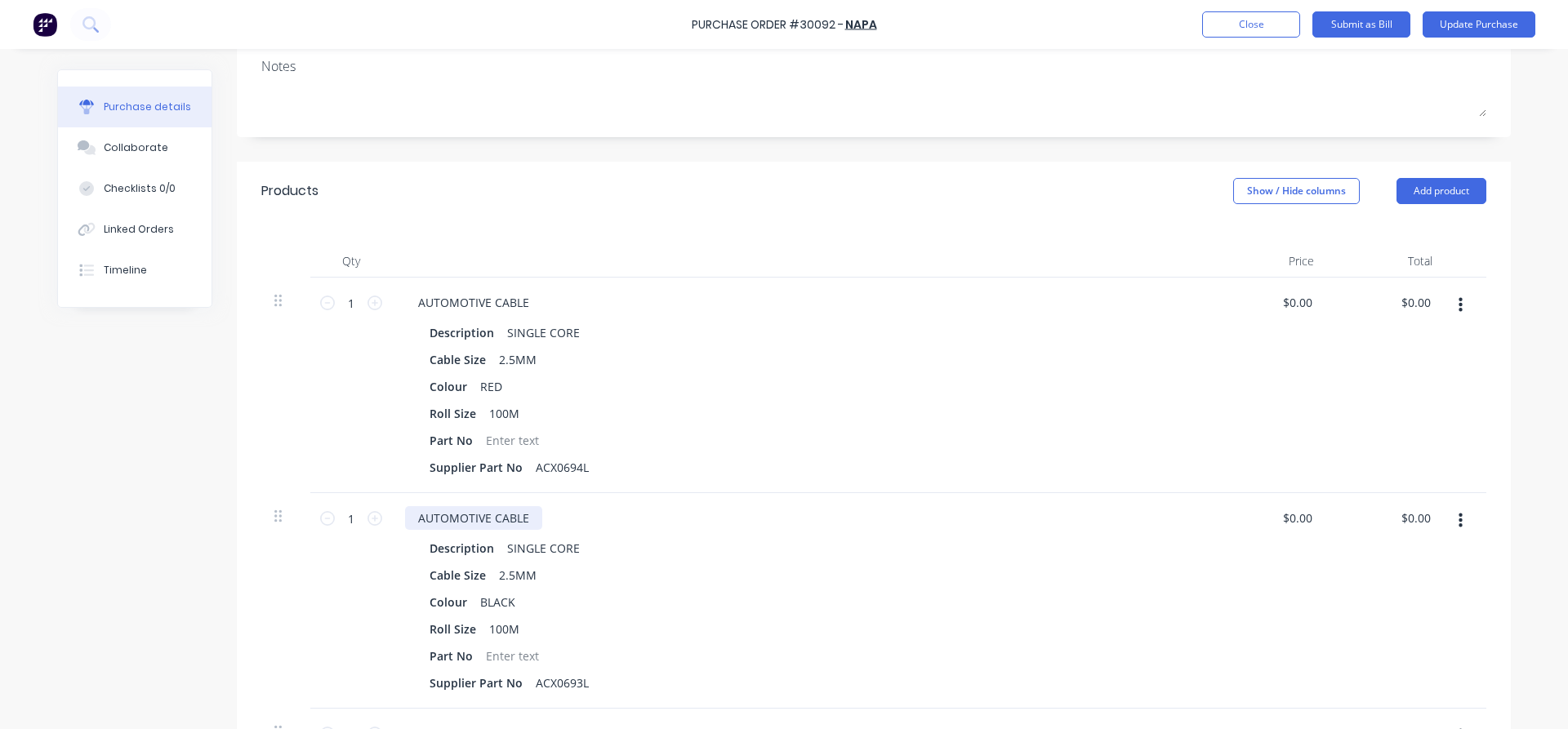
scroll to position [280, 0]
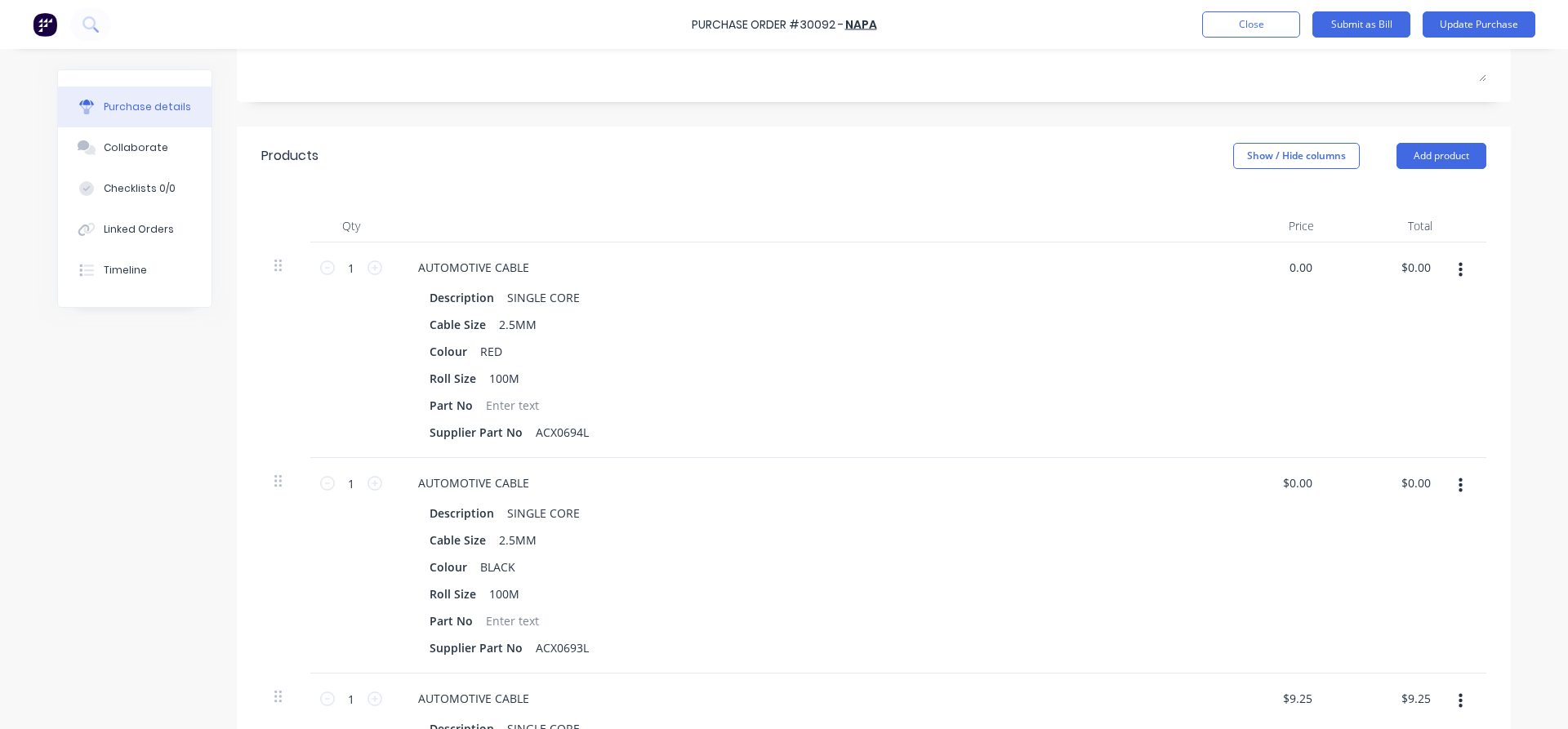
drag, startPoint x: 1313, startPoint y: 267, endPoint x: 1268, endPoint y: 271, distance: 45.2
click at [1268, 271] on div "0.00 0.00" at bounding box center [1267, 351] width 119 height 216
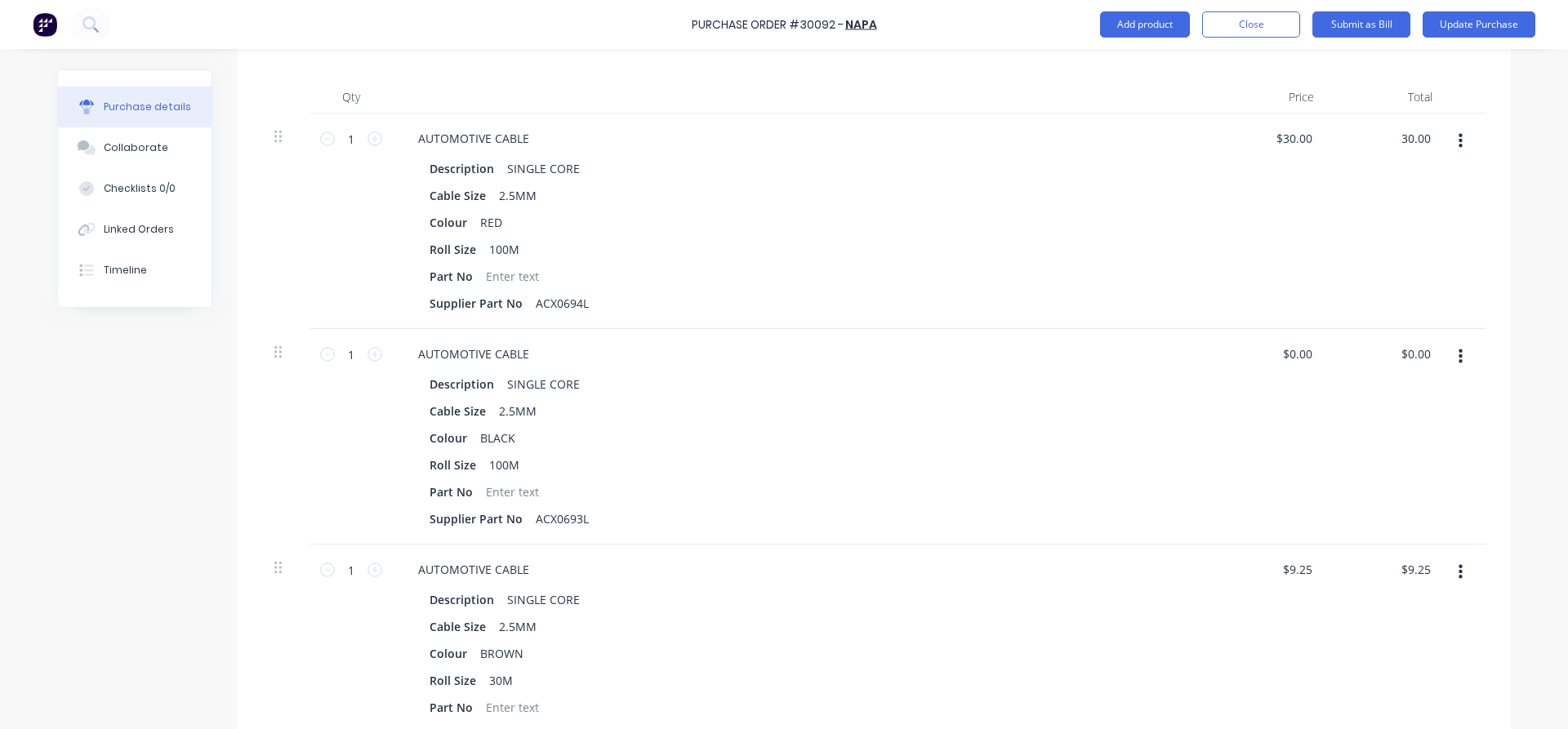
scroll to position [558, 0]
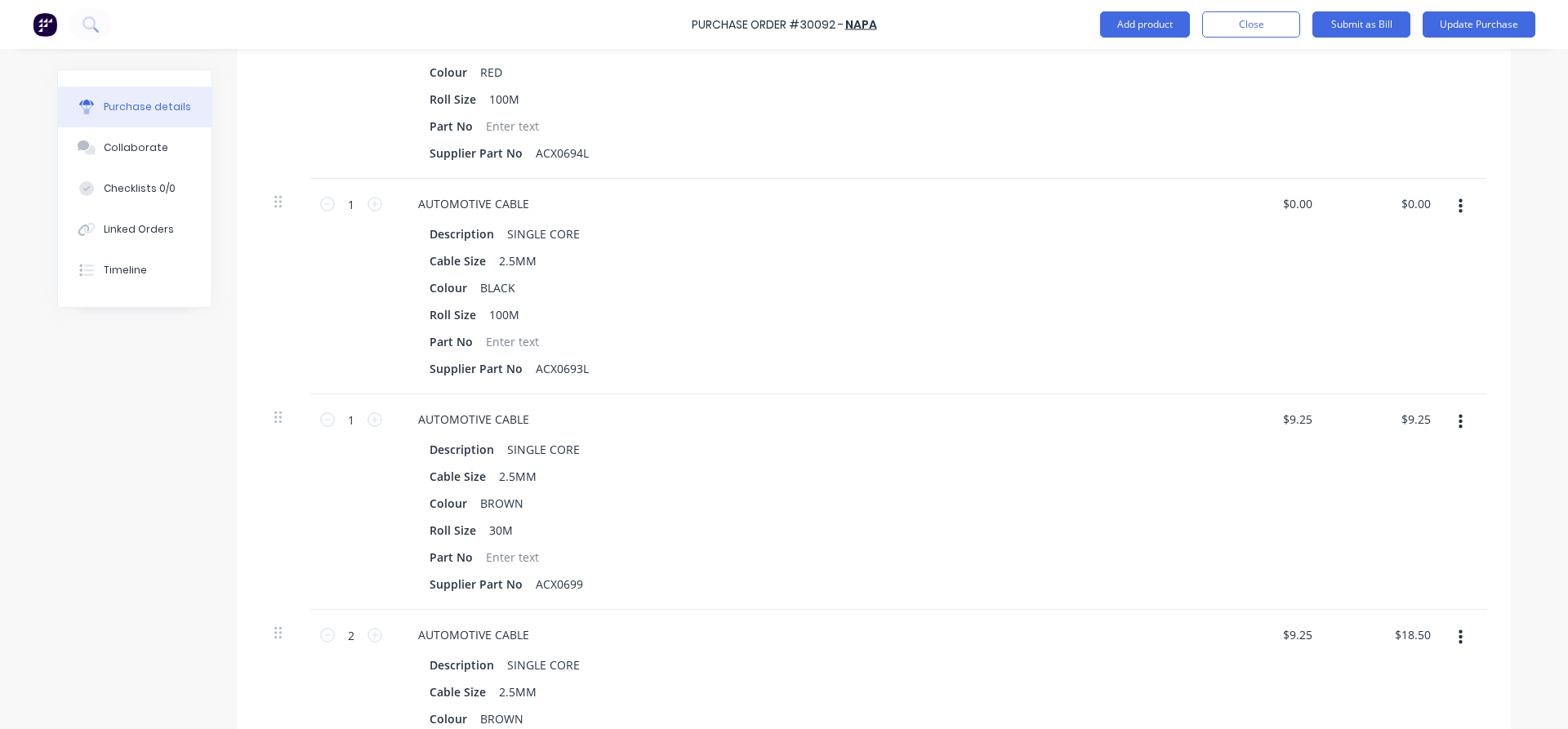
drag, startPoint x: 1316, startPoint y: 203, endPoint x: 1261, endPoint y: 195, distance: 55.6
click at [1261, 195] on div "$0.00 $0.00" at bounding box center [1267, 287] width 119 height 216
click at [1316, 196] on div "$0.00 $0.00" at bounding box center [1300, 203] width 44 height 24
drag, startPoint x: 1296, startPoint y: 197, endPoint x: 1129, endPoint y: 276, distance: 184.7
click at [1284, 208] on input "0.00" at bounding box center [1300, 203] width 31 height 24
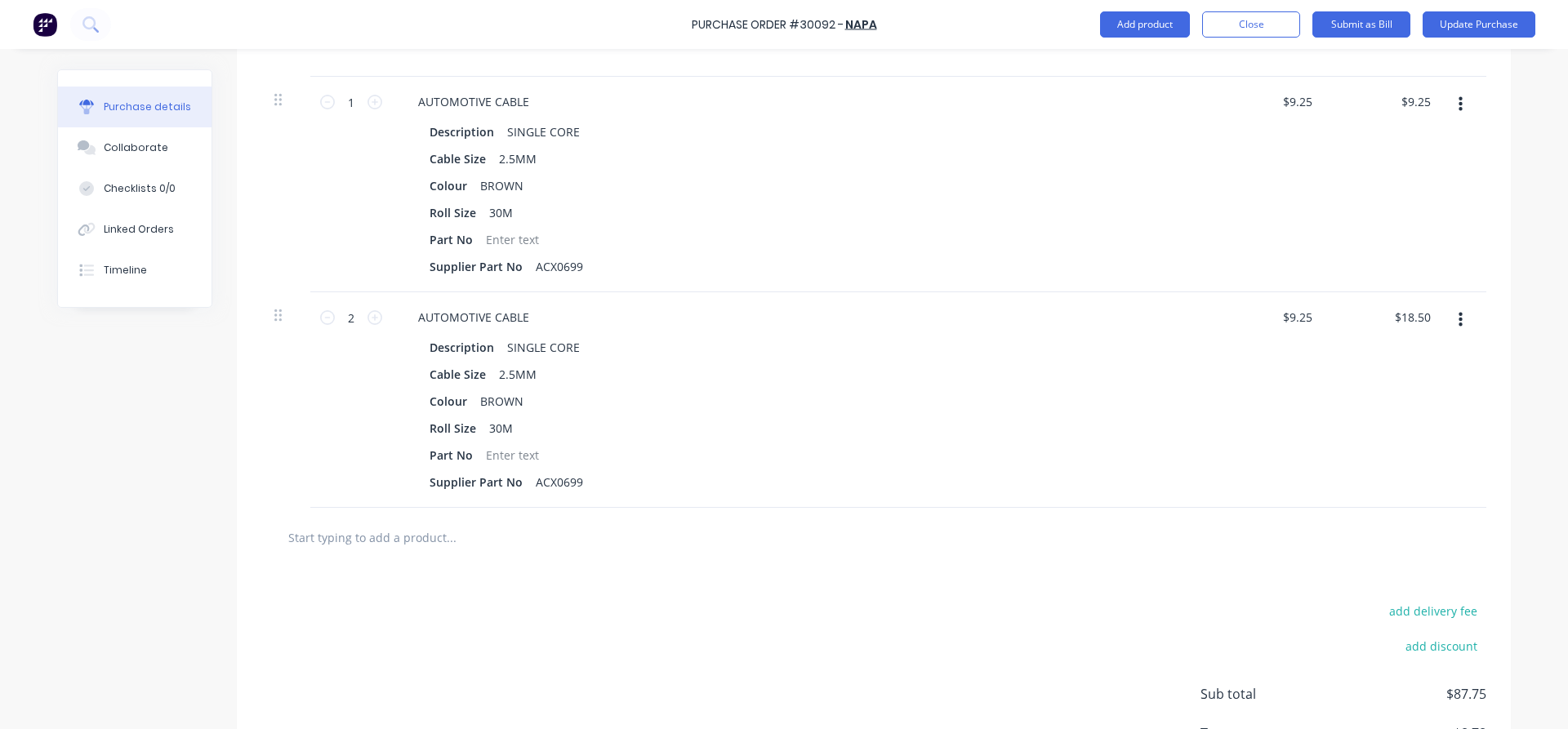
scroll to position [903, 0]
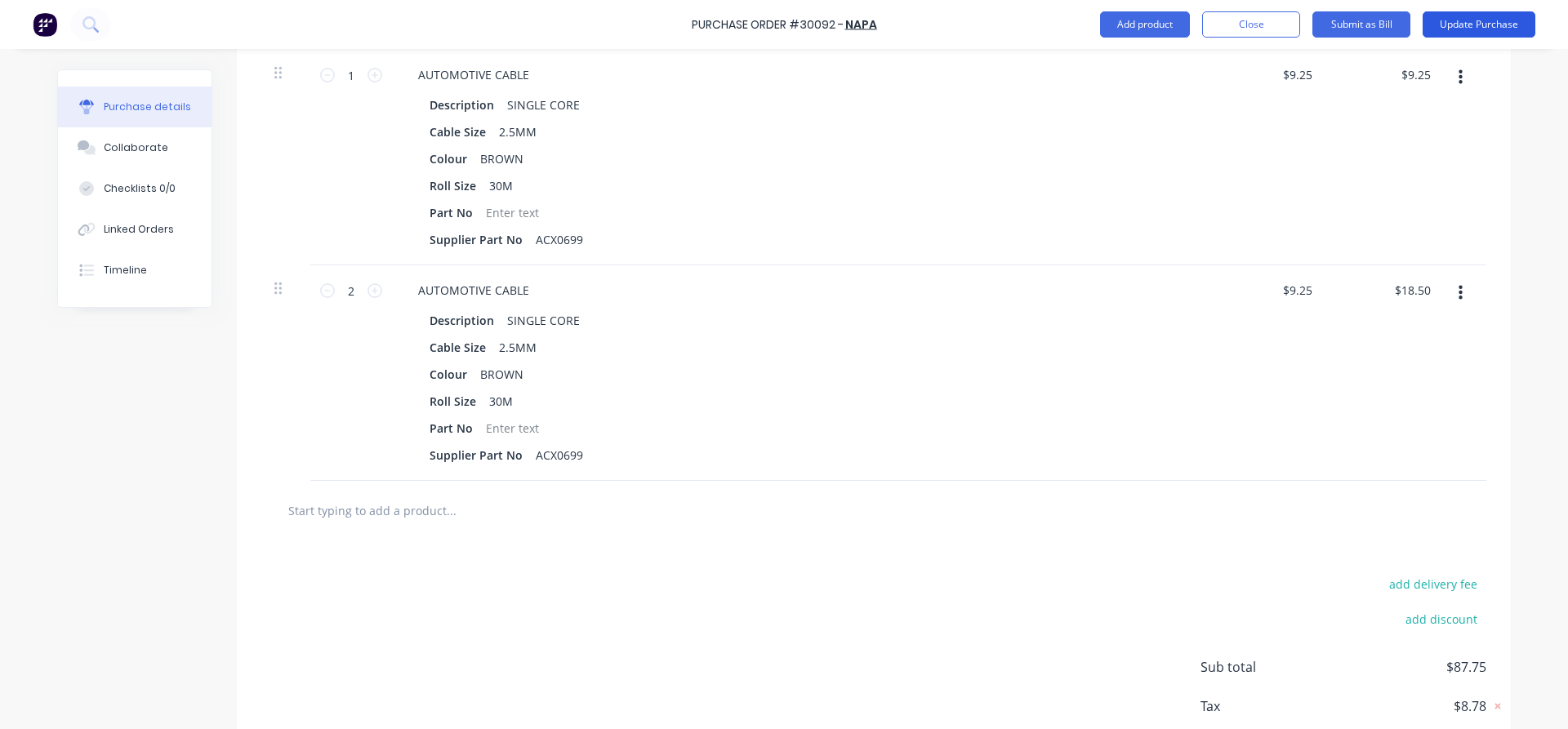
click at [1474, 27] on button "Update Purchase" at bounding box center [1479, 25] width 113 height 26
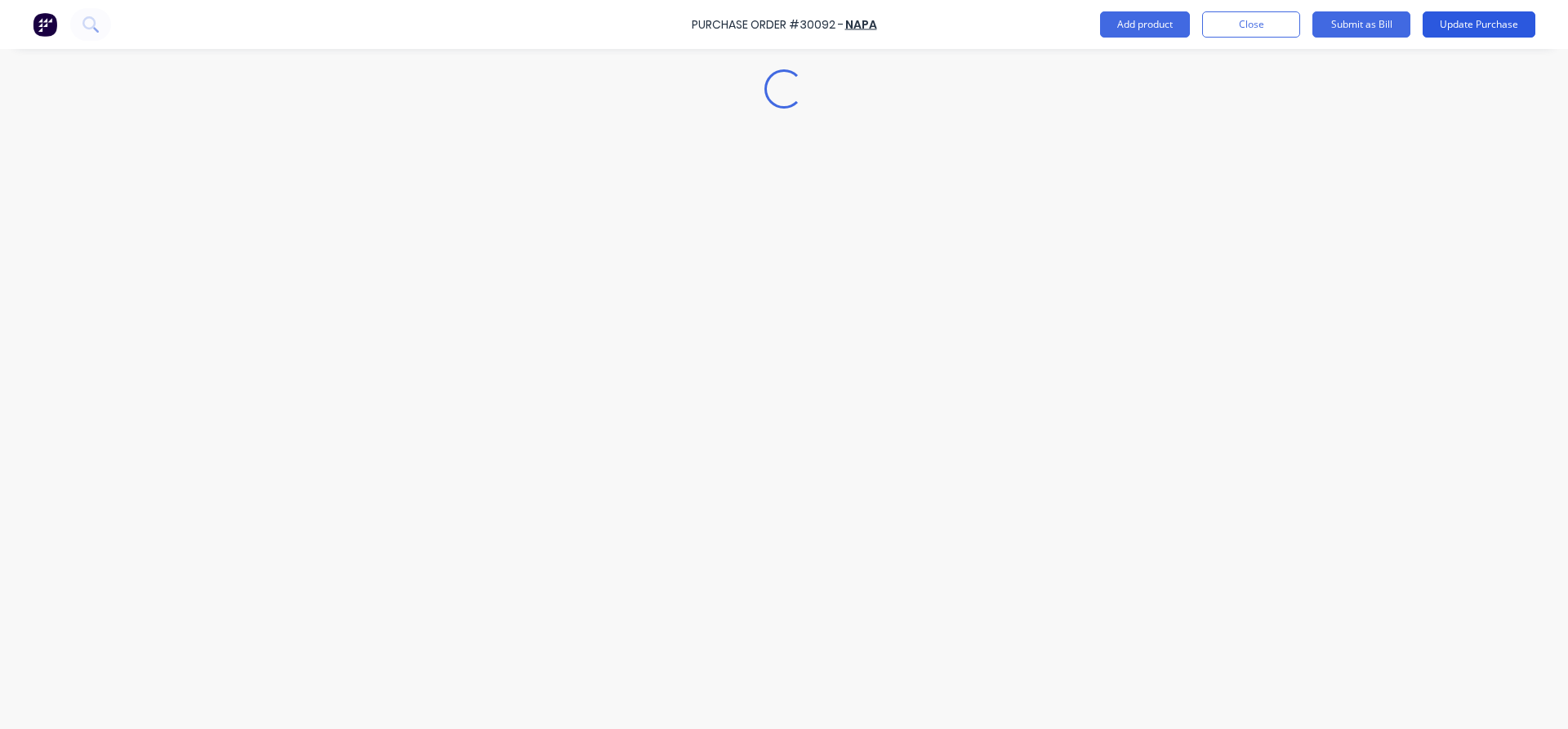
scroll to position [0, 0]
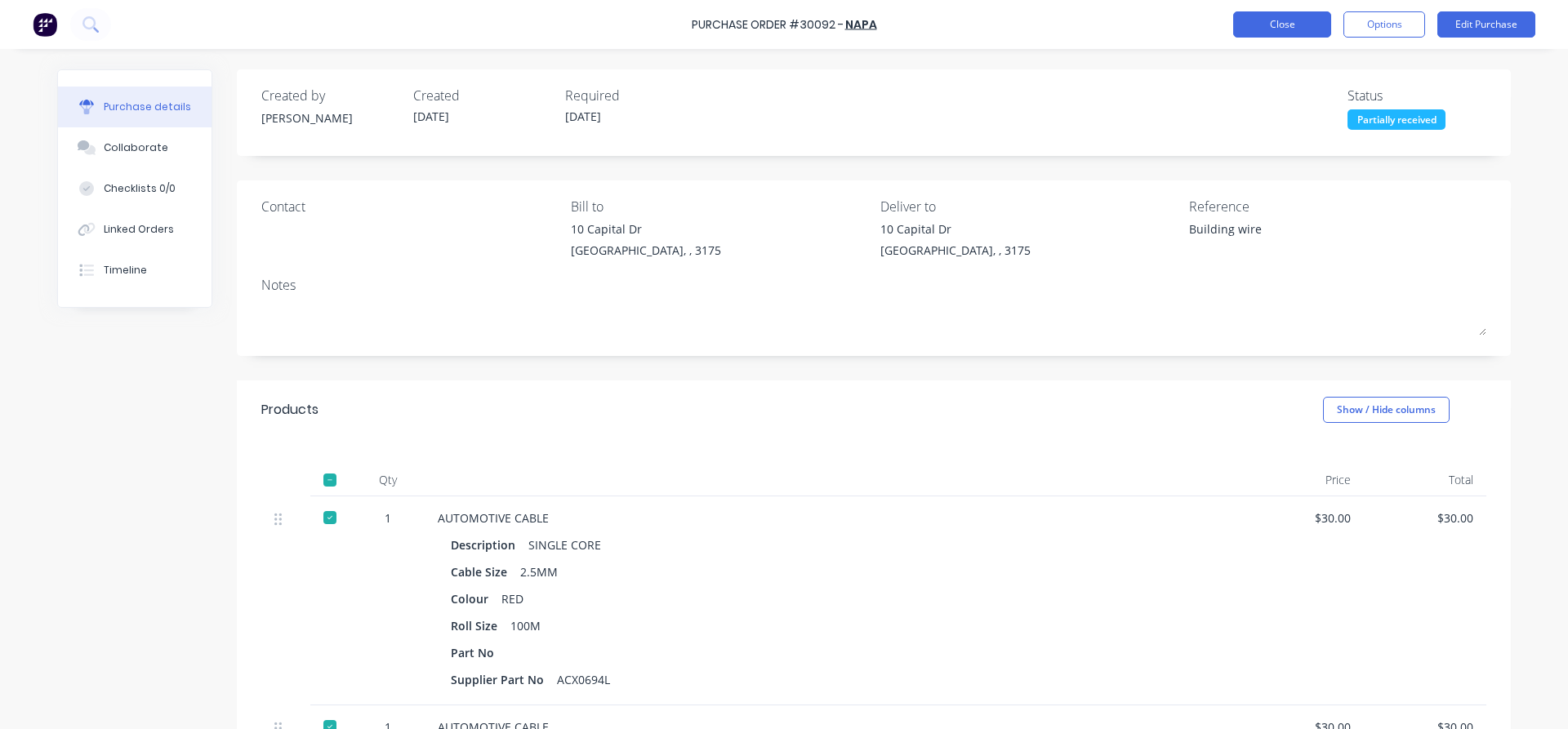
click at [1297, 17] on button "Close" at bounding box center [1282, 25] width 98 height 26
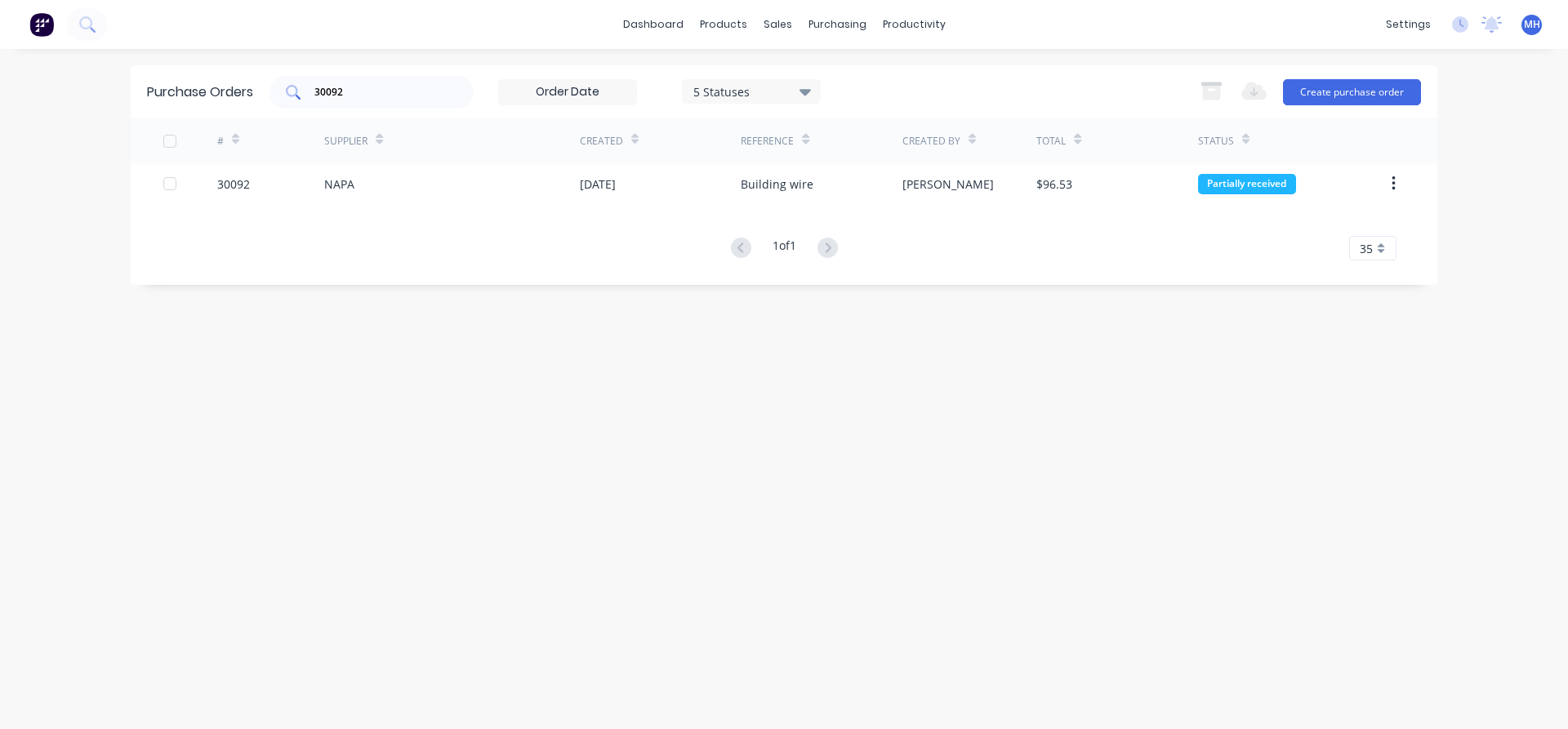
click at [385, 96] on input "30092" at bounding box center [381, 92] width 136 height 16
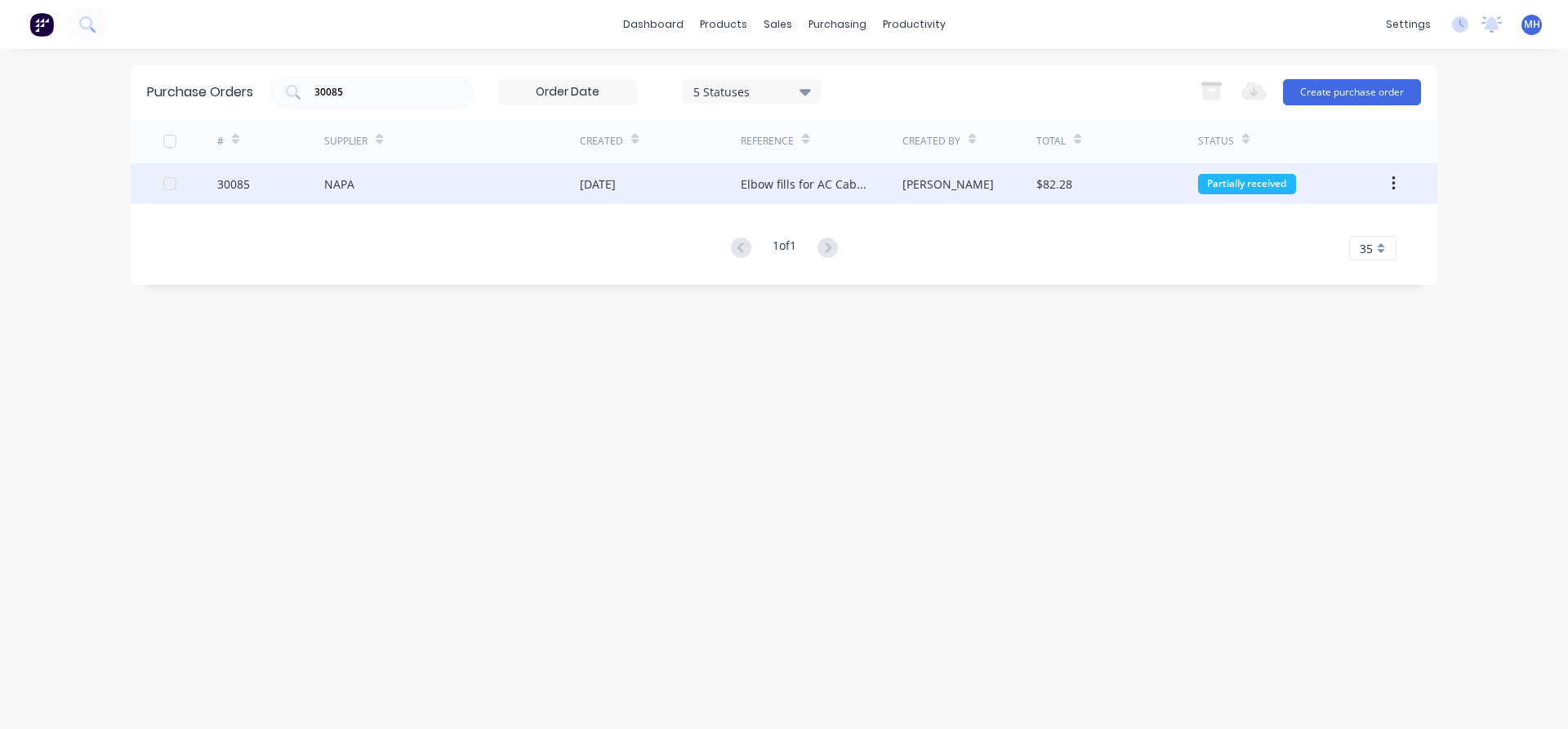
click at [401, 190] on div "NAPA" at bounding box center [452, 184] width 256 height 41
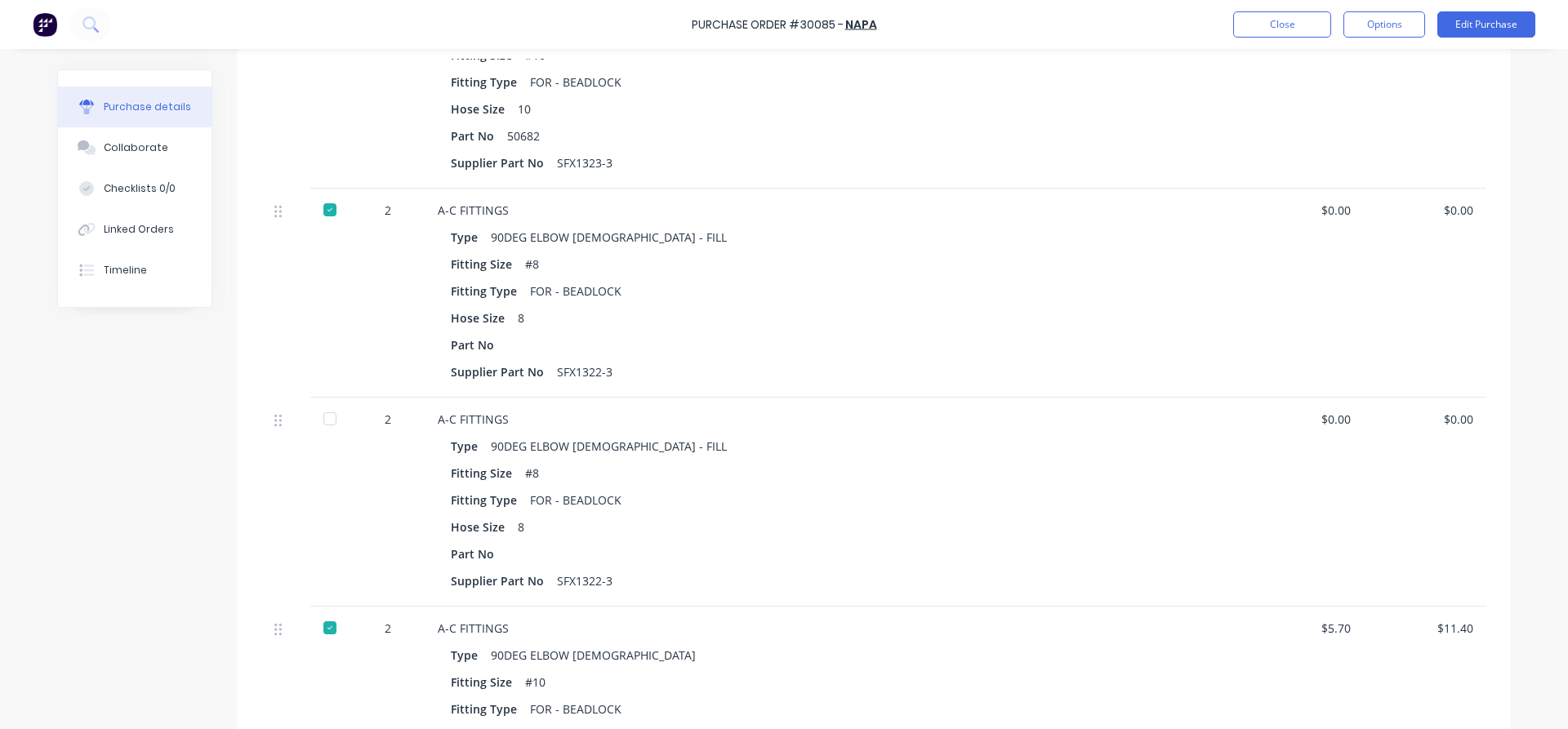
scroll to position [745, 0]
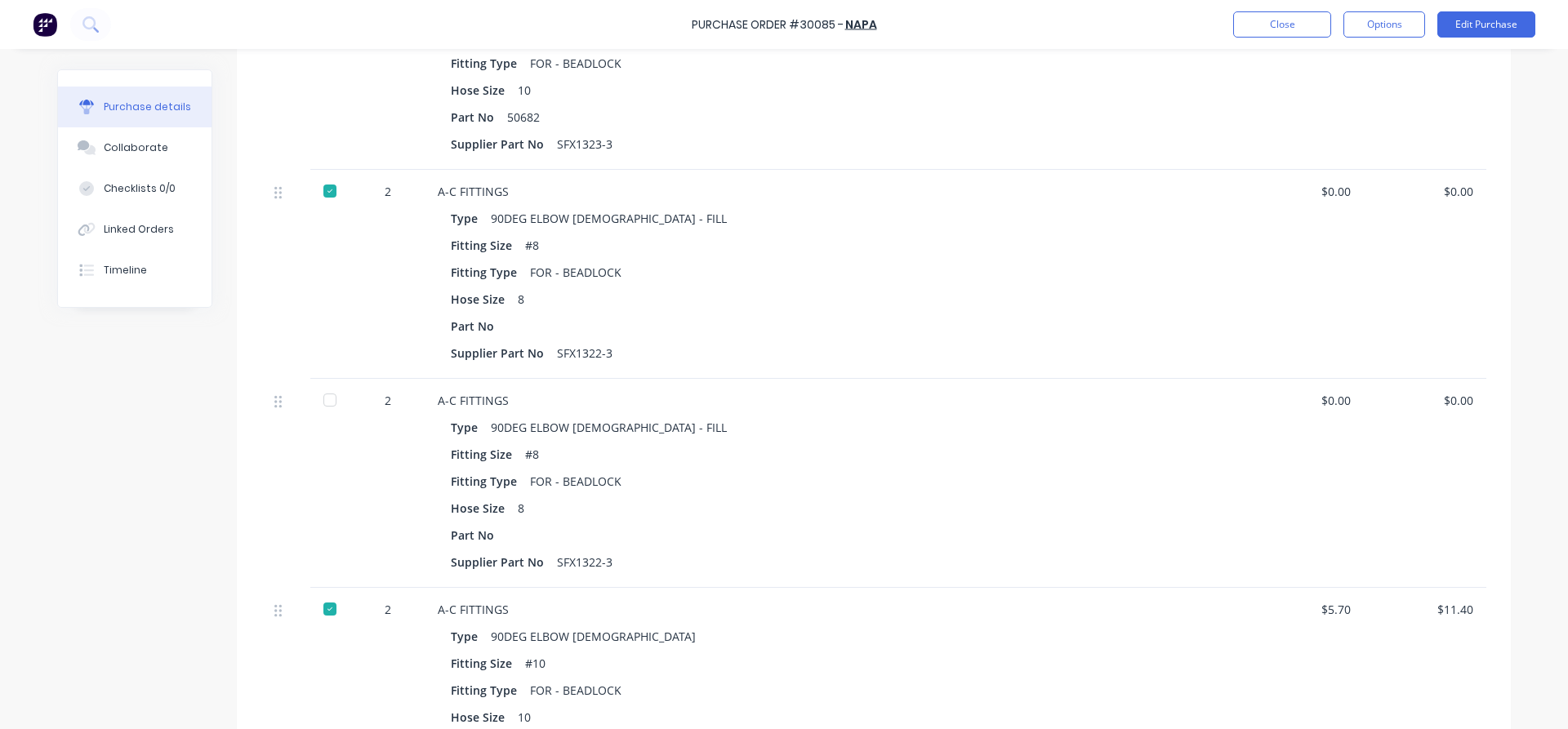
click at [1353, 396] on div "$0.00" at bounding box center [1302, 483] width 123 height 209
drag, startPoint x: 1343, startPoint y: 389, endPoint x: 1283, endPoint y: 395, distance: 60.3
click at [1283, 395] on div "$0.00" at bounding box center [1302, 400] width 96 height 17
click at [1090, 564] on div "Supplier Part No SFX1322-3" at bounding box center [832, 561] width 764 height 24
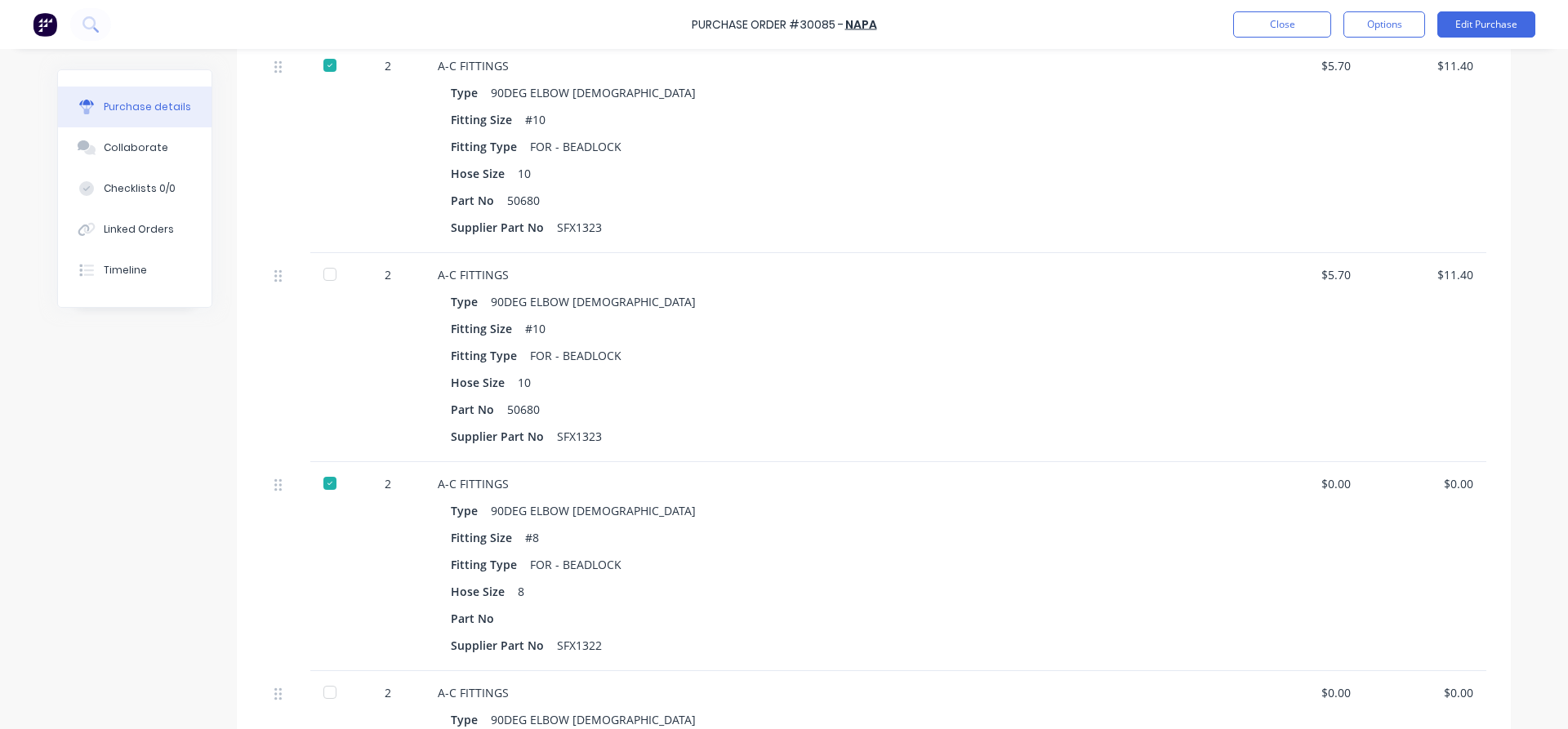
scroll to position [1303, 0]
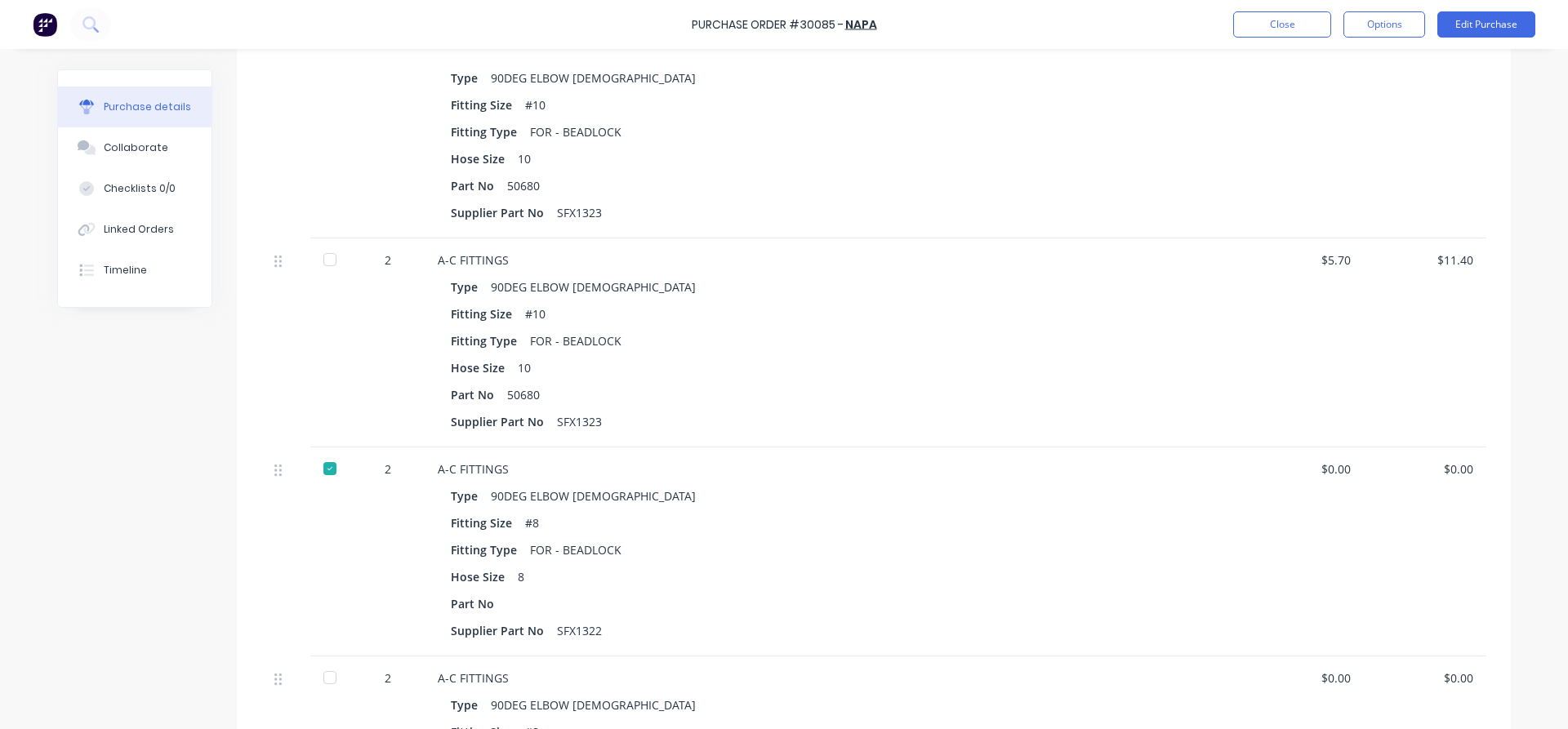
click at [1281, 38] on div "Purchase Order #30085 - NAPA Close Options Edit Purchase" at bounding box center [784, 25] width 1568 height 49
click at [1279, 27] on button "Close" at bounding box center [1282, 25] width 98 height 26
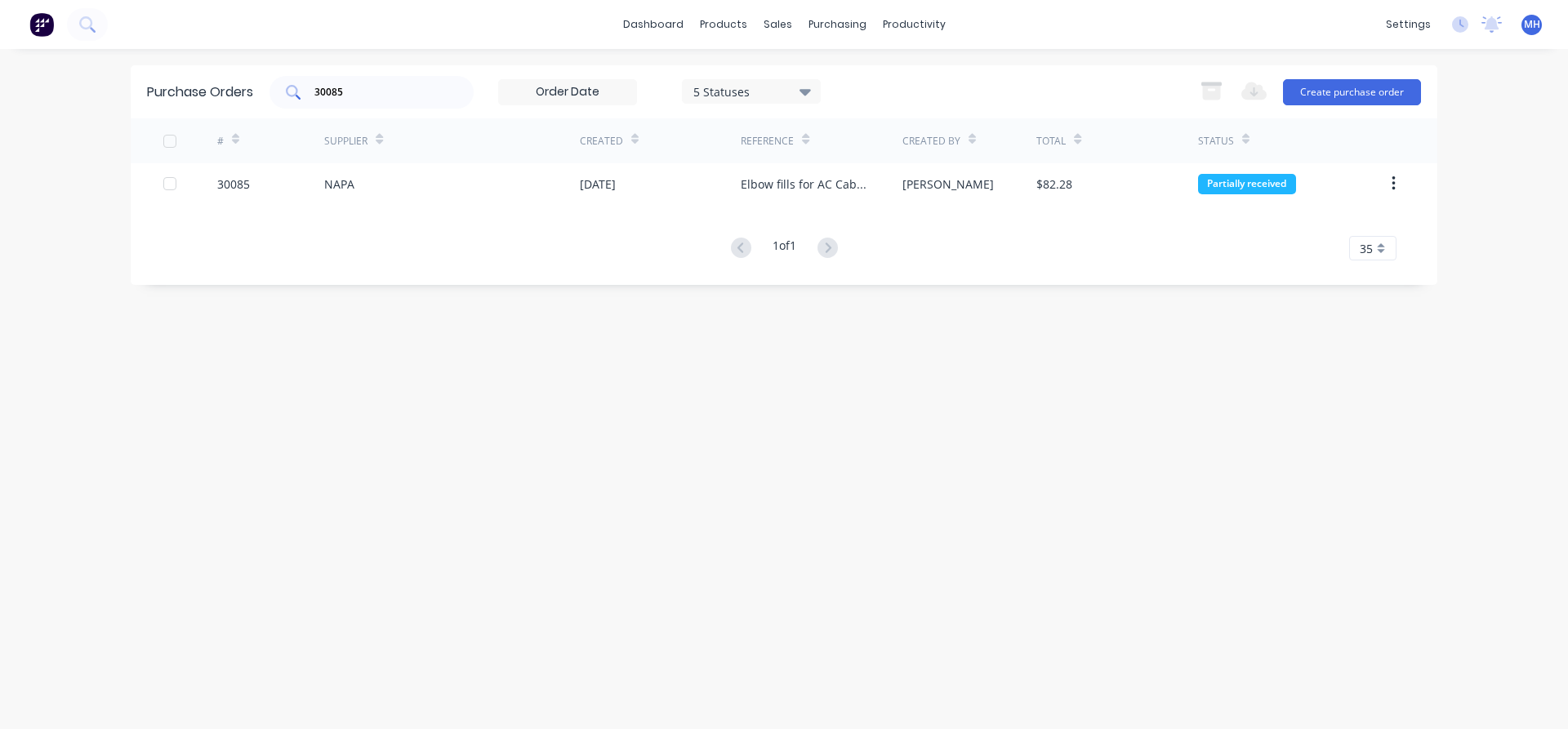
click at [355, 101] on div "30085" at bounding box center [372, 92] width 204 height 33
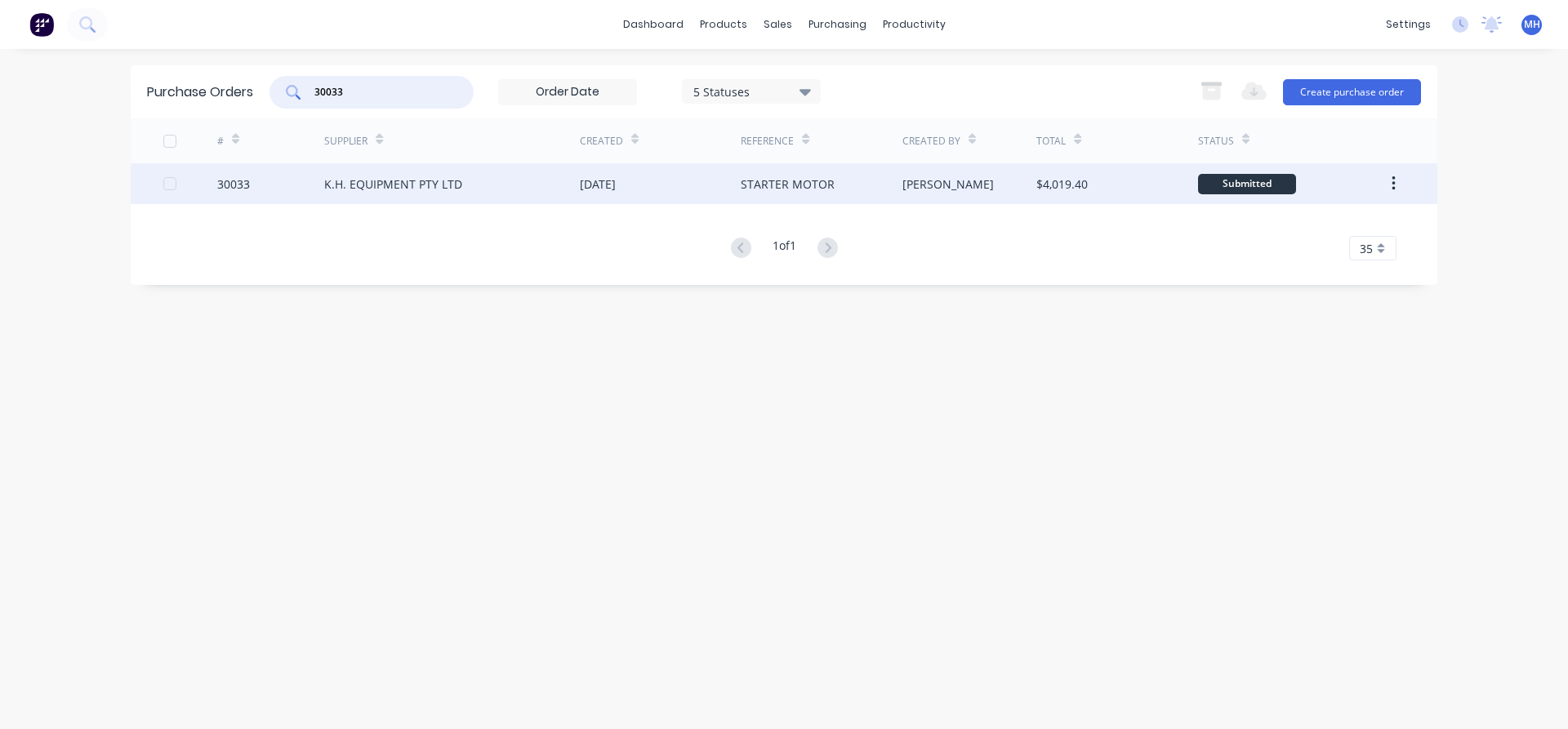
click at [475, 194] on div "K.H. EQUIPMENT PTY LTD" at bounding box center [452, 184] width 256 height 41
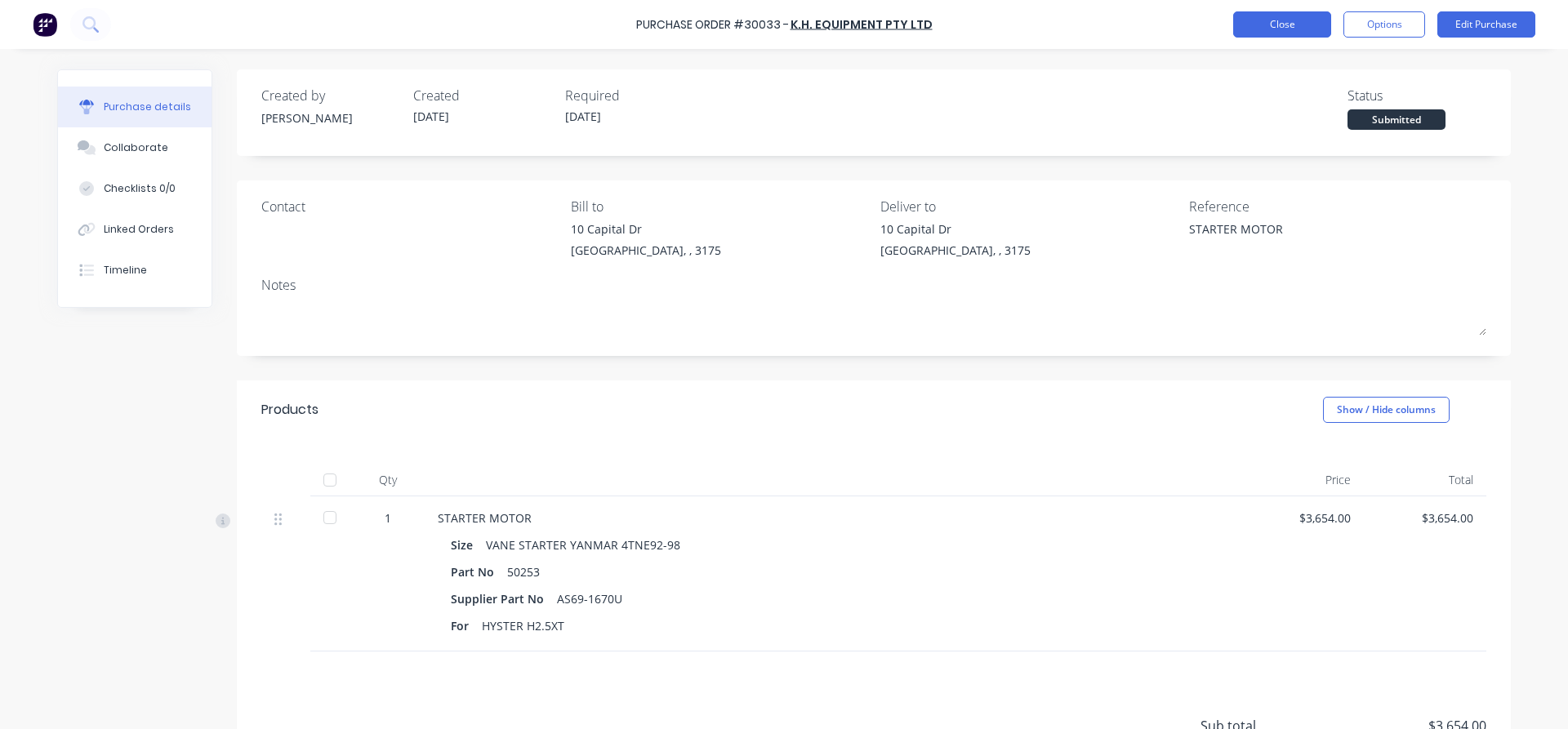
click at [1301, 25] on button "Close" at bounding box center [1282, 25] width 98 height 26
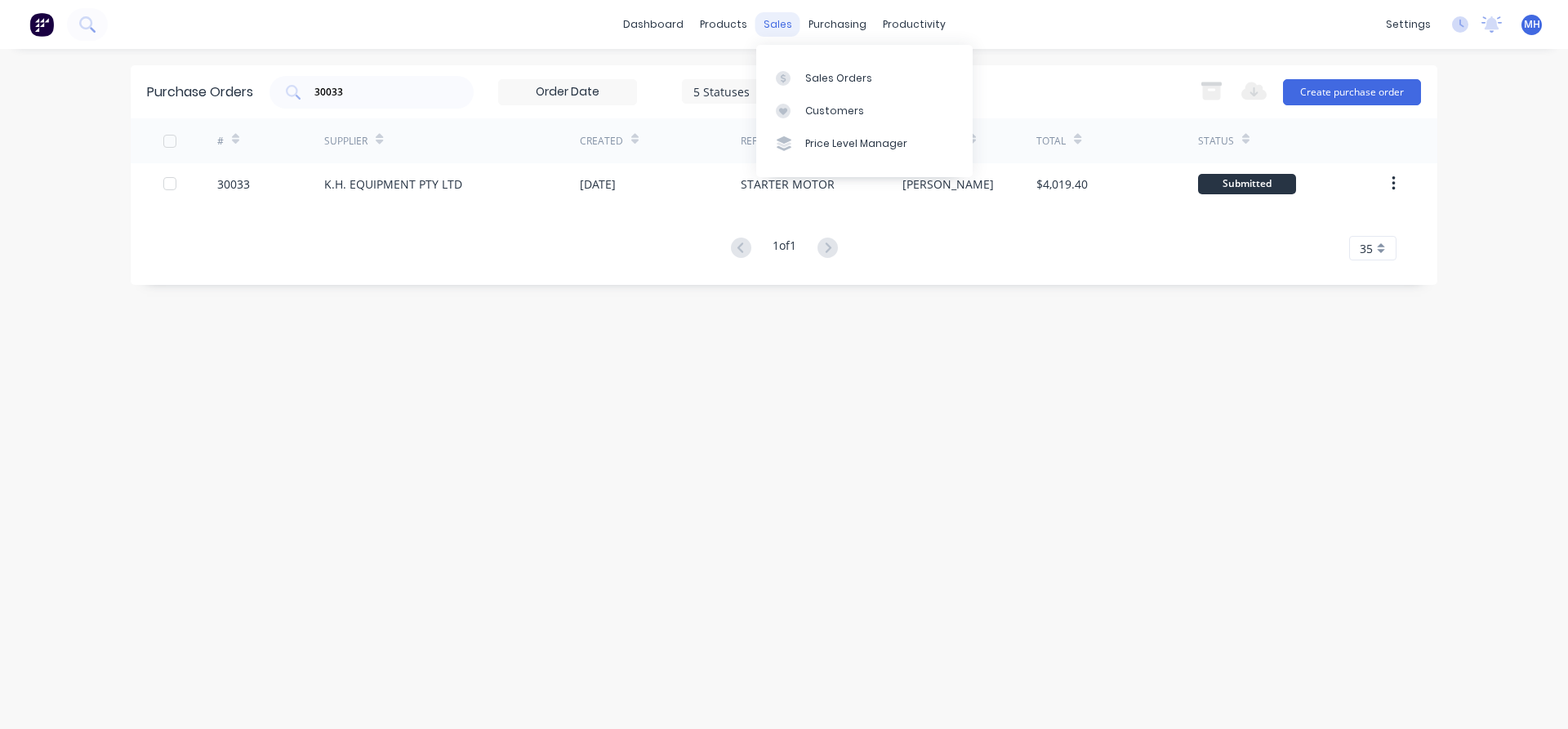
click at [773, 21] on div "sales" at bounding box center [777, 25] width 45 height 25
click at [818, 75] on div "Sales Orders" at bounding box center [839, 78] width 67 height 15
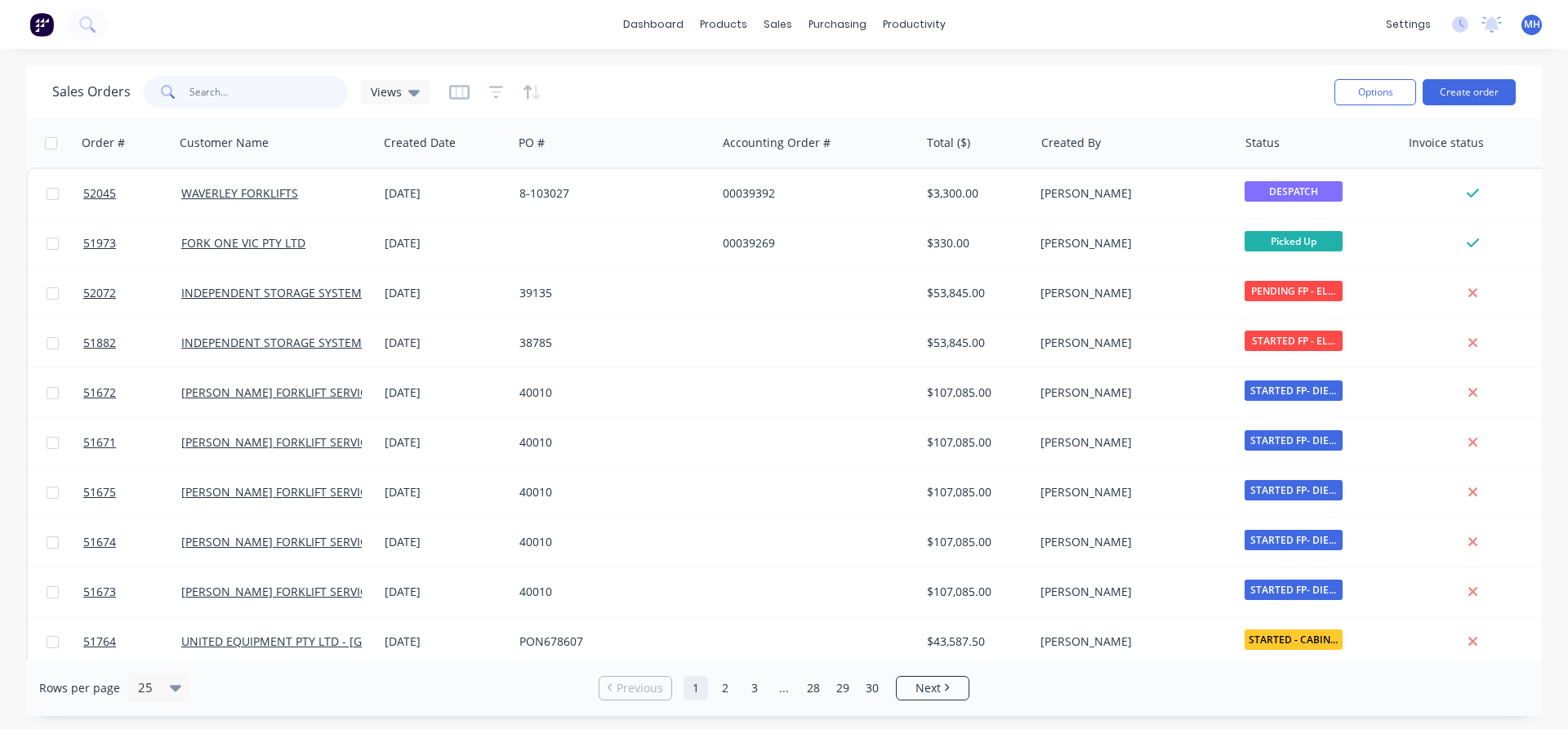
click at [236, 86] on input "text" at bounding box center [269, 92] width 159 height 33
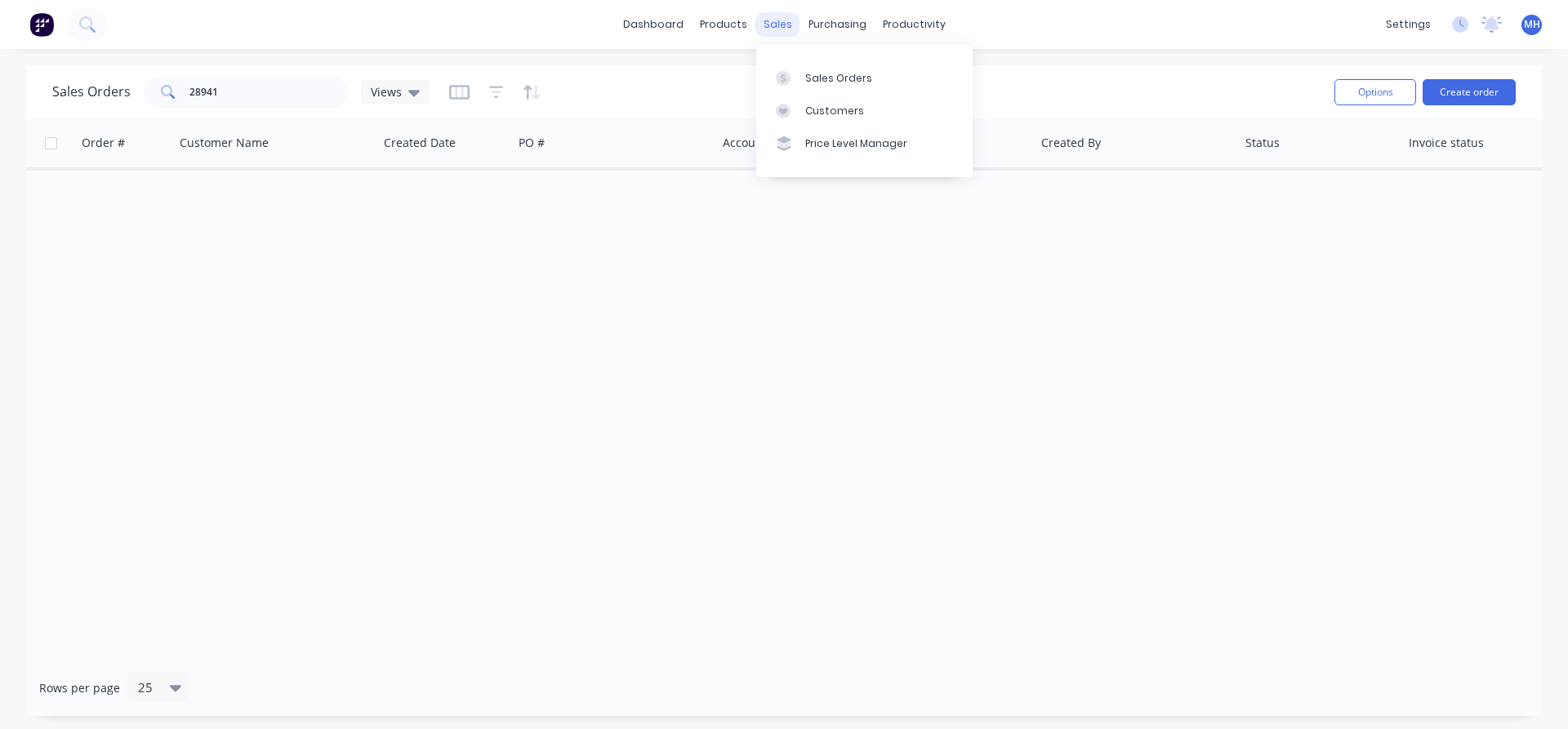
click at [777, 29] on div "sales" at bounding box center [777, 25] width 45 height 25
drag, startPoint x: 238, startPoint y: 90, endPoint x: 112, endPoint y: 91, distance: 126.0
click at [190, 91] on input "28941" at bounding box center [269, 92] width 159 height 33
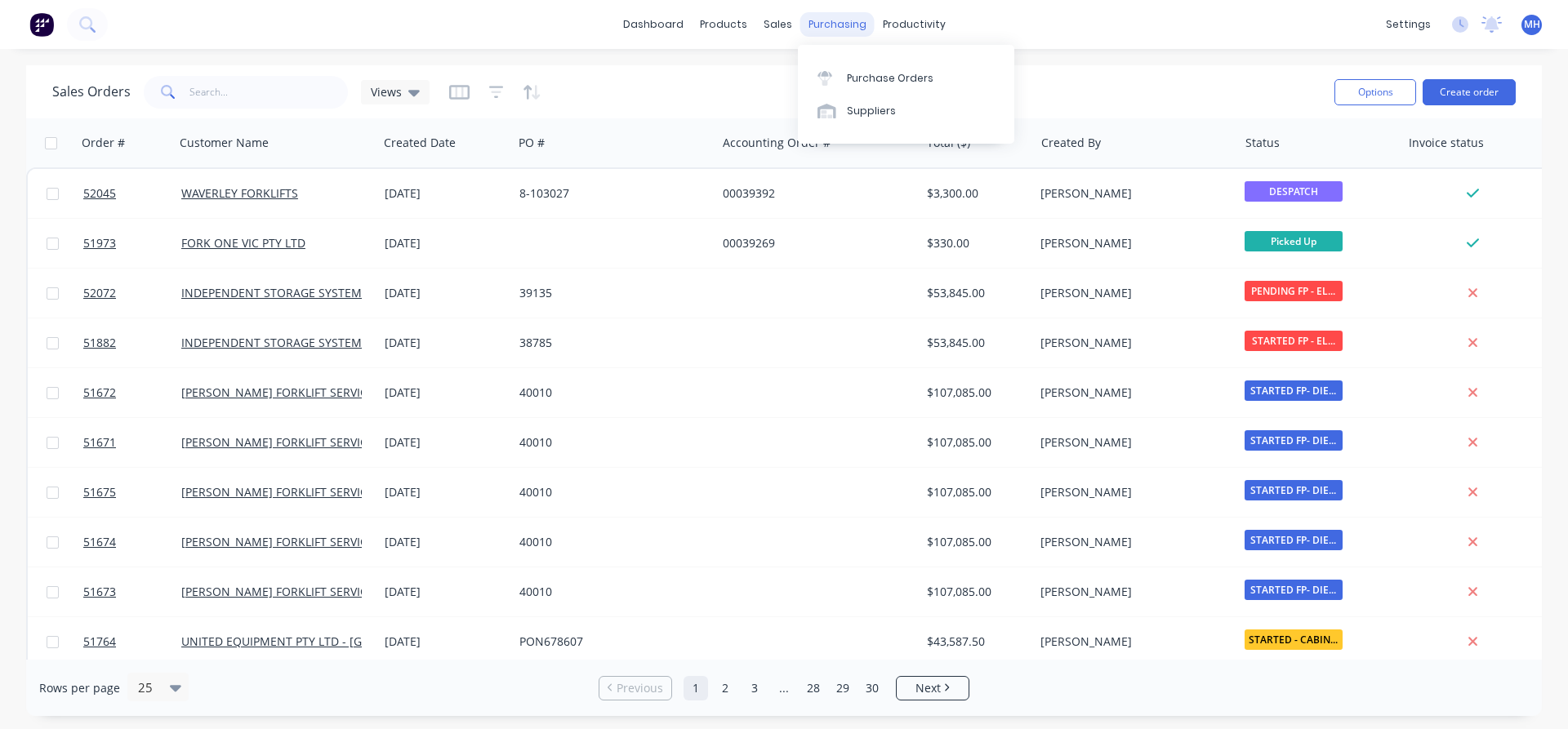
click at [840, 25] on div "purchasing" at bounding box center [837, 25] width 74 height 25
click at [872, 79] on div "Purchase Orders" at bounding box center [890, 78] width 87 height 15
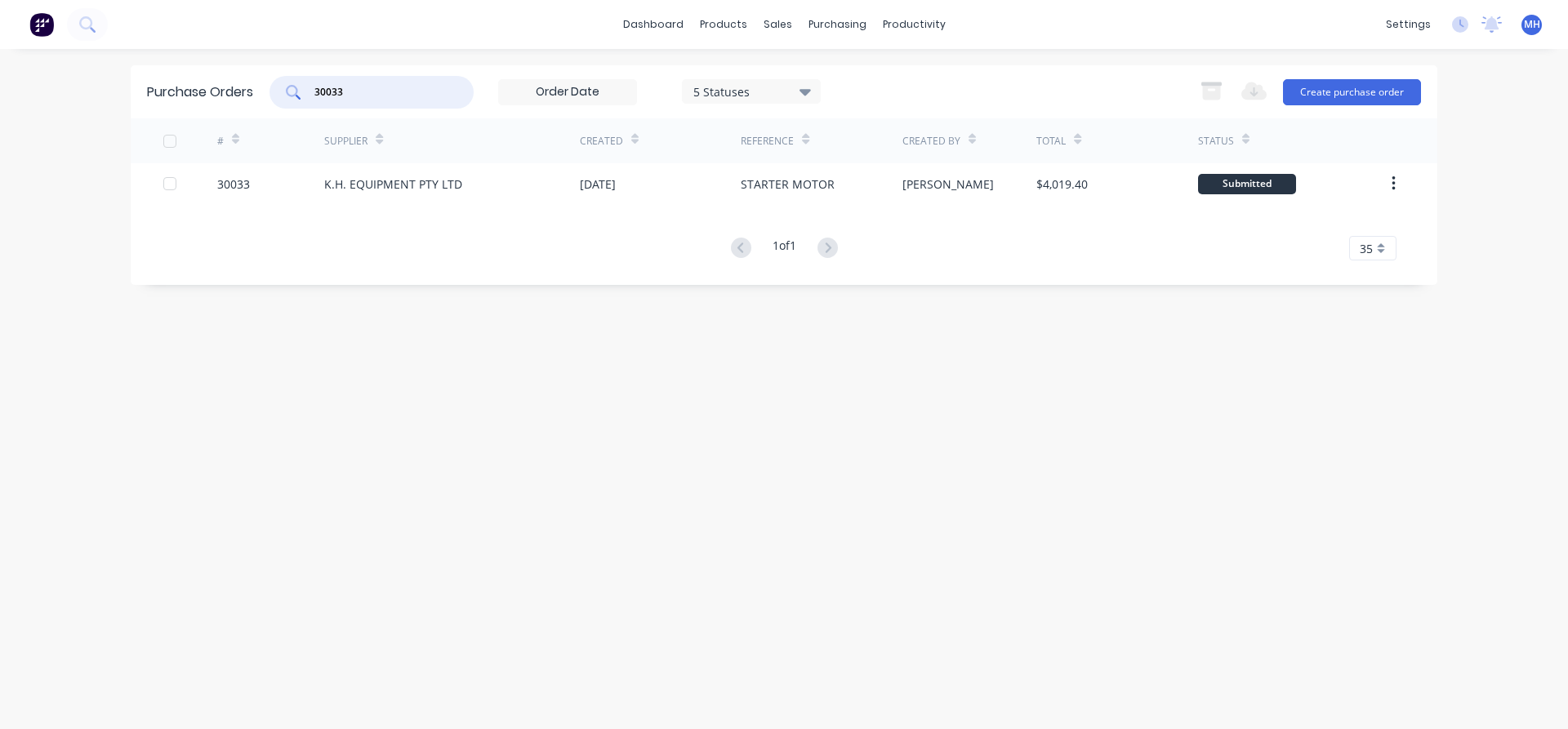
drag, startPoint x: 350, startPoint y: 87, endPoint x: 142, endPoint y: 100, distance: 208.4
click at [313, 100] on input "30033" at bounding box center [381, 92] width 136 height 16
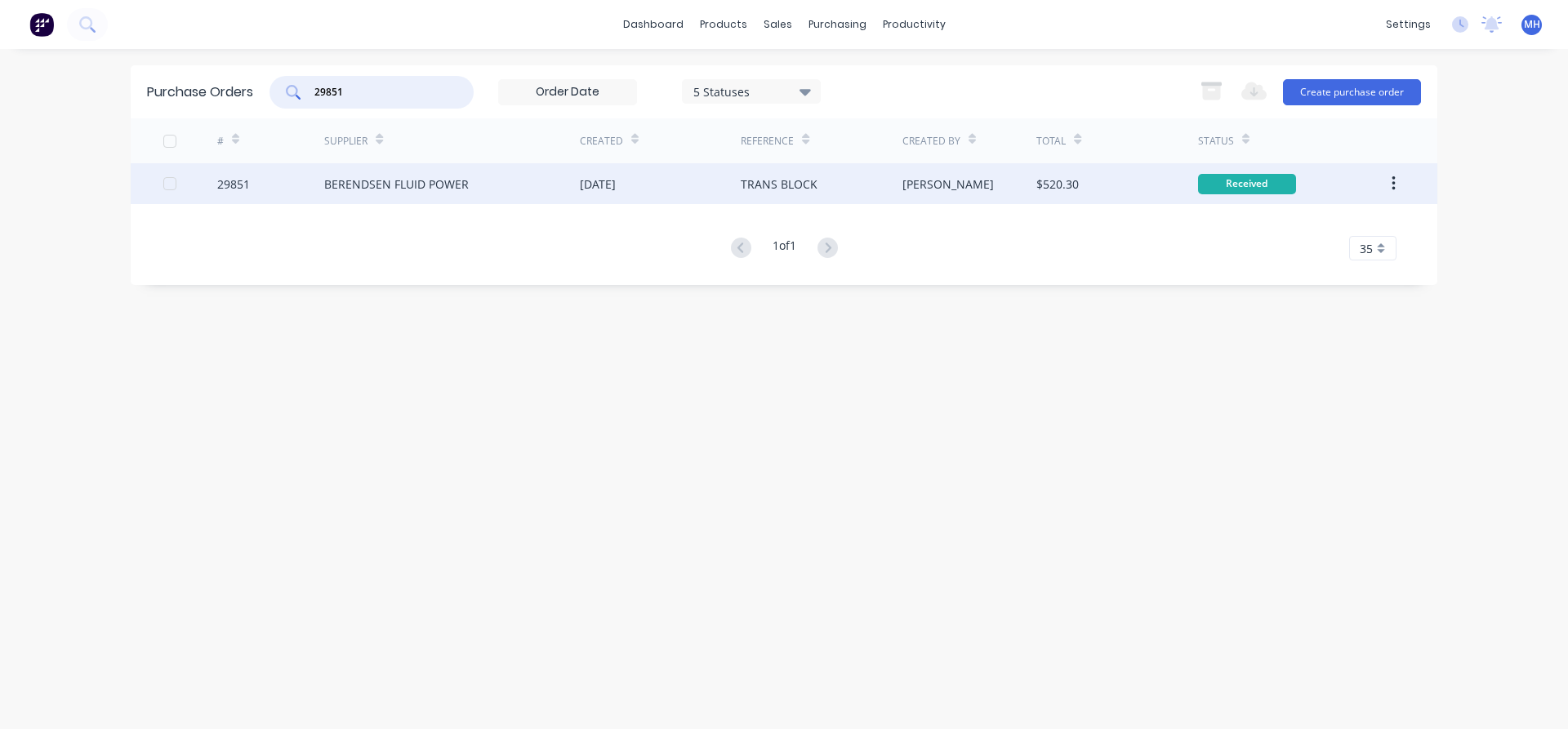
click at [416, 186] on div "BERENDSEN FLUID POWER" at bounding box center [396, 184] width 145 height 17
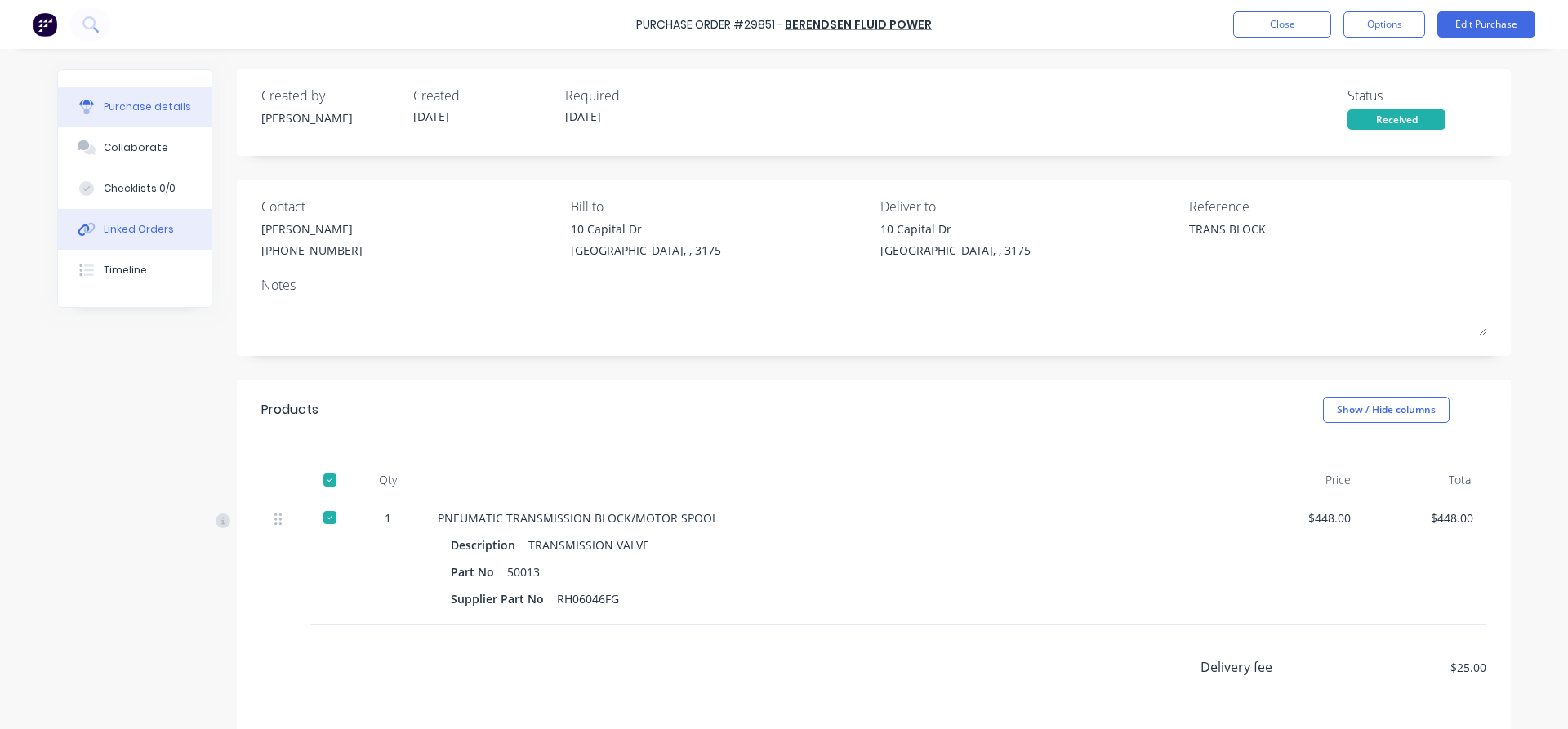
click at [140, 236] on div "Linked Orders" at bounding box center [139, 230] width 70 height 15
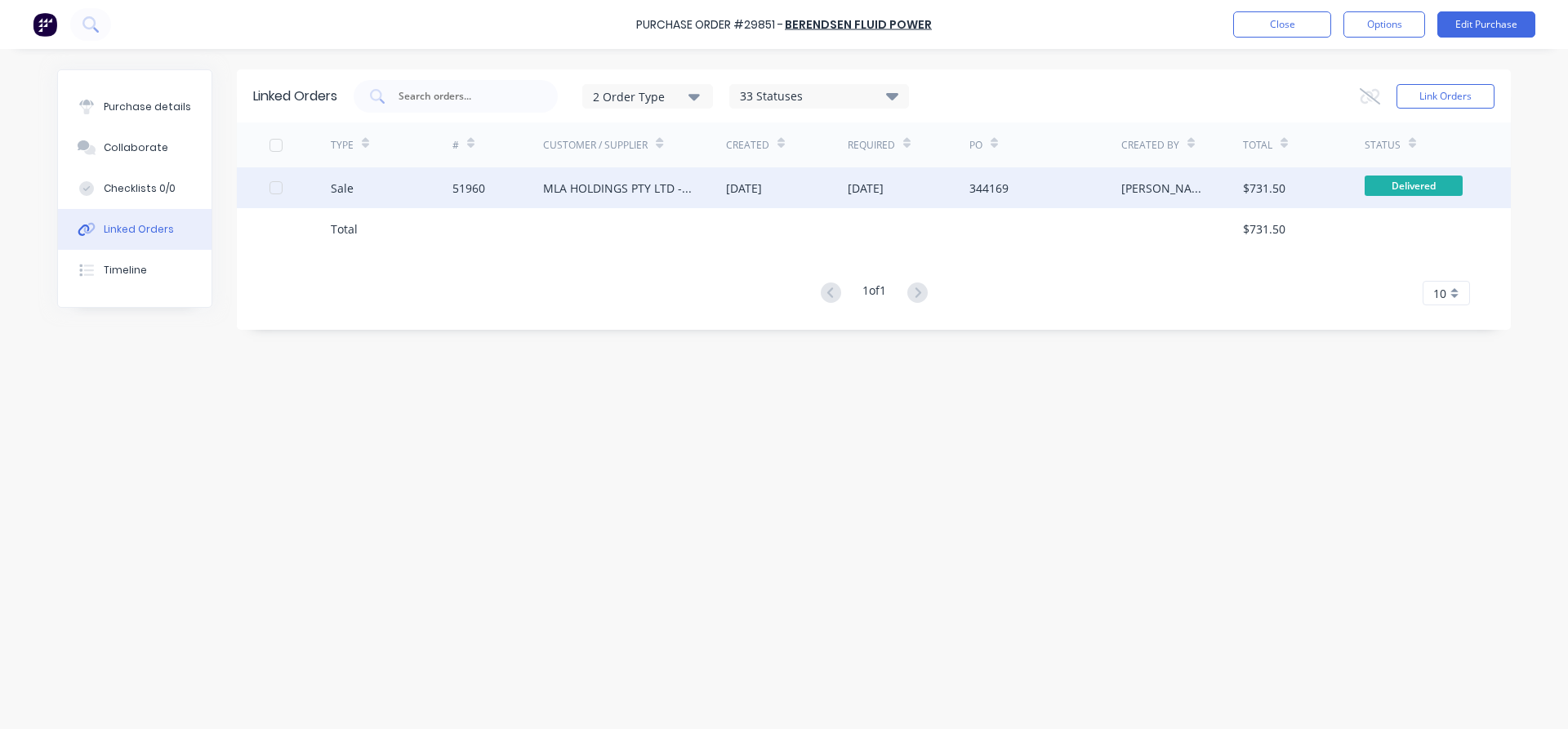
click at [755, 193] on div "[DATE]" at bounding box center [744, 188] width 36 height 17
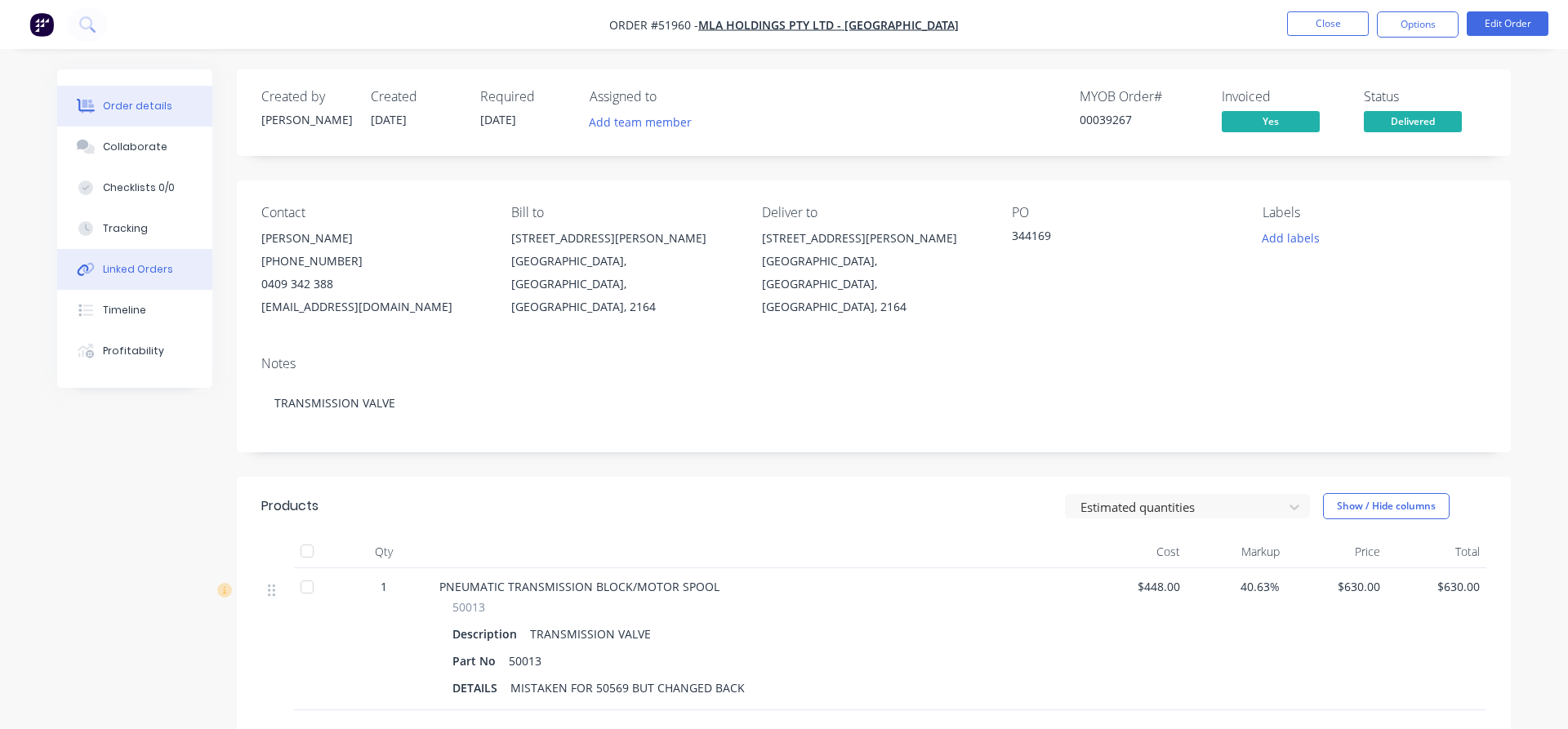
click at [114, 275] on div "Linked Orders" at bounding box center [138, 270] width 70 height 15
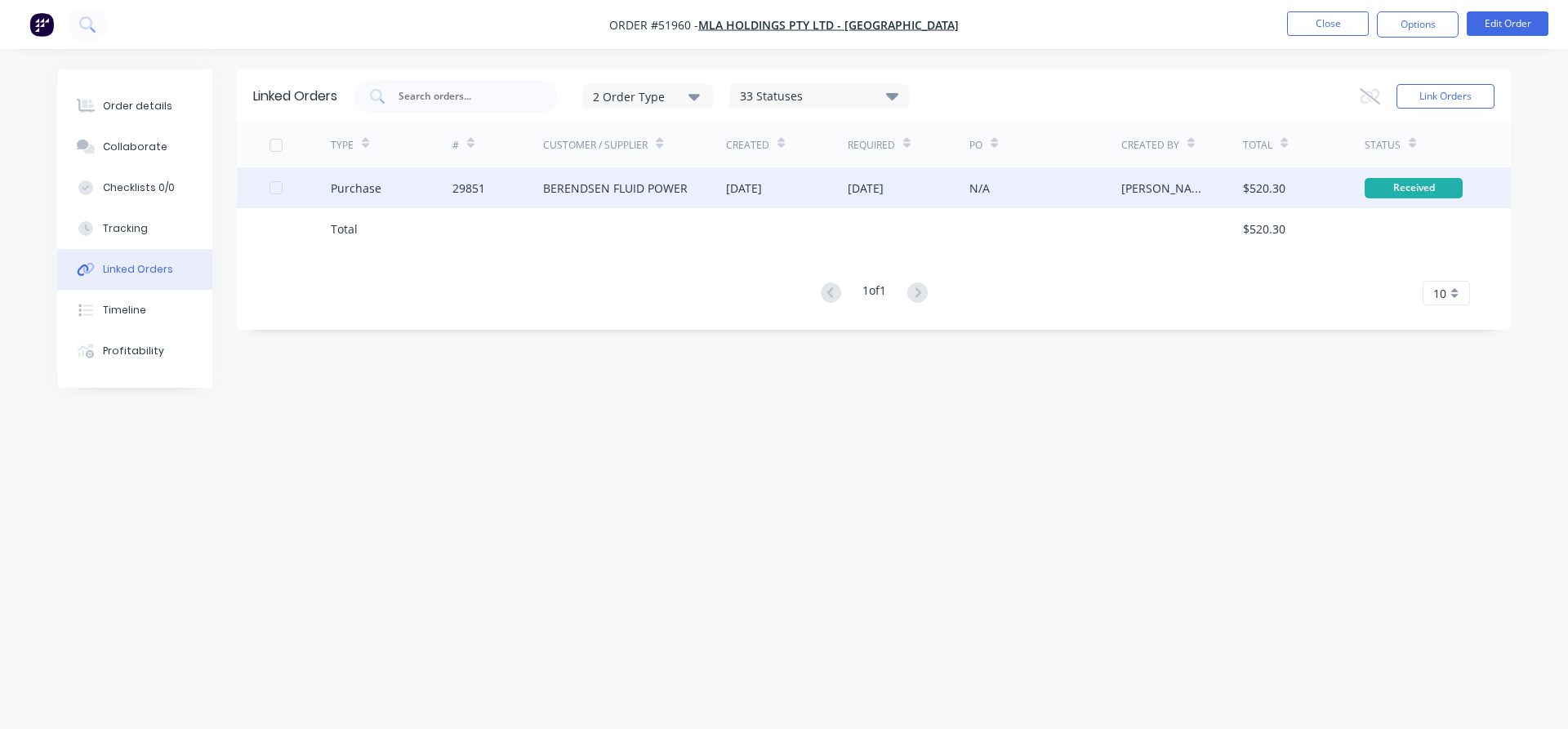
click at [605, 190] on div "BERENDSEN FLUID POWER" at bounding box center [615, 188] width 145 height 17
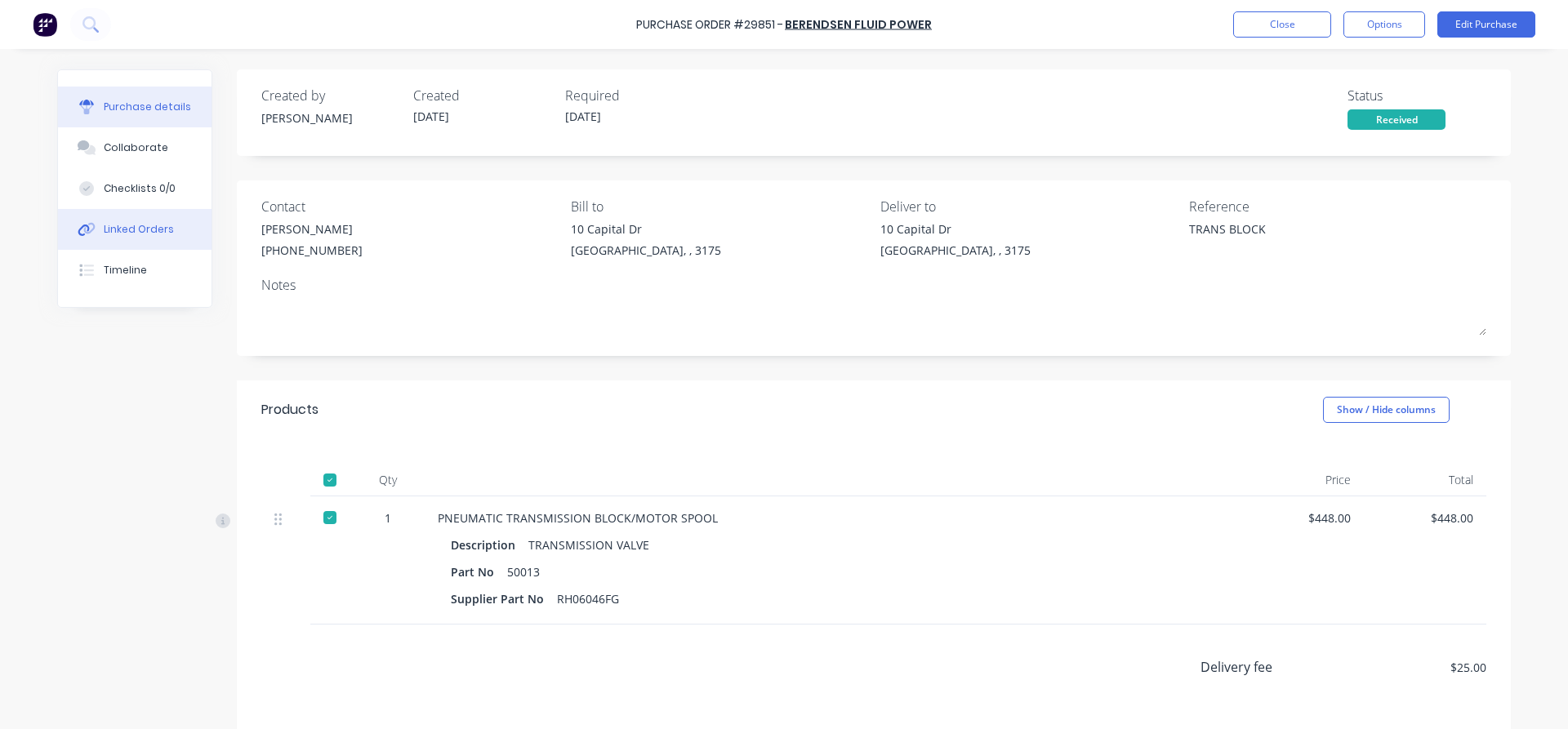
click at [144, 235] on div "Linked Orders" at bounding box center [139, 230] width 70 height 15
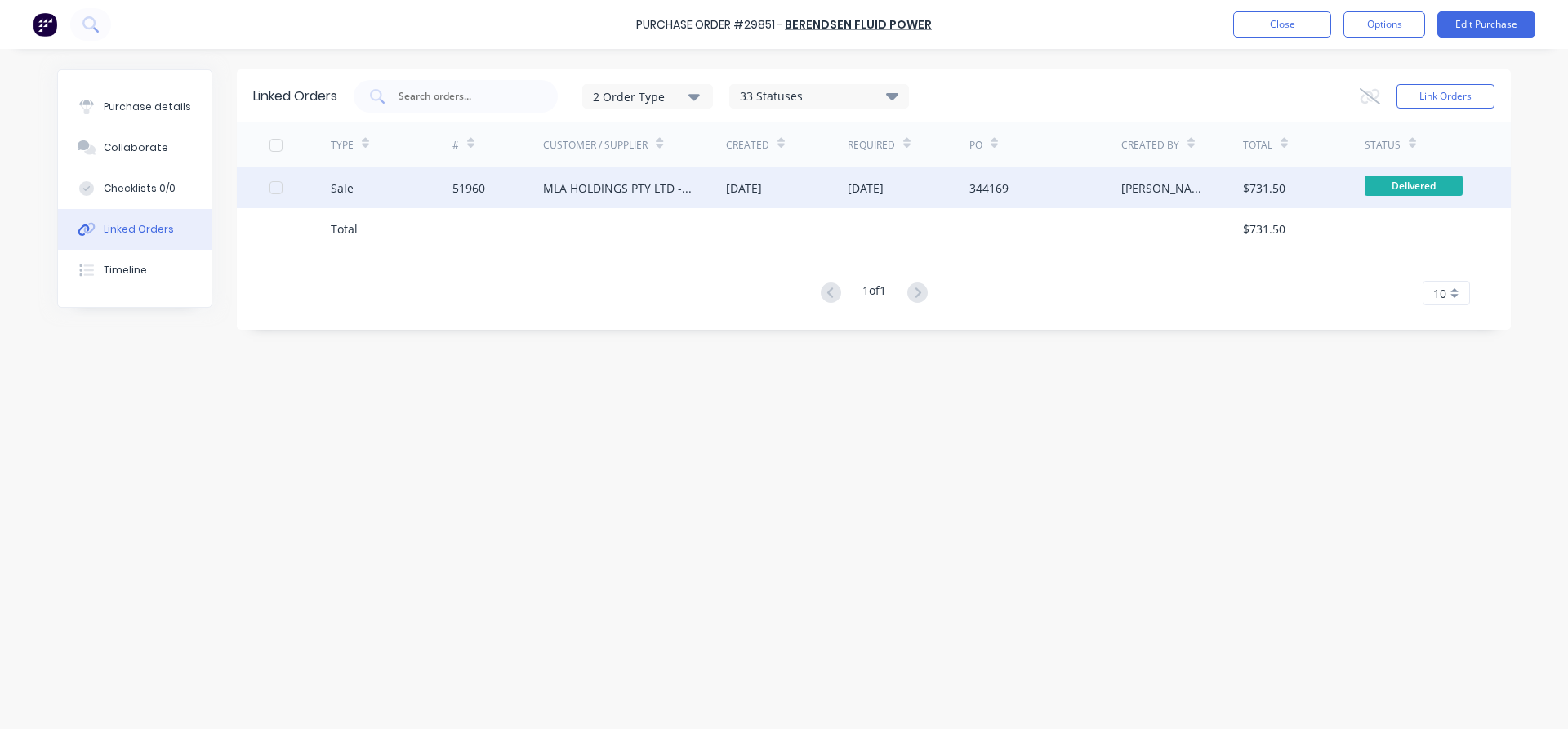
click at [588, 192] on div "MLA HOLDINGS PTY LTD - [GEOGRAPHIC_DATA]" at bounding box center [618, 188] width 150 height 17
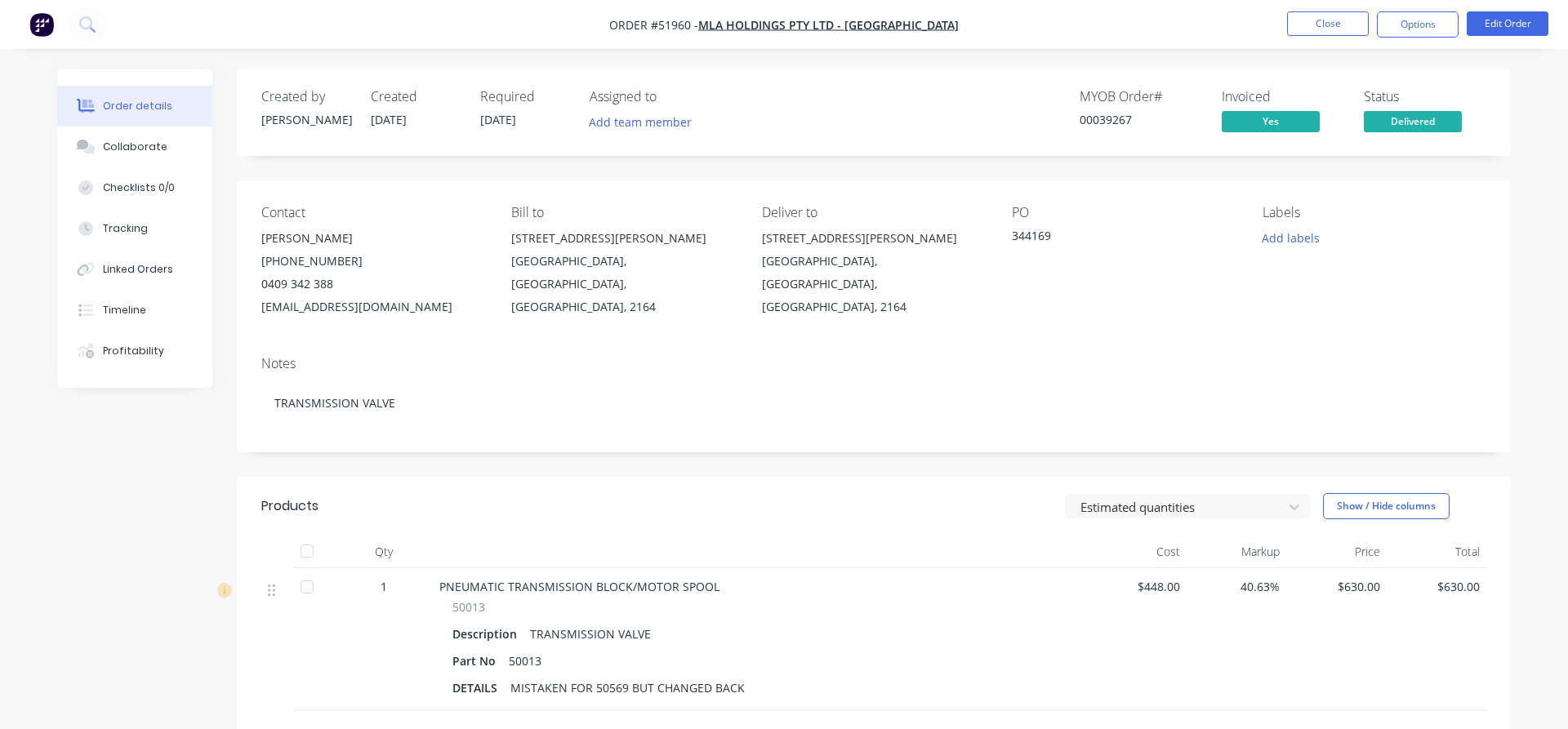
click at [1320, 39] on nav "Order #51960 - MLA HOLDINGS PTY LTD - [GEOGRAPHIC_DATA] Close Options Edit Order" at bounding box center [784, 25] width 1568 height 49
click at [1320, 24] on button "Close" at bounding box center [1328, 24] width 82 height 25
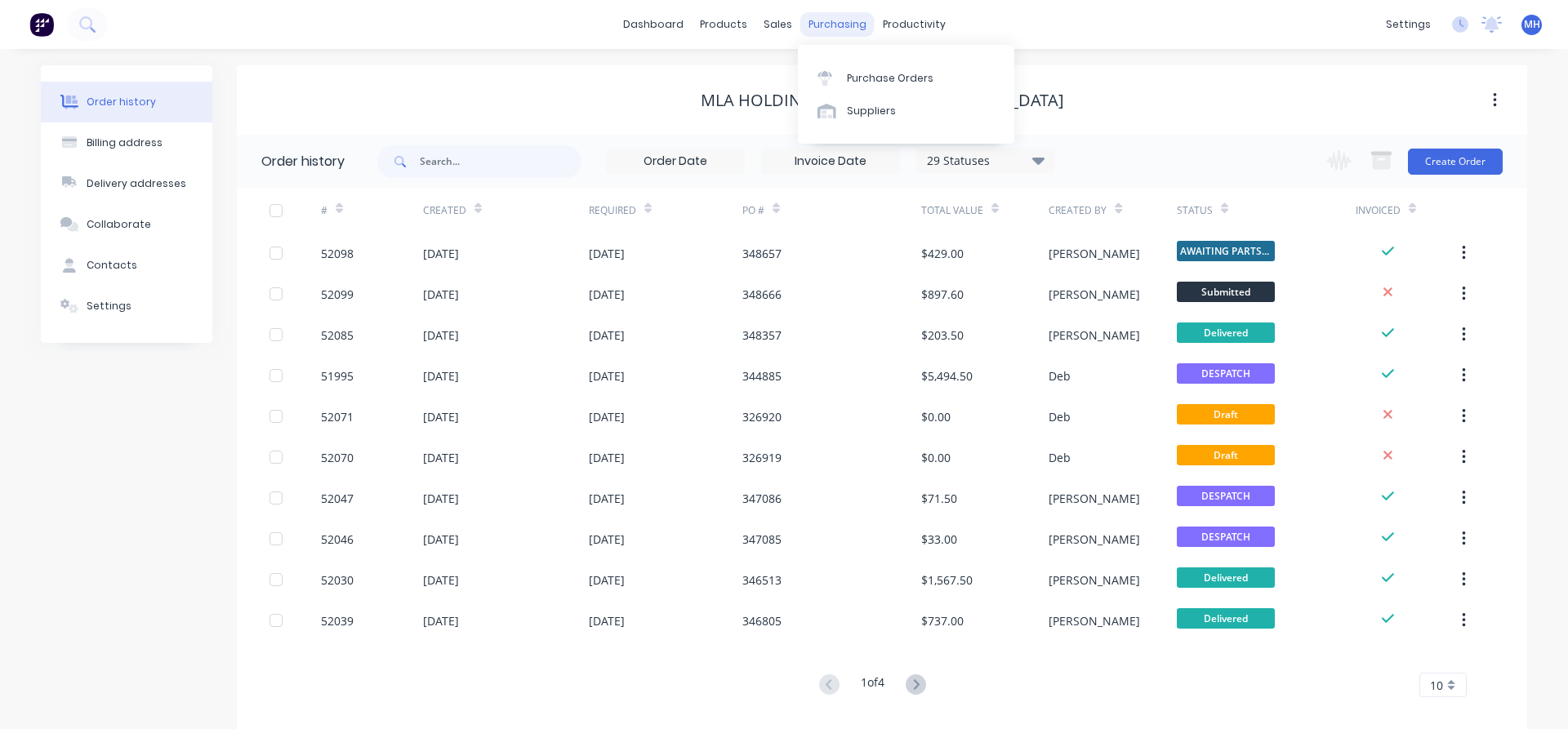
click at [825, 29] on div "purchasing" at bounding box center [837, 25] width 74 height 25
click at [862, 84] on div "Purchase Orders" at bounding box center [890, 78] width 87 height 15
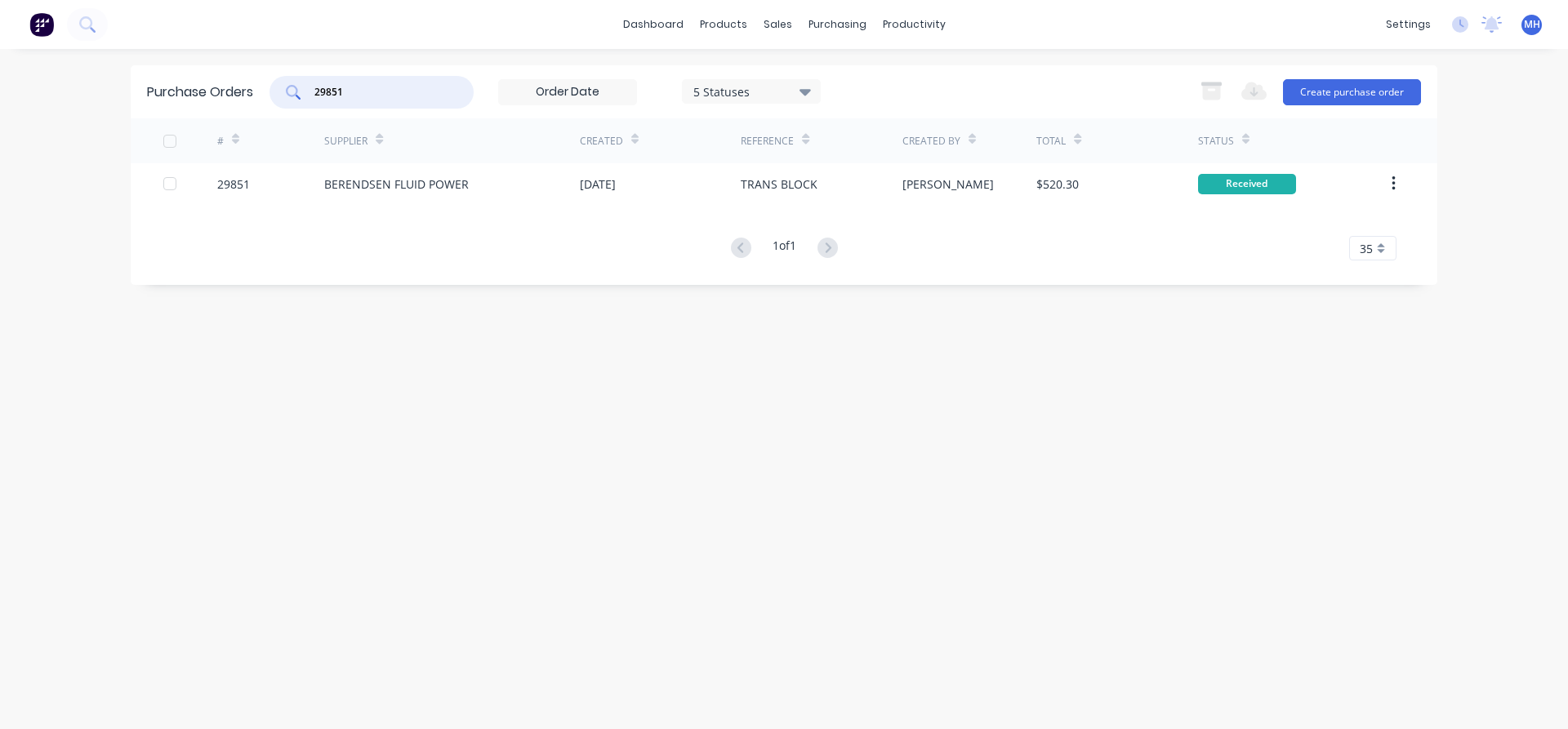
drag, startPoint x: 356, startPoint y: 92, endPoint x: 250, endPoint y: 97, distance: 106.1
click at [313, 97] on input "29851" at bounding box center [381, 92] width 136 height 16
drag, startPoint x: 415, startPoint y: 96, endPoint x: 199, endPoint y: 104, distance: 216.1
click at [313, 99] on input "MLA [PERSON_NAME]" at bounding box center [381, 92] width 136 height 16
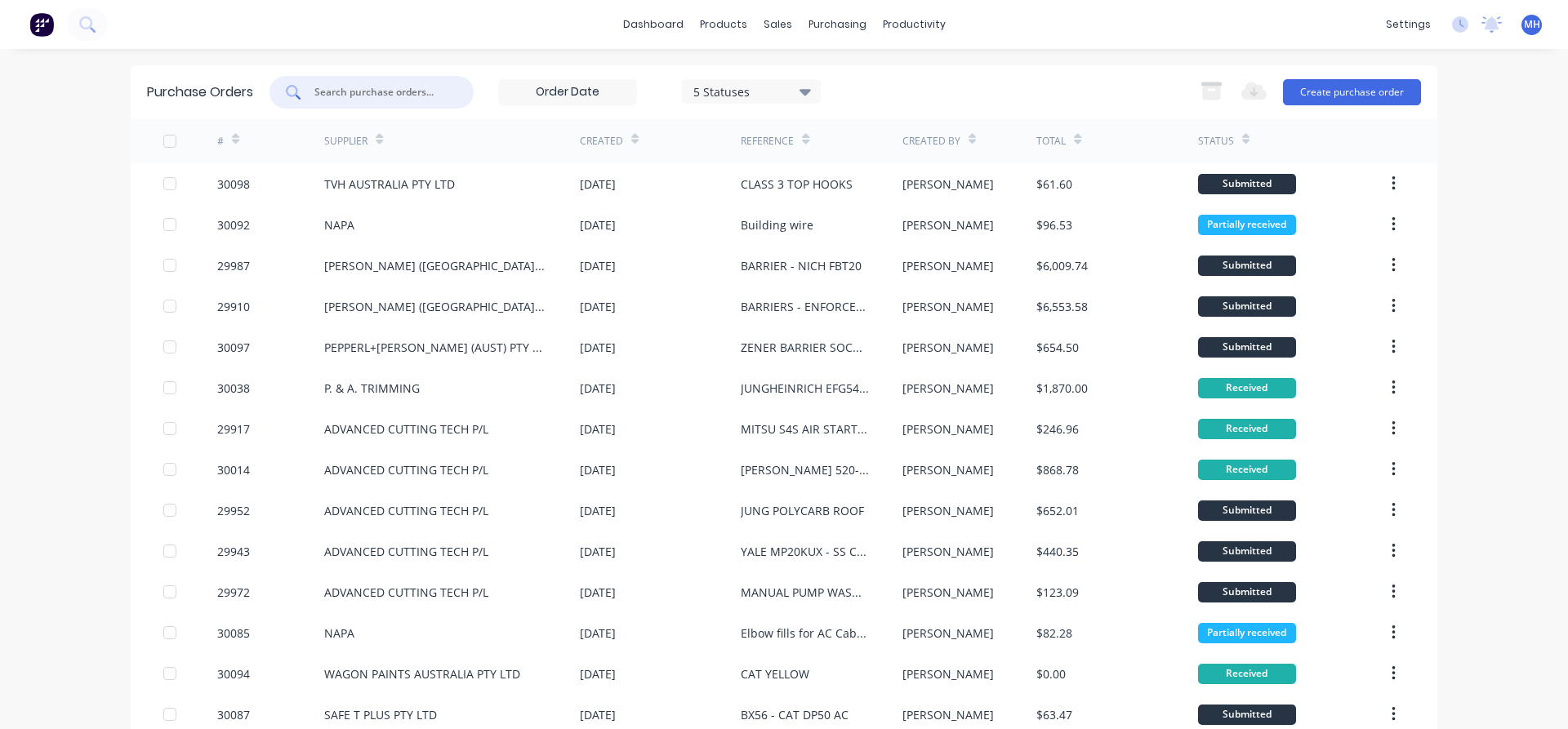
click at [327, 105] on div at bounding box center [372, 92] width 204 height 33
click at [773, 28] on div "sales" at bounding box center [777, 25] width 45 height 25
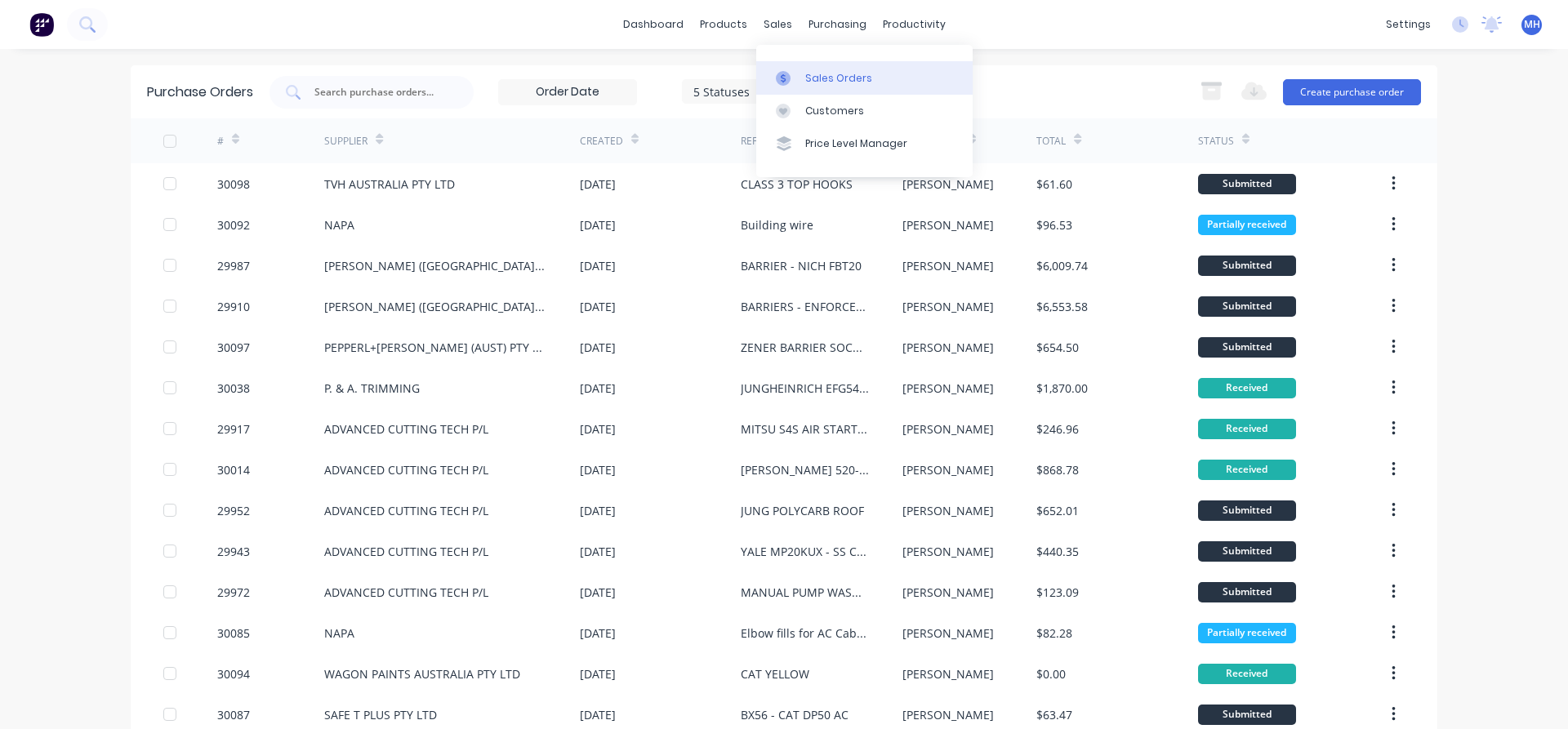
click at [798, 78] on div at bounding box center [788, 78] width 25 height 15
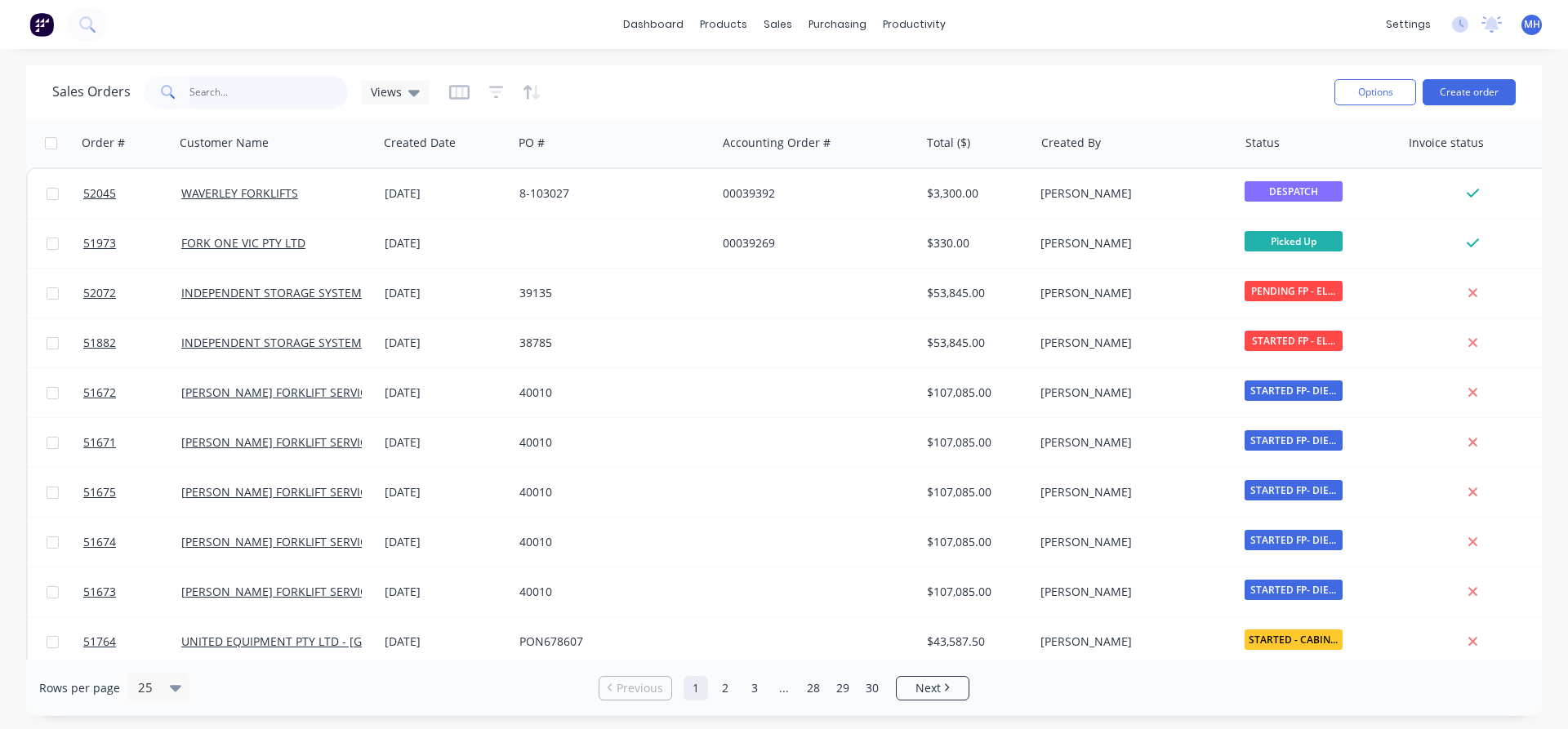
click at [195, 87] on input "text" at bounding box center [269, 92] width 159 height 33
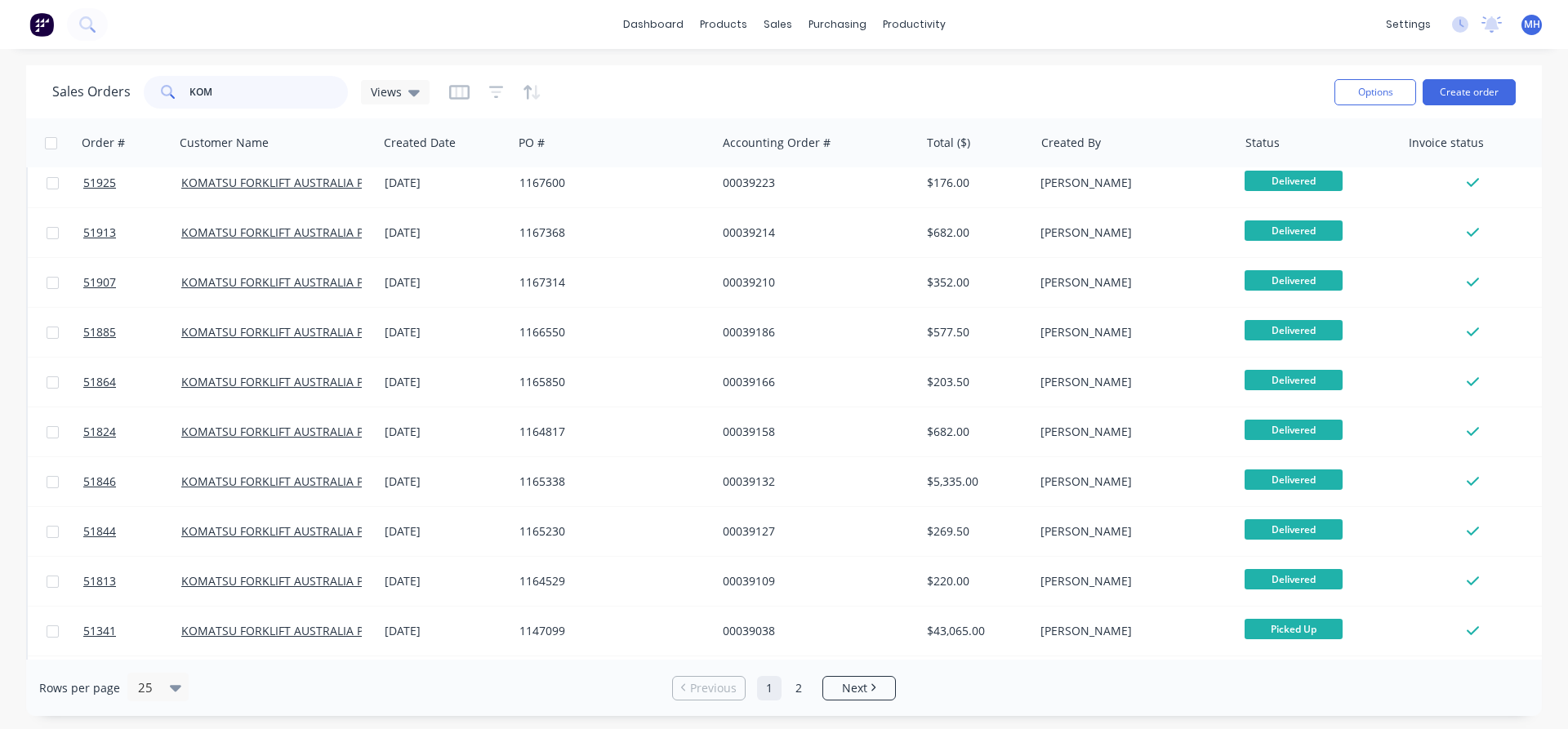
scroll to position [753, 0]
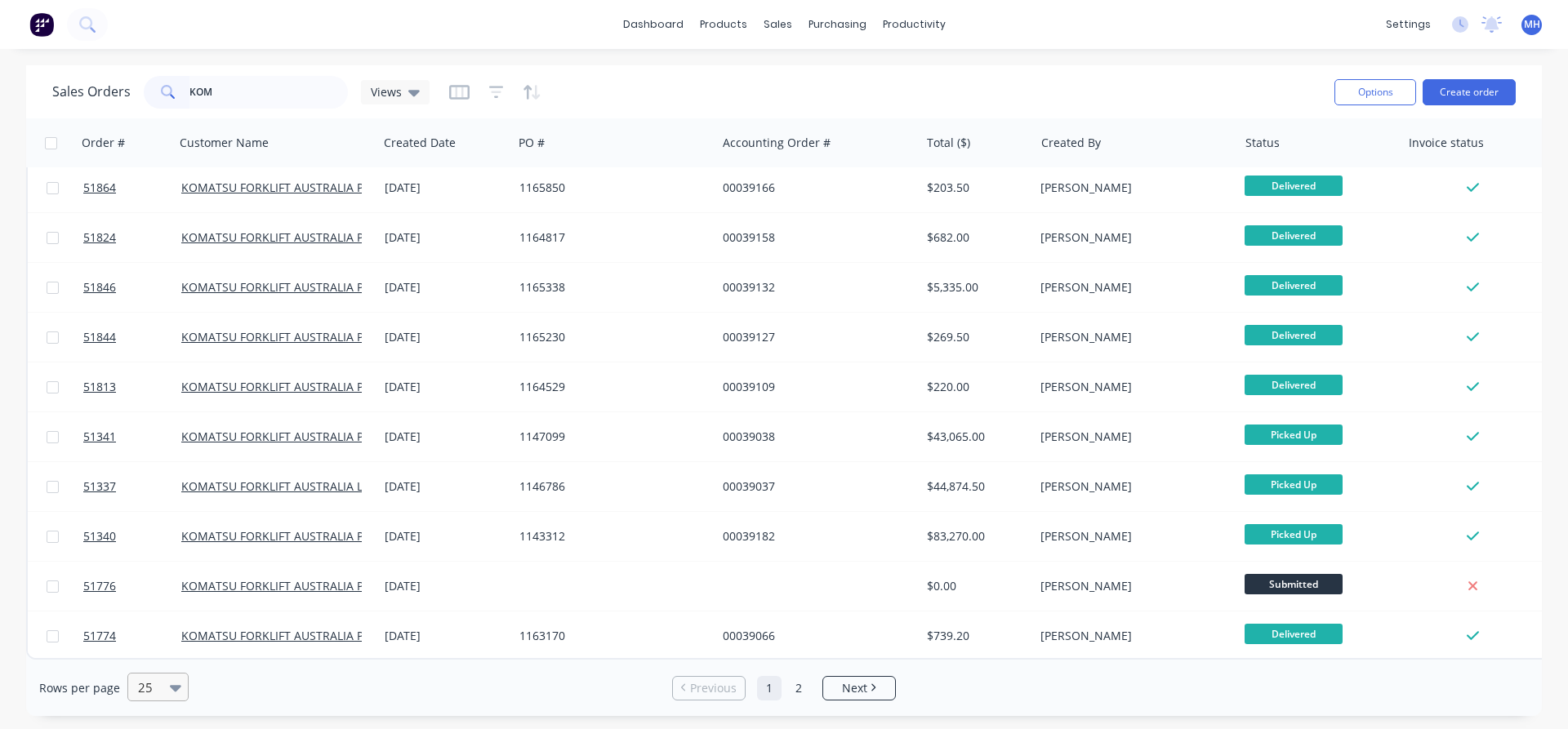
click at [171, 687] on icon at bounding box center [176, 688] width 11 height 7
click at [150, 649] on div "100" at bounding box center [155, 647] width 61 height 30
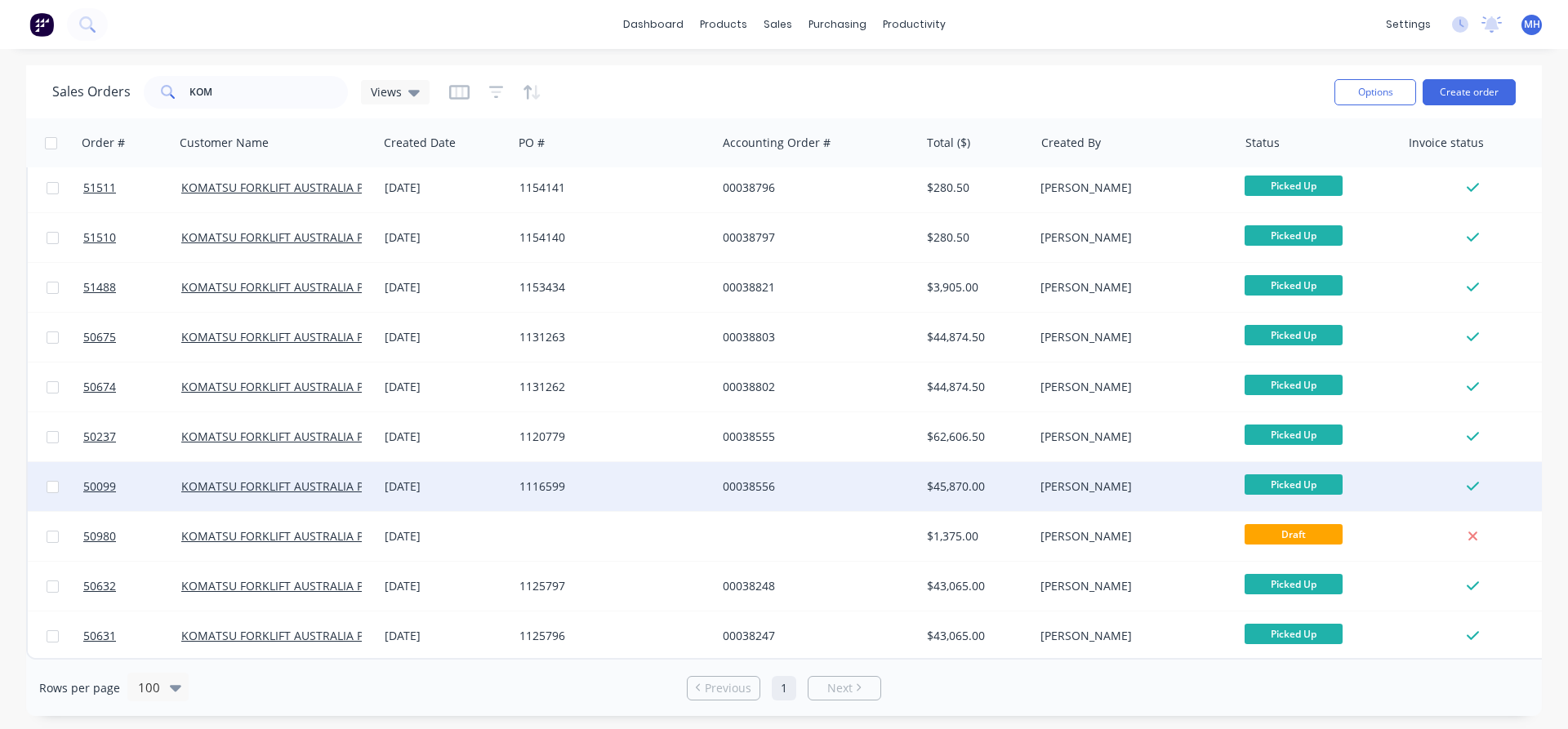
scroll to position [1755, 0]
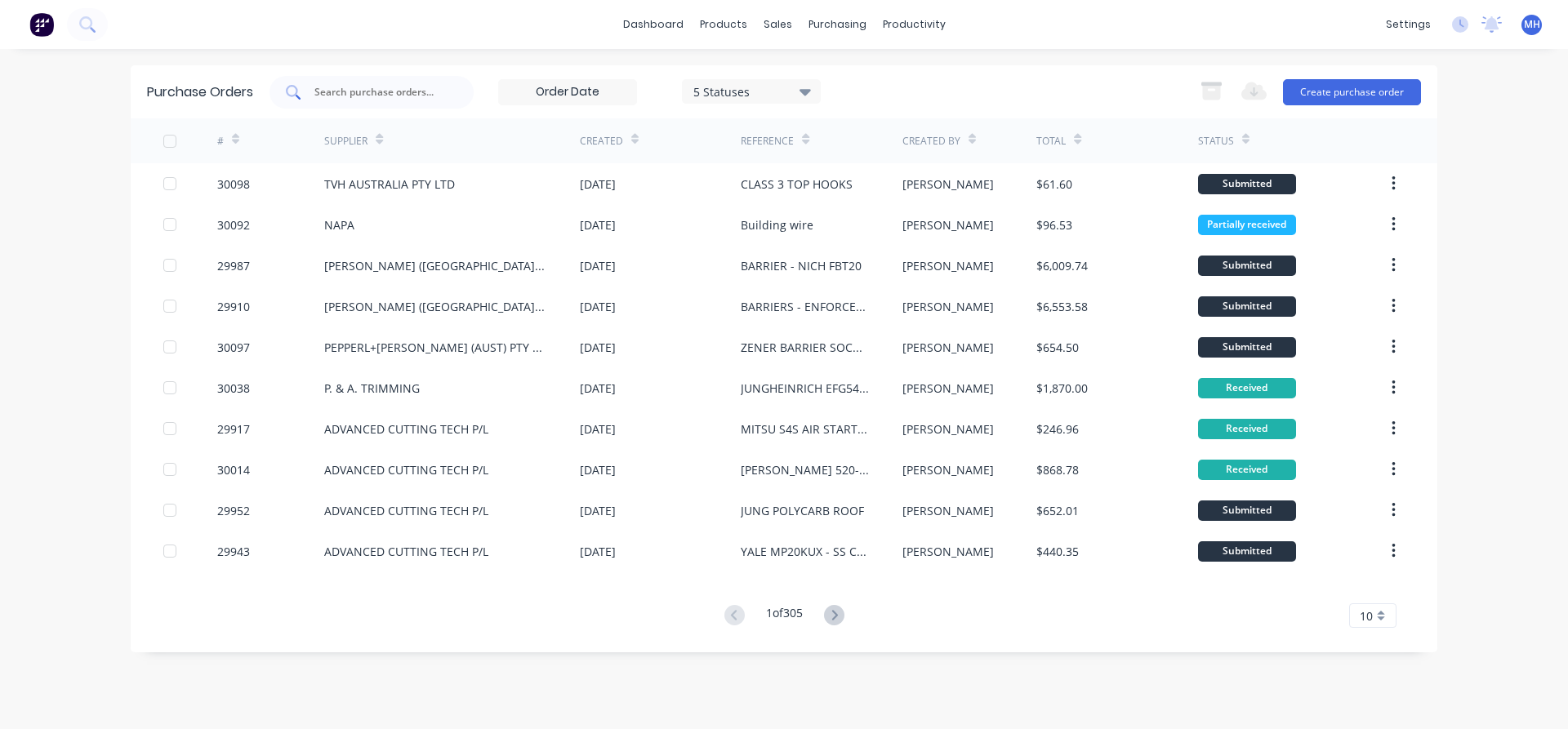
click at [410, 96] on input "text" at bounding box center [381, 92] width 136 height 16
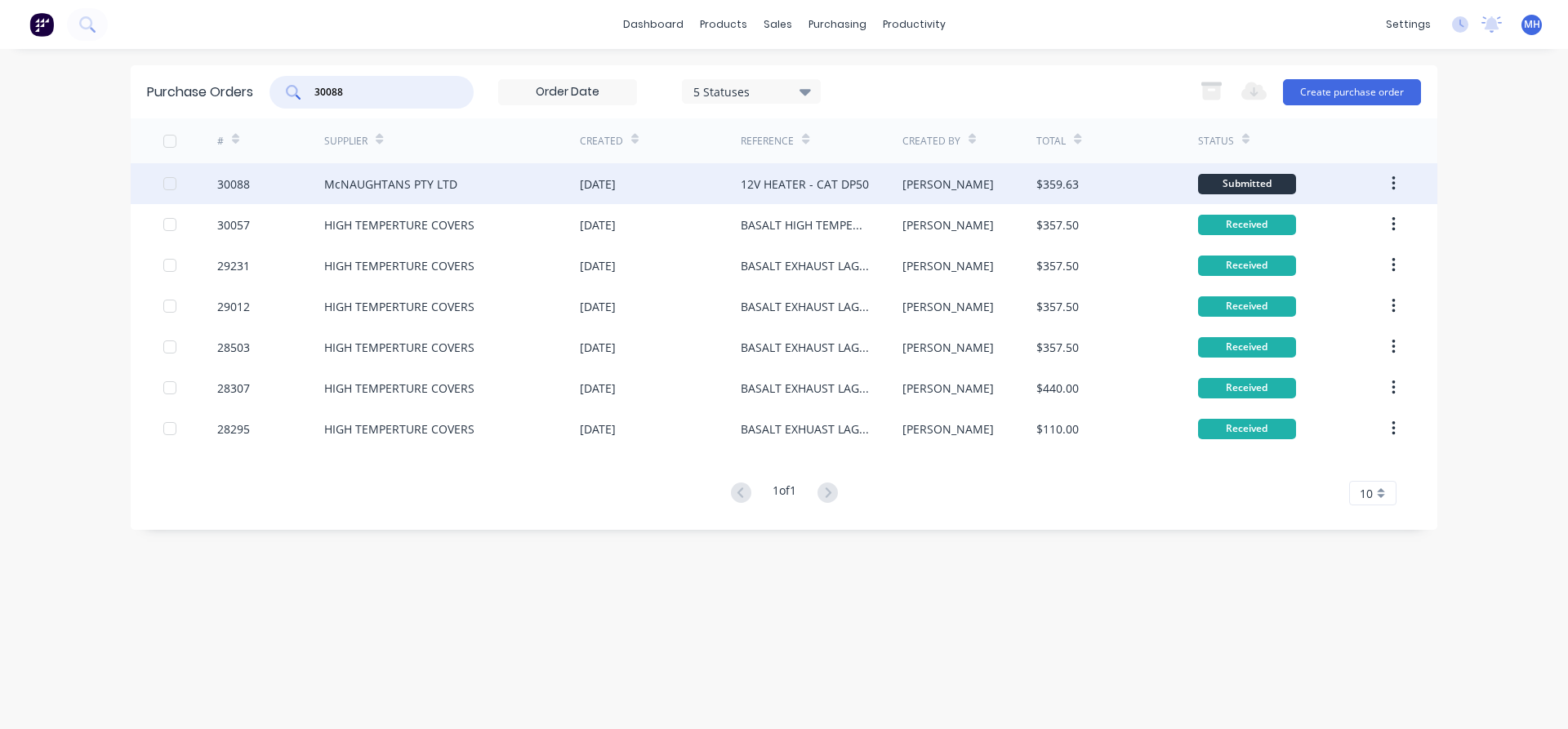
type input "30088"
click at [396, 189] on div "McNAUGHTANS PTY LTD" at bounding box center [391, 184] width 133 height 17
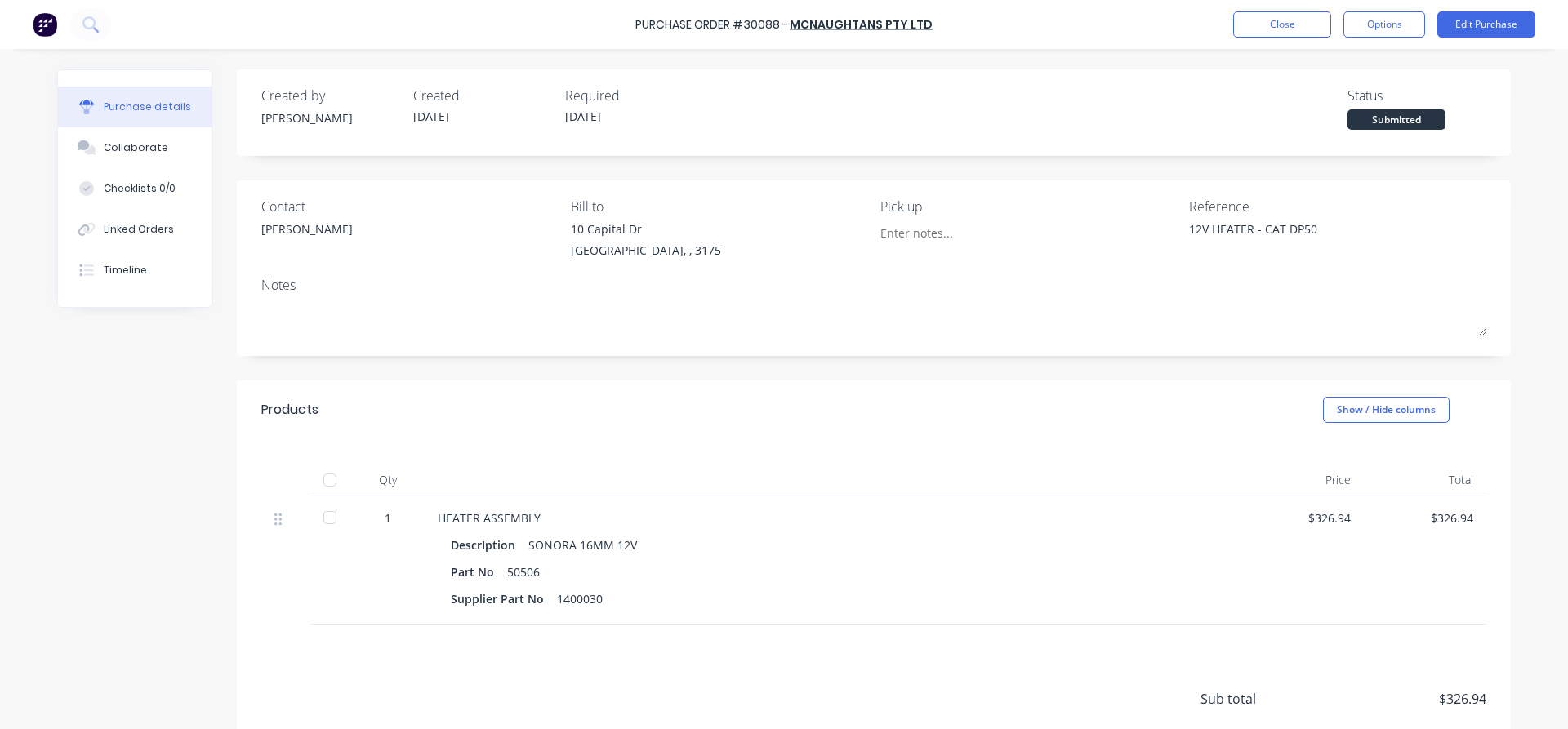
type textarea "x"
click at [1261, 11] on button "Close" at bounding box center [1282, 25] width 98 height 26
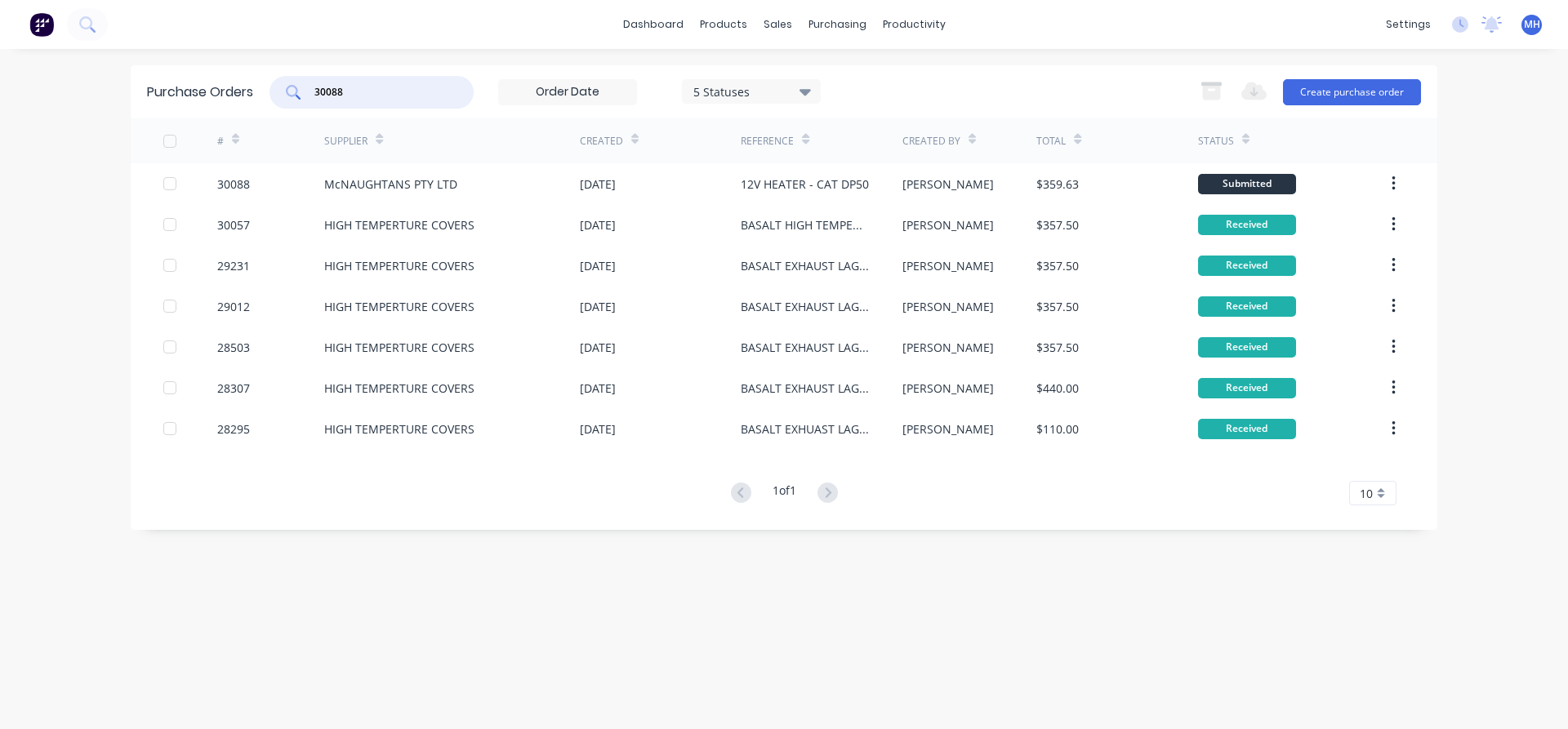
drag, startPoint x: 352, startPoint y: 97, endPoint x: 254, endPoint y: 87, distance: 98.5
click at [313, 87] on input "30088" at bounding box center [381, 92] width 136 height 16
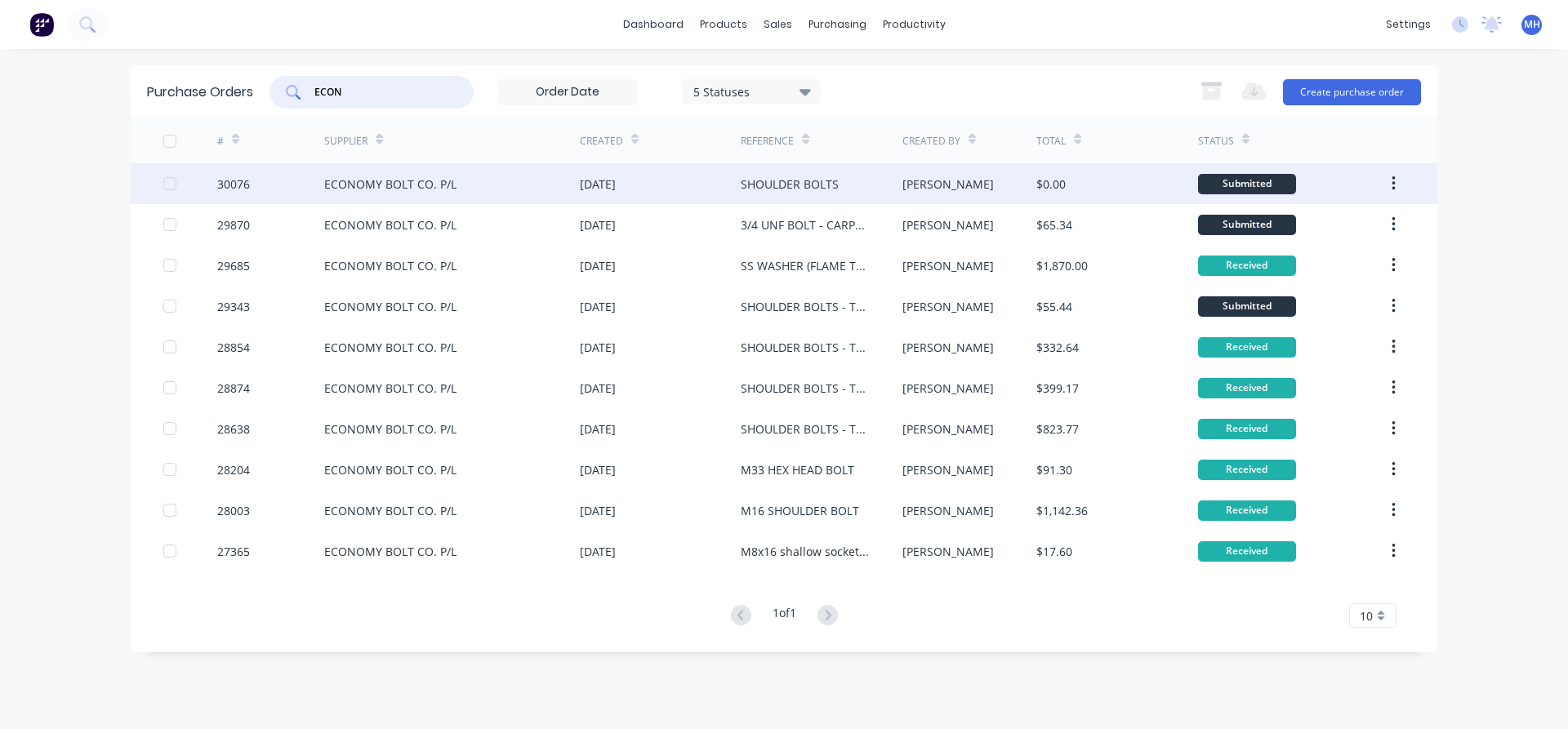
type input "ECON"
click at [499, 186] on div "ECONOMY BOLT CO. P/L" at bounding box center [452, 184] width 256 height 41
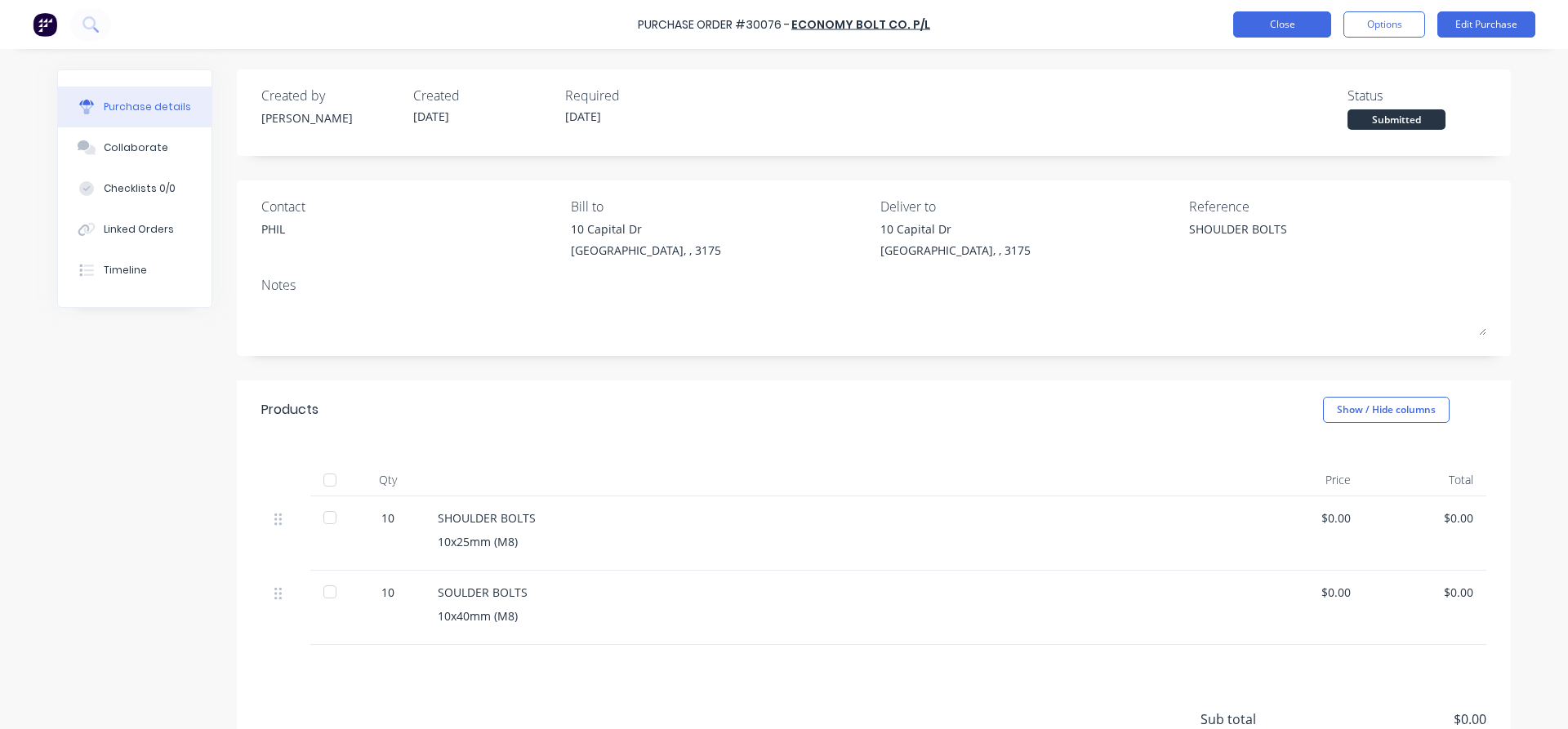
click at [1274, 33] on button "Close" at bounding box center [1282, 25] width 98 height 26
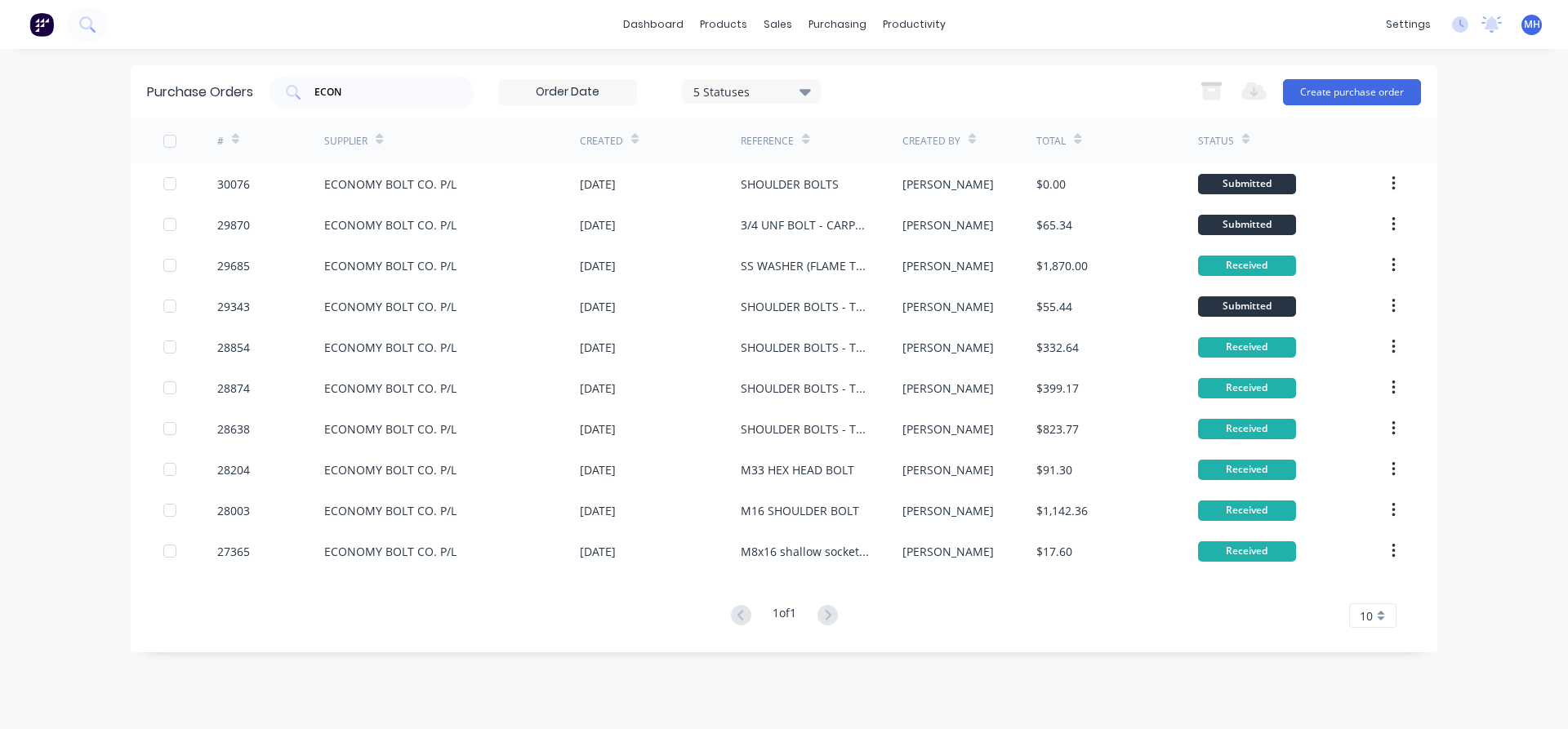
click at [1378, 615] on div "10" at bounding box center [1373, 615] width 47 height 25
click at [1373, 593] on div "35" at bounding box center [1373, 588] width 46 height 29
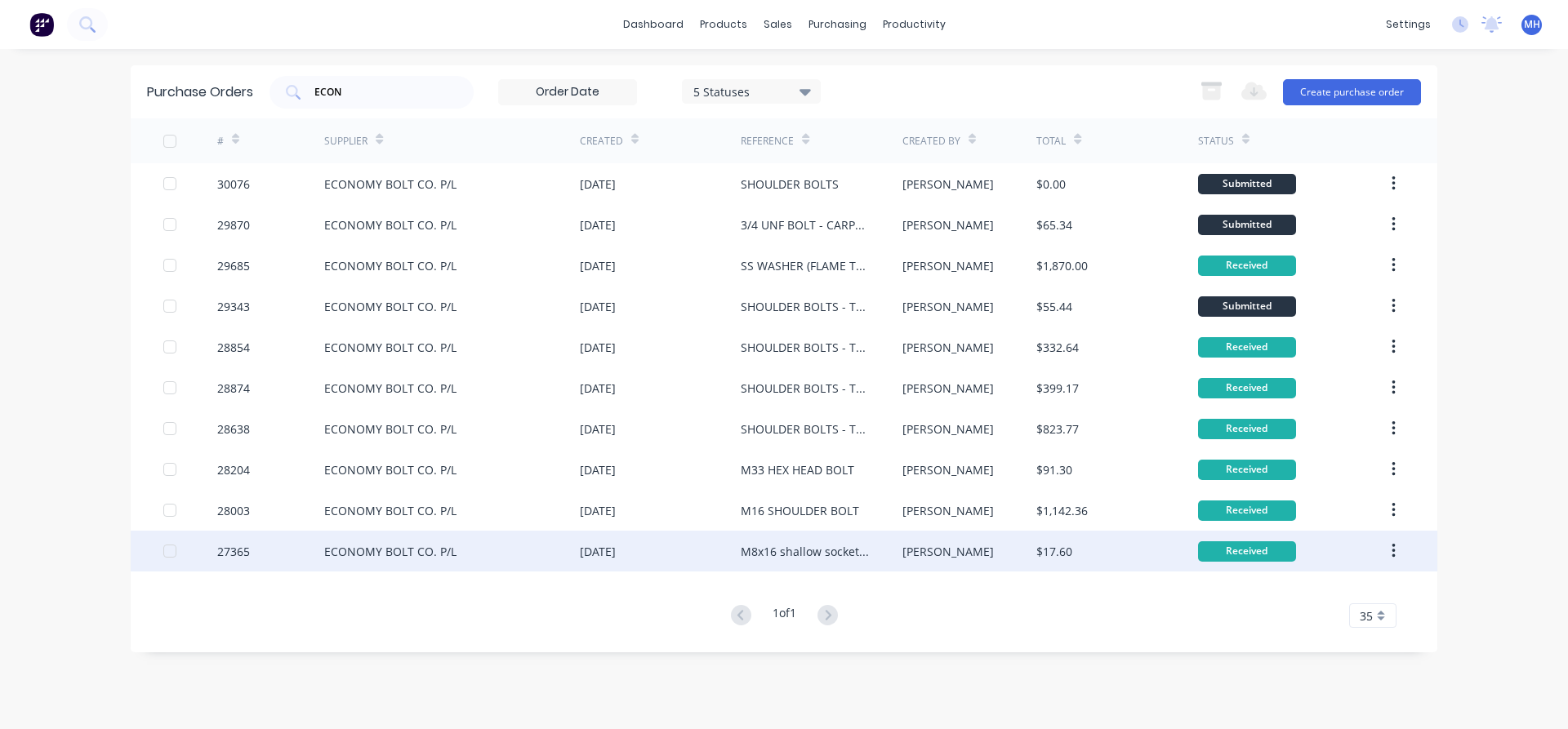
click at [616, 554] on div "08 Sep 2023" at bounding box center [598, 551] width 36 height 17
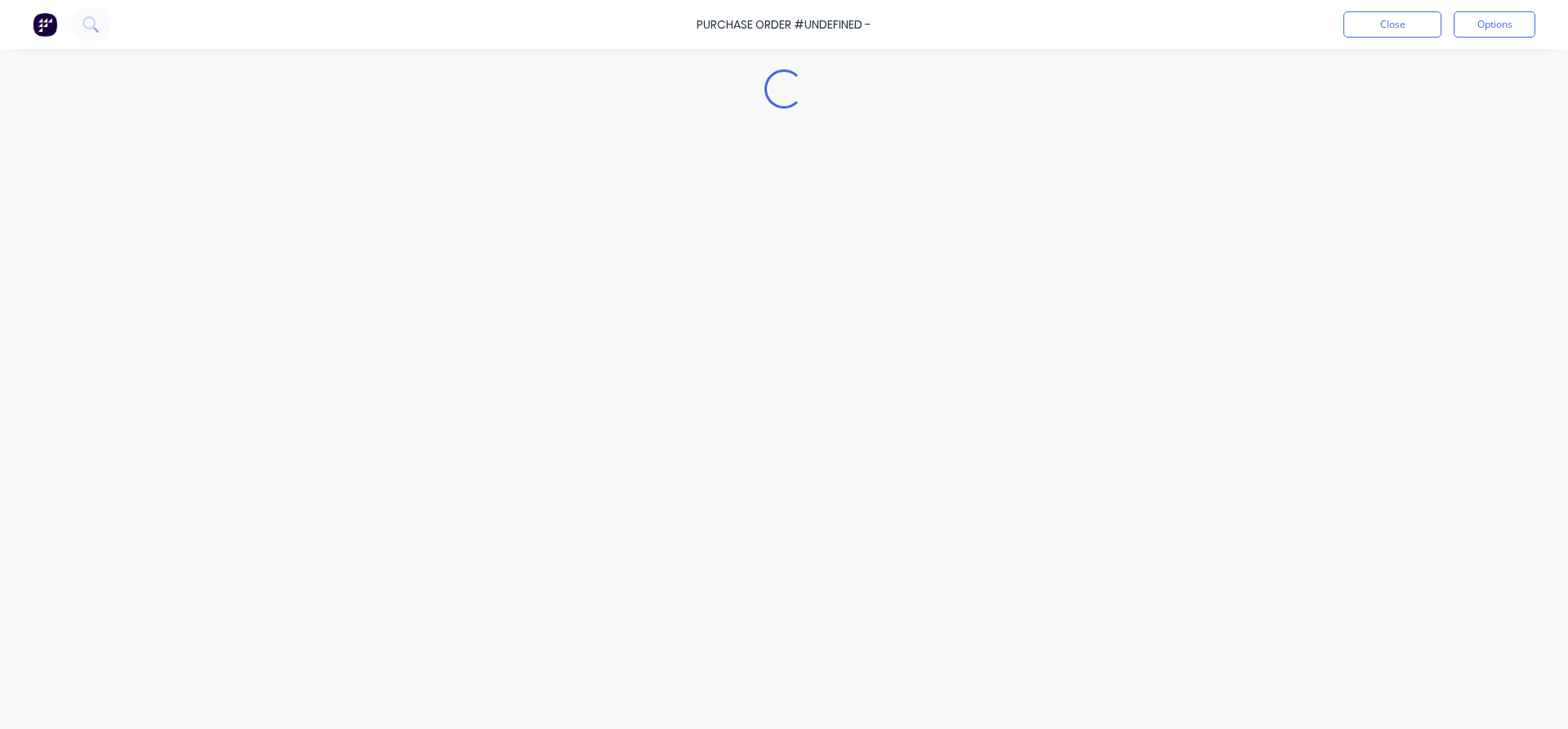
type textarea "x"
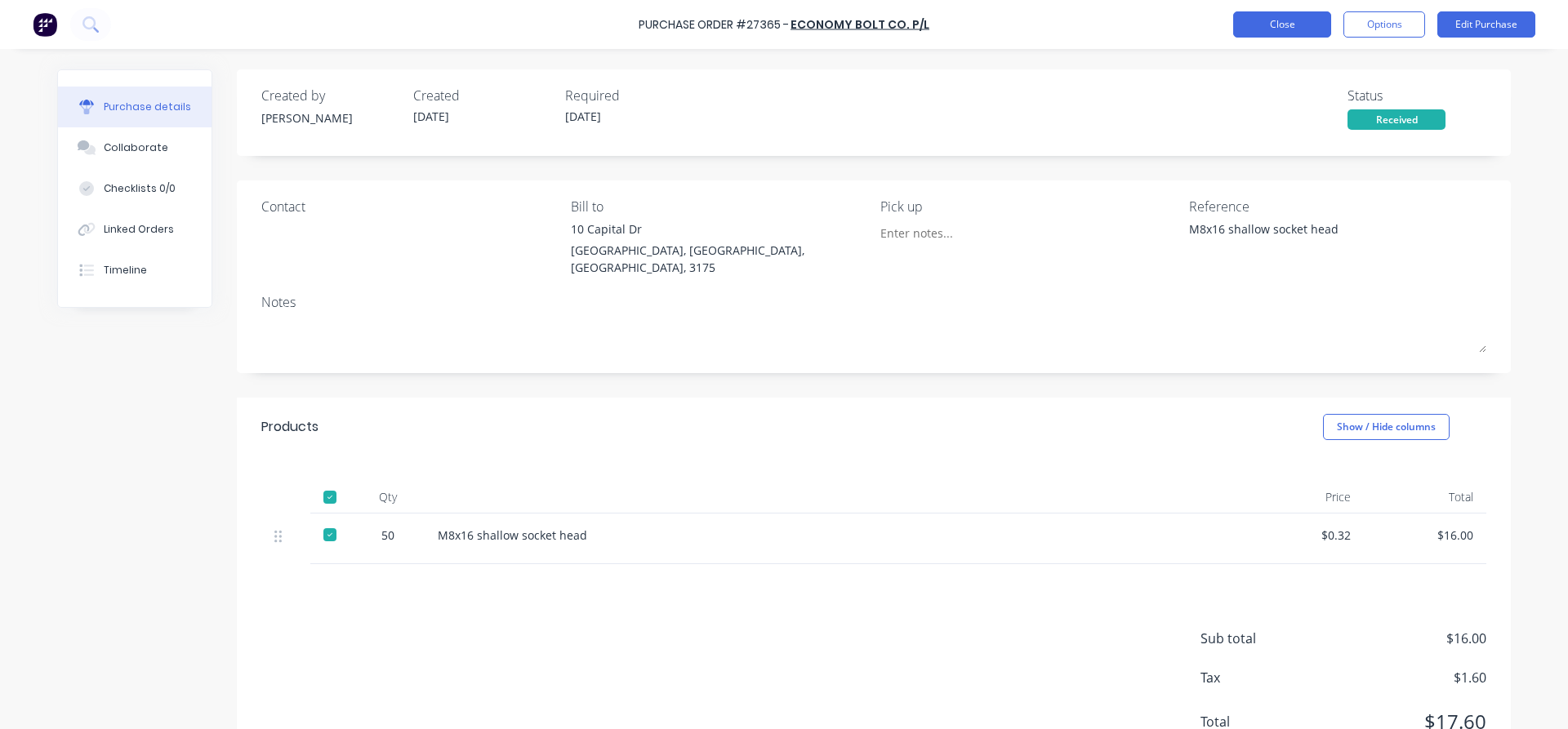
click at [1313, 26] on button "Close" at bounding box center [1282, 25] width 98 height 26
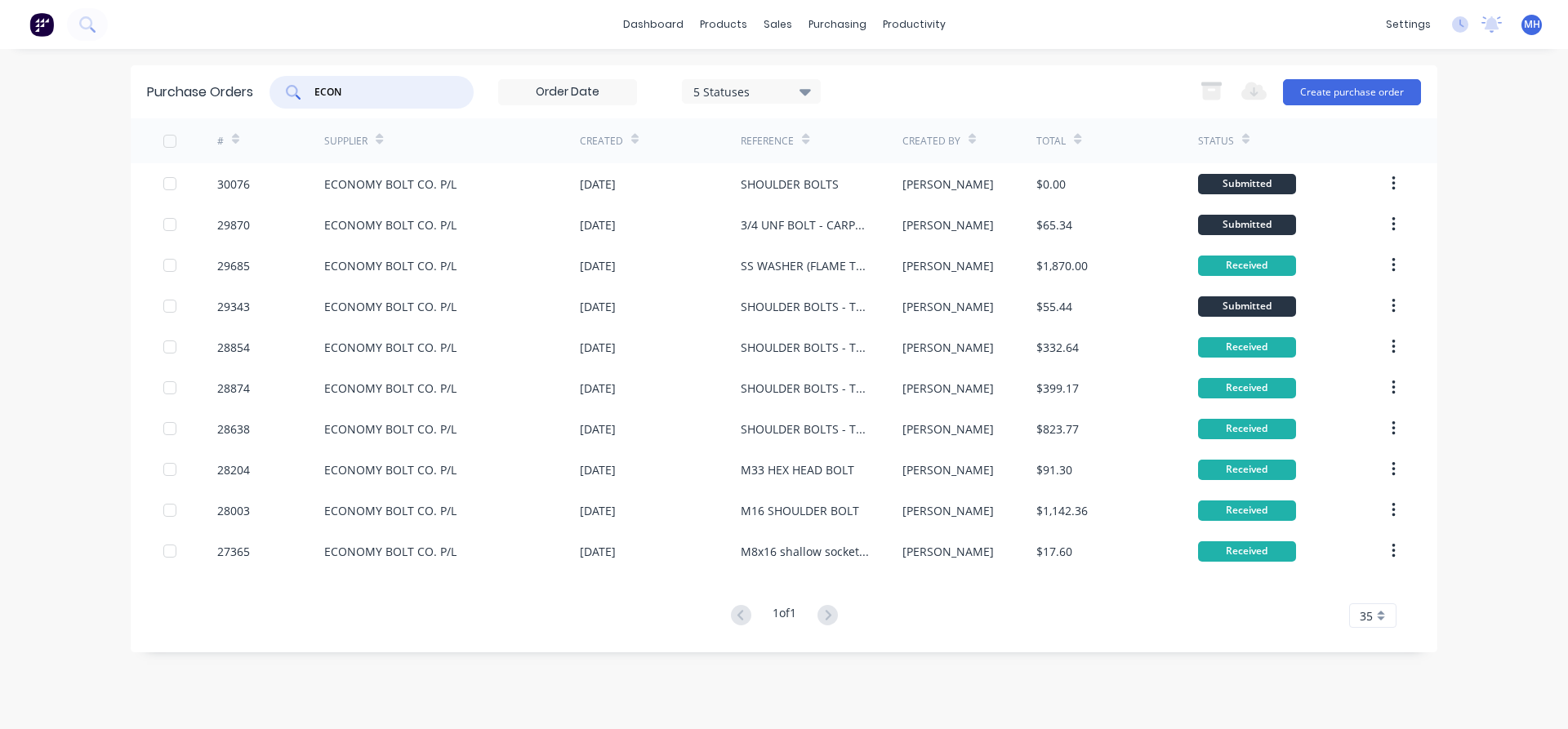
drag, startPoint x: 372, startPoint y: 94, endPoint x: 205, endPoint y: 91, distance: 167.0
click at [313, 91] on input "ECON" at bounding box center [381, 92] width 136 height 16
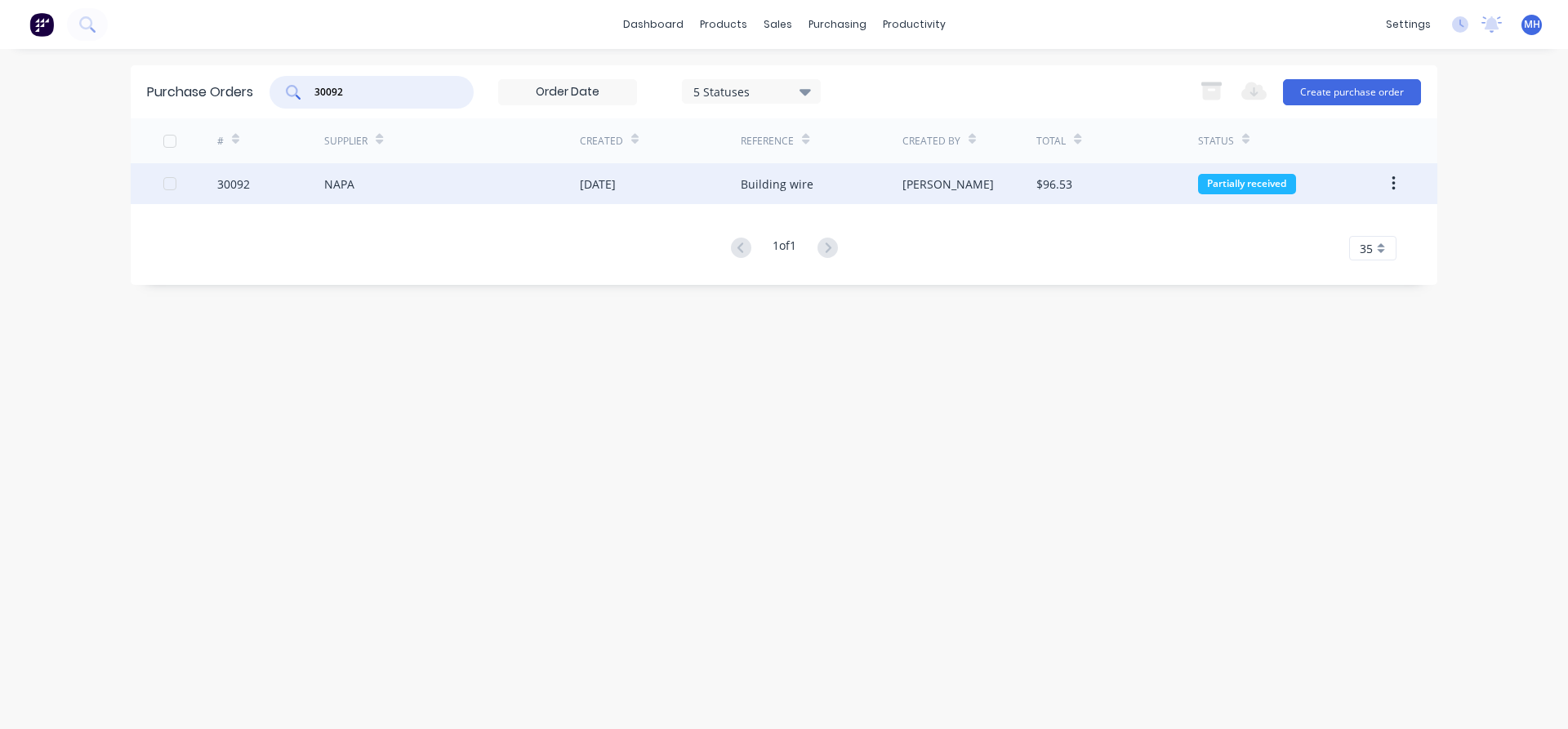
type input "30092"
click at [362, 188] on div "NAPA" at bounding box center [452, 184] width 256 height 41
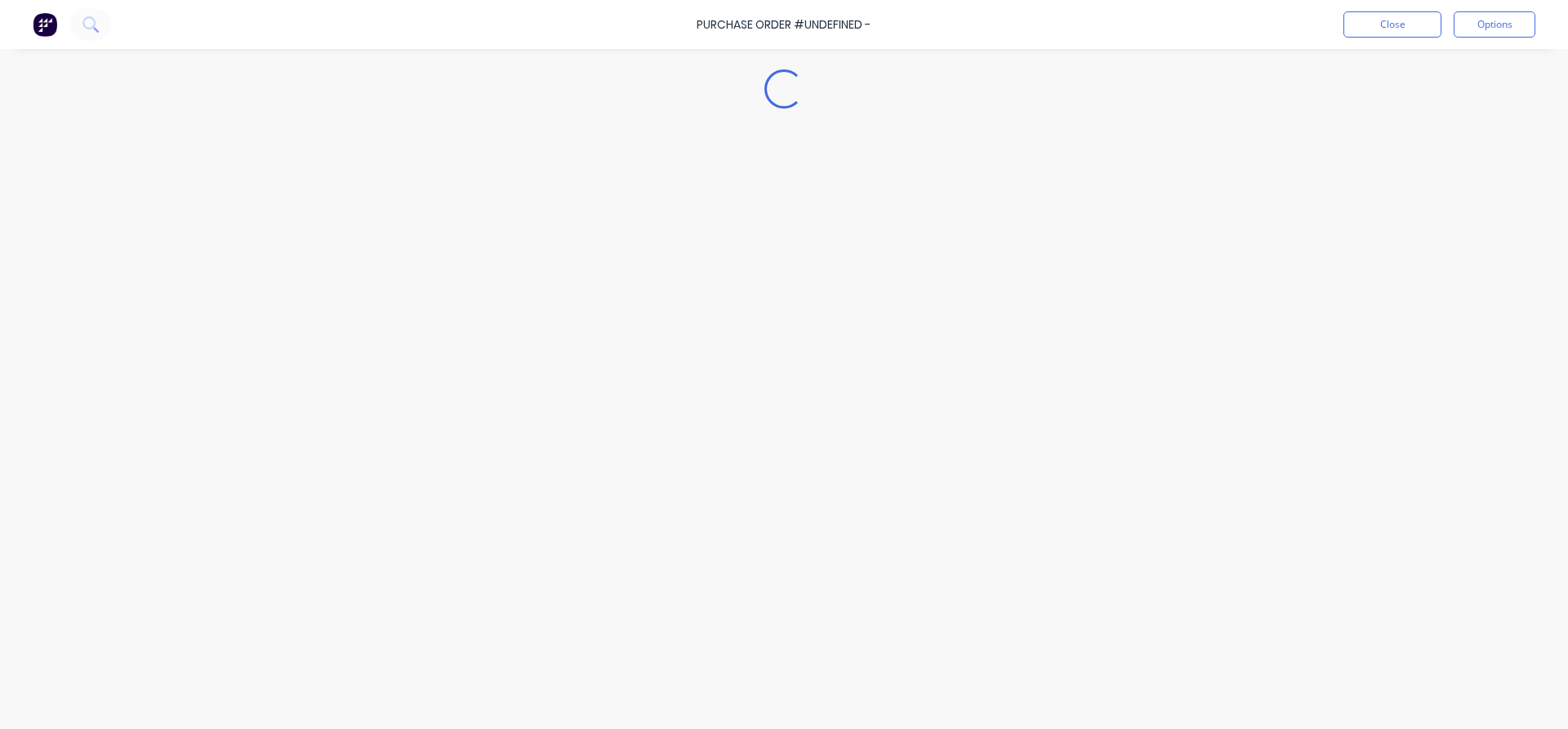
type textarea "x"
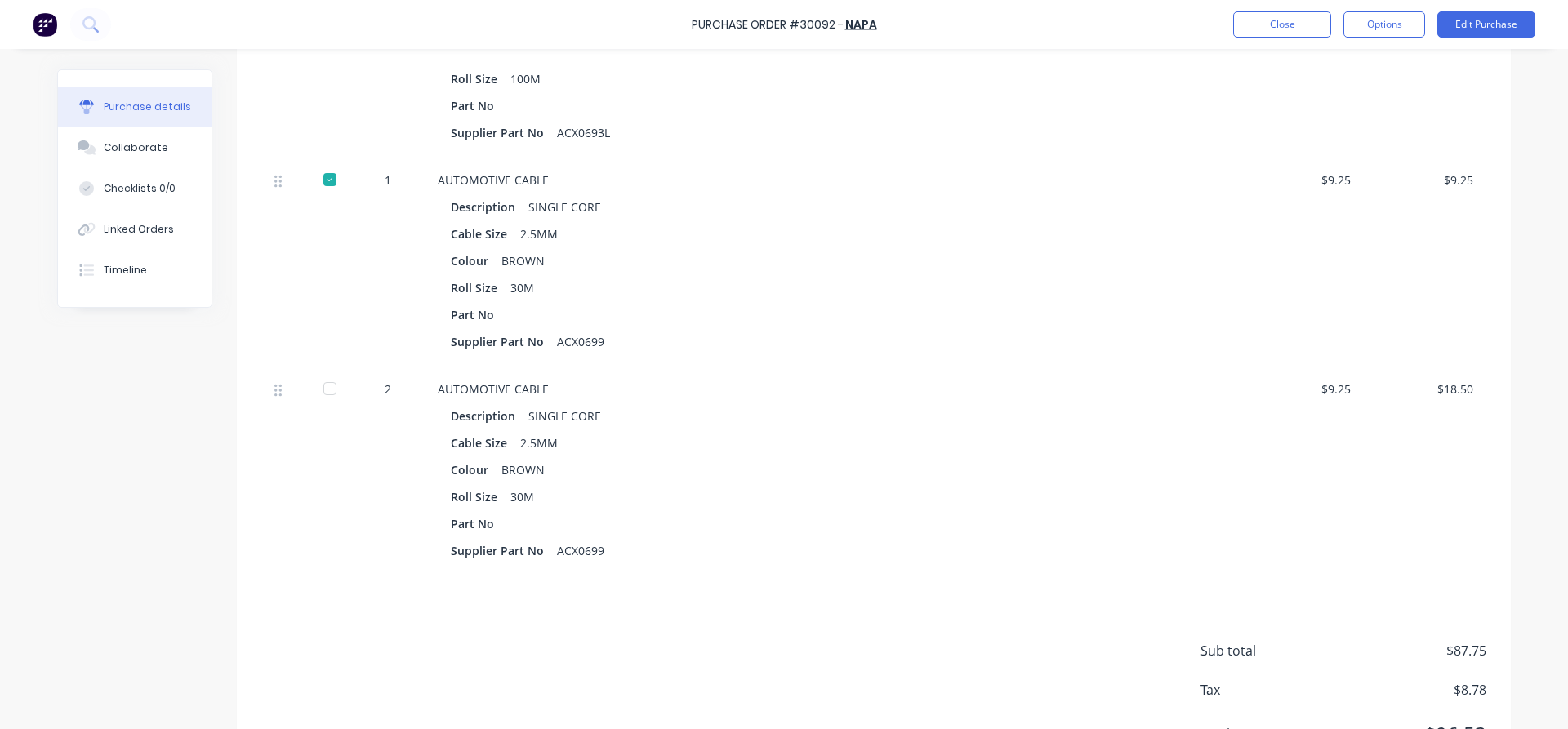
scroll to position [833, 0]
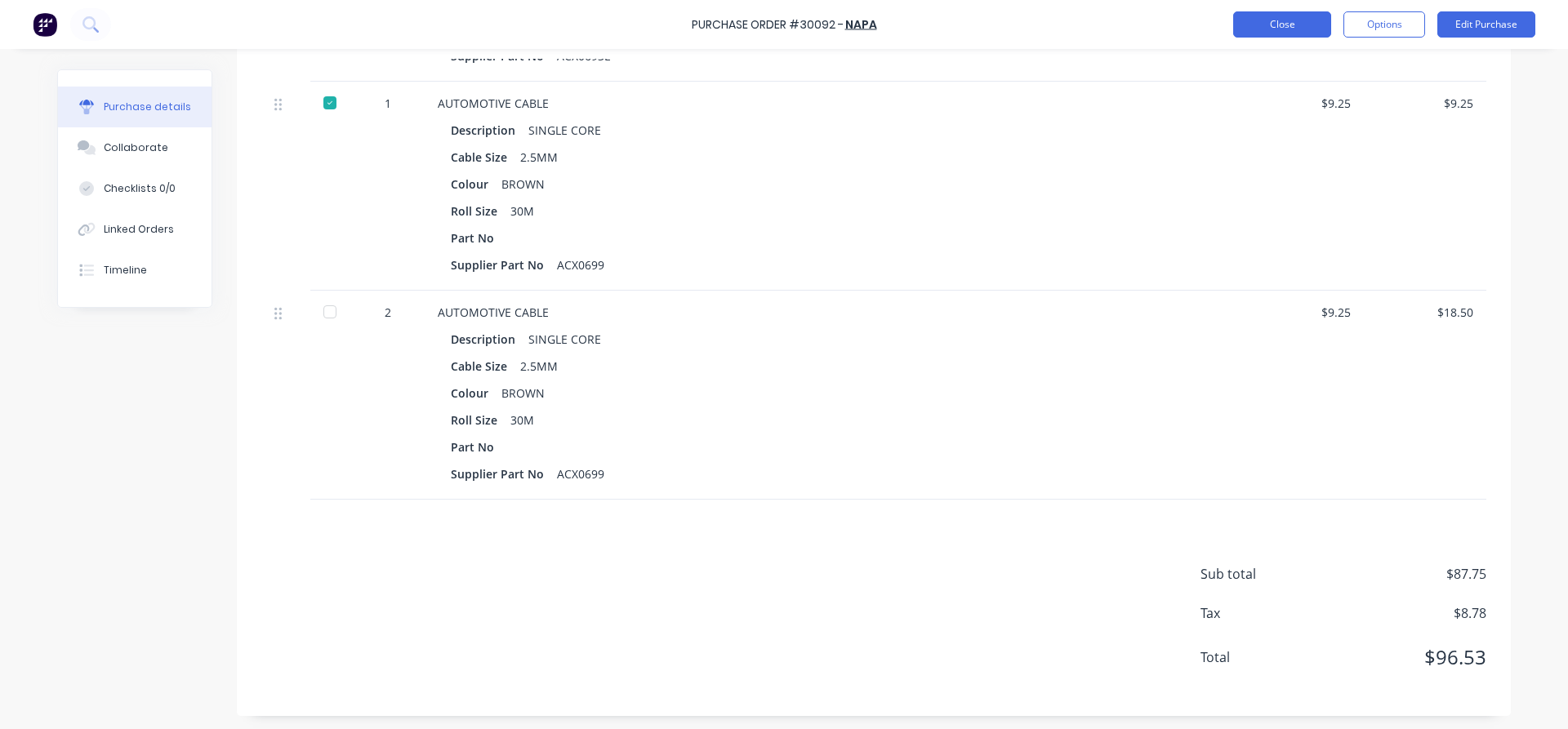
click at [1286, 25] on button "Close" at bounding box center [1282, 25] width 98 height 26
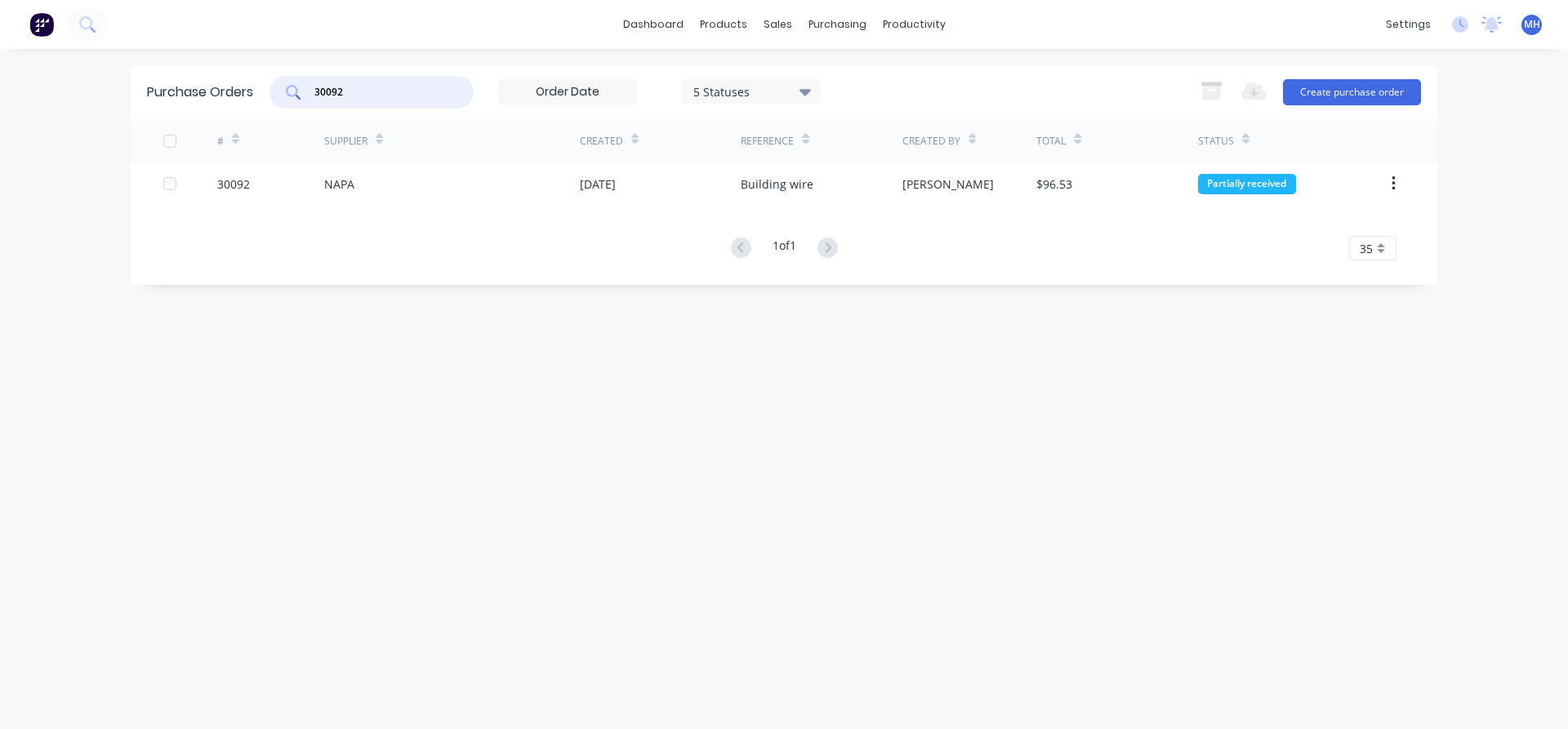
drag, startPoint x: 363, startPoint y: 97, endPoint x: 236, endPoint y: 103, distance: 127.1
click at [313, 101] on input "30092" at bounding box center [381, 92] width 136 height 16
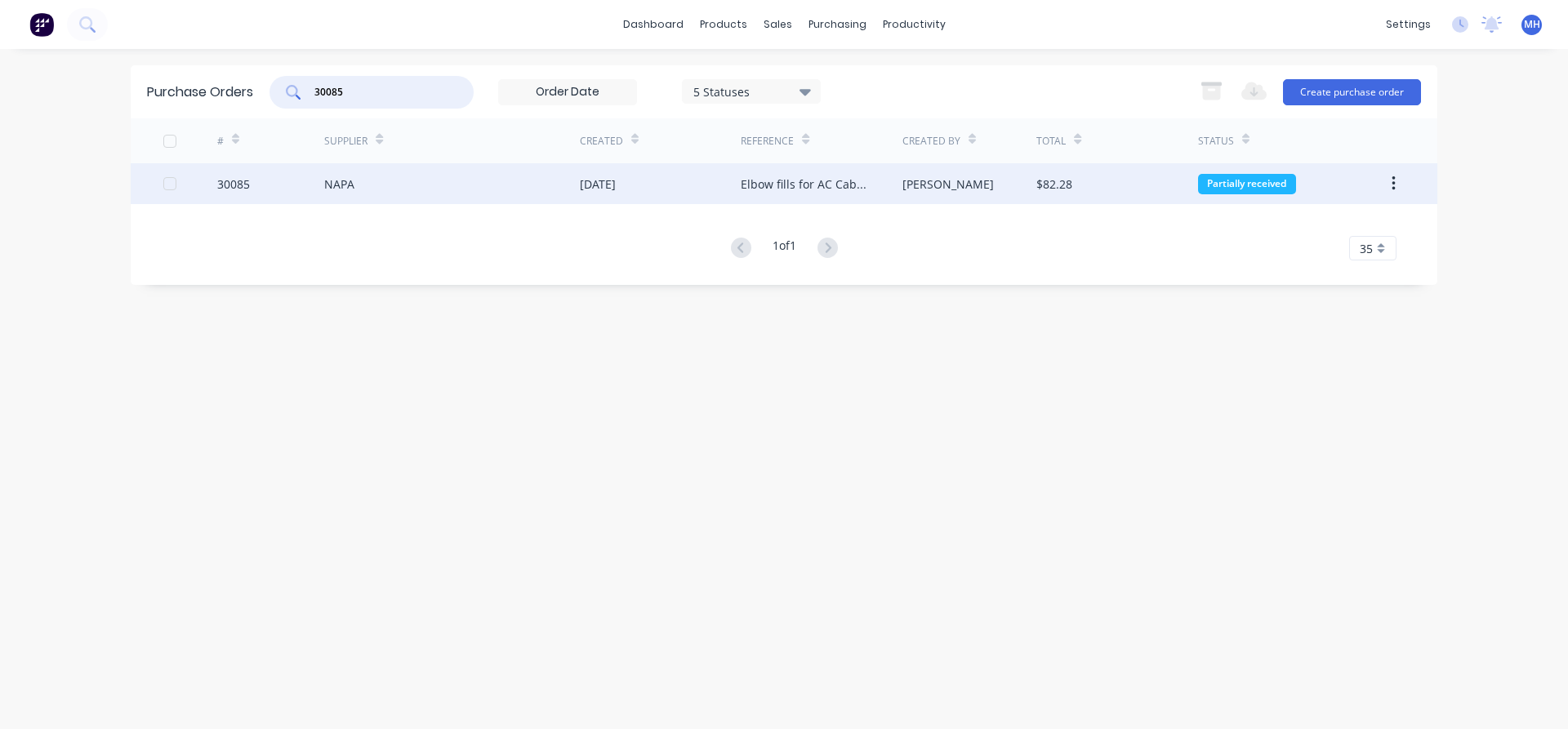
type input "30085"
click at [372, 189] on div "NAPA" at bounding box center [452, 184] width 256 height 41
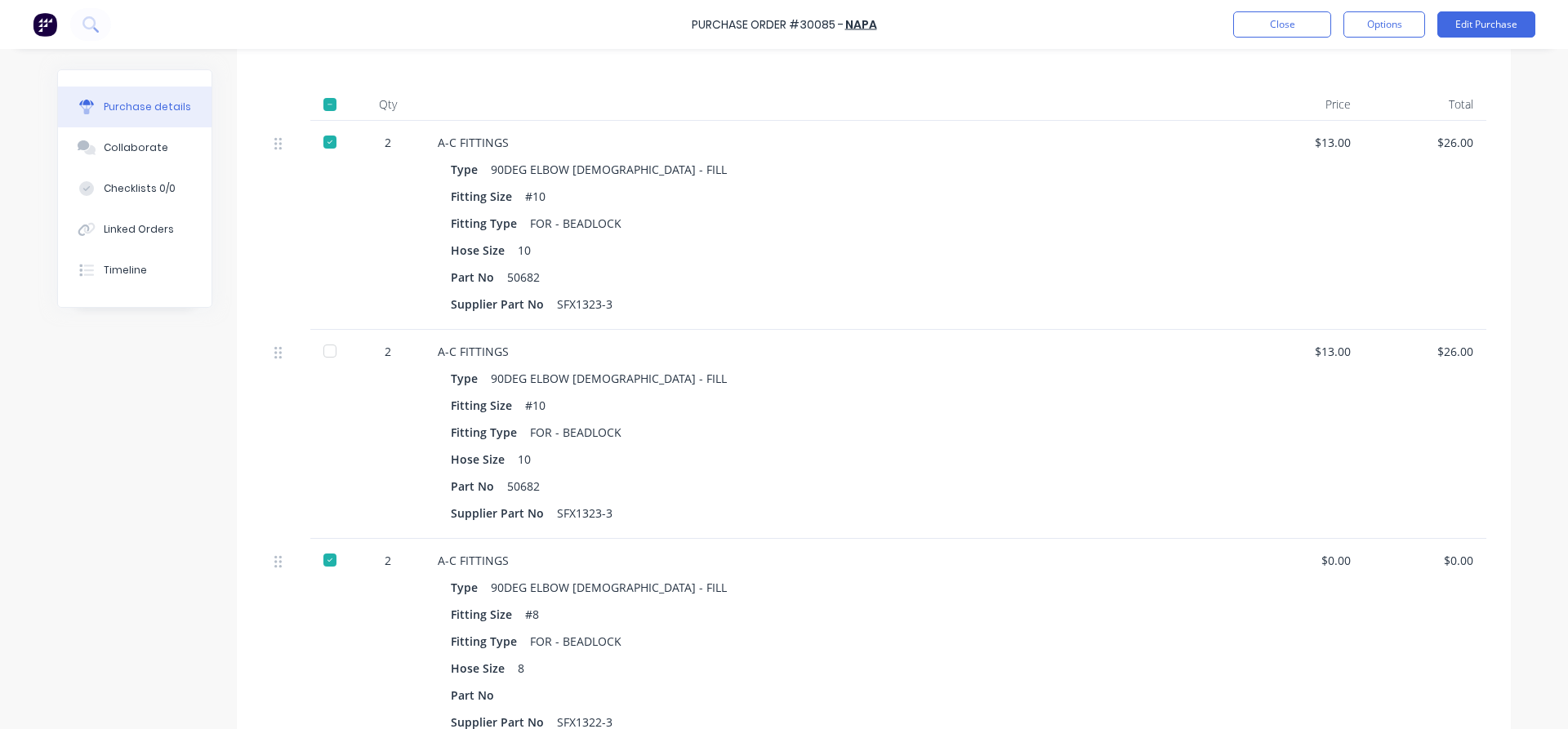
scroll to position [365, 0]
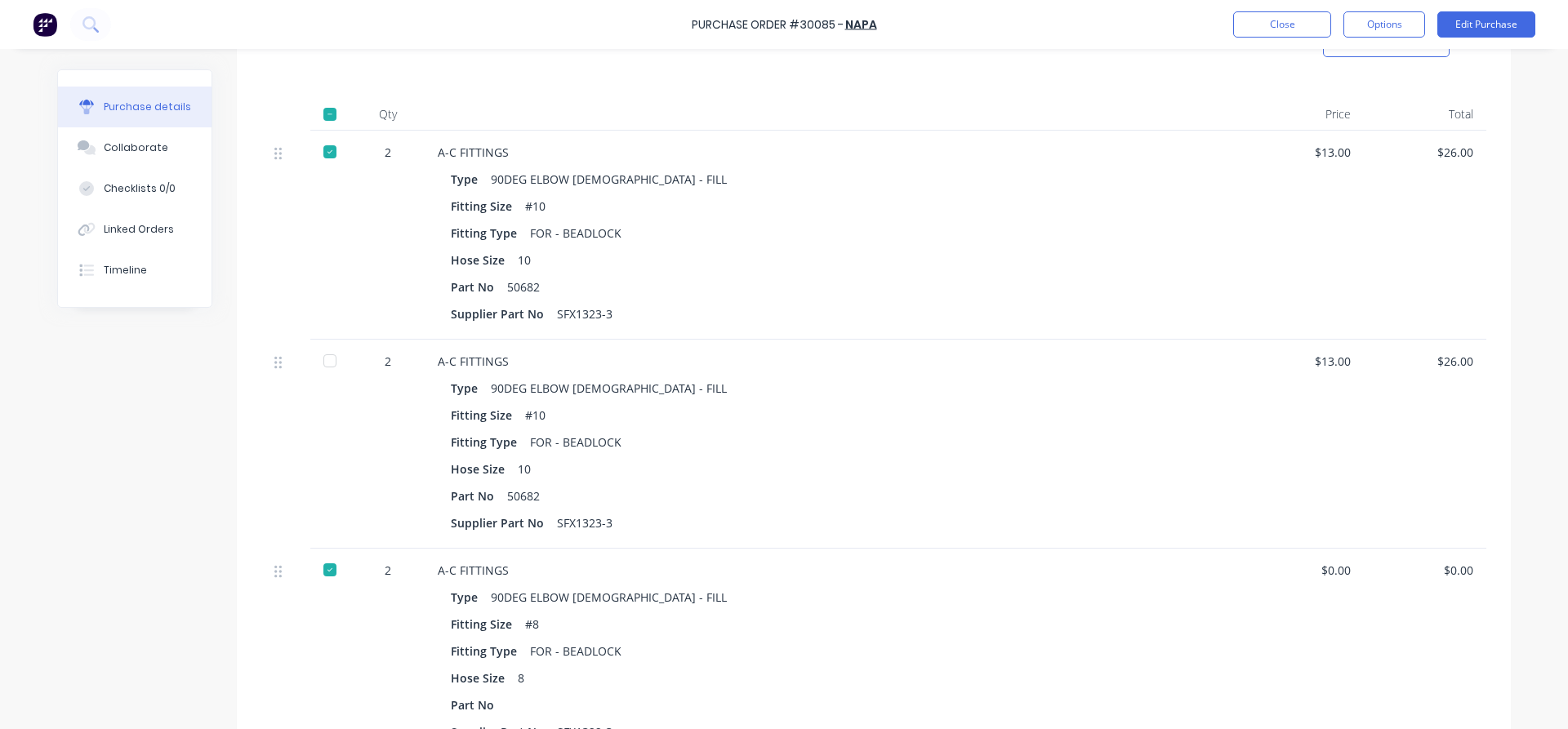
drag, startPoint x: 1199, startPoint y: 204, endPoint x: 1185, endPoint y: 199, distance: 14.9
click at [1201, 199] on div "Fitting Size #10" at bounding box center [832, 206] width 764 height 24
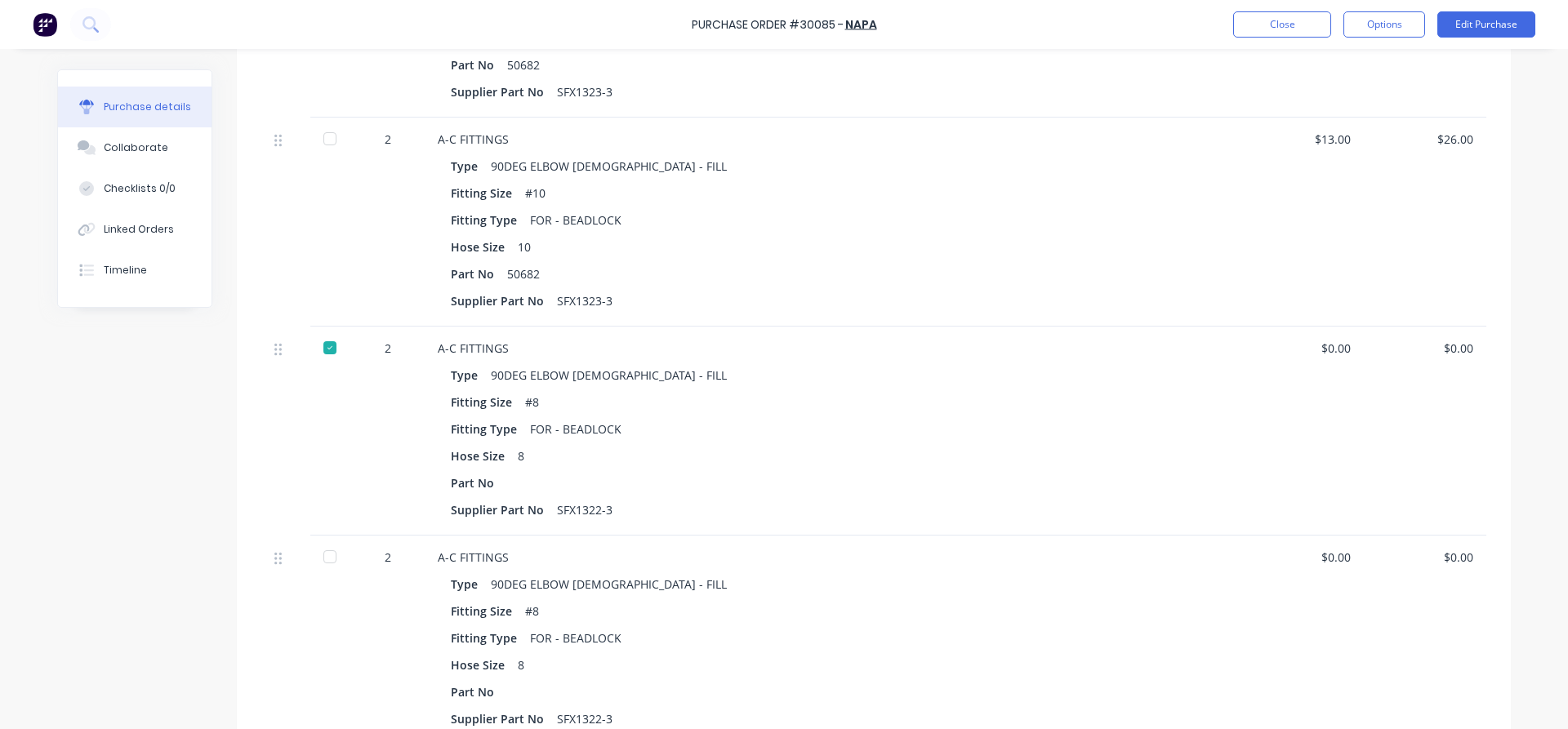
scroll to position [645, 0]
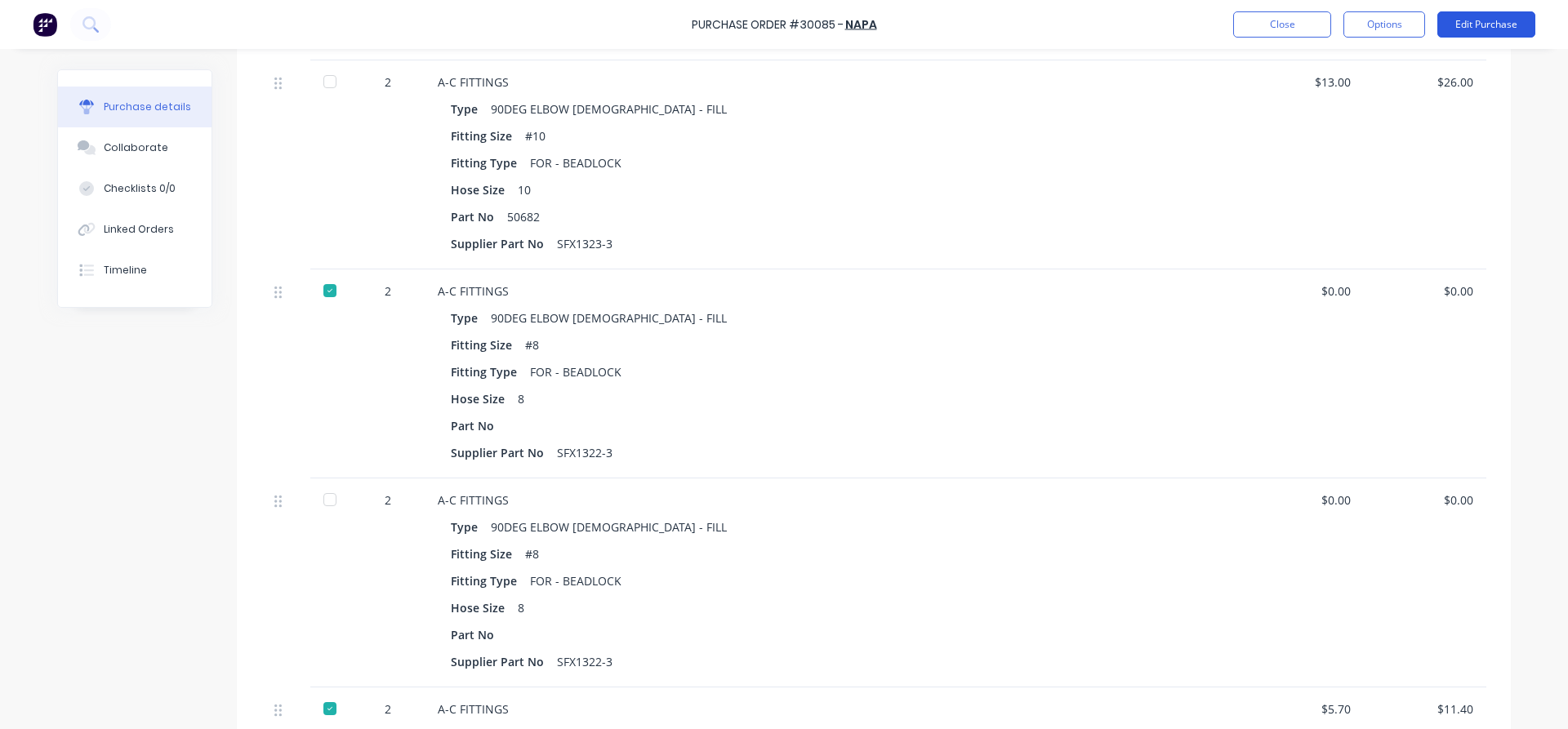
click at [1499, 21] on button "Edit Purchase" at bounding box center [1486, 25] width 98 height 26
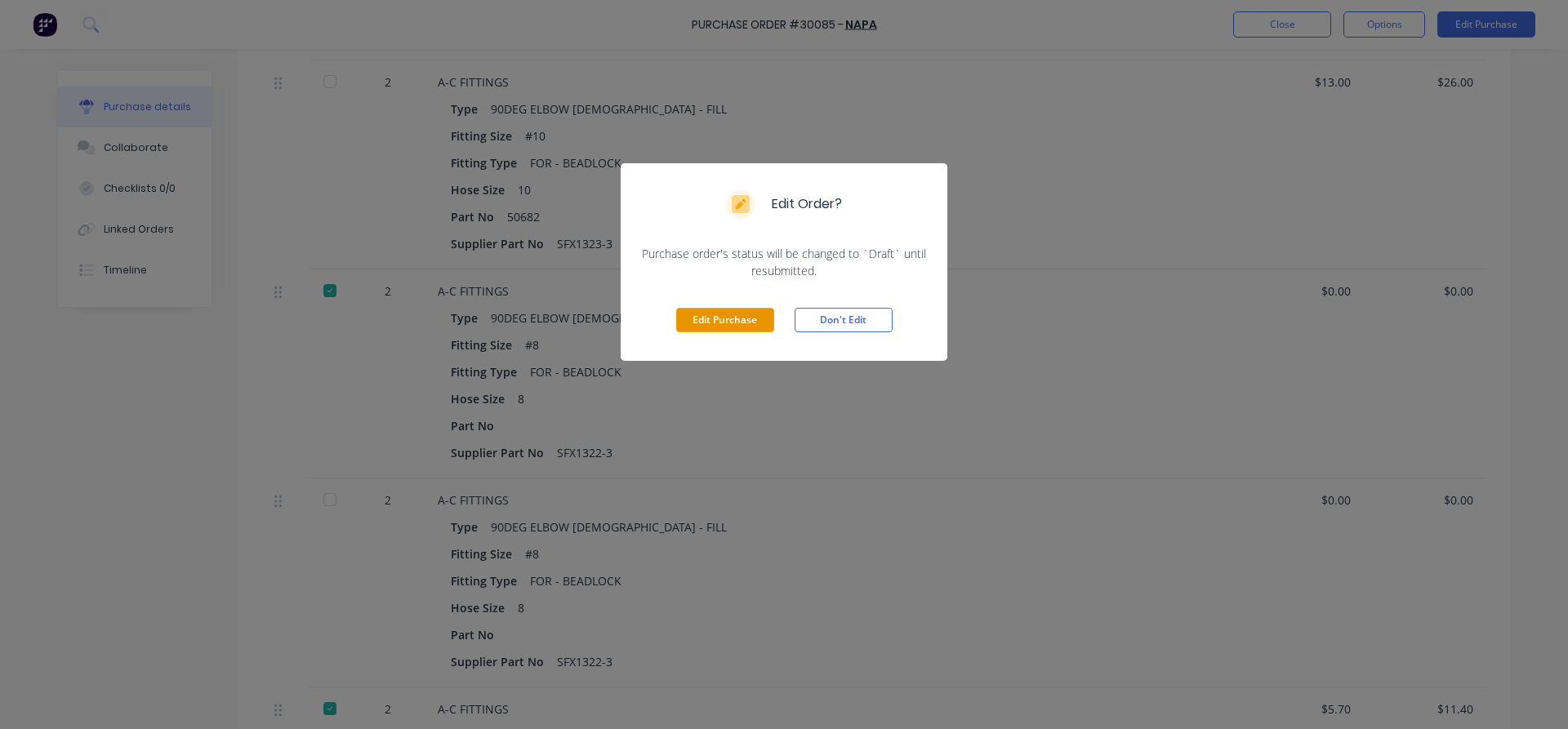
click at [729, 329] on button "Edit Purchase" at bounding box center [725, 320] width 98 height 25
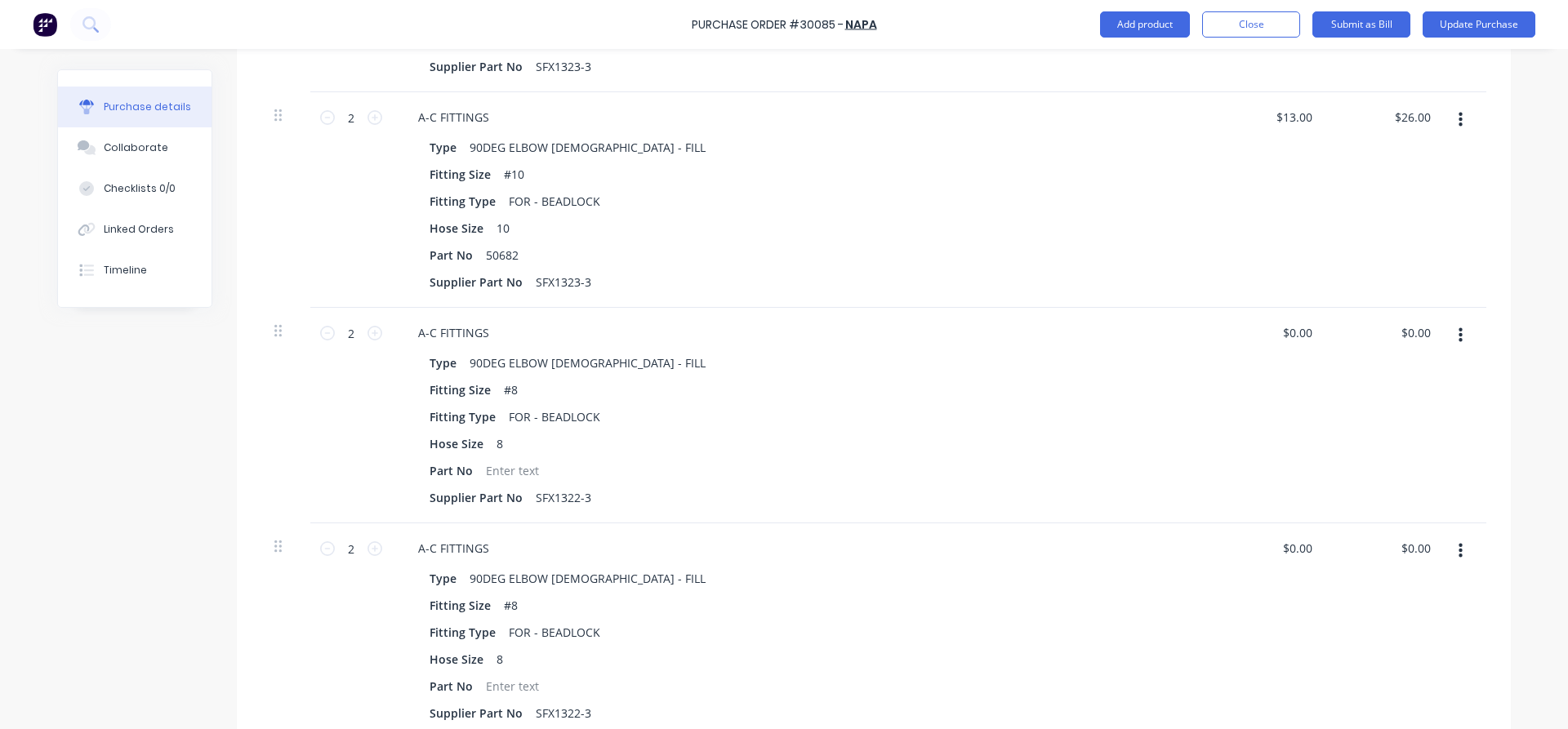
scroll to position [670, 0]
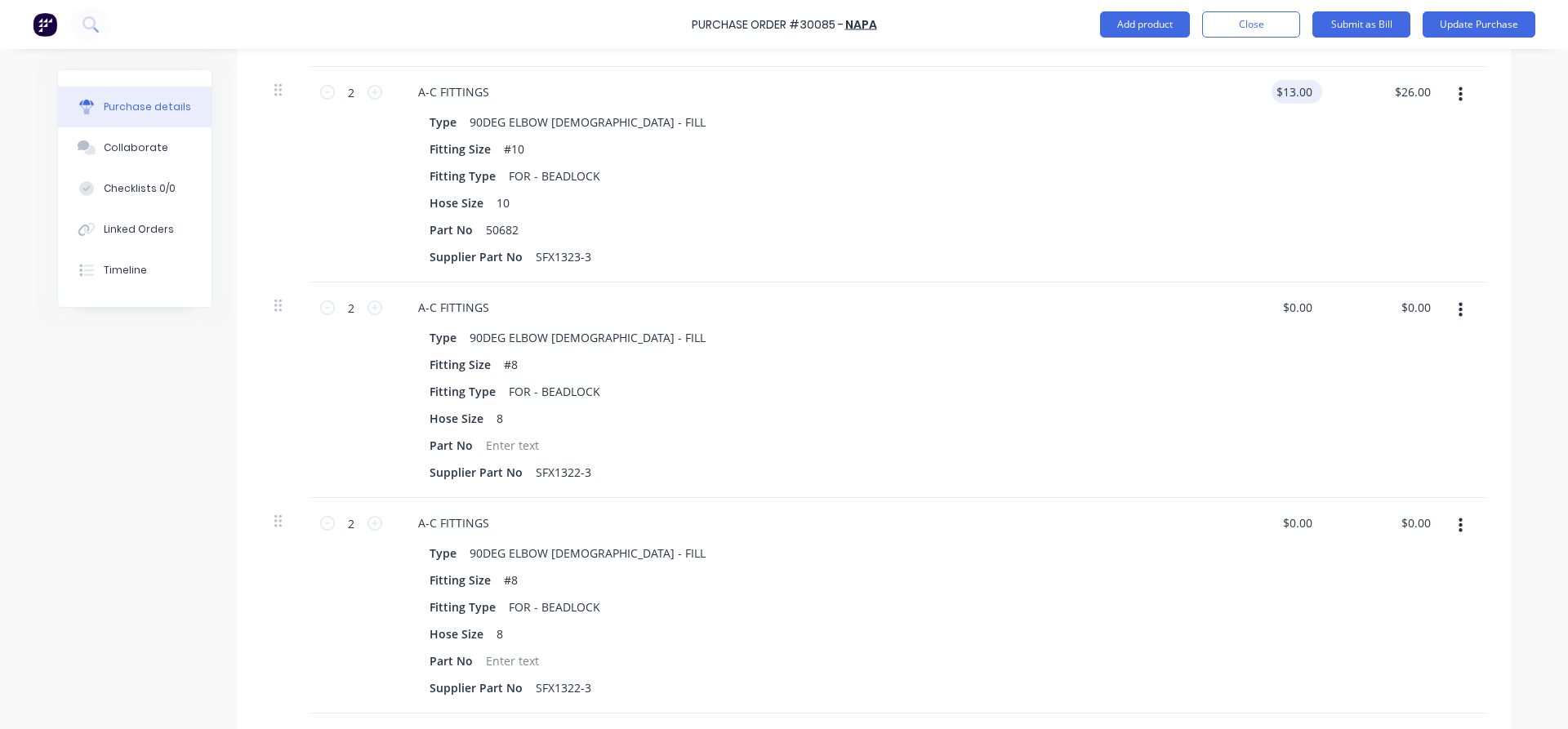
type textarea "x"
drag, startPoint x: 1315, startPoint y: 88, endPoint x: 1214, endPoint y: 96, distance: 101.3
click at [1219, 96] on div "13.00 13.00" at bounding box center [1267, 175] width 119 height 216
type input "15"
type textarea "x"
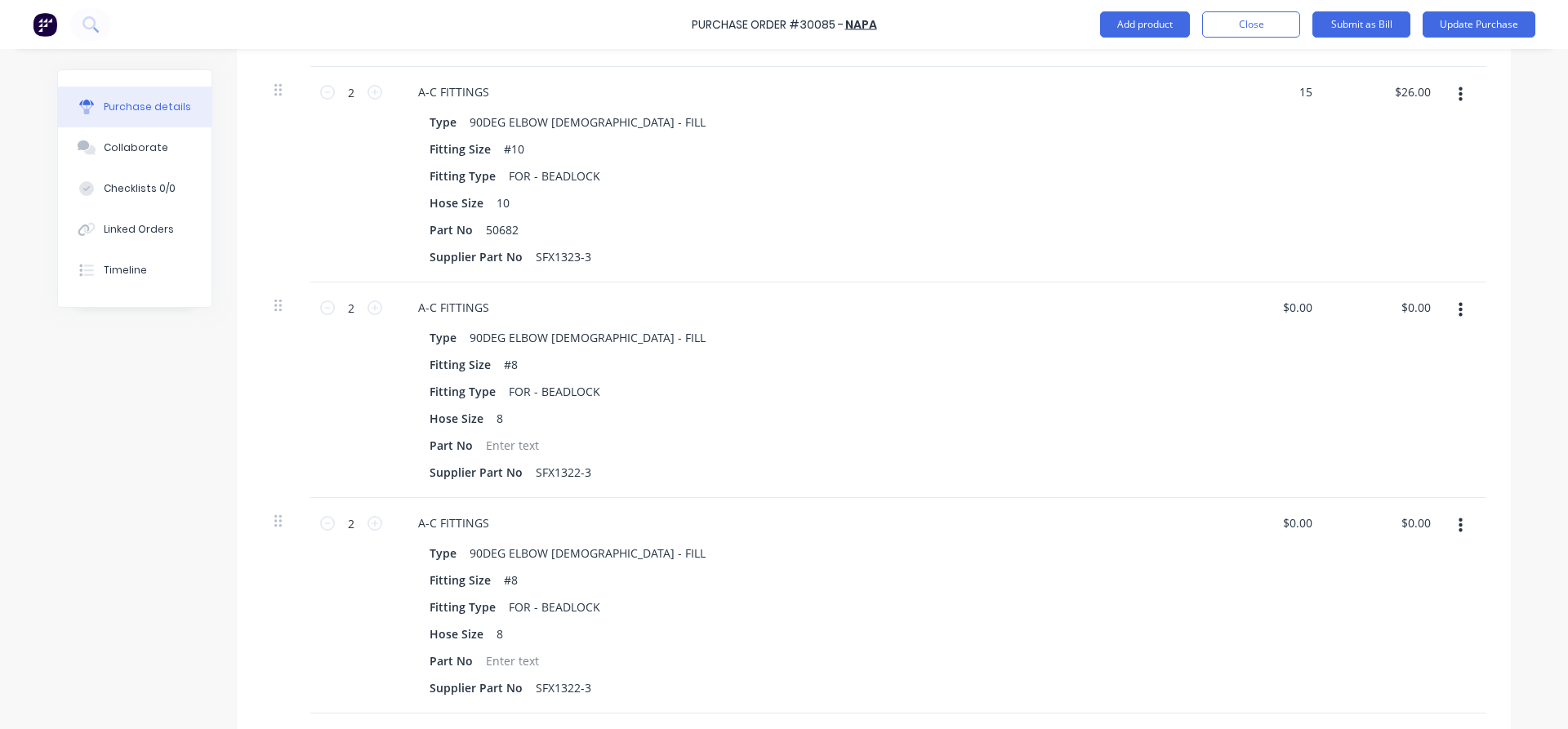
type input "$15.00"
type input "30.00"
type textarea "x"
type input "$30.00"
type input "0.00"
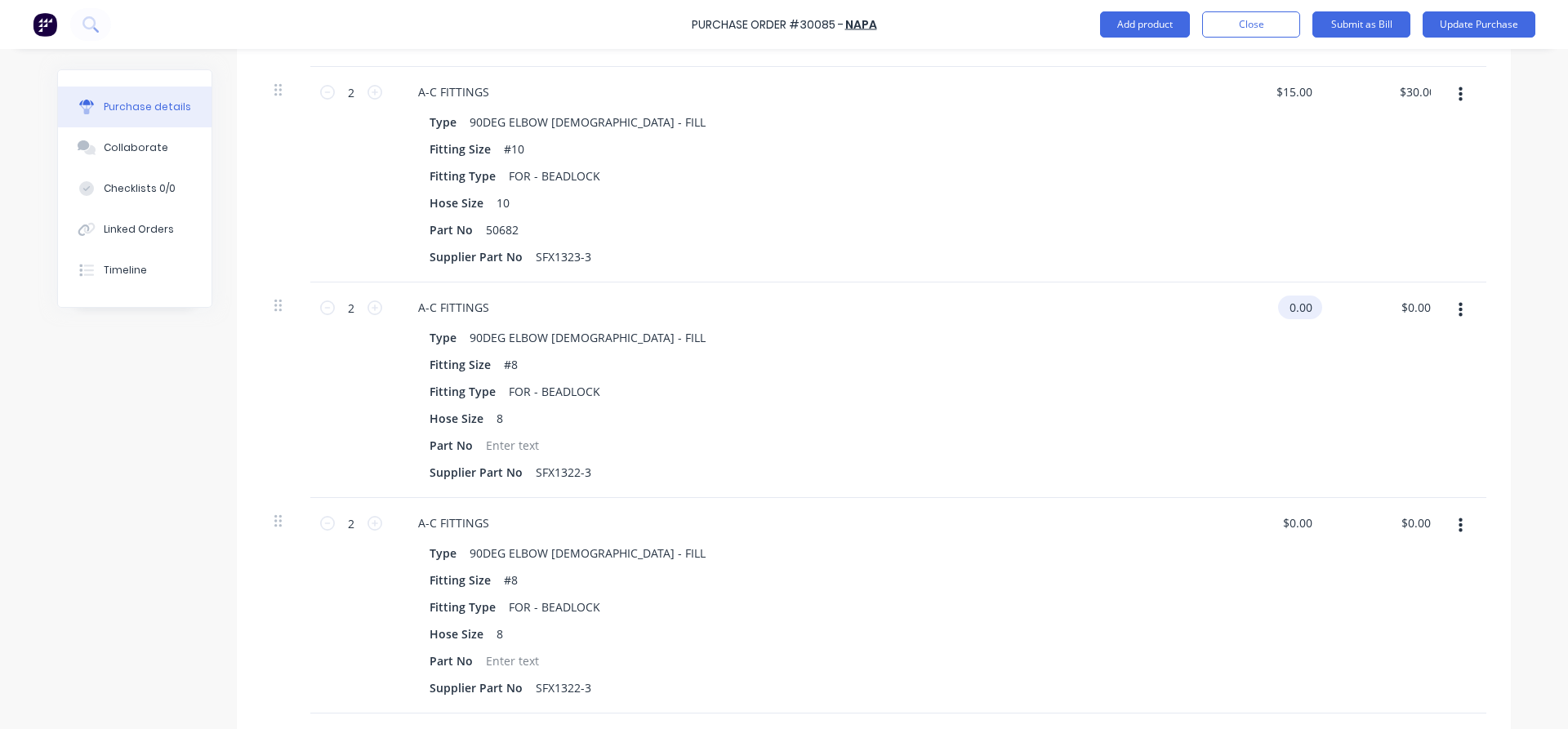
type textarea "x"
drag, startPoint x: 1314, startPoint y: 298, endPoint x: 1257, endPoint y: 307, distance: 57.7
click at [1257, 307] on div "0.00 0.00" at bounding box center [1267, 391] width 119 height 216
type input "12.75"
type textarea "x"
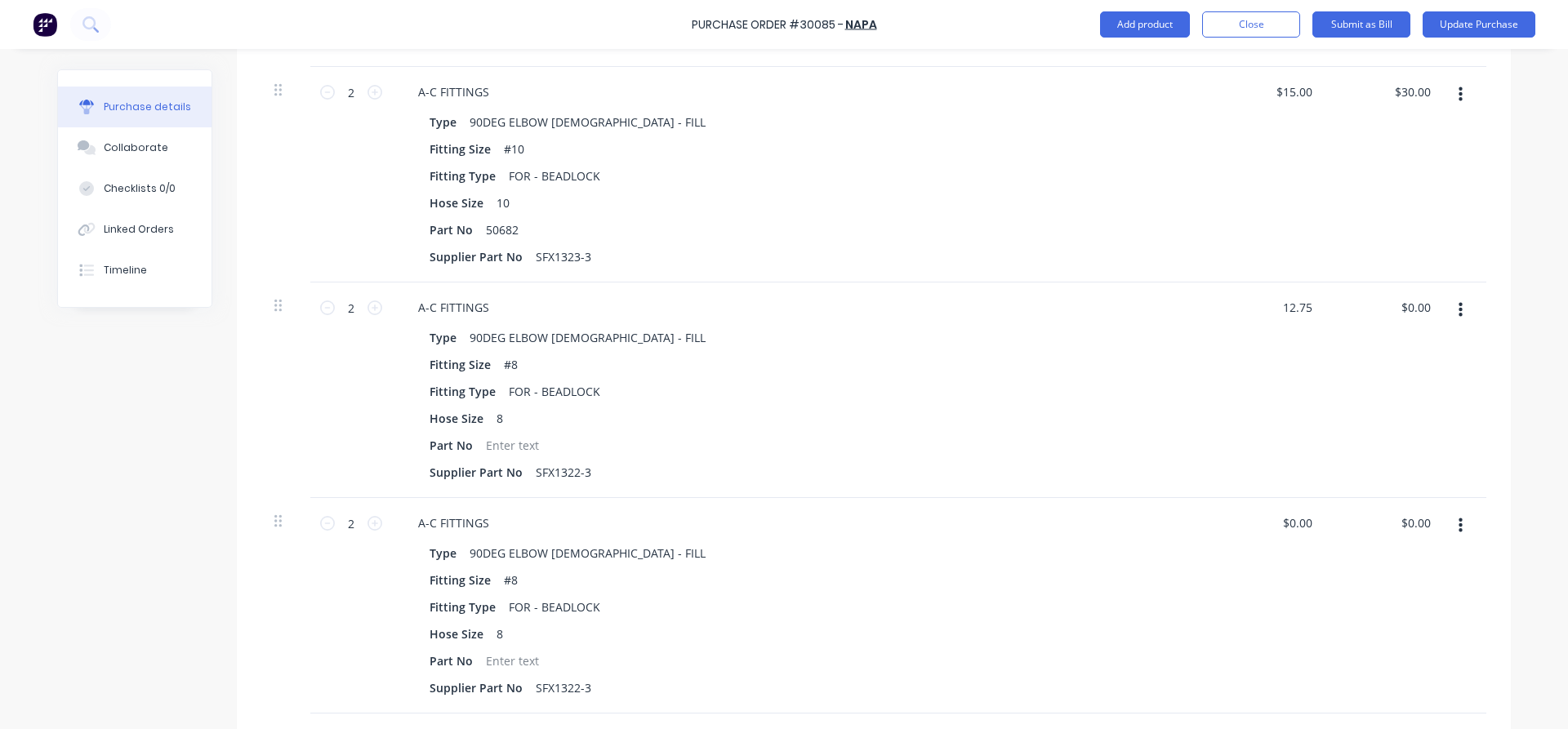
type input "$12.75"
type input "25.50"
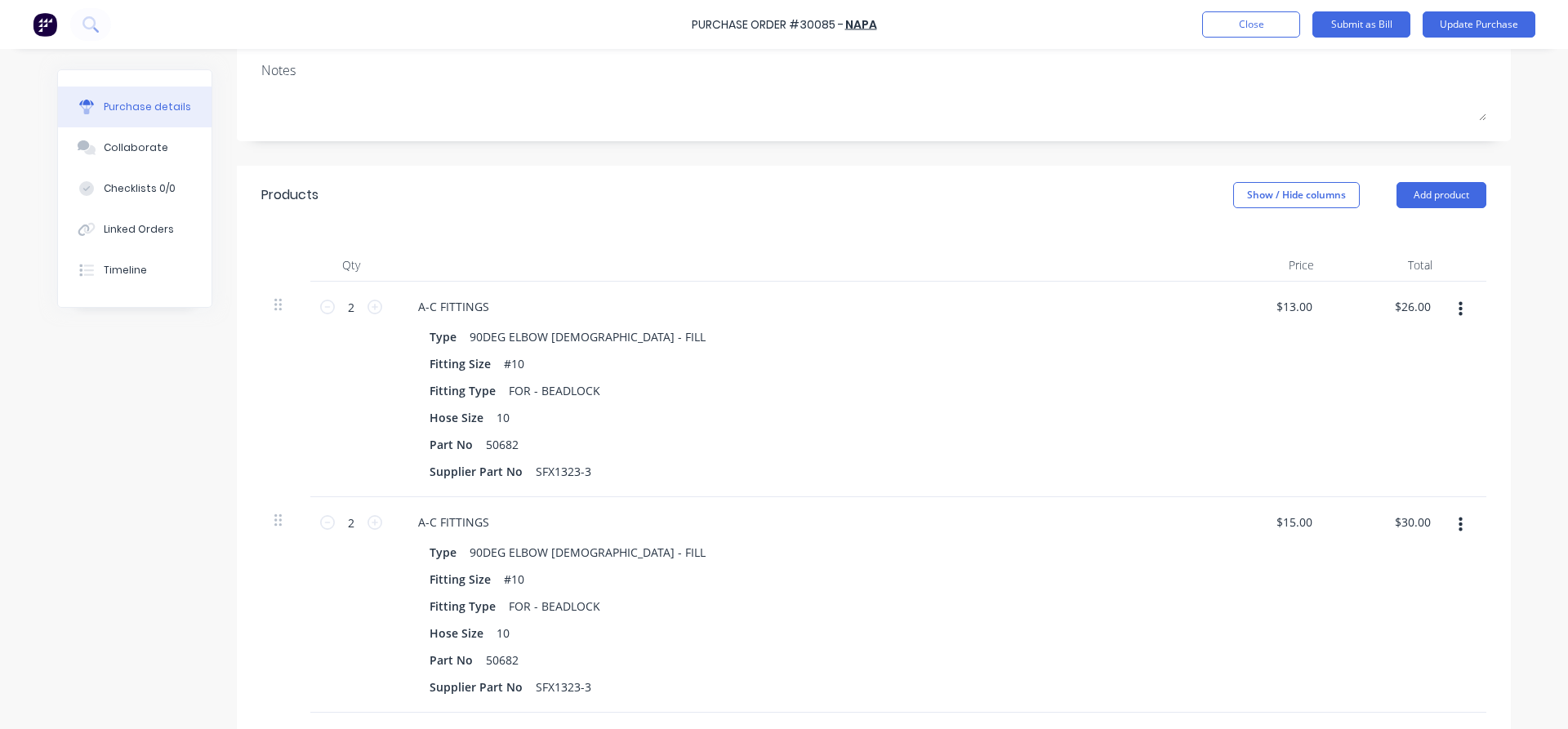
scroll to position [205, 0]
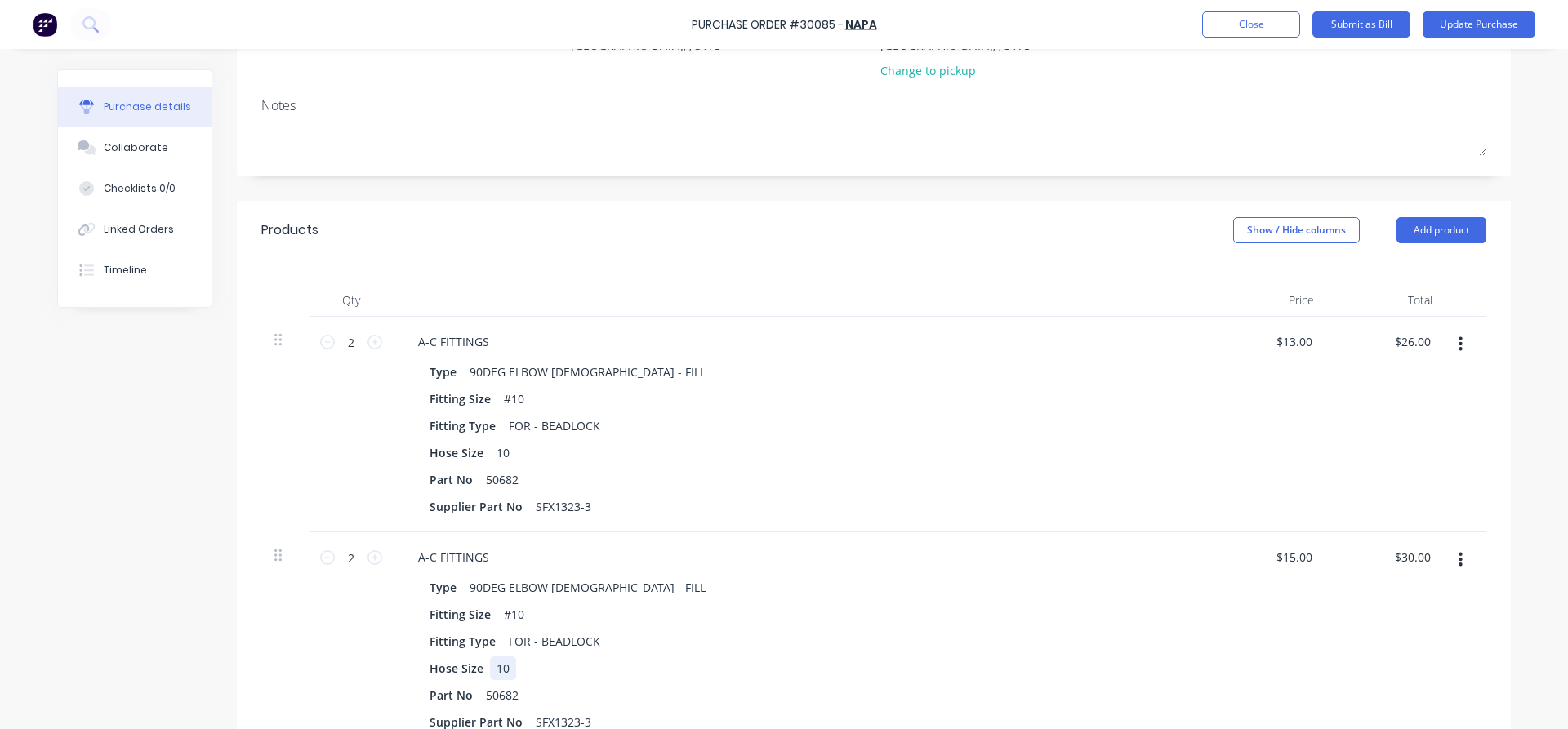
type textarea "x"
type input "$25.50"
drag, startPoint x: 853, startPoint y: 460, endPoint x: 860, endPoint y: 441, distance: 20.2
click at [855, 458] on div "Hose Size 10" at bounding box center [796, 452] width 748 height 24
click at [1248, 26] on button "Close" at bounding box center [1251, 25] width 98 height 26
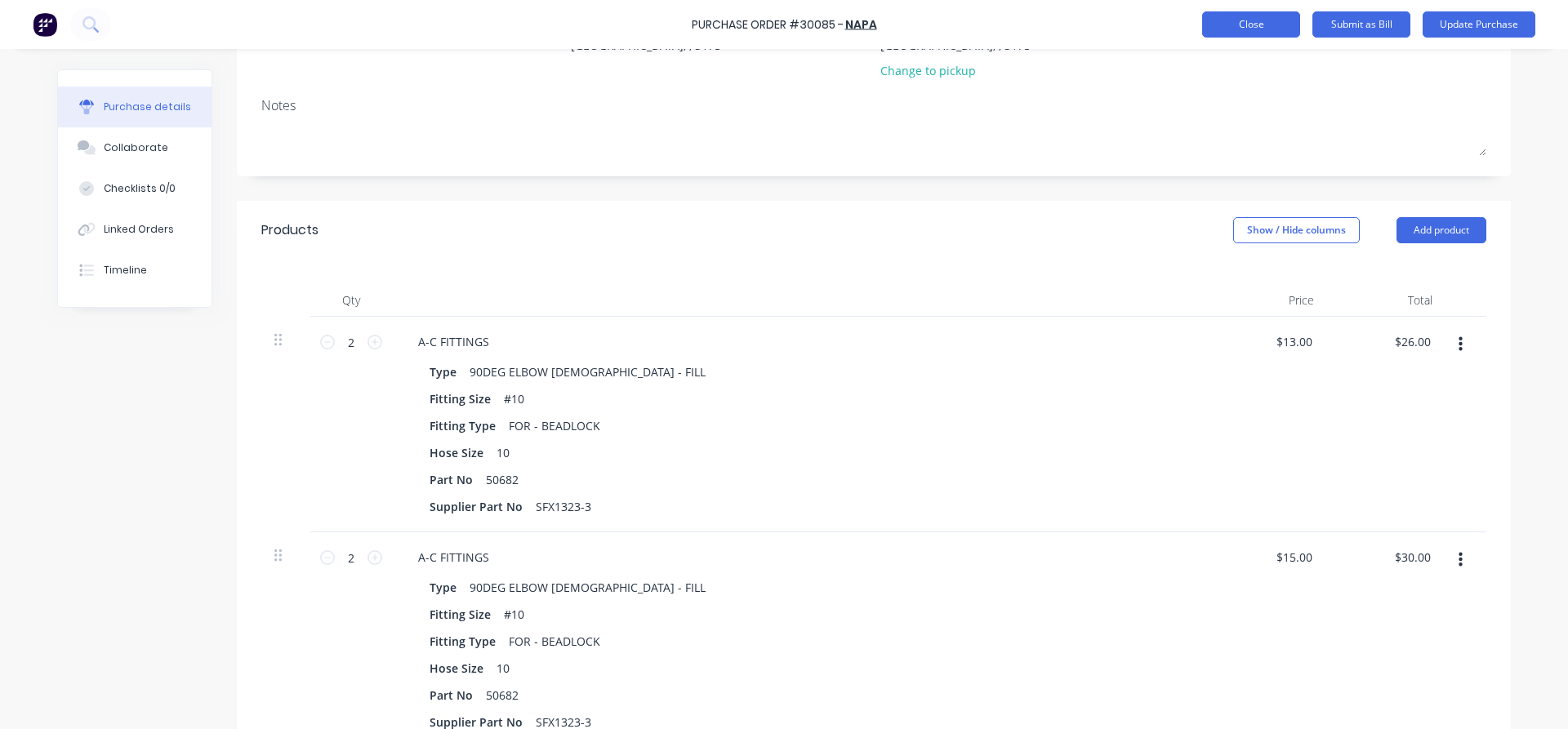
scroll to position [0, 0]
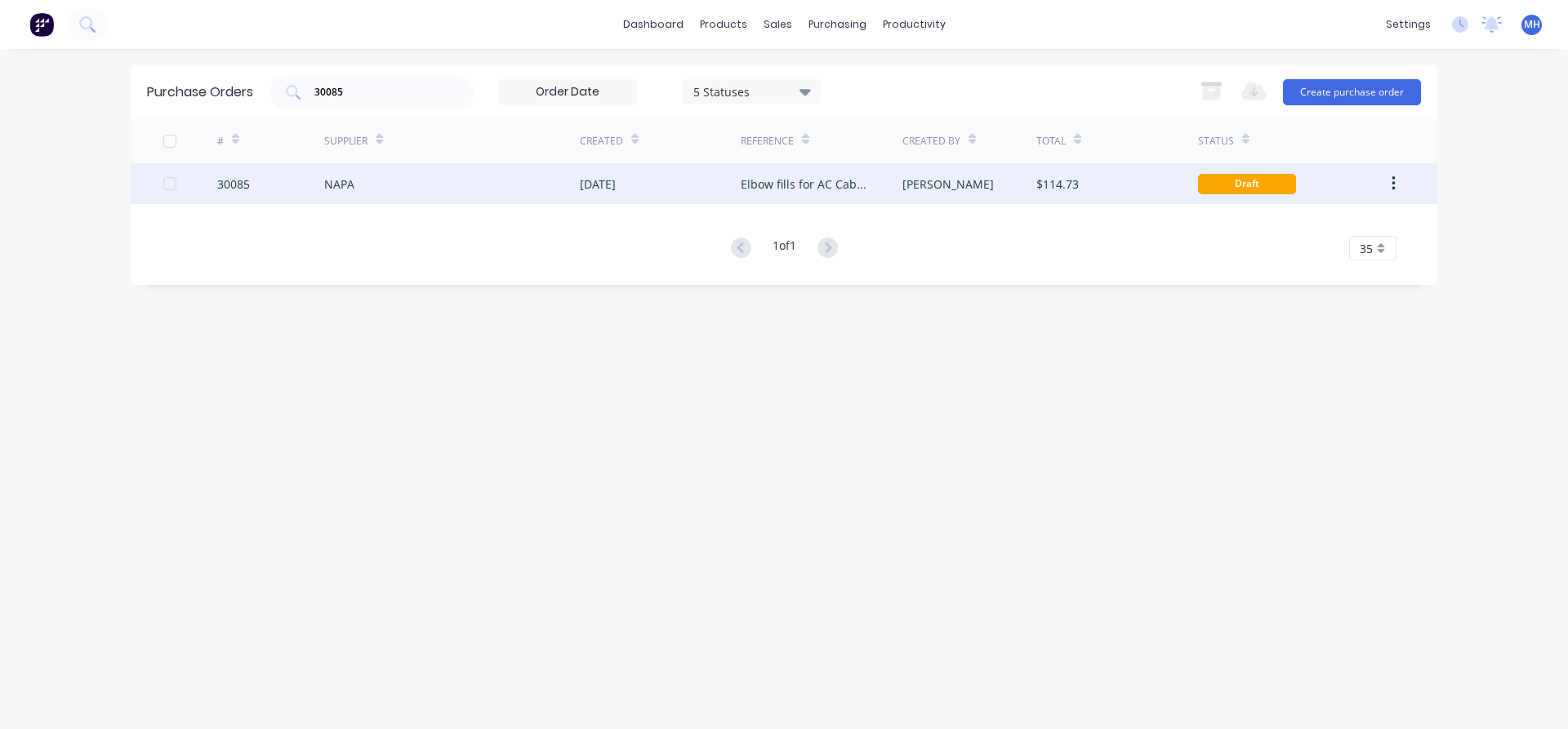
click at [411, 178] on div "NAPA" at bounding box center [452, 184] width 256 height 41
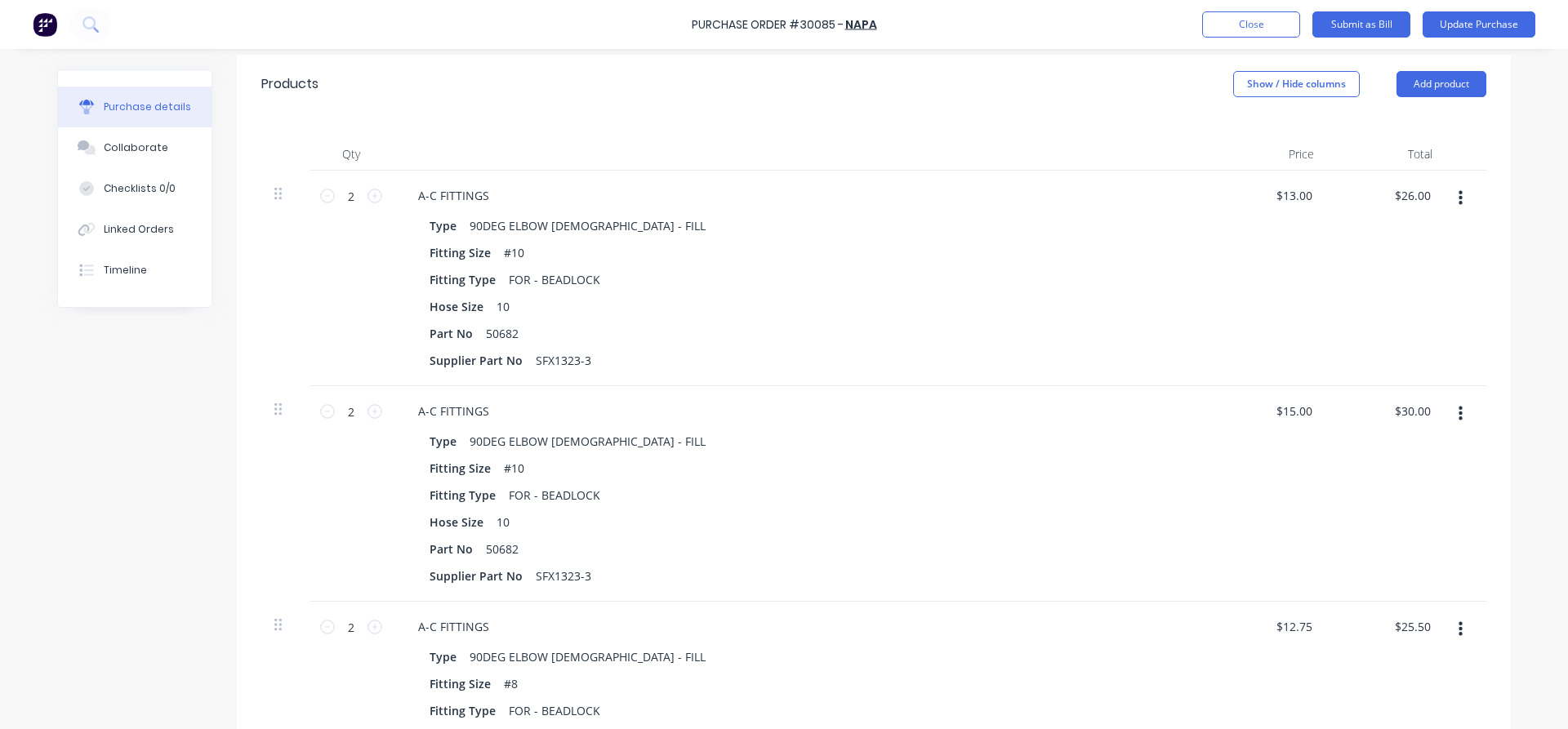
scroll to position [372, 0]
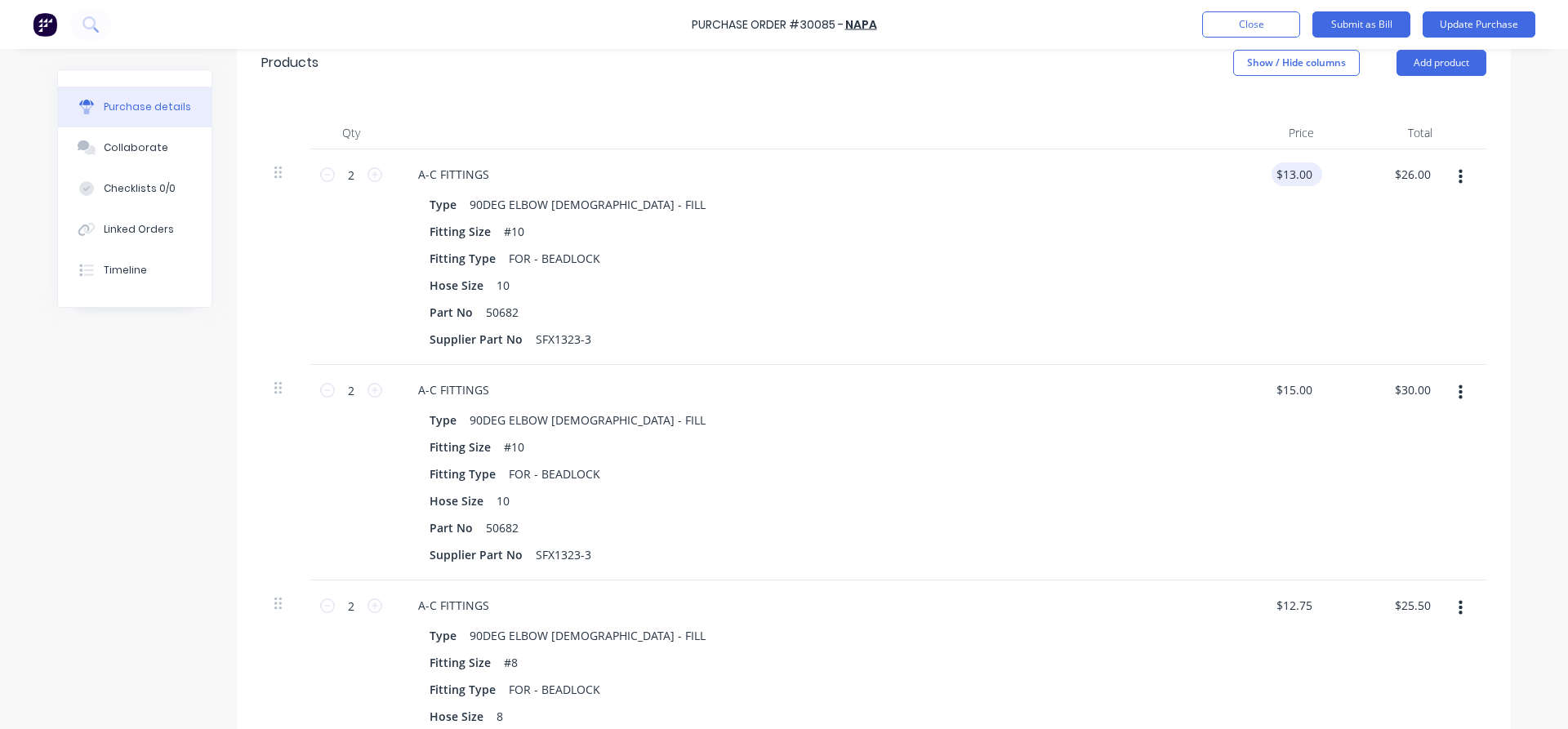
type textarea "x"
drag, startPoint x: 1283, startPoint y: 170, endPoint x: 1215, endPoint y: 175, distance: 68.2
click at [1278, 175] on input "13.00" at bounding box center [1297, 174] width 38 height 24
type input "15"
type textarea "x"
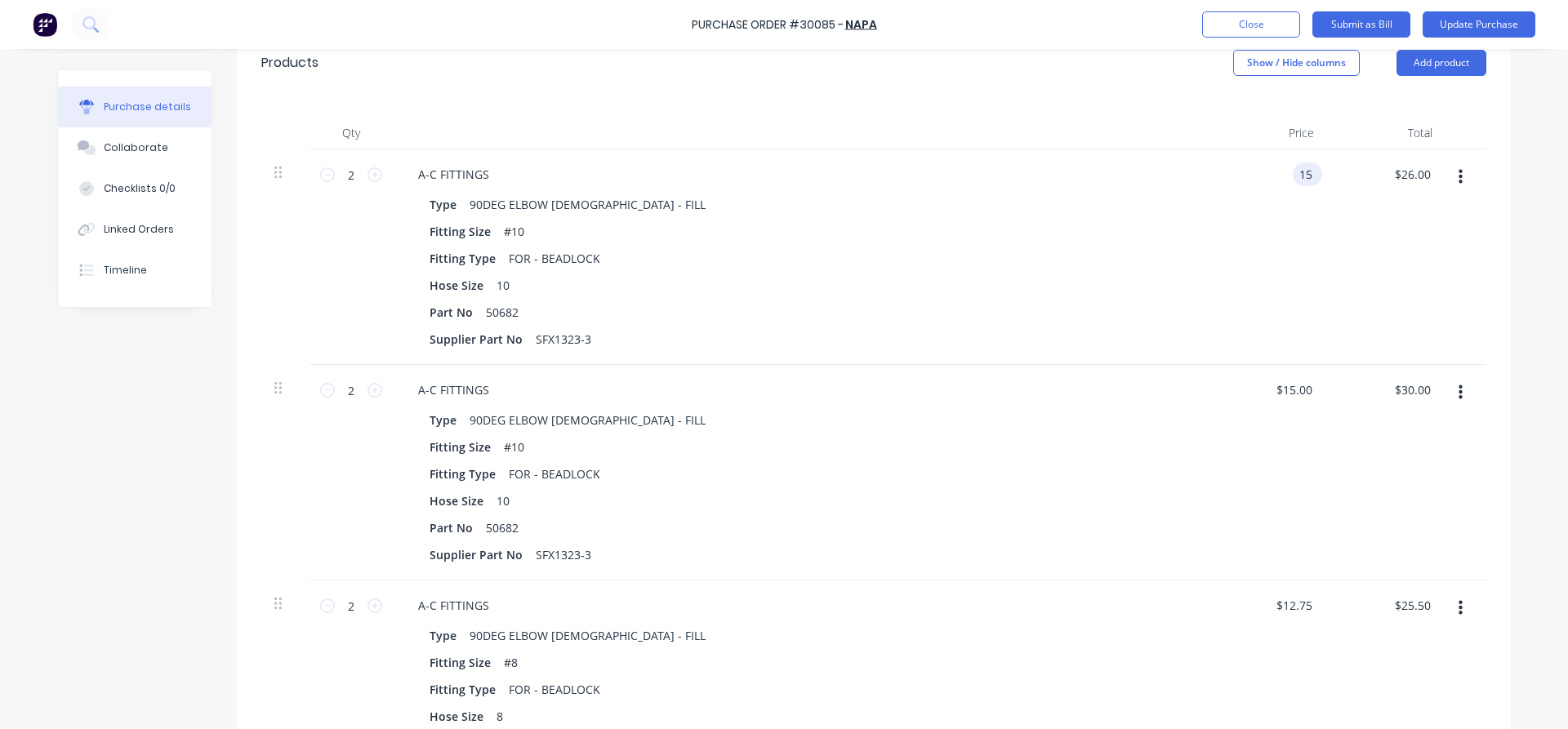
type input "$15.00"
type input "30.00"
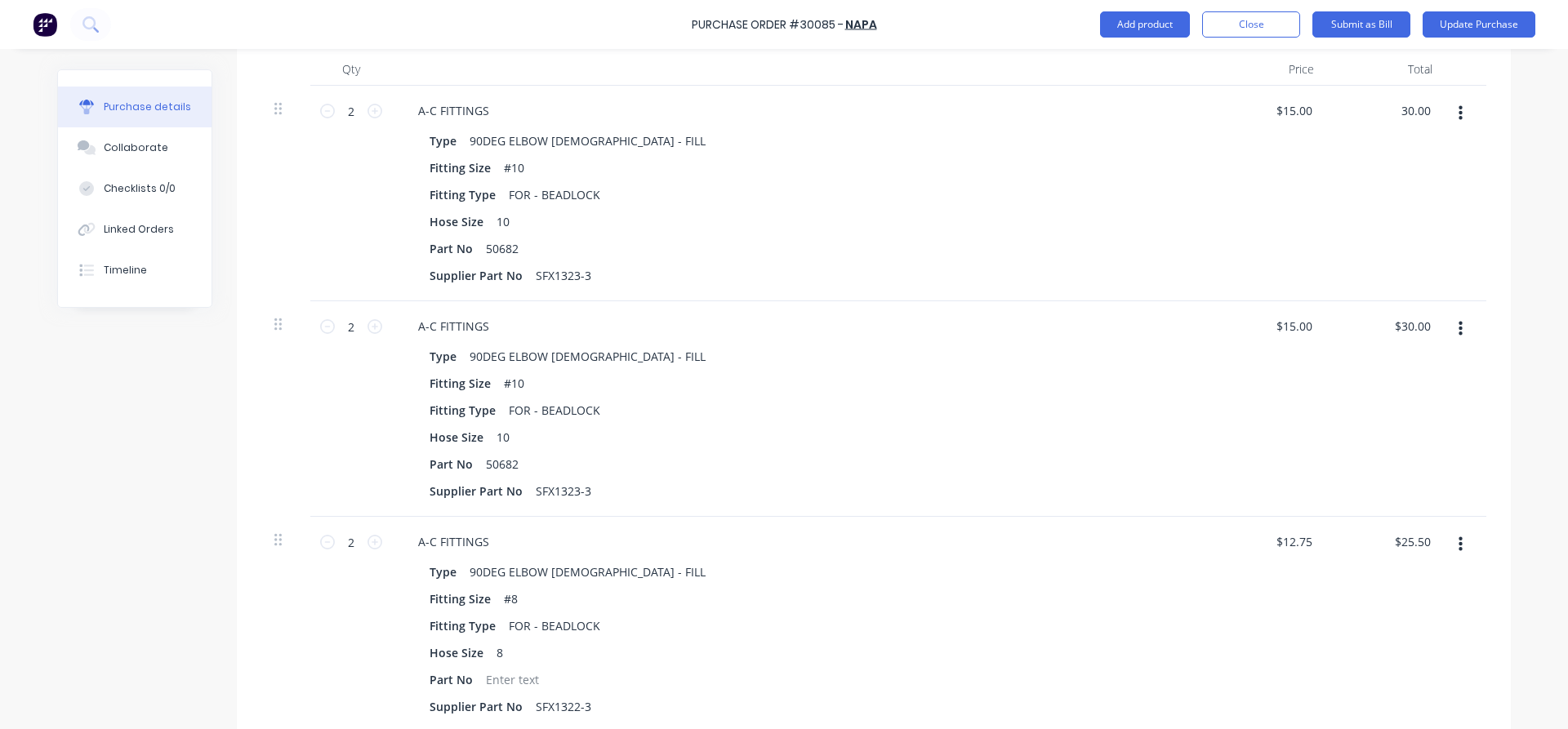
scroll to position [465, 0]
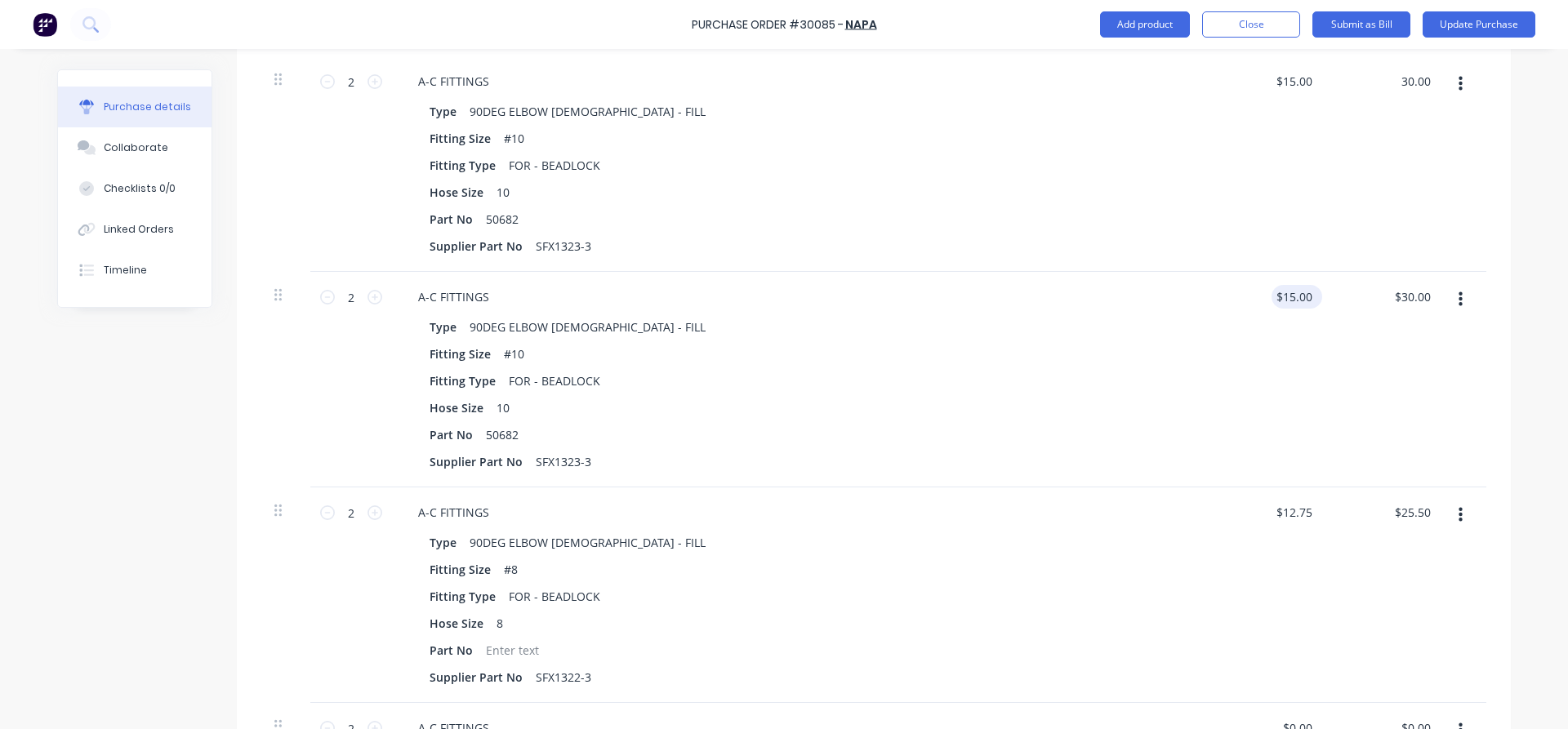
type textarea "x"
type input "$30.00"
type input "15.00"
type textarea "x"
drag, startPoint x: 1315, startPoint y: 293, endPoint x: 1233, endPoint y: 293, distance: 82.0
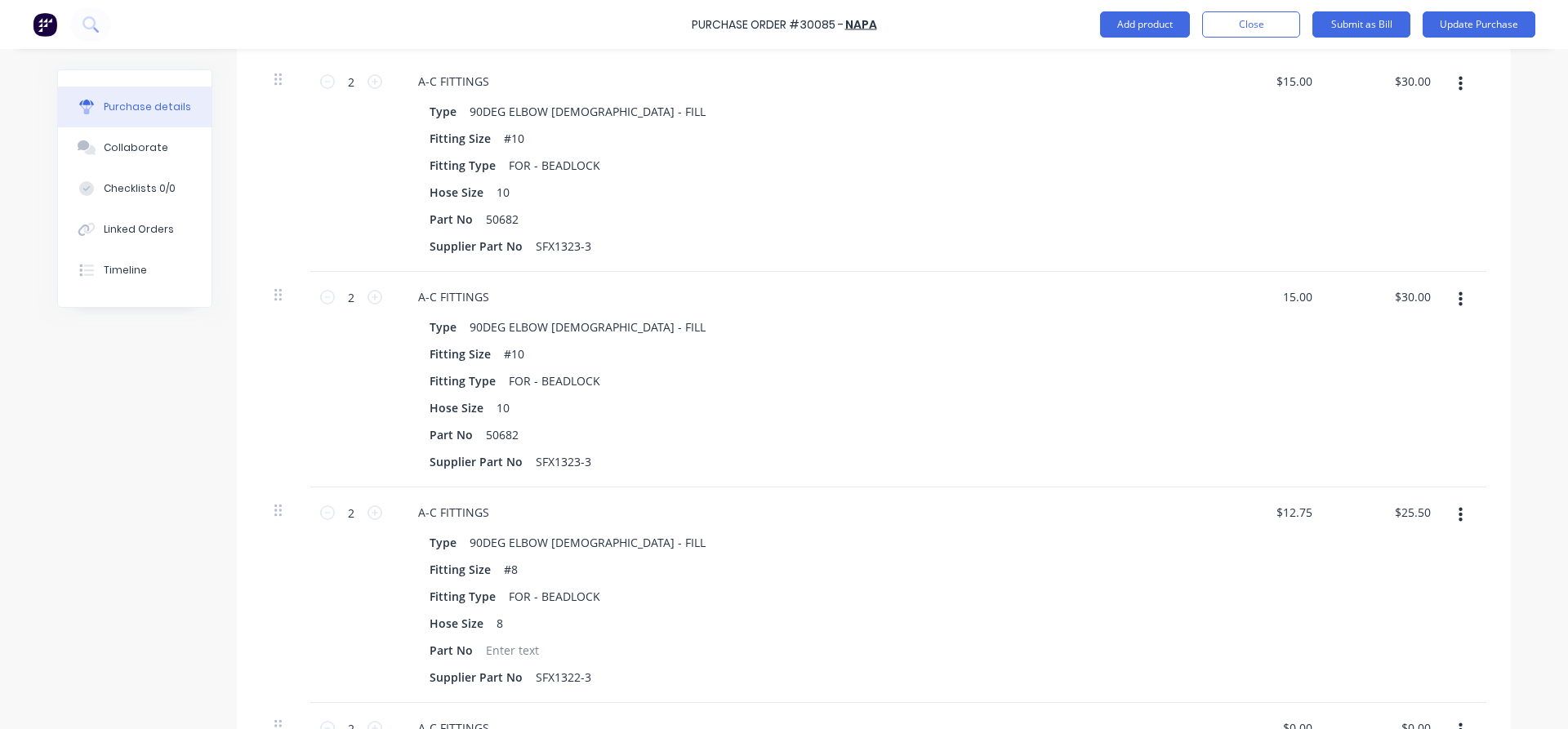
click at [1233, 293] on div "15.00 15.00" at bounding box center [1267, 380] width 119 height 216
type input "6.55"
type textarea "x"
type input "$6.55"
type input "13.10"
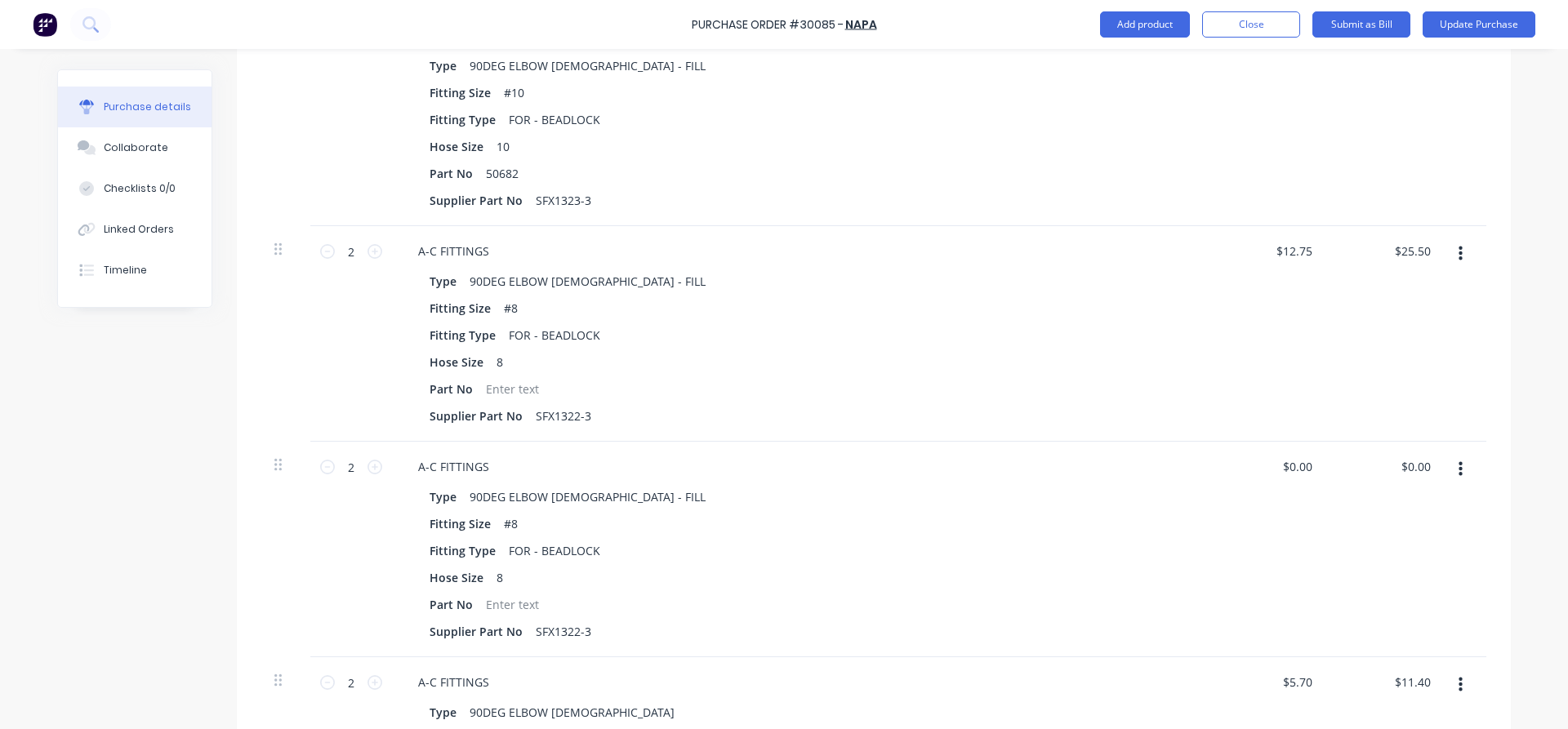
scroll to position [745, 0]
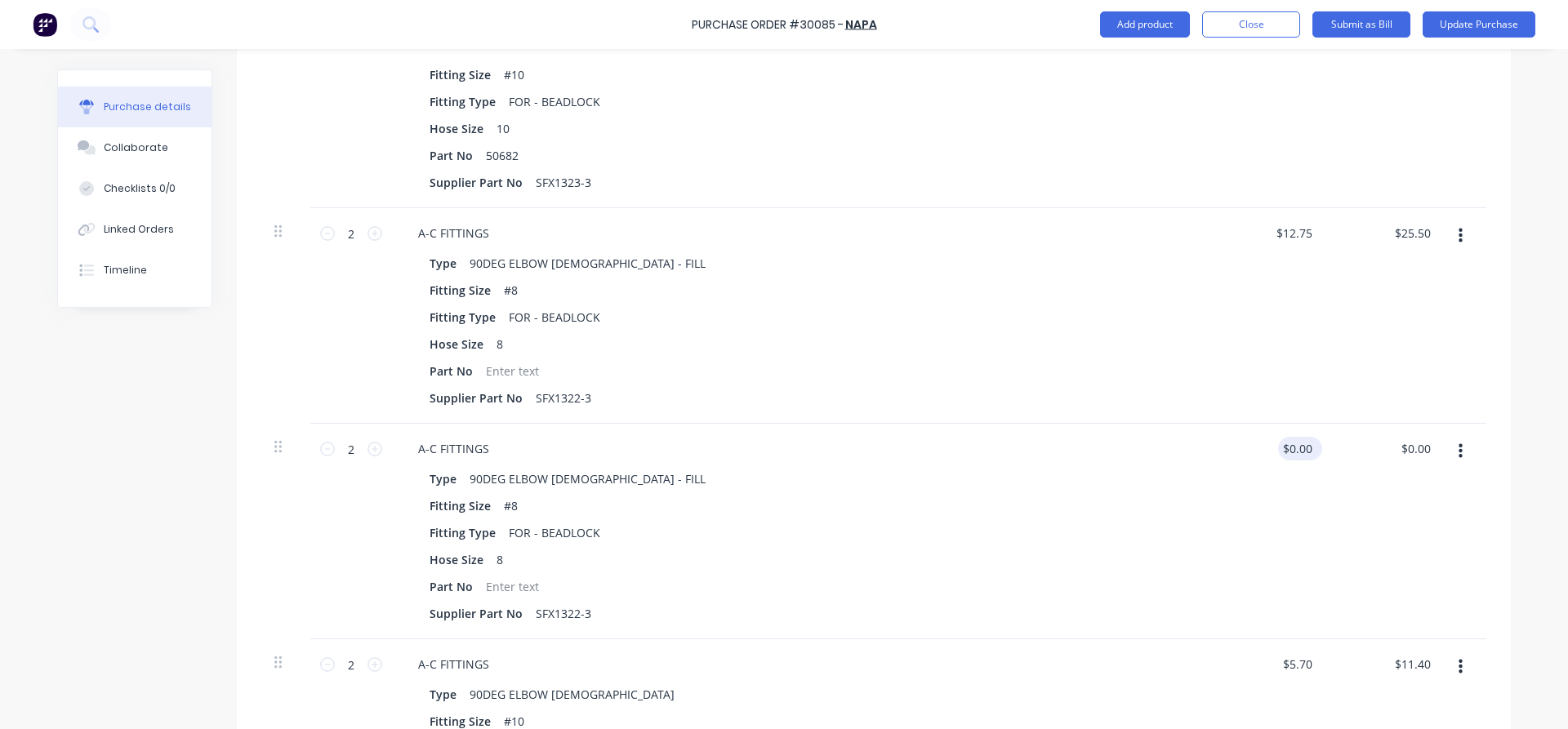
type textarea "x"
type input "$13.10"
type input "0.00"
type textarea "x"
drag, startPoint x: 1312, startPoint y: 442, endPoint x: 1225, endPoint y: 468, distance: 90.8
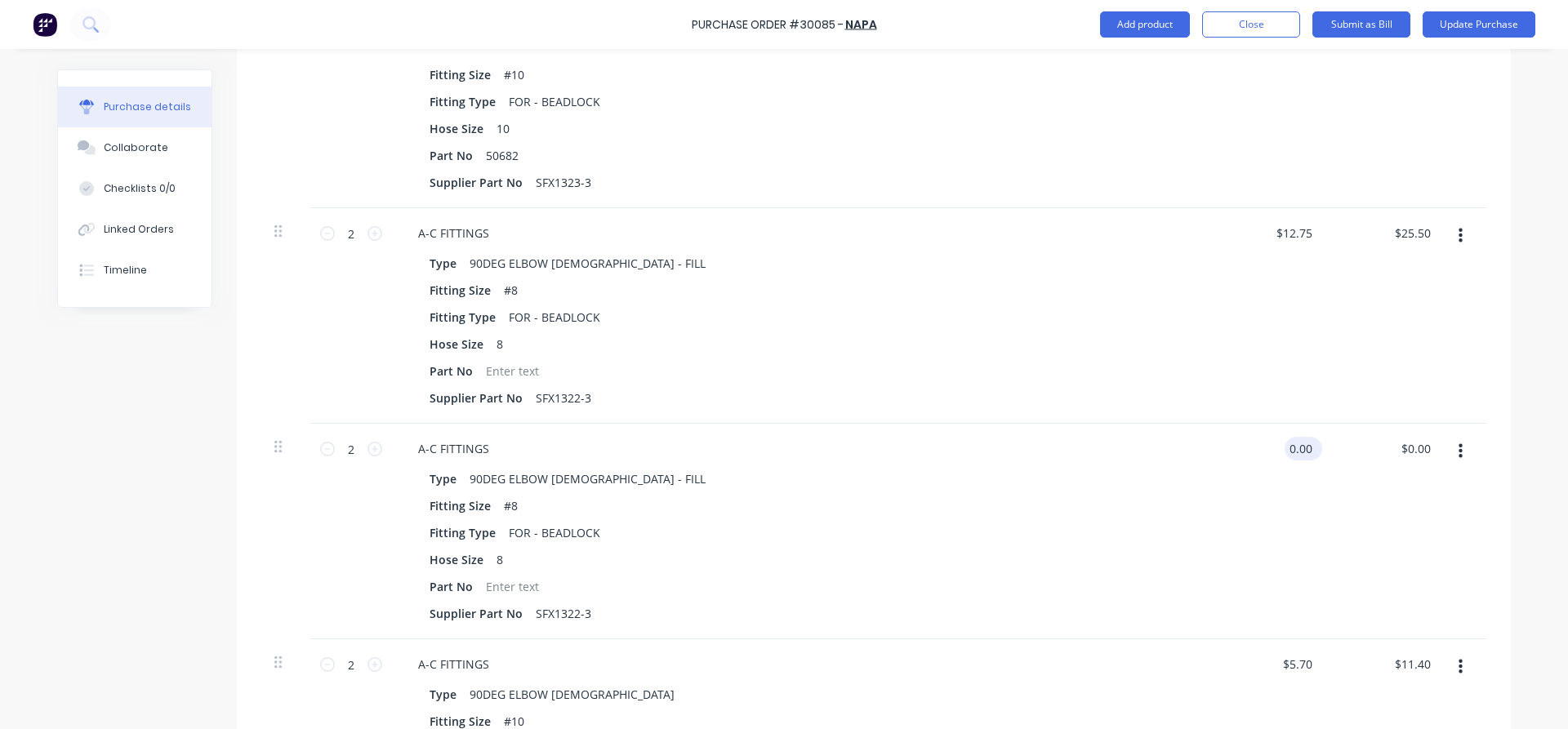
click at [1284, 460] on input "0.00" at bounding box center [1300, 448] width 31 height 24
type input "2"
type input "5.1"
type textarea "x"
type input "$5.10"
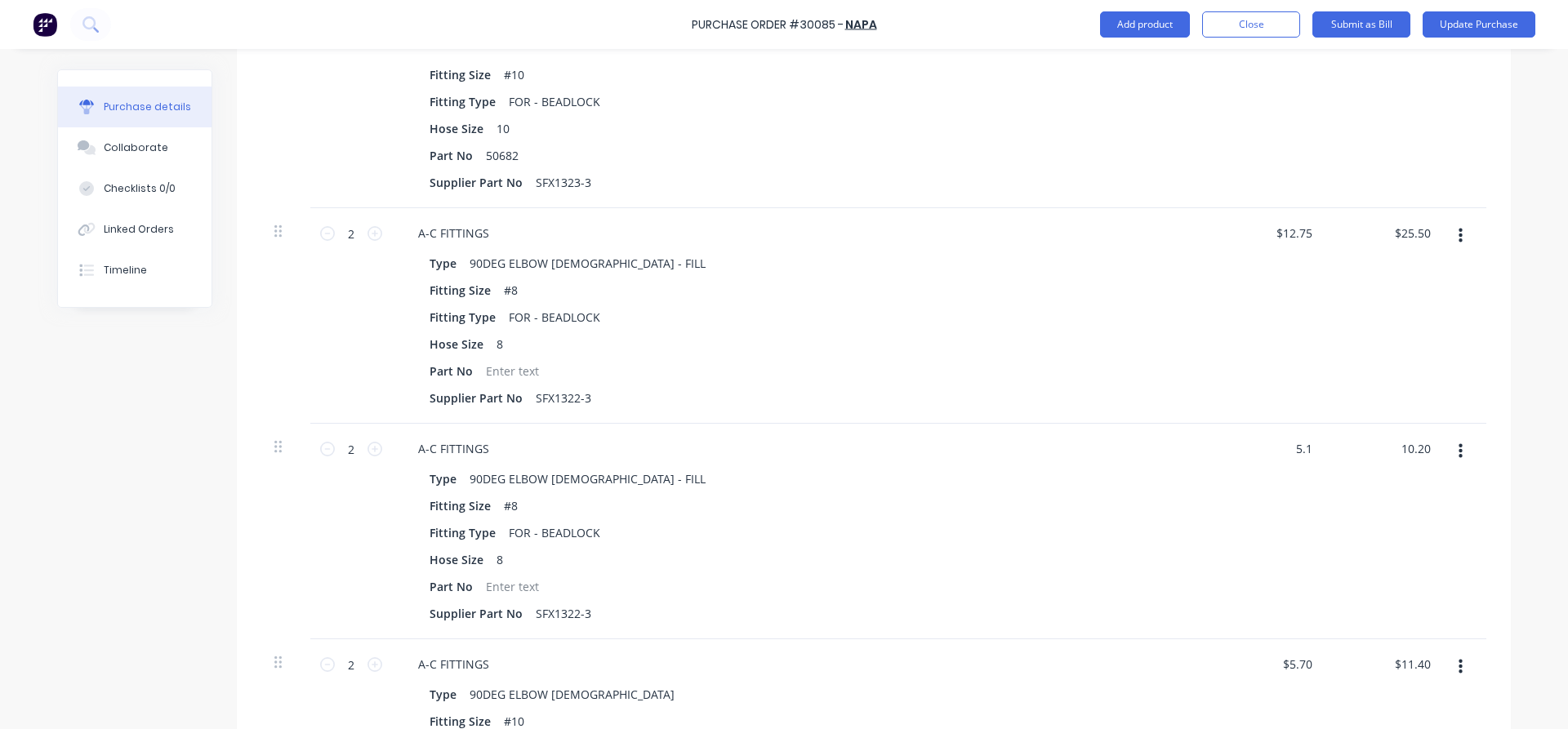
type input "10.20"
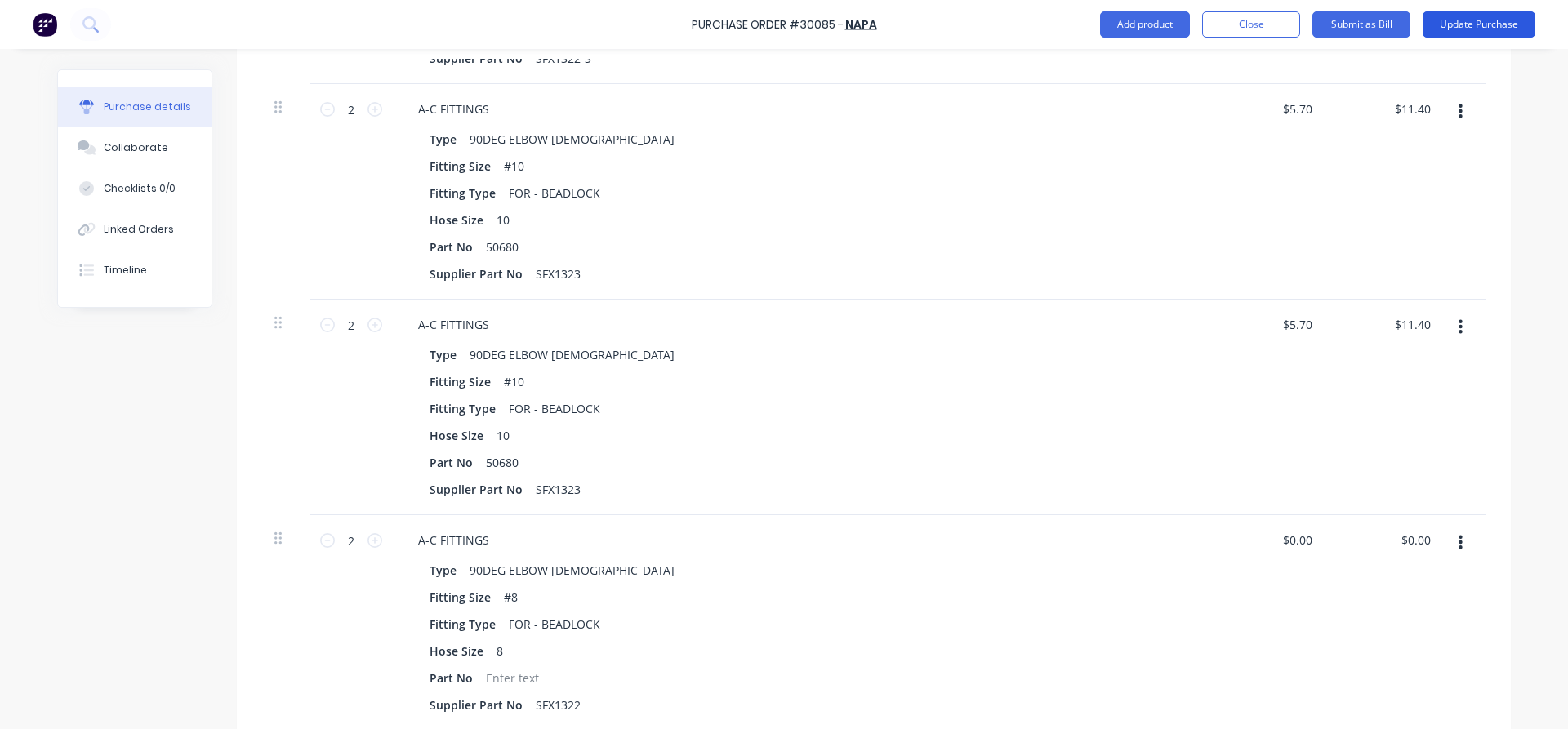
click at [1490, 22] on button "Update Purchase" at bounding box center [1479, 25] width 113 height 26
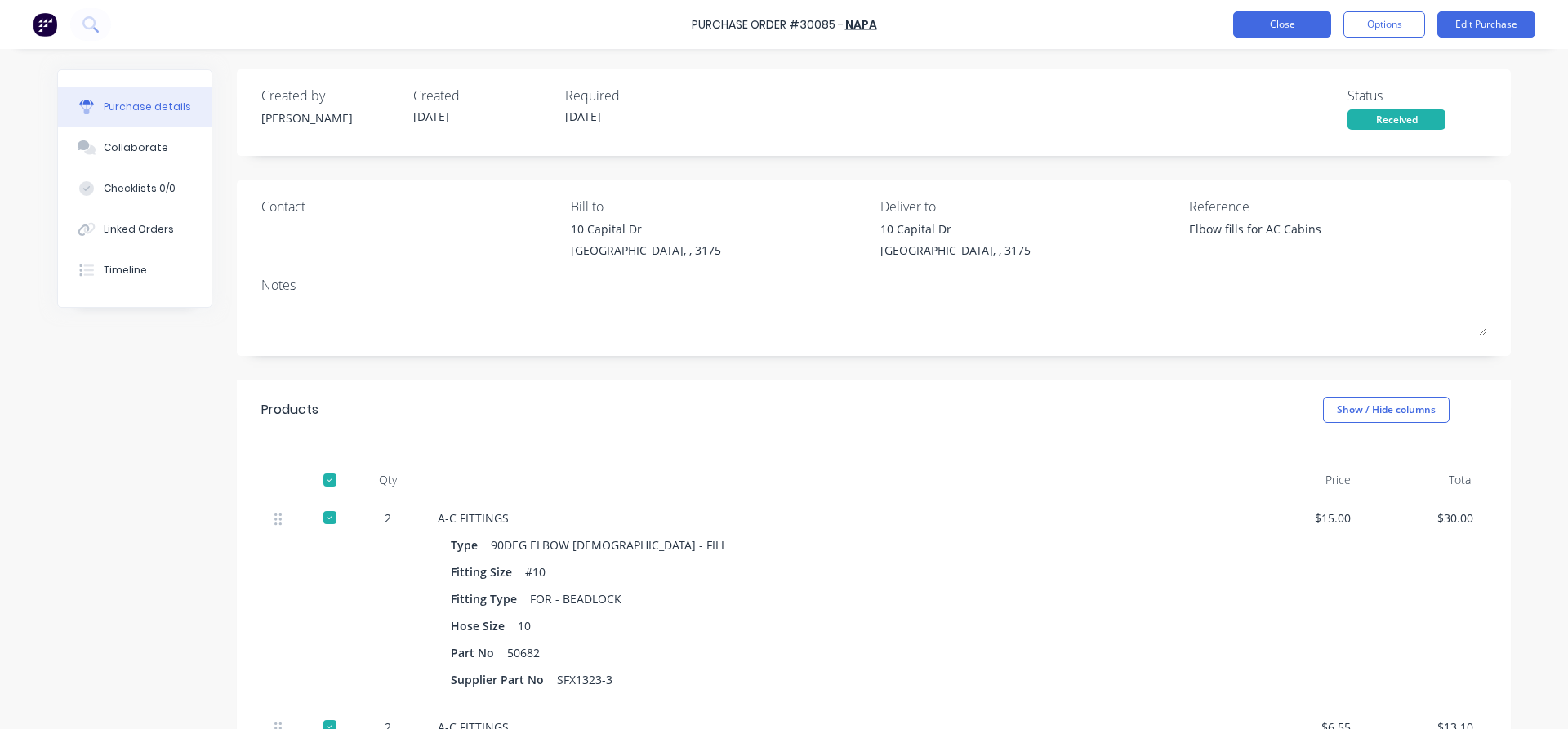
click at [1284, 28] on button "Close" at bounding box center [1282, 25] width 98 height 26
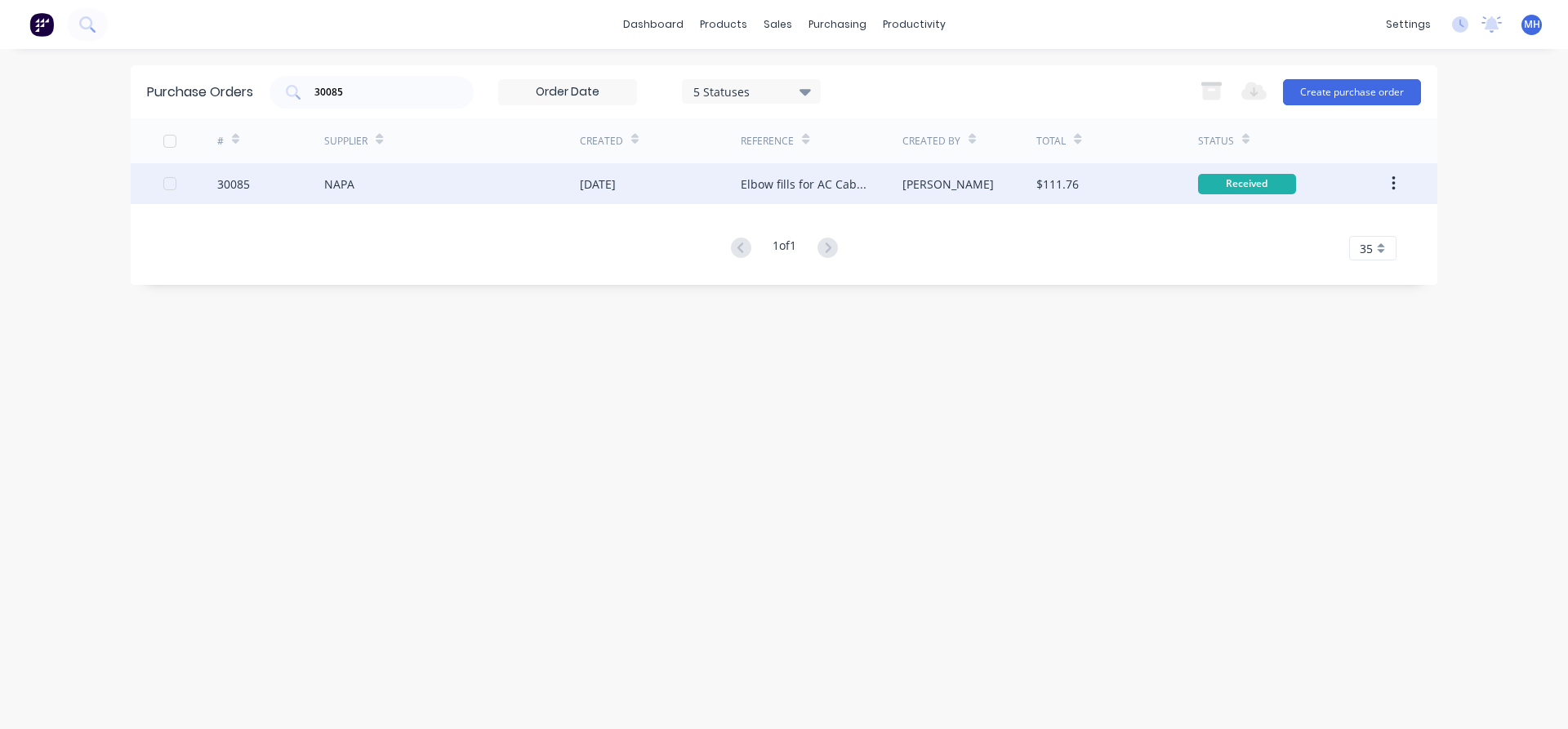
click at [546, 179] on div "NAPA" at bounding box center [452, 184] width 256 height 41
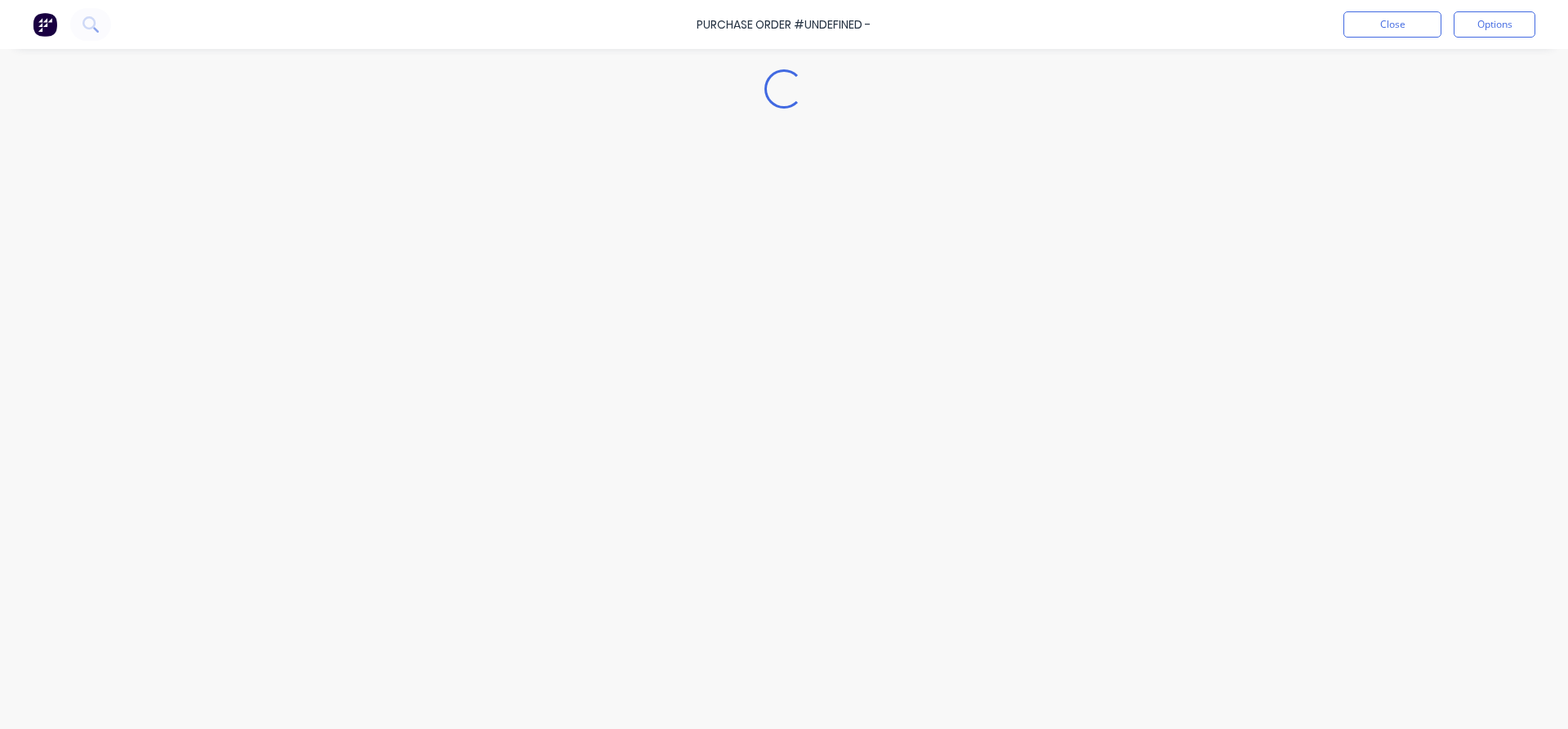
type textarea "x"
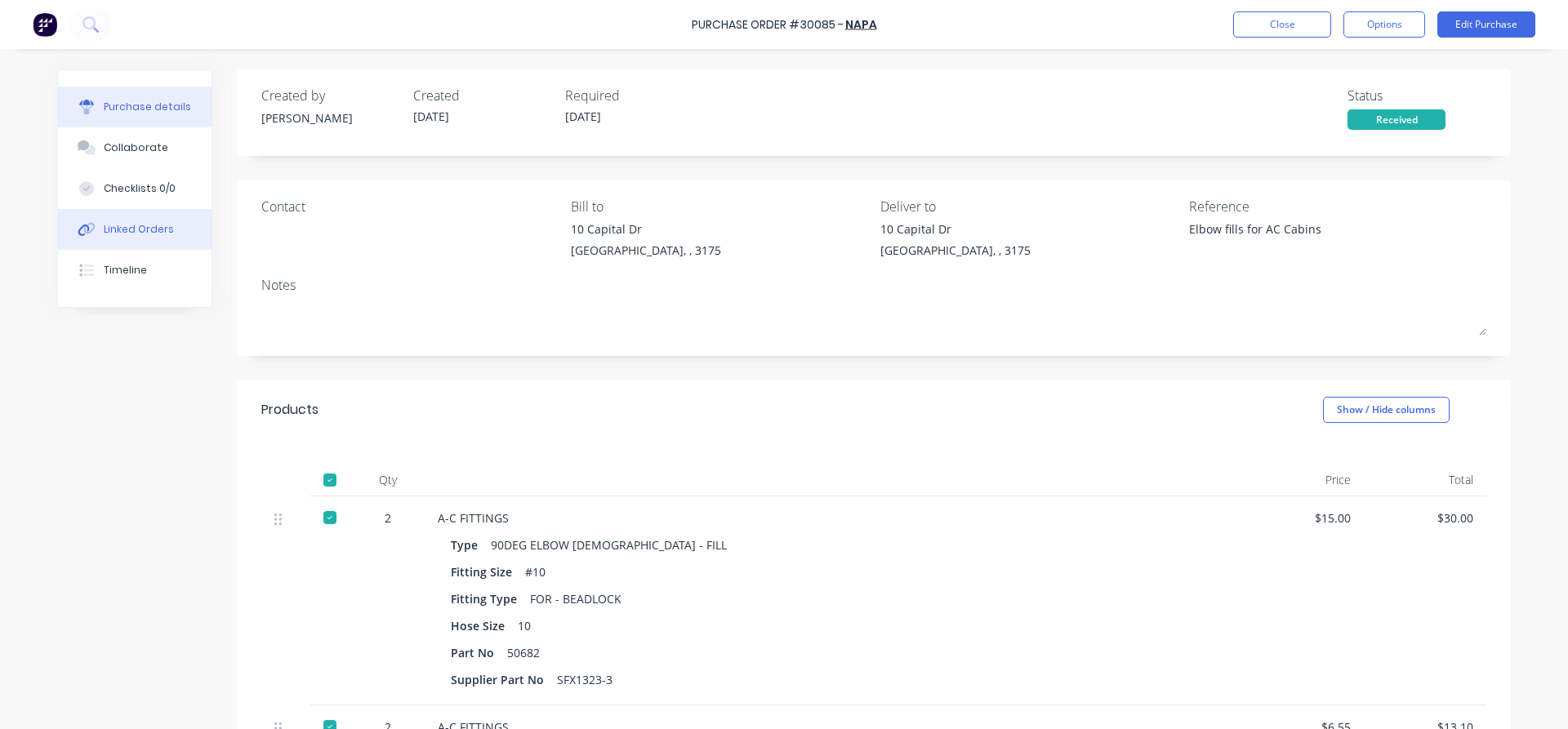
click at [155, 223] on div "Linked Orders" at bounding box center [139, 230] width 70 height 15
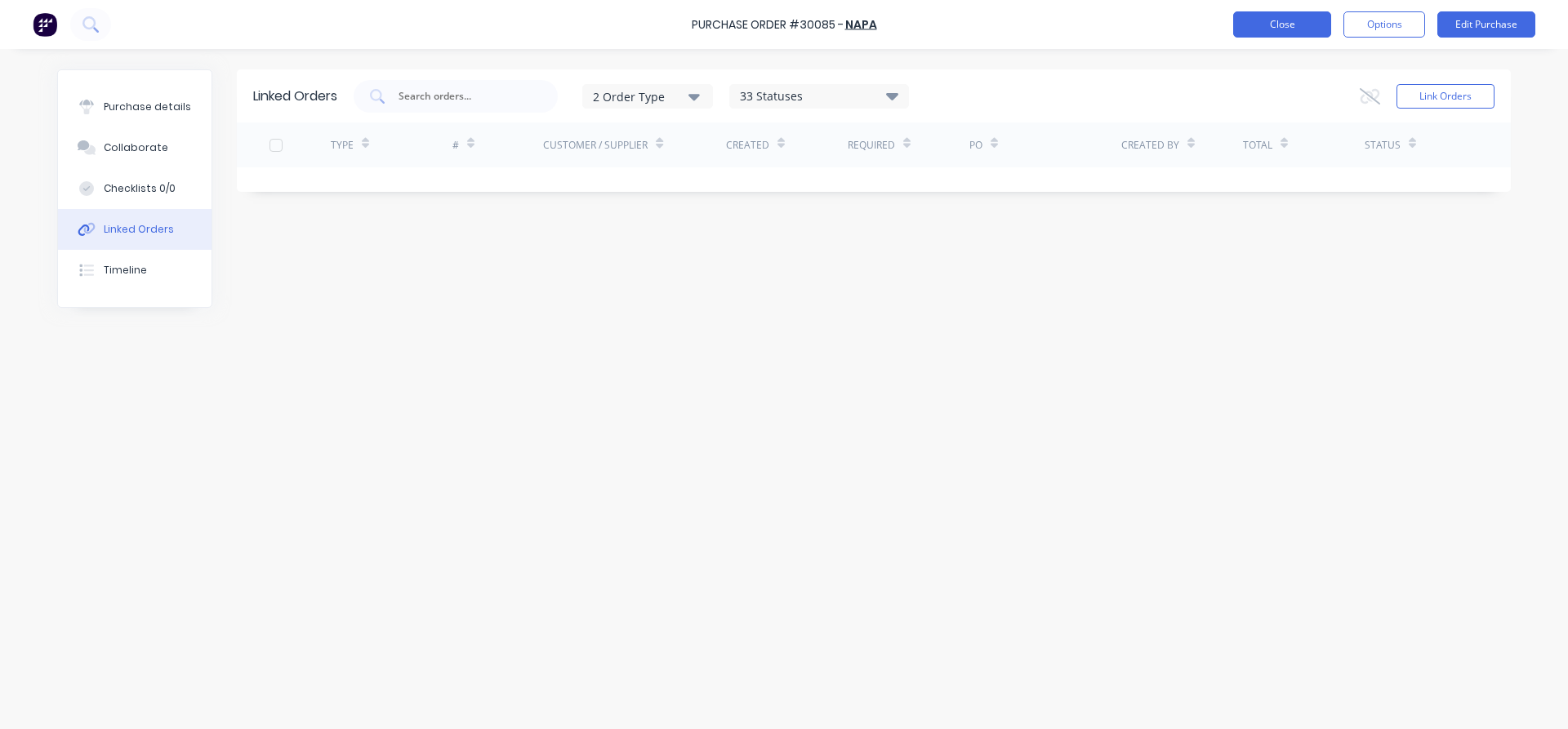
click at [1251, 19] on button "Close" at bounding box center [1282, 25] width 98 height 26
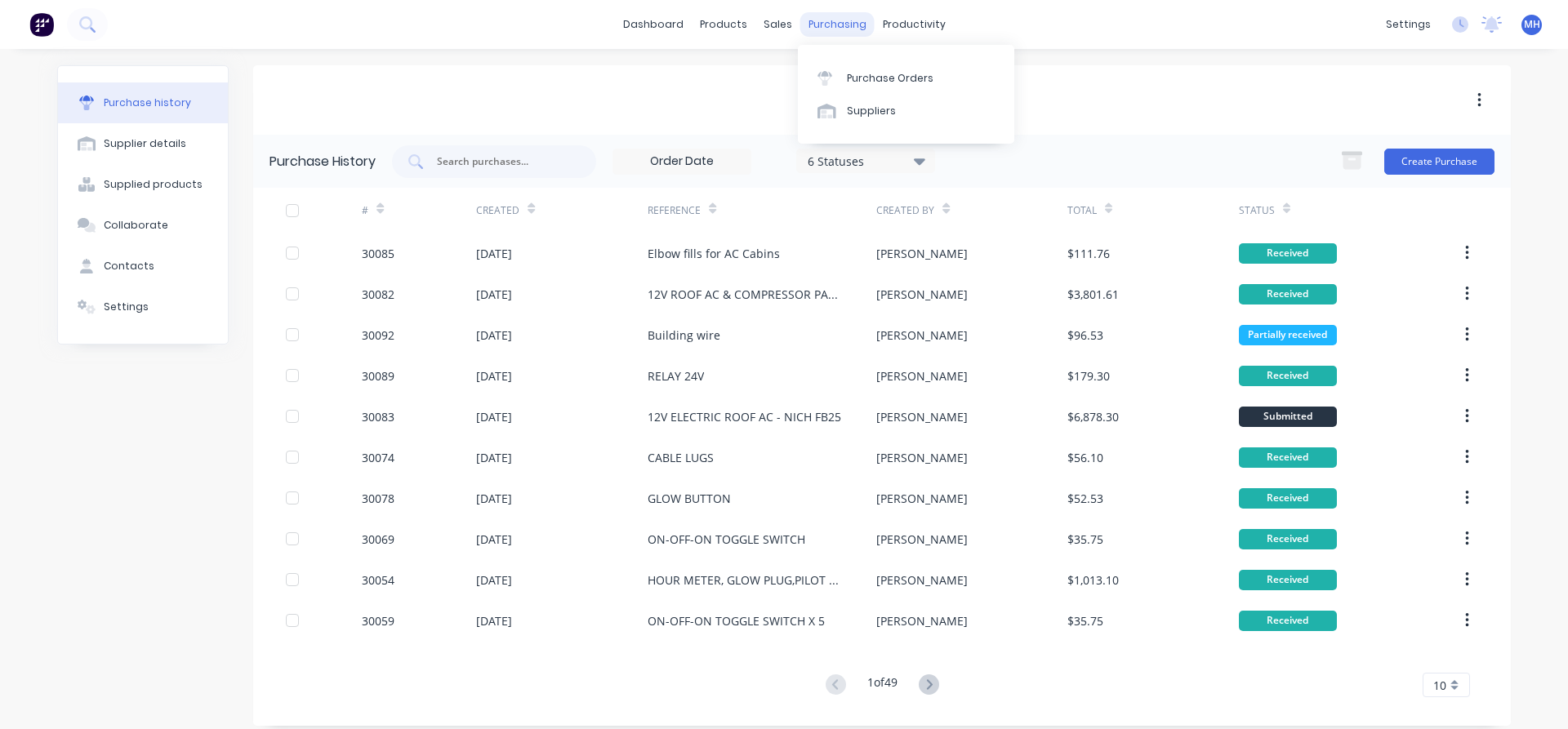
click at [823, 24] on div "purchasing" at bounding box center [837, 25] width 74 height 25
click at [869, 75] on div "Purchase Orders" at bounding box center [890, 78] width 87 height 15
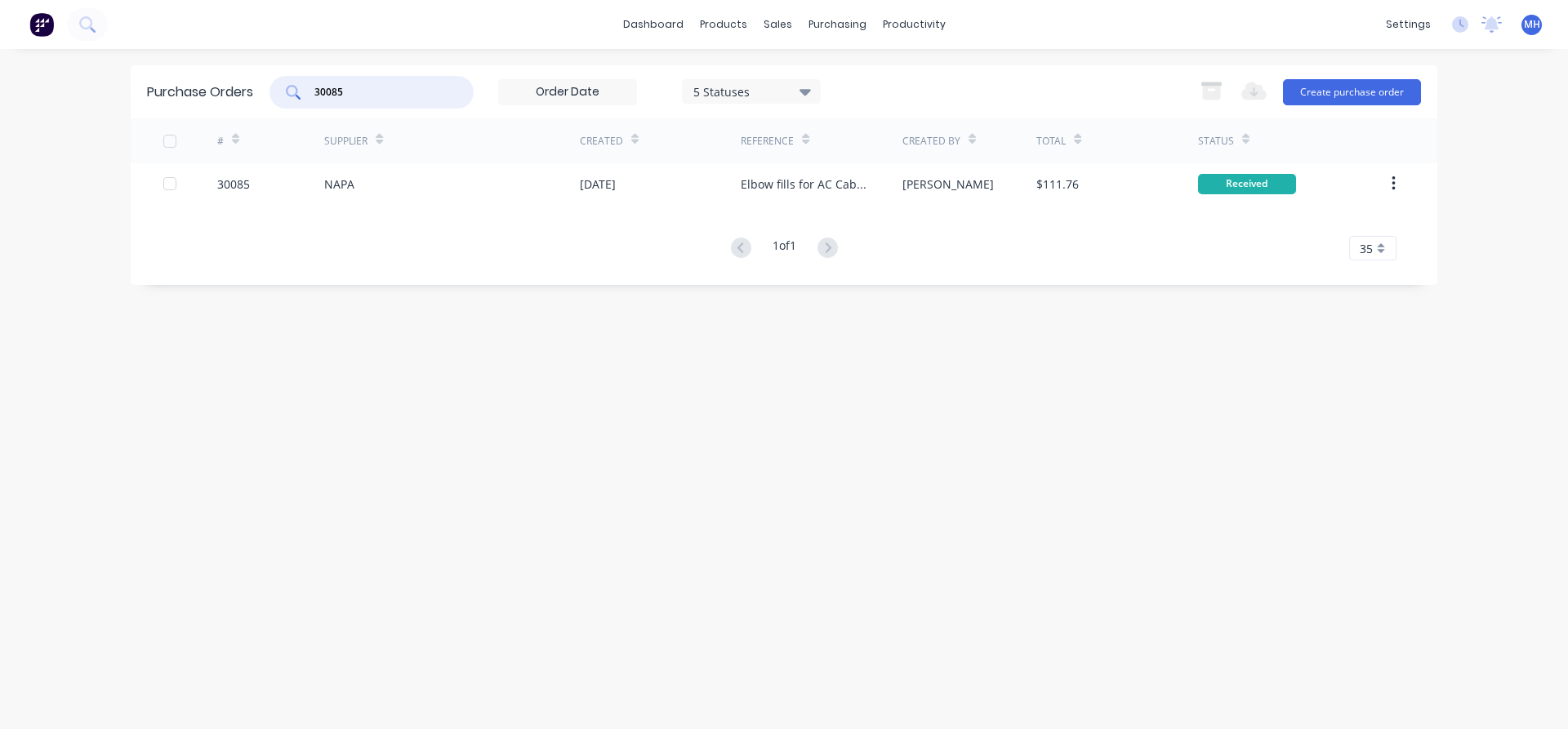
click at [356, 97] on input "30085" at bounding box center [381, 92] width 136 height 16
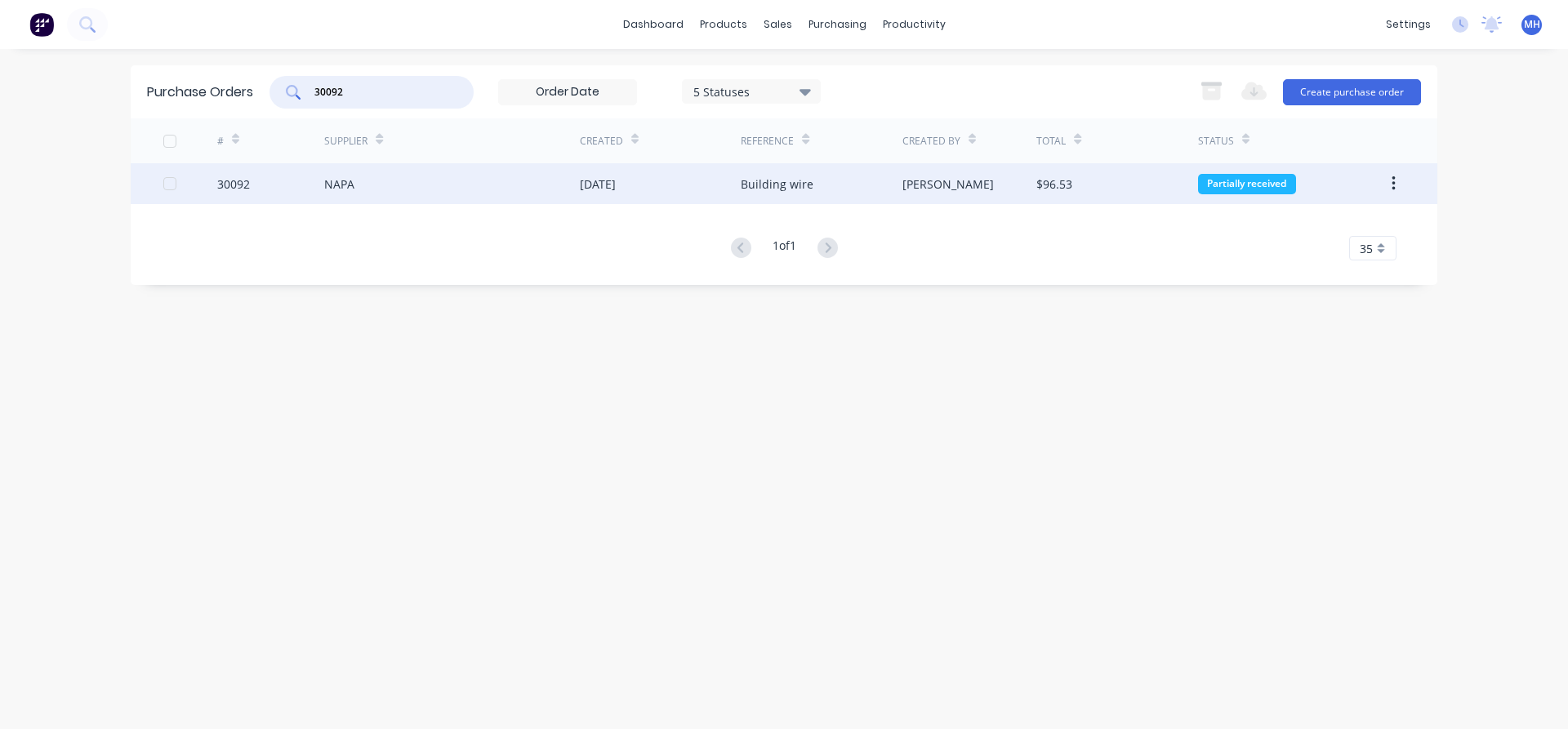
type input "30092"
click at [439, 195] on div "NAPA" at bounding box center [452, 184] width 256 height 41
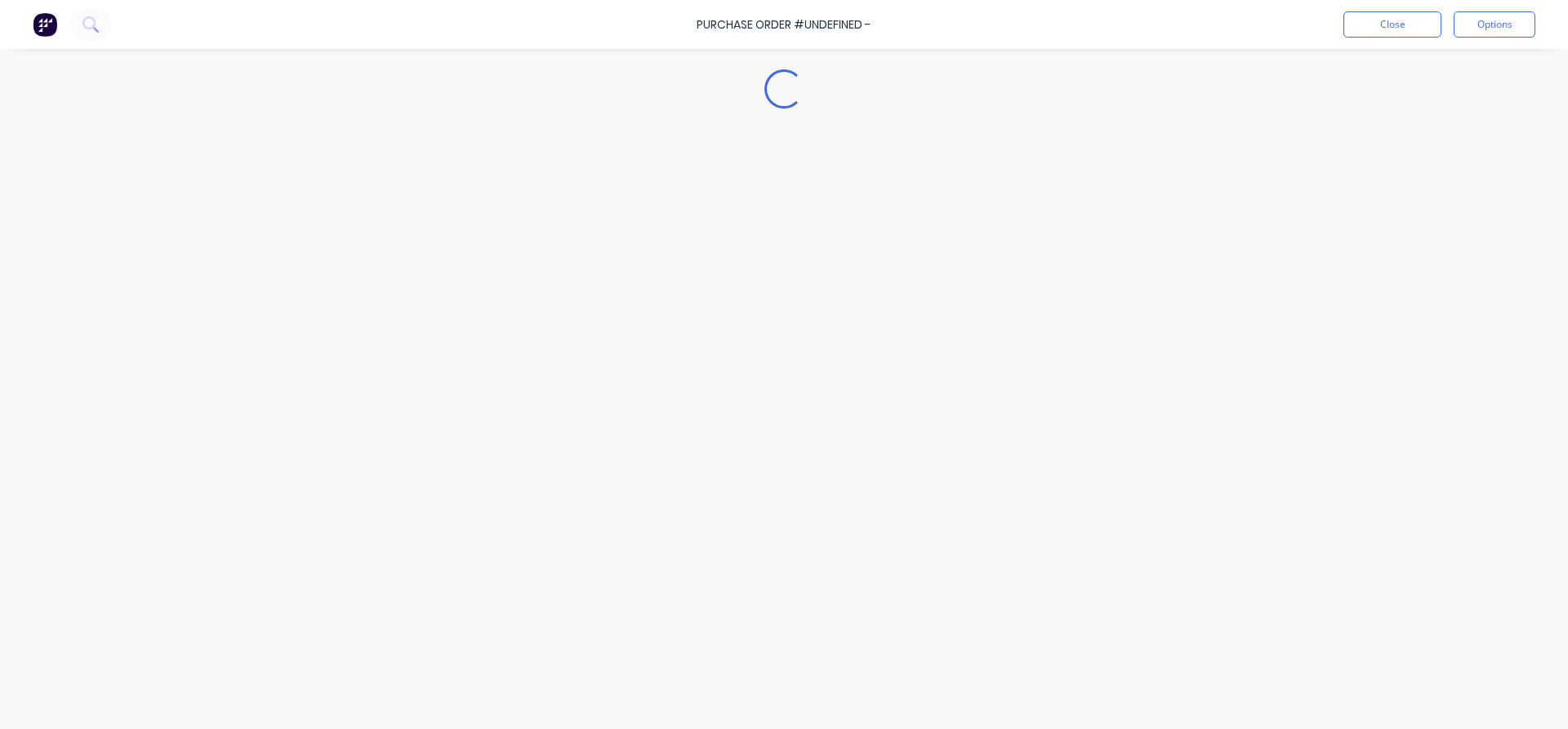
type textarea "x"
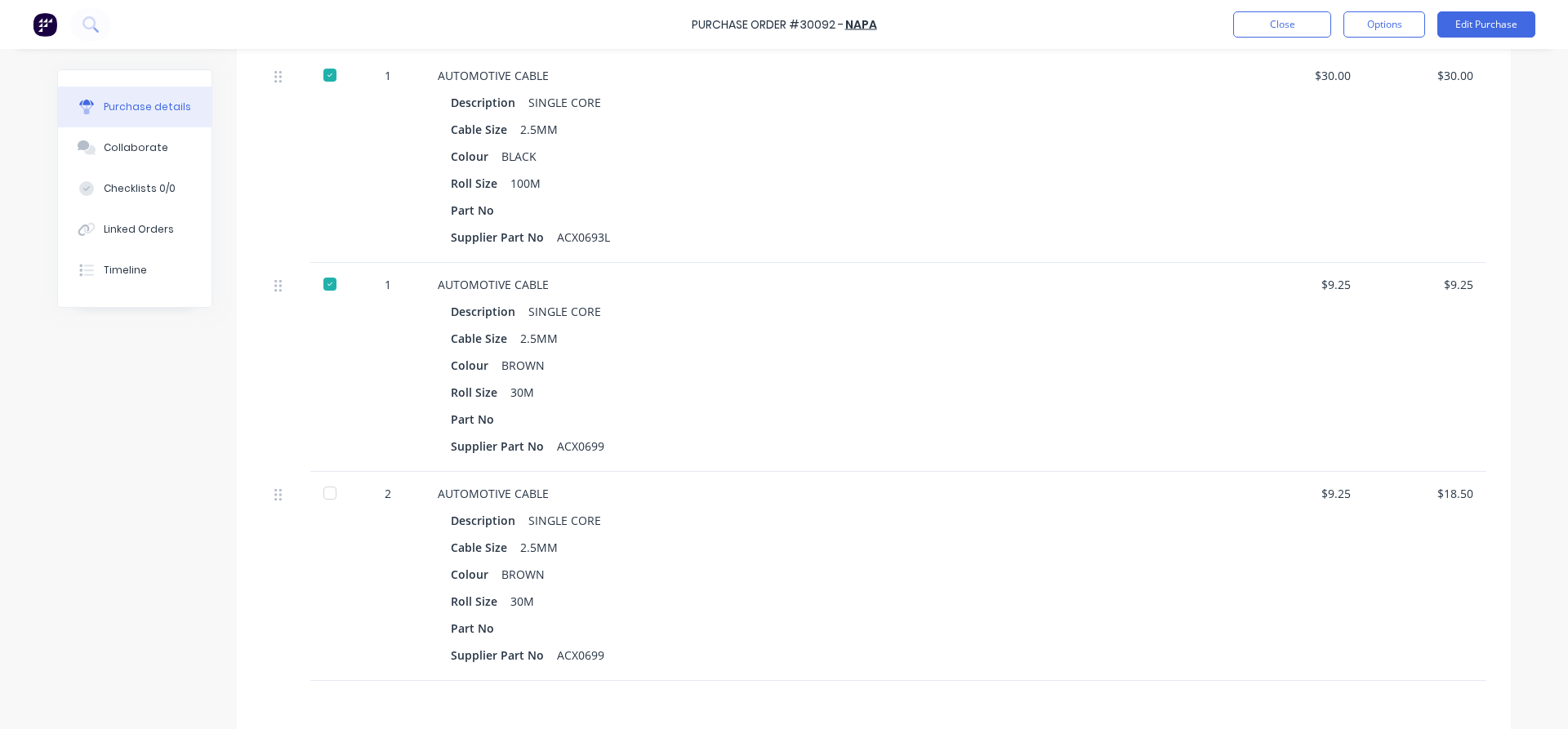
scroll to position [833, 0]
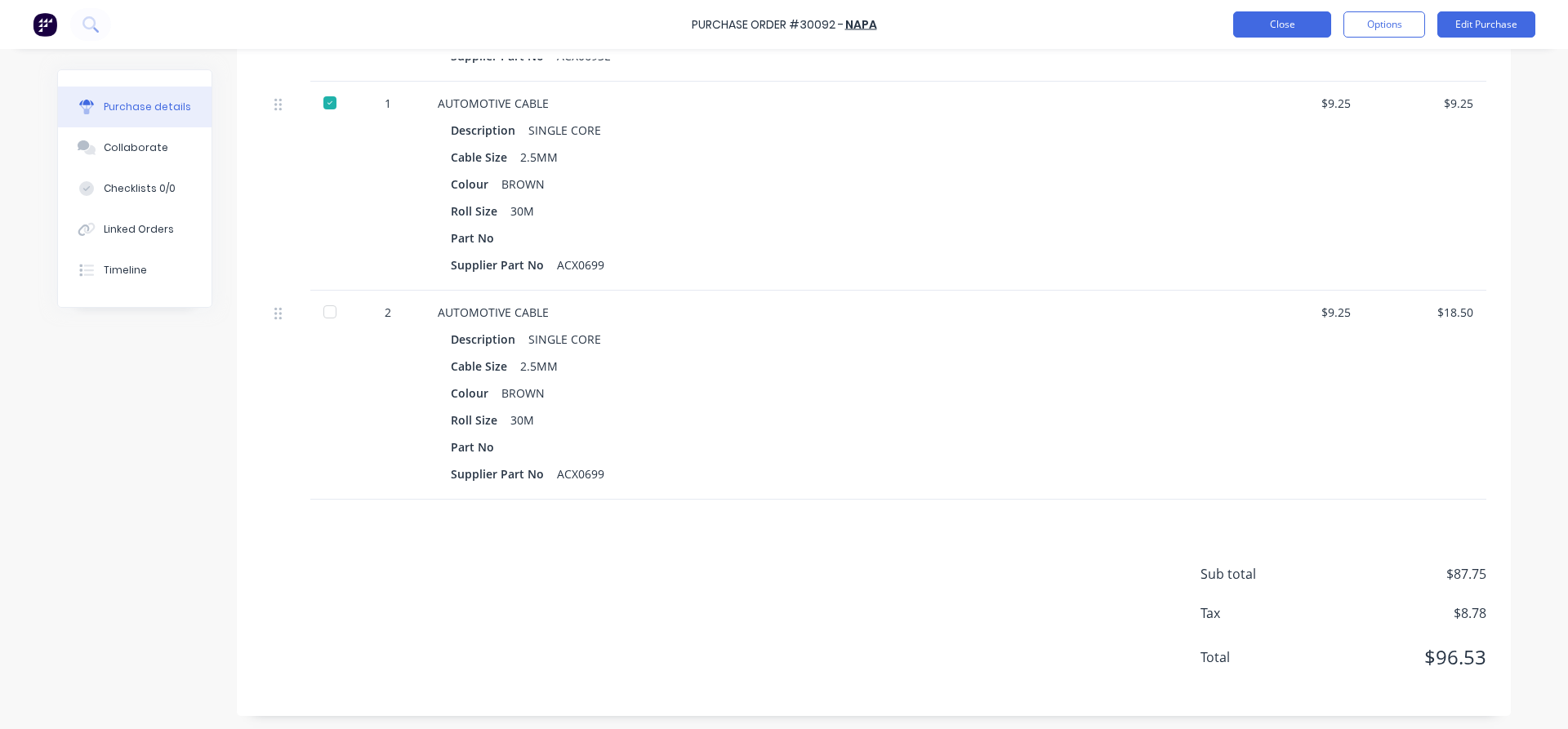
click at [1262, 28] on button "Close" at bounding box center [1282, 25] width 98 height 26
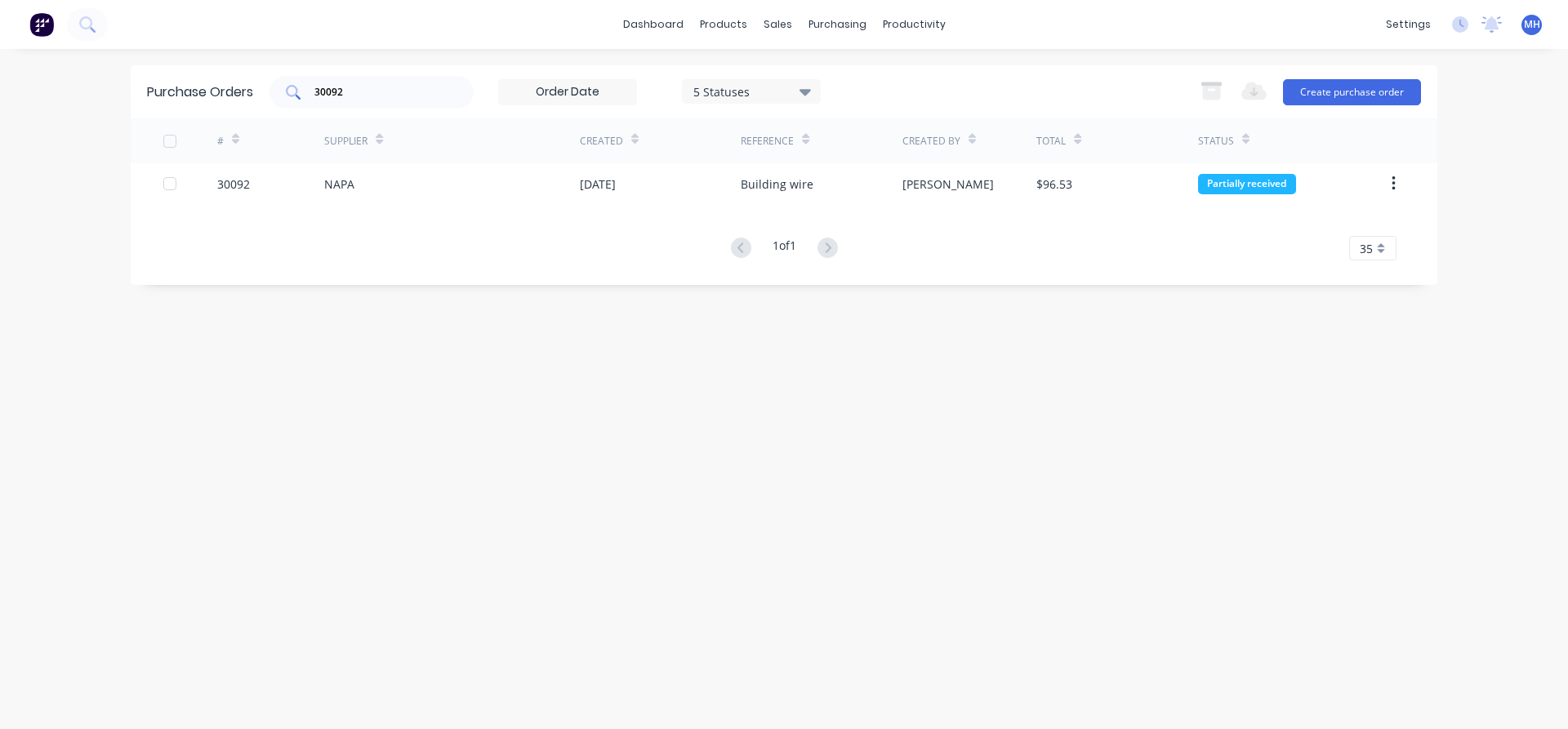
click at [386, 96] on input "30092" at bounding box center [381, 92] width 136 height 16
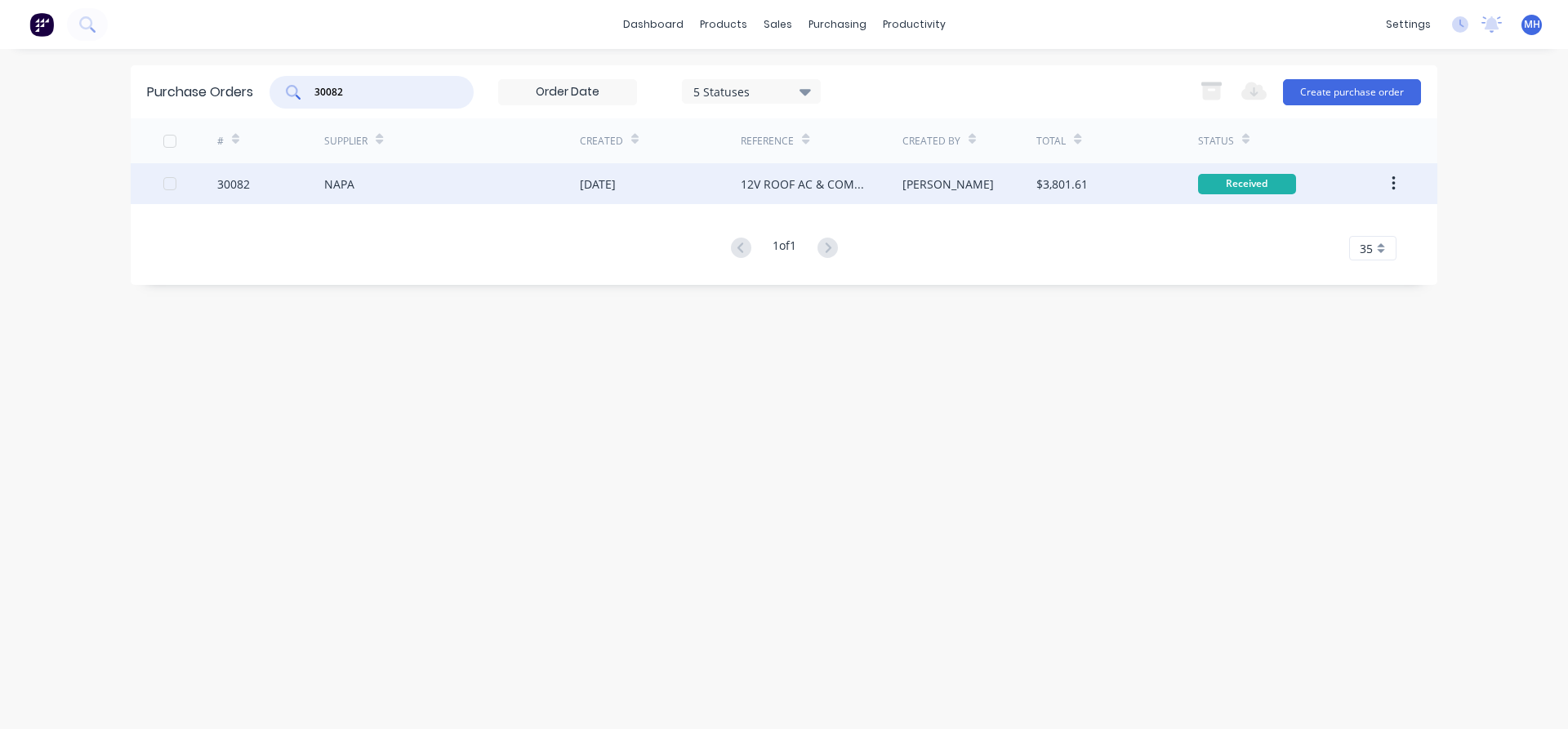
type input "30082"
click at [441, 192] on div "NAPA" at bounding box center [452, 184] width 256 height 41
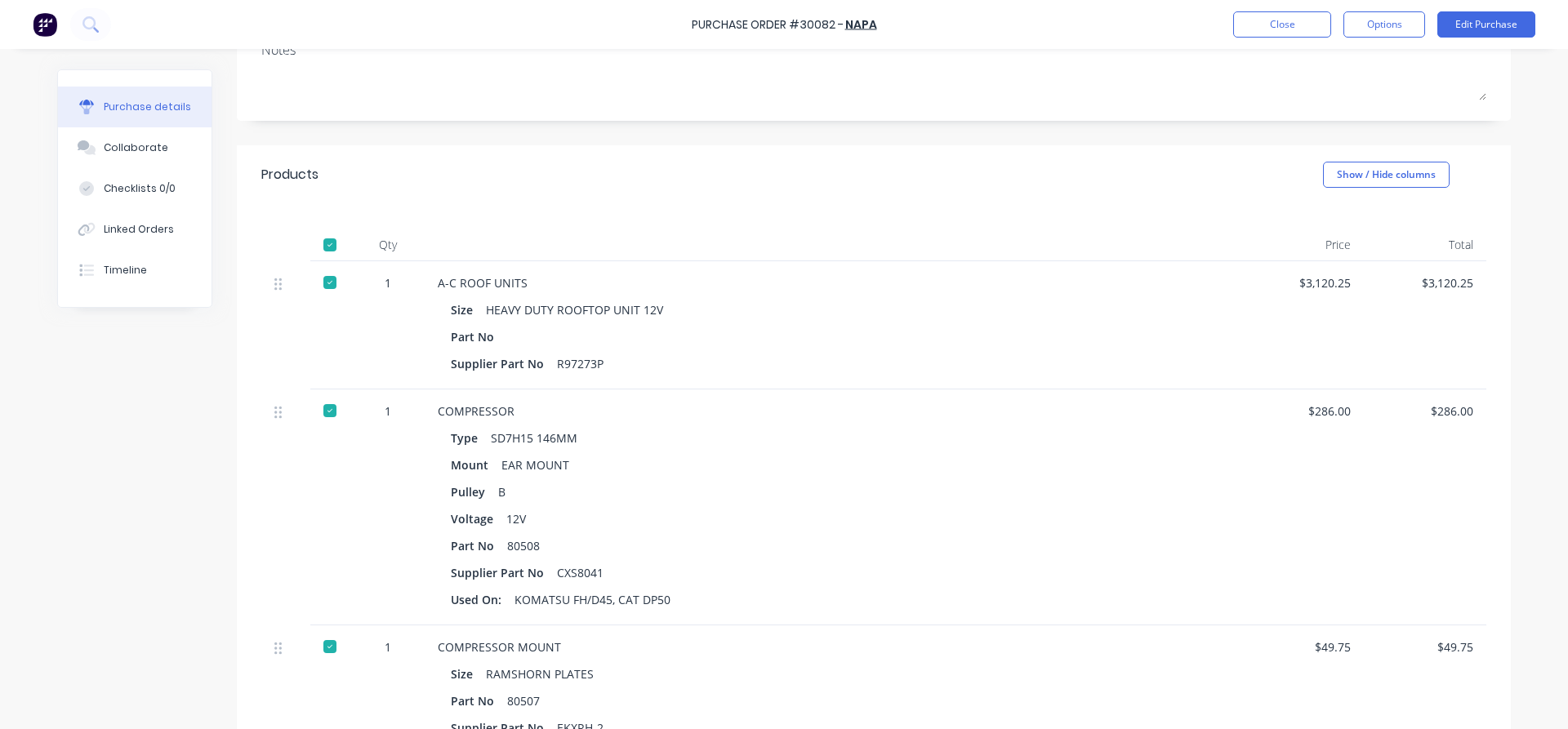
scroll to position [210, 0]
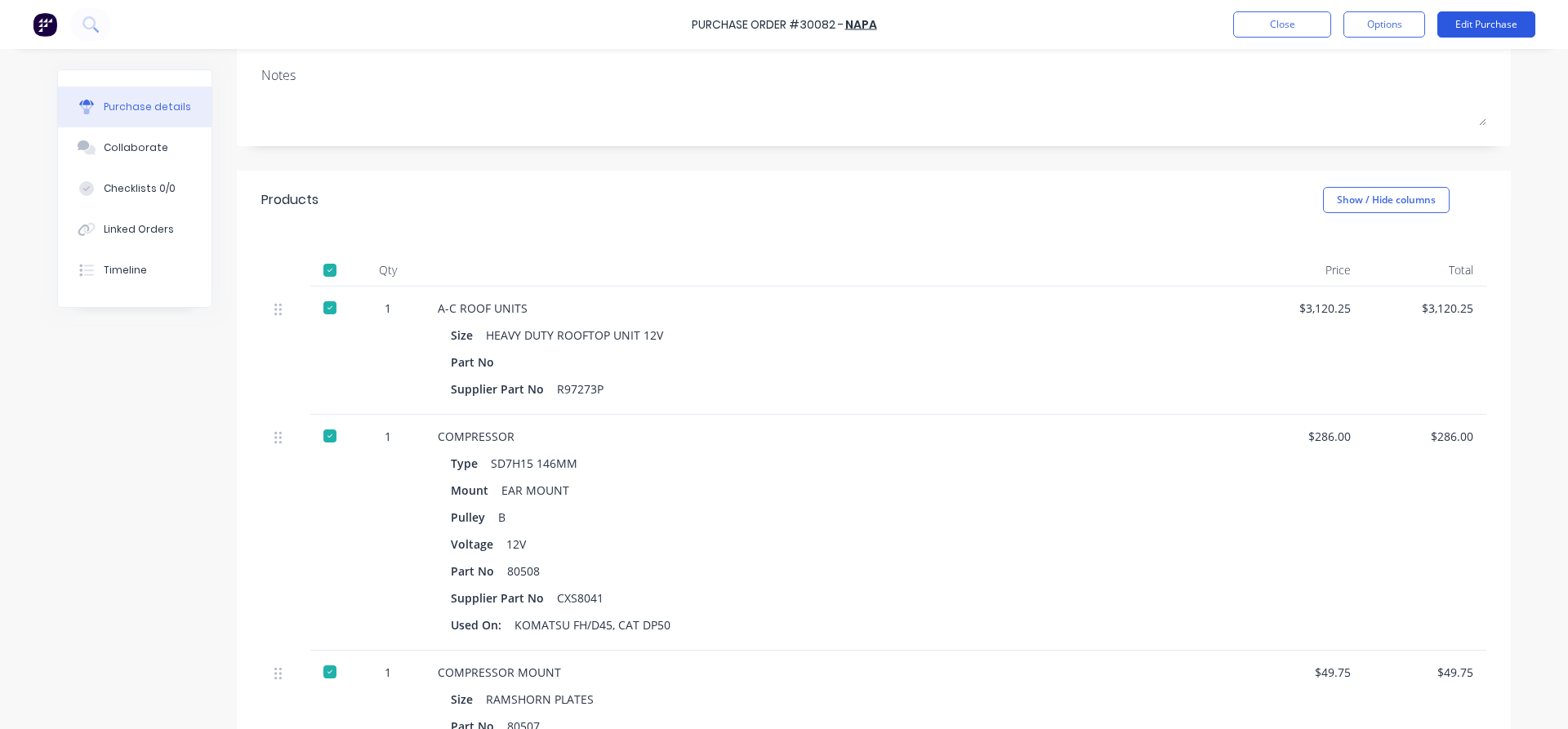
click at [1496, 21] on button "Edit Purchase" at bounding box center [1486, 25] width 98 height 26
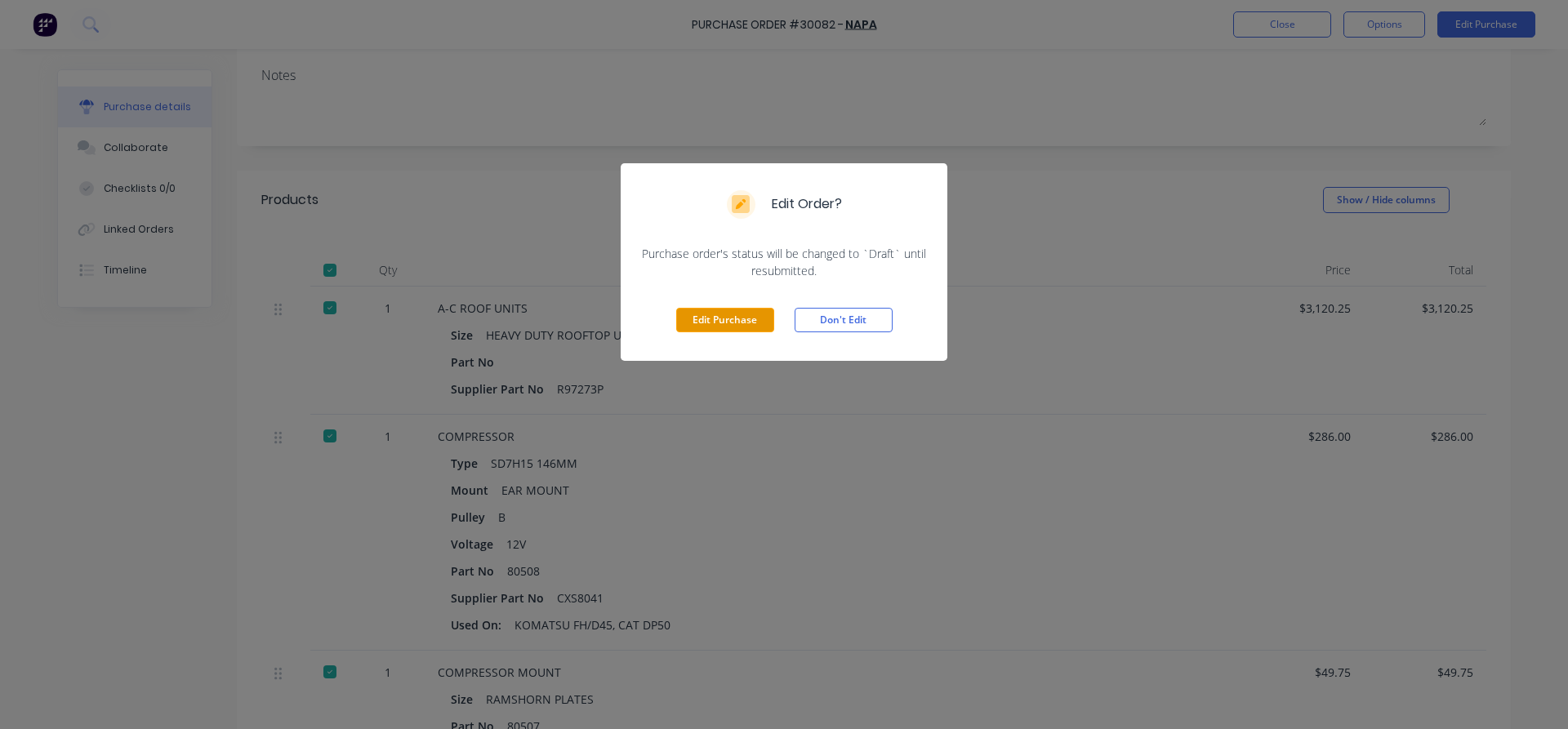
click at [732, 322] on button "Edit Purchase" at bounding box center [725, 320] width 98 height 25
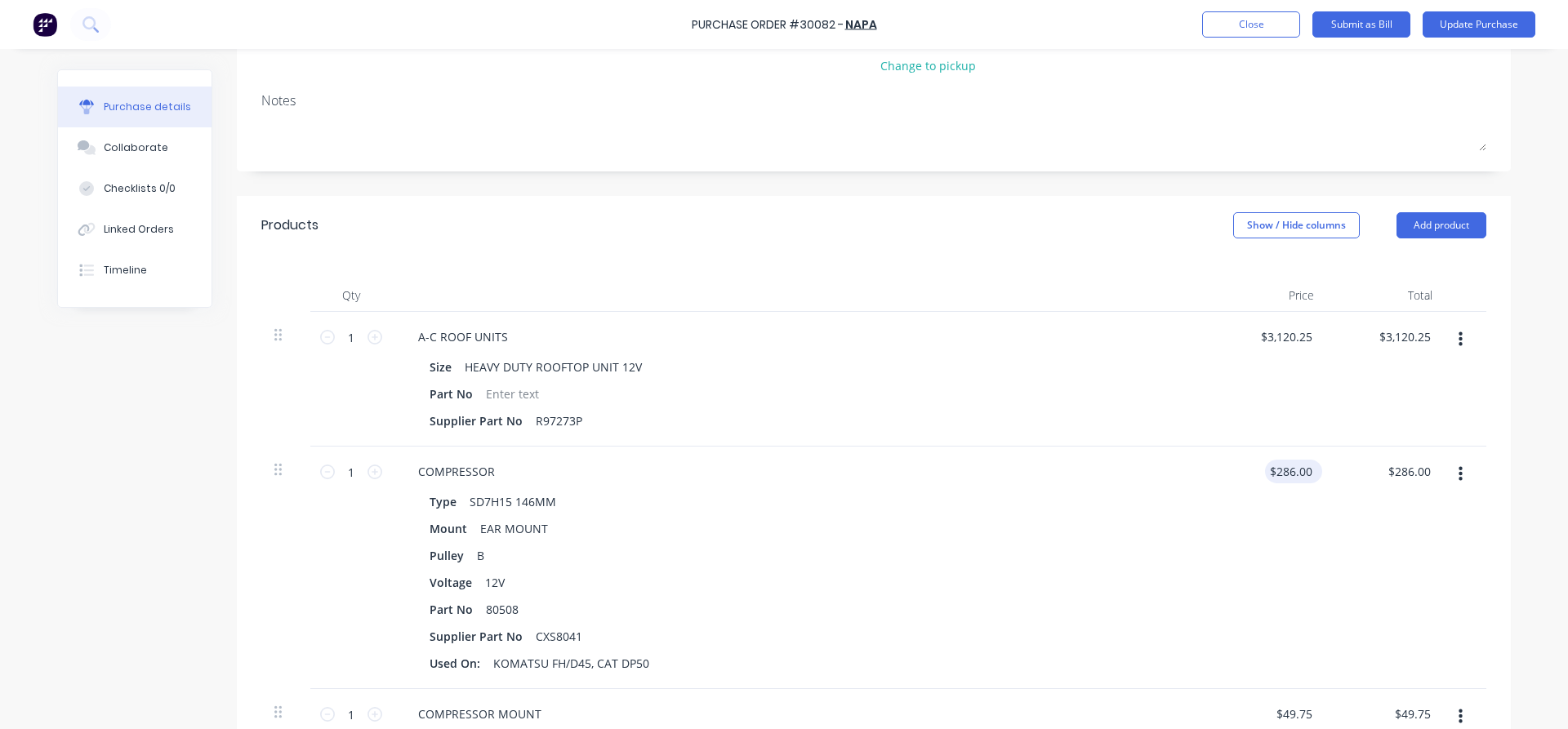
drag, startPoint x: 1316, startPoint y: 463, endPoint x: 1291, endPoint y: 472, distance: 26.6
click at [1292, 472] on div "$286.00 $286.00" at bounding box center [1293, 471] width 57 height 24
type textarea "x"
drag, startPoint x: 1311, startPoint y: 468, endPoint x: 1199, endPoint y: 481, distance: 112.8
click at [1271, 475] on input "286.00" at bounding box center [1293, 471] width 44 height 24
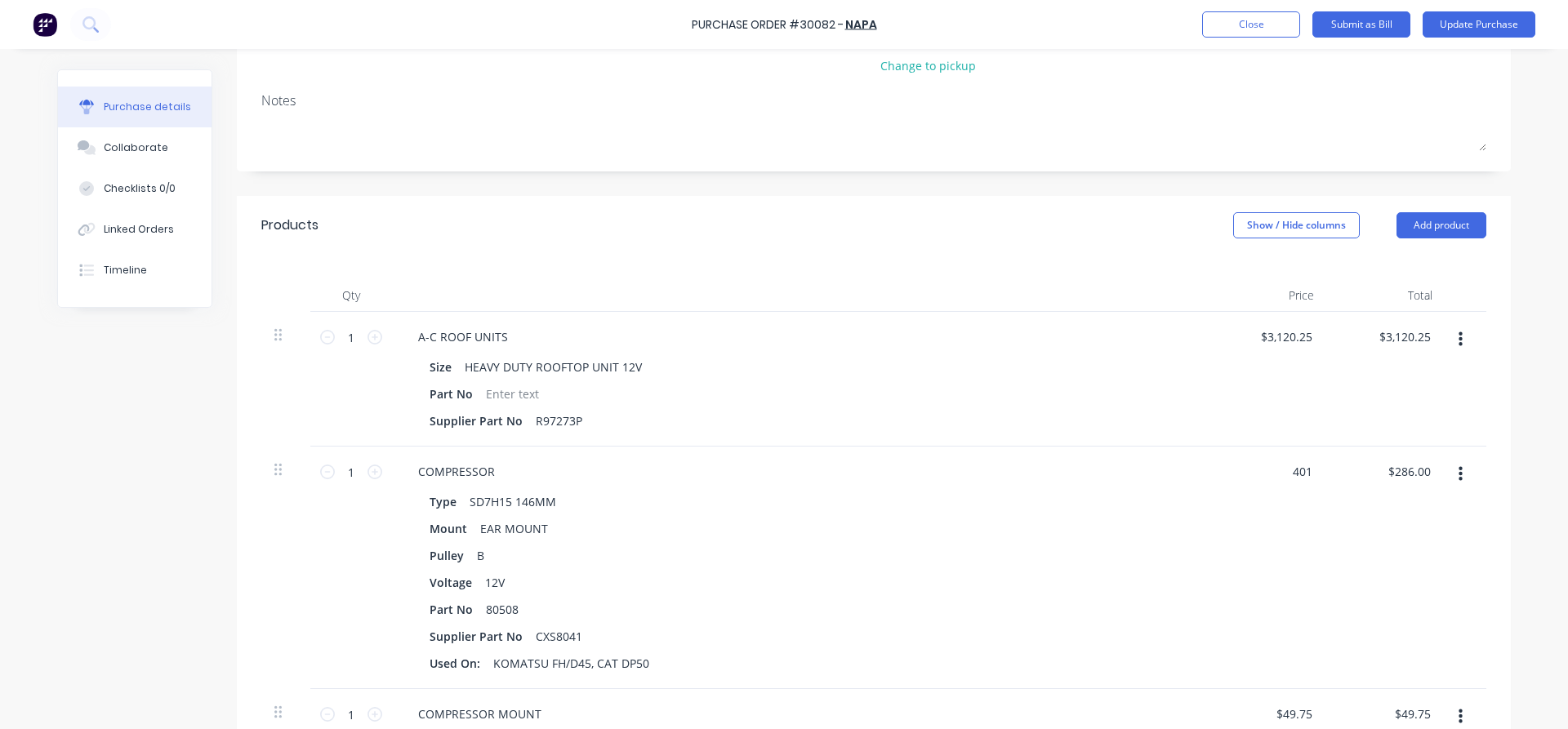
type input "401"
type textarea "x"
type input "$401.00"
type input "401.00"
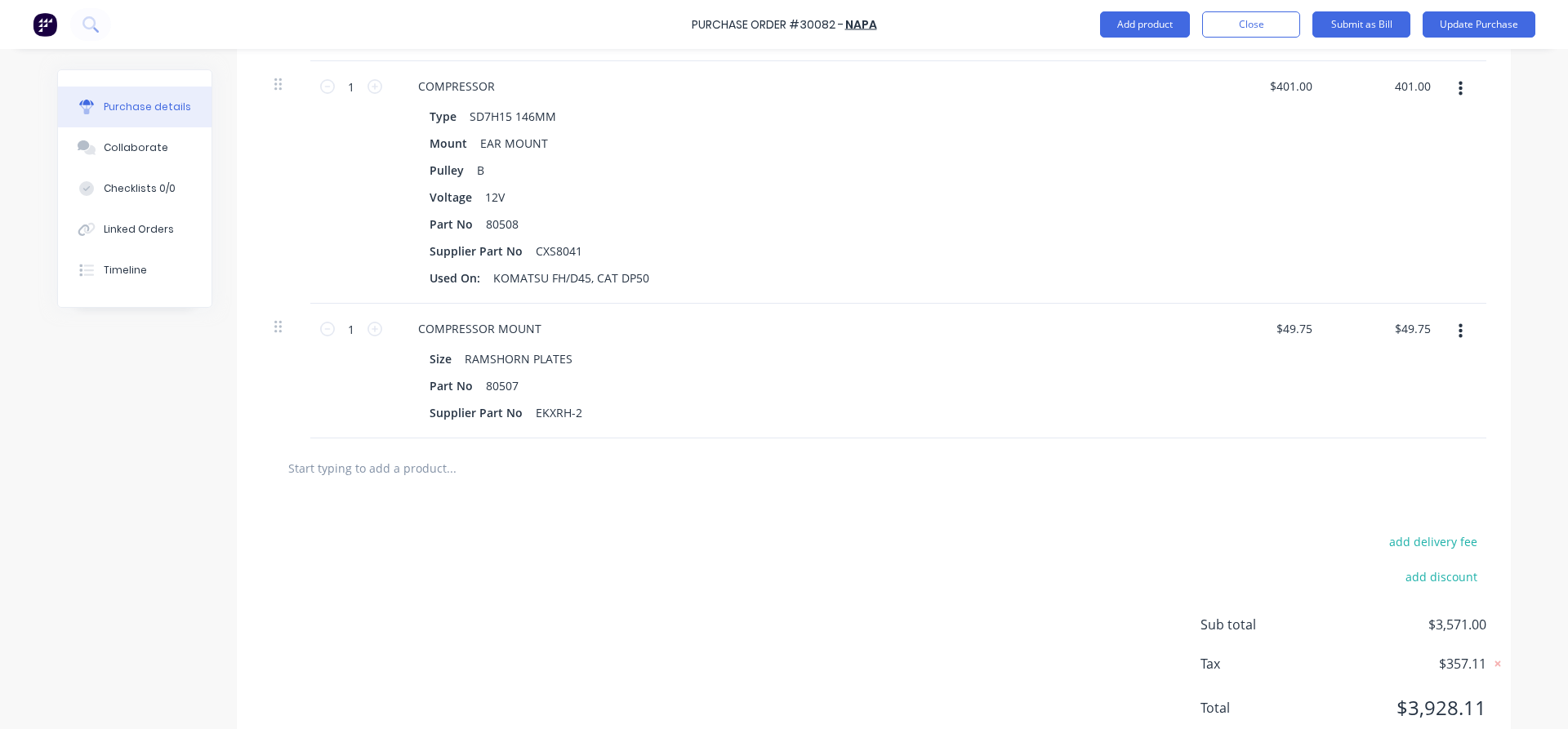
scroll to position [646, 0]
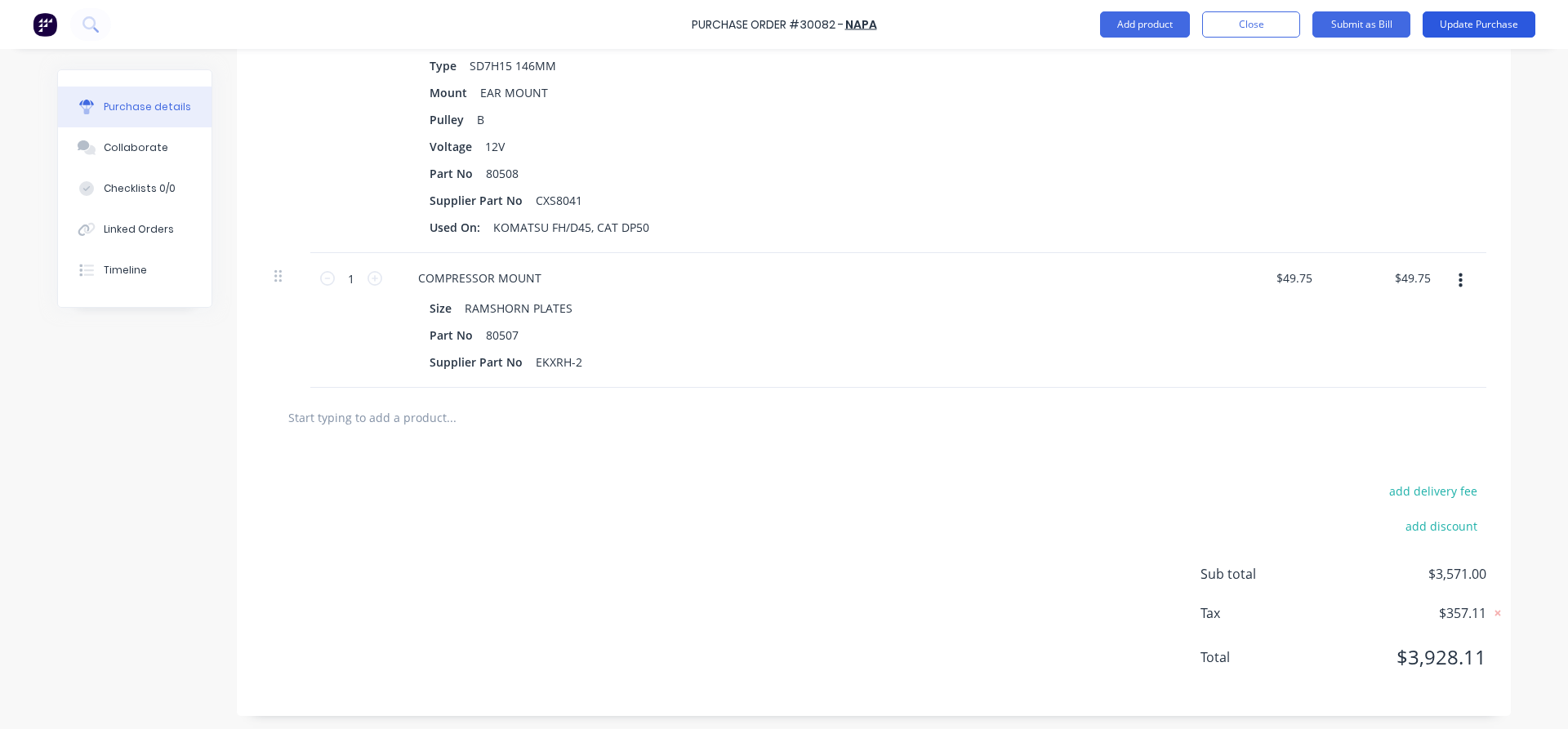
type textarea "x"
type input "$401.00"
click at [1458, 20] on button "Update Purchase" at bounding box center [1479, 25] width 113 height 26
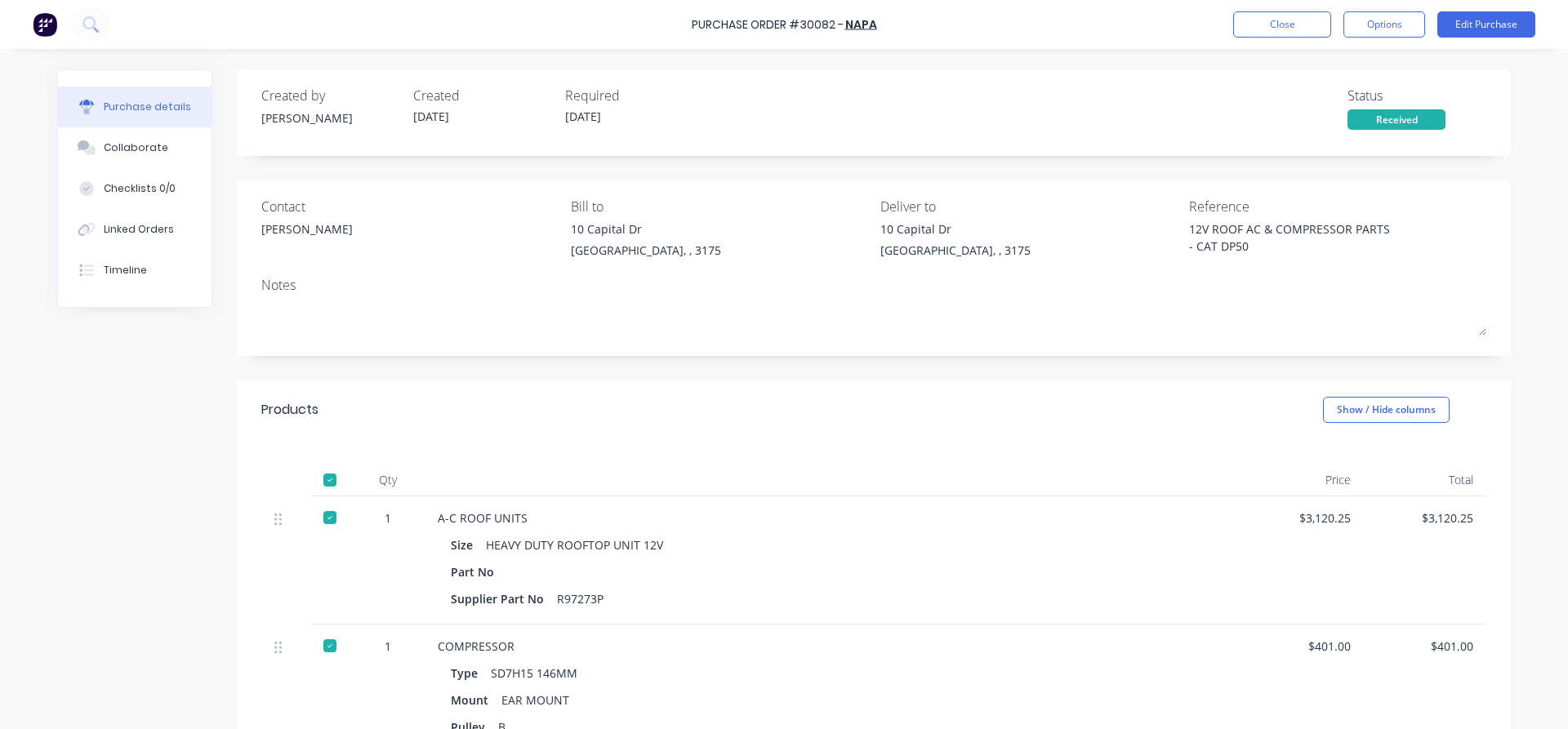
type textarea "x"
click at [725, 661] on div "Type SD7H15 146MM" at bounding box center [832, 673] width 764 height 24
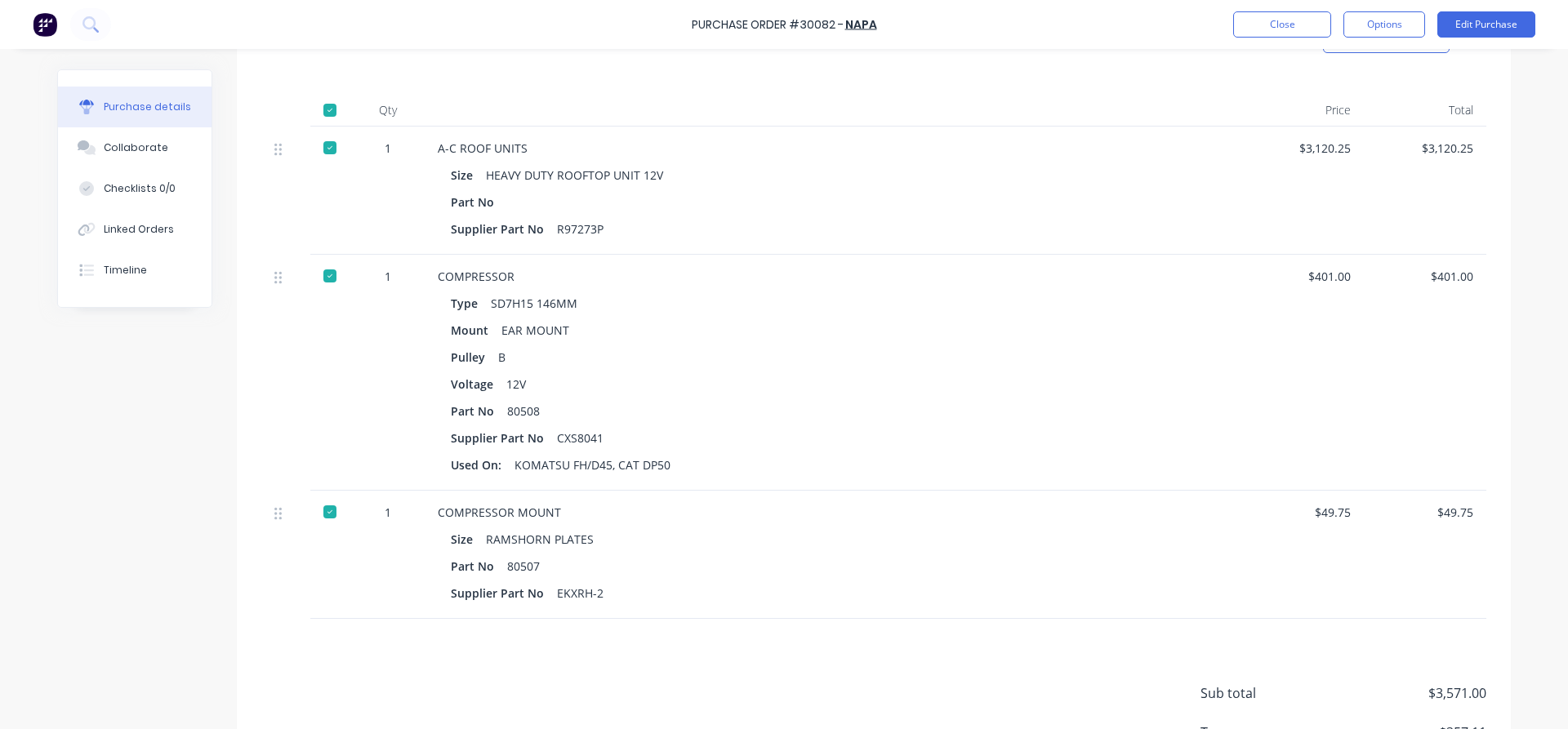
scroll to position [372, 0]
click at [1262, 15] on button "Close" at bounding box center [1282, 25] width 98 height 26
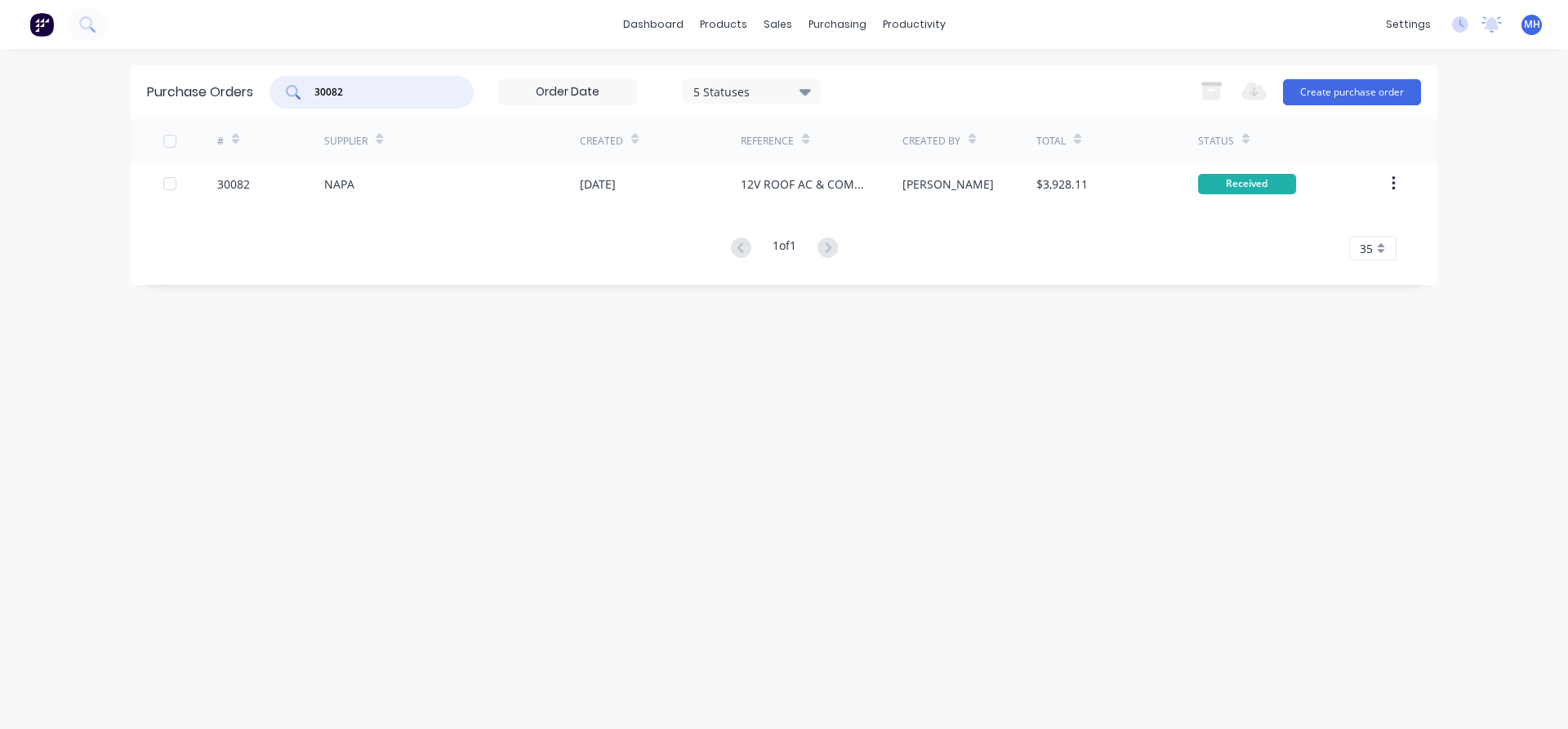
drag, startPoint x: 344, startPoint y: 100, endPoint x: 284, endPoint y: 116, distance: 62.1
click at [313, 101] on input "30082" at bounding box center [381, 92] width 136 height 16
type input "30072"
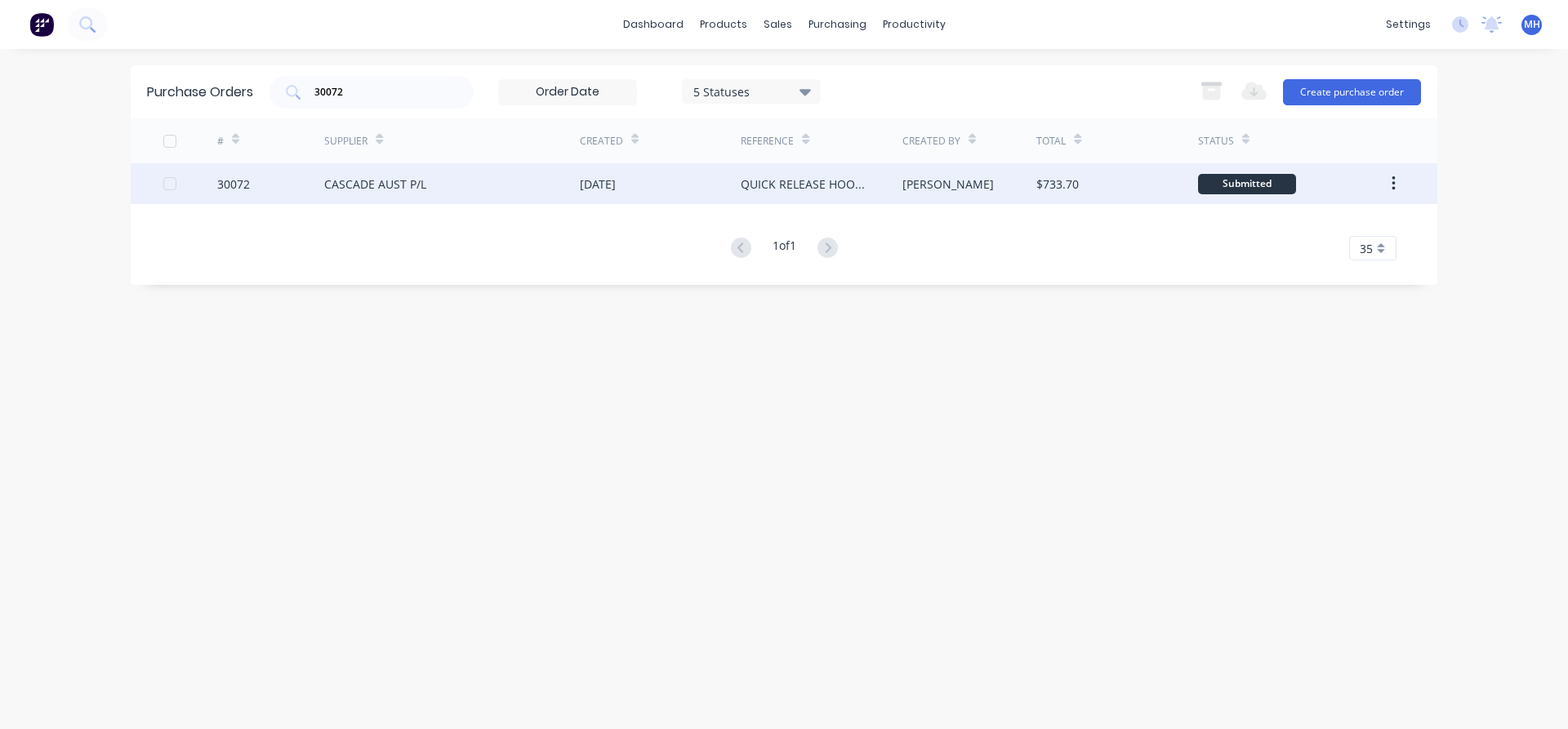
click at [376, 182] on div "CASCADE AUST P/L" at bounding box center [375, 184] width 102 height 17
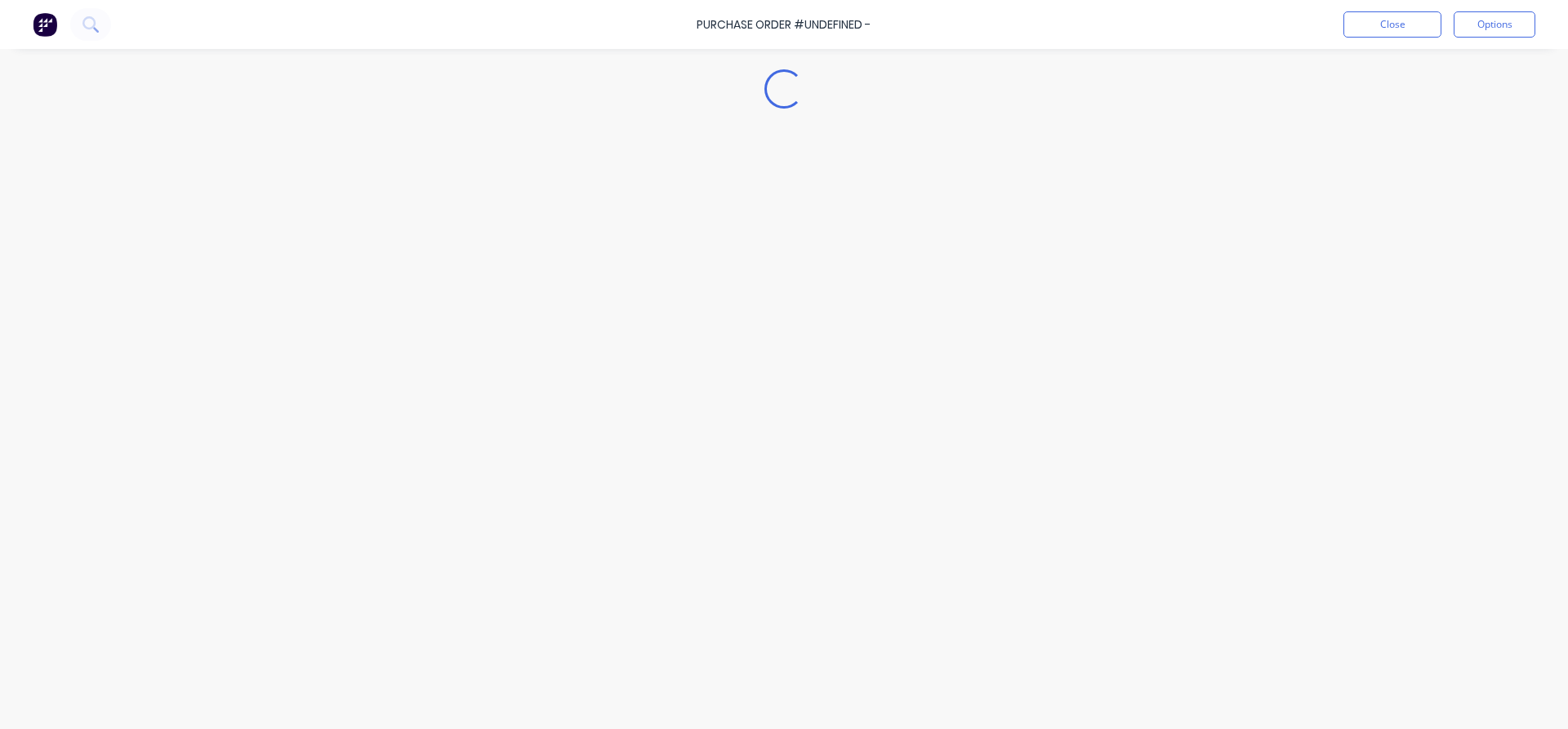
type textarea "x"
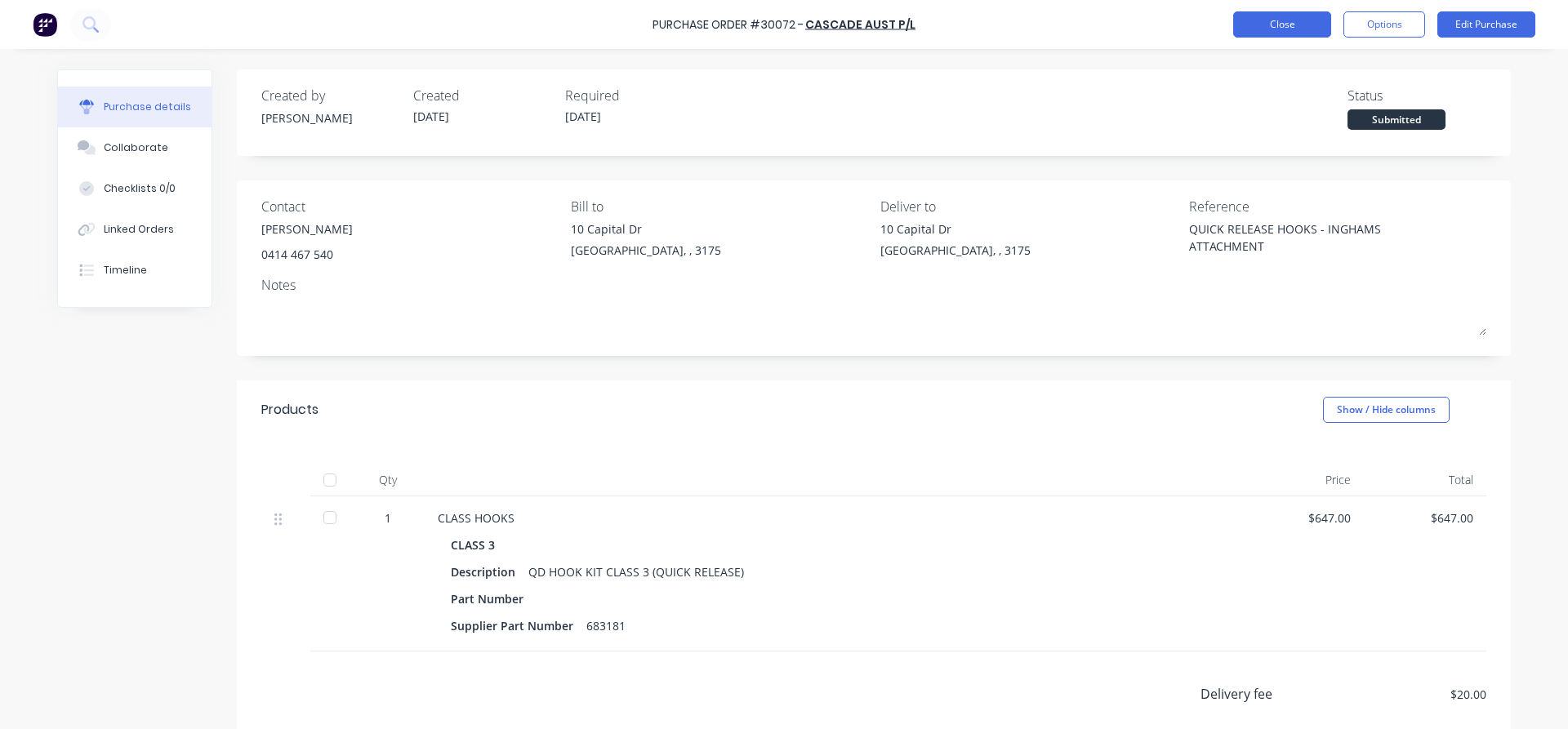
click at [1266, 30] on button "Close" at bounding box center [1282, 25] width 98 height 26
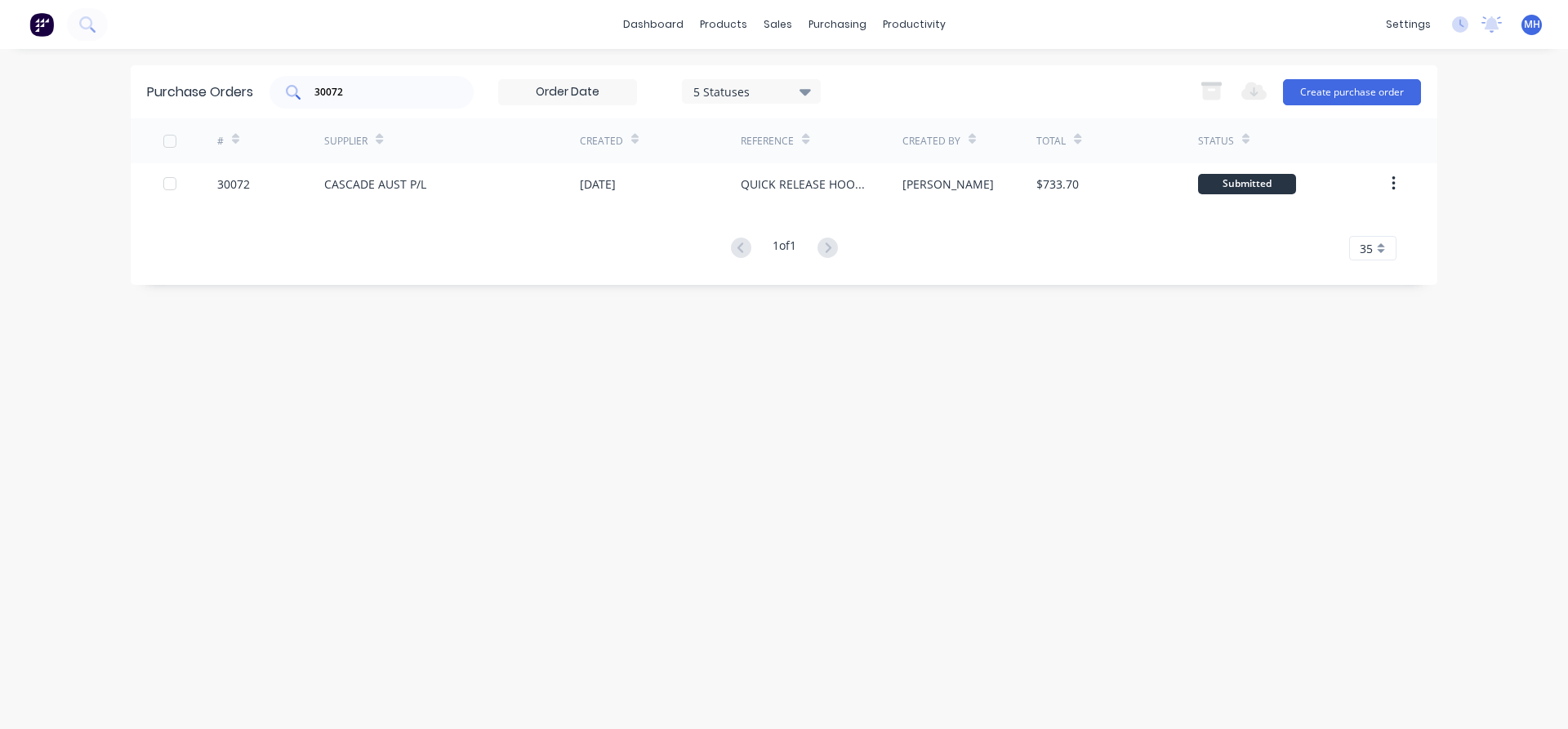
click at [368, 91] on input "30072" at bounding box center [381, 92] width 136 height 16
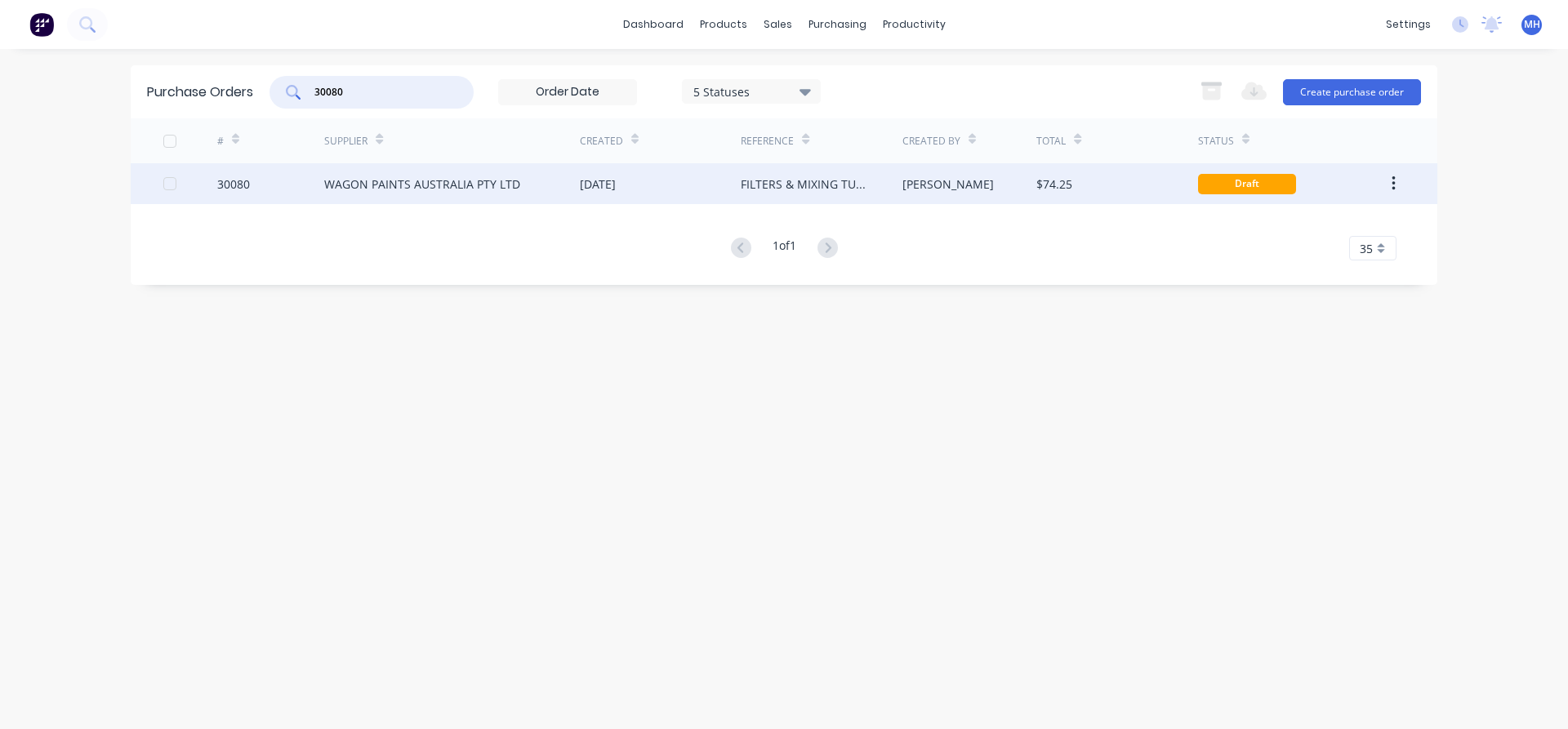
type input "30080"
click at [396, 184] on div "WAGON PAINTS AUSTRALIA PTY LTD" at bounding box center [423, 184] width 196 height 17
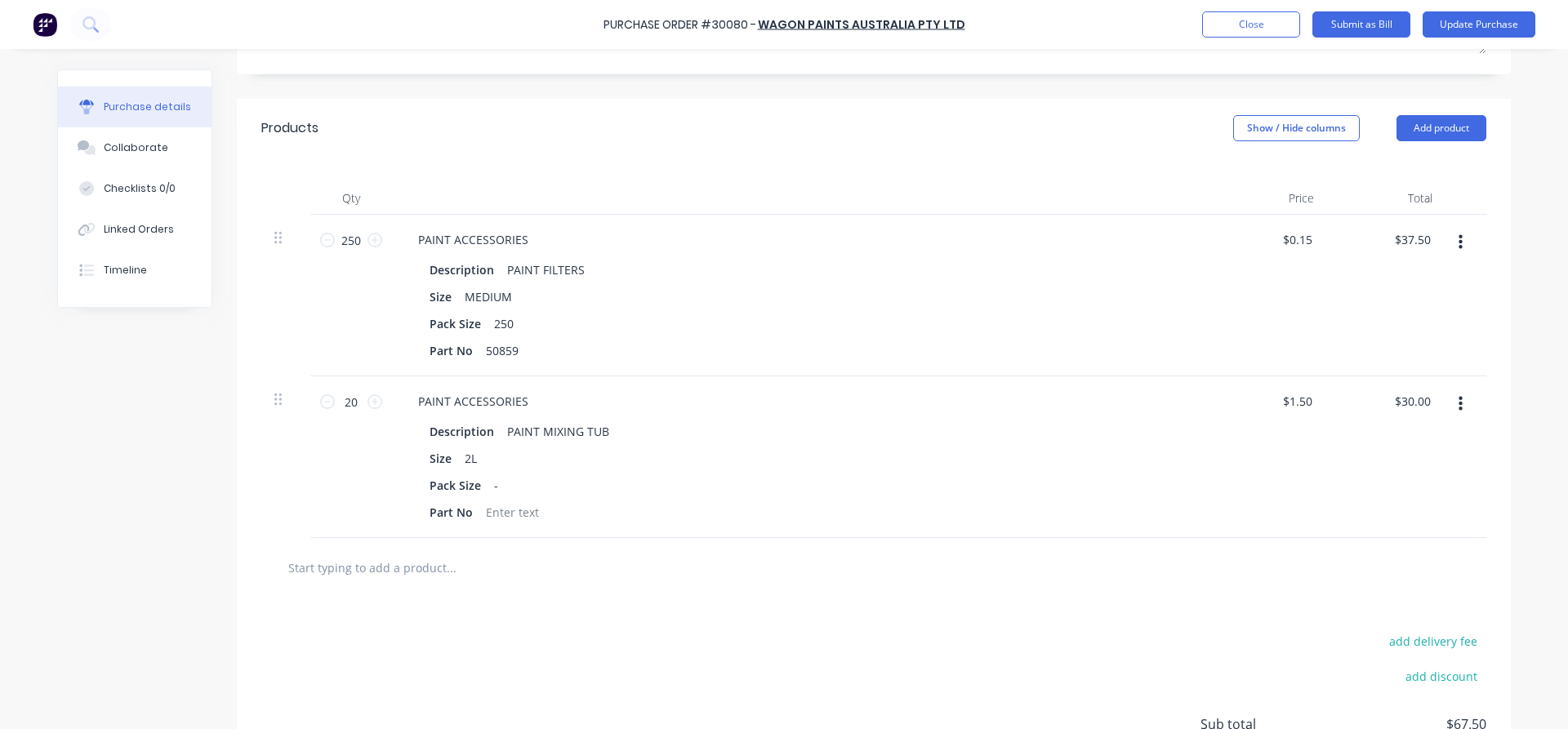
scroll to position [280, 0]
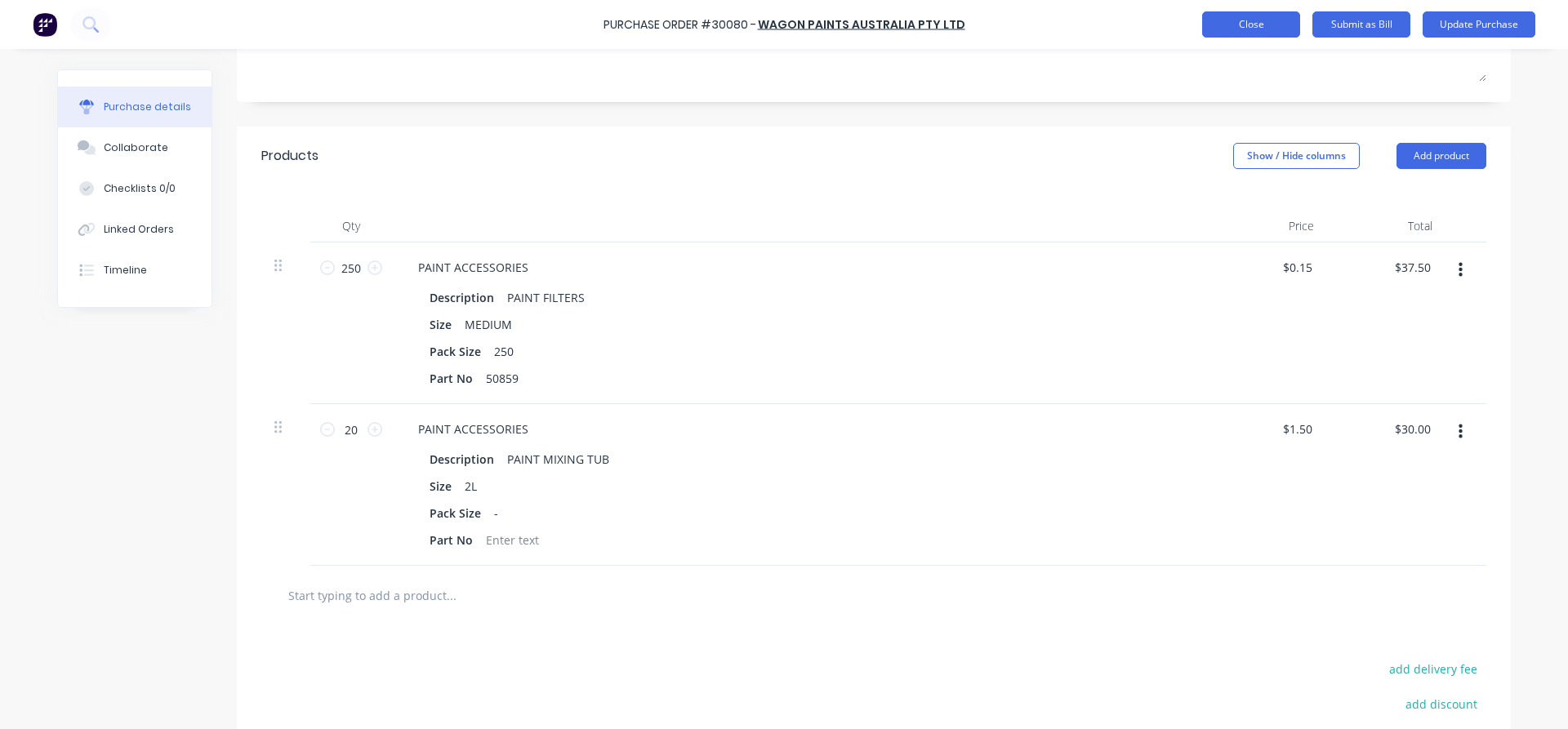
type textarea "x"
click at [1266, 24] on button "Close" at bounding box center [1251, 25] width 98 height 26
